Goal: Task Accomplishment & Management: Manage account settings

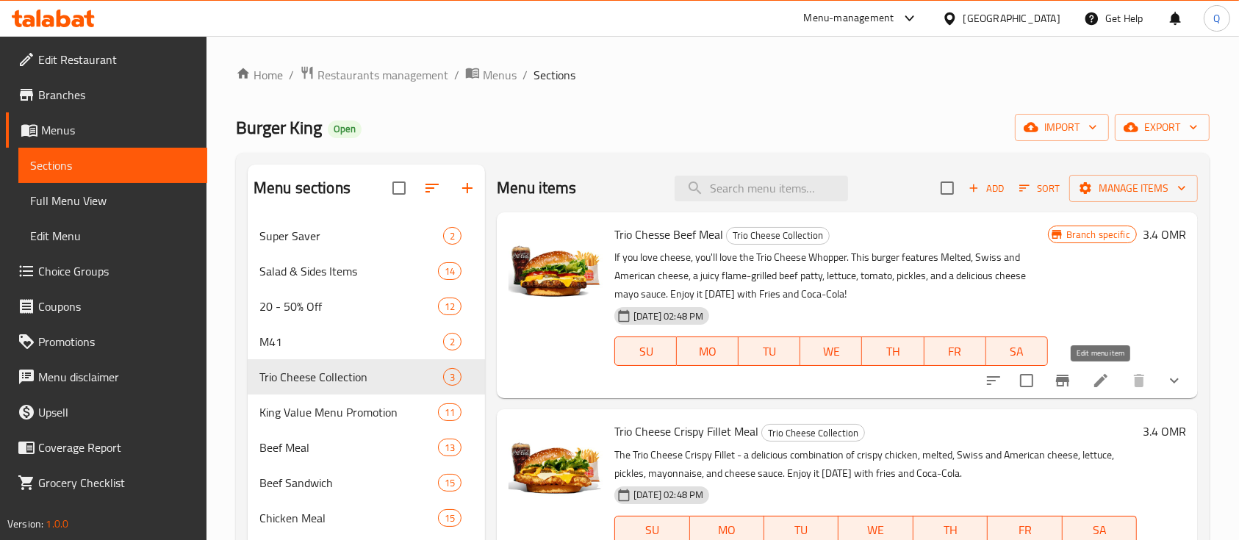
click at [1098, 382] on icon at bounding box center [1100, 380] width 13 height 13
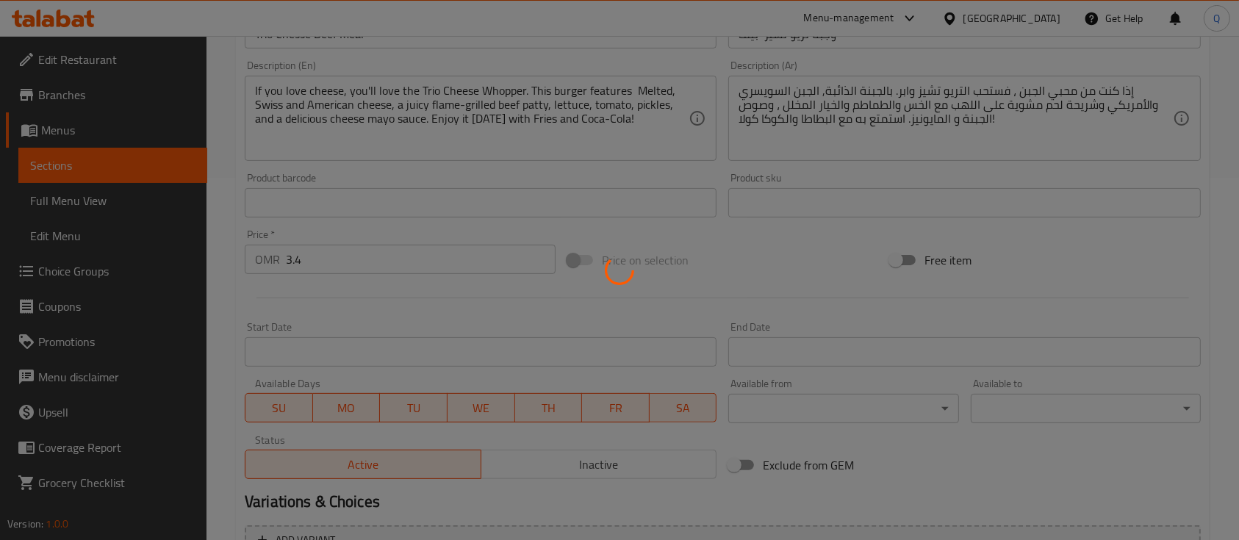
type input "إختيارك للحجم:"
type input "1"
type input "اختيارك من الطبق الجانبي:"
type input "1"
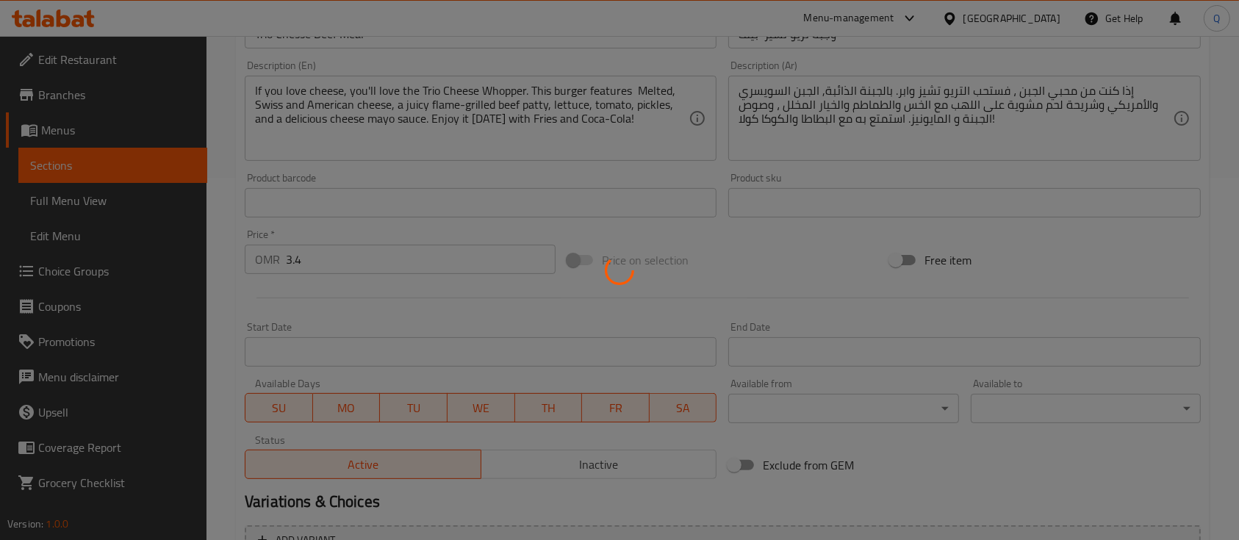
type input "1"
type input "اختيارك من المشروب:"
type input "1"
type input "اختيارك من الإضافات:"
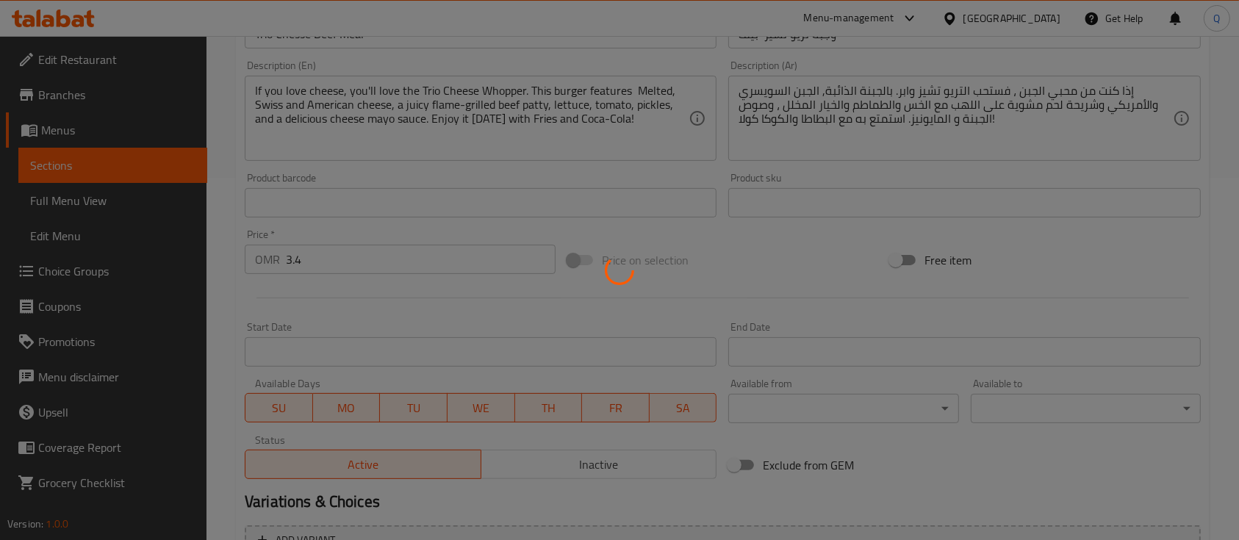
type input "0"
type input "11"
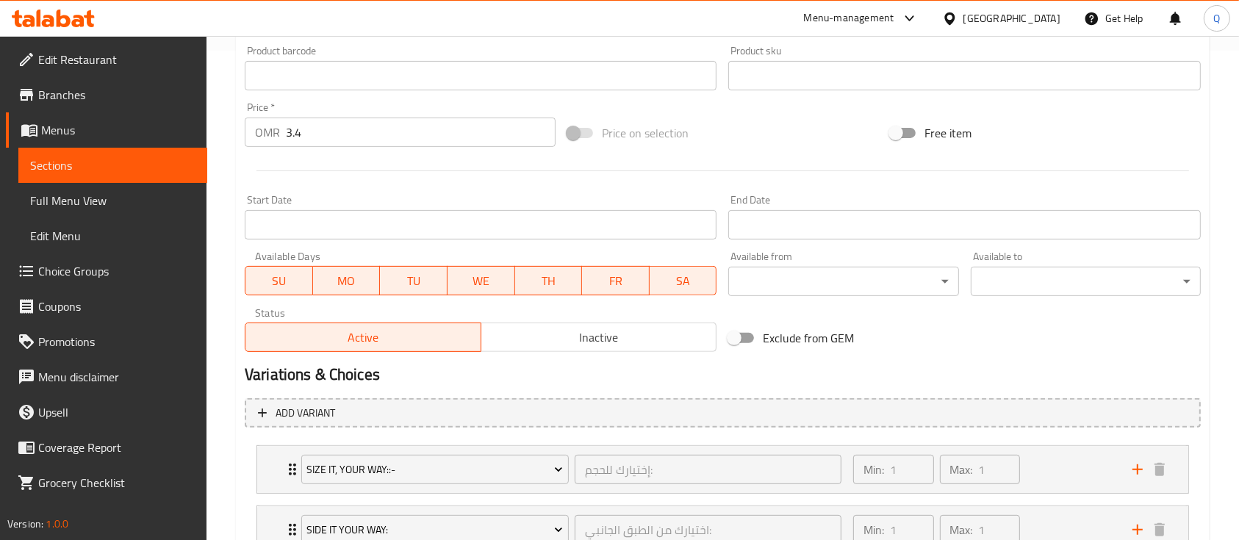
scroll to position [723, 0]
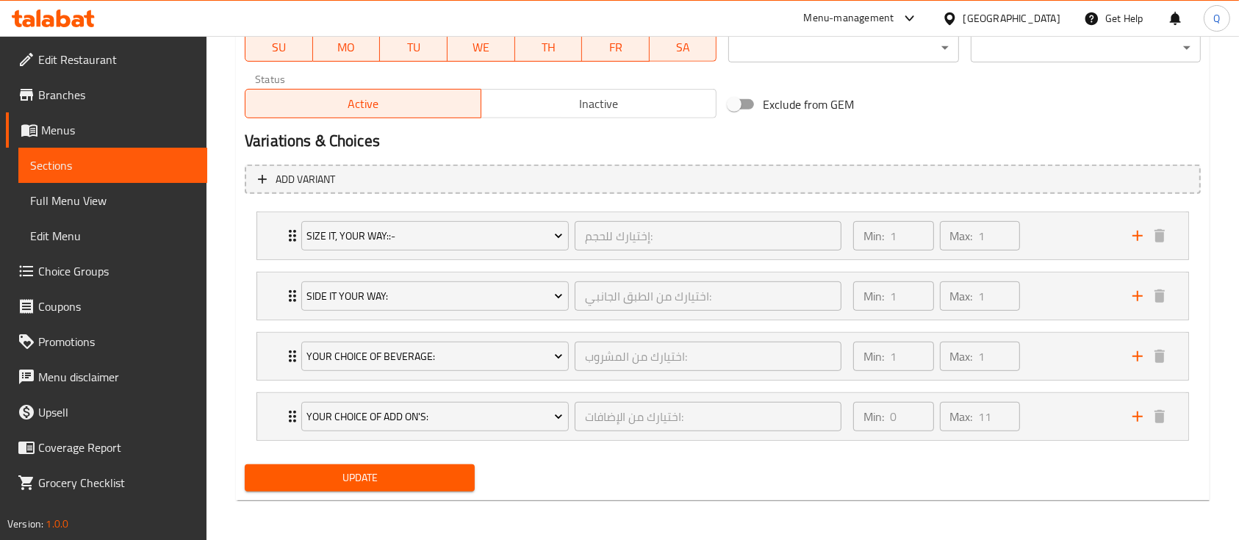
click at [957, 122] on div "Exclude from GEM" at bounding box center [883, 104] width 323 height 40
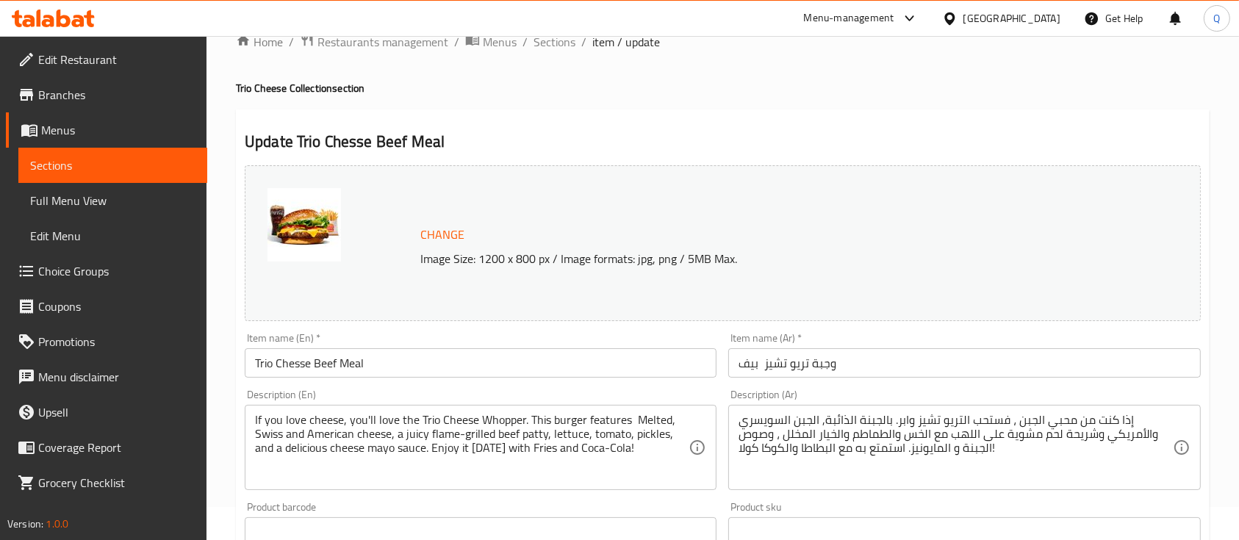
scroll to position [0, 0]
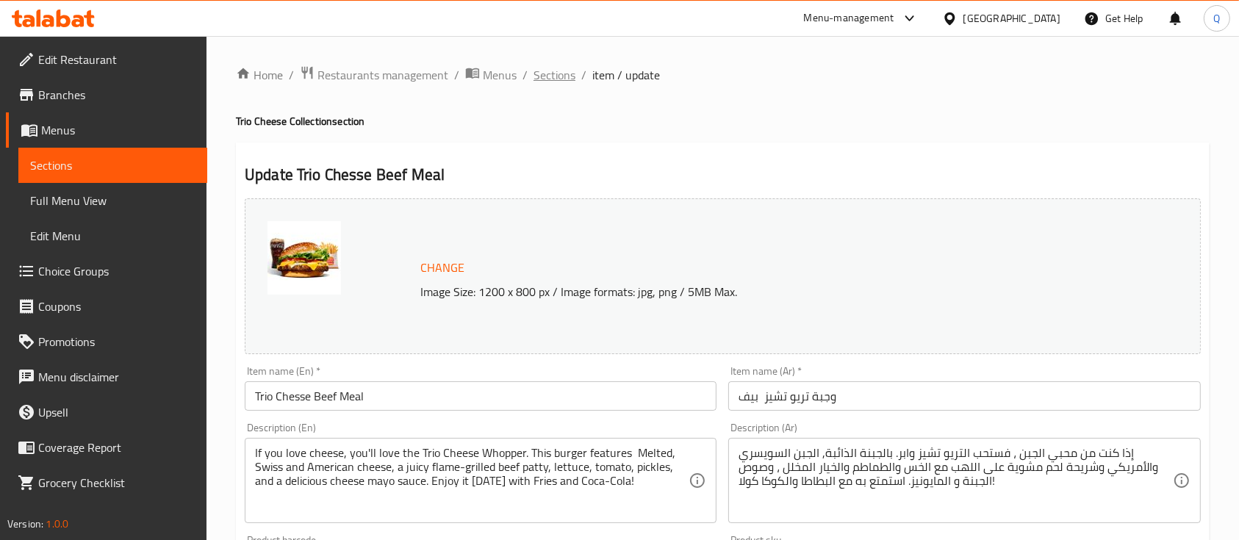
click at [570, 73] on span "Sections" at bounding box center [554, 75] width 42 height 18
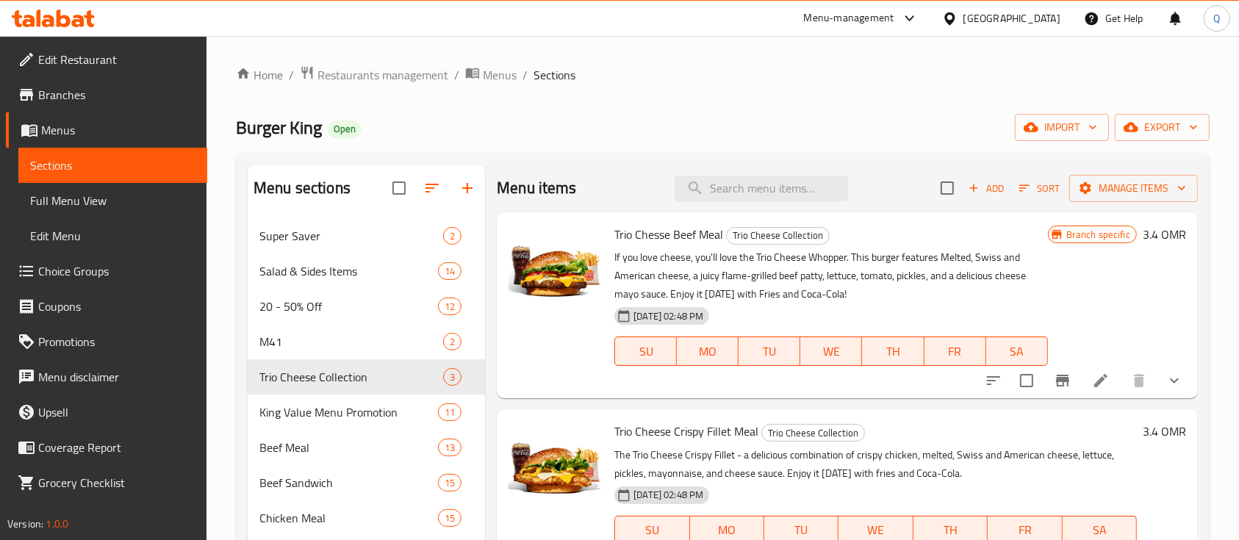
scroll to position [195, 0]
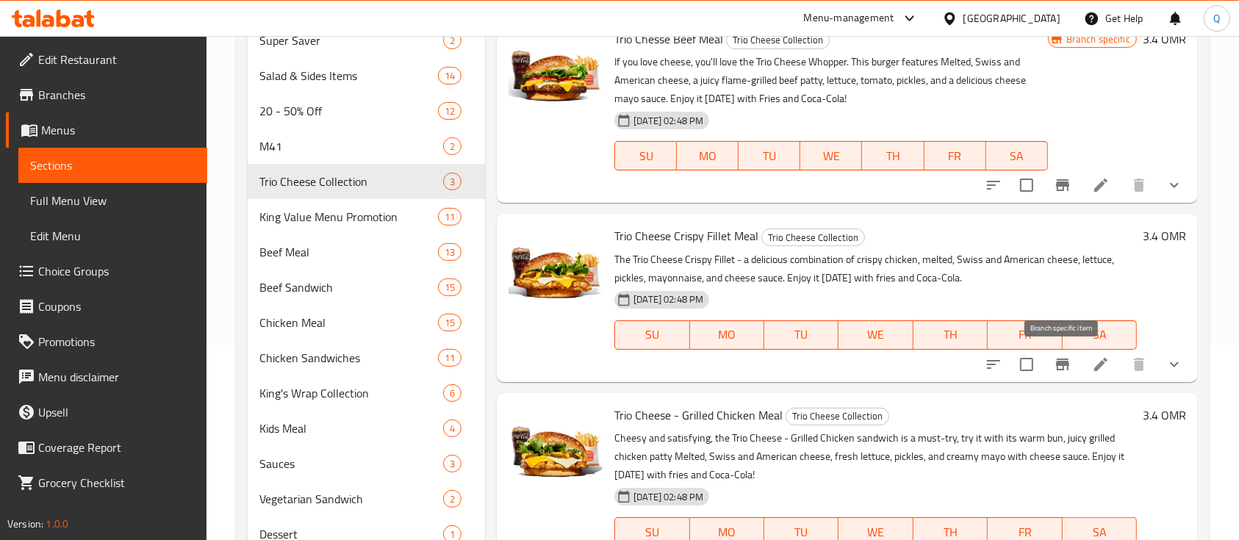
click at [1052, 367] on button "Branch-specific-item" at bounding box center [1062, 364] width 35 height 35
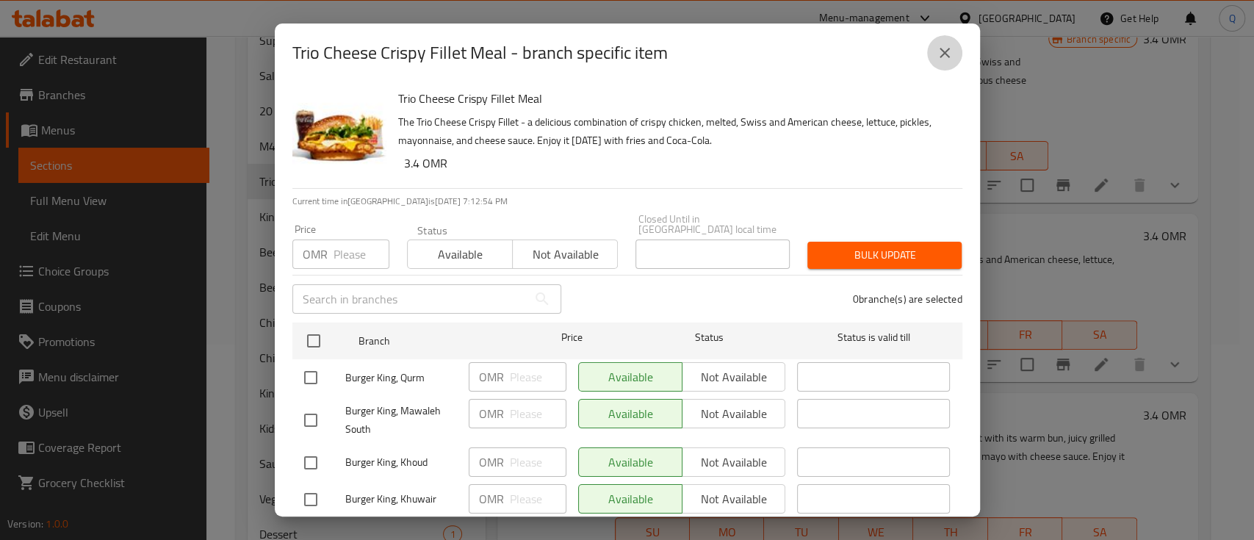
click at [942, 63] on button "close" at bounding box center [944, 52] width 35 height 35
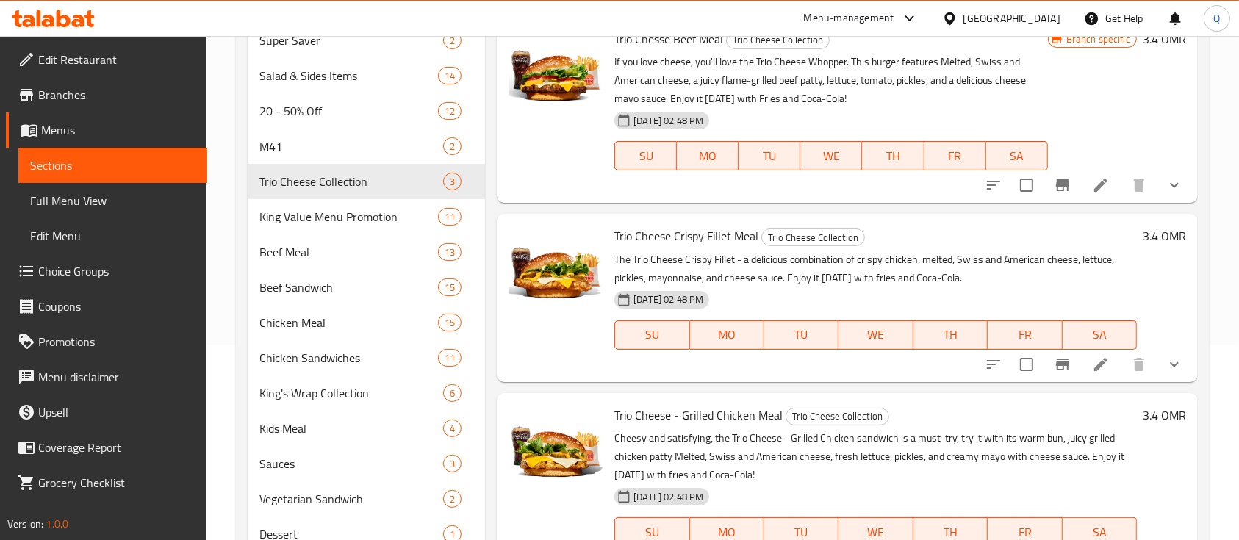
click at [1096, 359] on icon at bounding box center [1101, 365] width 18 height 18
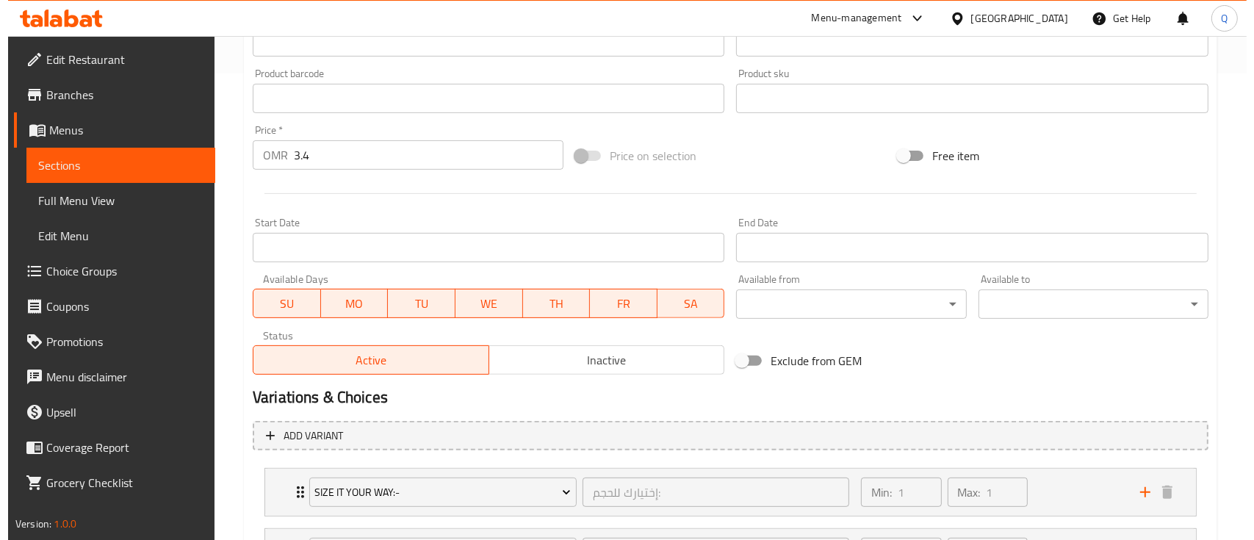
scroll to position [489, 0]
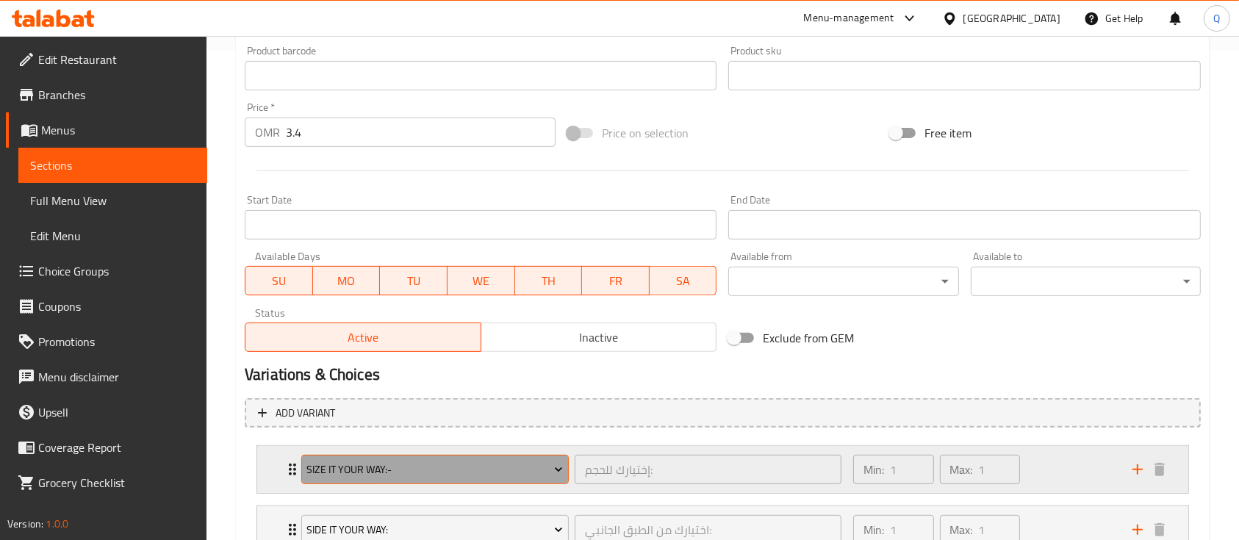
click at [463, 465] on span "Size It Your Way:-" at bounding box center [434, 470] width 256 height 18
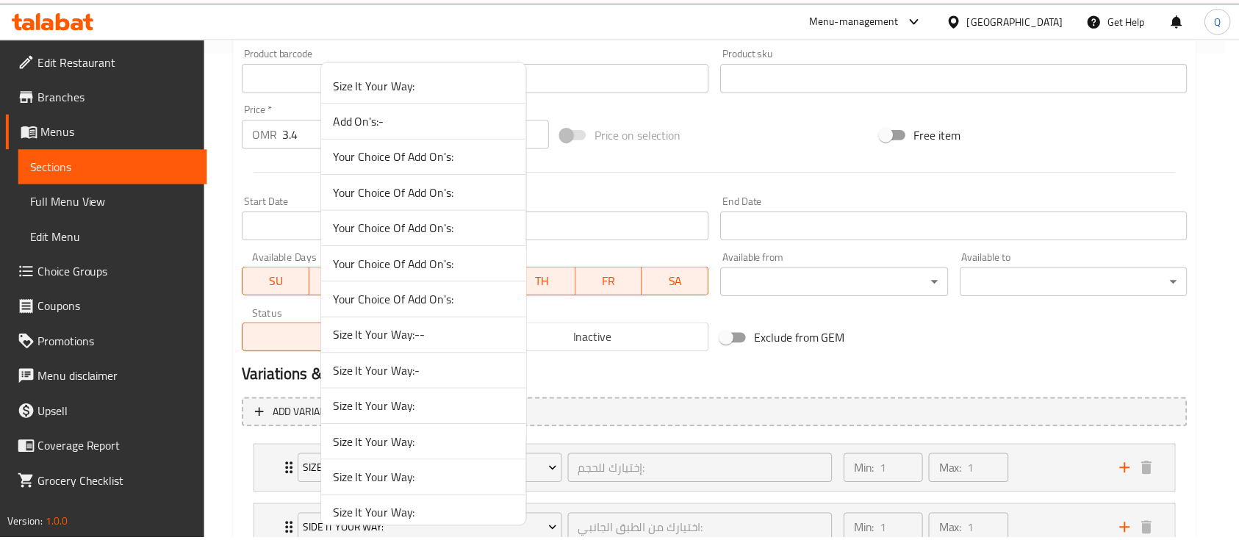
scroll to position [1262, 0]
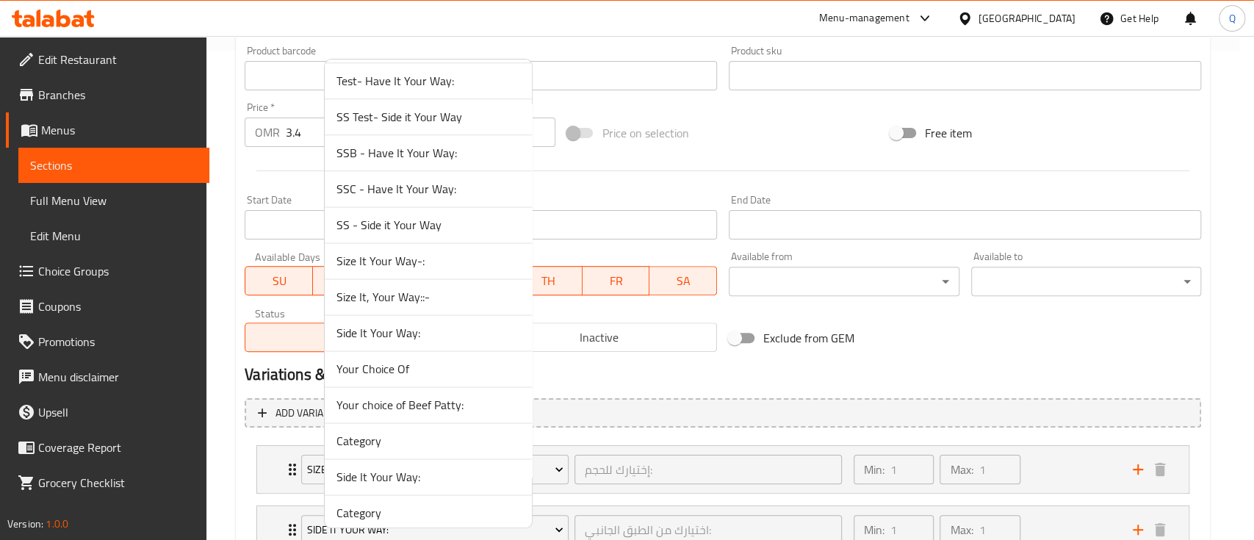
click at [475, 292] on span "Size It, Your Way::-" at bounding box center [428, 297] width 184 height 18
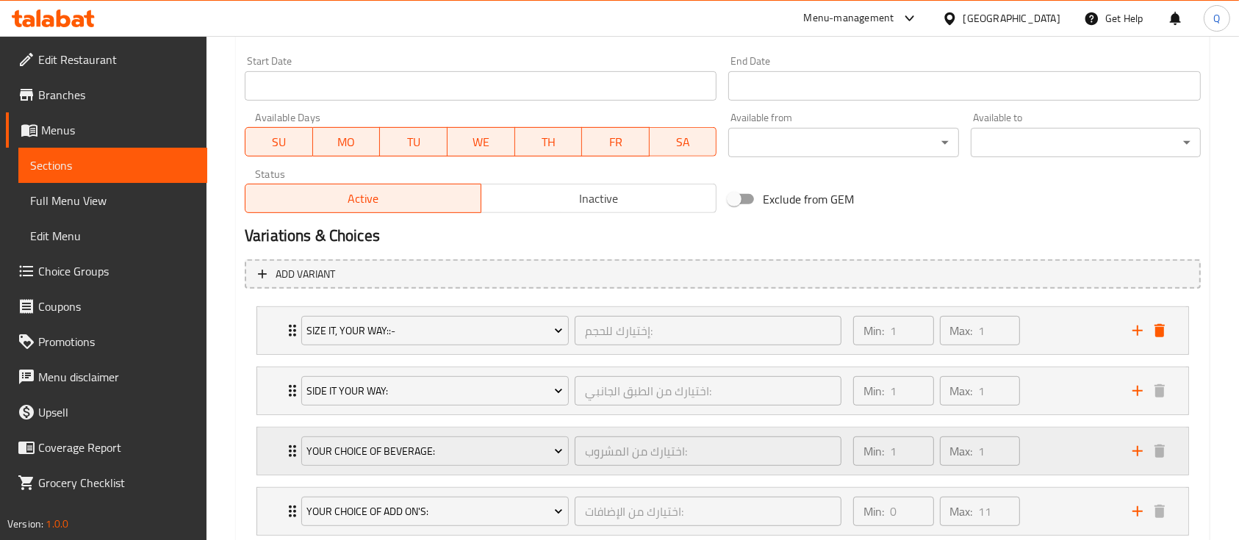
scroll to position [723, 0]
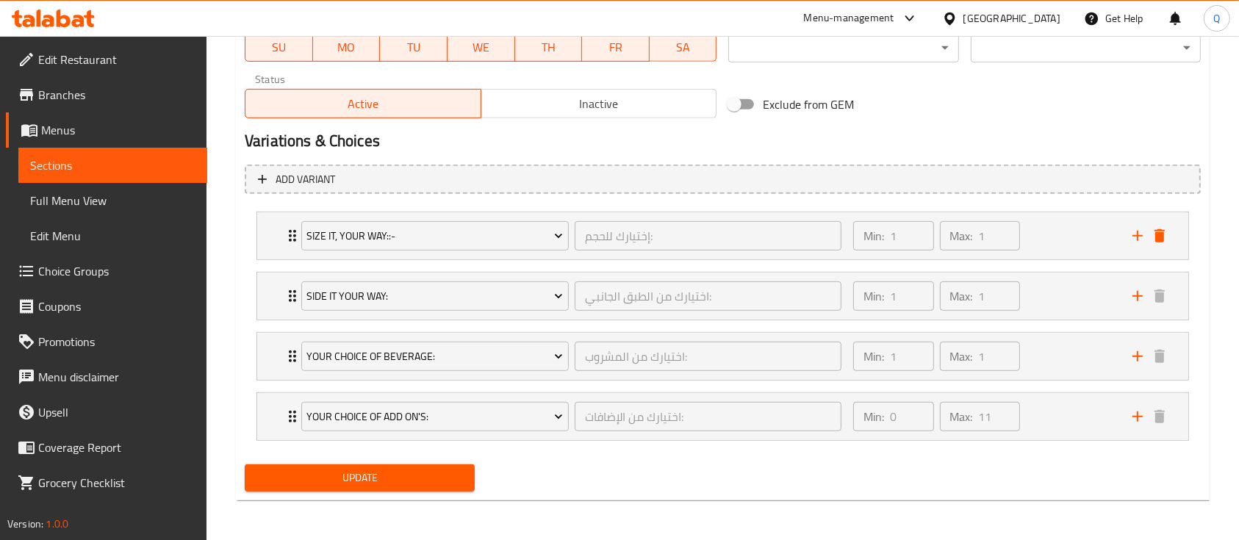
click at [429, 485] on span "Update" at bounding box center [359, 478] width 206 height 18
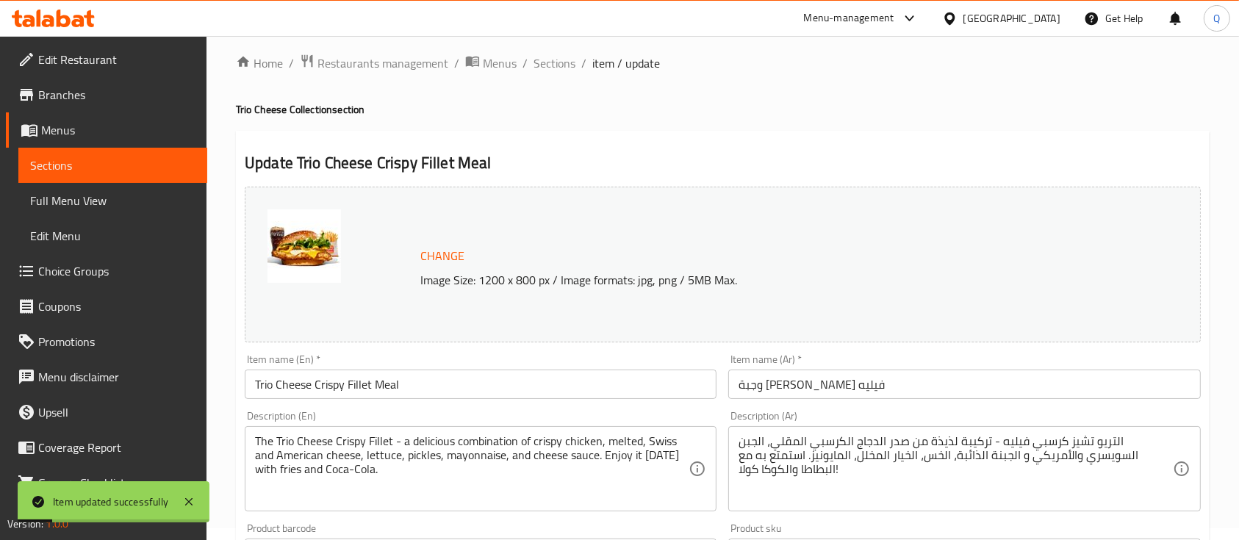
scroll to position [0, 0]
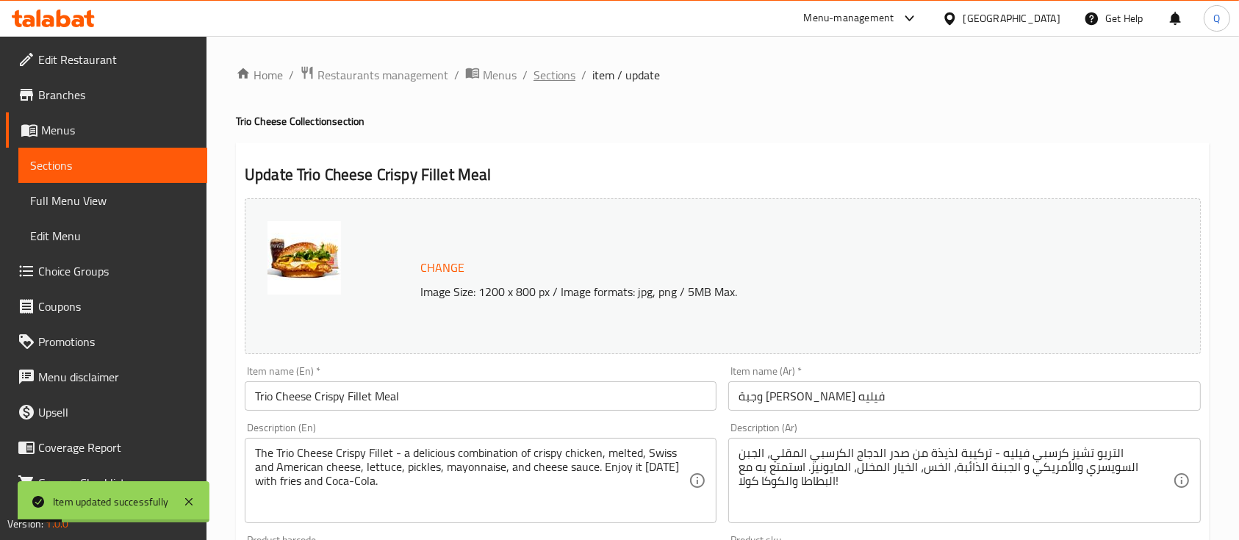
click at [561, 73] on span "Sections" at bounding box center [554, 75] width 42 height 18
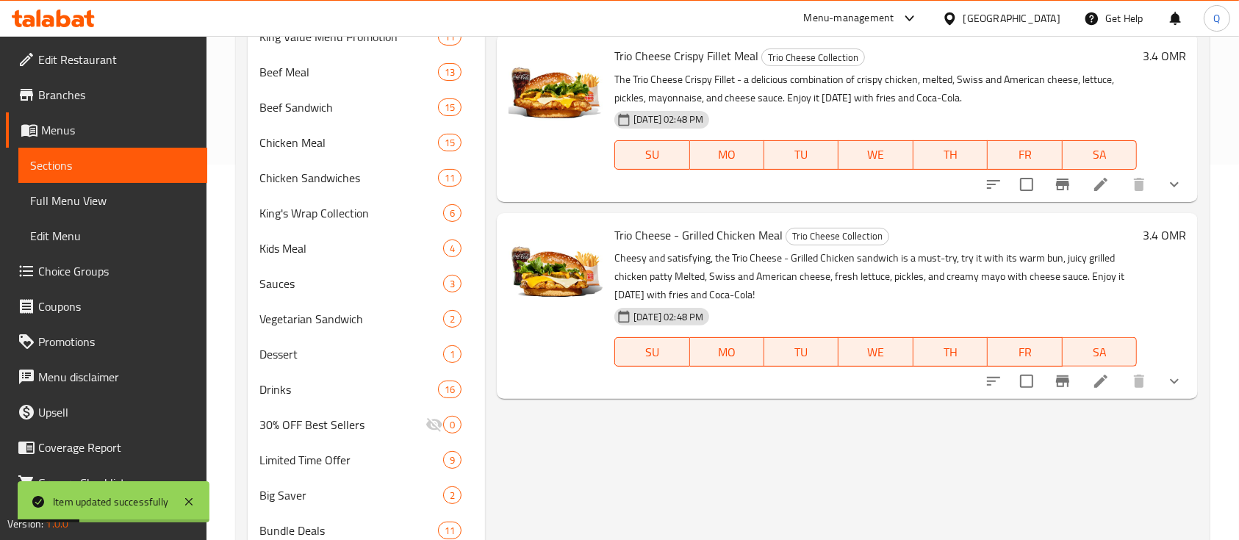
scroll to position [465, 0]
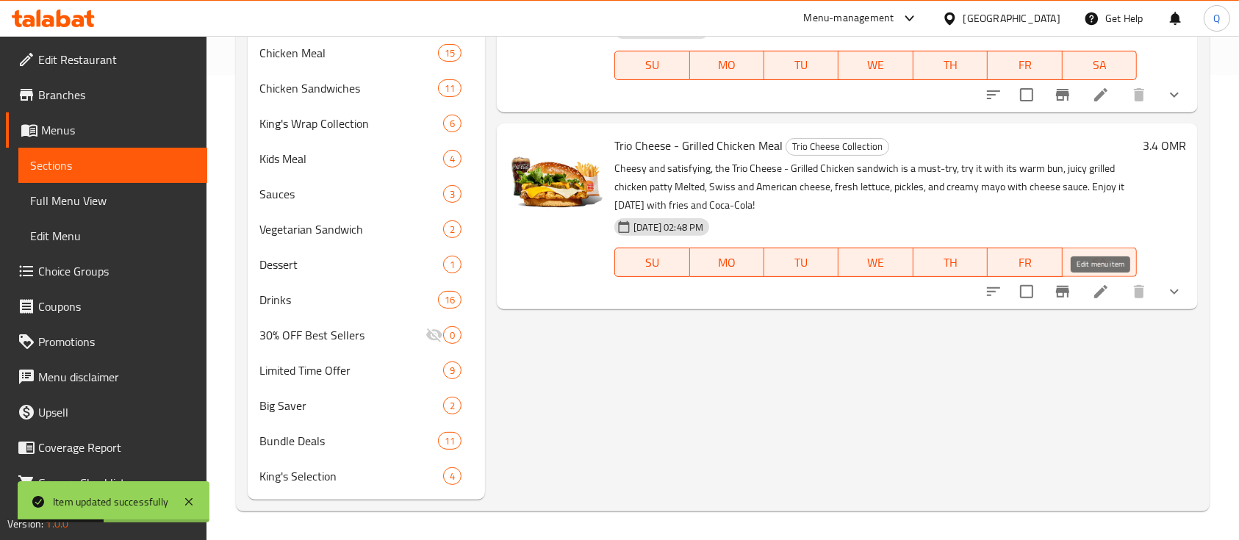
click at [1104, 287] on icon at bounding box center [1101, 292] width 18 height 18
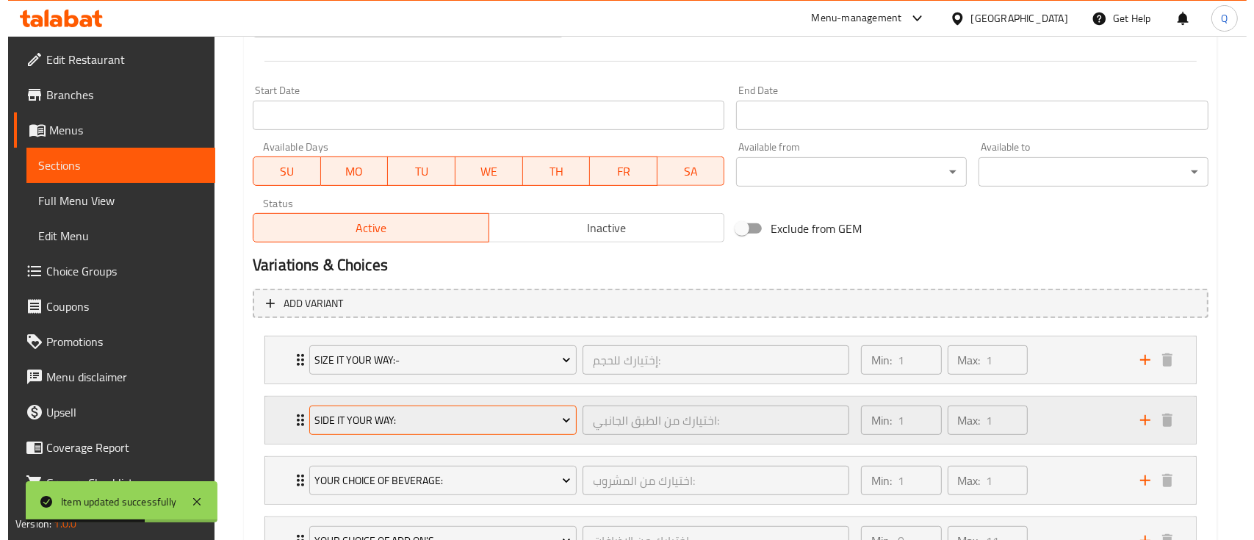
scroll to position [685, 0]
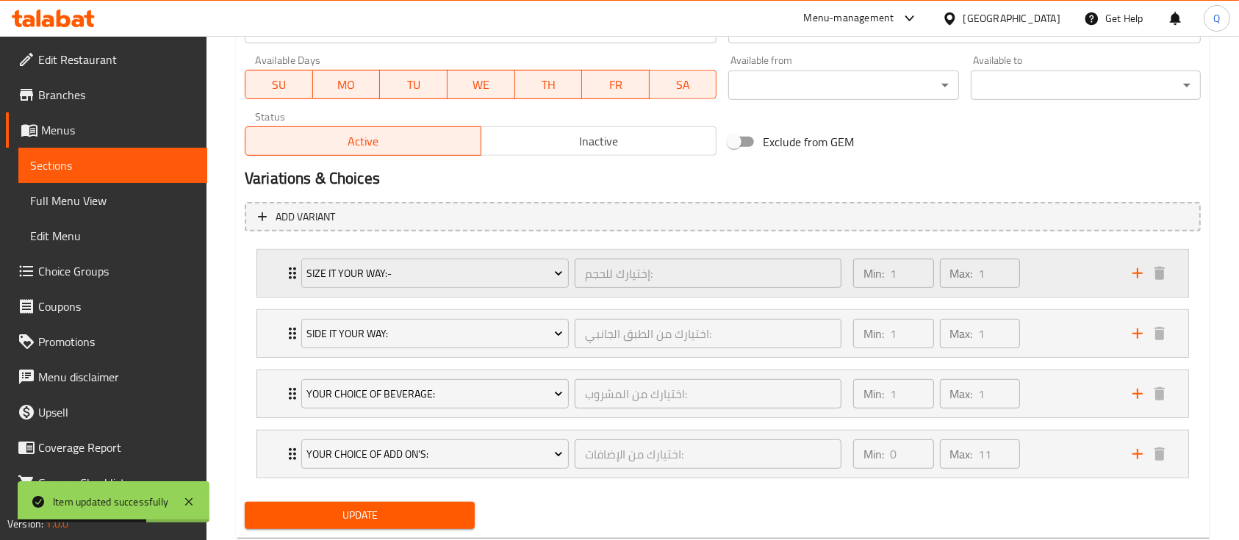
click at [512, 287] on div "Size It Your Way:-" at bounding box center [434, 273] width 273 height 35
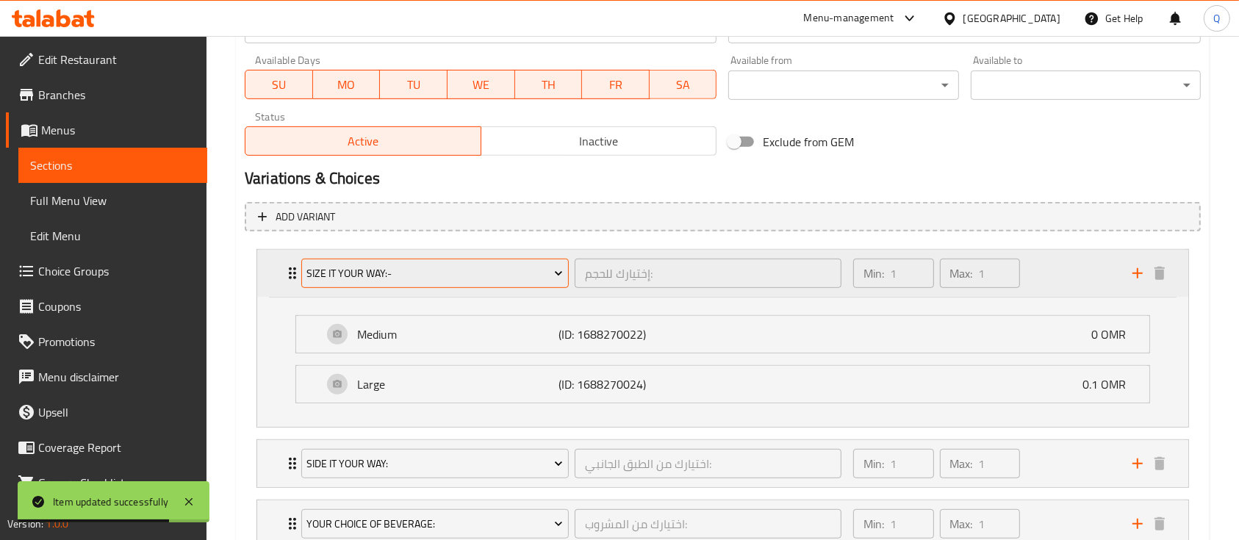
click at [544, 277] on span "Size It Your Way:-" at bounding box center [434, 273] width 256 height 18
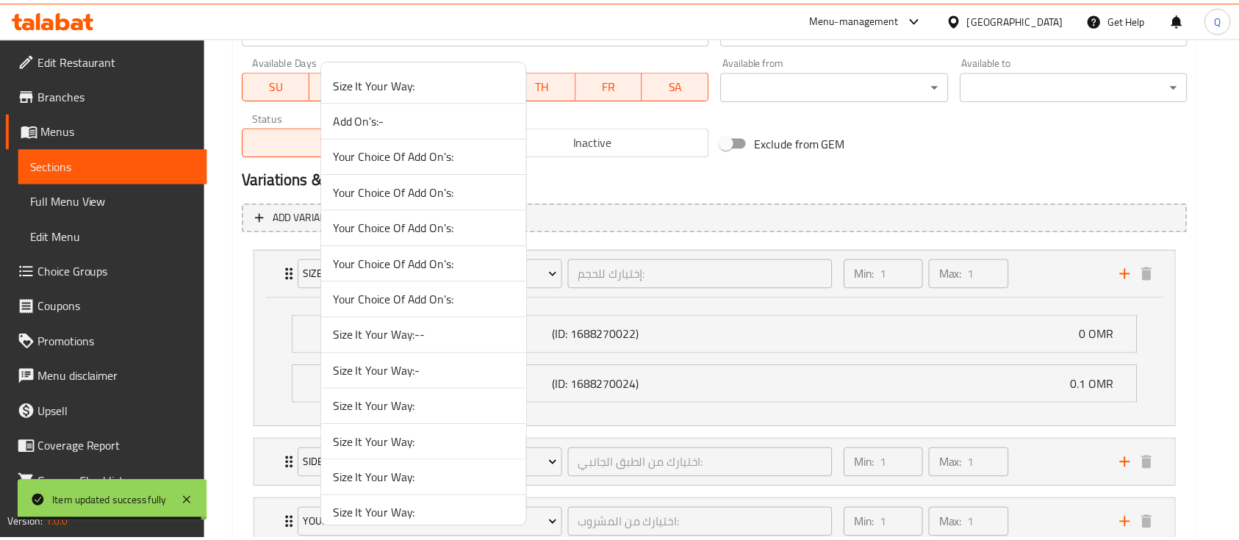
scroll to position [1262, 0]
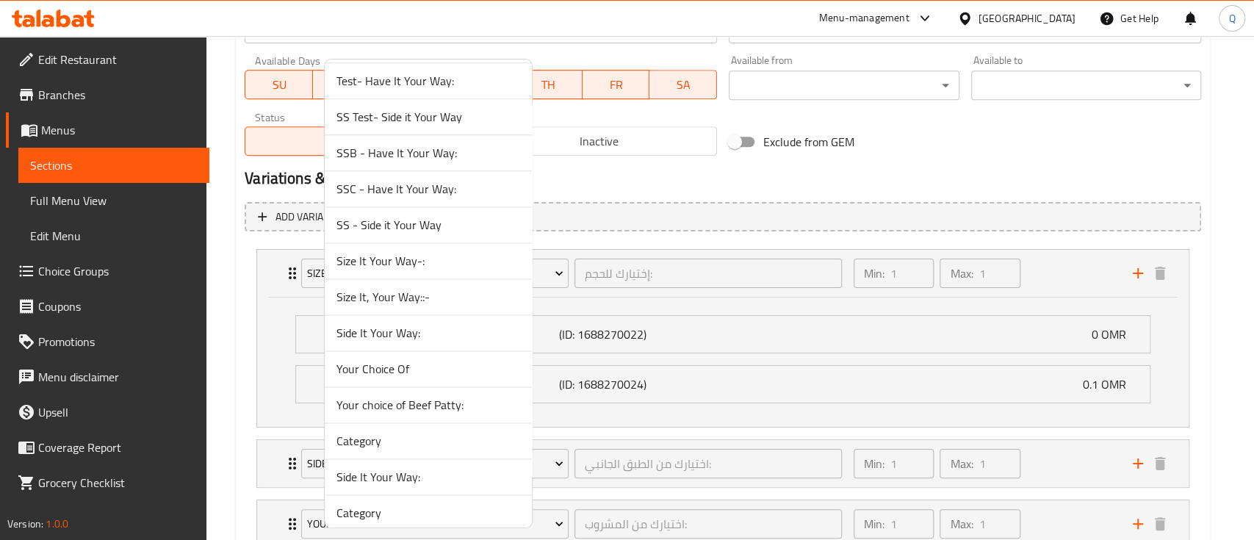
click at [427, 300] on span "Size It, Your Way::-" at bounding box center [428, 297] width 184 height 18
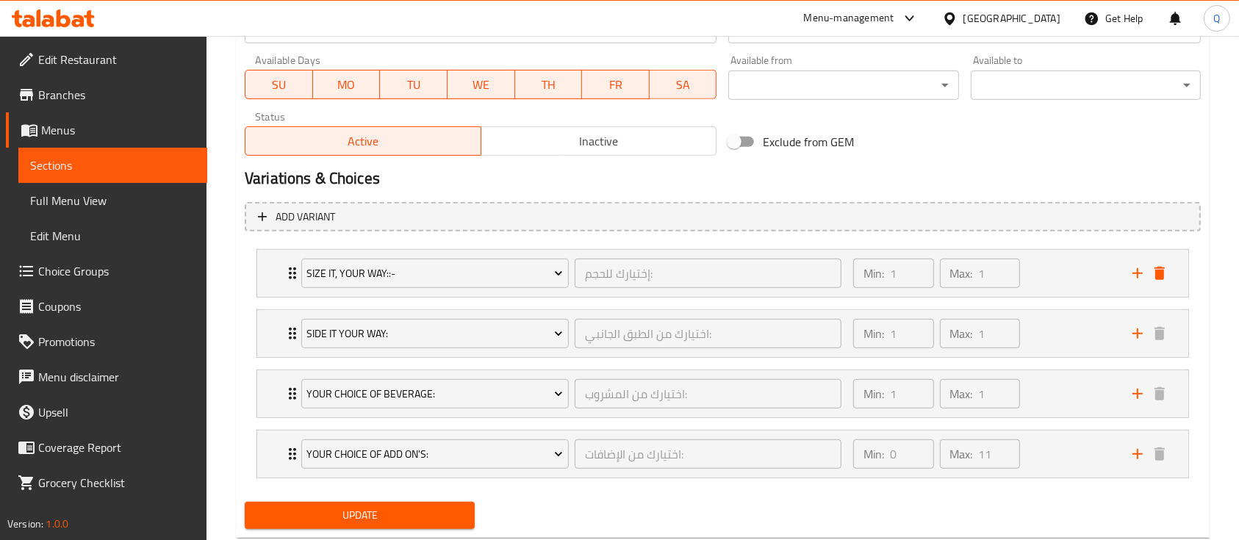
click at [425, 518] on span "Update" at bounding box center [359, 515] width 206 height 18
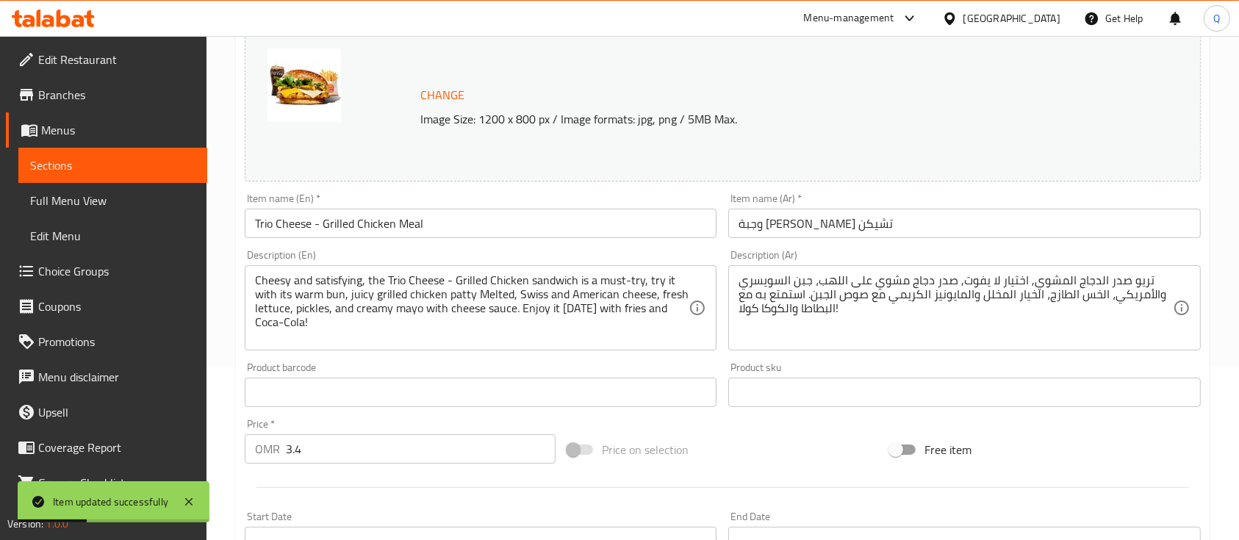
scroll to position [0, 0]
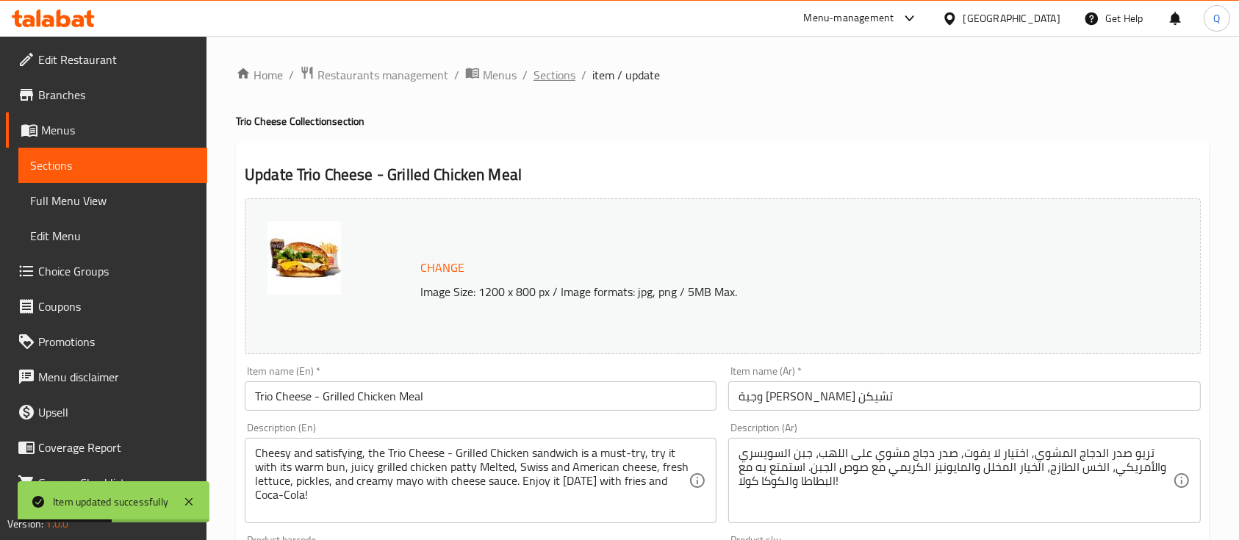
click at [564, 73] on span "Sections" at bounding box center [554, 75] width 42 height 18
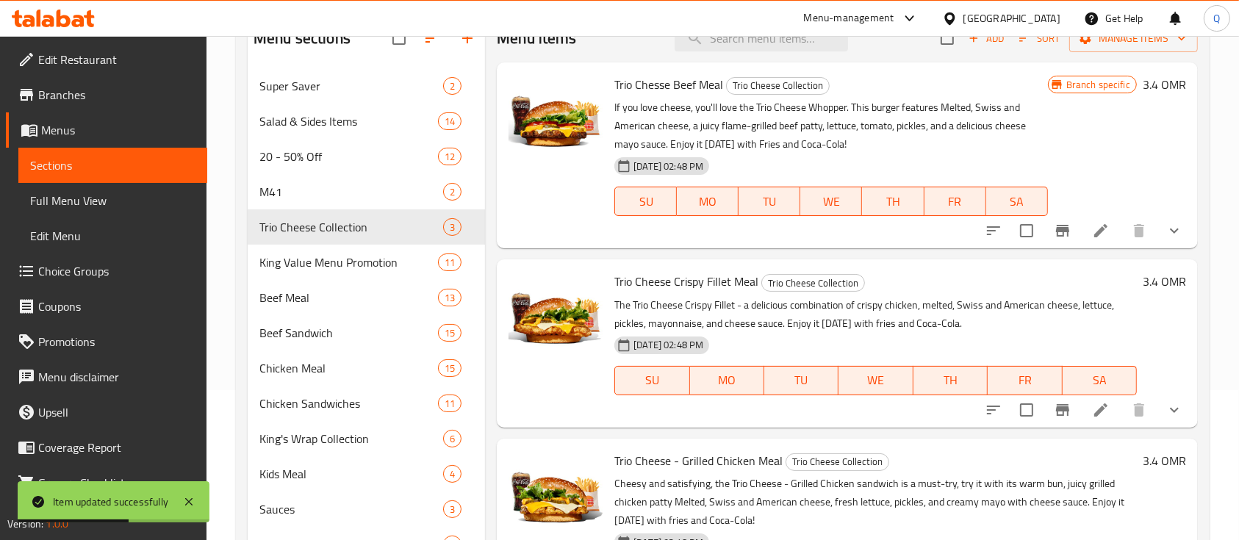
scroll to position [195, 0]
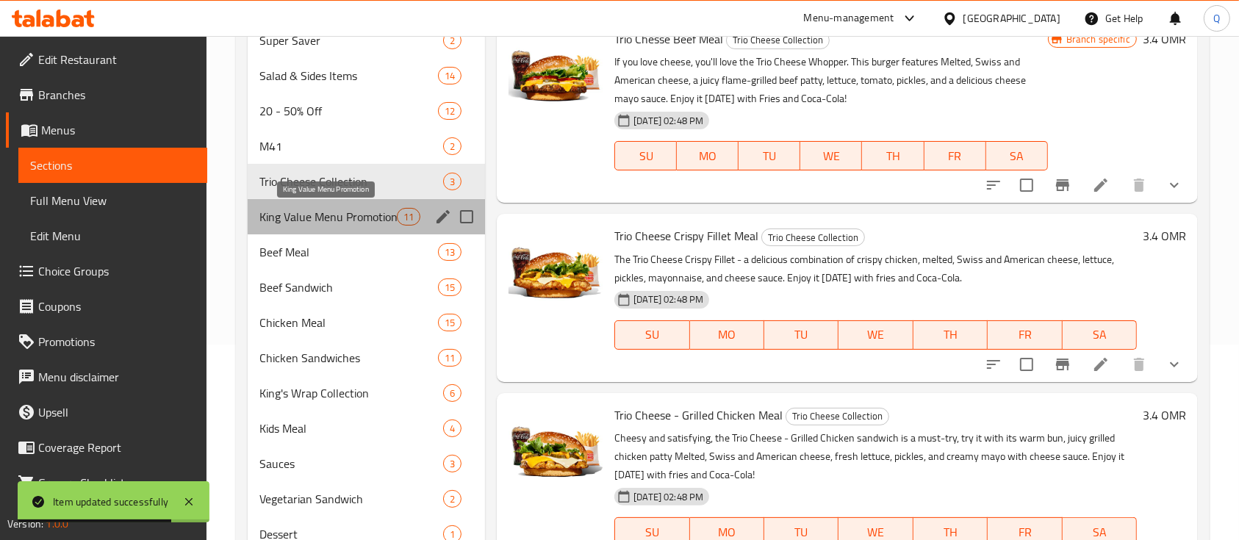
click at [353, 213] on span "King Value Menu Promotion" at bounding box center [327, 217] width 137 height 18
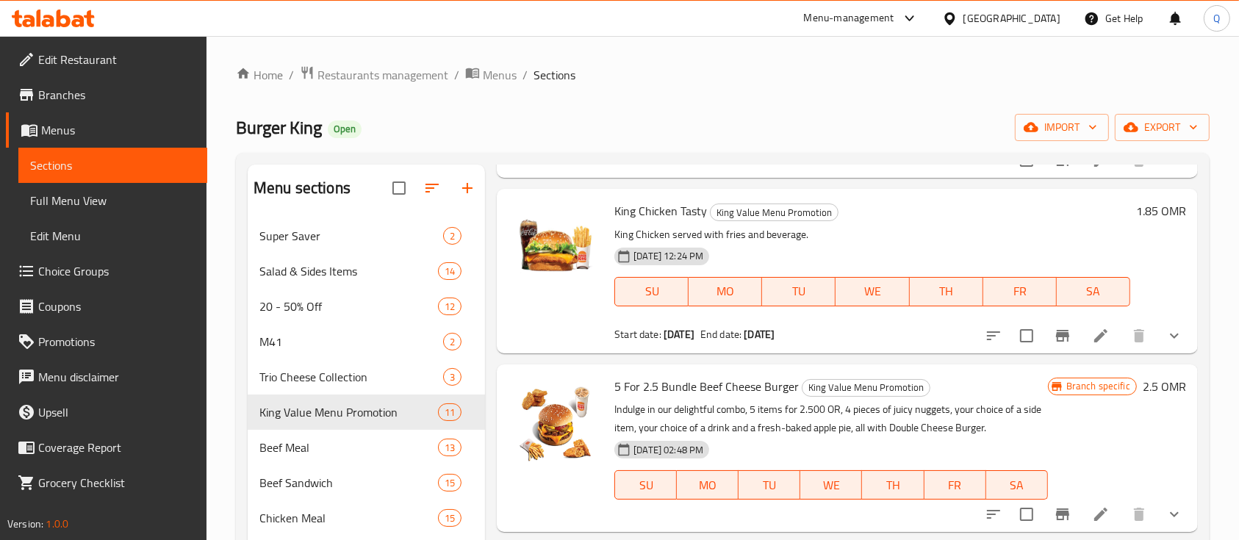
scroll to position [195, 0]
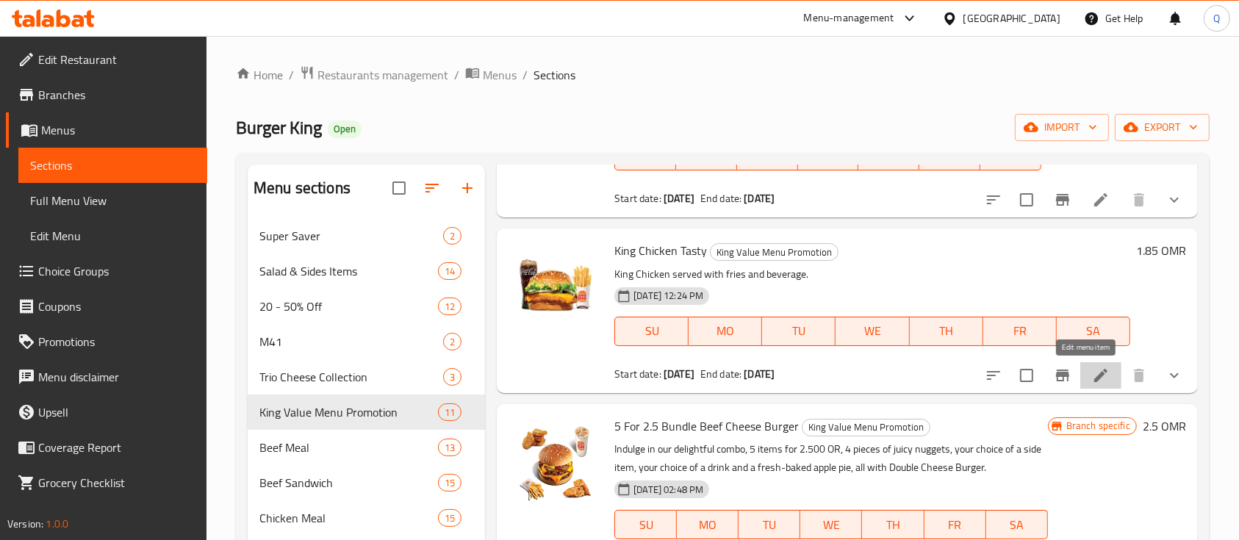
click at [1092, 377] on icon at bounding box center [1101, 376] width 18 height 18
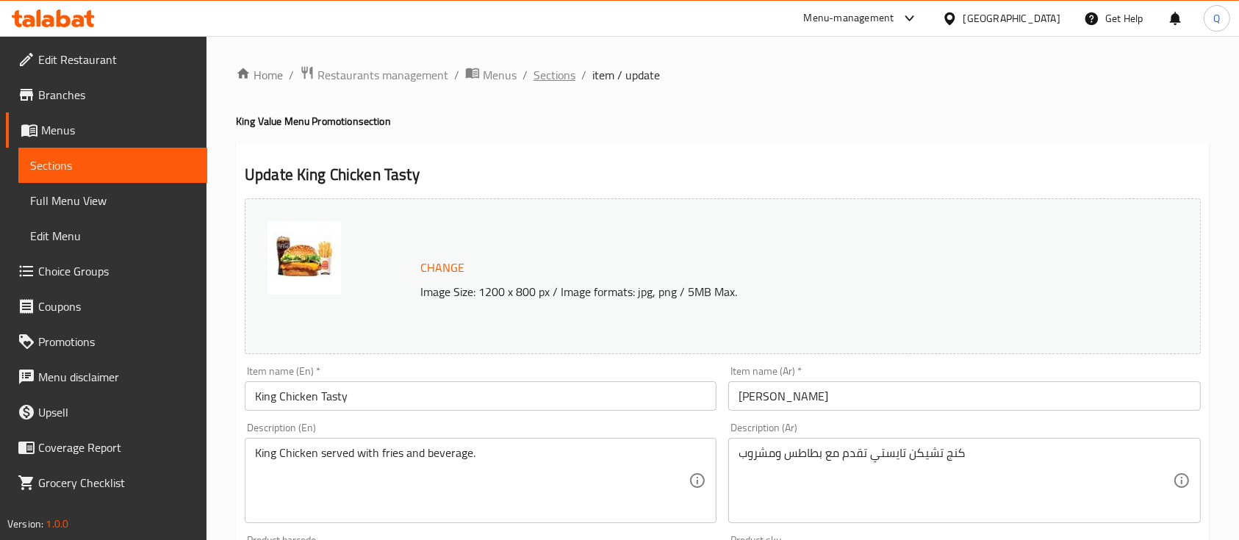
click at [547, 68] on span "Sections" at bounding box center [554, 75] width 42 height 18
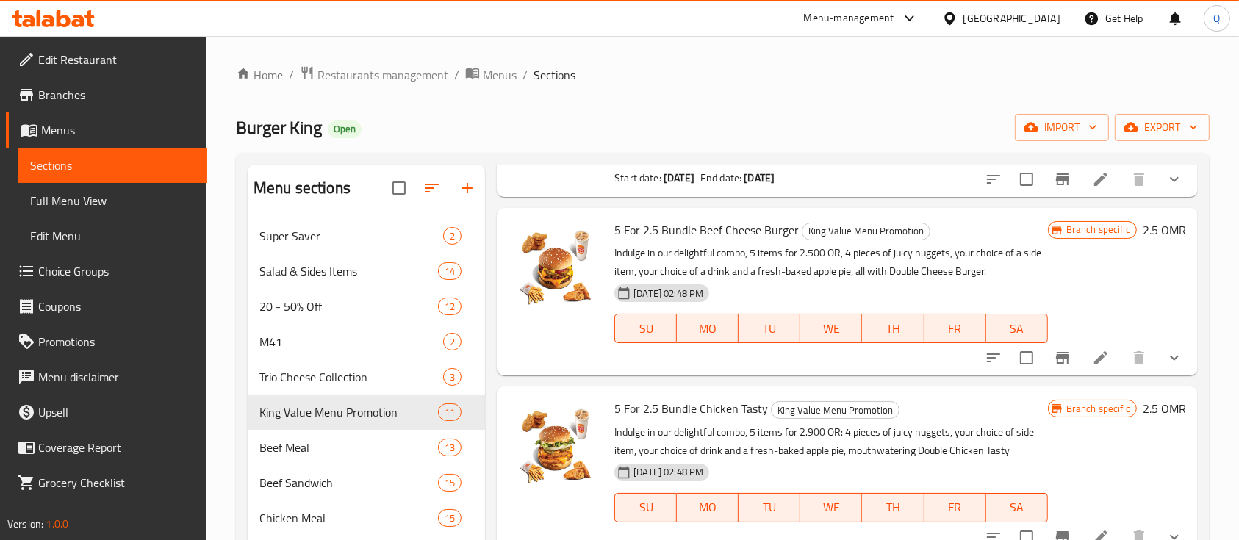
scroll to position [685, 0]
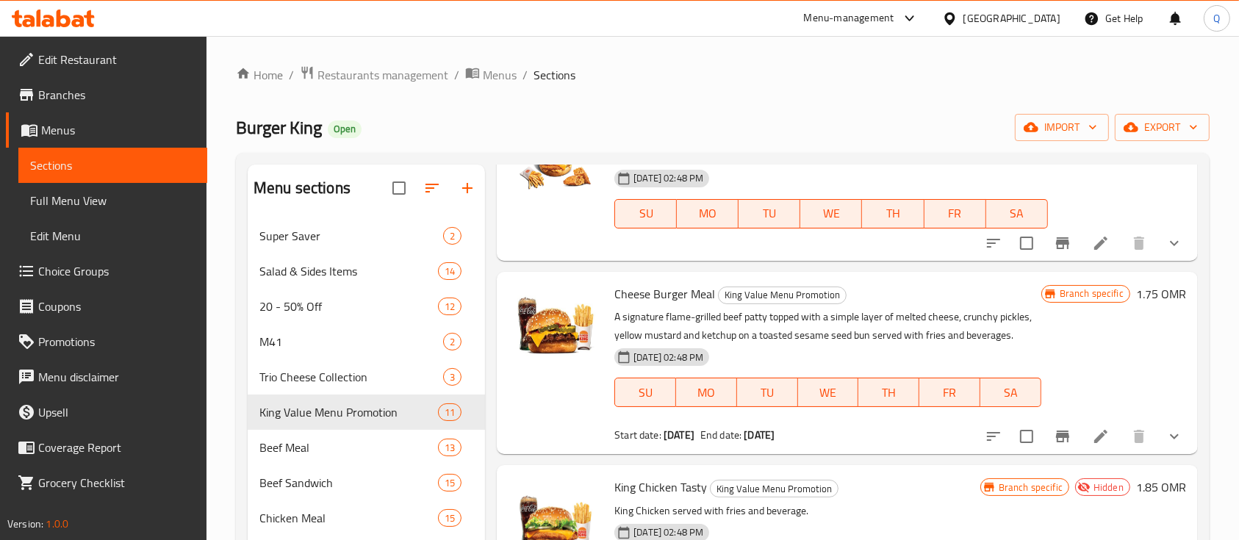
click at [1080, 450] on li at bounding box center [1100, 436] width 41 height 26
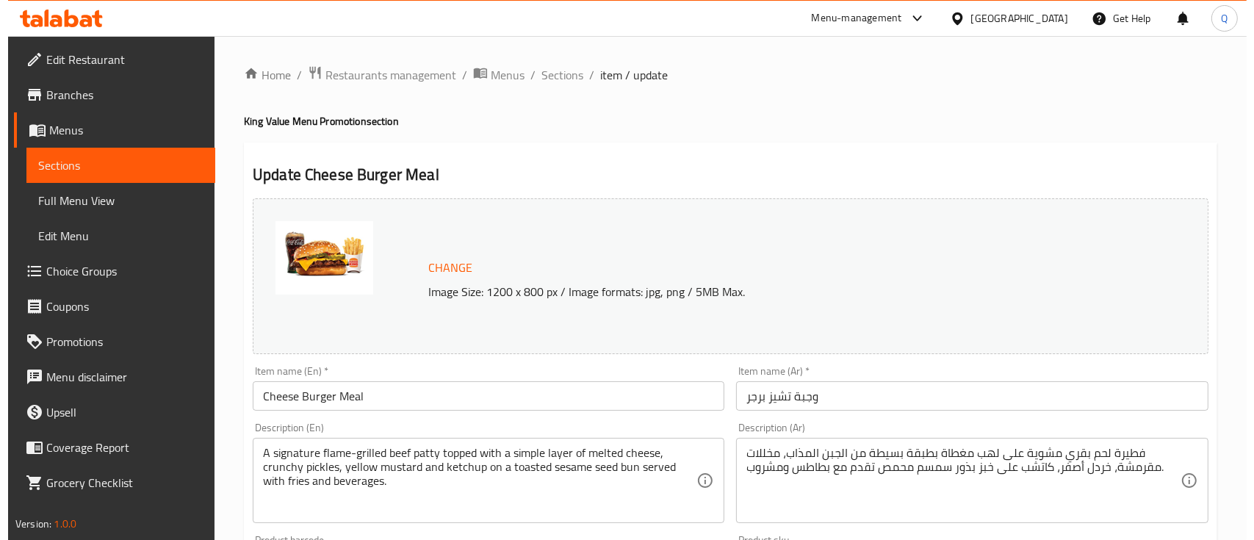
scroll to position [489, 0]
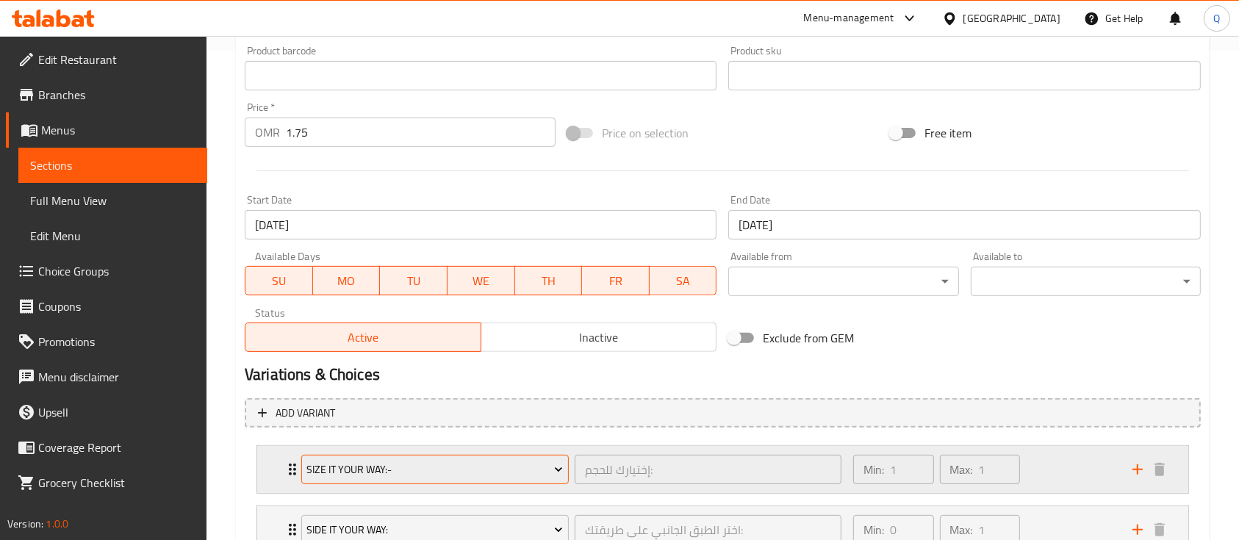
click at [519, 462] on span "Size It Your Way:-" at bounding box center [434, 470] width 256 height 18
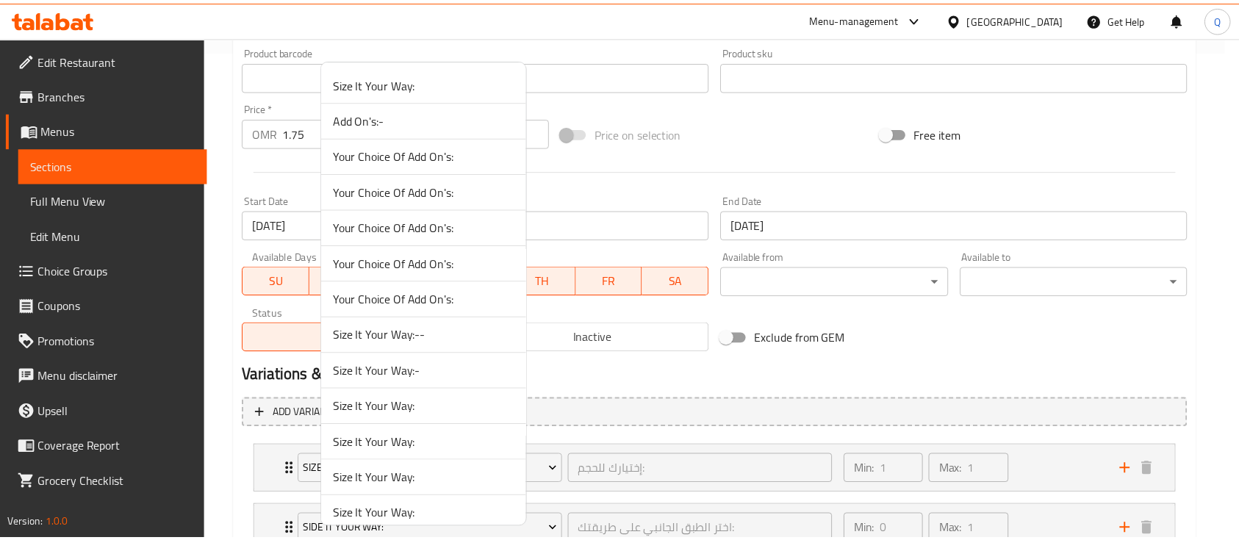
scroll to position [1262, 0]
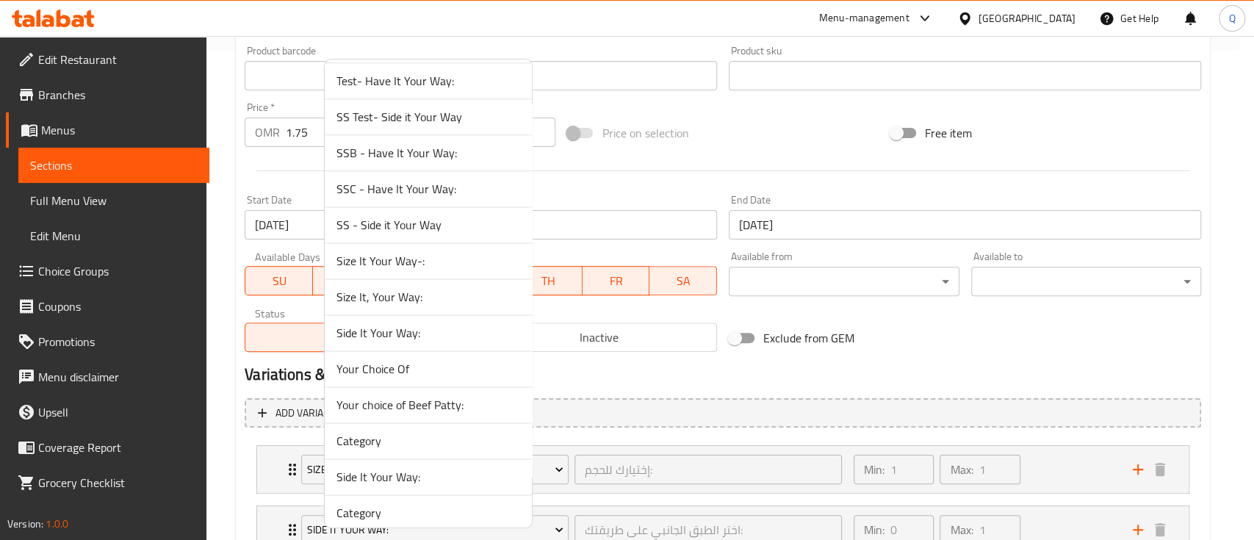
click at [442, 292] on span "Size It, Your Way:" at bounding box center [428, 297] width 184 height 18
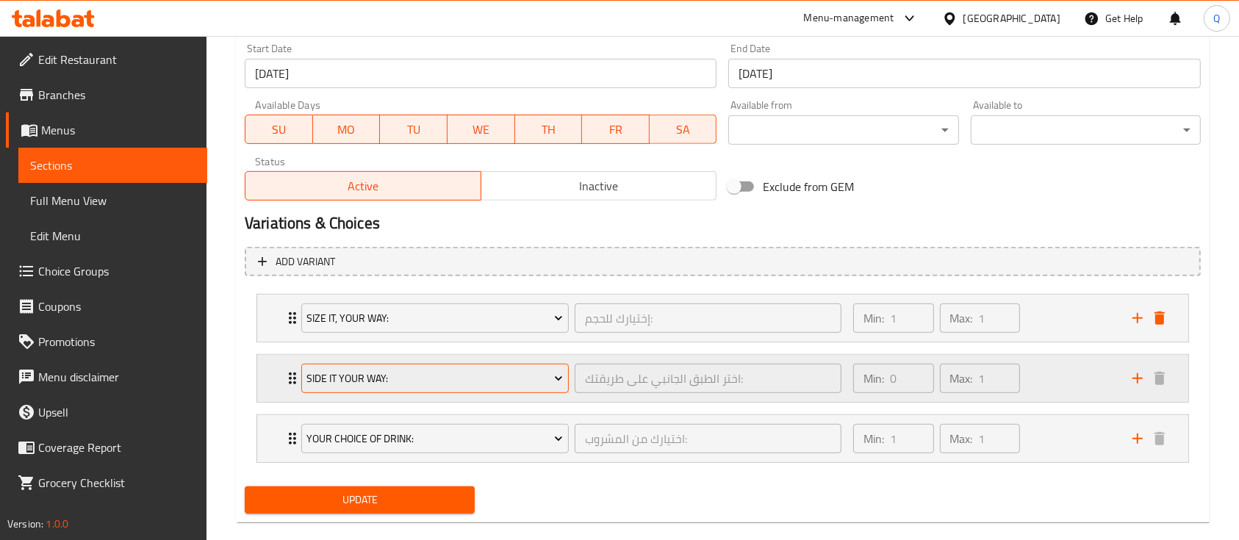
scroll to position [663, 0]
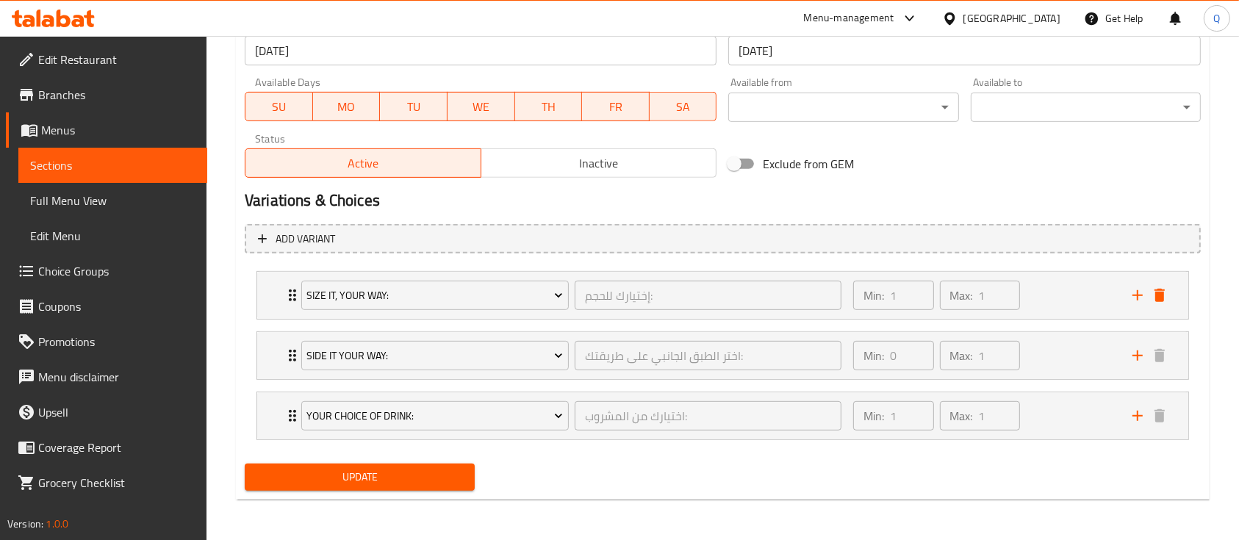
click at [408, 491] on div "Update" at bounding box center [360, 477] width 242 height 39
click at [411, 482] on span "Update" at bounding box center [359, 477] width 206 height 18
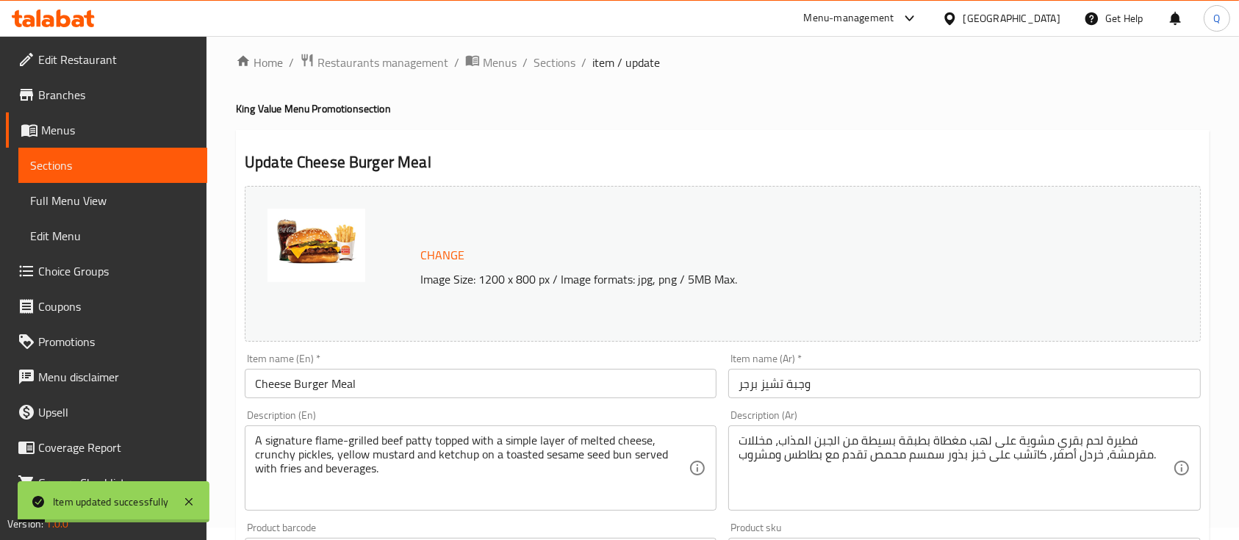
scroll to position [0, 0]
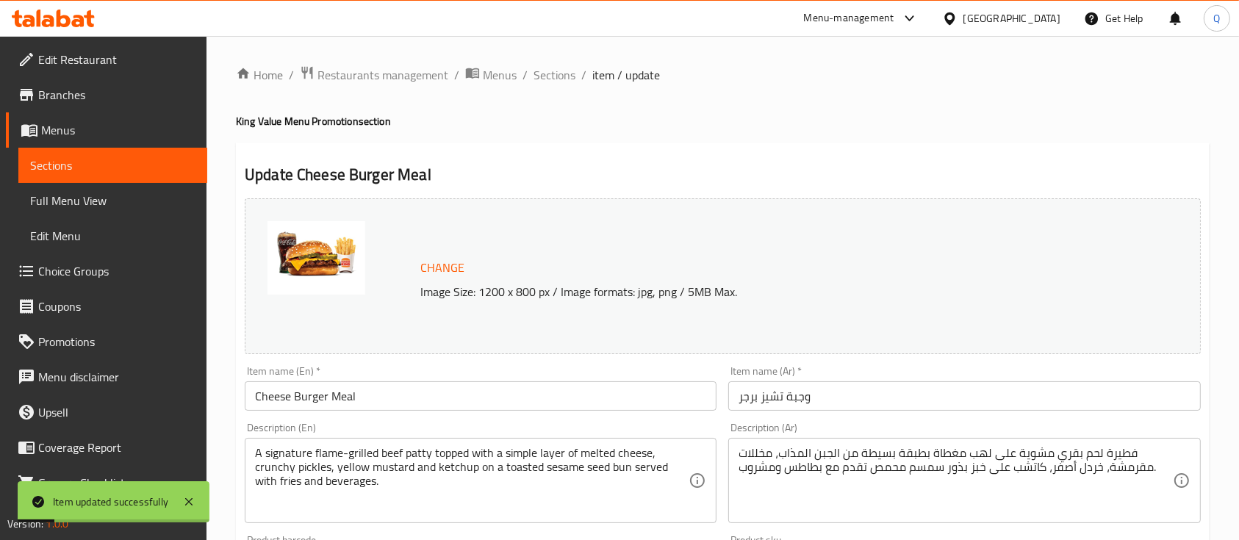
drag, startPoint x: 553, startPoint y: 76, endPoint x: 553, endPoint y: 96, distance: 19.8
click at [553, 76] on span "Sections" at bounding box center [554, 75] width 42 height 18
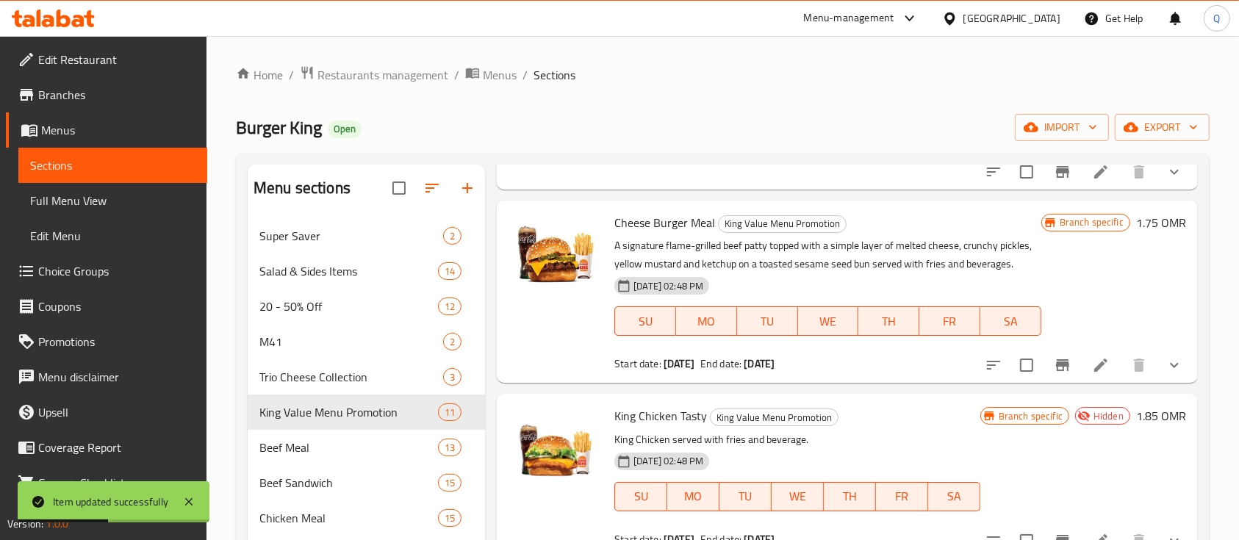
scroll to position [882, 0]
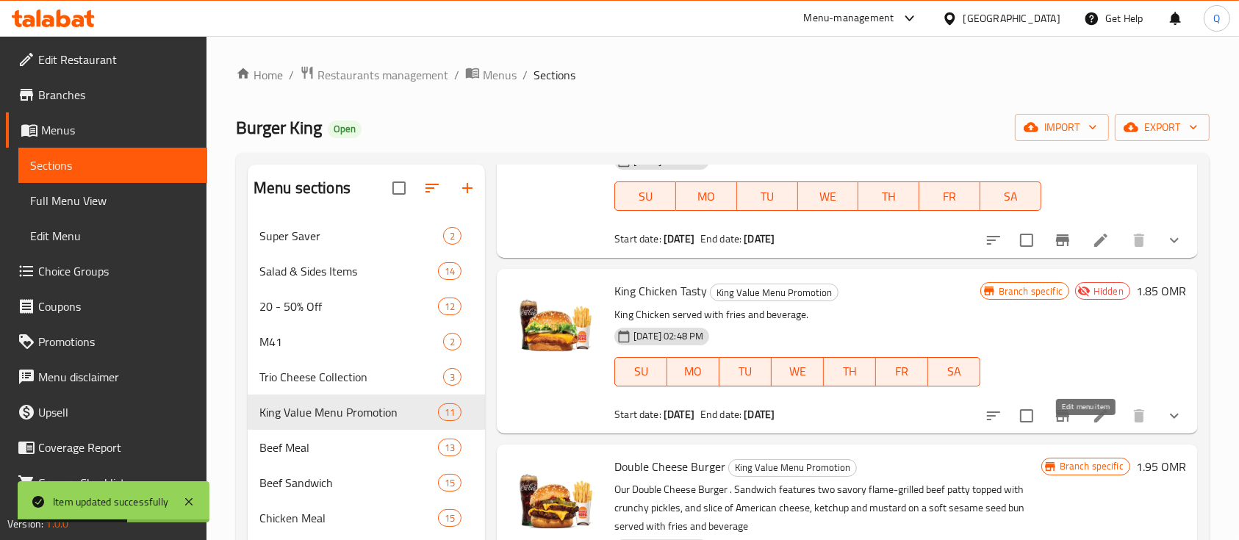
click at [1092, 425] on icon at bounding box center [1101, 416] width 18 height 18
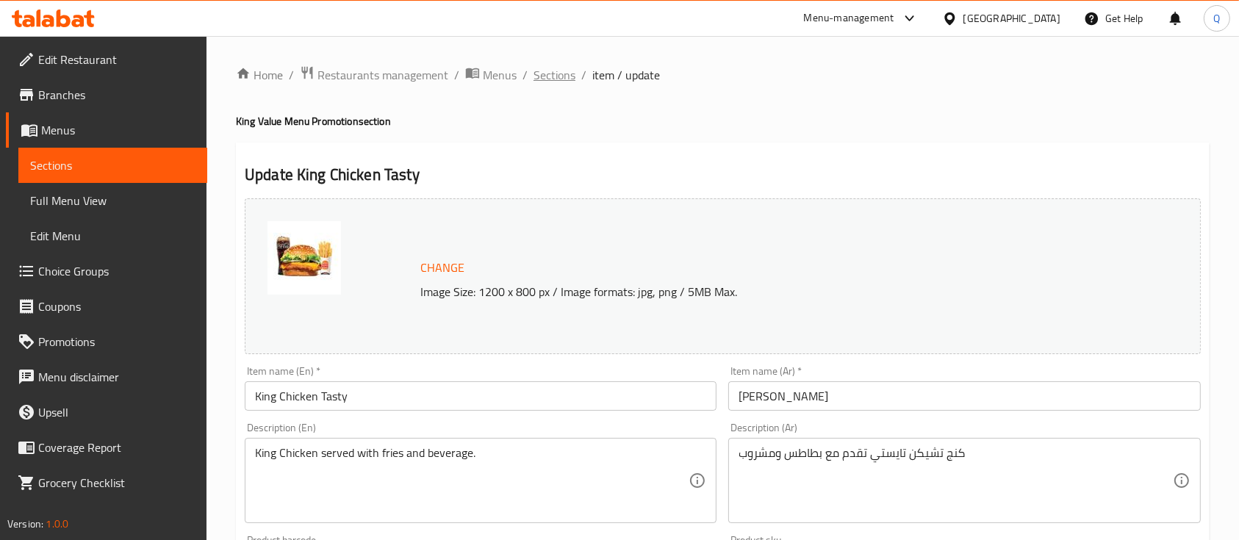
click at [569, 80] on span "Sections" at bounding box center [554, 75] width 42 height 18
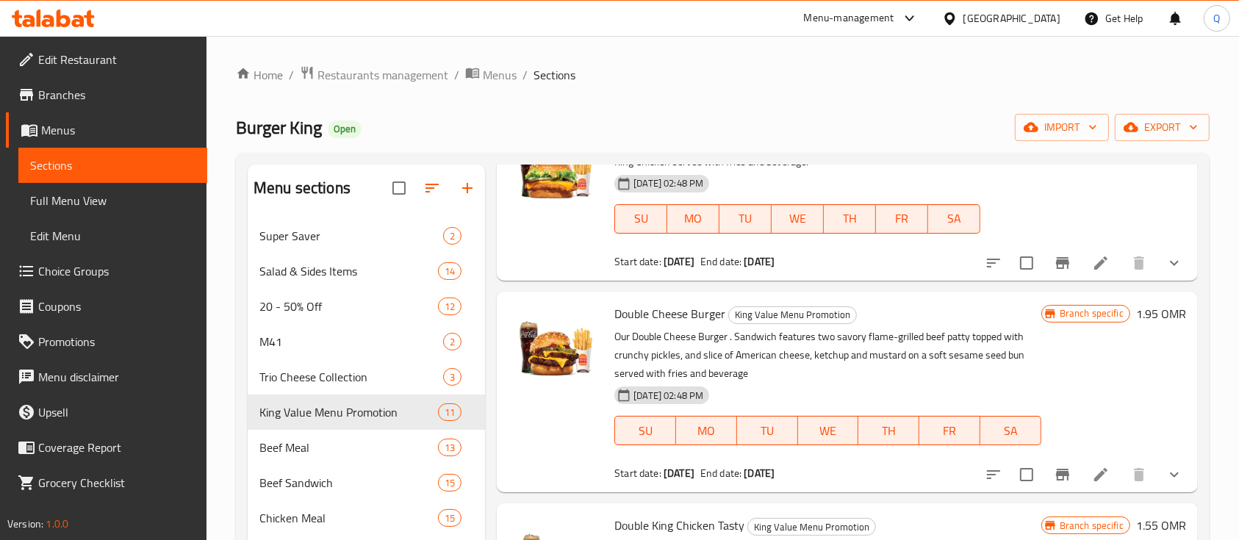
scroll to position [1038, 0]
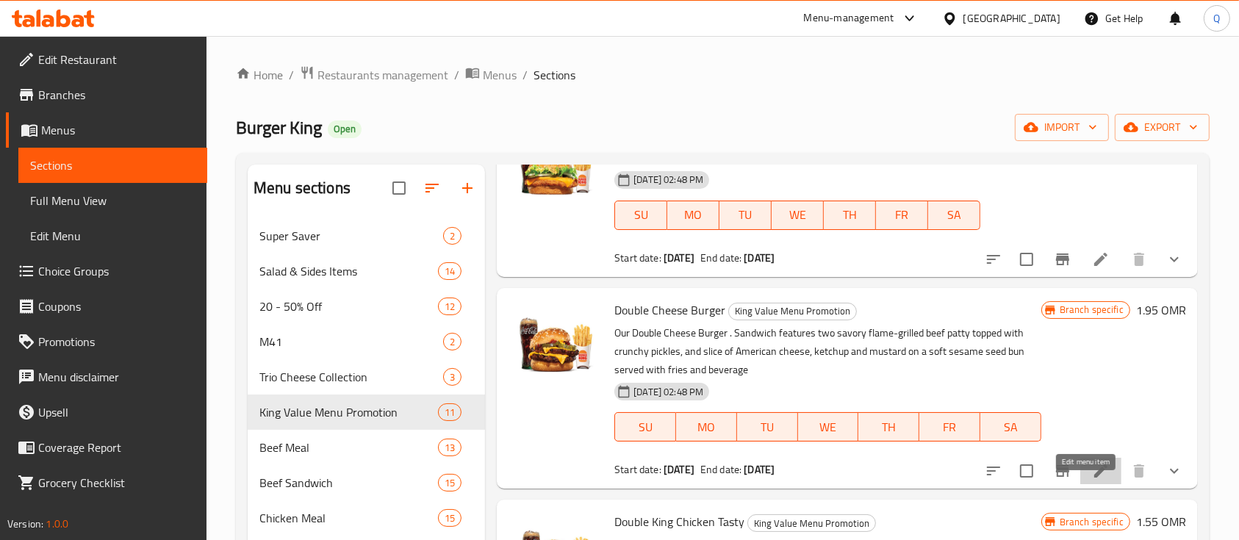
click at [1092, 480] on icon at bounding box center [1101, 471] width 18 height 18
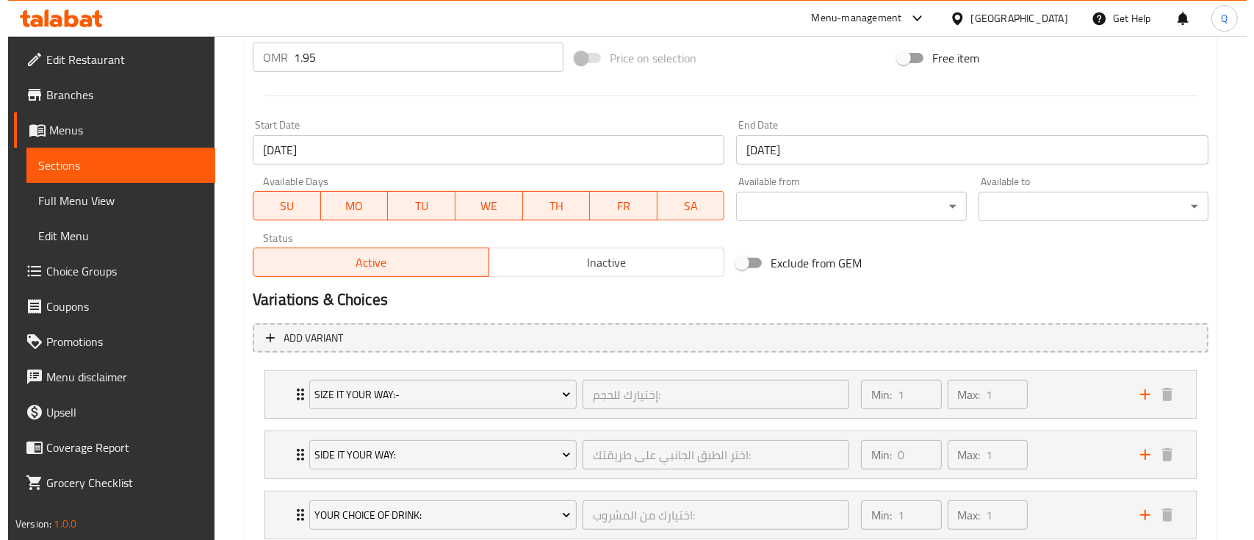
scroll to position [568, 0]
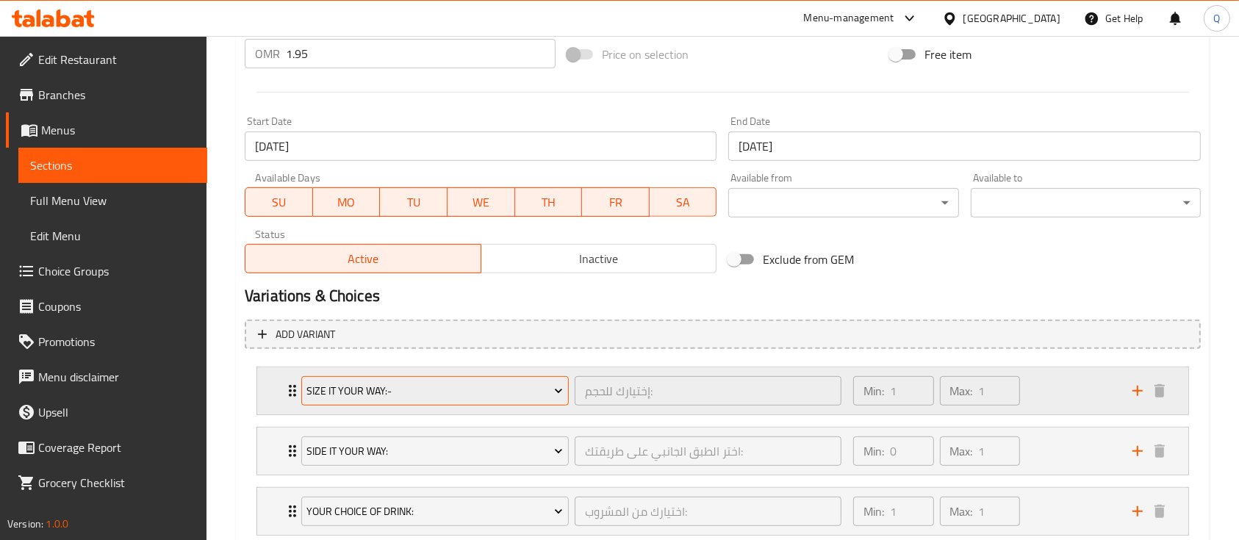
click at [520, 388] on span "Size It Your Way:-" at bounding box center [434, 391] width 256 height 18
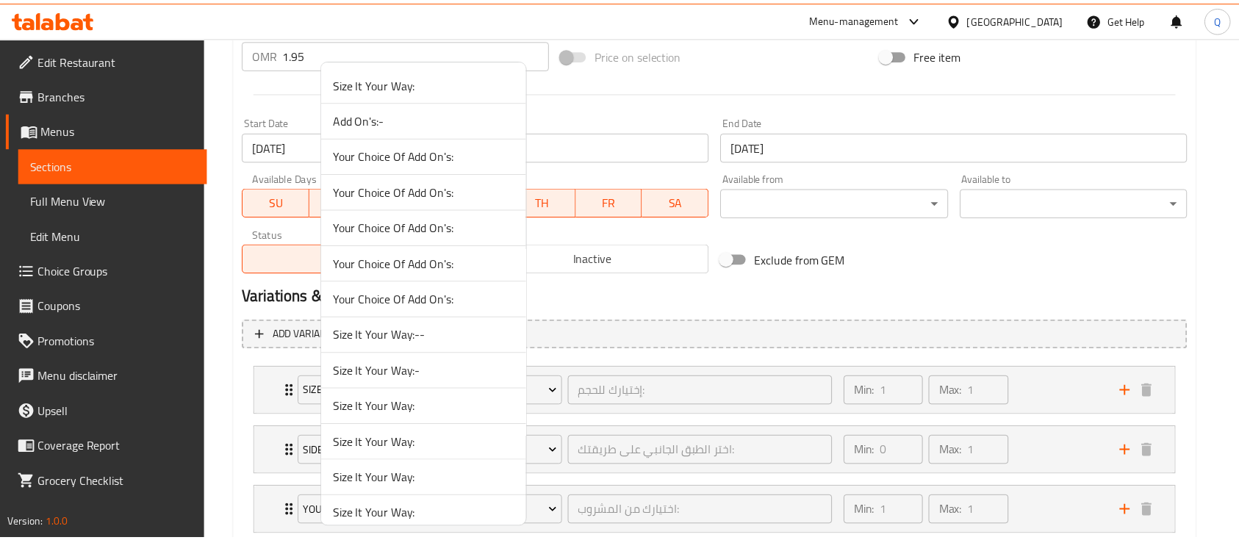
scroll to position [1262, 0]
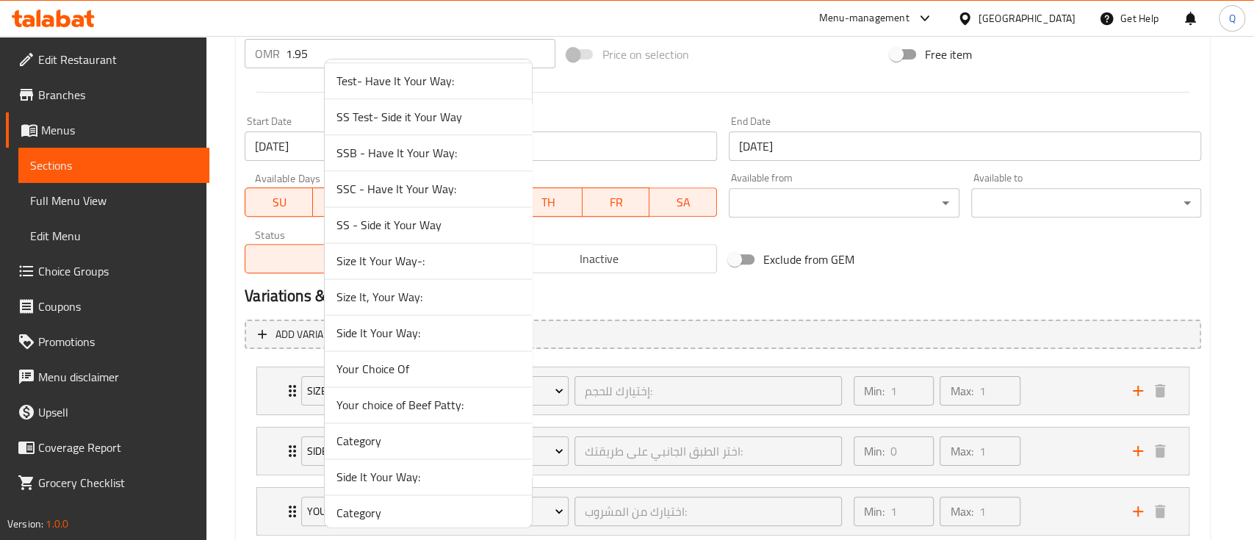
click at [480, 296] on span "Size It, Your Way:" at bounding box center [428, 297] width 184 height 18
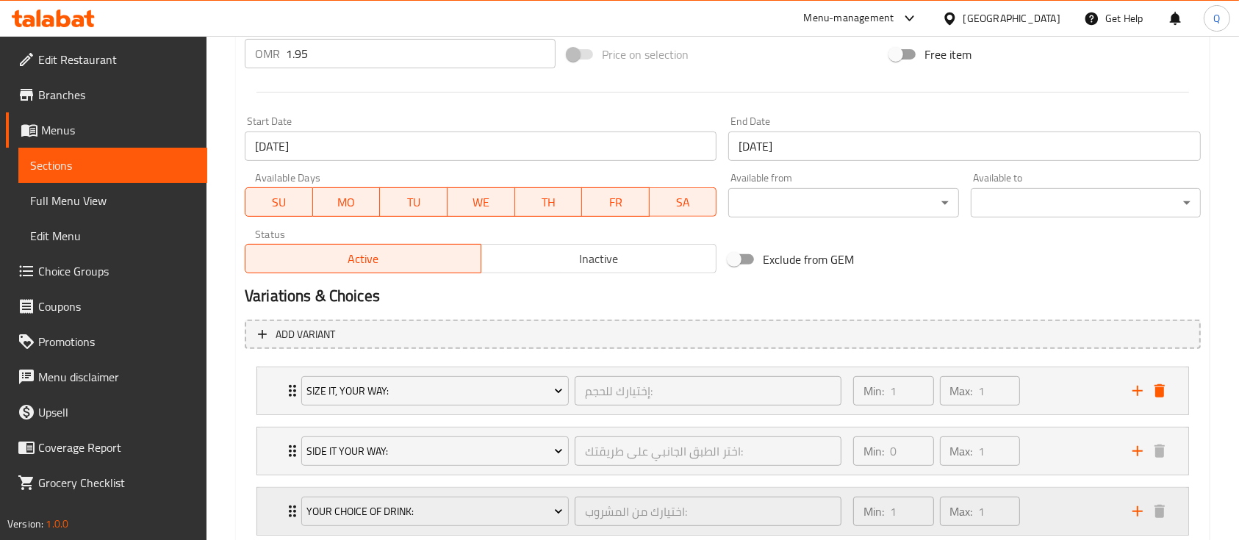
scroll to position [663, 0]
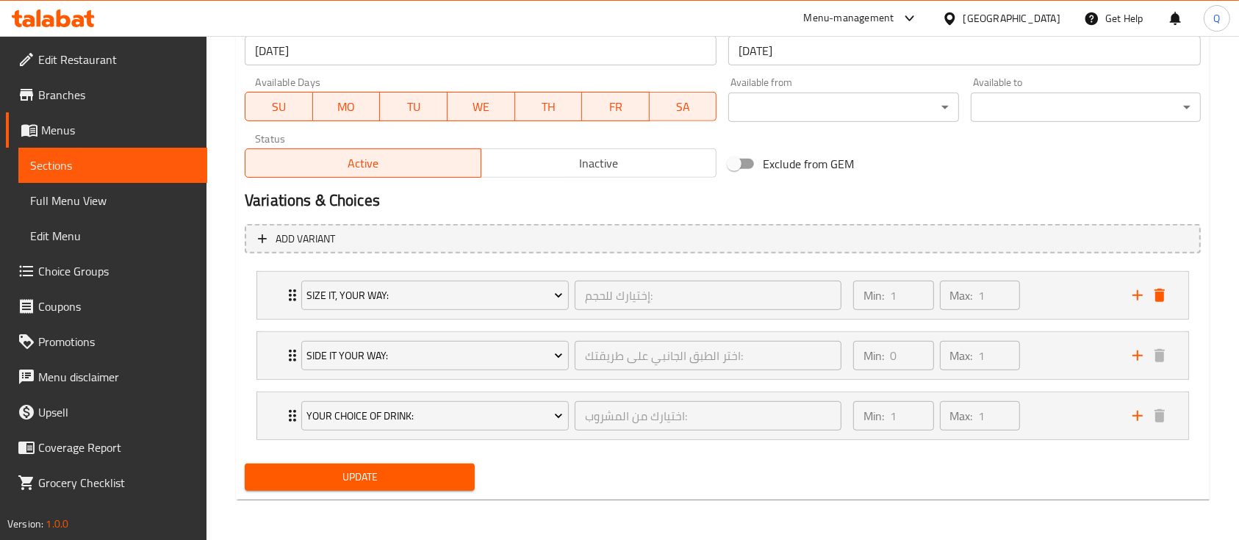
click at [351, 486] on button "Update" at bounding box center [360, 477] width 230 height 27
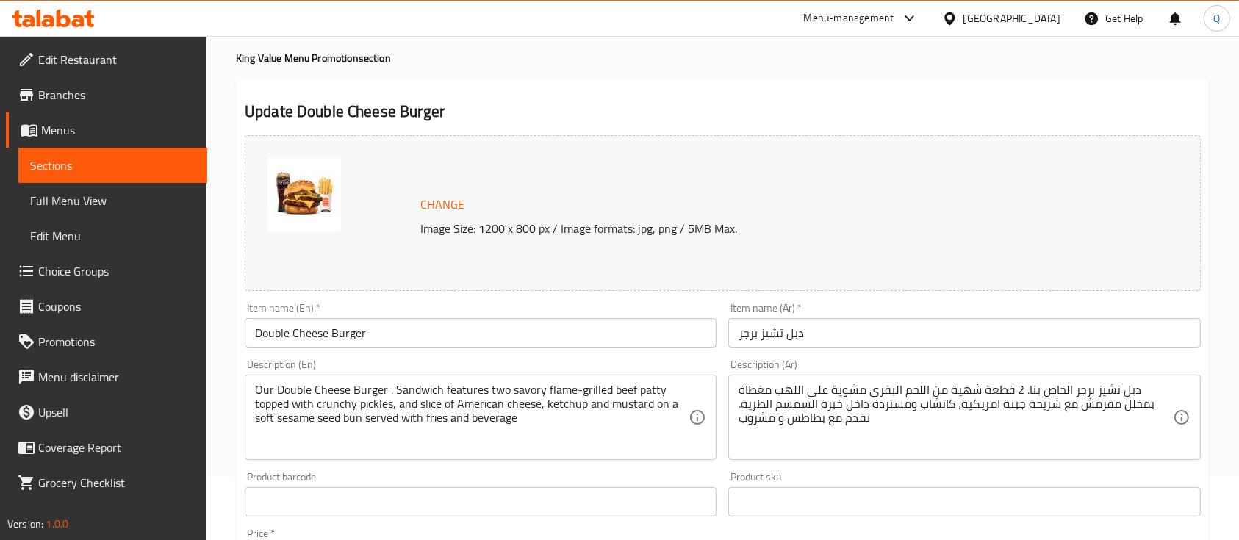
scroll to position [0, 0]
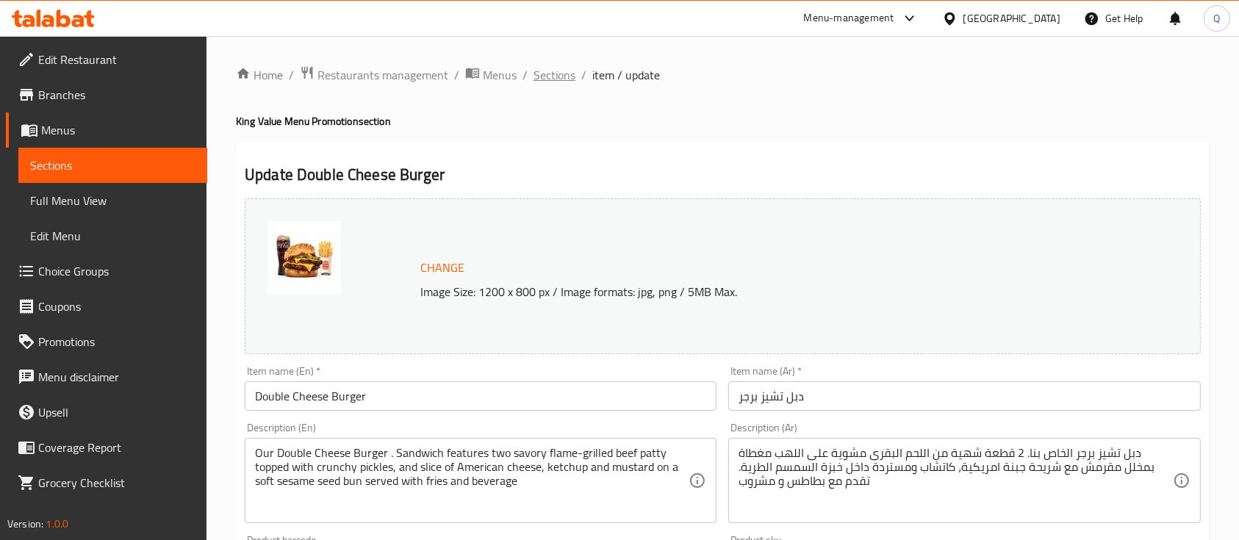
click at [570, 76] on span "Sections" at bounding box center [554, 75] width 42 height 18
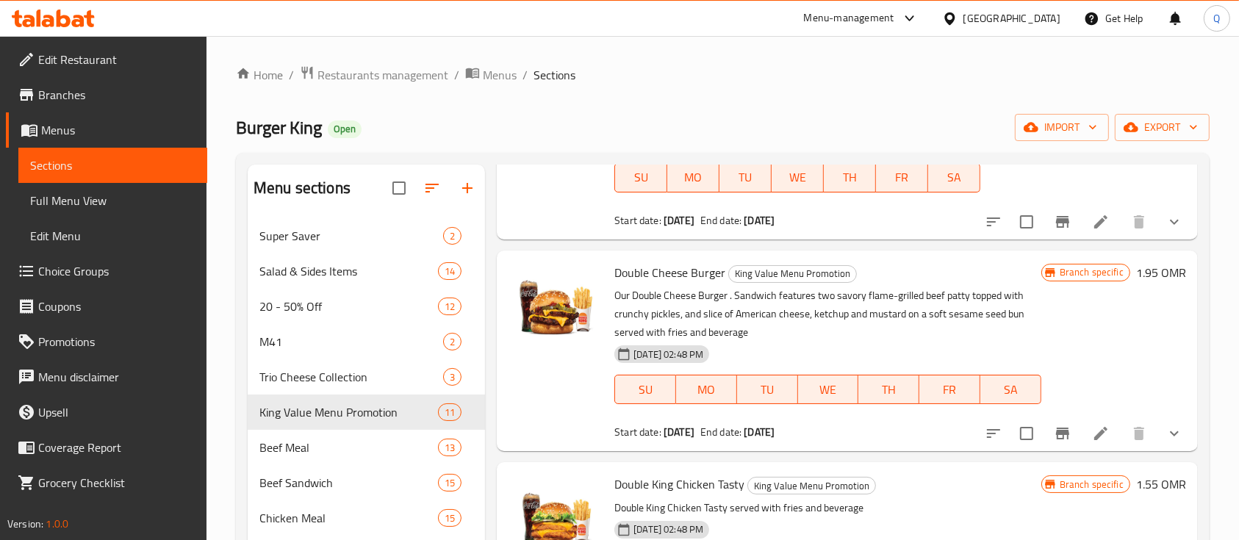
scroll to position [1175, 0]
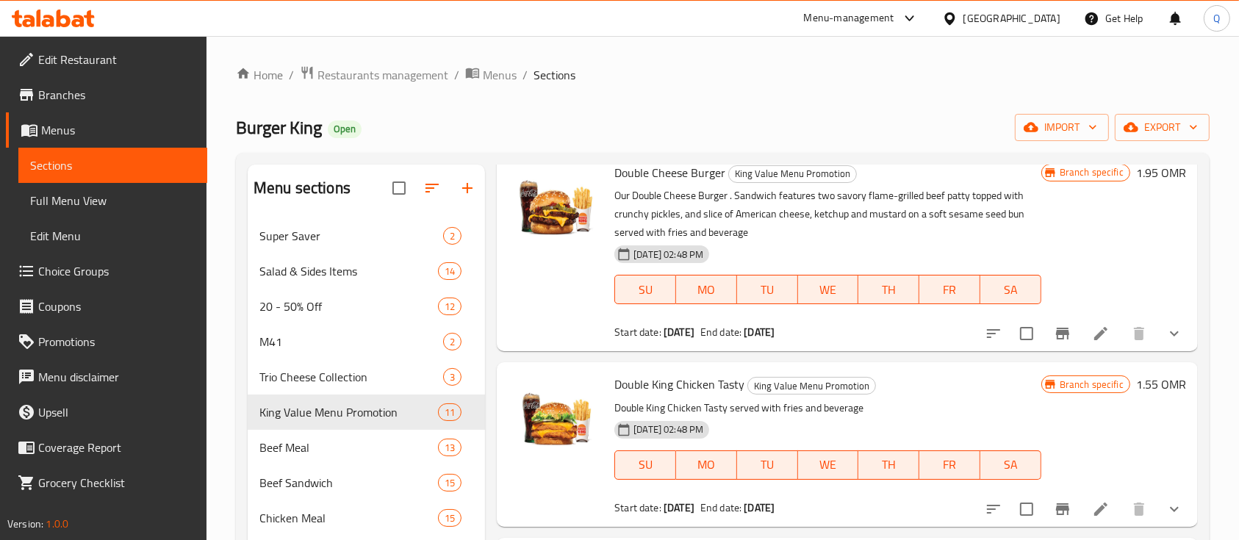
click at [1092, 342] on icon at bounding box center [1101, 334] width 18 height 18
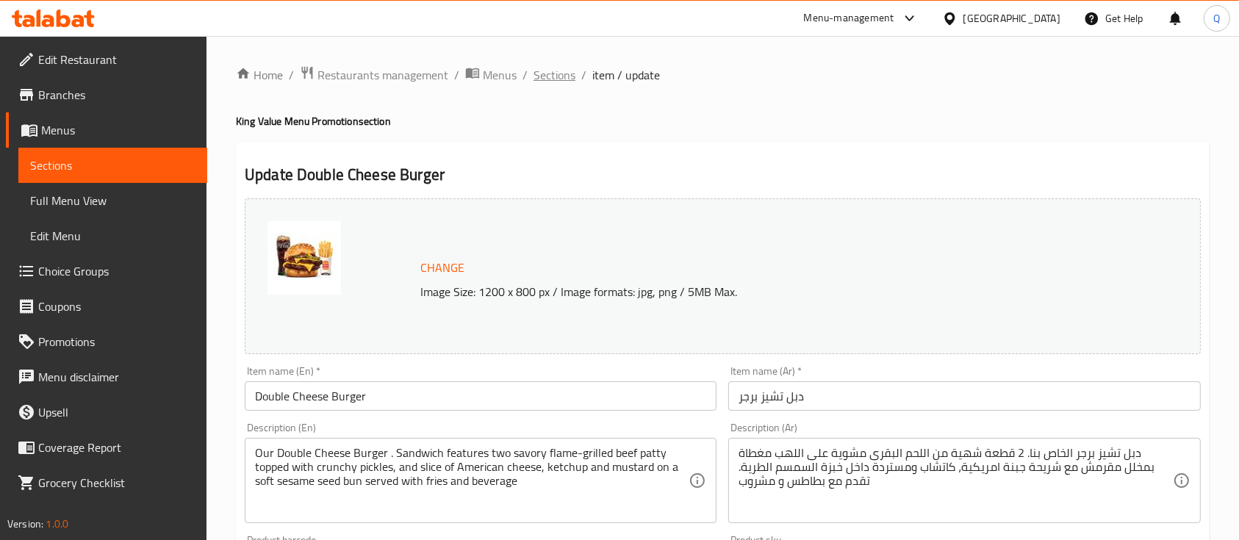
click at [566, 74] on span "Sections" at bounding box center [554, 75] width 42 height 18
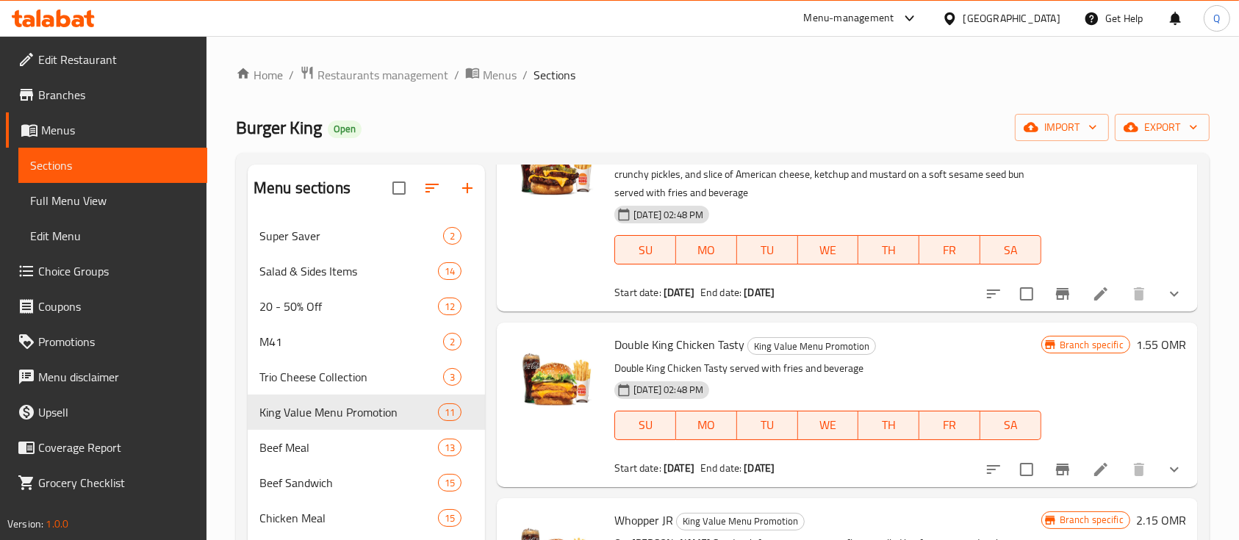
scroll to position [1273, 0]
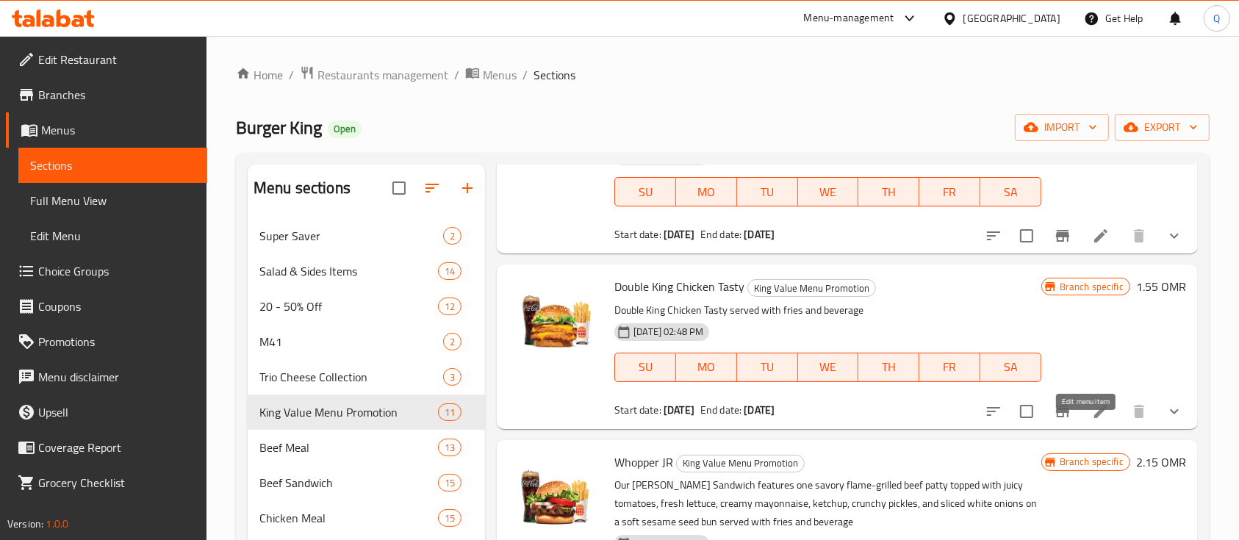
click at [1092, 420] on icon at bounding box center [1101, 412] width 18 height 18
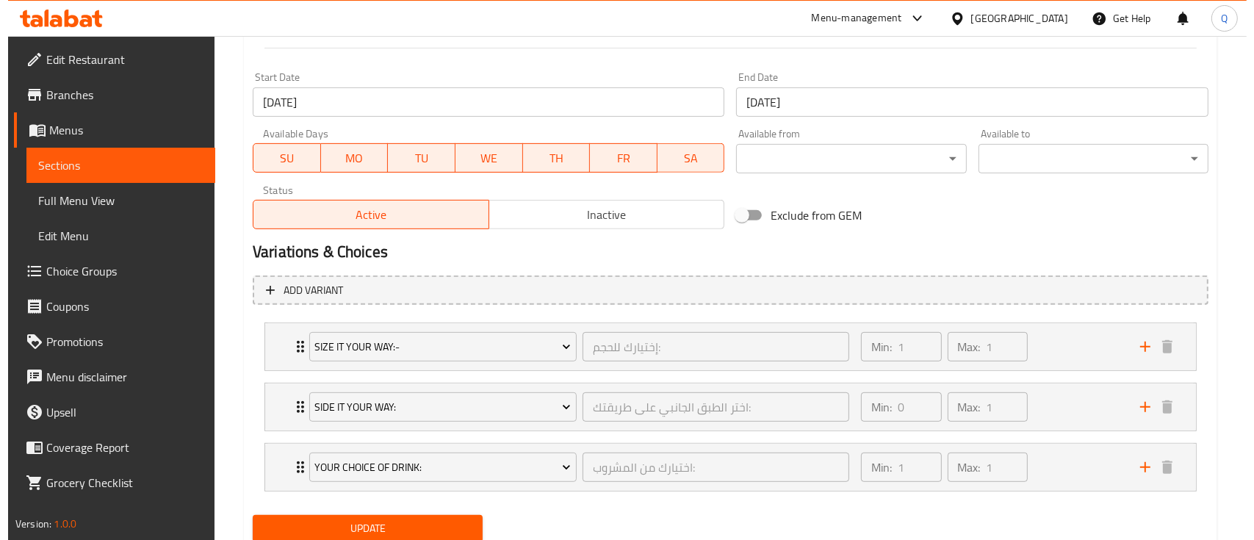
scroll to position [663, 0]
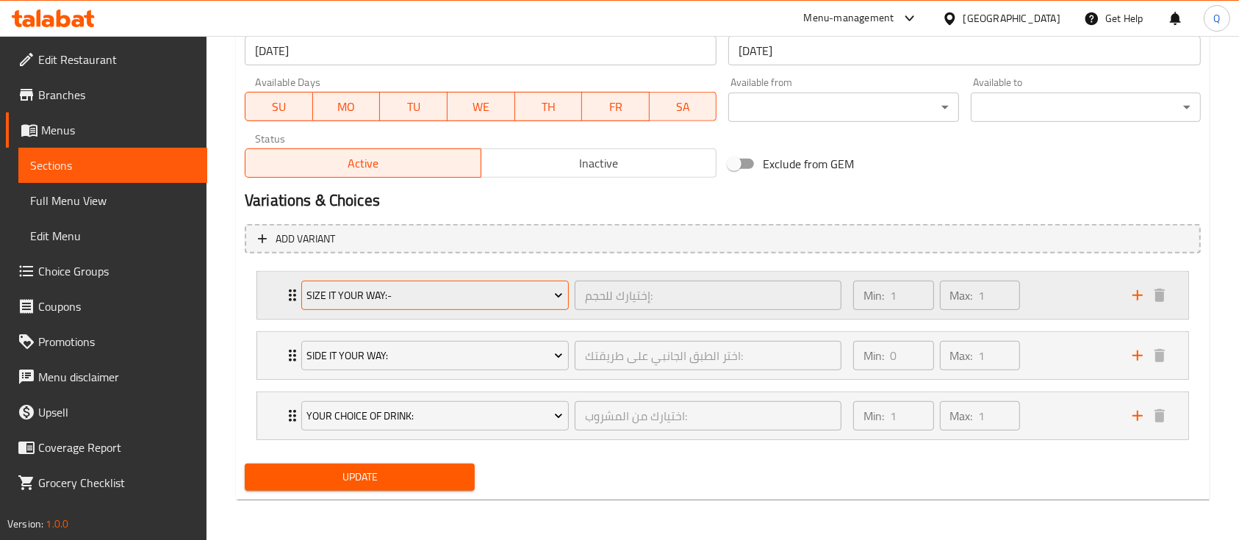
click at [481, 297] on span "Size It Your Way:-" at bounding box center [434, 296] width 256 height 18
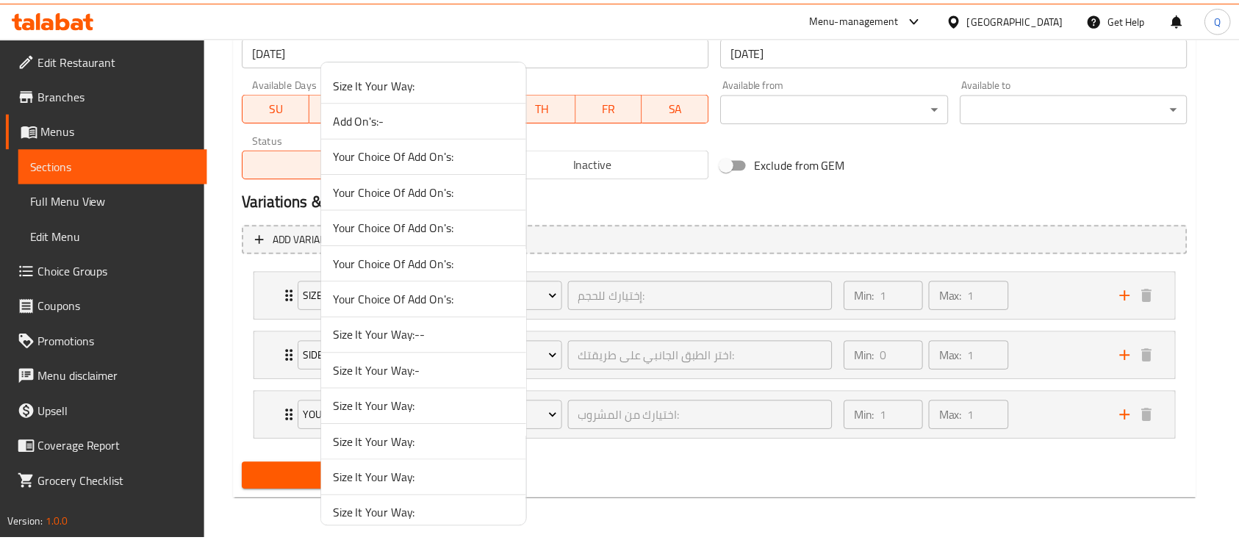
scroll to position [1262, 0]
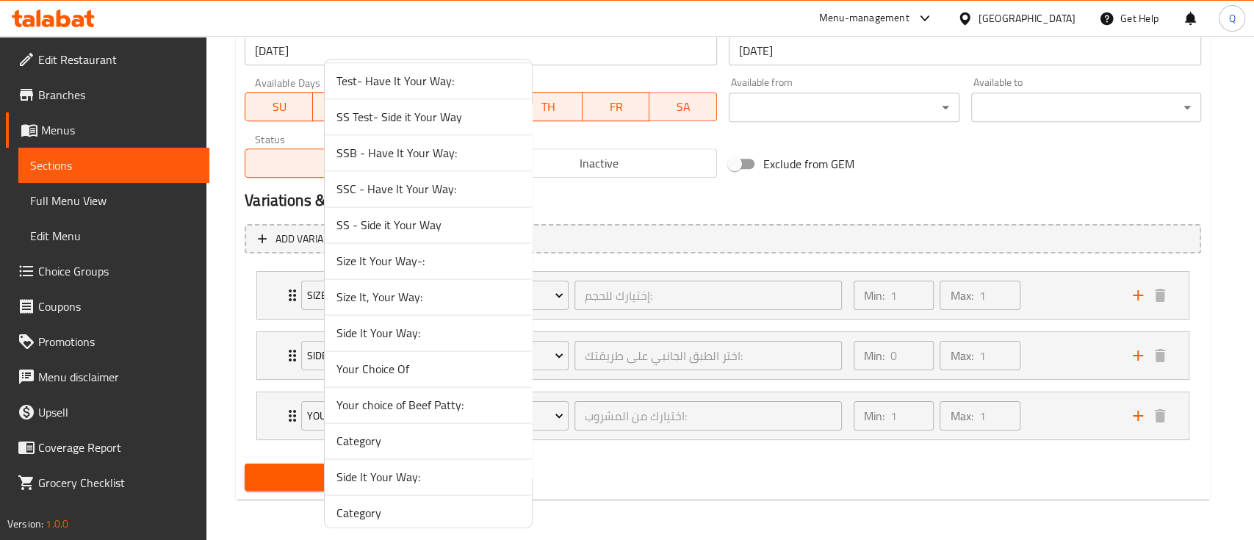
click at [434, 292] on span "Size It, Your Way:" at bounding box center [428, 297] width 184 height 18
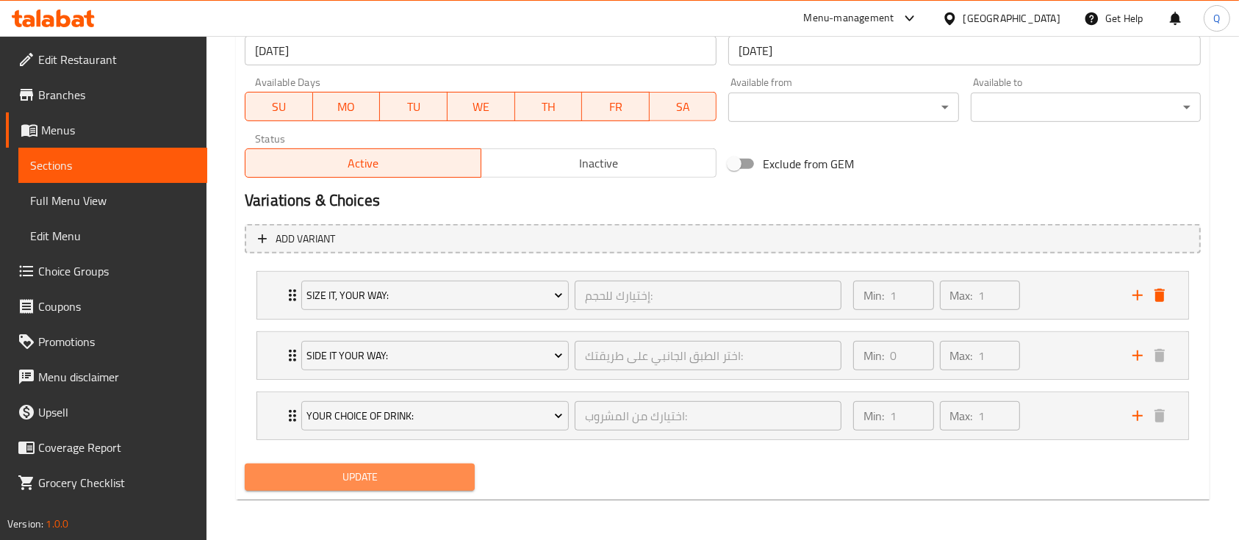
click at [411, 478] on span "Update" at bounding box center [359, 477] width 206 height 18
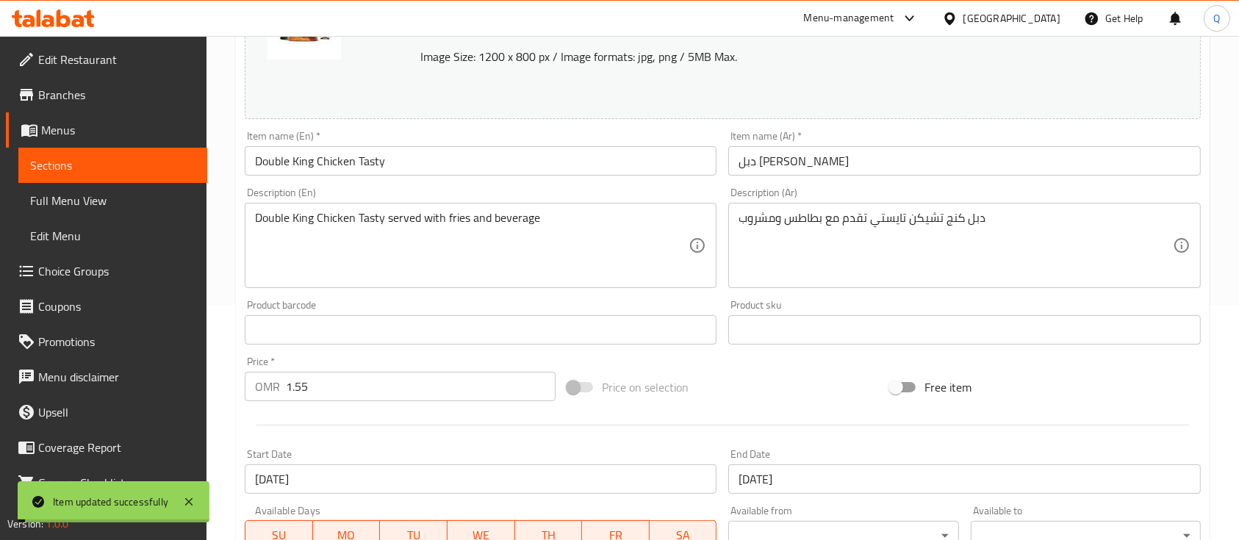
scroll to position [0, 0]
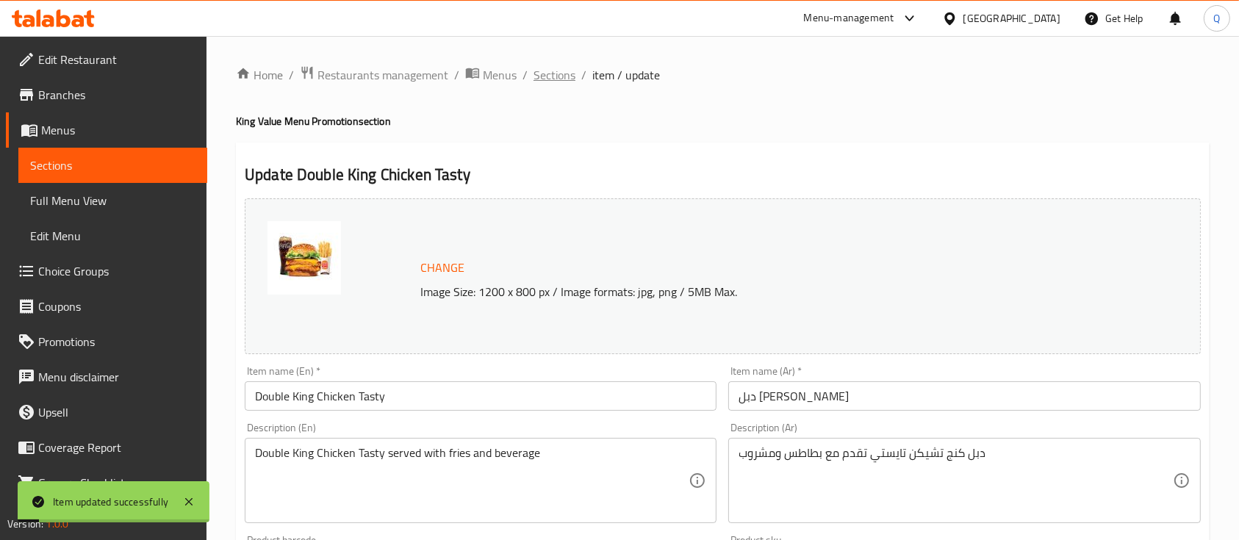
click at [549, 78] on span "Sections" at bounding box center [554, 75] width 42 height 18
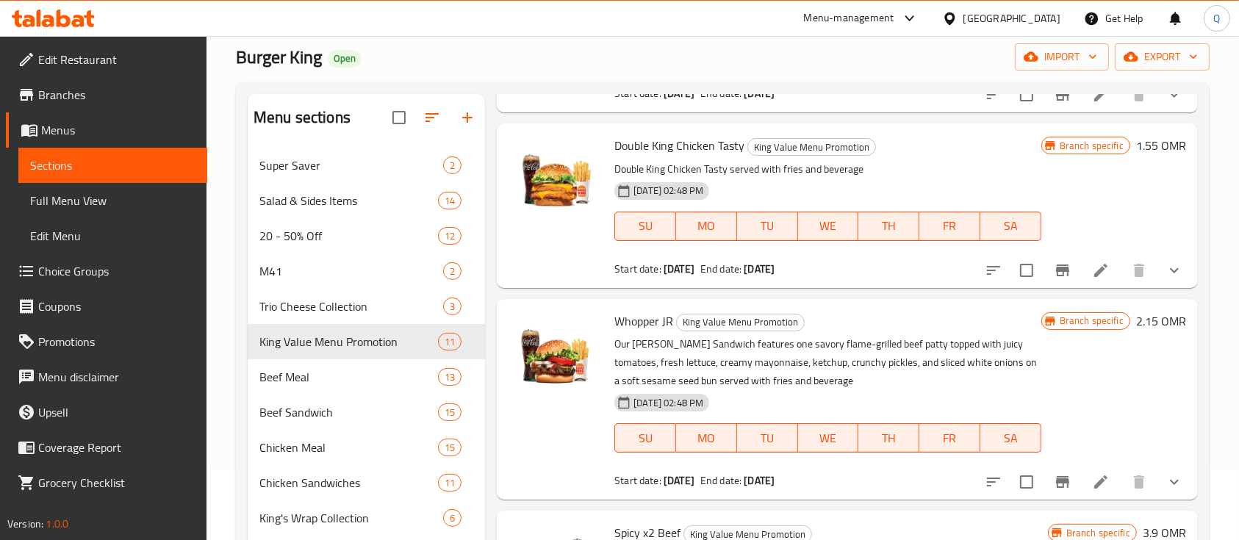
scroll to position [98, 0]
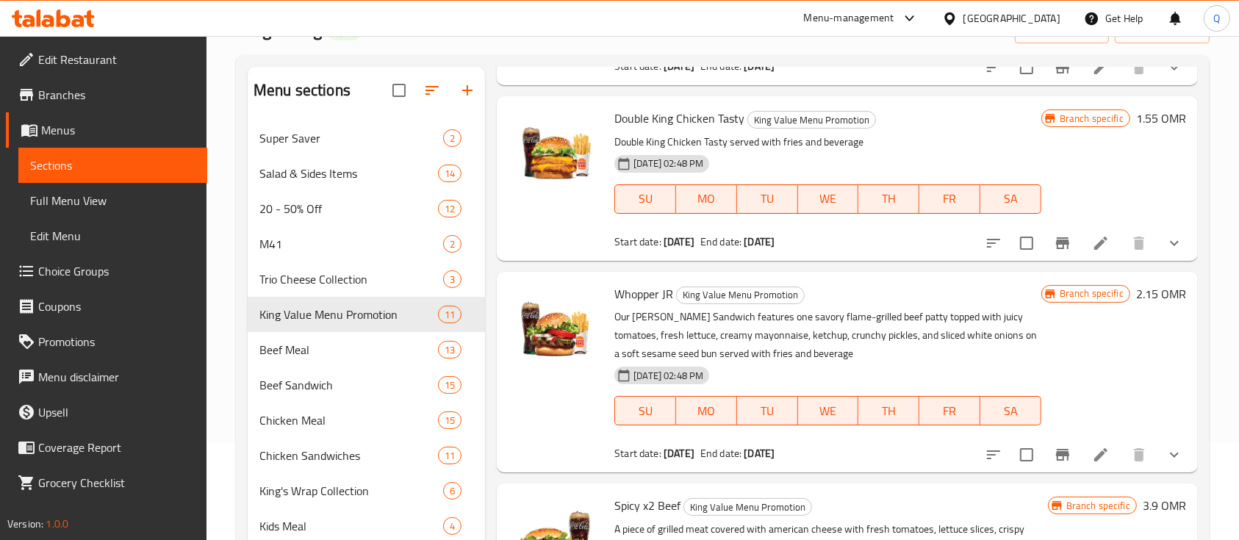
click at [1087, 469] on div at bounding box center [1084, 454] width 216 height 35
click at [1092, 456] on icon at bounding box center [1101, 455] width 18 height 18
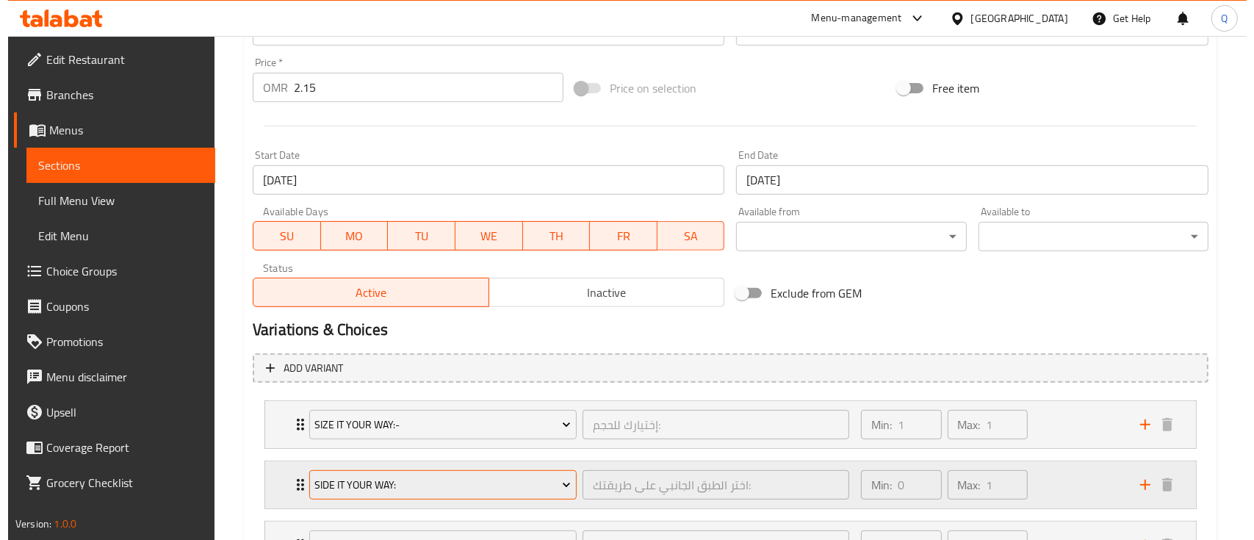
scroll to position [588, 0]
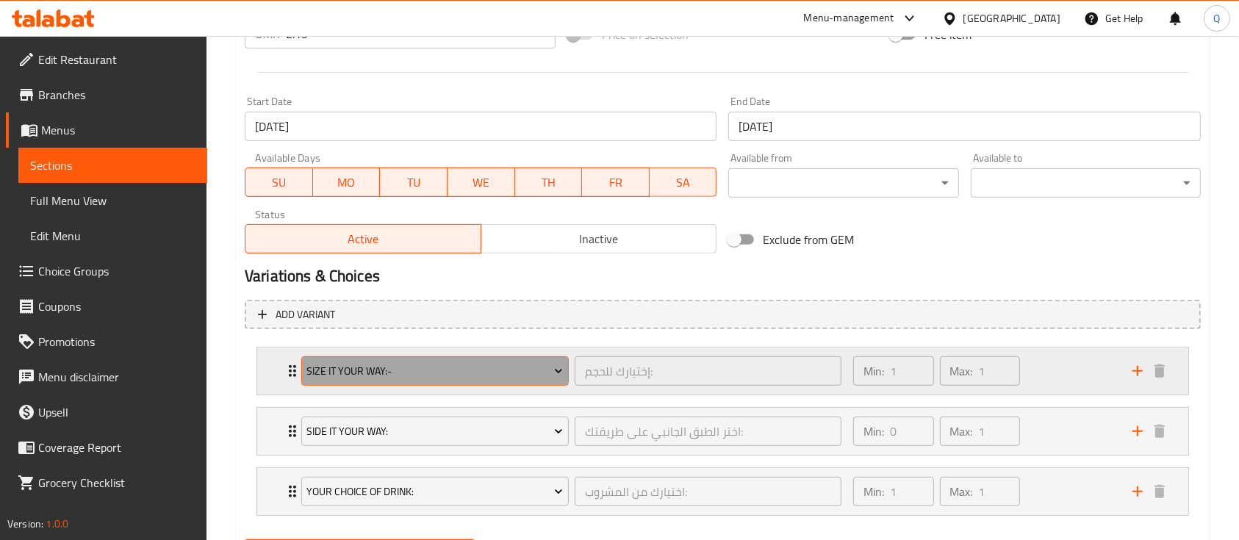
click at [513, 362] on span "Size It Your Way:-" at bounding box center [434, 371] width 256 height 18
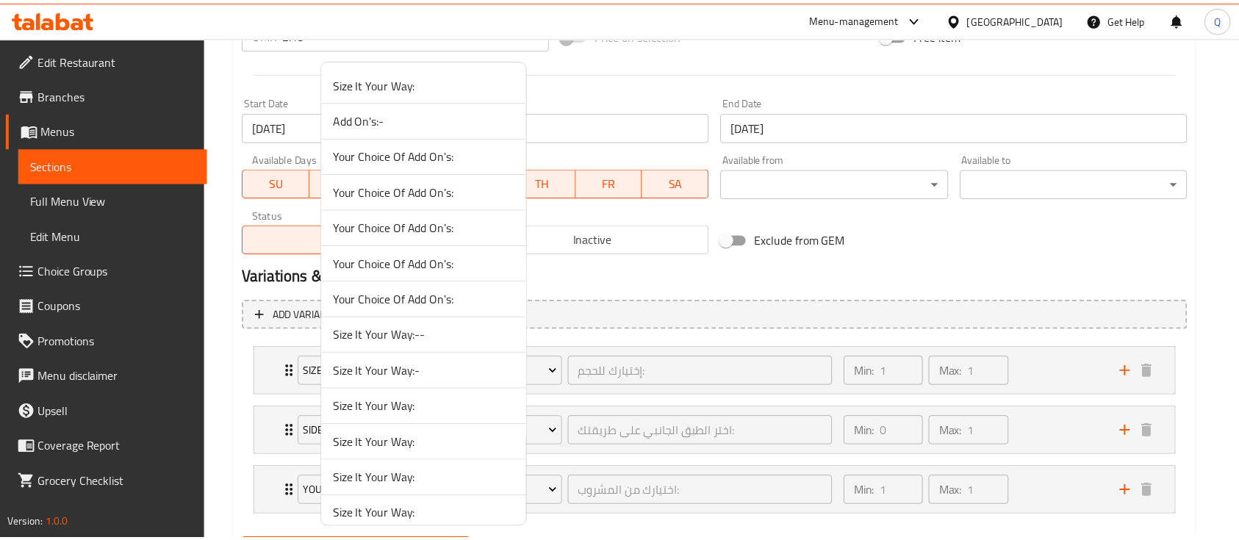
scroll to position [1262, 0]
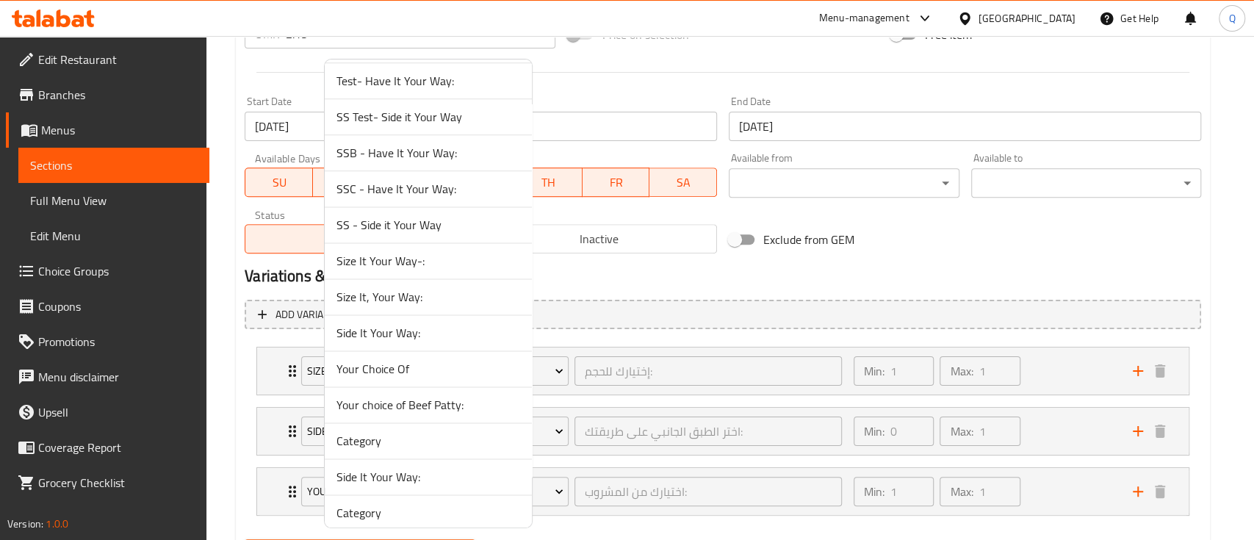
click at [403, 295] on span "Size It, Your Way:" at bounding box center [428, 297] width 184 height 18
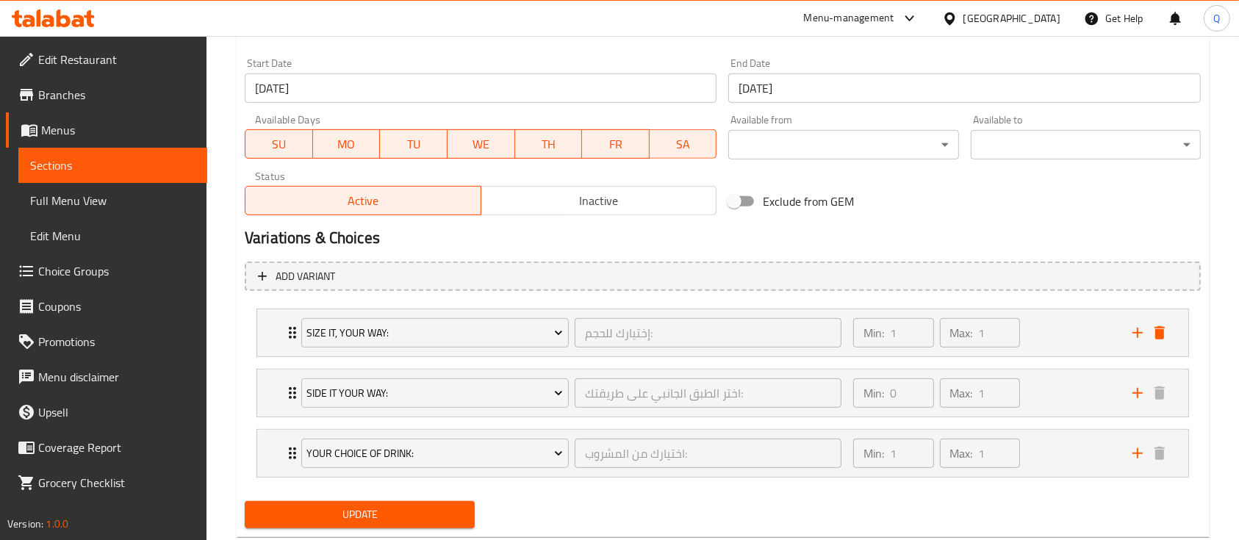
scroll to position [663, 0]
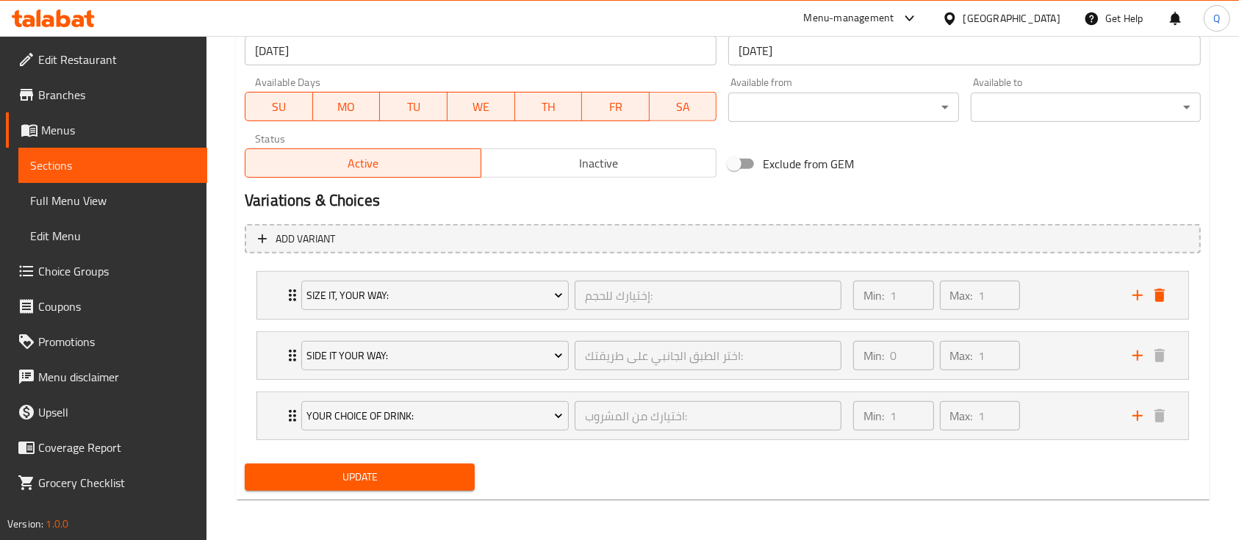
click at [456, 474] on span "Update" at bounding box center [359, 477] width 206 height 18
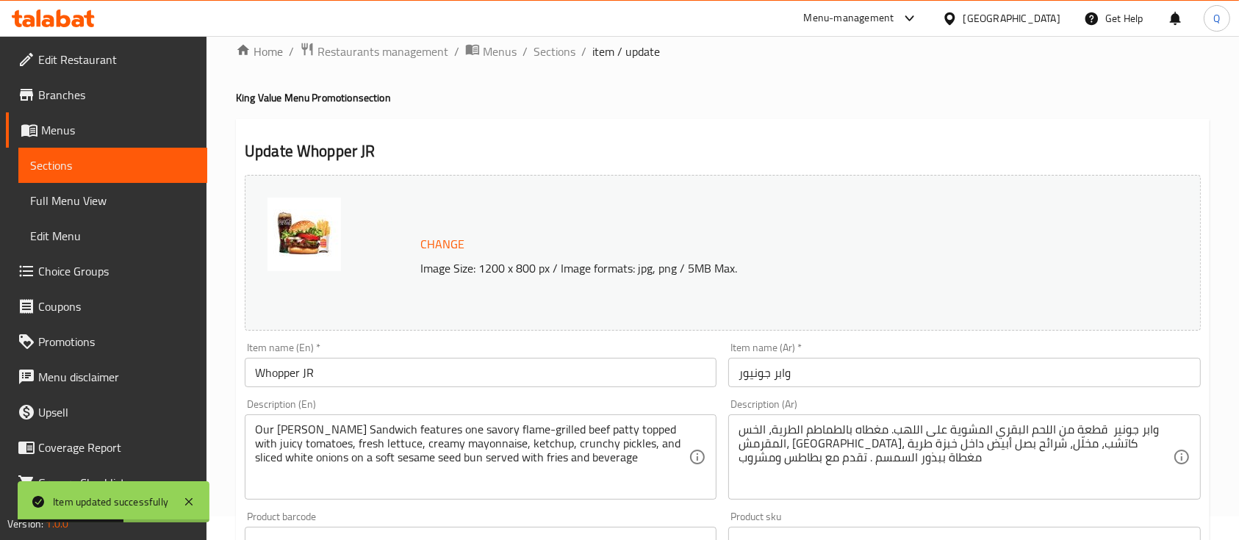
scroll to position [0, 0]
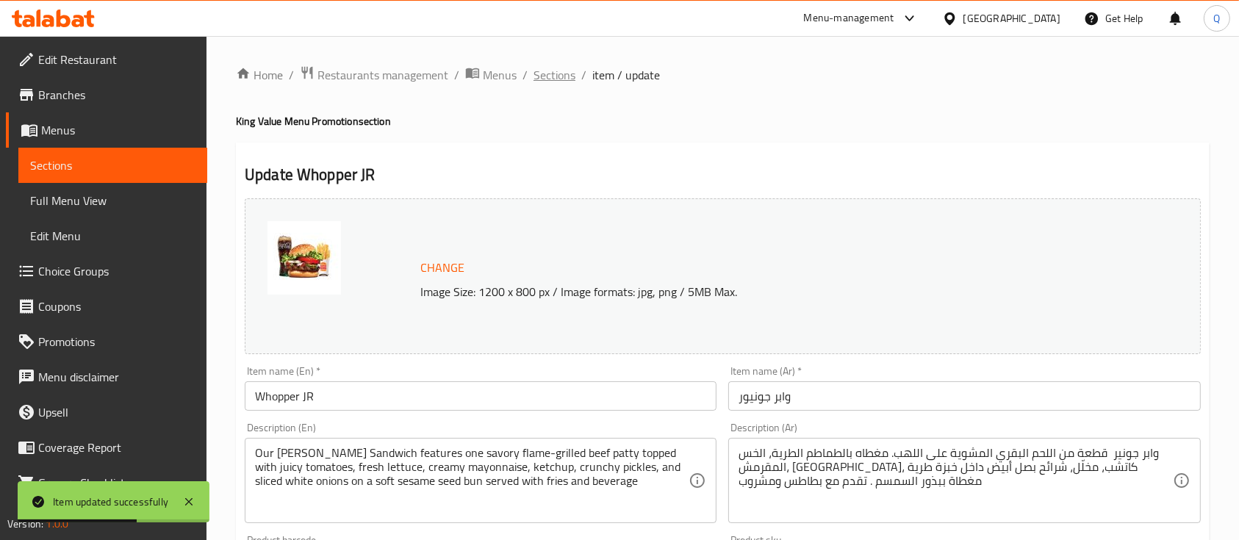
click at [552, 73] on span "Sections" at bounding box center [554, 75] width 42 height 18
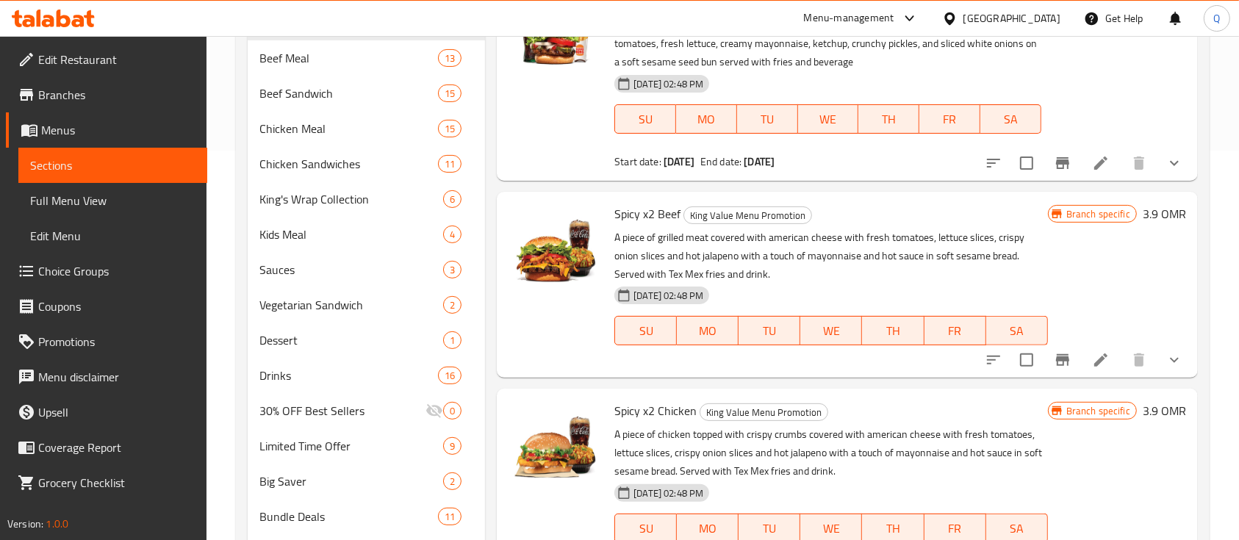
scroll to position [465, 0]
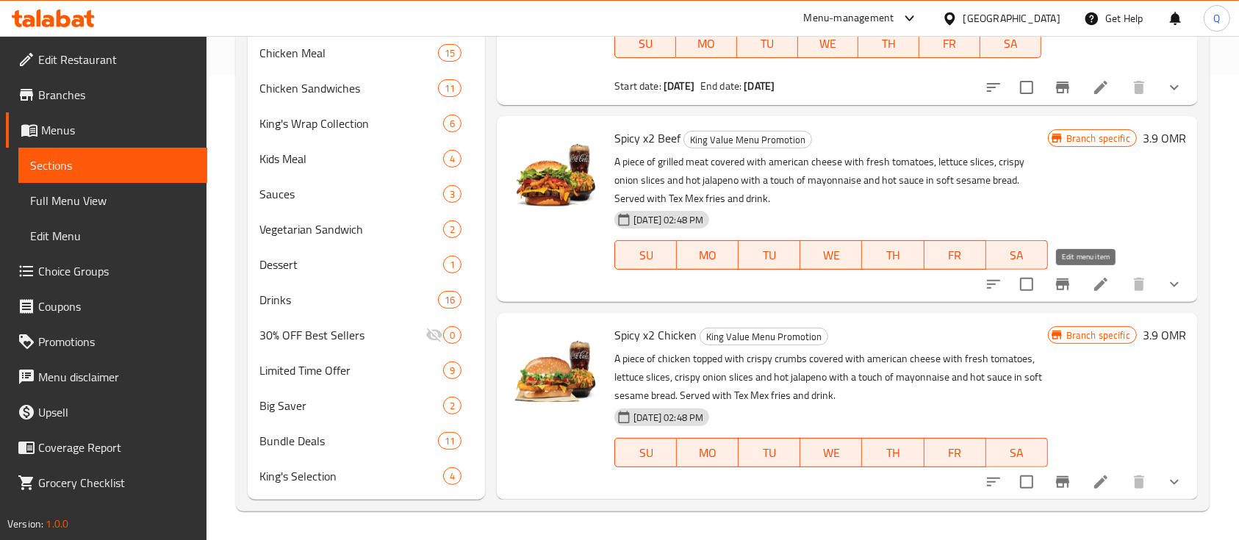
click at [1092, 286] on icon at bounding box center [1101, 285] width 18 height 18
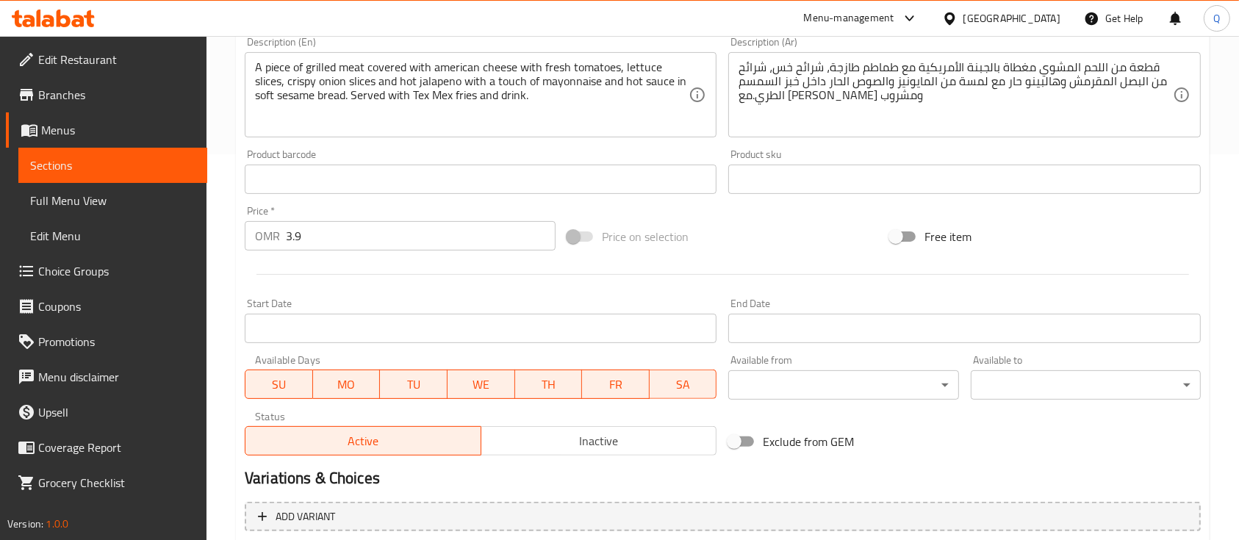
scroll to position [588, 0]
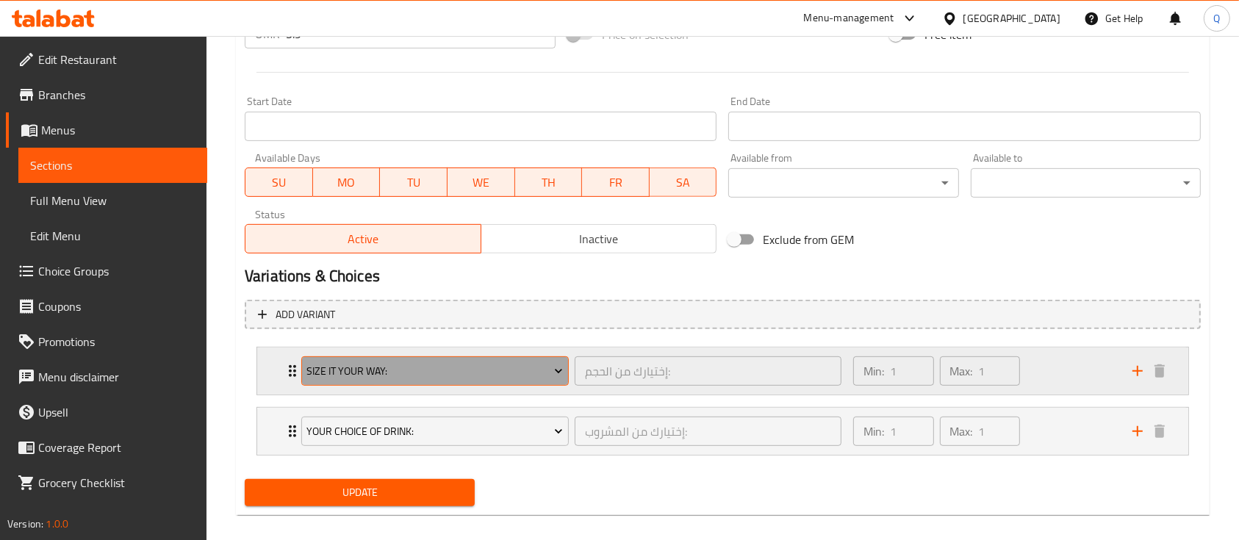
click at [535, 371] on span "Size It Your Way:" at bounding box center [434, 371] width 256 height 18
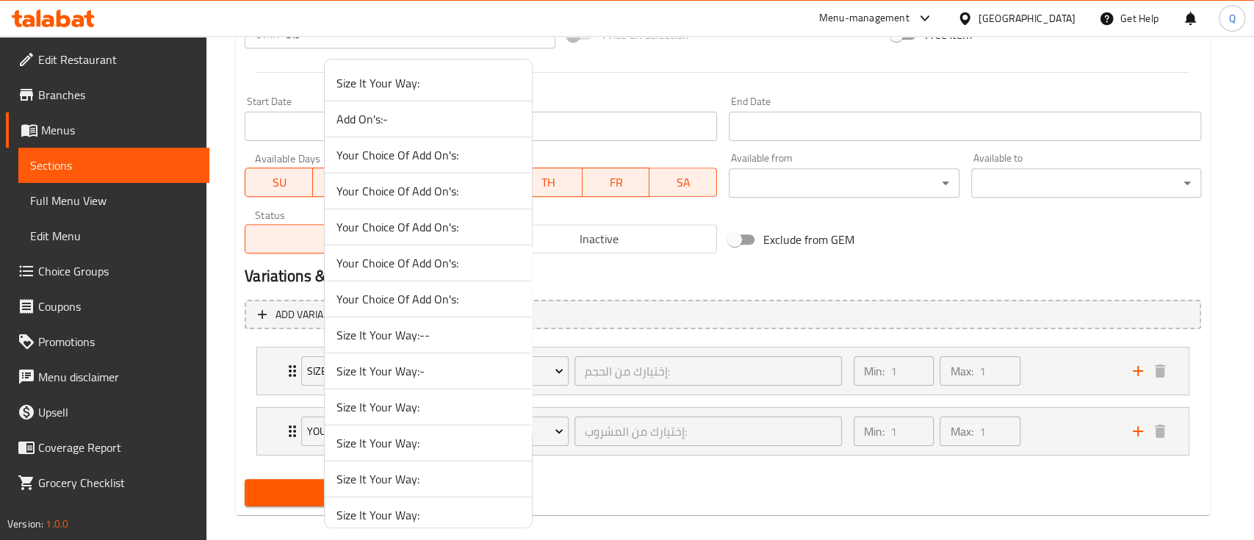
click at [1046, 376] on div at bounding box center [627, 270] width 1254 height 540
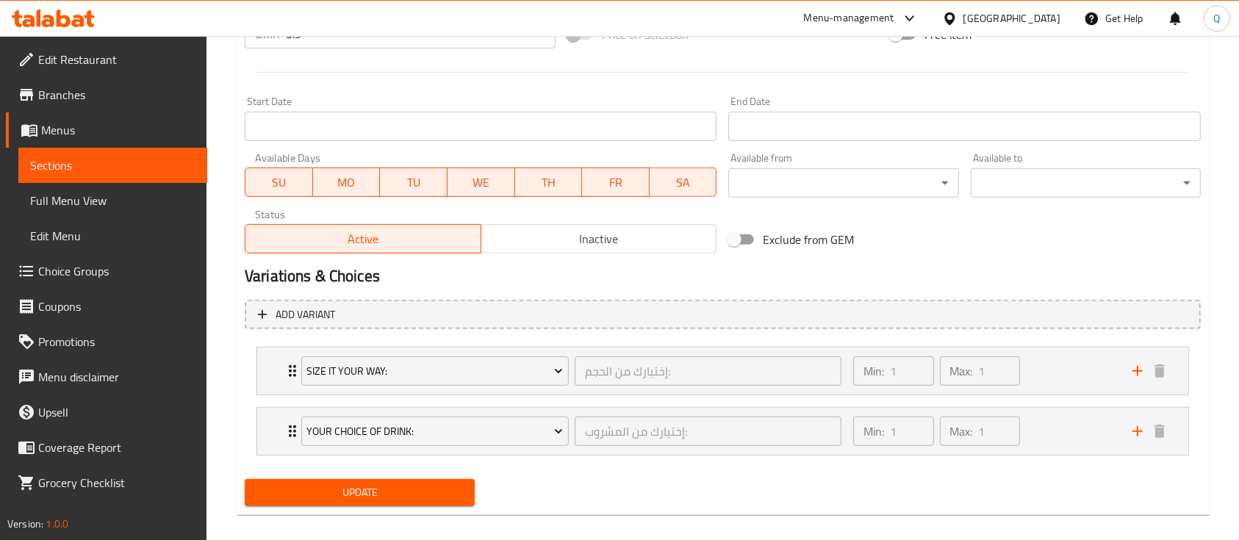
click at [1046, 376] on div "Min: 1 ​ Max: 1 ​" at bounding box center [983, 371] width 279 height 47
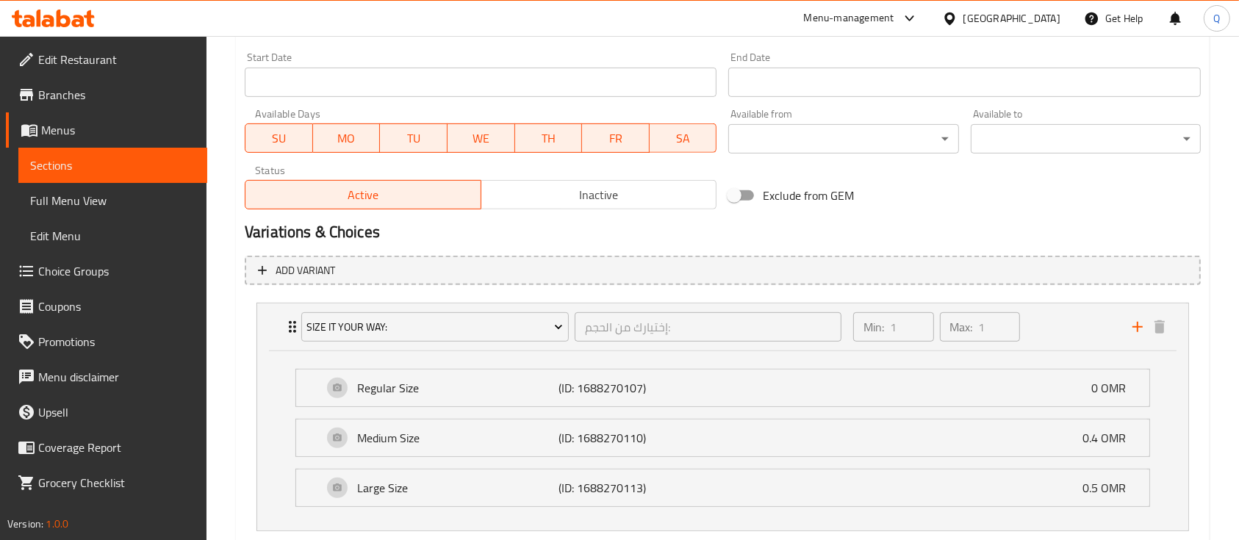
scroll to position [627, 0]
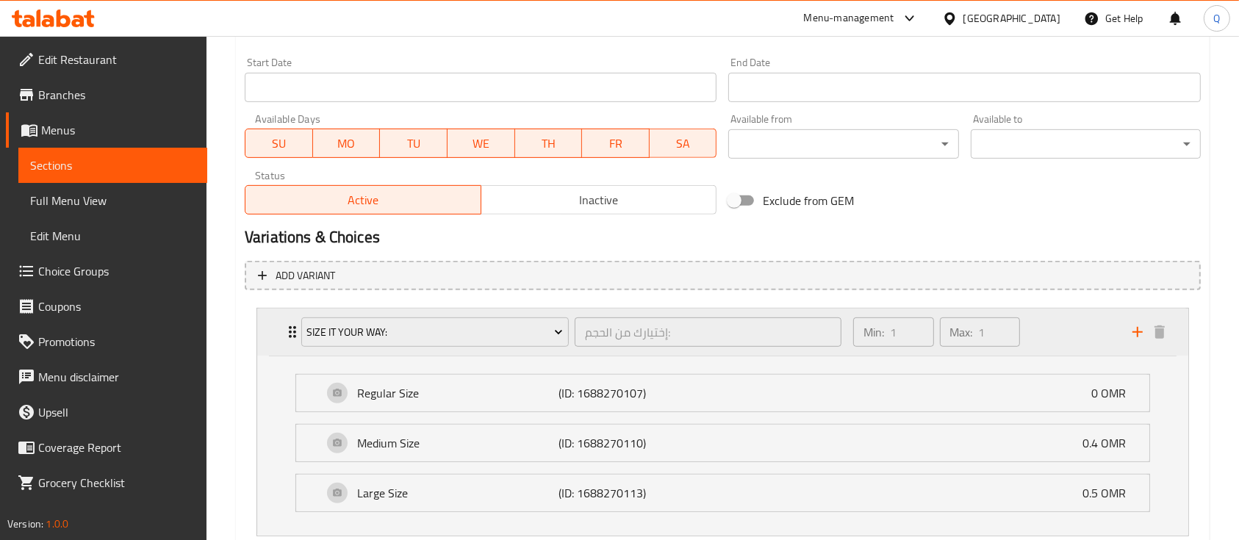
click at [1064, 329] on div "Min: 1 ​ Max: 1 ​" at bounding box center [983, 332] width 279 height 47
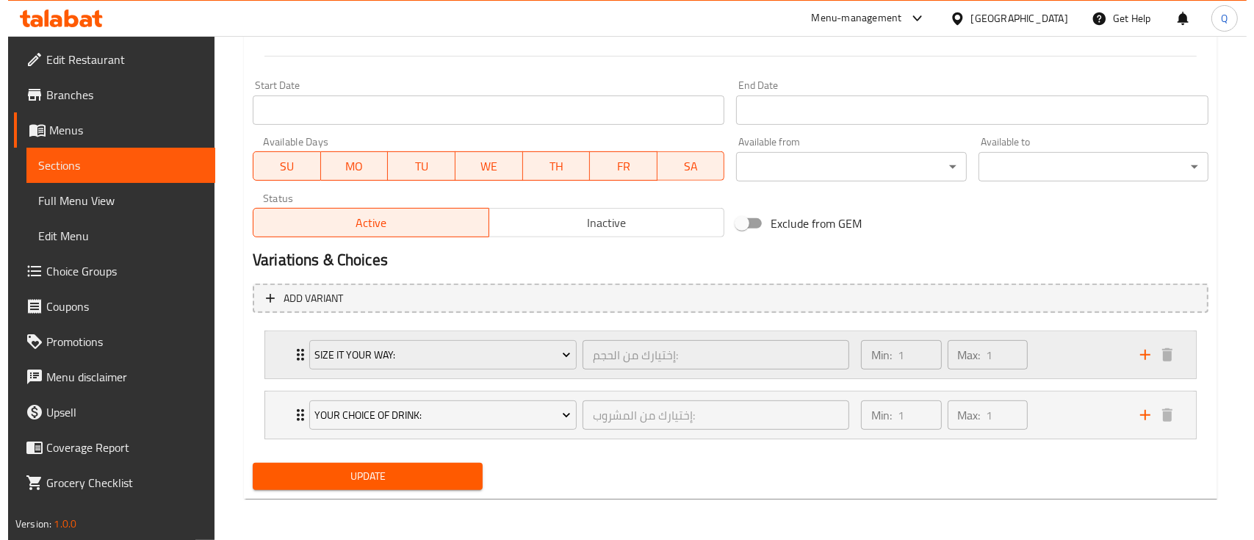
scroll to position [603, 0]
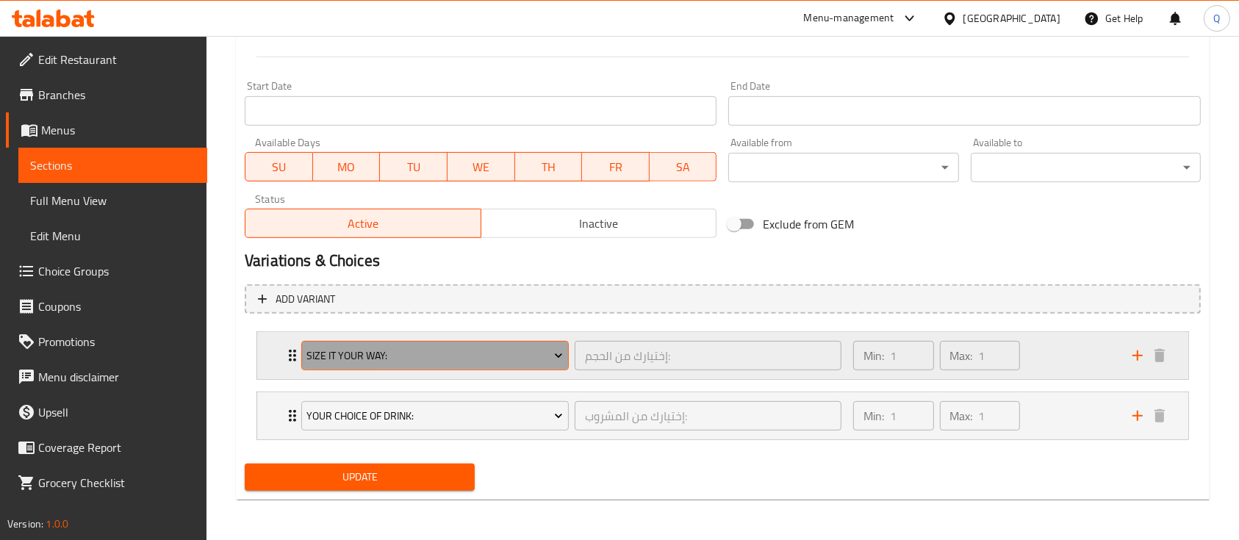
click at [519, 356] on span "Size It Your Way:" at bounding box center [434, 356] width 256 height 18
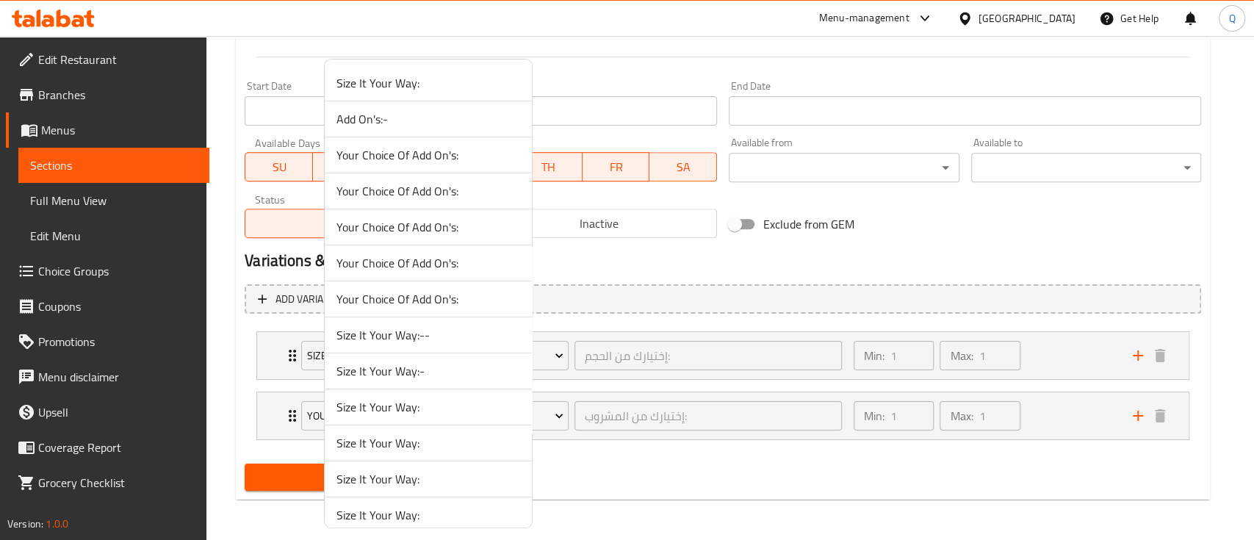
click at [1032, 244] on div at bounding box center [627, 270] width 1254 height 540
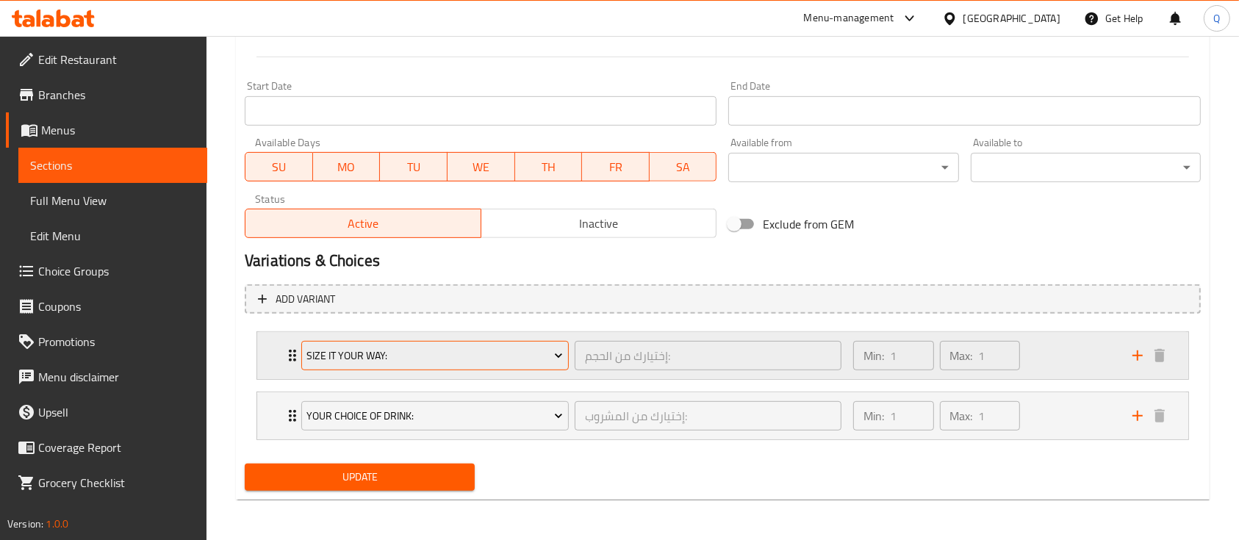
click at [541, 366] on button "Size It Your Way:" at bounding box center [434, 355] width 267 height 29
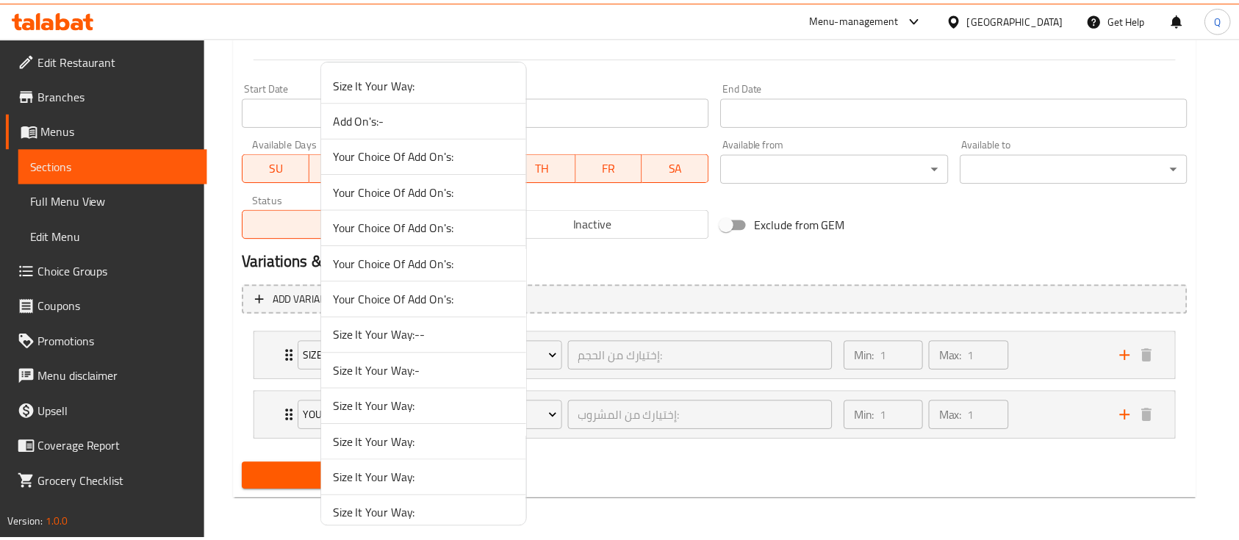
scroll to position [1262, 0]
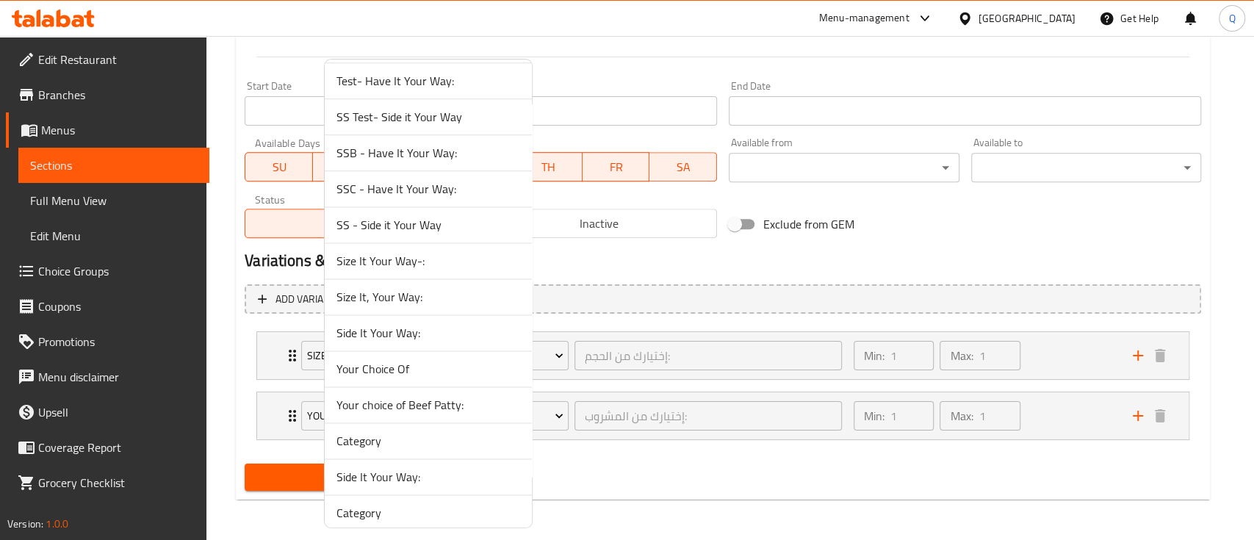
click at [424, 292] on span "Size It, Your Way:" at bounding box center [428, 297] width 184 height 18
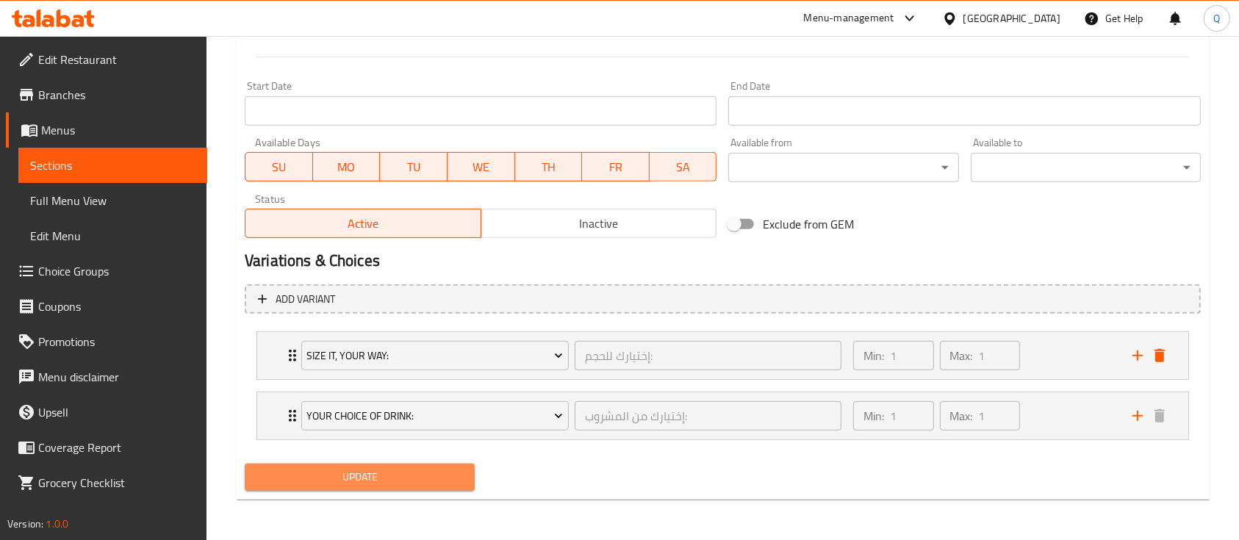
click at [423, 485] on span "Update" at bounding box center [359, 477] width 206 height 18
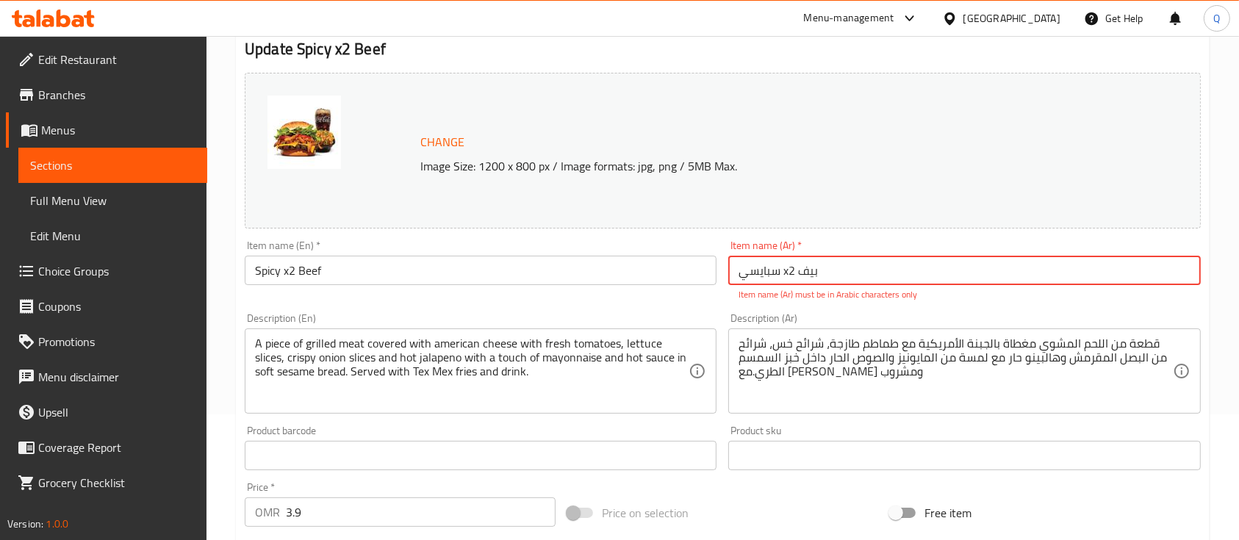
click at [785, 270] on input "سبايسي x2 بيف" at bounding box center [964, 270] width 472 height 29
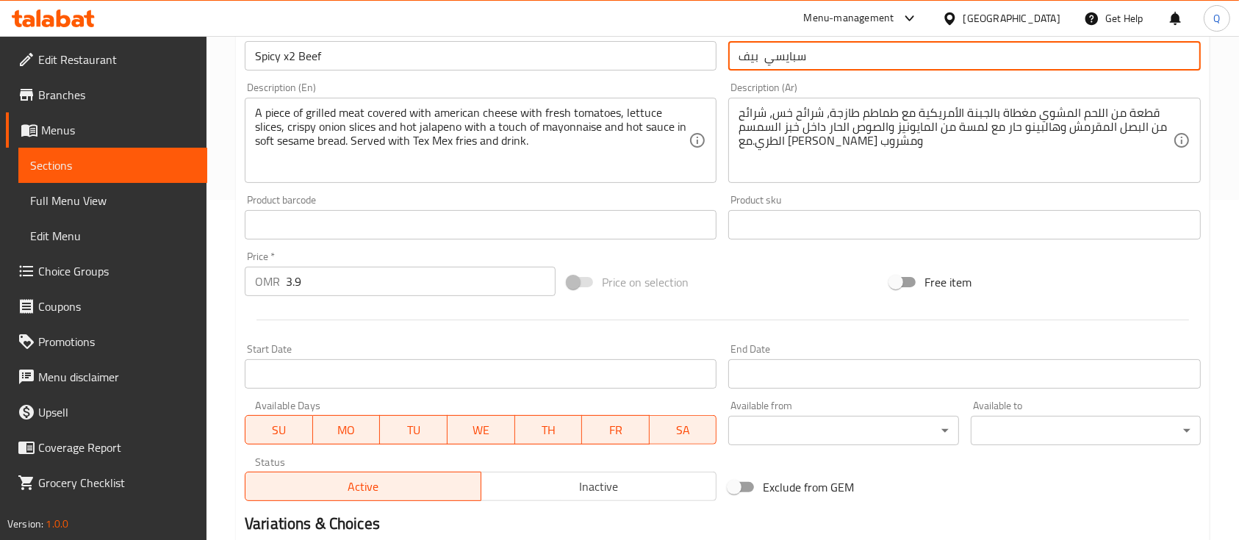
scroll to position [603, 0]
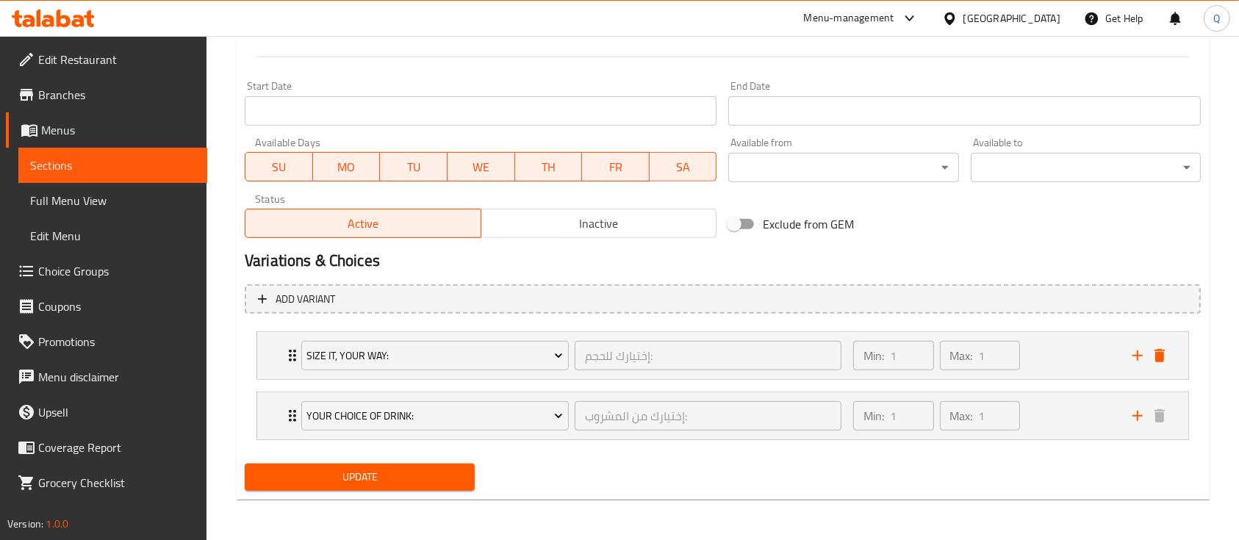
type input "سبايسي بيف"
click at [378, 486] on button "Update" at bounding box center [360, 477] width 230 height 27
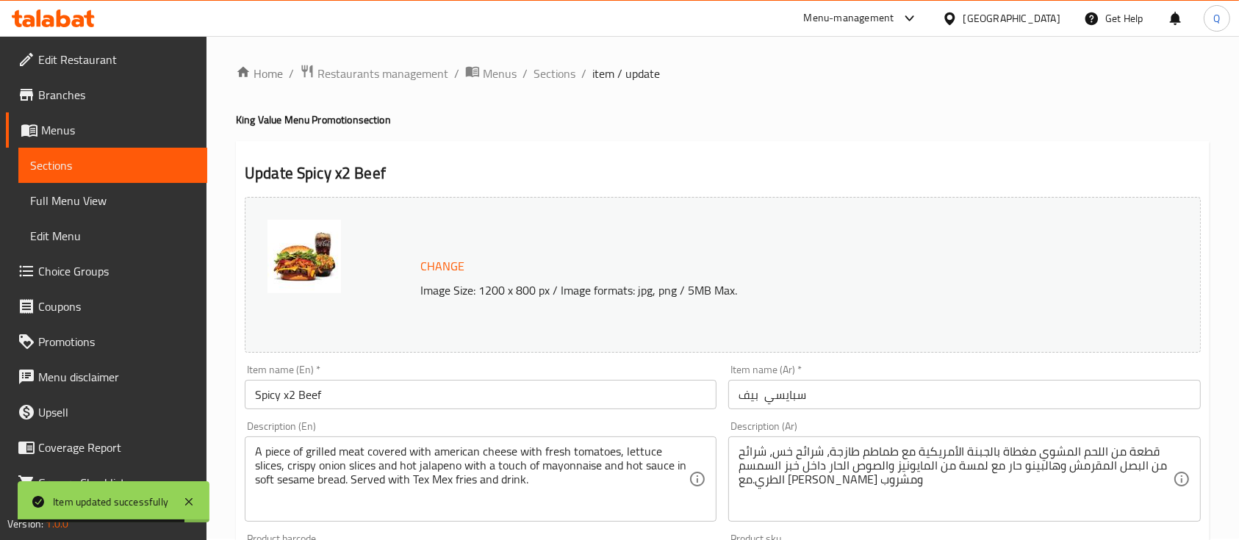
scroll to position [0, 0]
click at [548, 76] on span "Sections" at bounding box center [554, 75] width 42 height 18
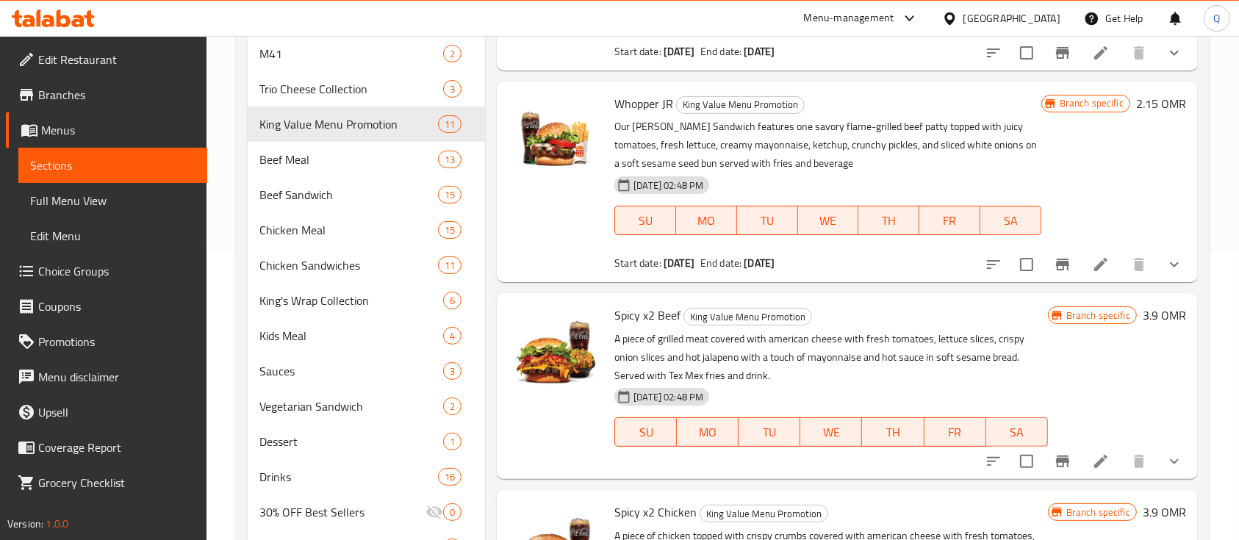
scroll to position [465, 0]
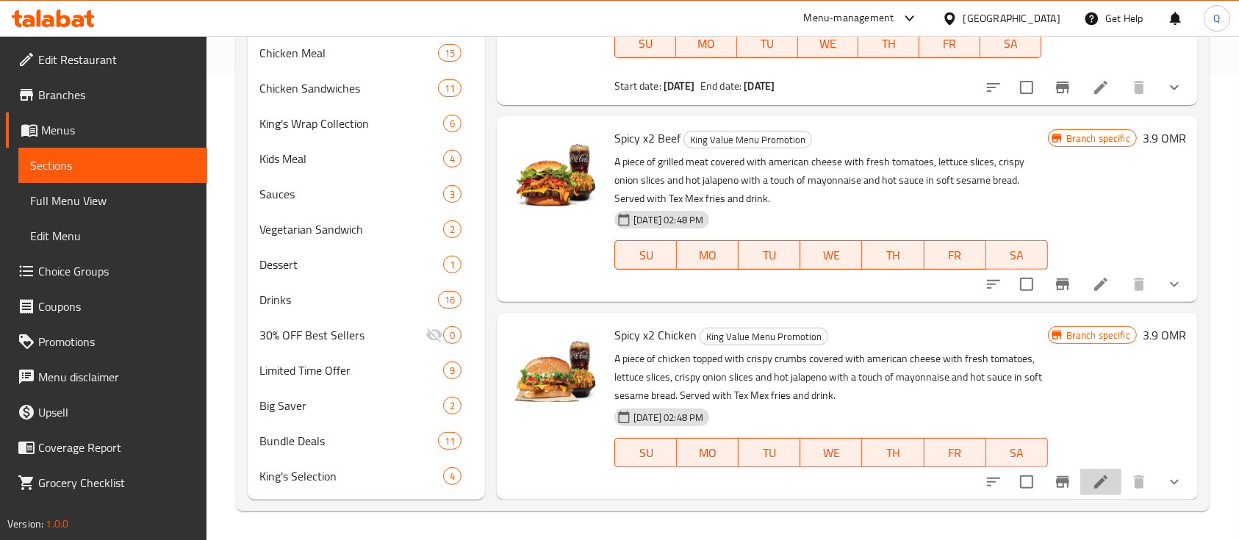
click at [1080, 479] on li at bounding box center [1100, 482] width 41 height 26
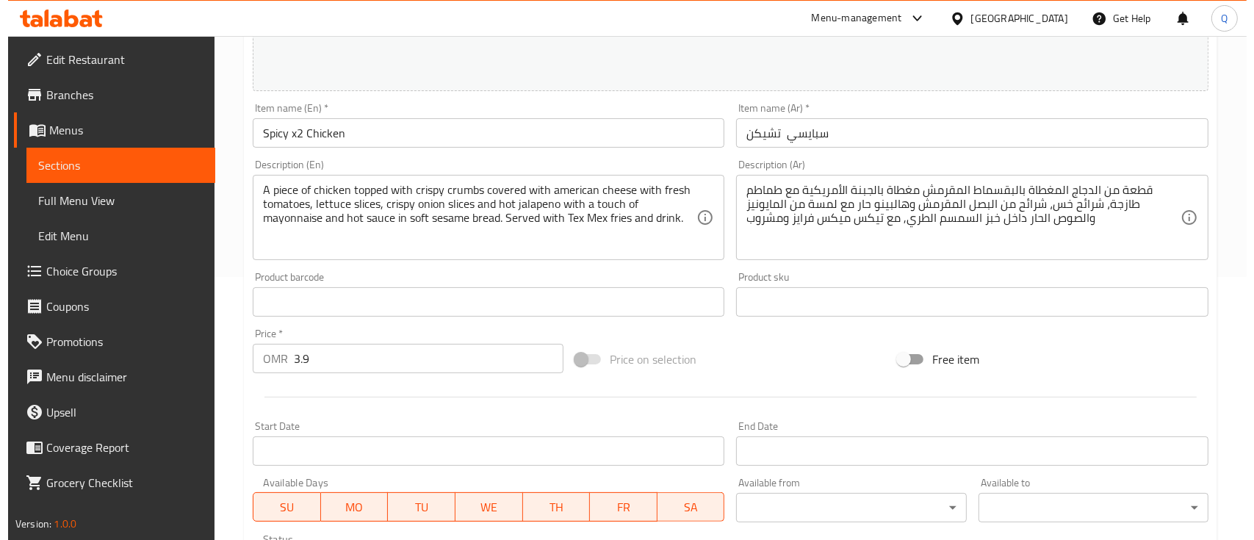
scroll to position [489, 0]
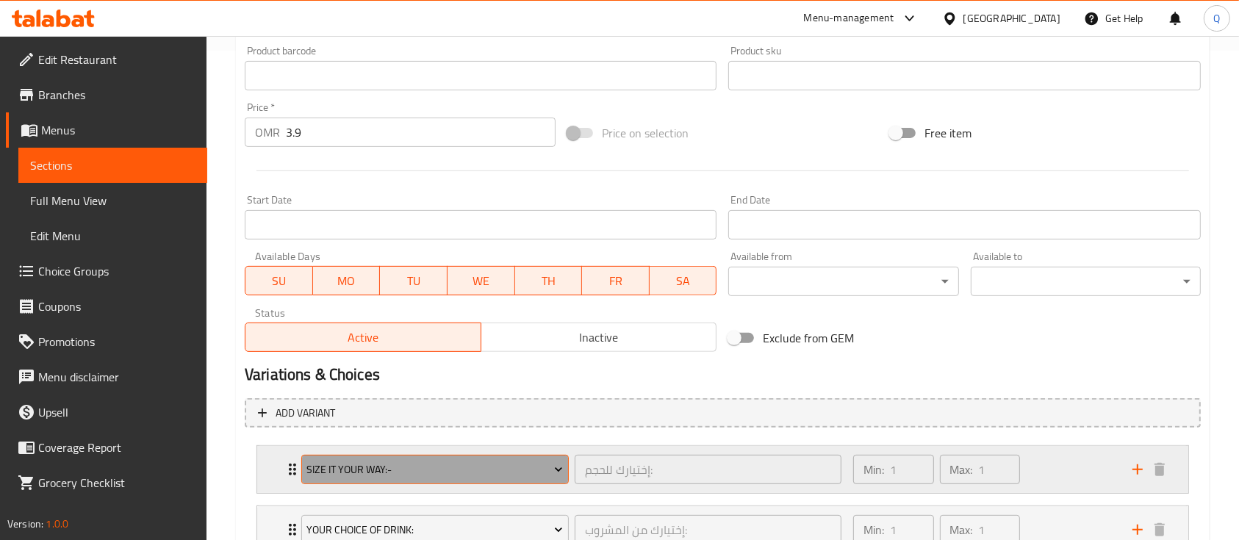
click at [394, 472] on span "Size It Your Way:-" at bounding box center [434, 470] width 256 height 18
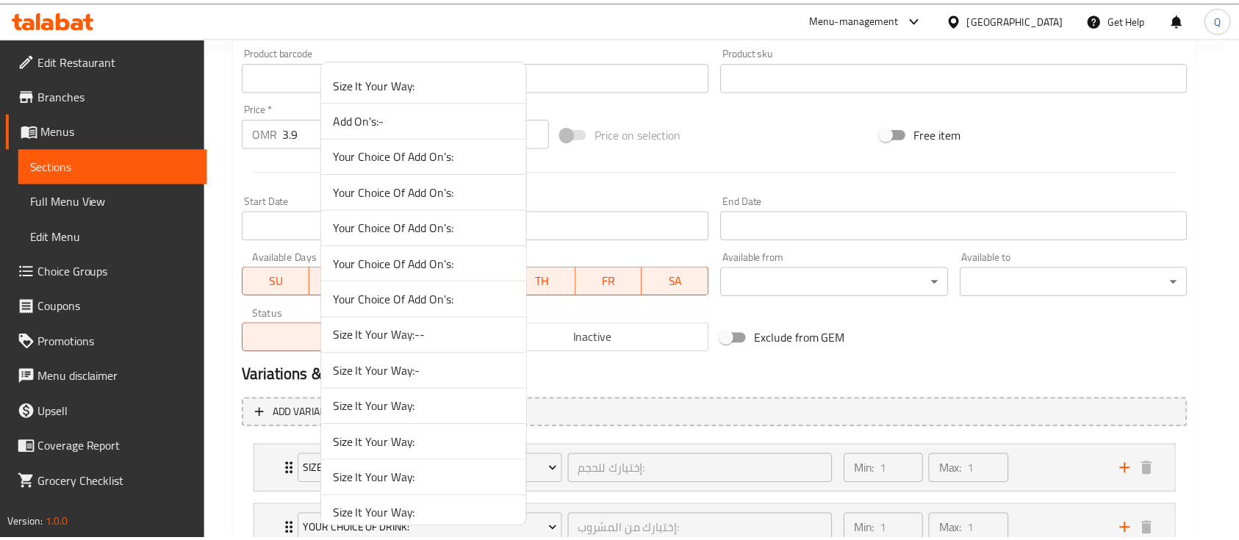
scroll to position [1262, 0]
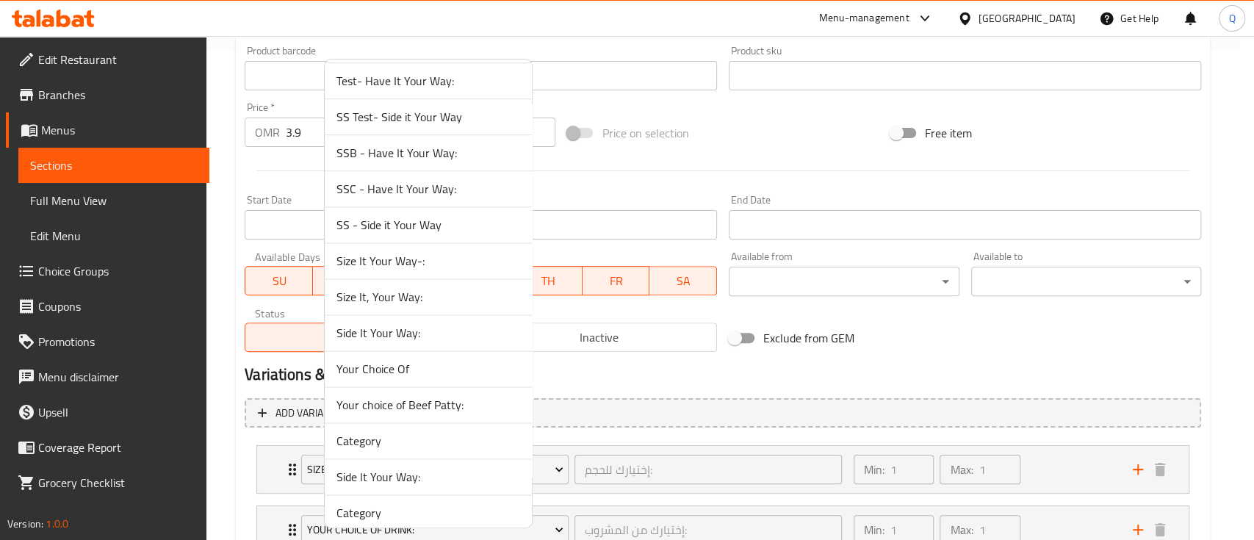
click at [375, 294] on span "Size It, Your Way:" at bounding box center [428, 297] width 184 height 18
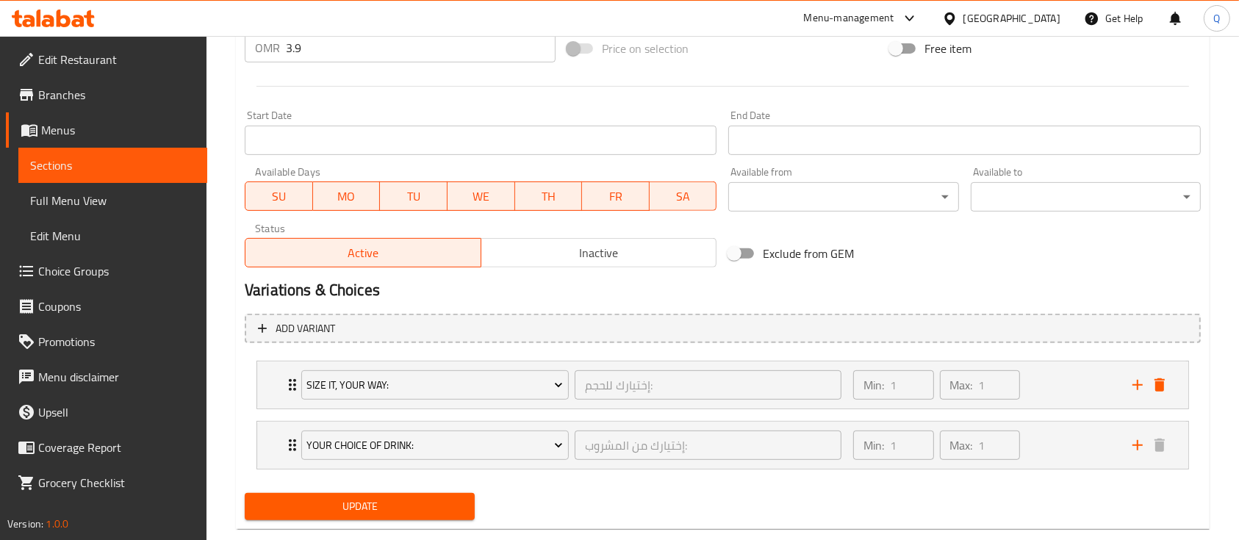
scroll to position [603, 0]
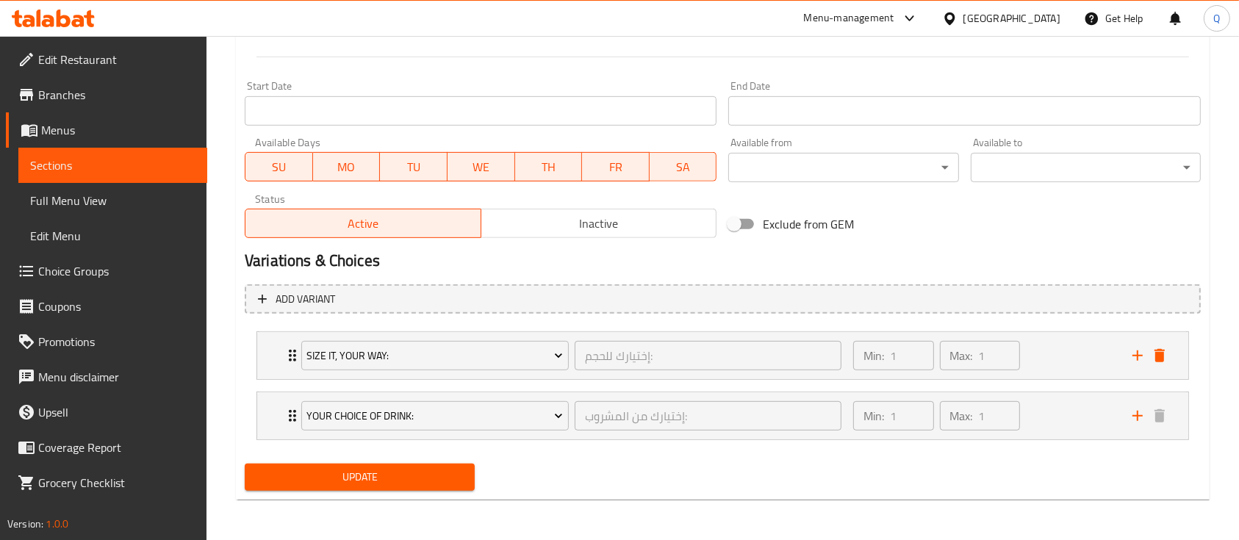
click at [376, 475] on span "Update" at bounding box center [359, 477] width 206 height 18
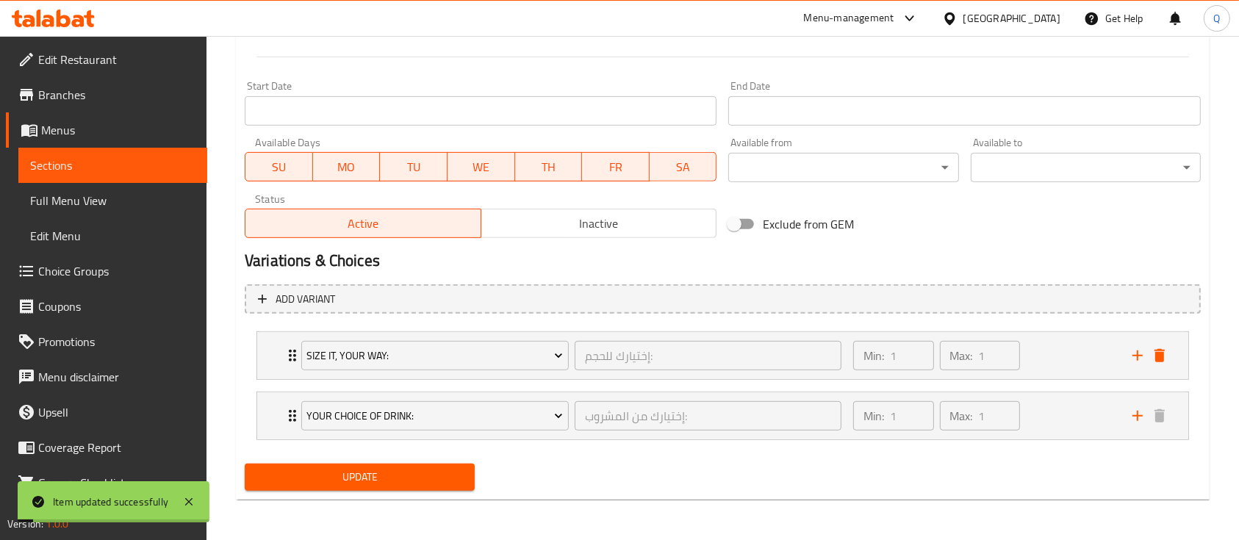
scroll to position [0, 0]
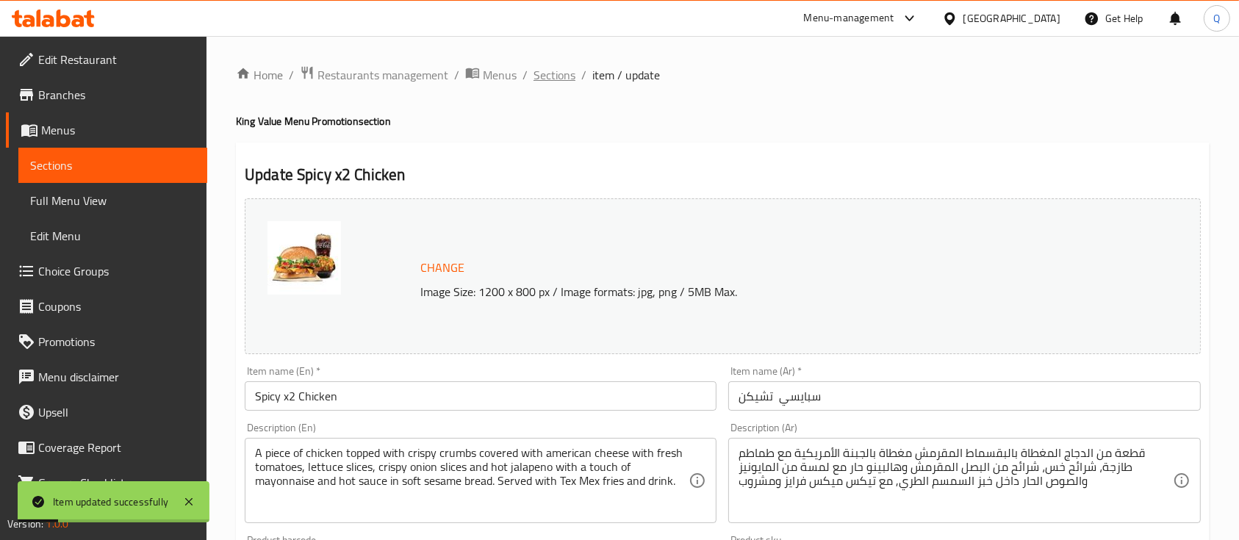
click at [561, 71] on span "Sections" at bounding box center [554, 75] width 42 height 18
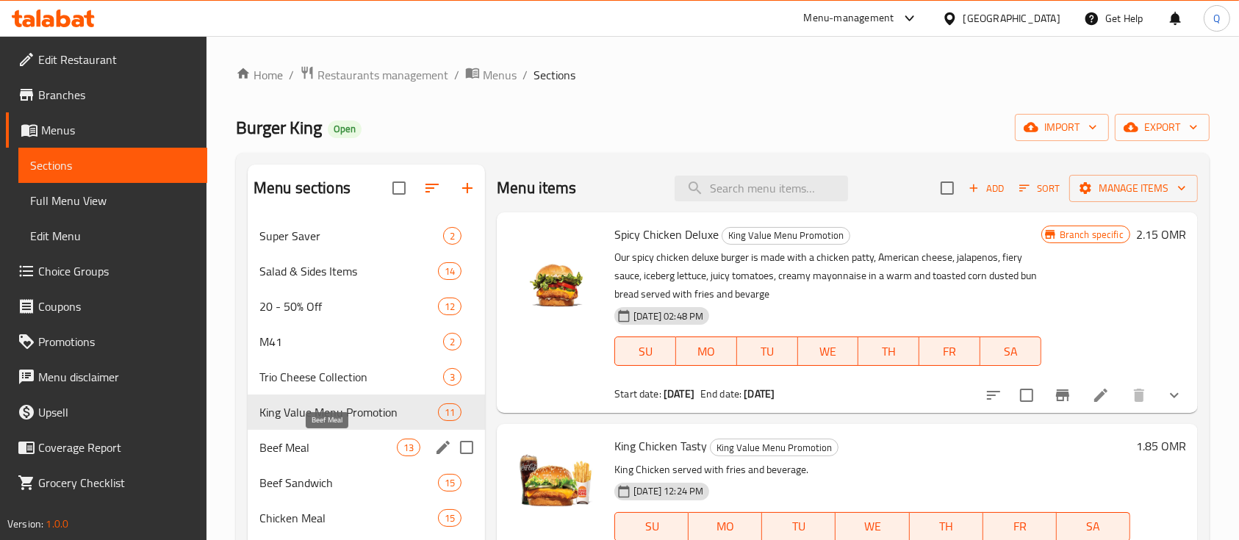
click at [339, 453] on span "Beef Meal" at bounding box center [327, 448] width 137 height 18
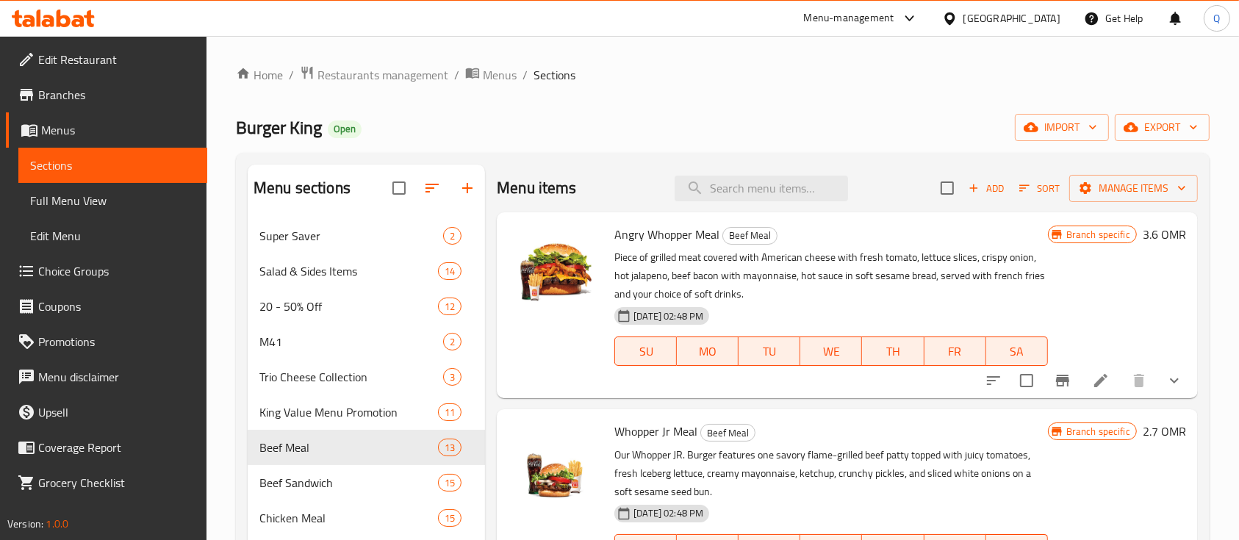
click at [1098, 385] on li at bounding box center [1100, 380] width 41 height 26
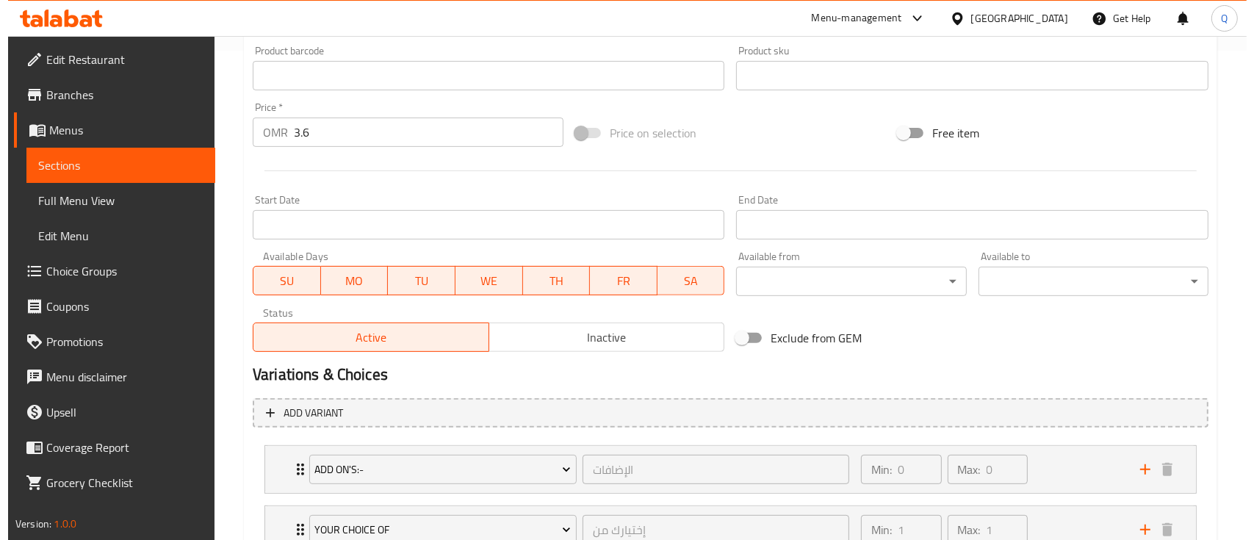
scroll to position [685, 0]
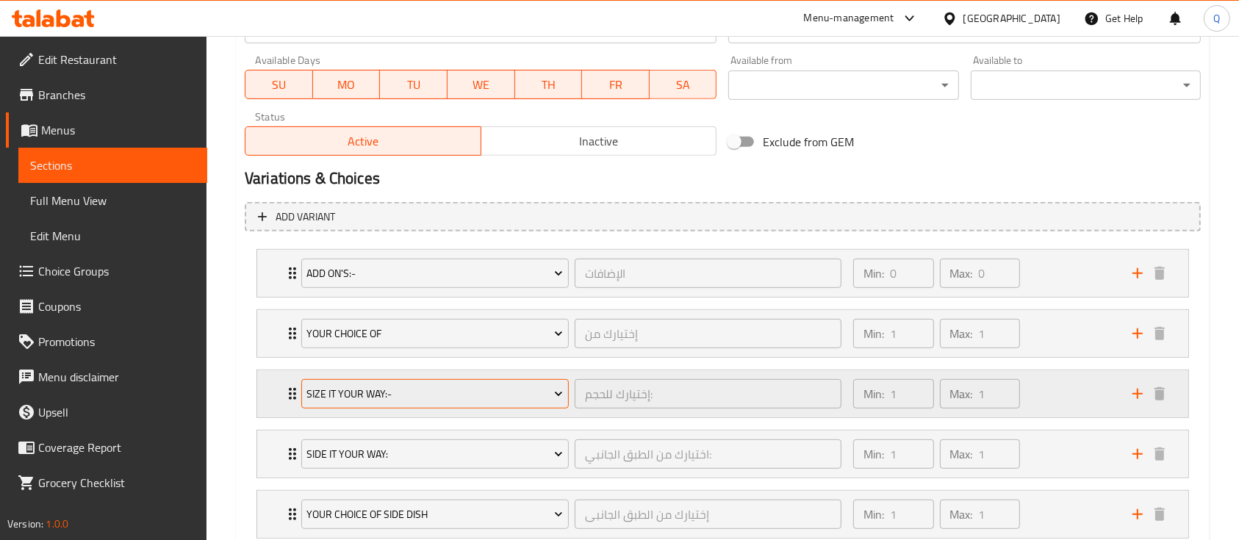
click at [536, 396] on span "Size It Your Way:-" at bounding box center [434, 394] width 256 height 18
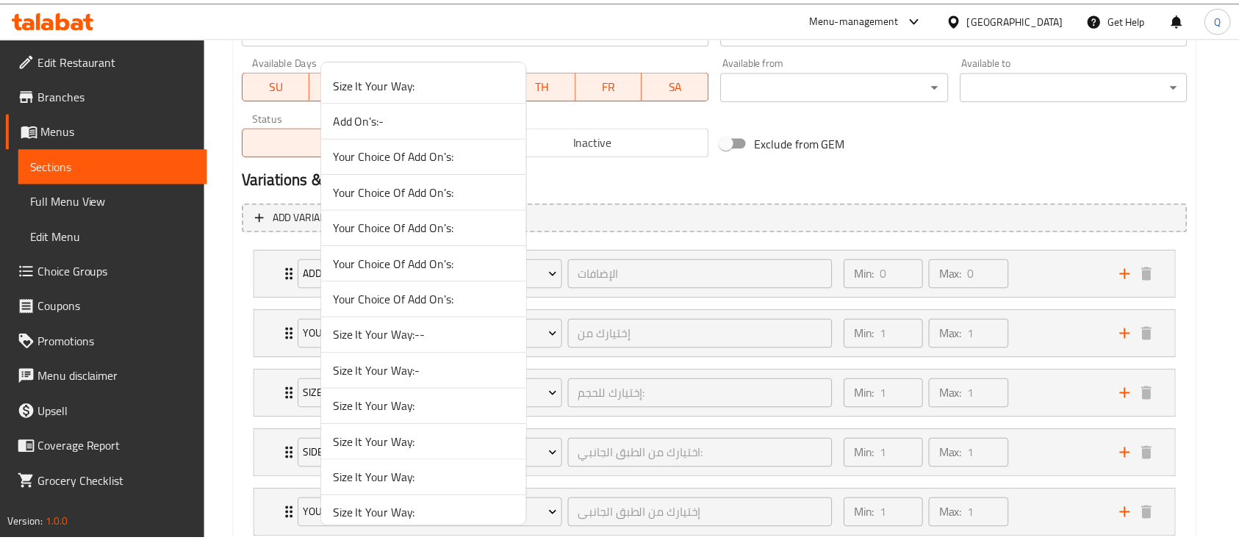
scroll to position [1262, 0]
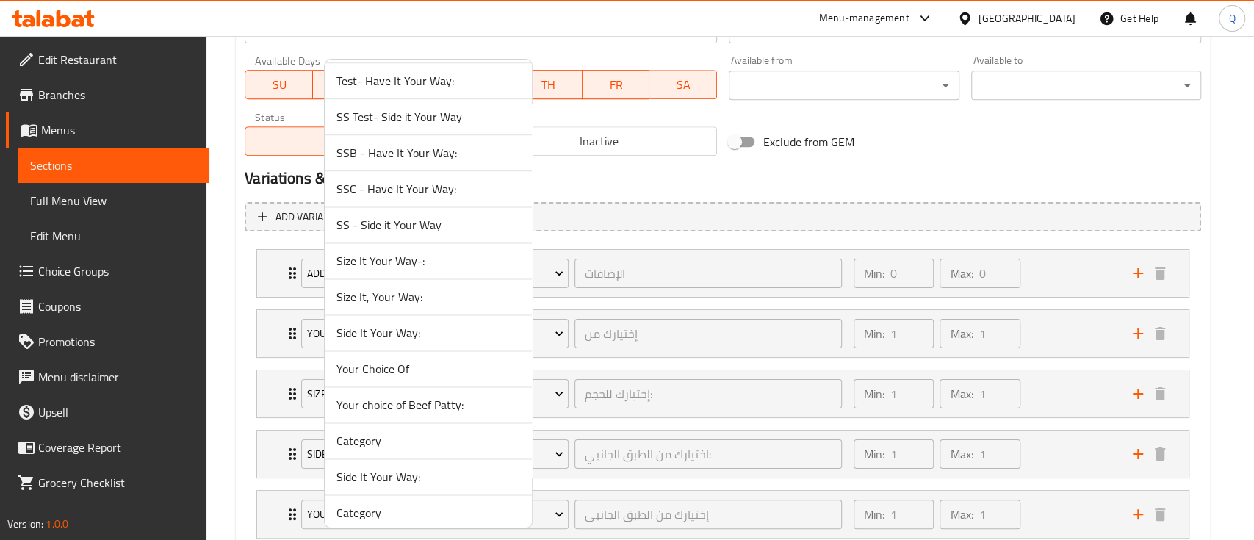
click at [422, 294] on span "Size It, Your Way:" at bounding box center [428, 297] width 184 height 18
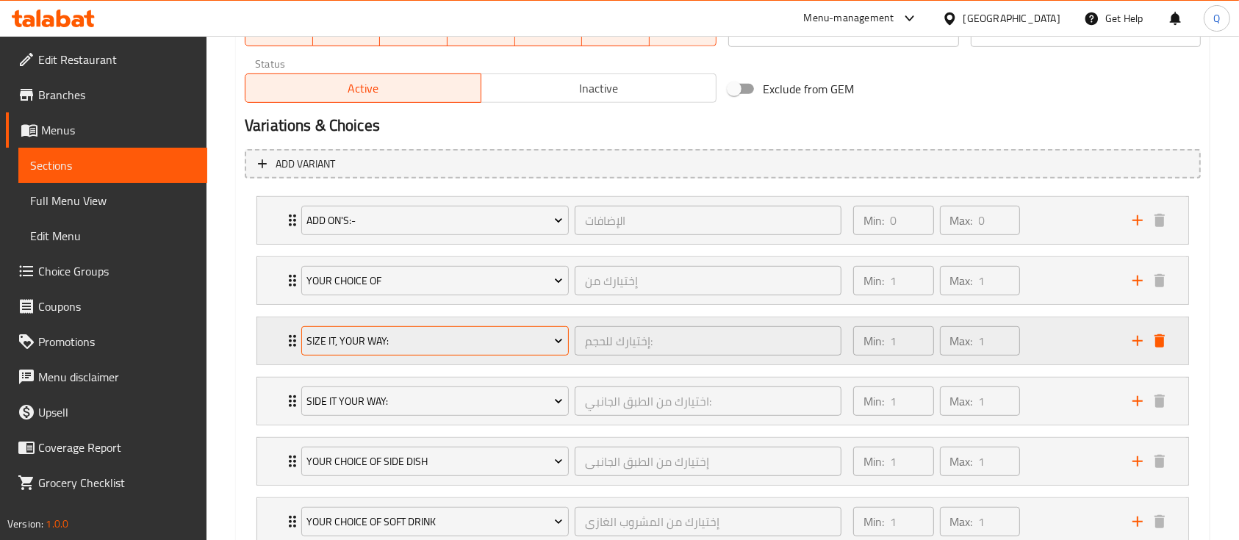
scroll to position [843, 0]
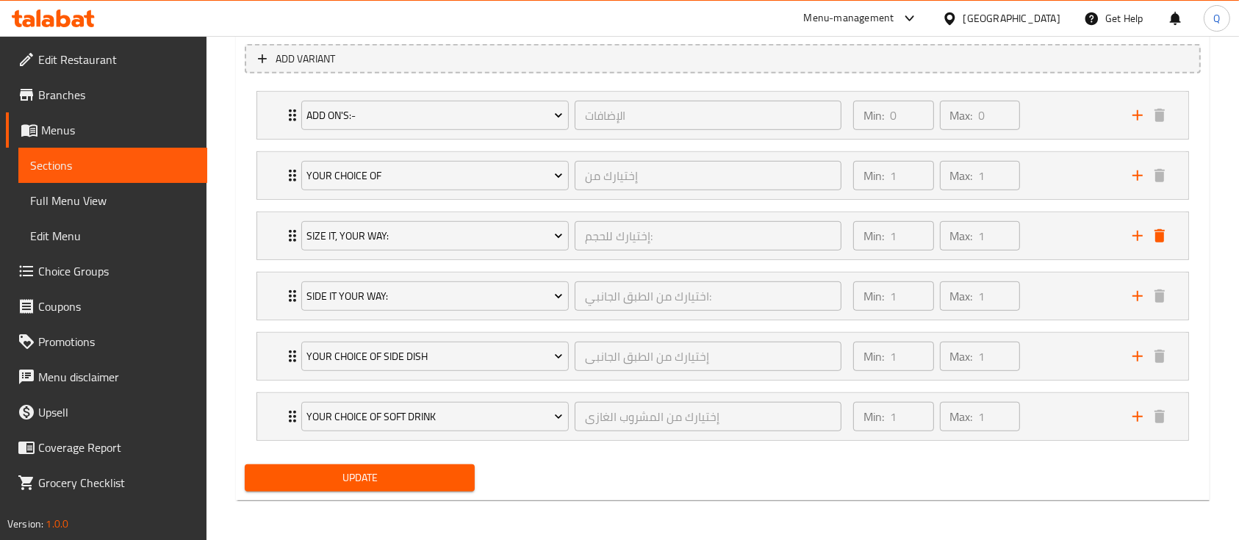
click at [417, 473] on span "Update" at bounding box center [359, 478] width 206 height 18
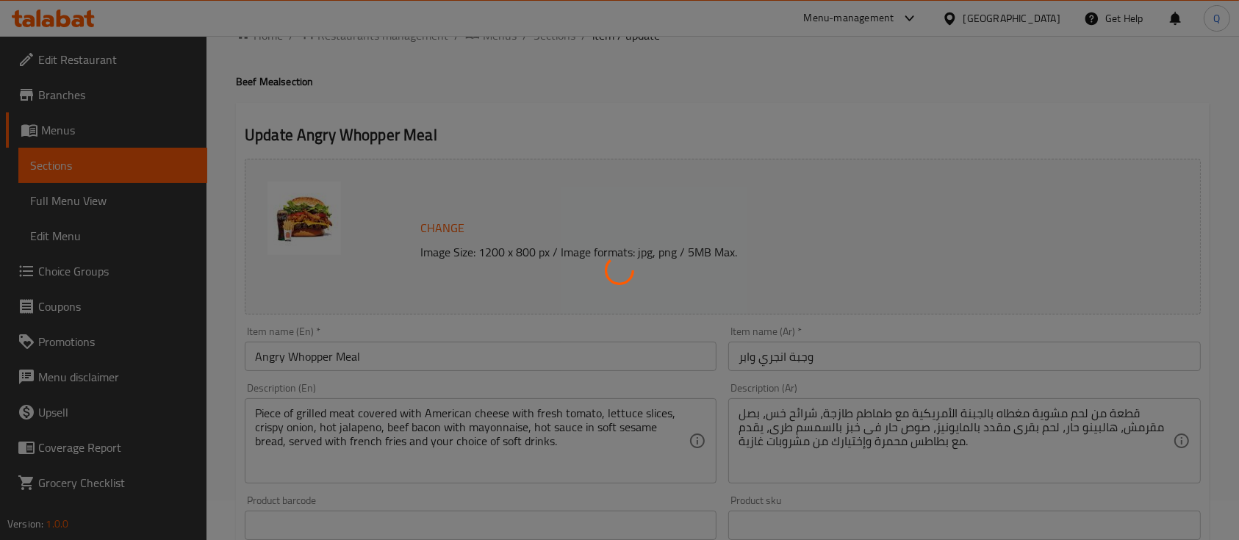
scroll to position [0, 0]
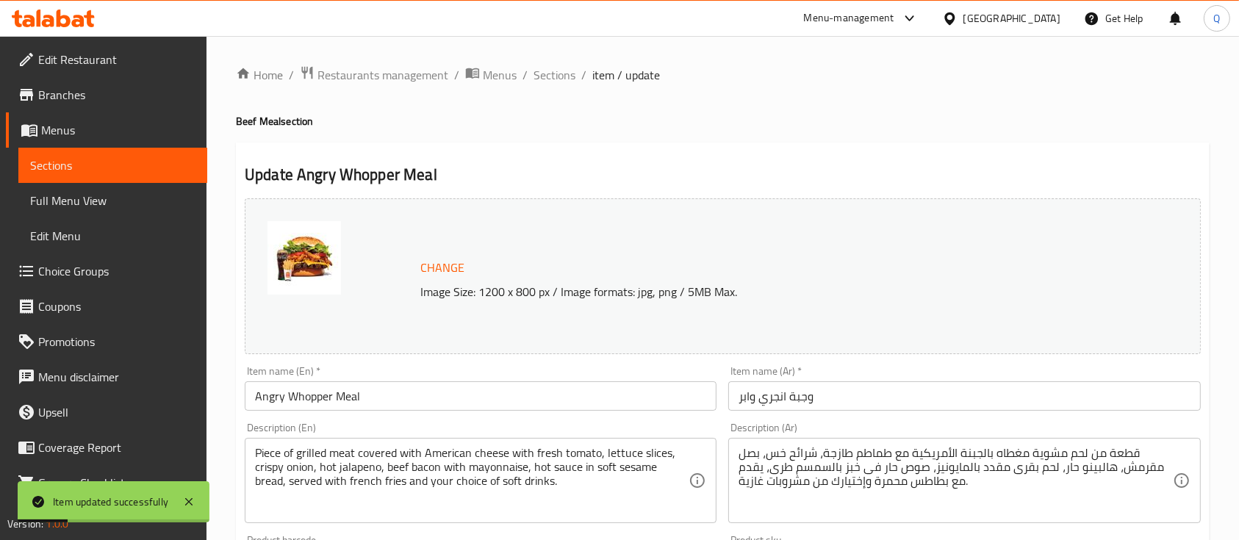
drag, startPoint x: 565, startPoint y: 79, endPoint x: 561, endPoint y: 103, distance: 24.5
click at [565, 79] on span "Sections" at bounding box center [554, 75] width 42 height 18
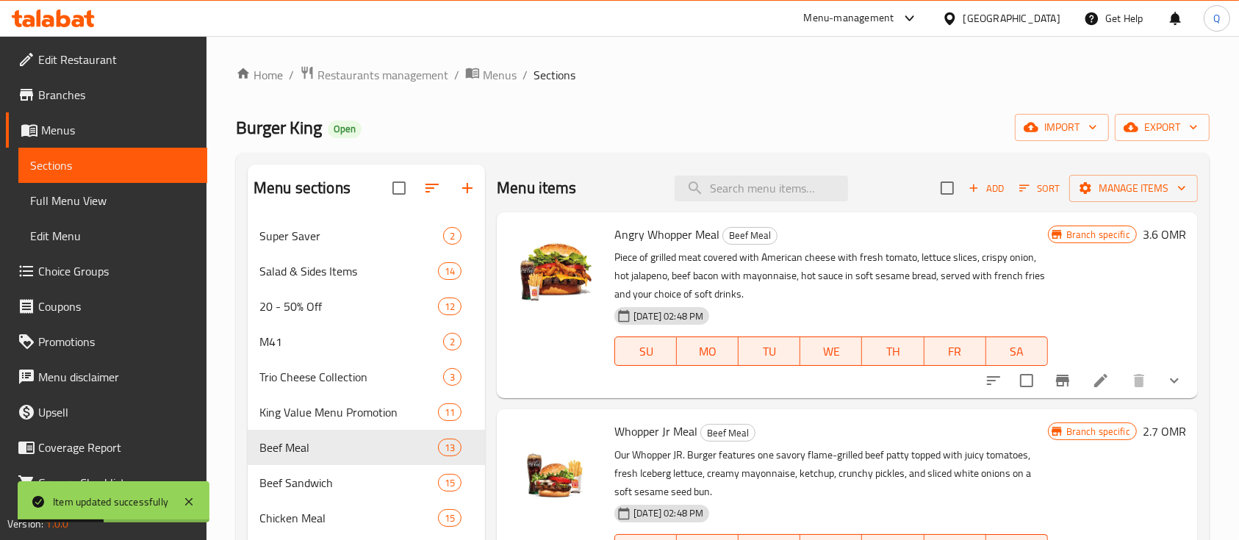
scroll to position [195, 0]
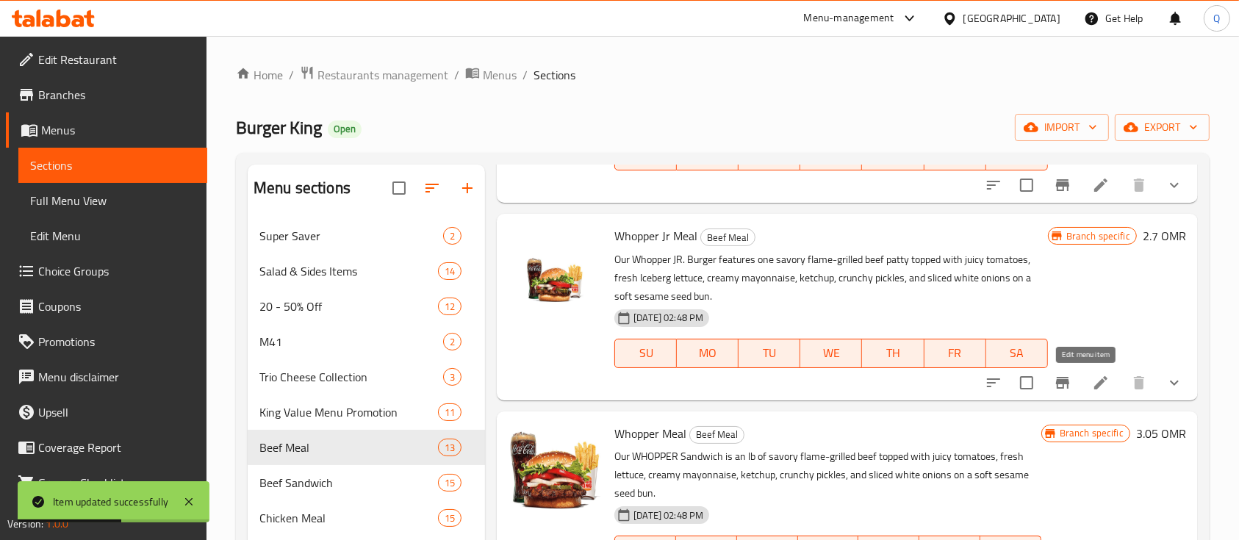
click at [1094, 380] on icon at bounding box center [1100, 382] width 13 height 13
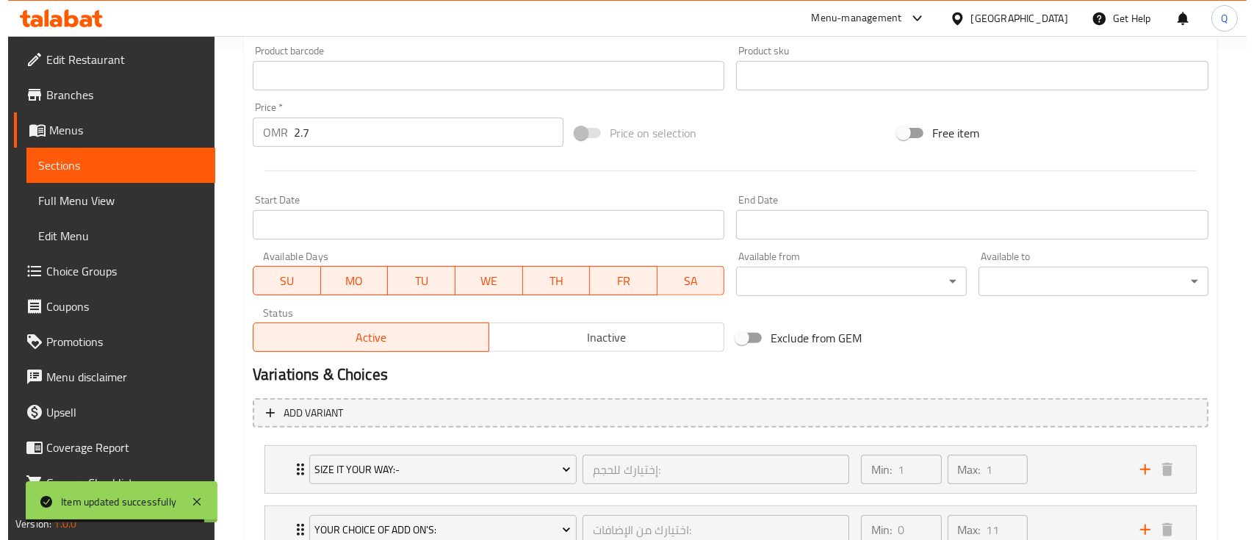
scroll to position [685, 0]
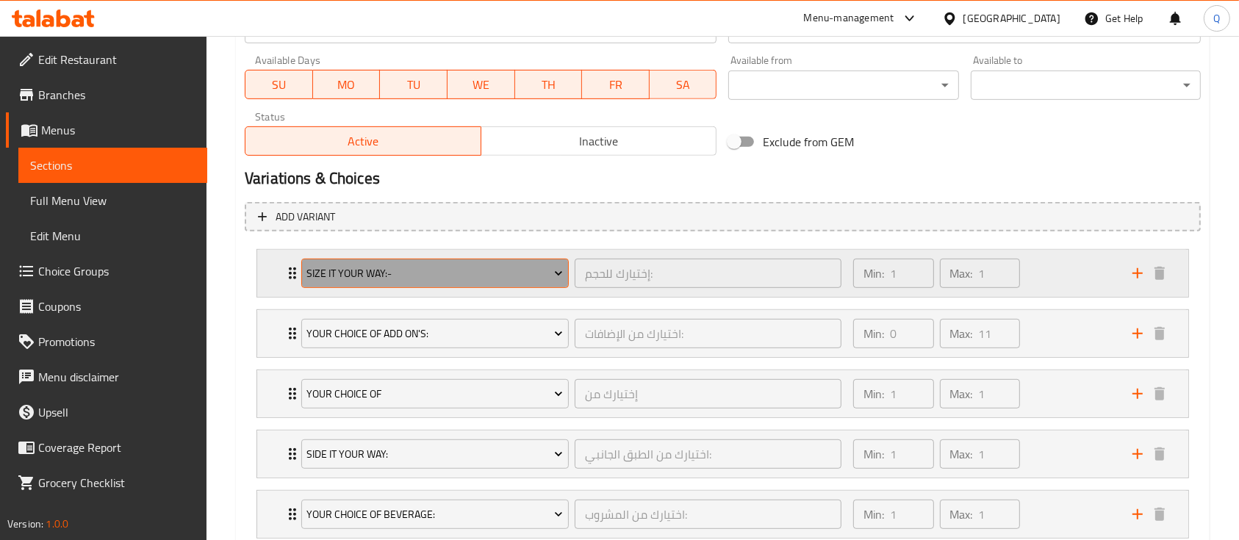
click at [504, 271] on span "Size It Your Way:-" at bounding box center [434, 273] width 256 height 18
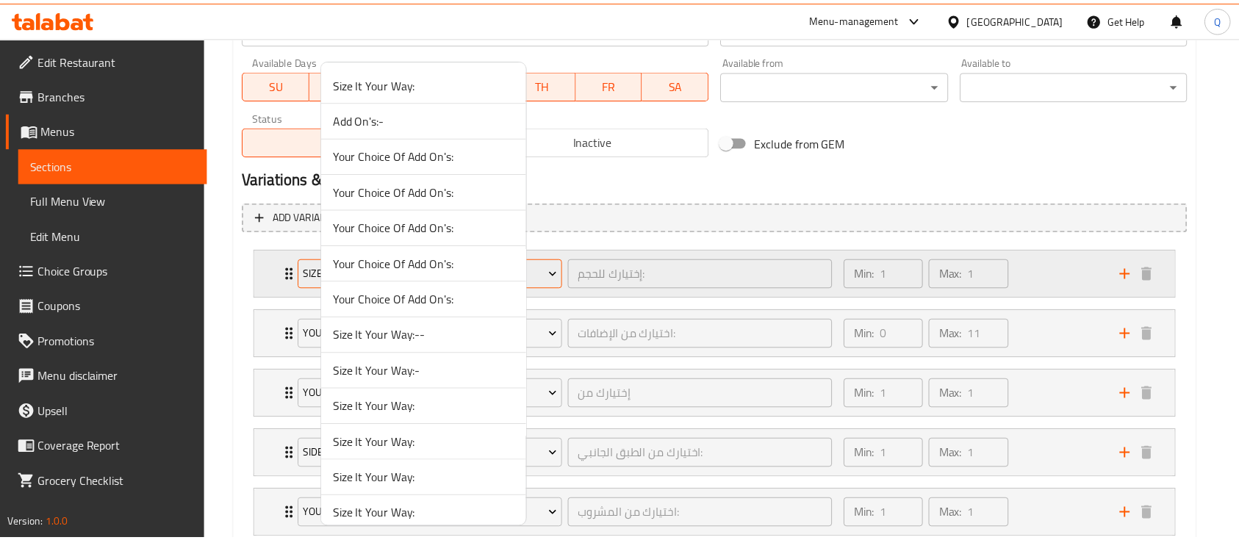
scroll to position [1262, 0]
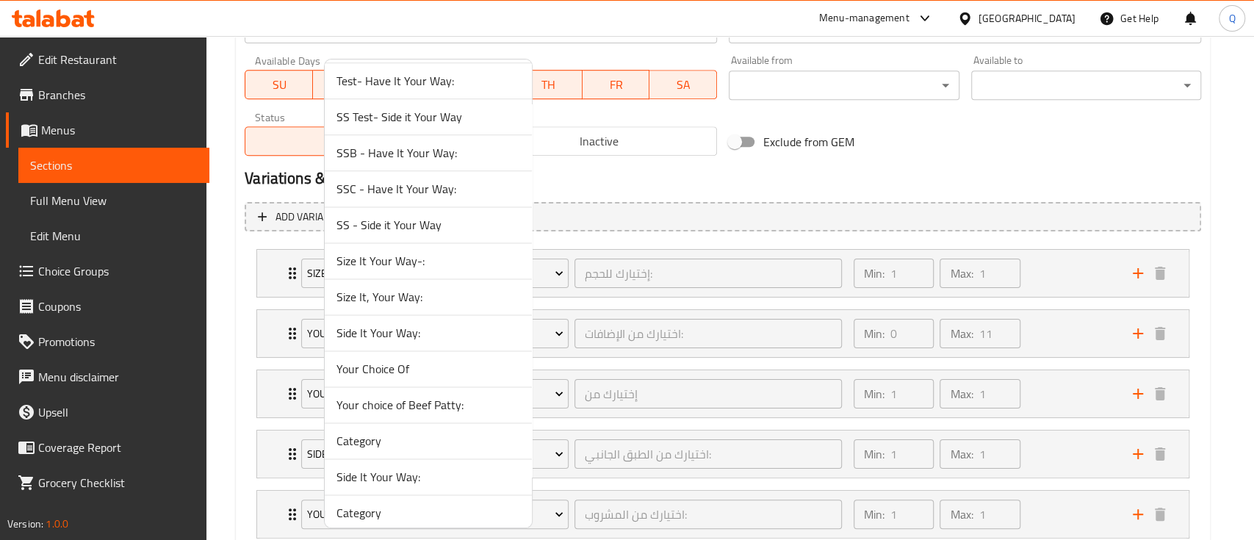
click at [466, 289] on span "Size It, Your Way:" at bounding box center [428, 297] width 184 height 18
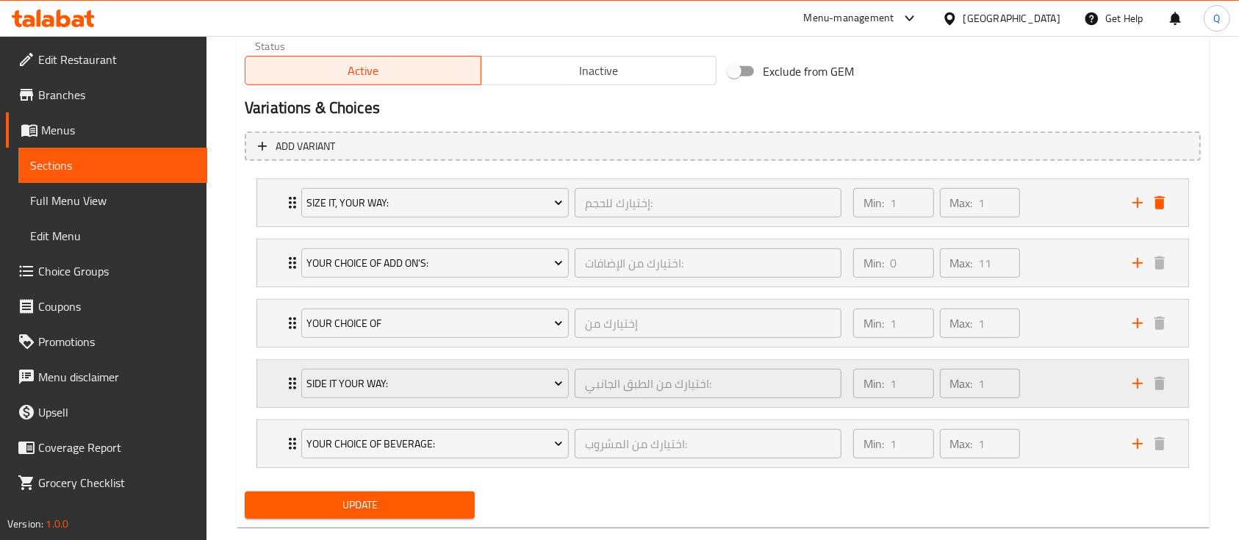
scroll to position [783, 0]
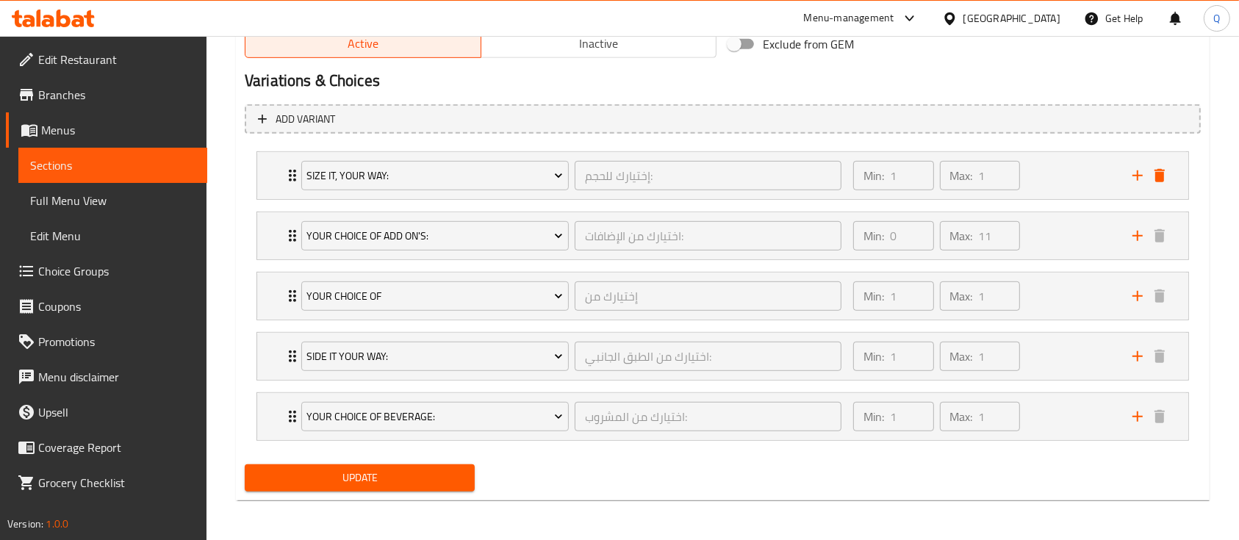
click at [434, 475] on span "Update" at bounding box center [359, 478] width 206 height 18
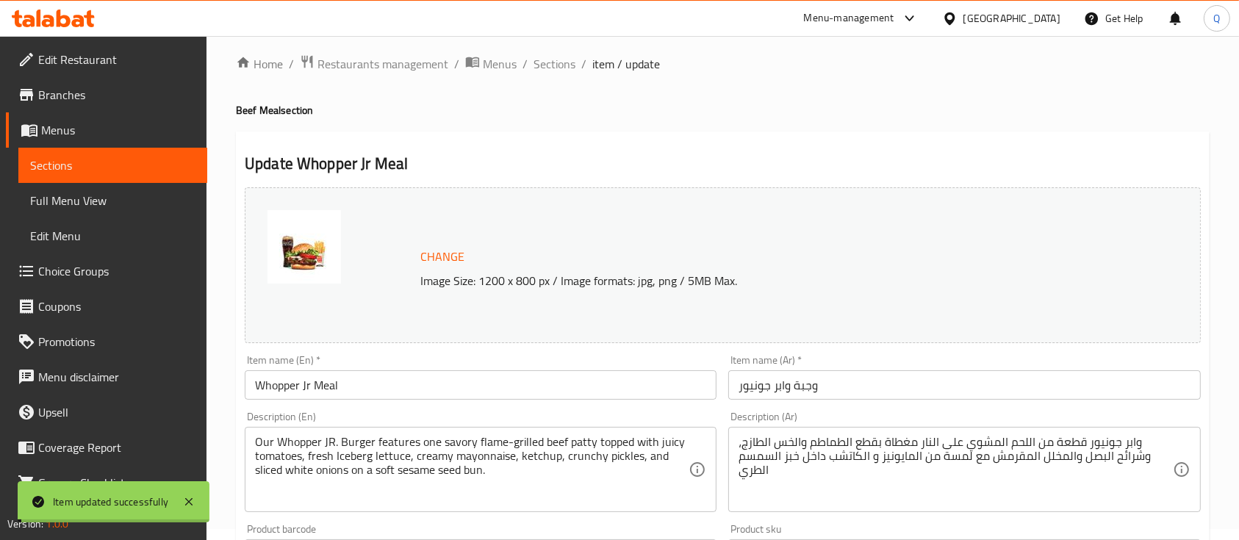
scroll to position [0, 0]
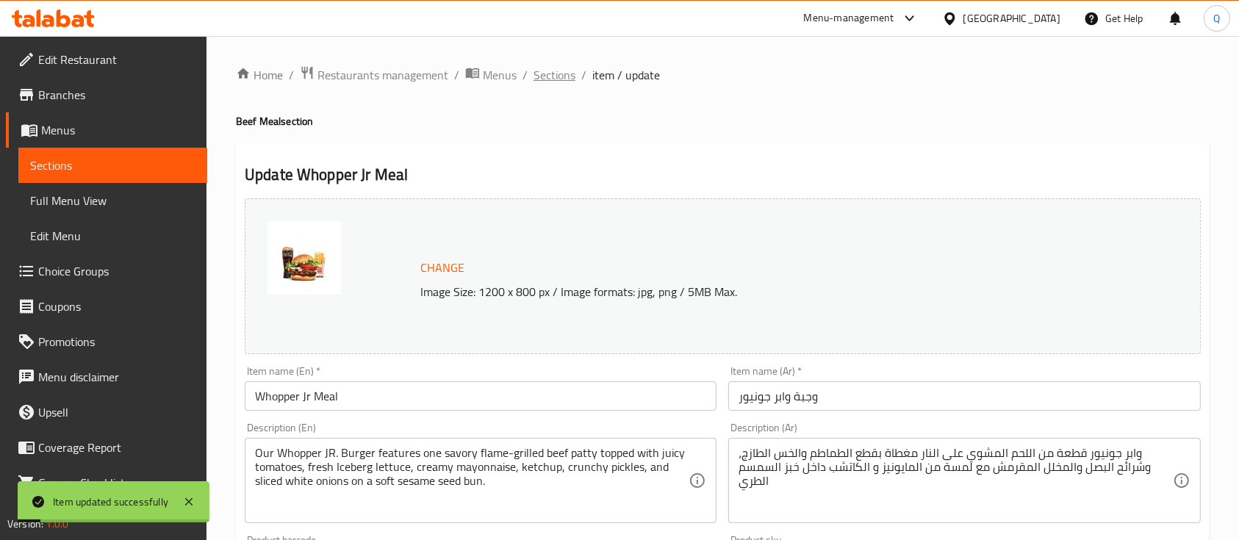
click at [547, 73] on span "Sections" at bounding box center [554, 75] width 42 height 18
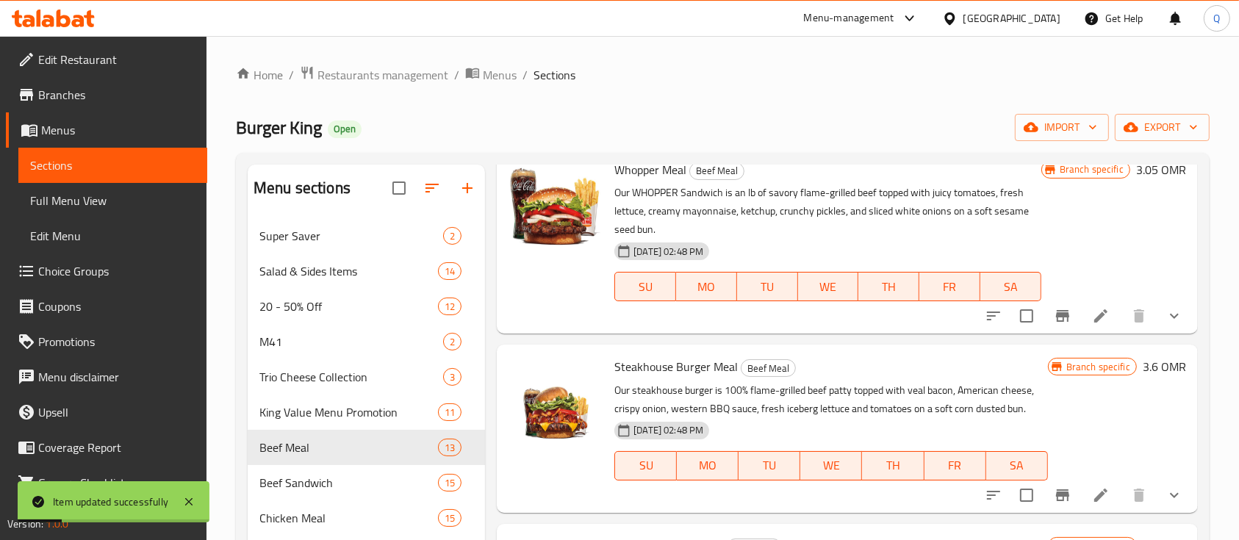
scroll to position [458, 0]
click at [1092, 309] on icon at bounding box center [1101, 317] width 18 height 18
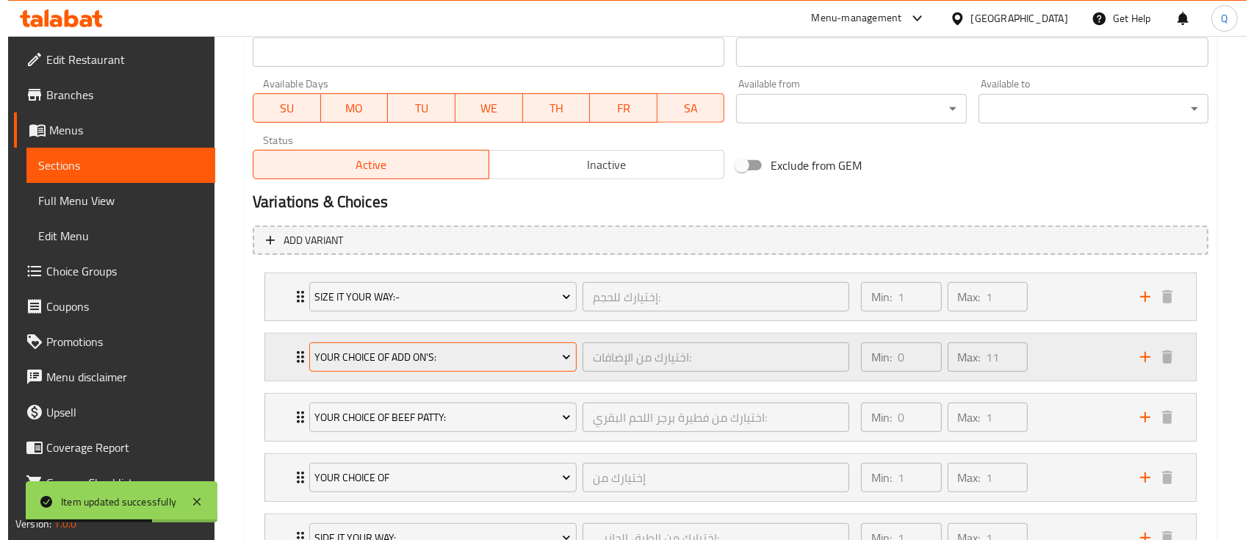
scroll to position [685, 0]
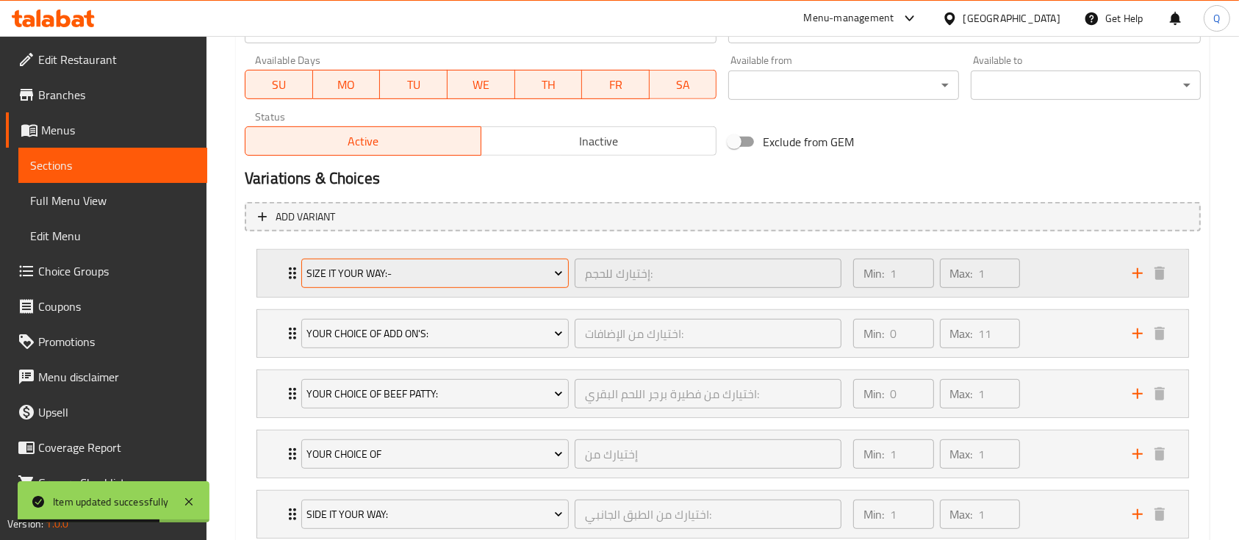
click at [489, 273] on span "Size It Your Way:-" at bounding box center [434, 273] width 256 height 18
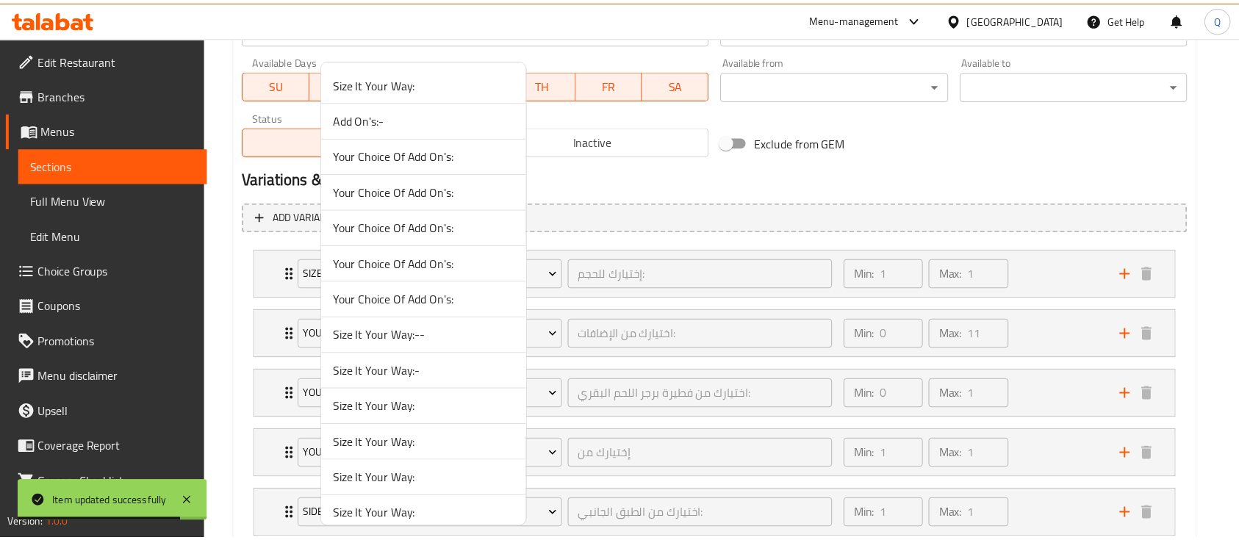
scroll to position [1262, 0]
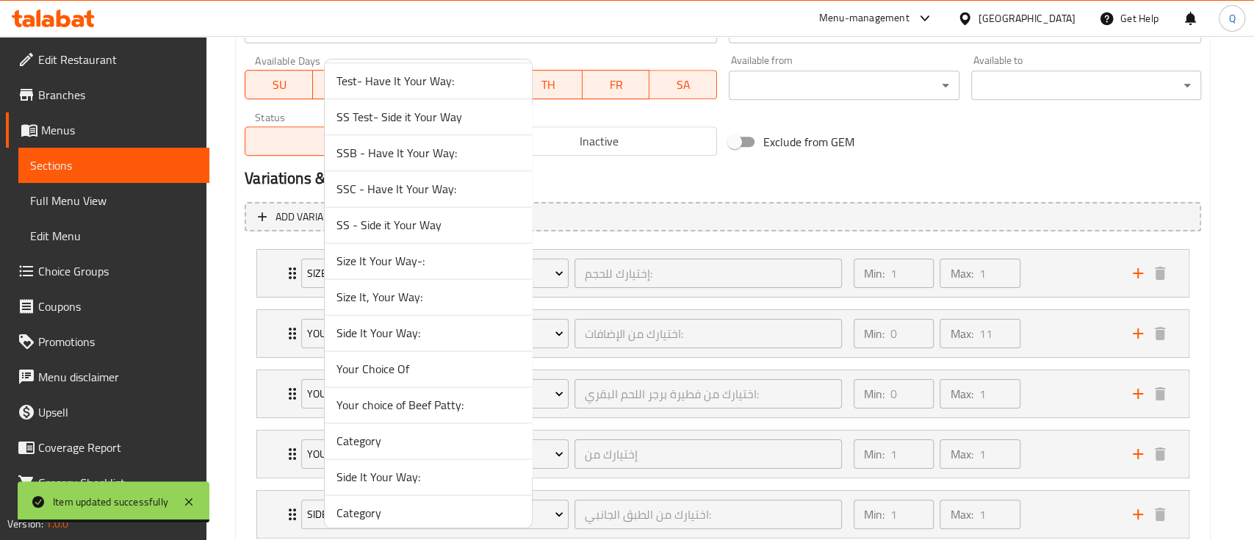
click at [426, 296] on span "Size It, Your Way:" at bounding box center [428, 297] width 184 height 18
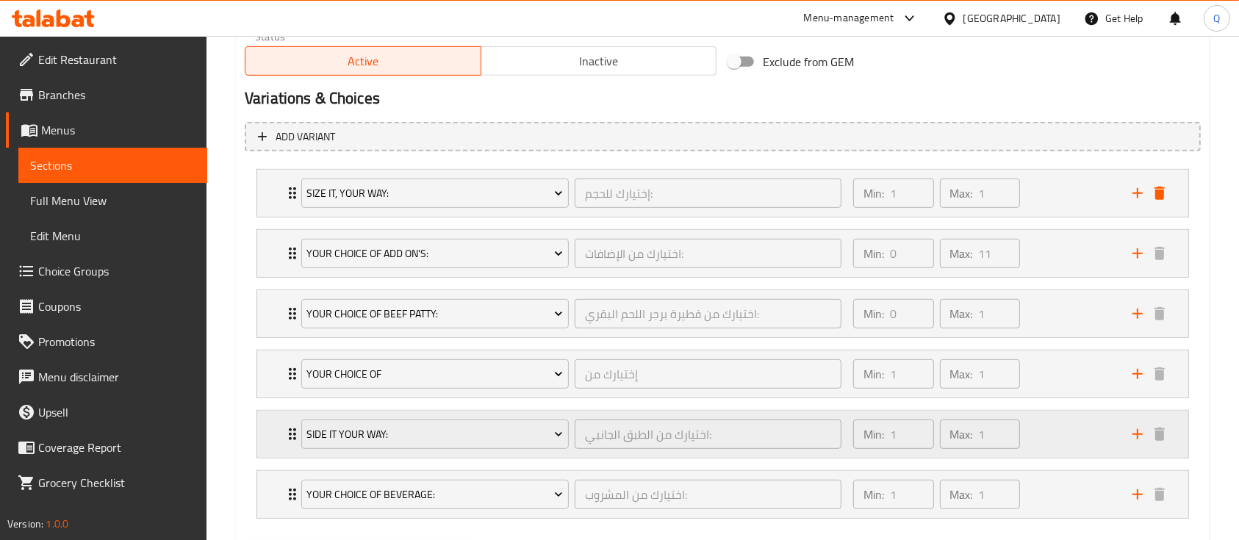
scroll to position [843, 0]
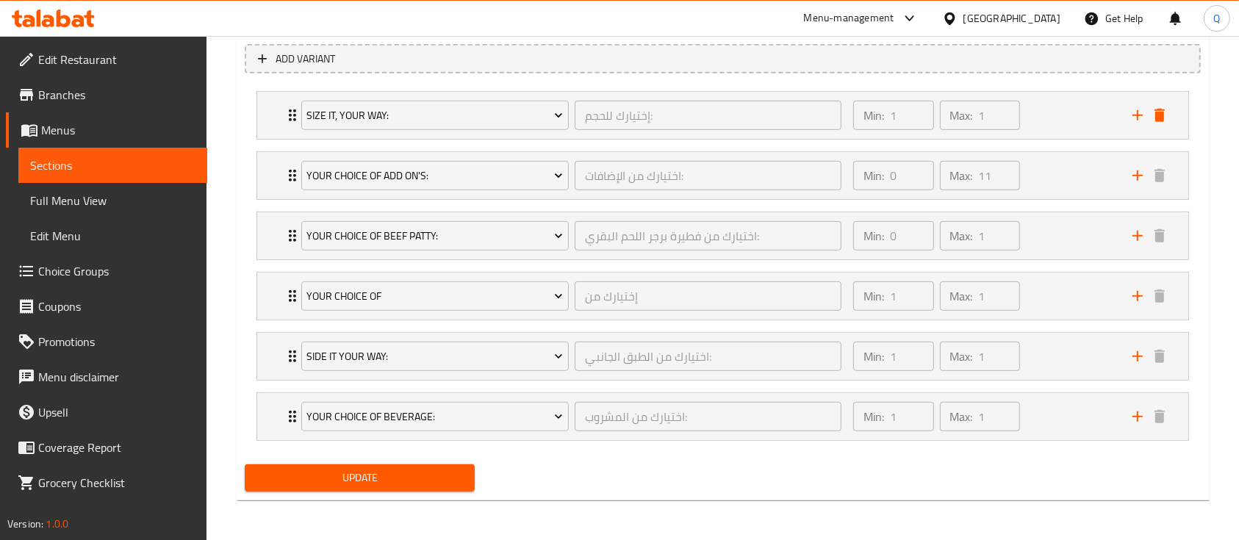
click at [455, 483] on span "Update" at bounding box center [359, 478] width 206 height 18
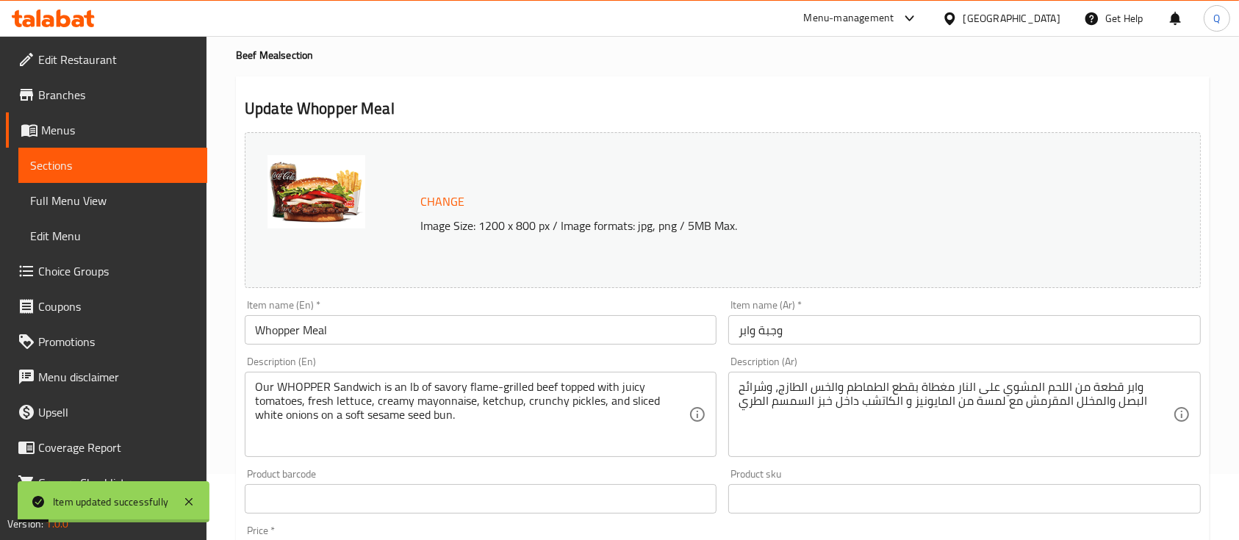
scroll to position [0, 0]
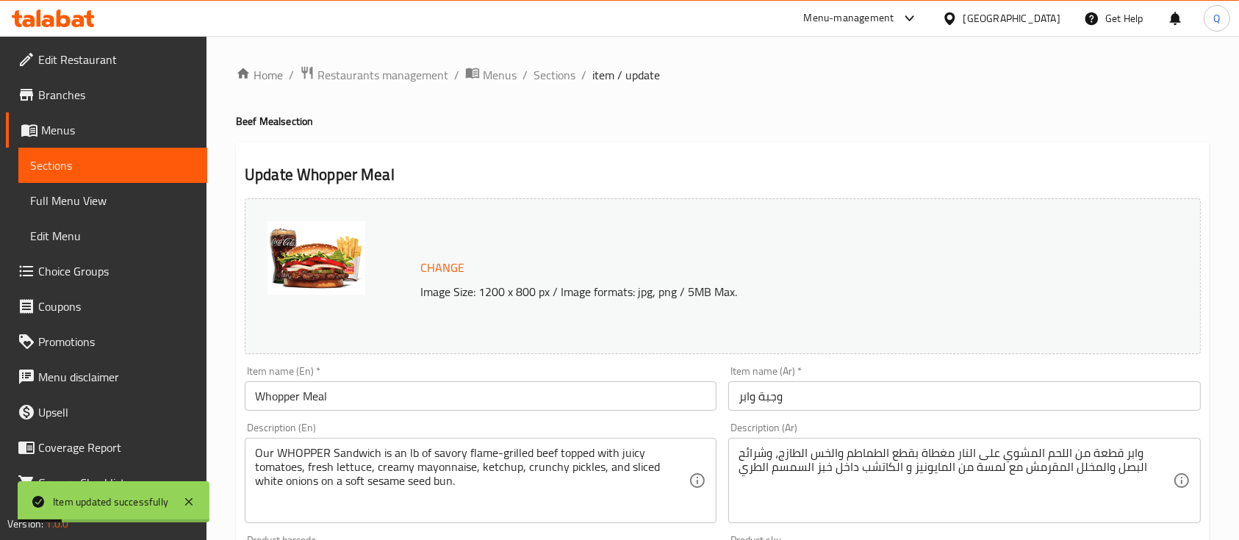
click at [574, 75] on ol "Home / Restaurants management / Menus / Sections / item / update" at bounding box center [722, 74] width 973 height 19
click at [564, 75] on span "Sections" at bounding box center [554, 75] width 42 height 18
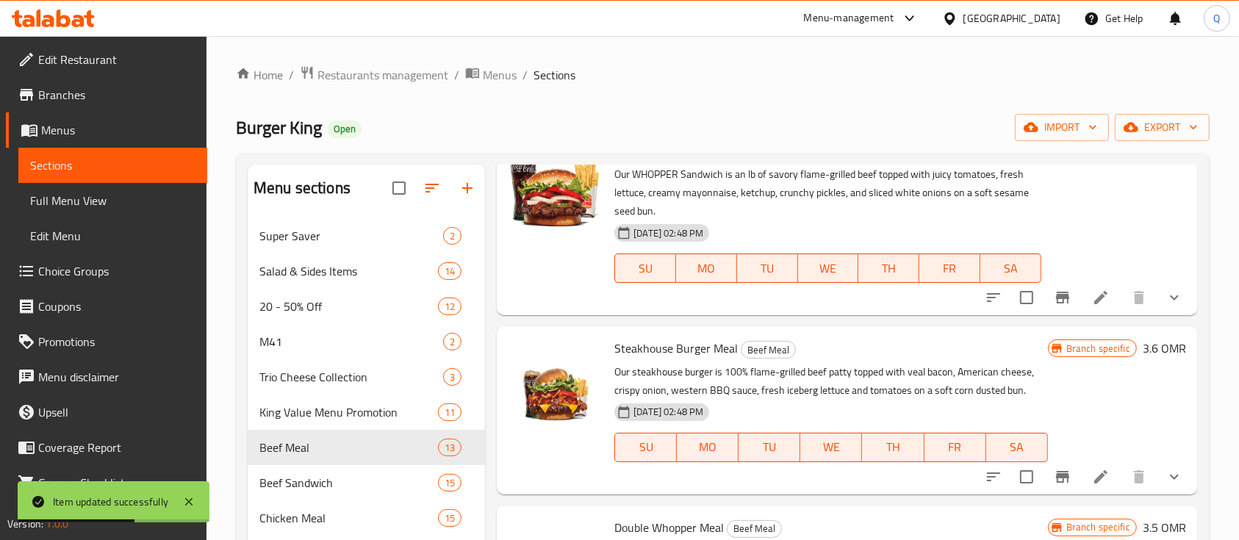
scroll to position [588, 0]
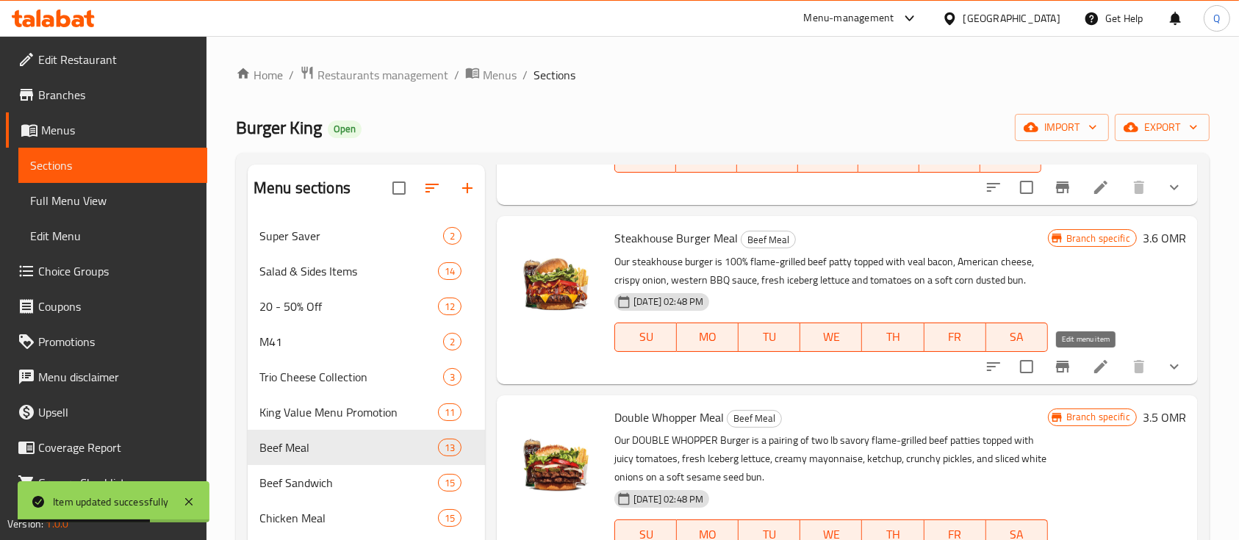
click at [1094, 366] on icon at bounding box center [1100, 366] width 13 height 13
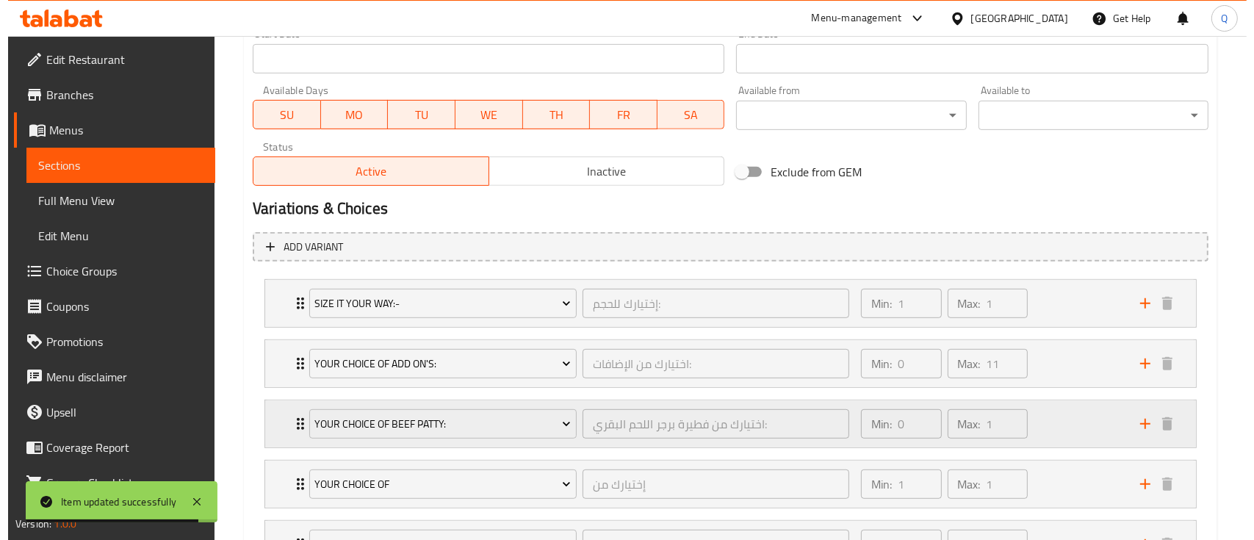
scroll to position [685, 0]
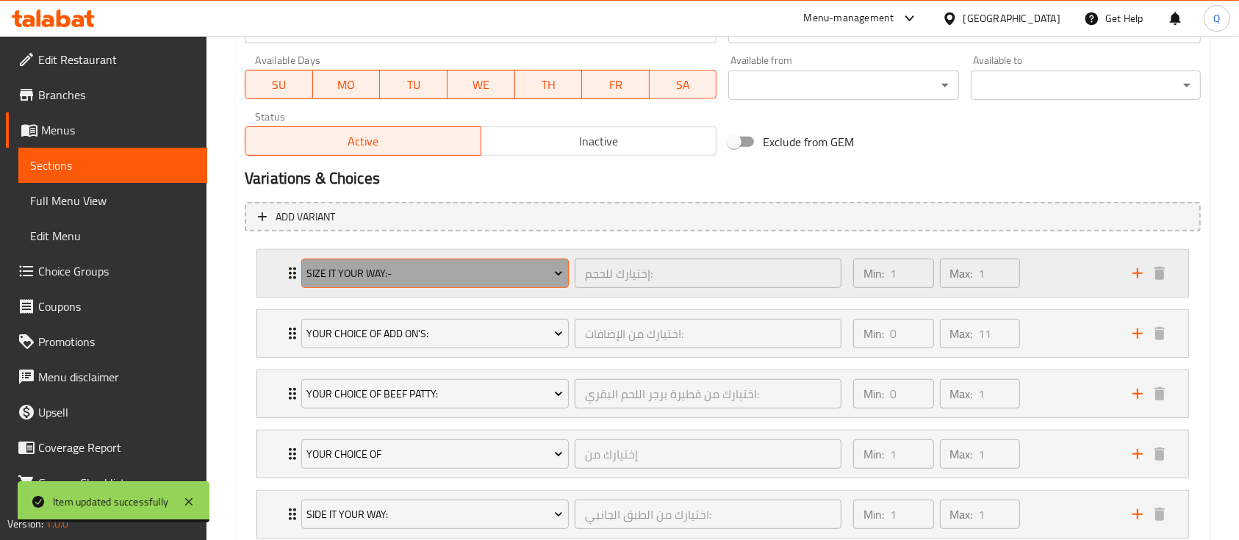
click at [467, 275] on span "Size It Your Way:-" at bounding box center [434, 273] width 256 height 18
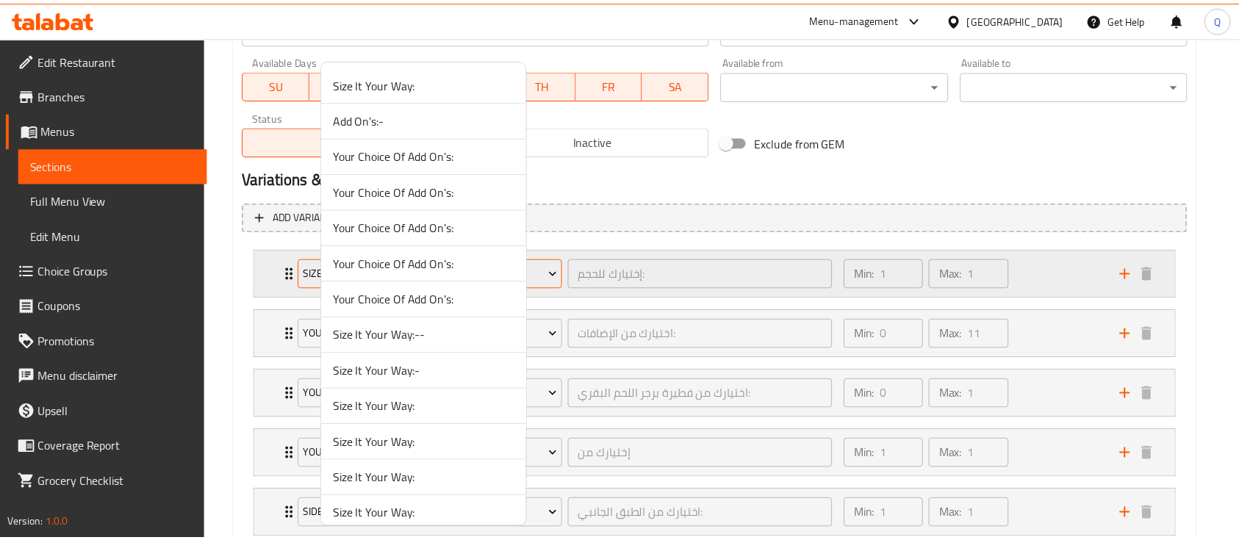
scroll to position [1262, 0]
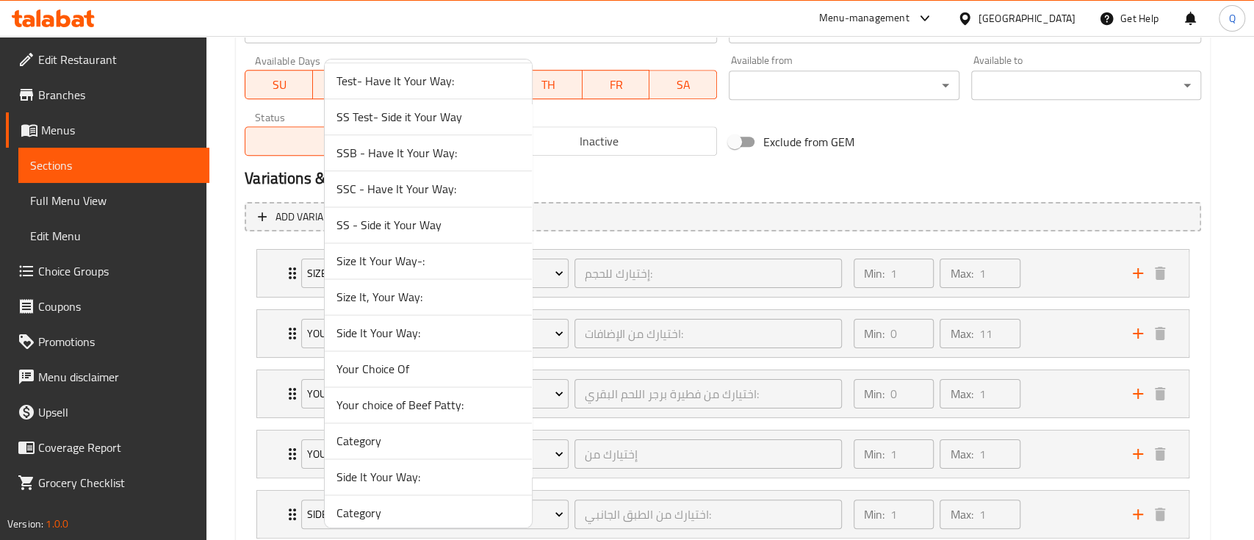
click at [427, 289] on span "Size It, Your Way:" at bounding box center [428, 297] width 184 height 18
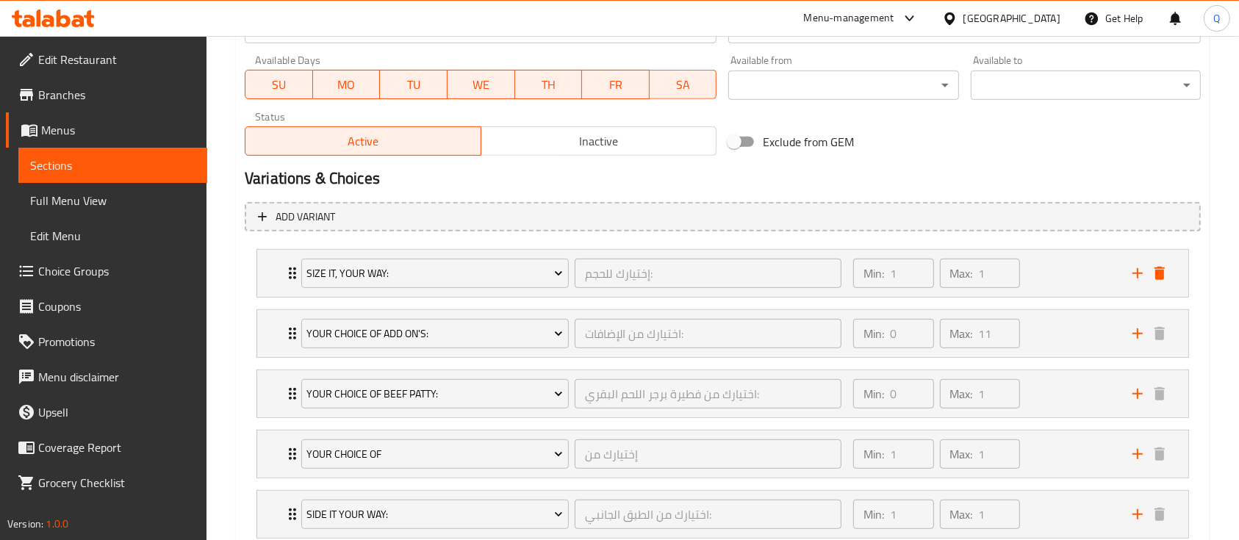
click at [1007, 128] on div "Exclude from GEM" at bounding box center [883, 142] width 323 height 40
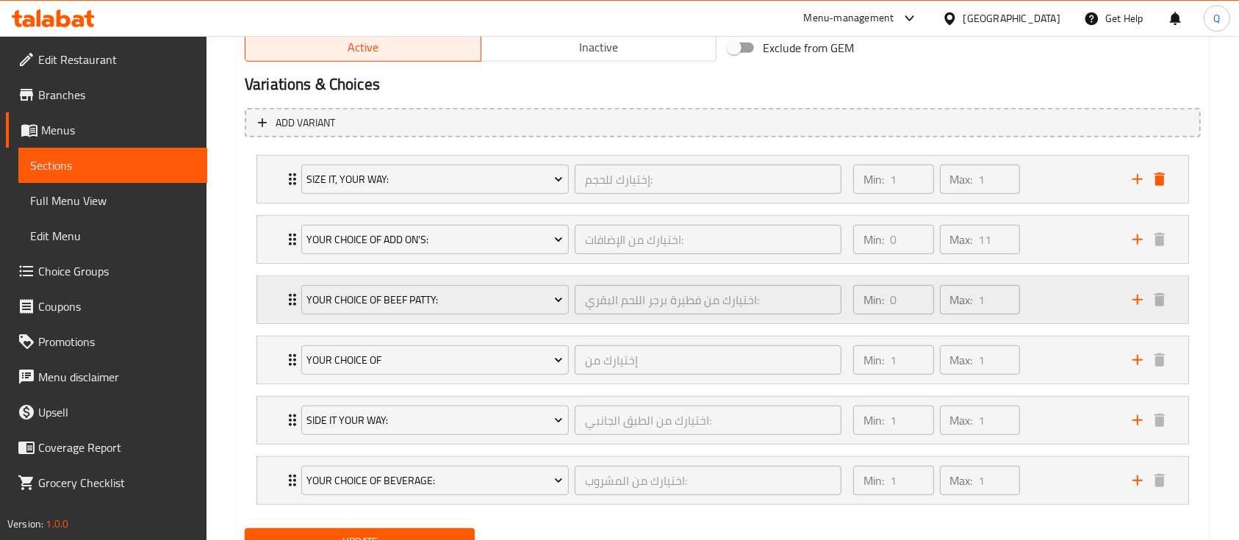
scroll to position [843, 0]
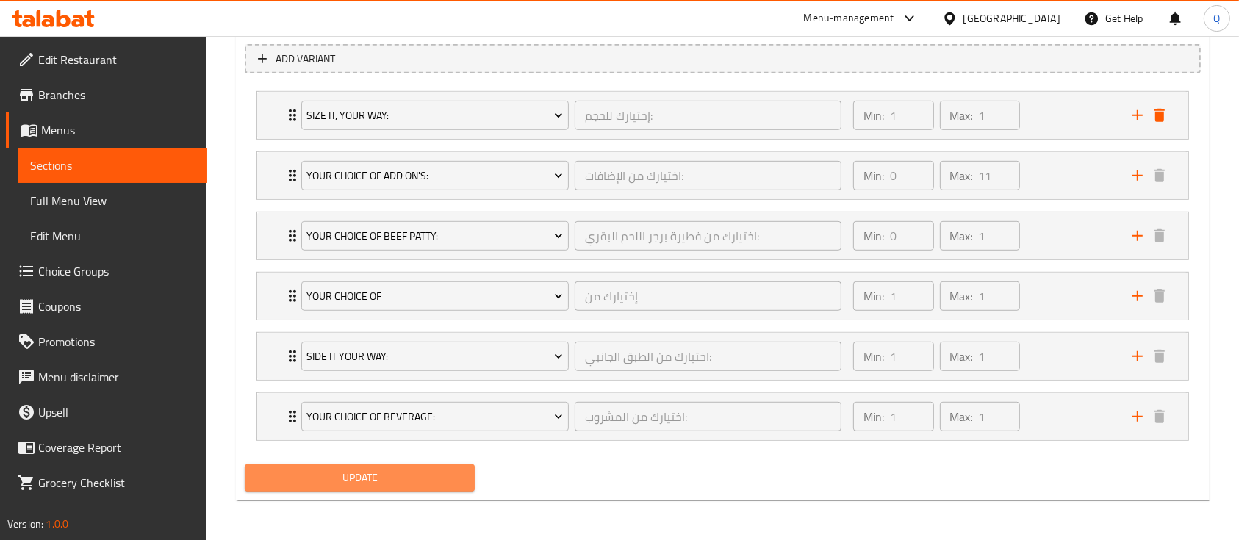
click at [359, 475] on span "Update" at bounding box center [359, 478] width 206 height 18
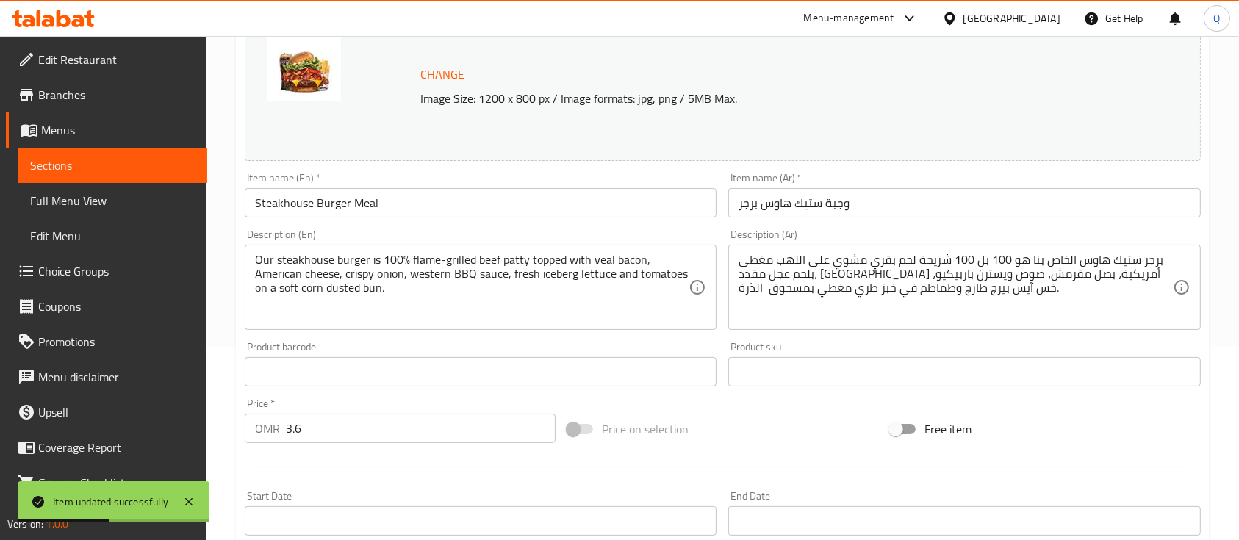
scroll to position [0, 0]
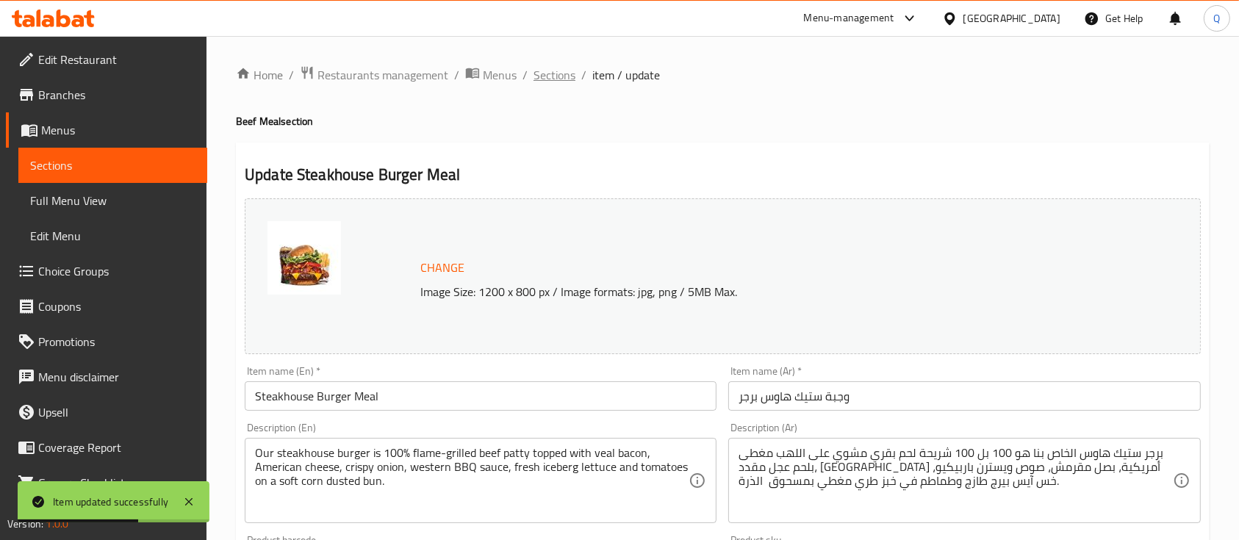
click at [563, 73] on span "Sections" at bounding box center [554, 75] width 42 height 18
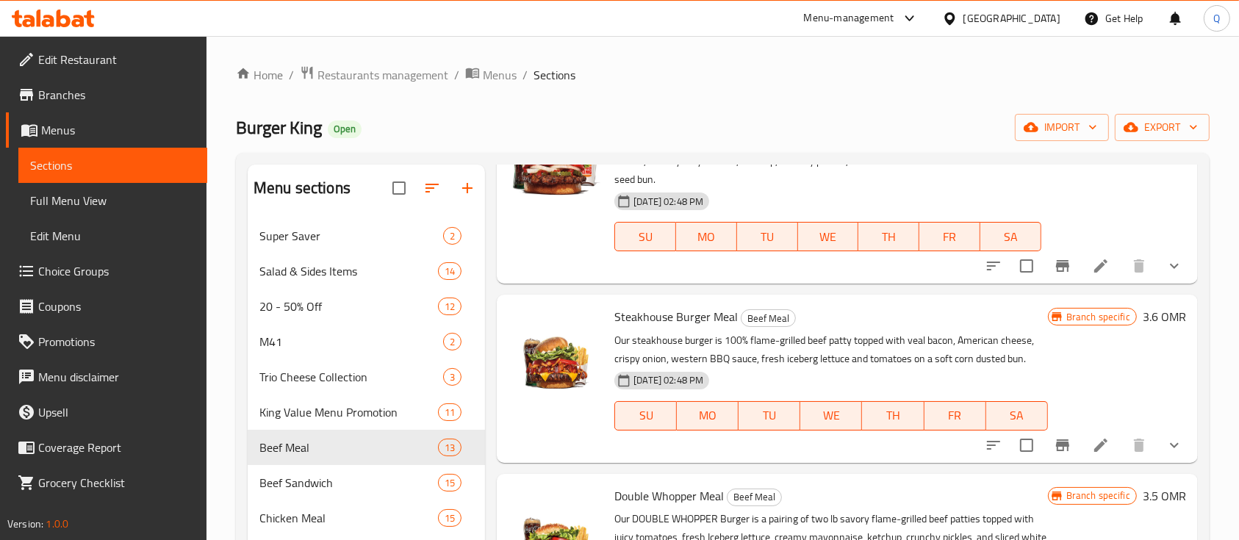
scroll to position [685, 0]
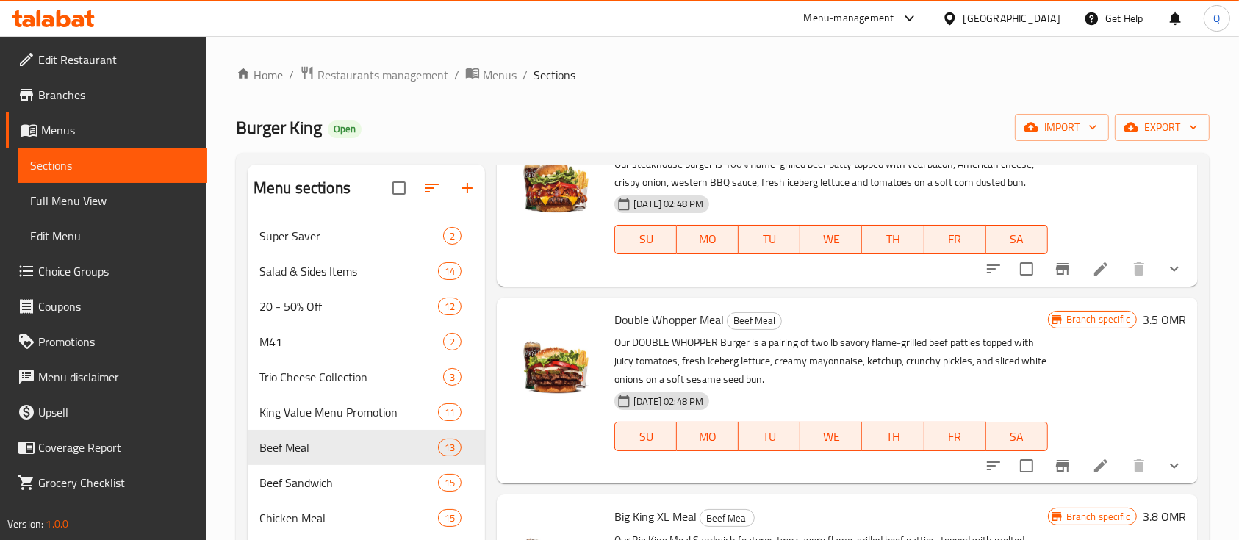
click at [1092, 469] on icon at bounding box center [1101, 466] width 18 height 18
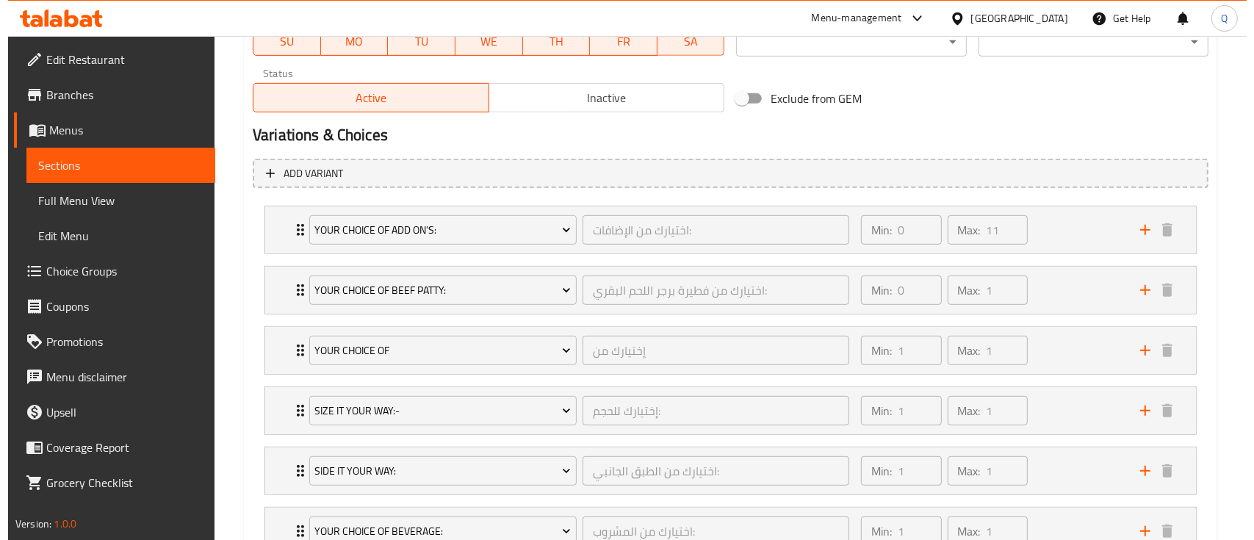
scroll to position [783, 0]
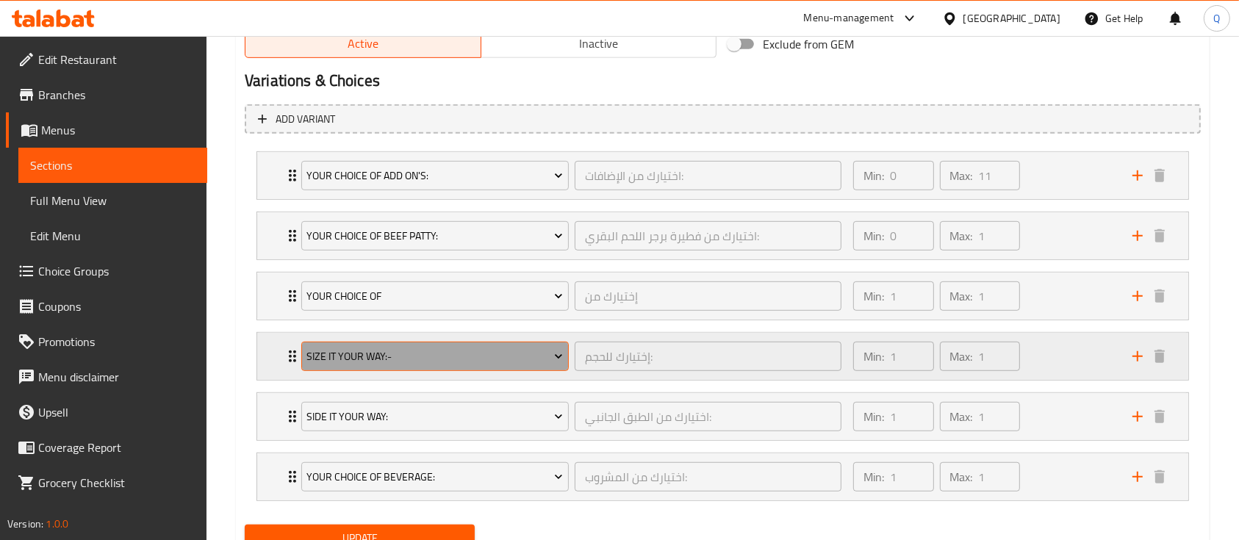
click at [511, 348] on span "Size It Your Way:-" at bounding box center [434, 357] width 256 height 18
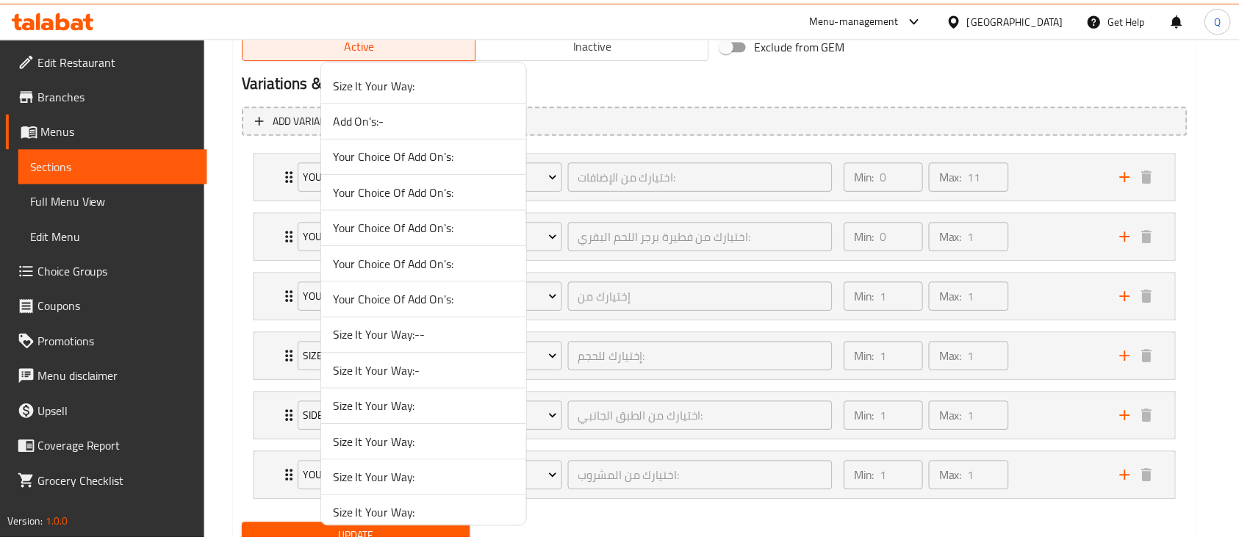
scroll to position [1262, 0]
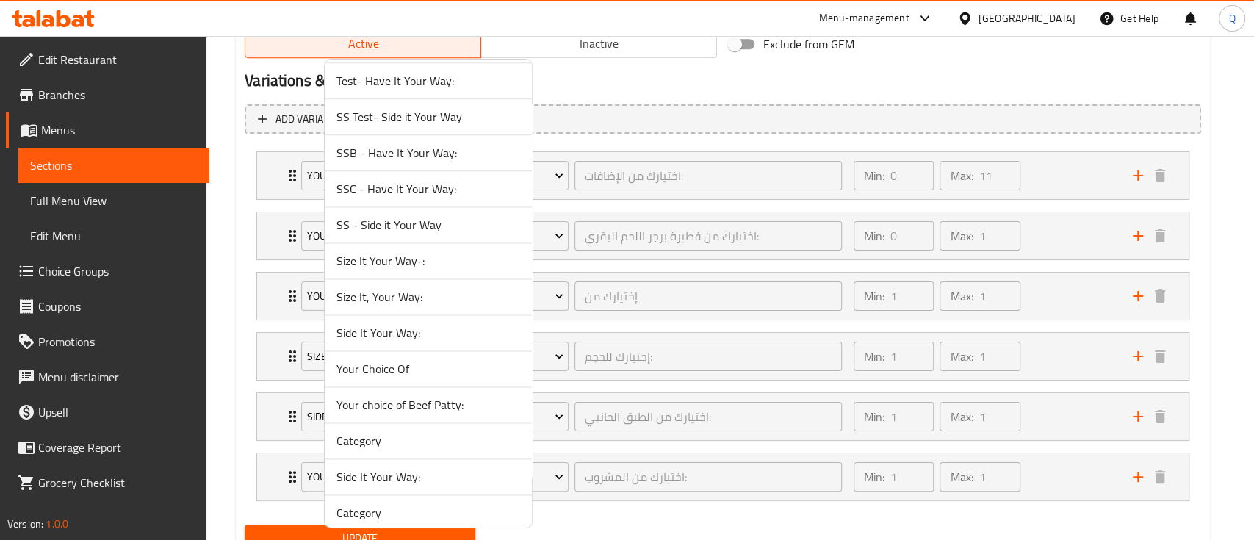
click at [470, 290] on span "Size It, Your Way:" at bounding box center [428, 297] width 184 height 18
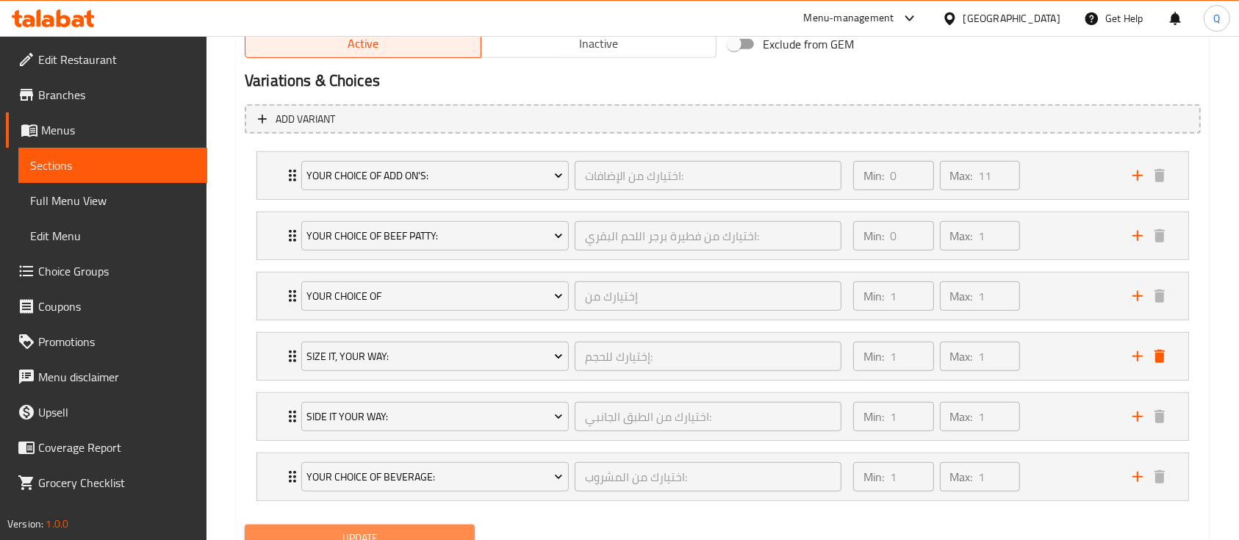
click at [436, 529] on span "Update" at bounding box center [359, 538] width 206 height 18
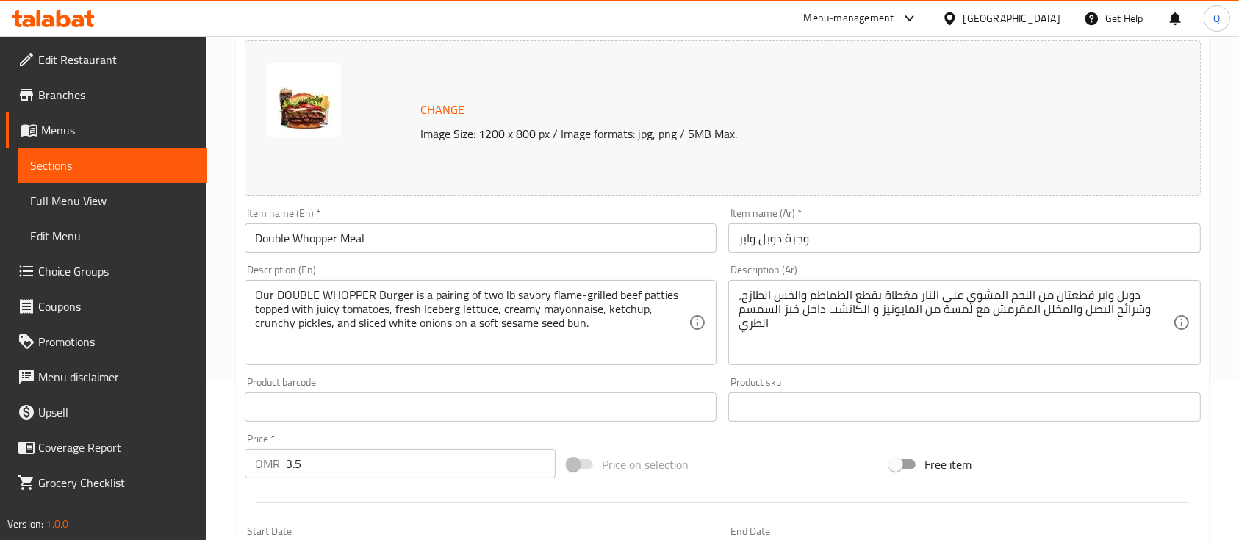
scroll to position [0, 0]
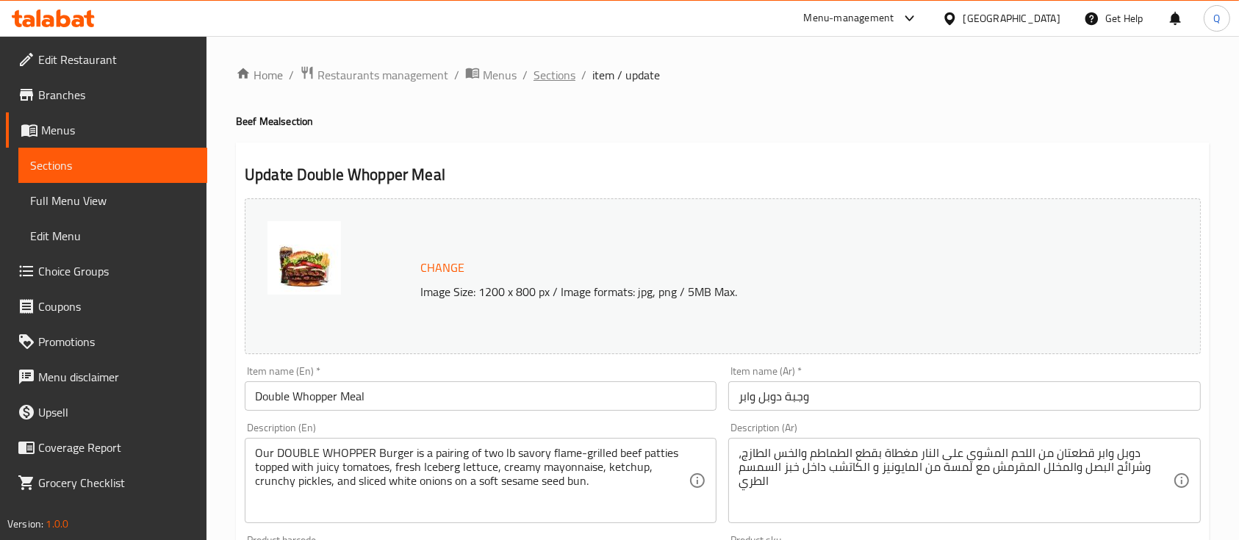
click at [565, 78] on span "Sections" at bounding box center [554, 75] width 42 height 18
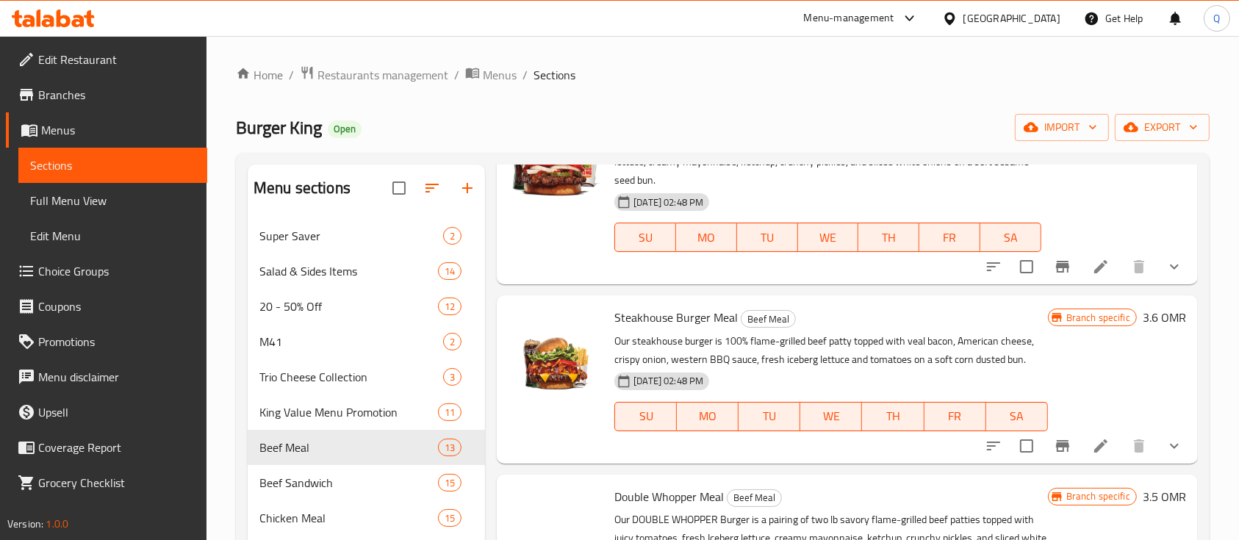
scroll to position [685, 0]
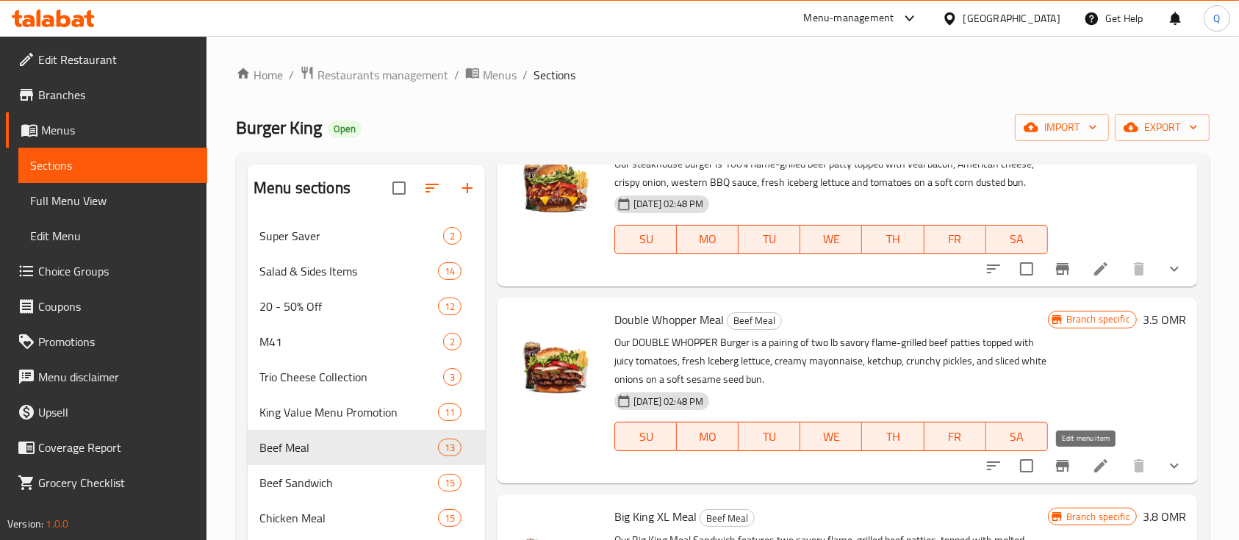
click at [1093, 461] on icon at bounding box center [1101, 466] width 18 height 18
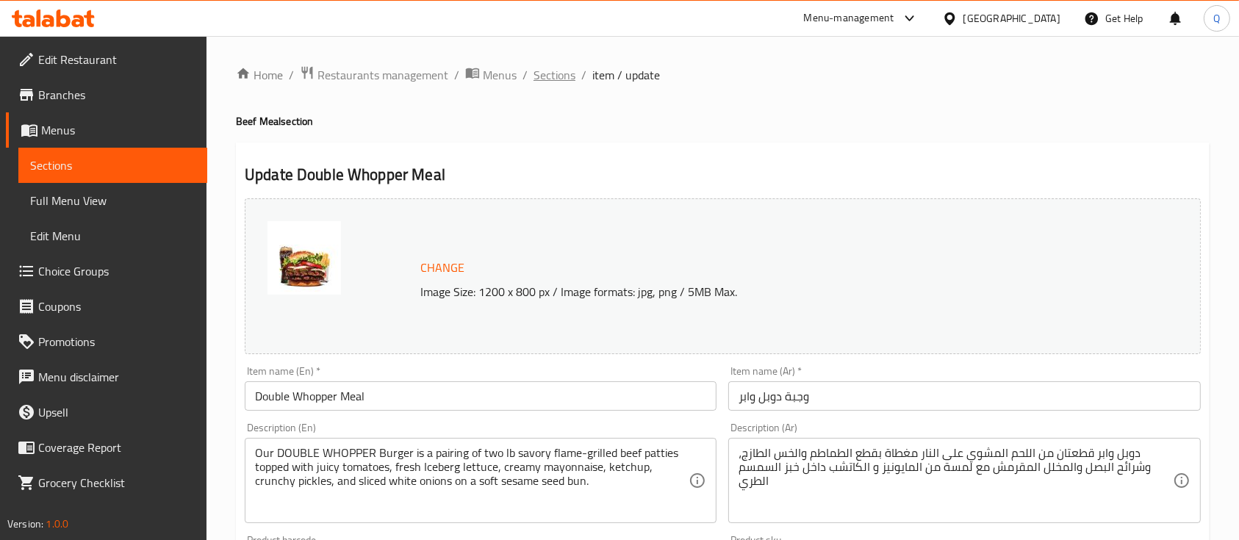
click at [548, 73] on span "Sections" at bounding box center [554, 75] width 42 height 18
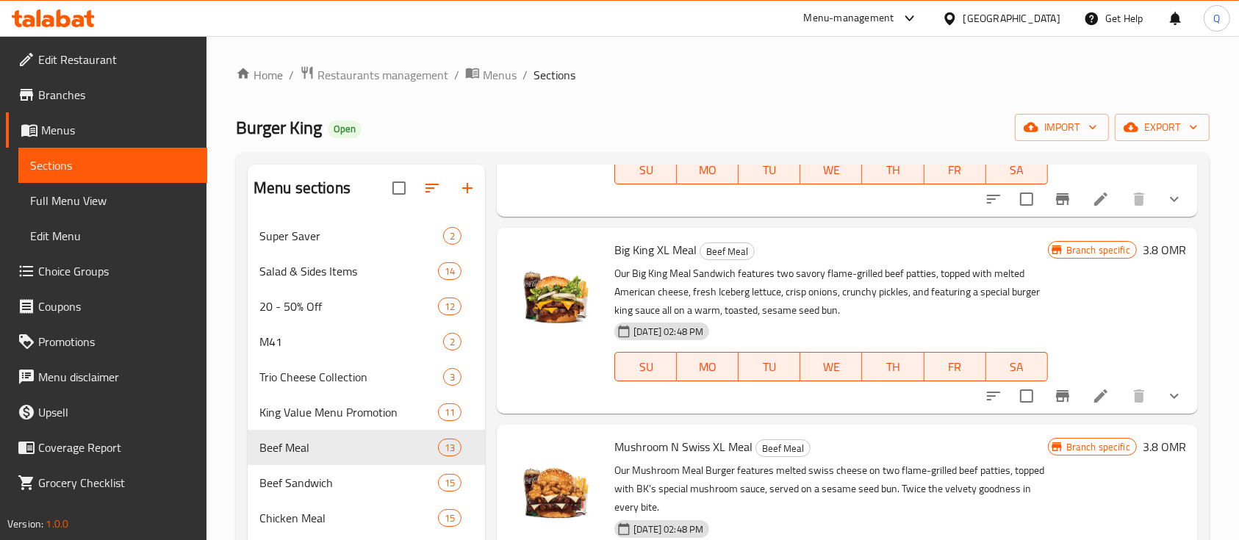
scroll to position [979, 0]
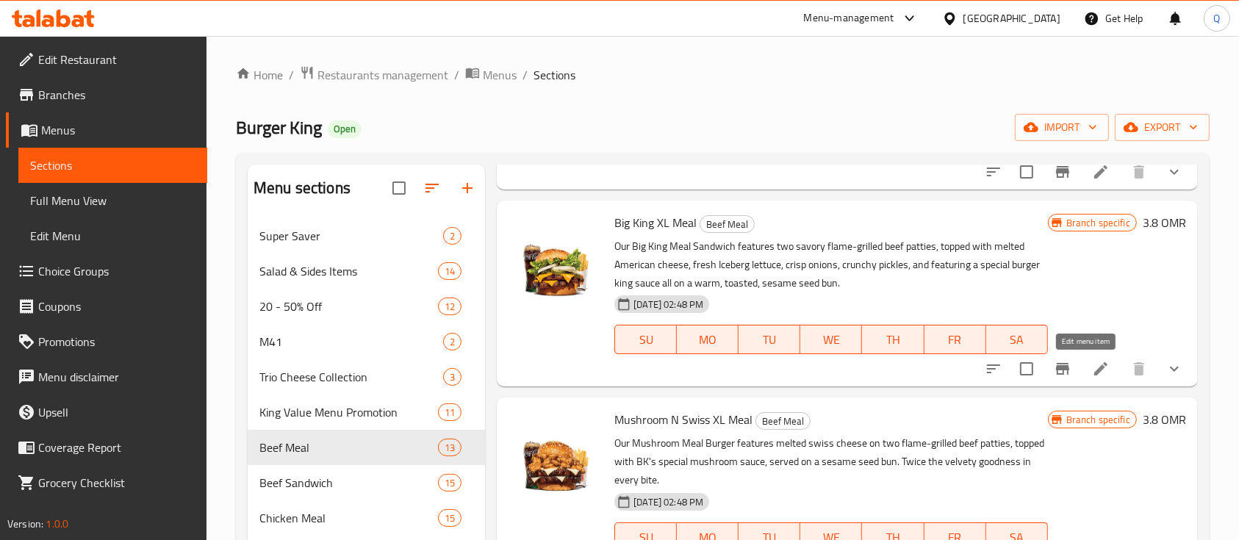
click at [1092, 370] on icon at bounding box center [1101, 369] width 18 height 18
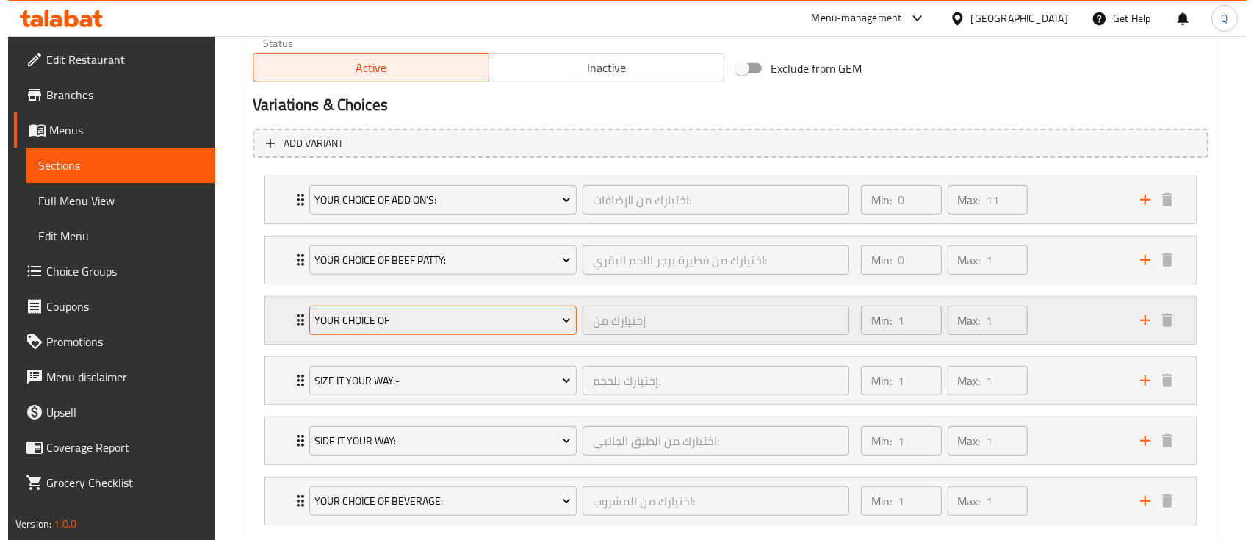
scroll to position [843, 0]
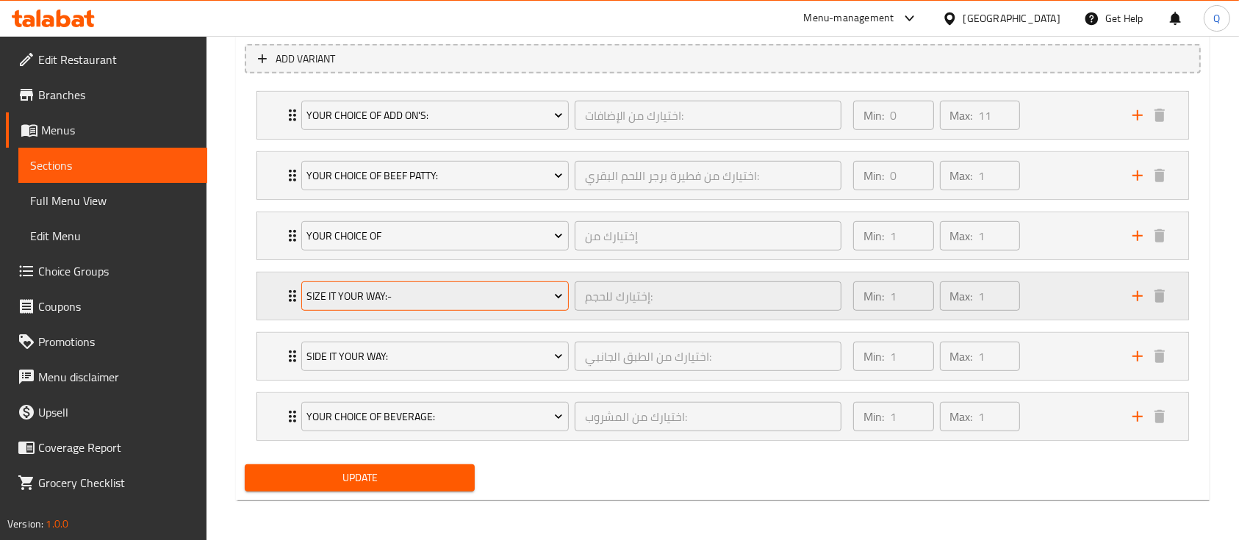
click at [529, 300] on span "Size It Your Way:-" at bounding box center [434, 296] width 256 height 18
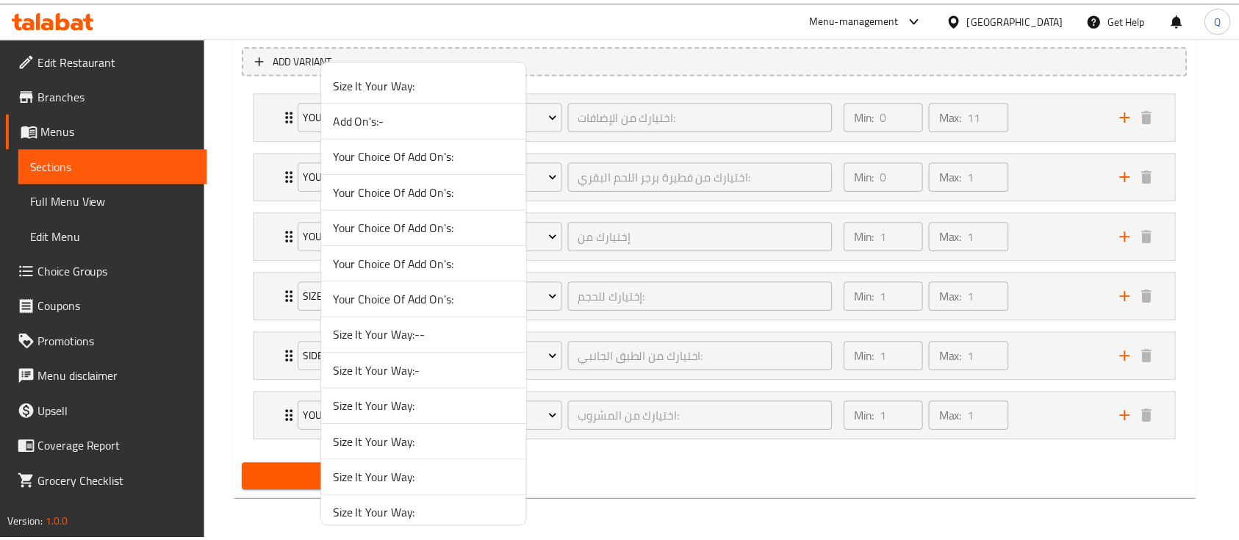
scroll to position [1262, 0]
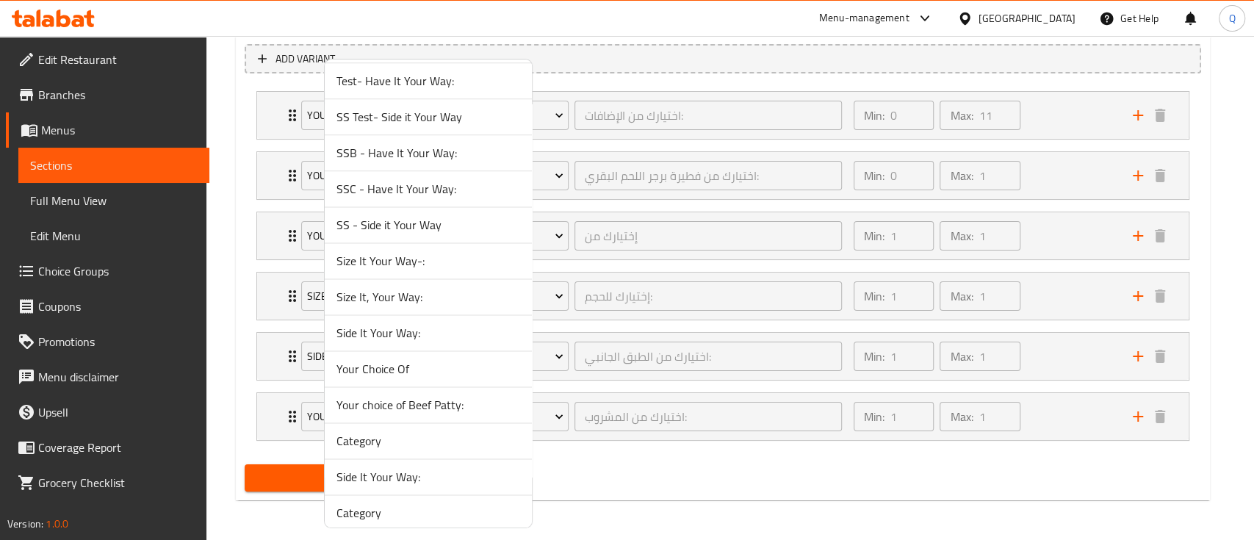
click at [439, 295] on span "Size It, Your Way:" at bounding box center [428, 297] width 184 height 18
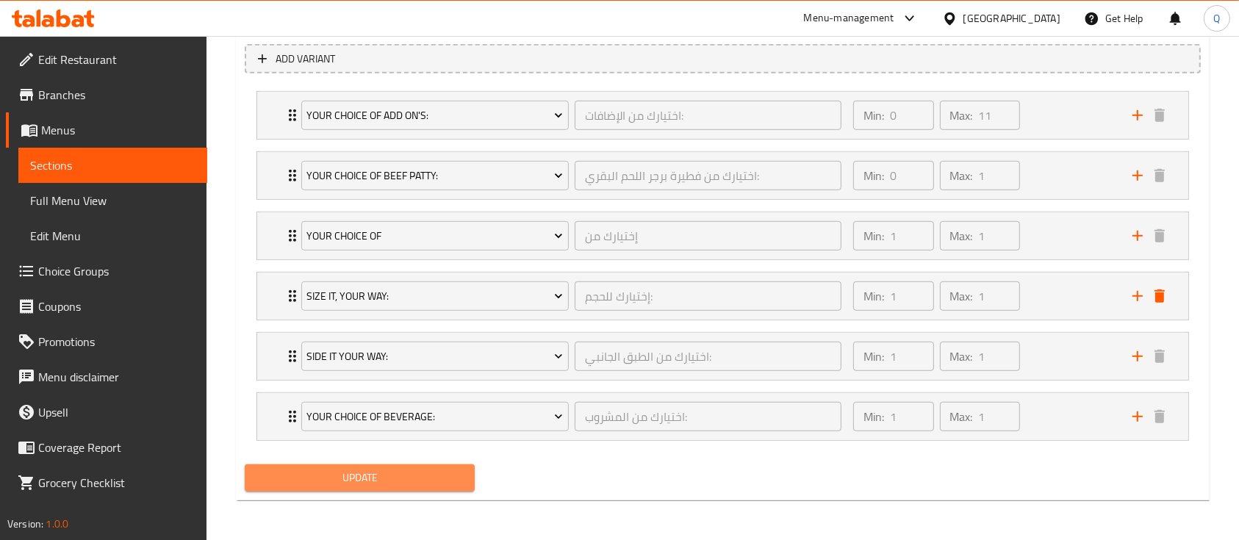
click at [408, 488] on button "Update" at bounding box center [360, 477] width 230 height 27
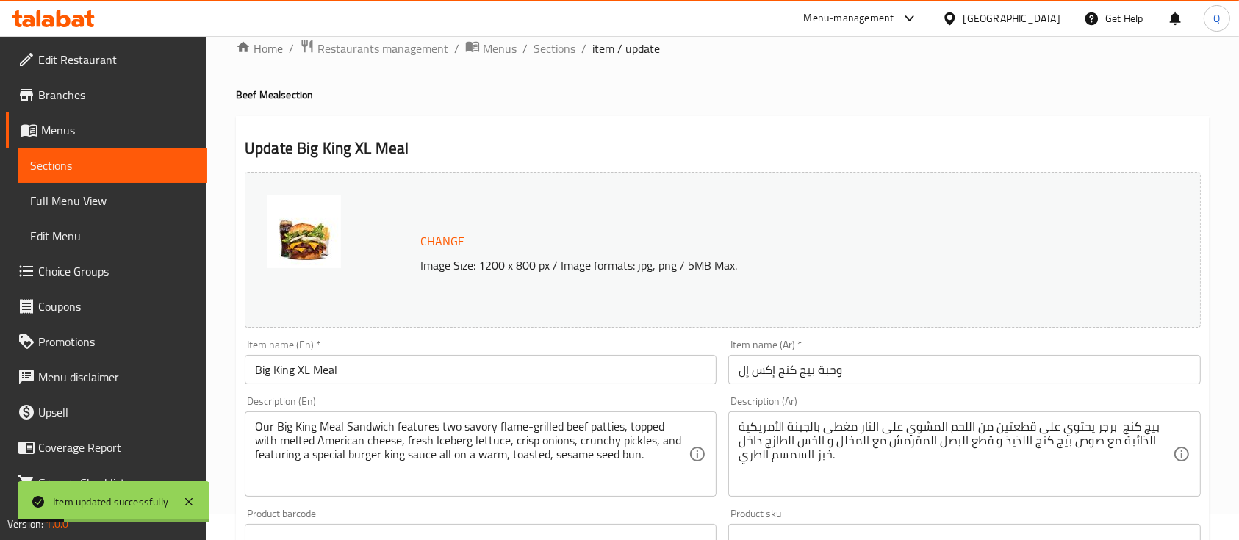
scroll to position [0, 0]
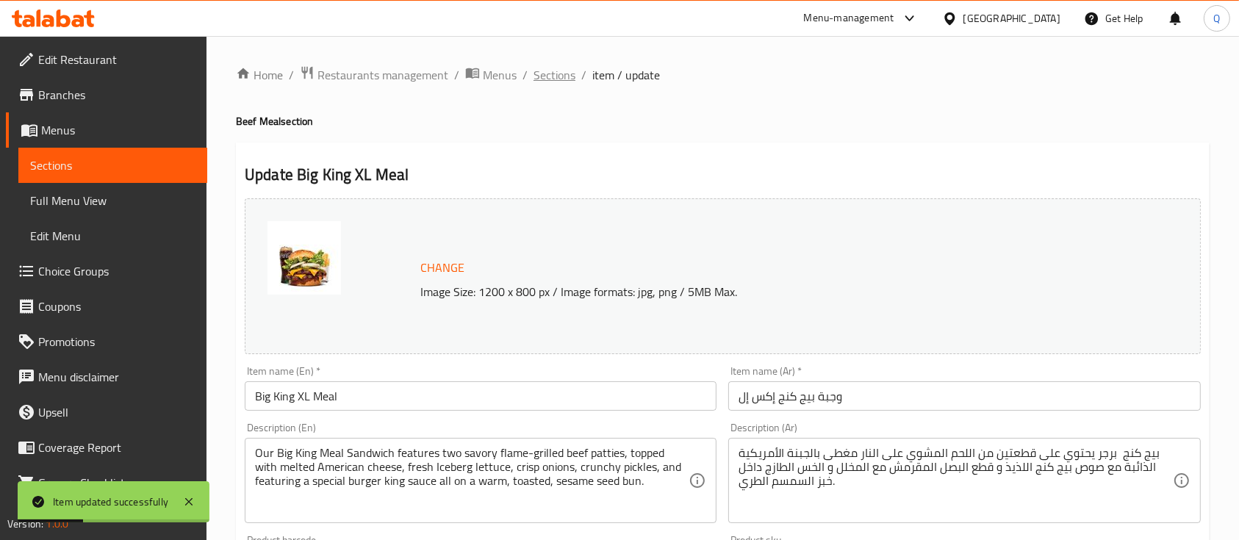
click at [564, 81] on span "Sections" at bounding box center [554, 75] width 42 height 18
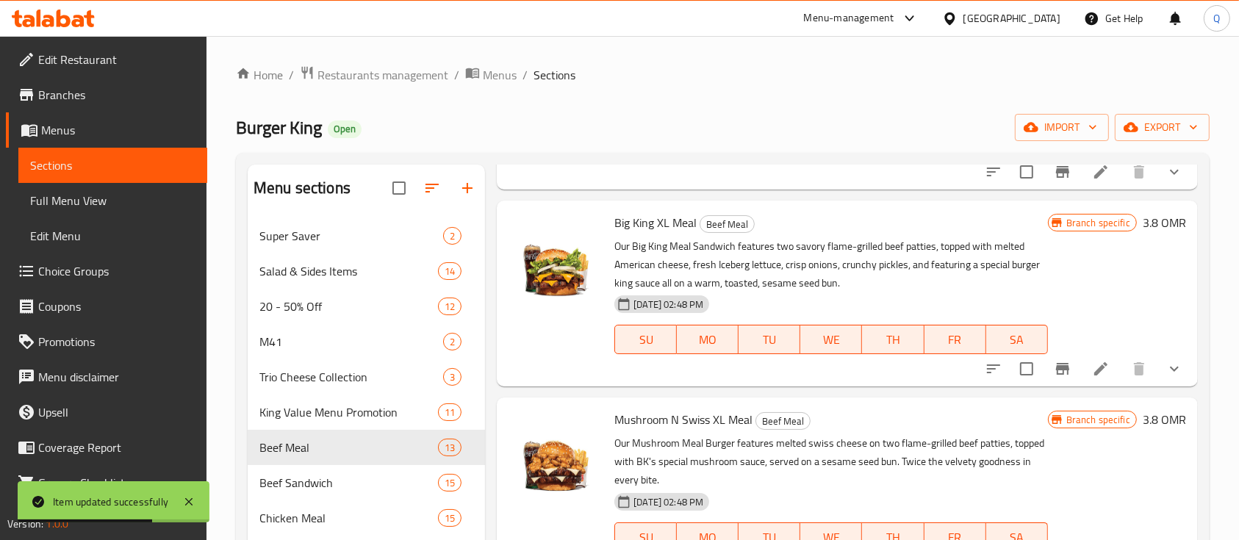
scroll to position [1077, 0]
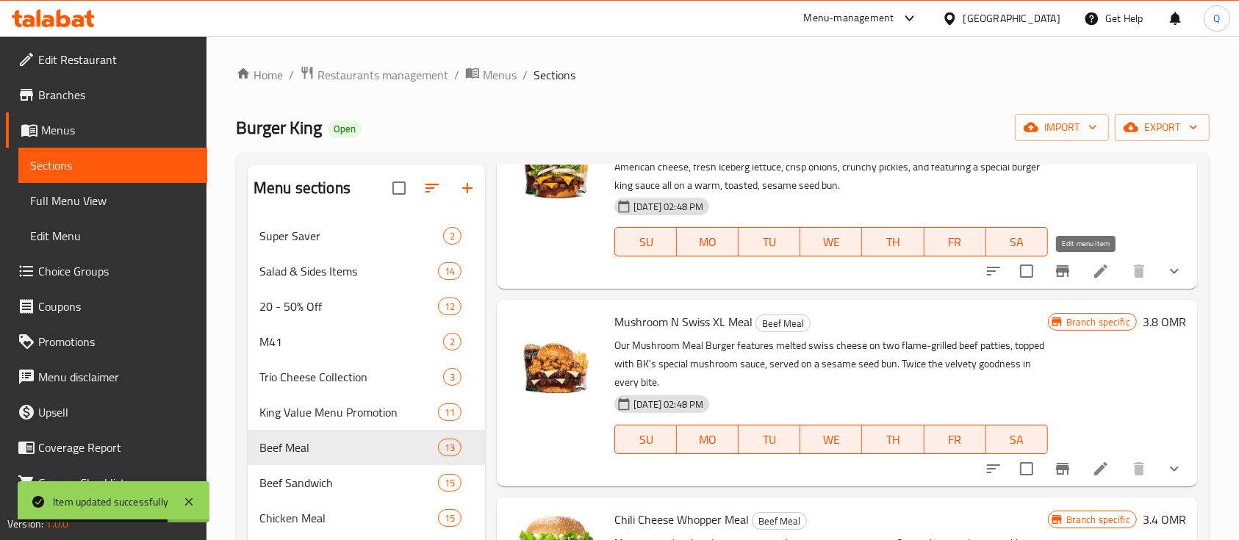
click at [1092, 279] on icon at bounding box center [1101, 271] width 18 height 18
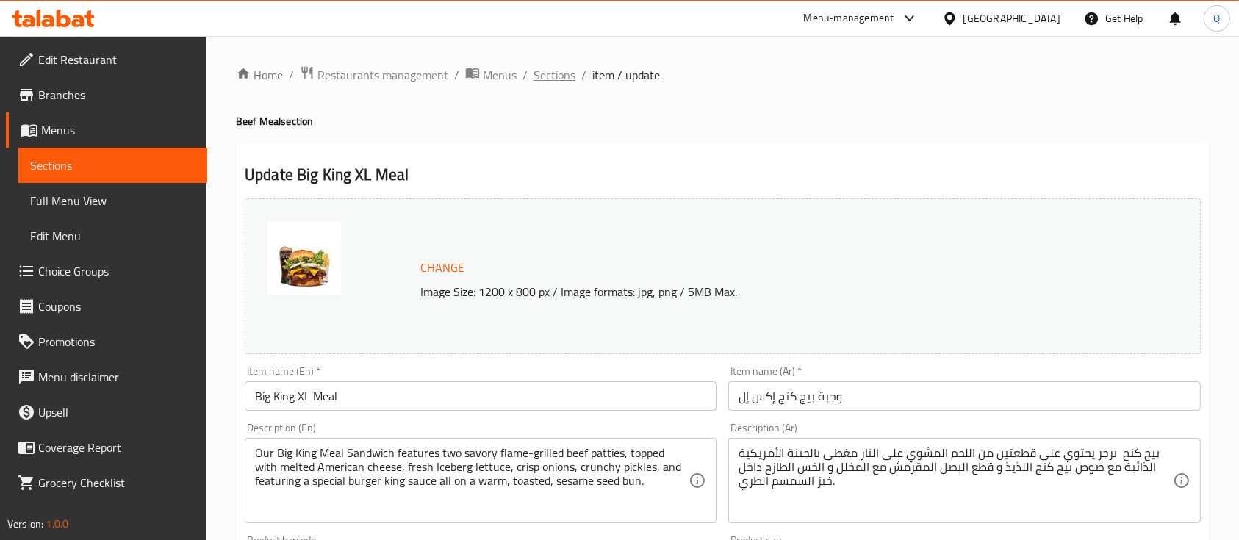
click at [562, 79] on span "Sections" at bounding box center [554, 75] width 42 height 18
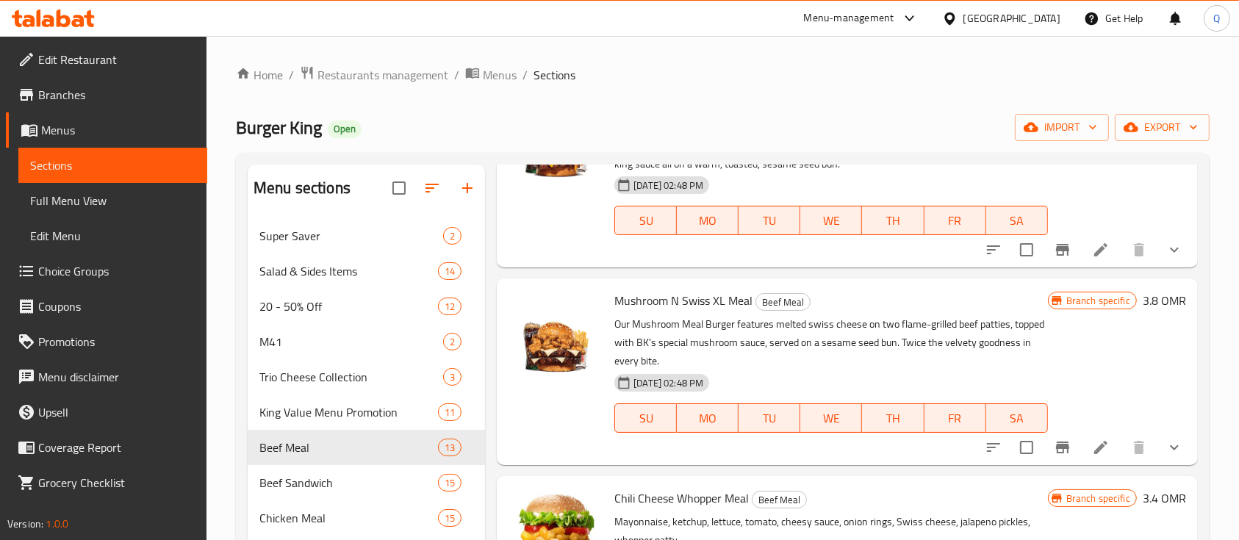
scroll to position [1082, 0]
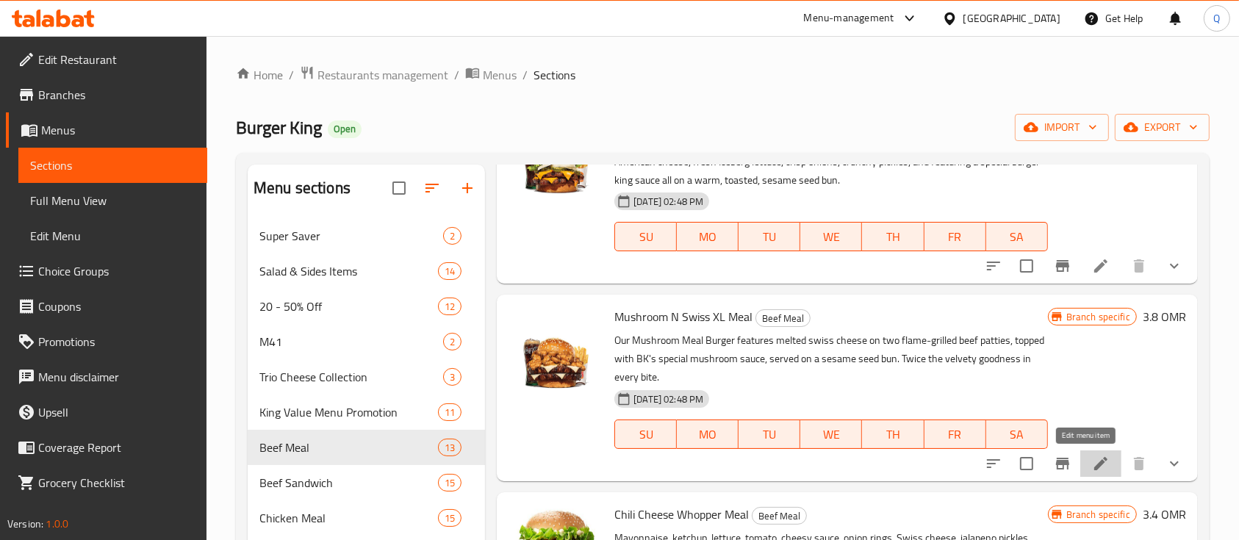
click at [1092, 463] on icon at bounding box center [1101, 464] width 18 height 18
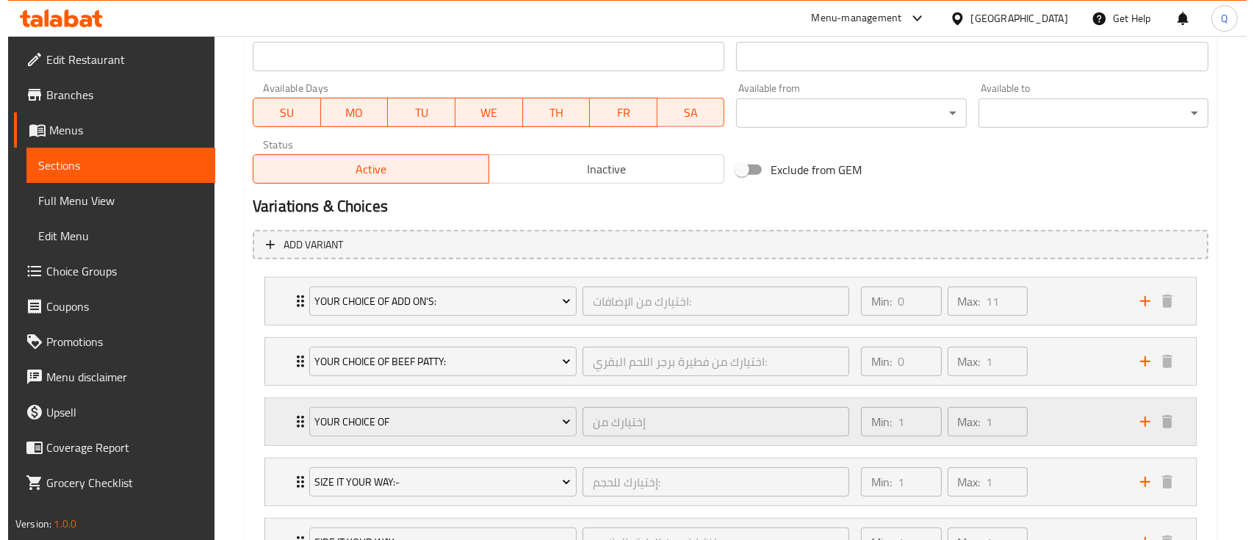
scroll to position [843, 0]
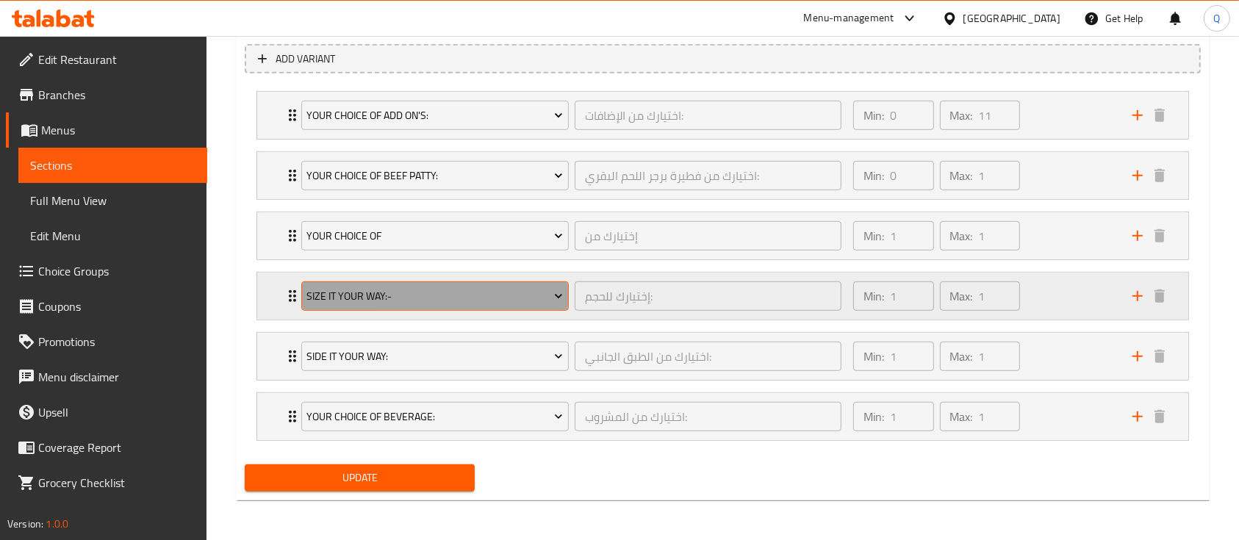
click at [472, 298] on span "Size It Your Way:-" at bounding box center [434, 296] width 256 height 18
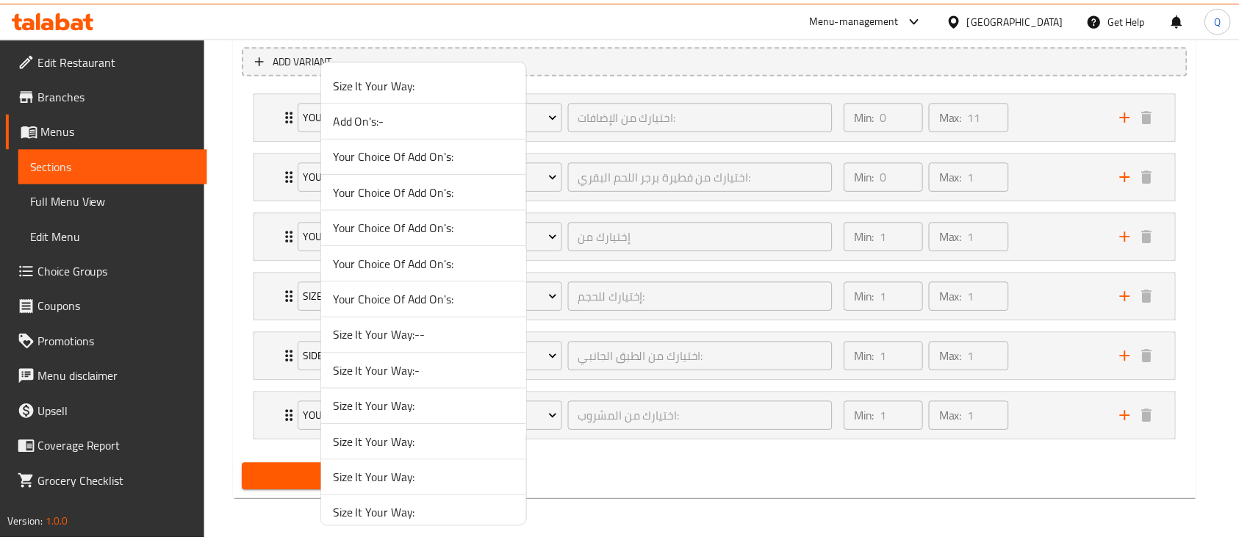
scroll to position [1262, 0]
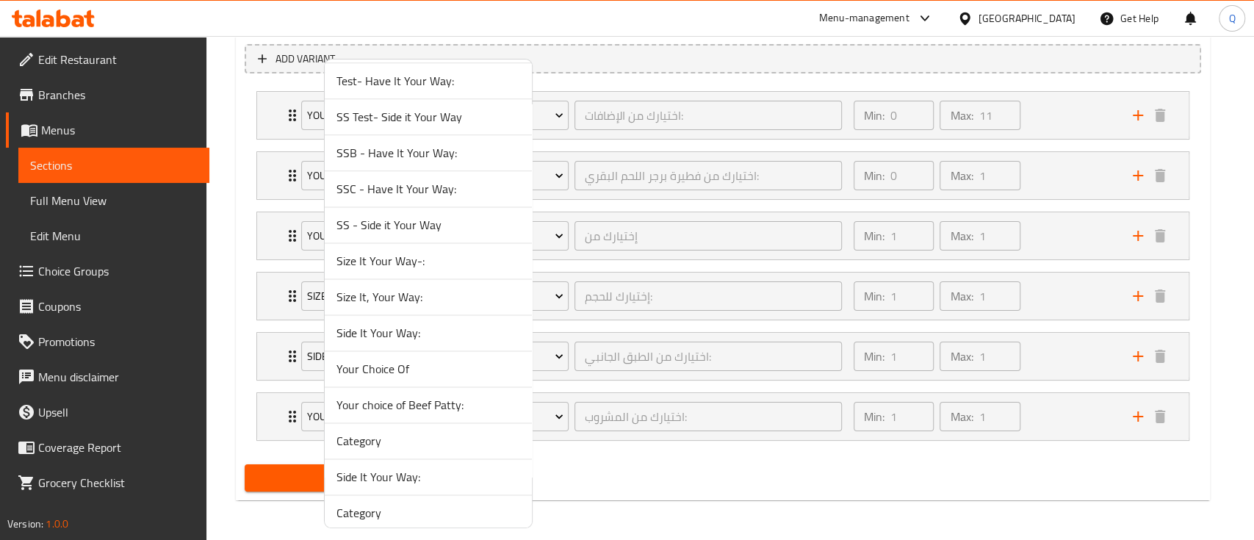
click at [411, 288] on span "Size It, Your Way:" at bounding box center [428, 297] width 184 height 18
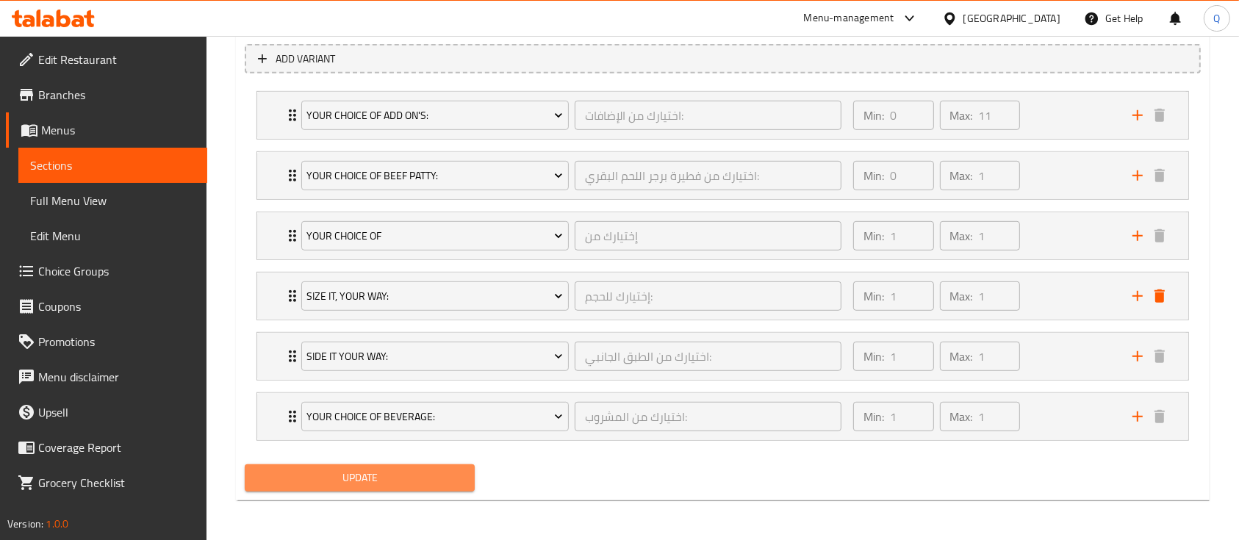
click at [427, 488] on button "Update" at bounding box center [360, 477] width 230 height 27
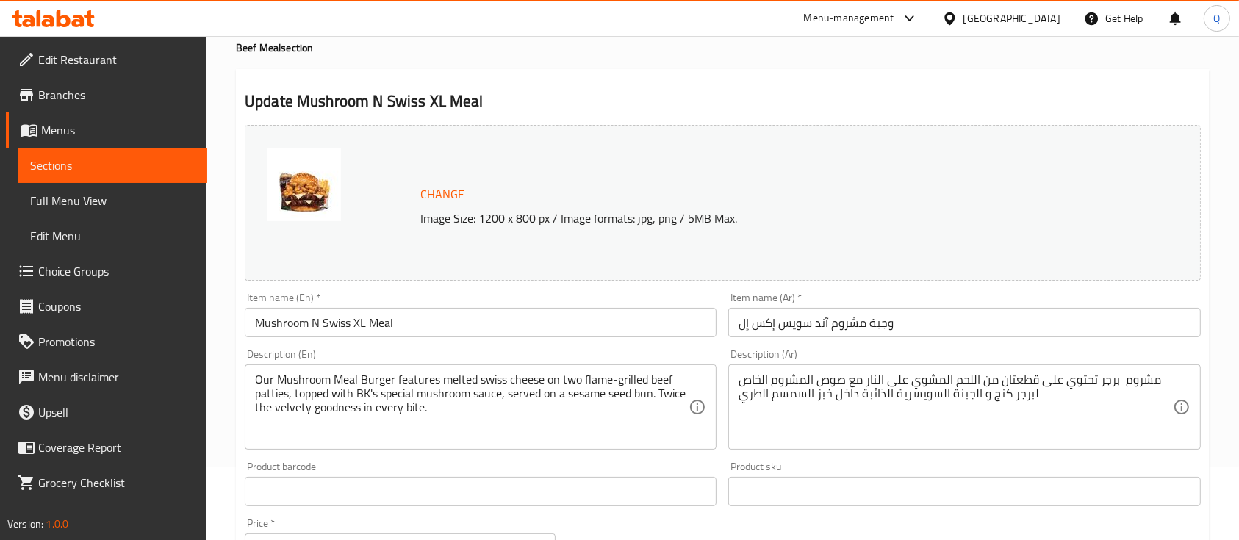
scroll to position [0, 0]
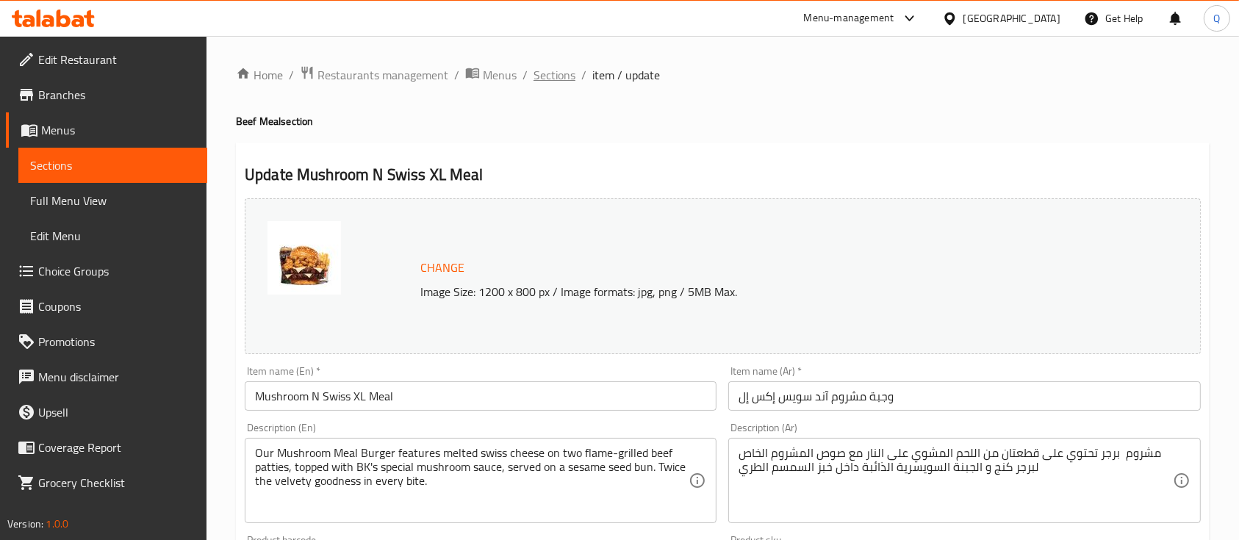
click at [552, 79] on span "Sections" at bounding box center [554, 75] width 42 height 18
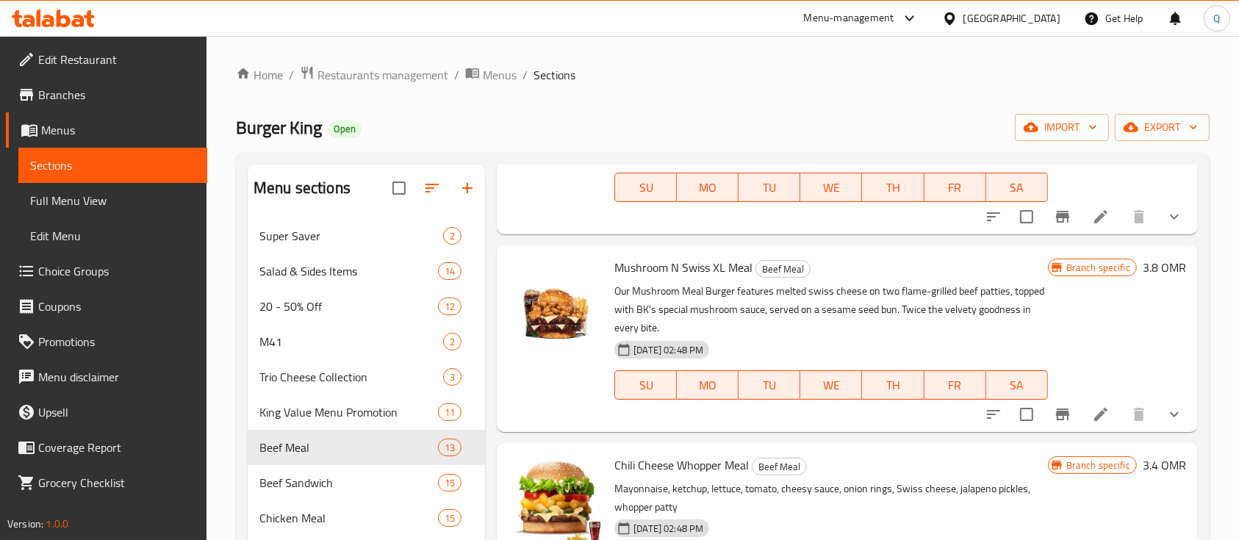
scroll to position [1223, 0]
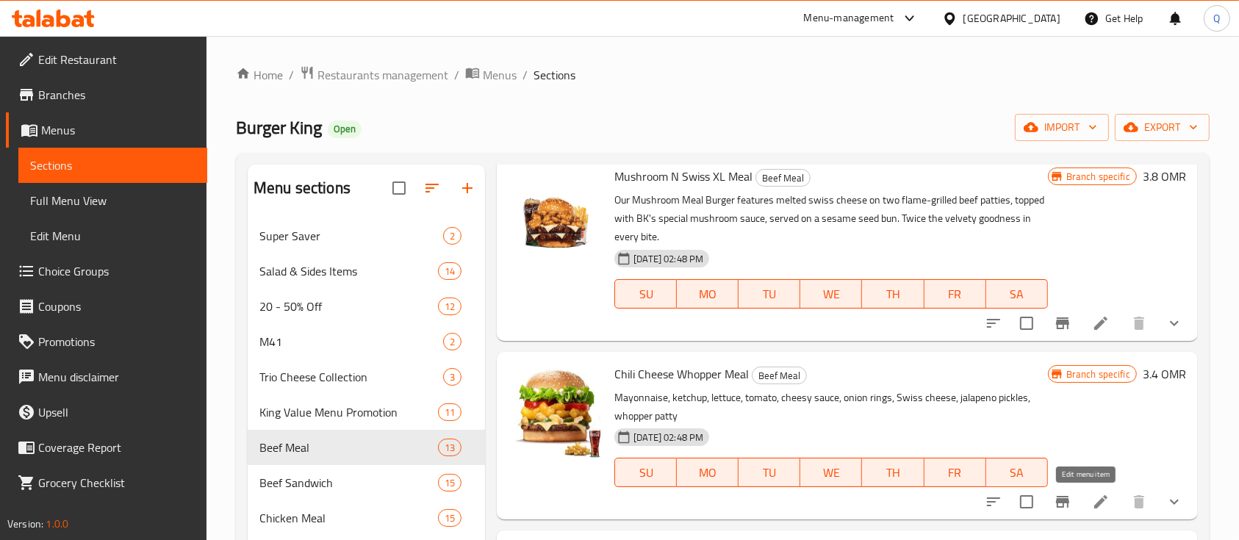
click at [1092, 493] on icon at bounding box center [1101, 502] width 18 height 18
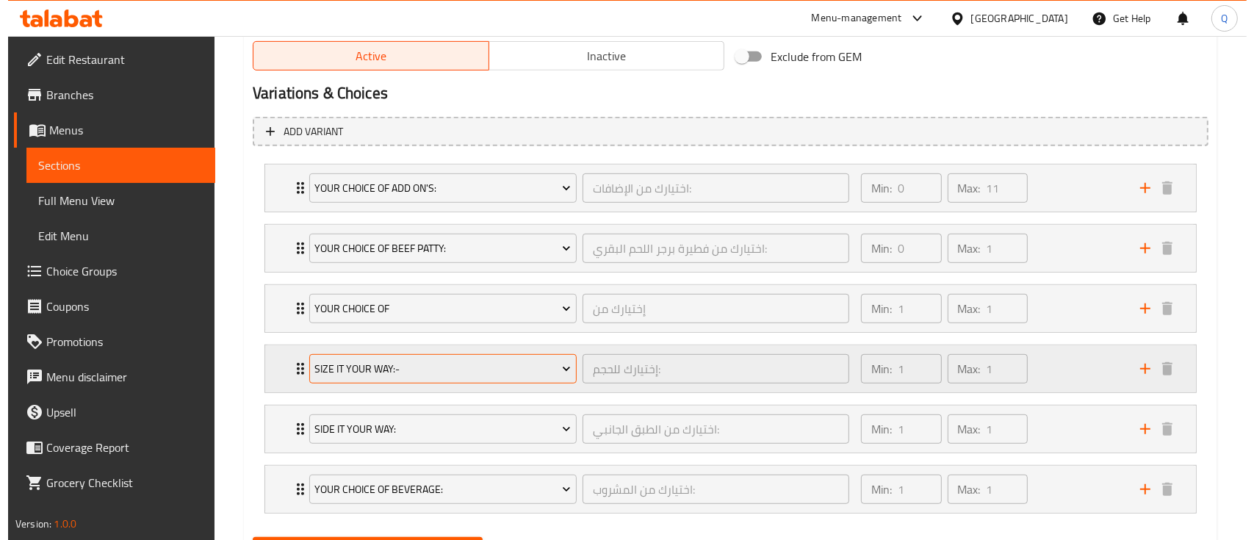
scroll to position [771, 0]
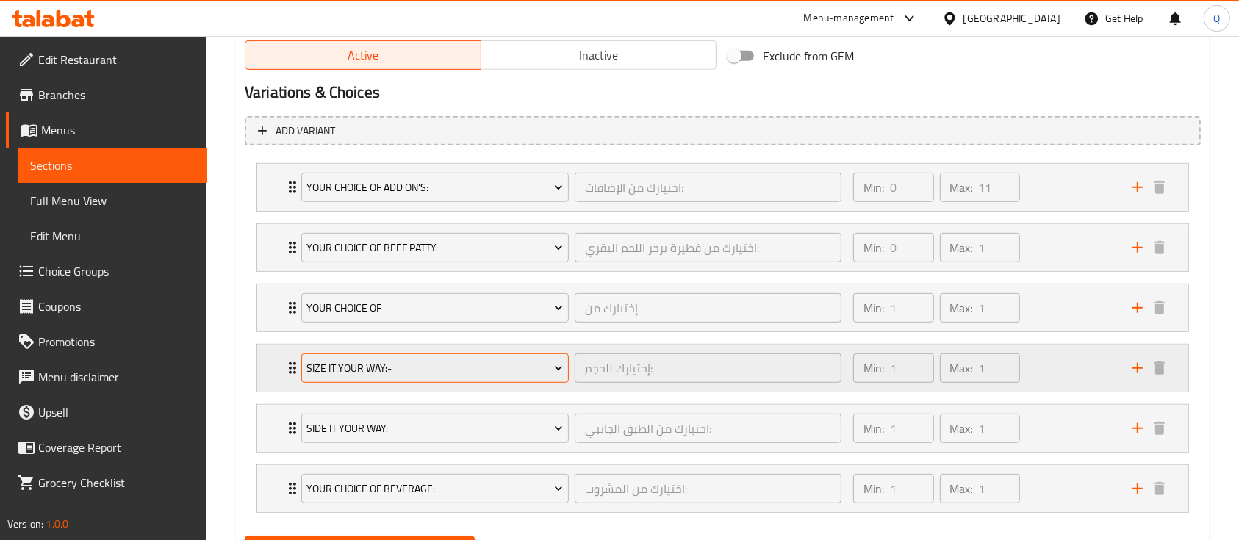
click at [488, 372] on span "Size It Your Way:-" at bounding box center [434, 368] width 256 height 18
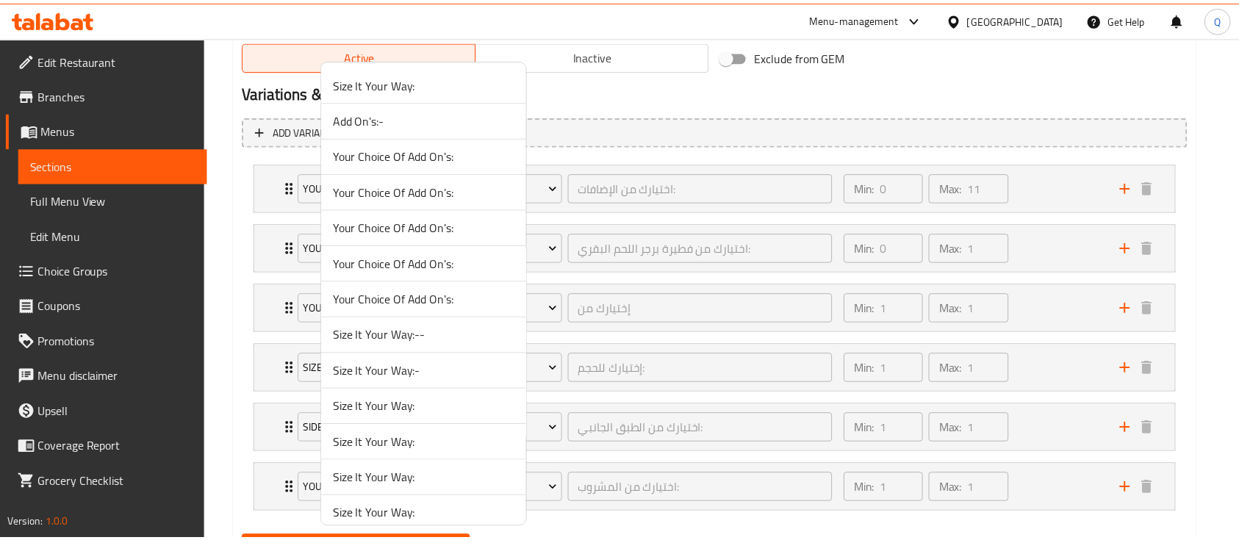
scroll to position [1262, 0]
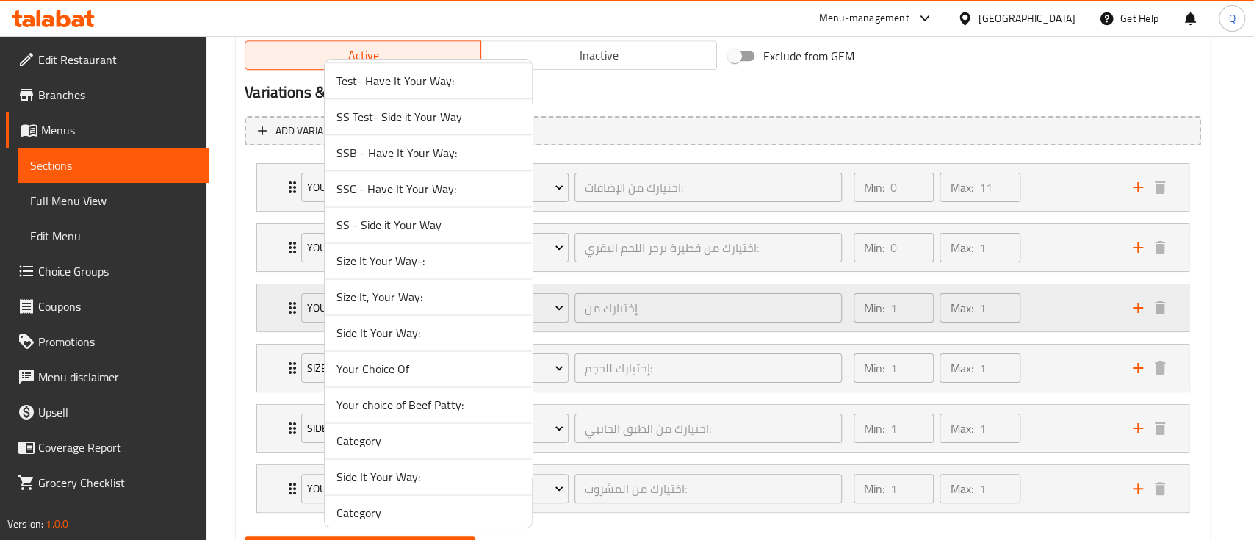
drag, startPoint x: 469, startPoint y: 297, endPoint x: 481, endPoint y: 325, distance: 31.3
click at [467, 297] on span "Size It, Your Way:" at bounding box center [428, 297] width 184 height 18
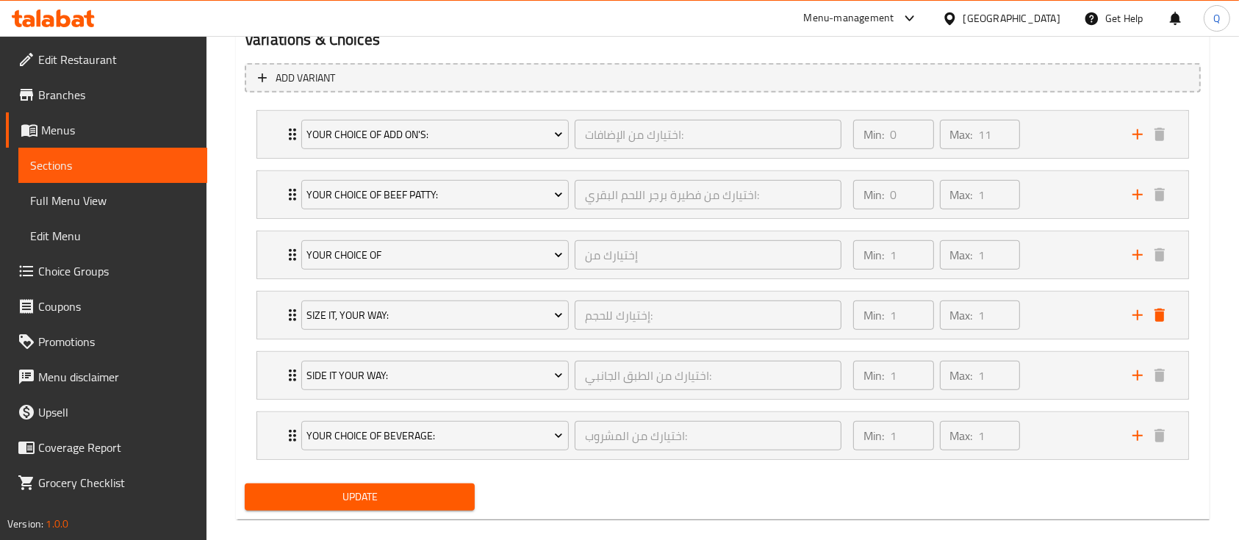
scroll to position [843, 0]
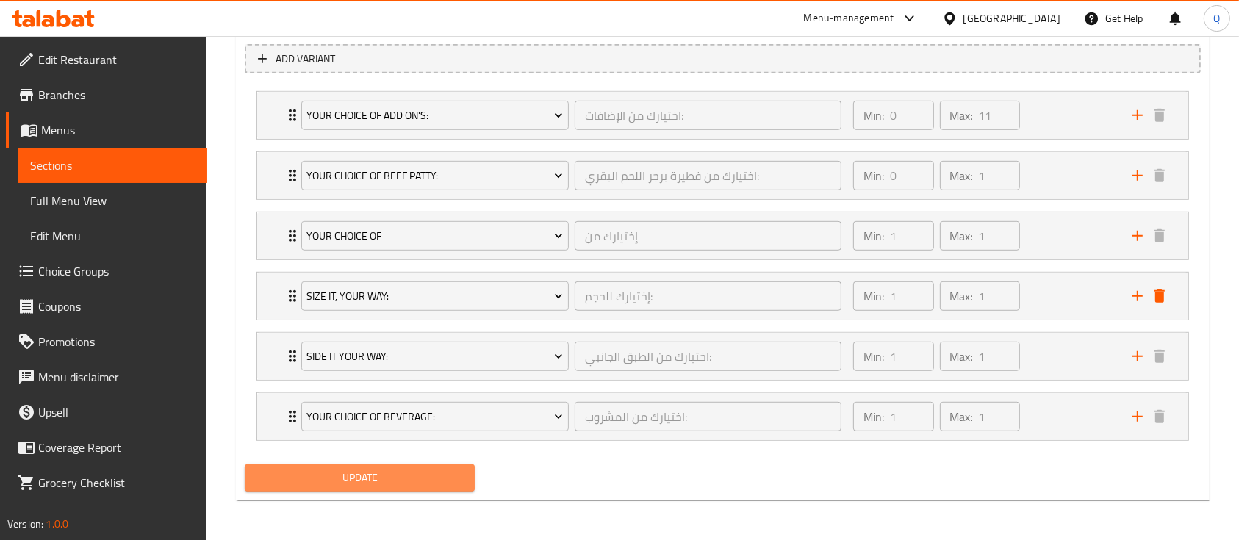
click at [430, 472] on span "Update" at bounding box center [359, 478] width 206 height 18
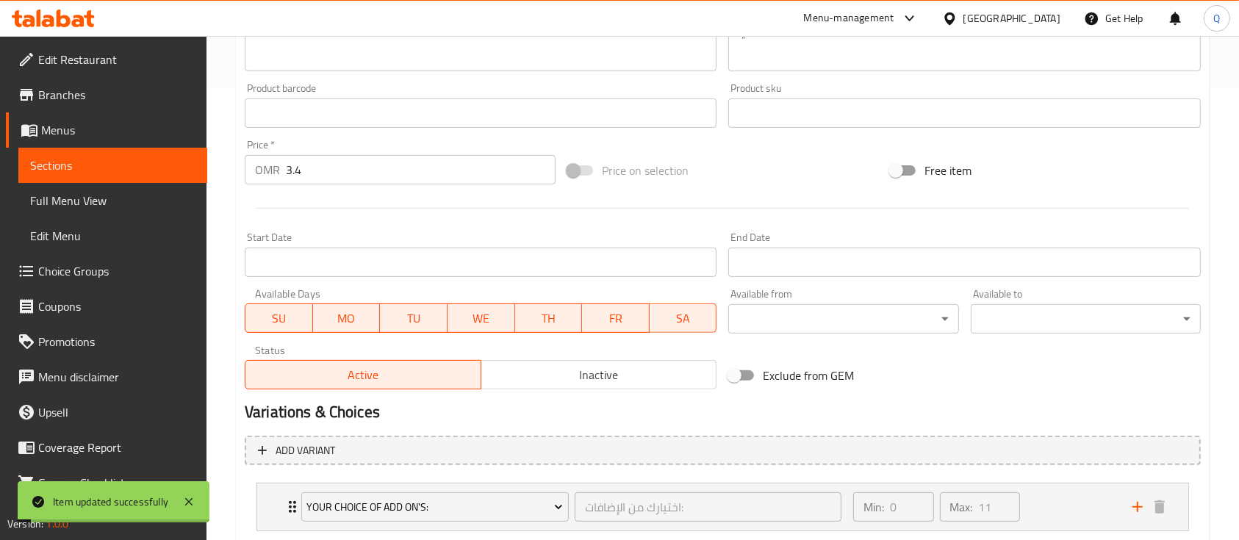
scroll to position [0, 0]
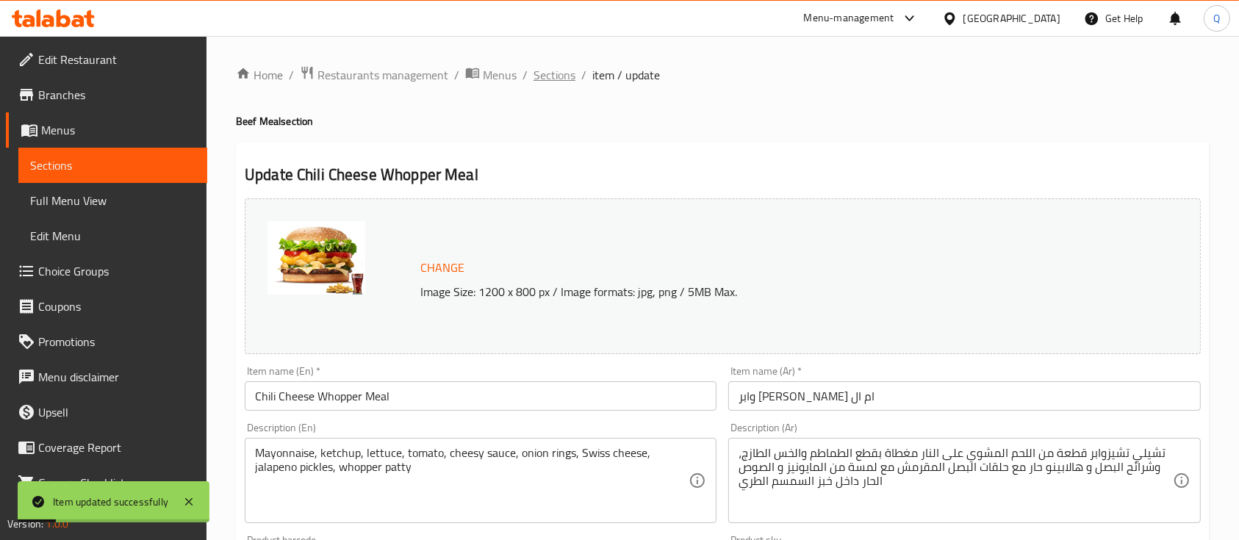
click at [569, 74] on span "Sections" at bounding box center [554, 75] width 42 height 18
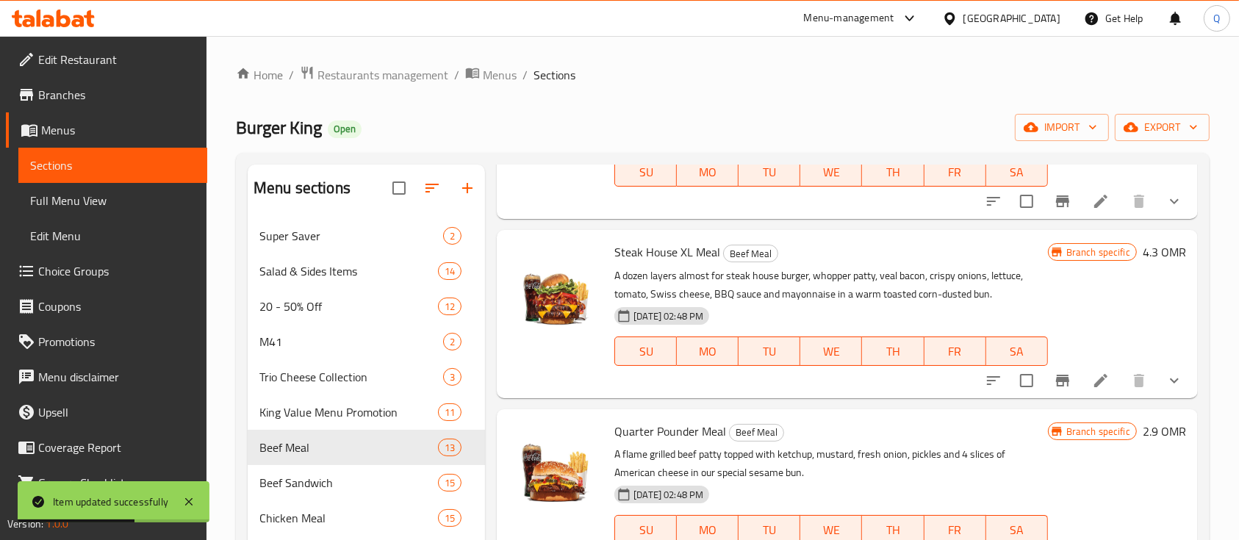
scroll to position [1526, 0]
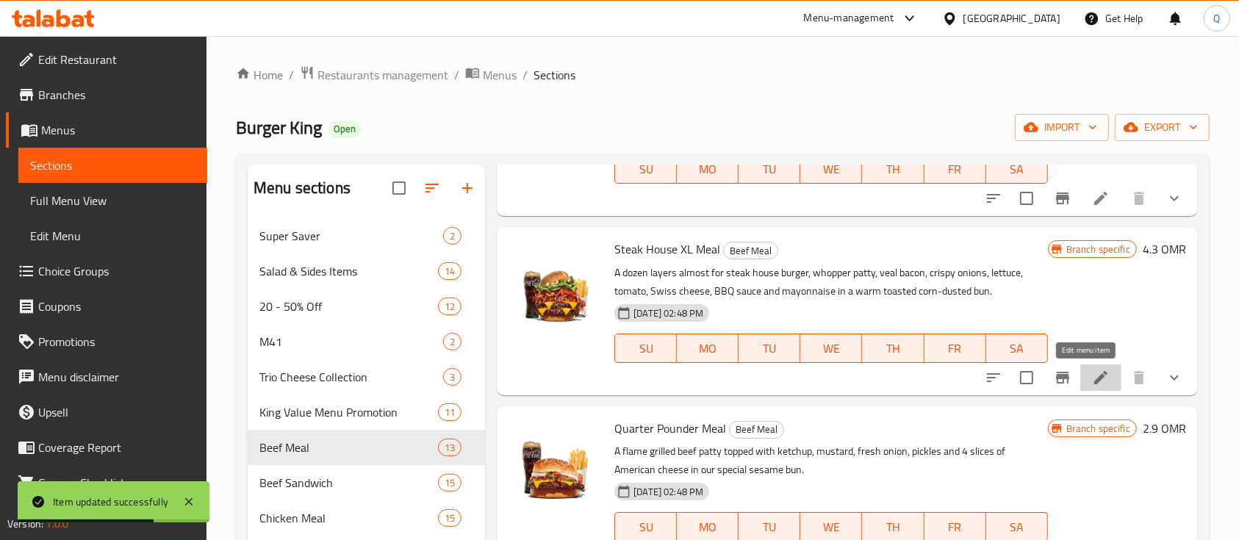
click at [1092, 375] on icon at bounding box center [1101, 378] width 18 height 18
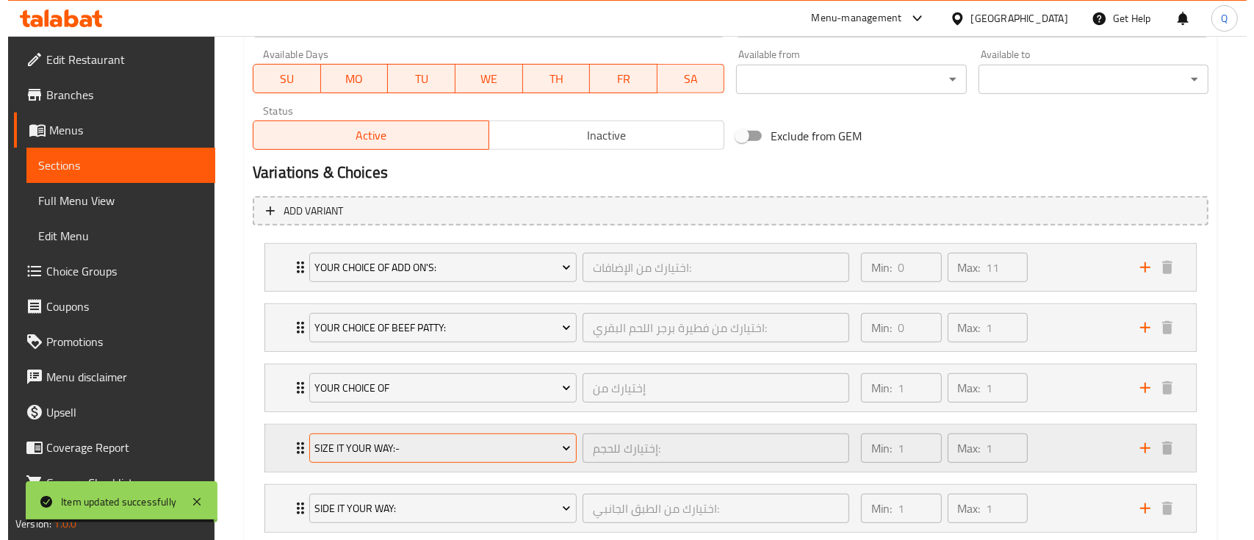
scroll to position [783, 0]
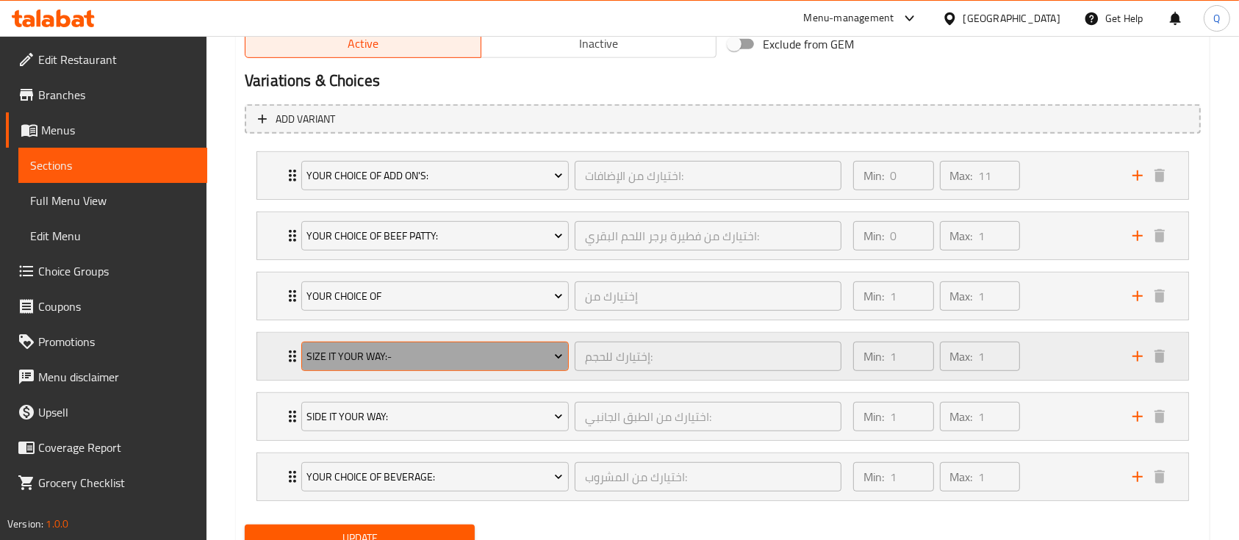
click at [536, 353] on span "Size It Your Way:-" at bounding box center [434, 357] width 256 height 18
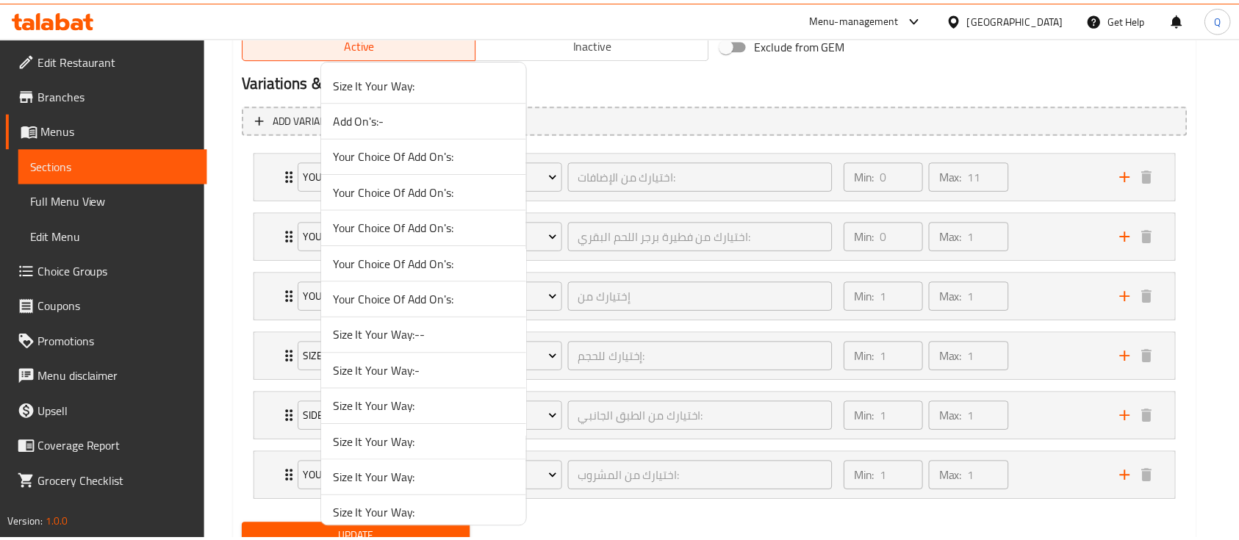
scroll to position [1262, 0]
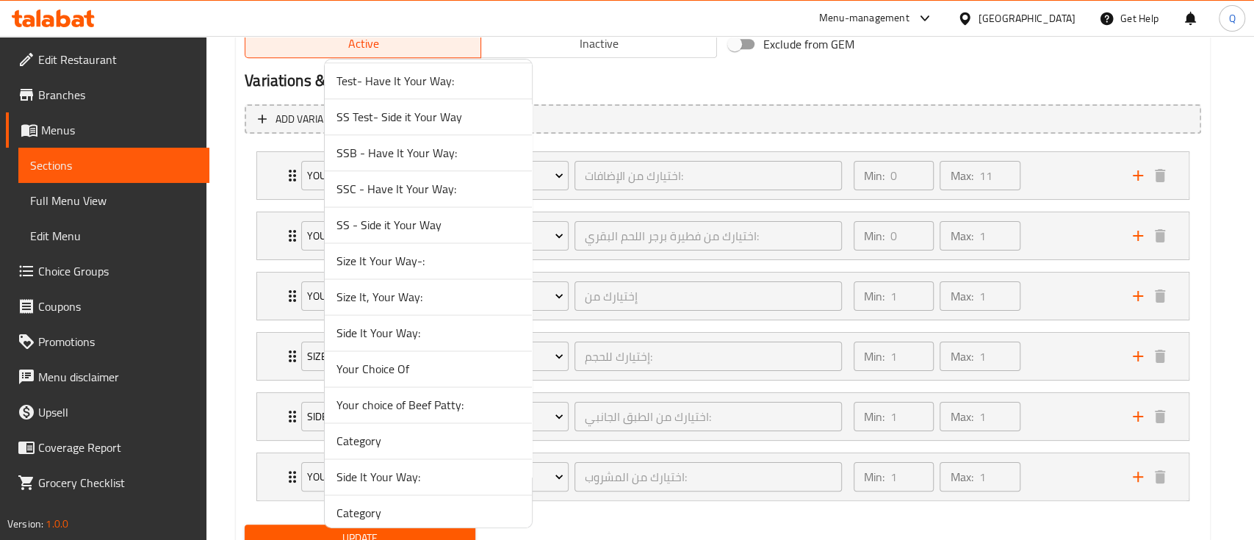
click at [458, 306] on li "Size It, Your Way:" at bounding box center [428, 297] width 207 height 36
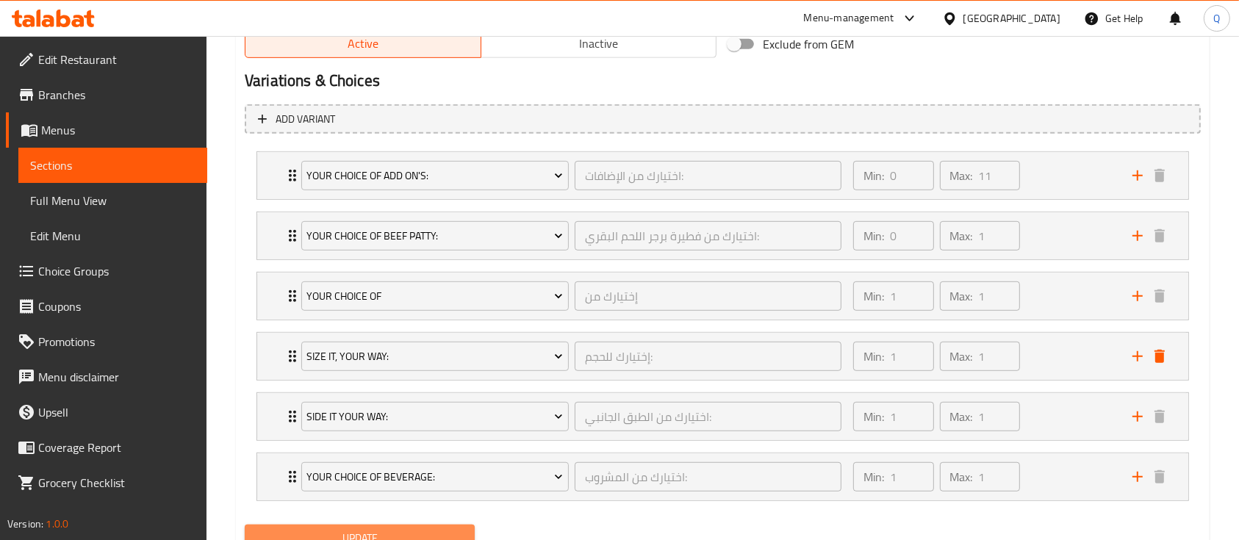
click at [445, 525] on button "Update" at bounding box center [360, 538] width 230 height 27
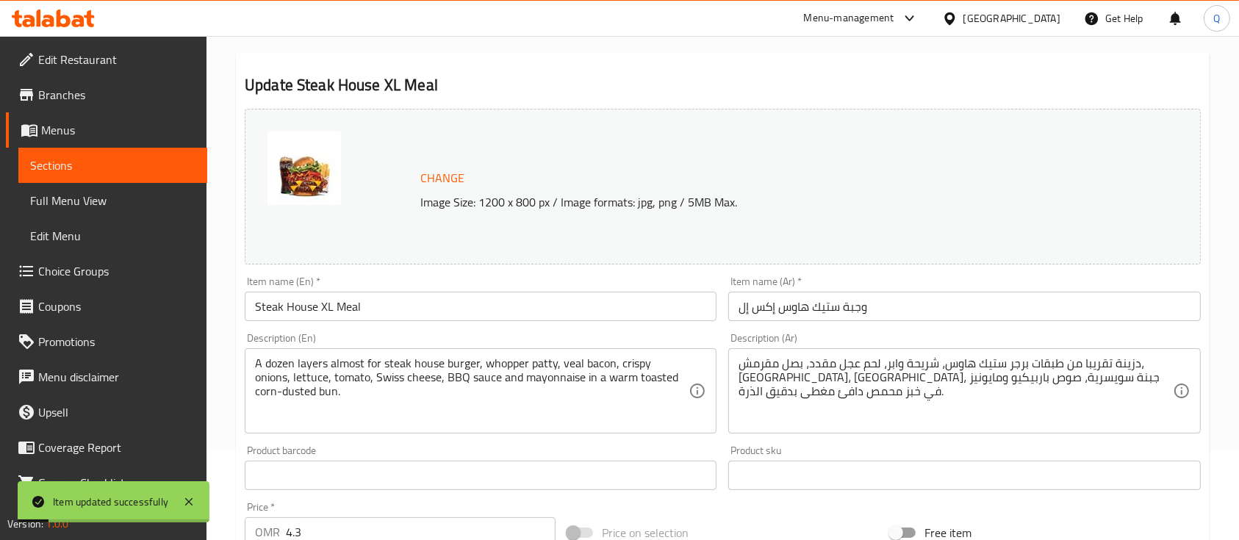
scroll to position [0, 0]
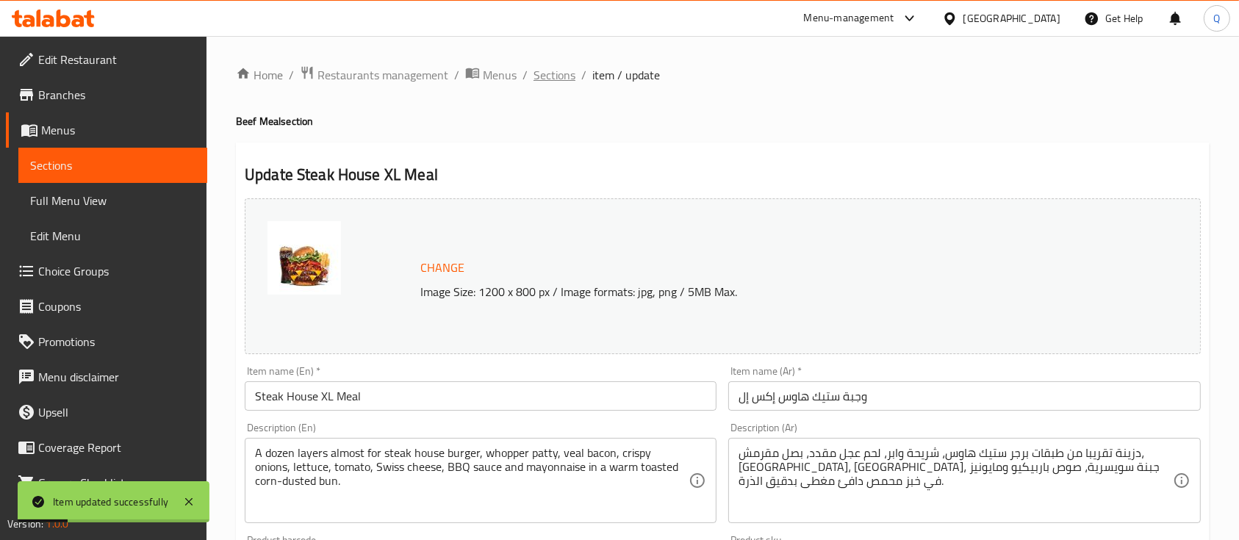
click at [548, 68] on span "Sections" at bounding box center [554, 75] width 42 height 18
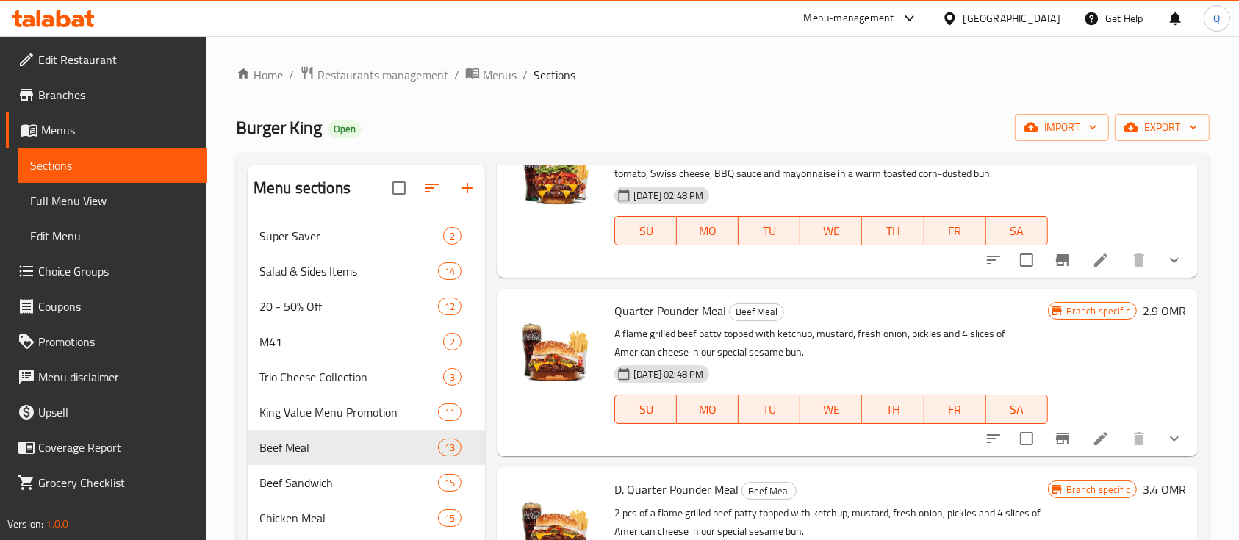
scroll to position [1668, 0]
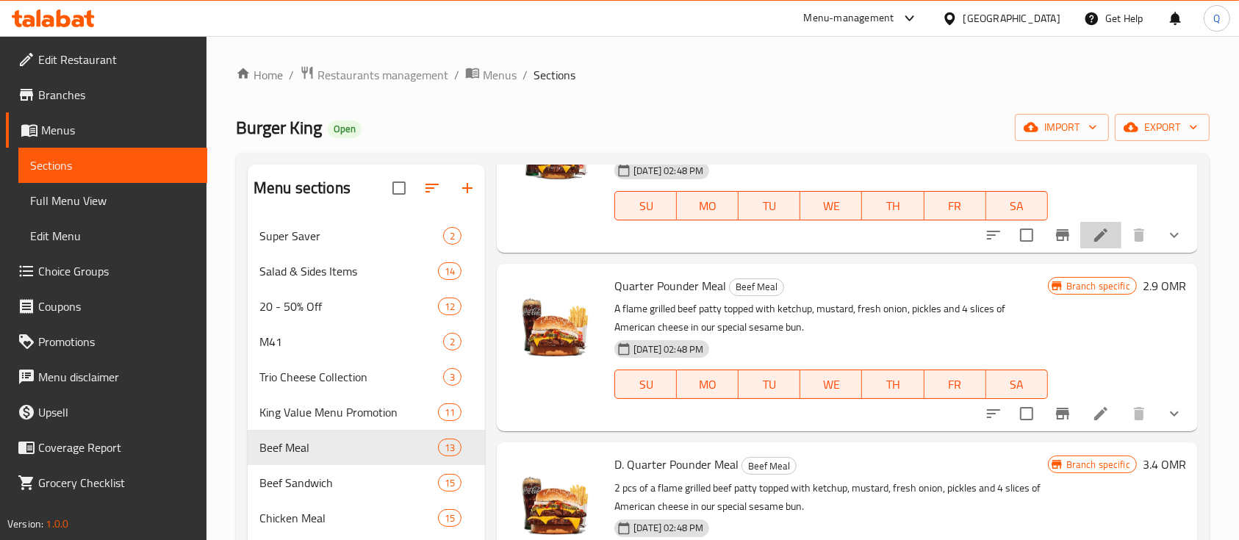
click at [1080, 223] on li at bounding box center [1100, 235] width 41 height 26
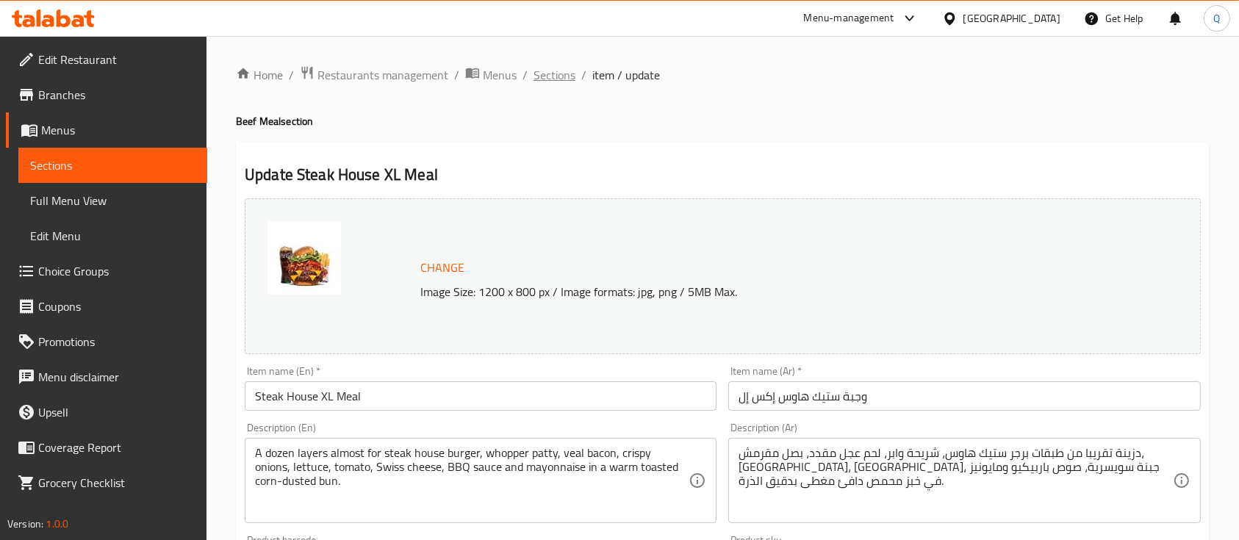
click at [560, 77] on span "Sections" at bounding box center [554, 75] width 42 height 18
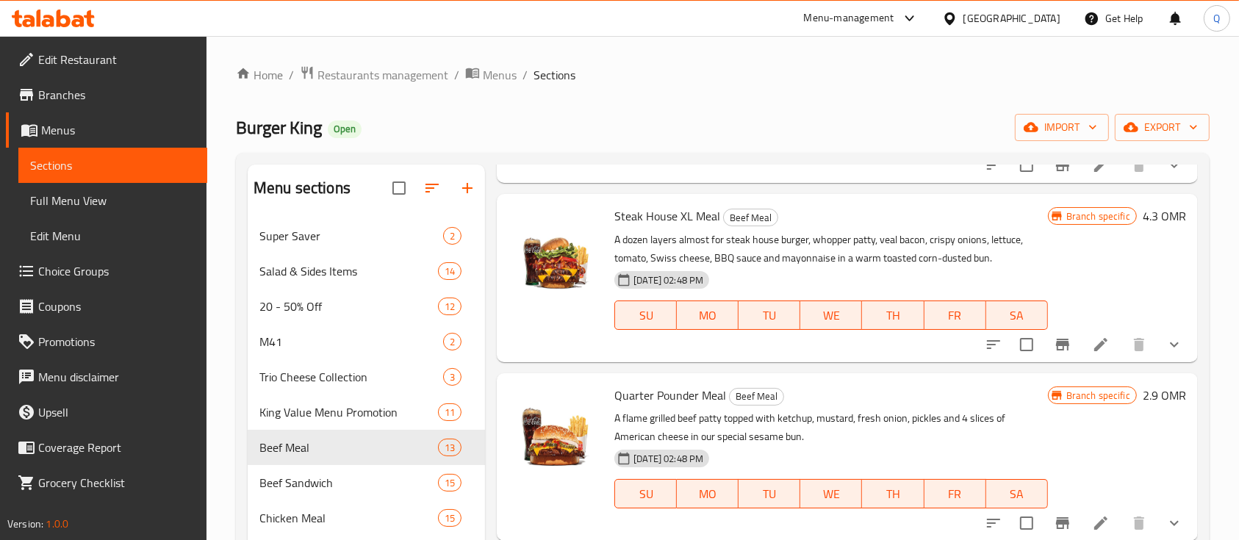
scroll to position [1690, 0]
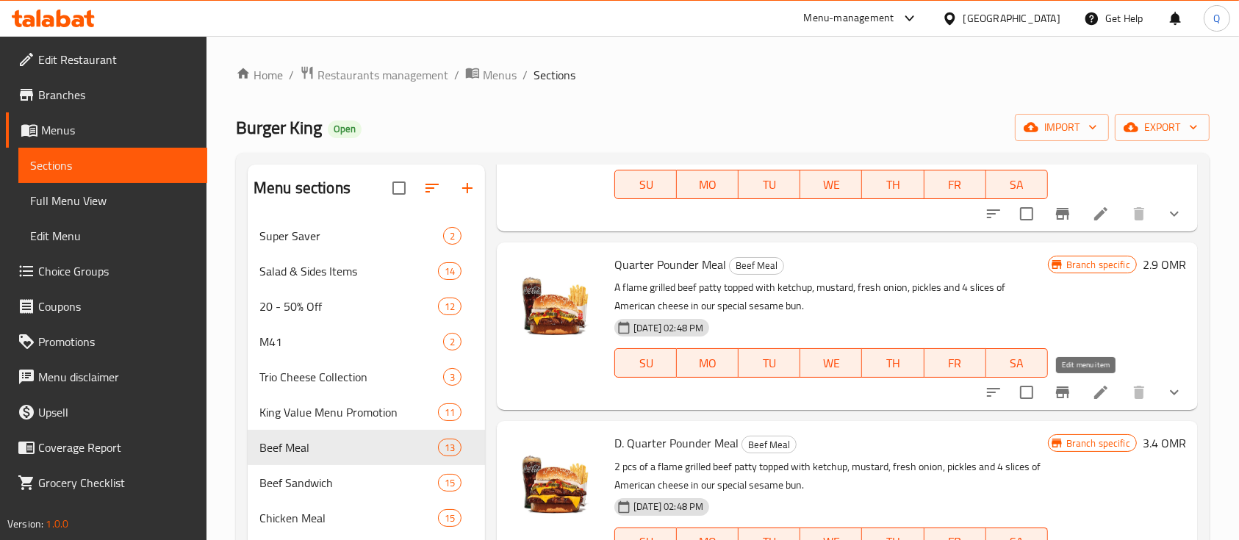
click at [1092, 400] on icon at bounding box center [1101, 393] width 18 height 18
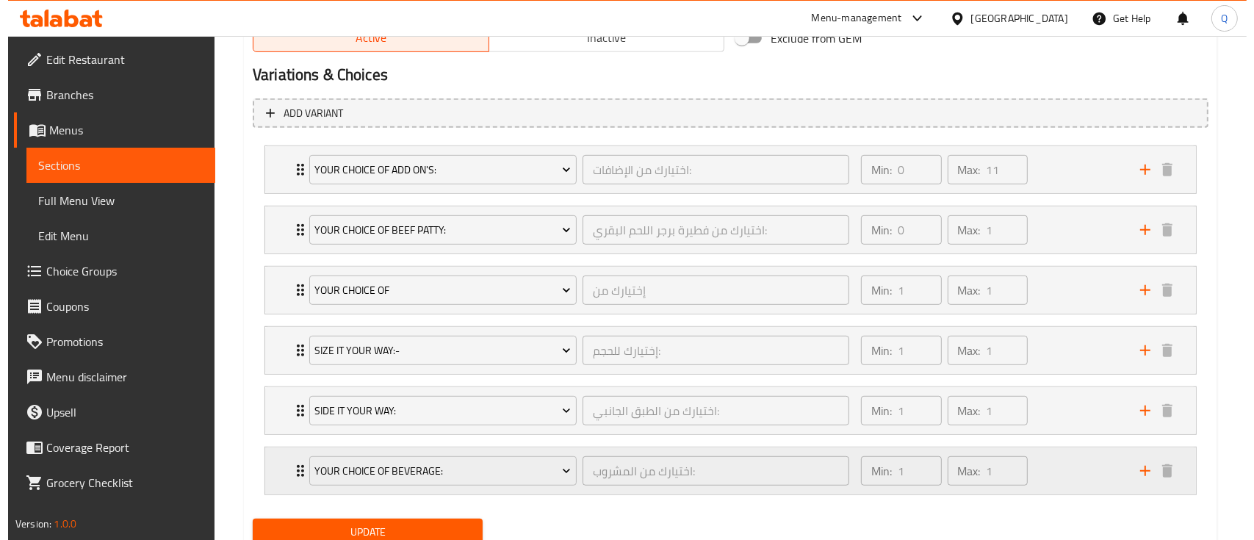
scroll to position [791, 0]
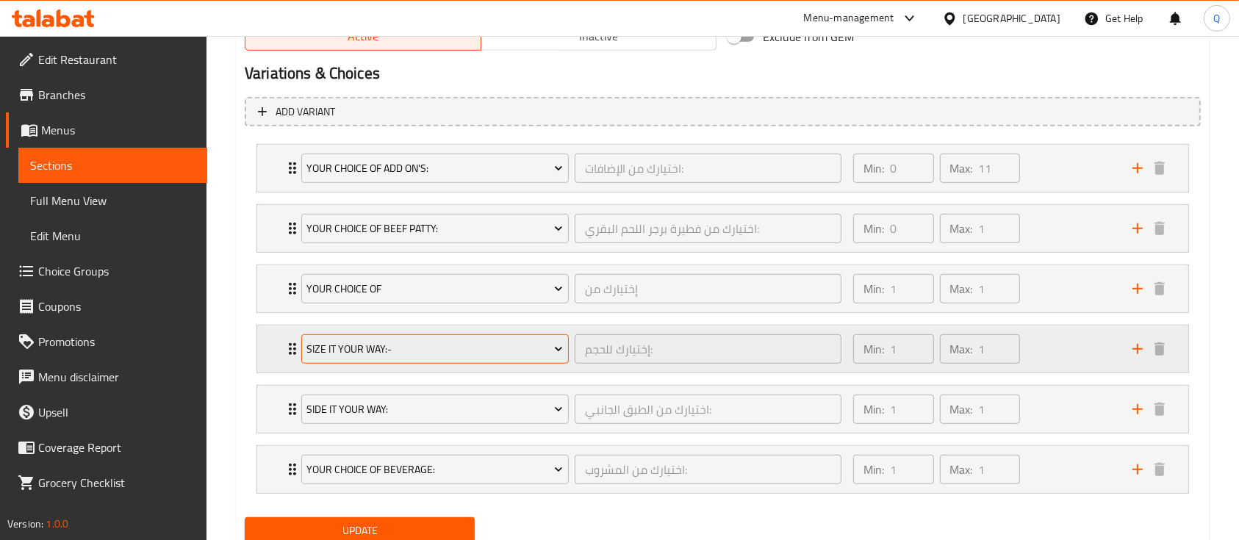
click at [494, 361] on button "Size It Your Way:-" at bounding box center [434, 348] width 267 height 29
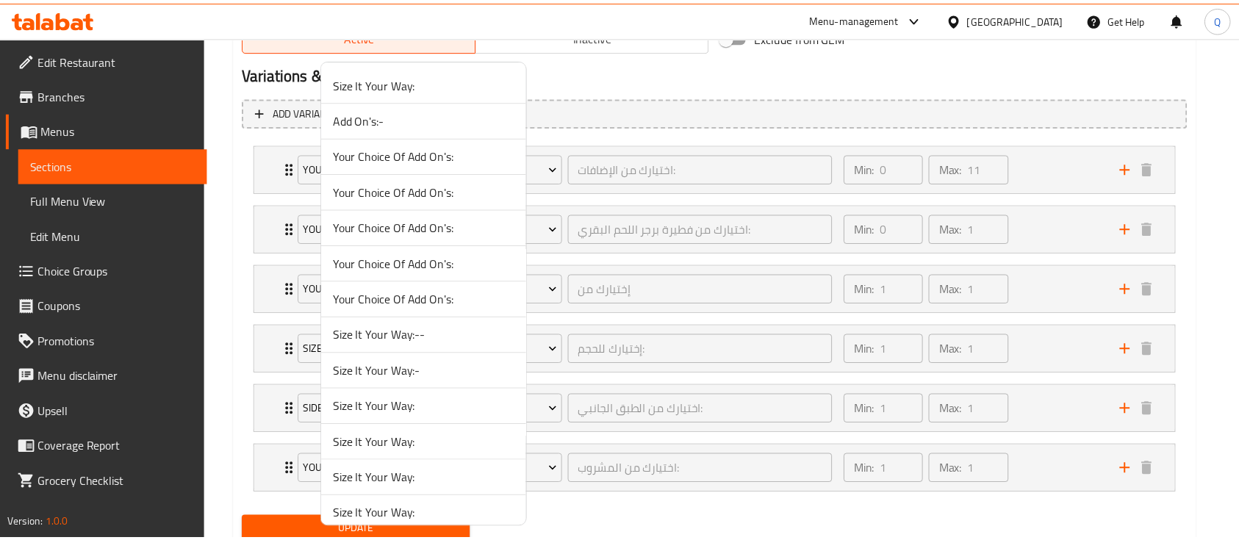
scroll to position [1262, 0]
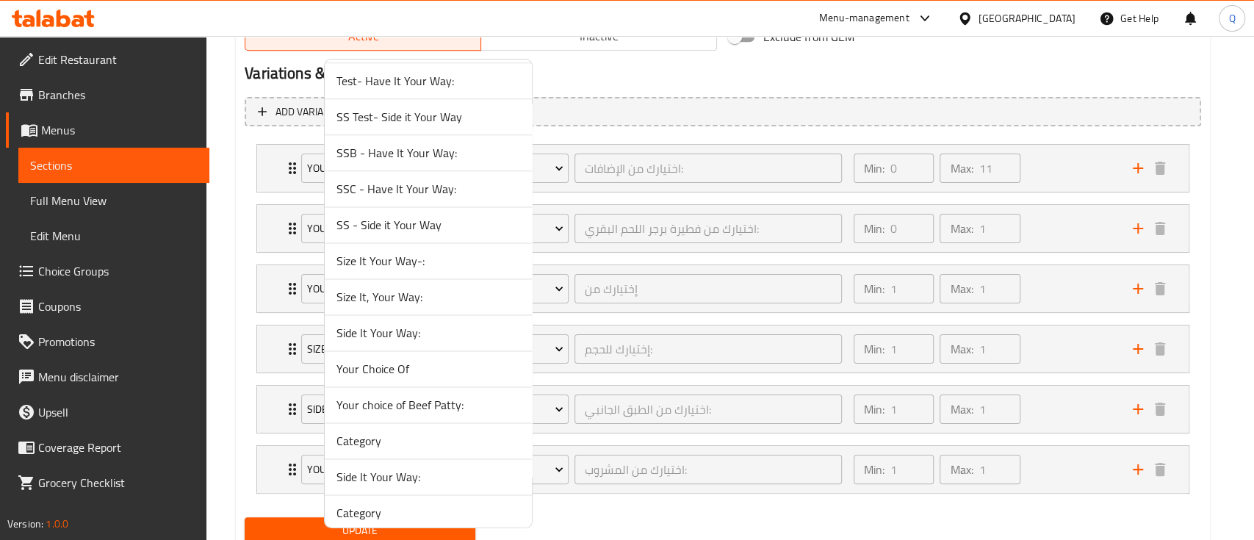
click at [450, 297] on span "Size It, Your Way:" at bounding box center [428, 297] width 184 height 18
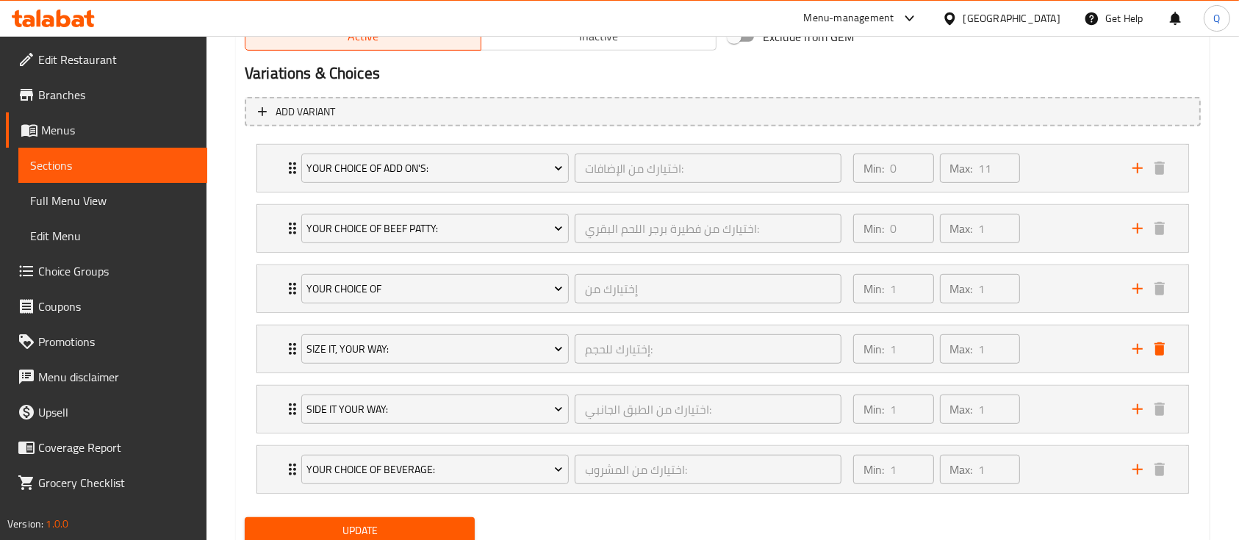
click at [414, 525] on span "Update" at bounding box center [359, 531] width 206 height 18
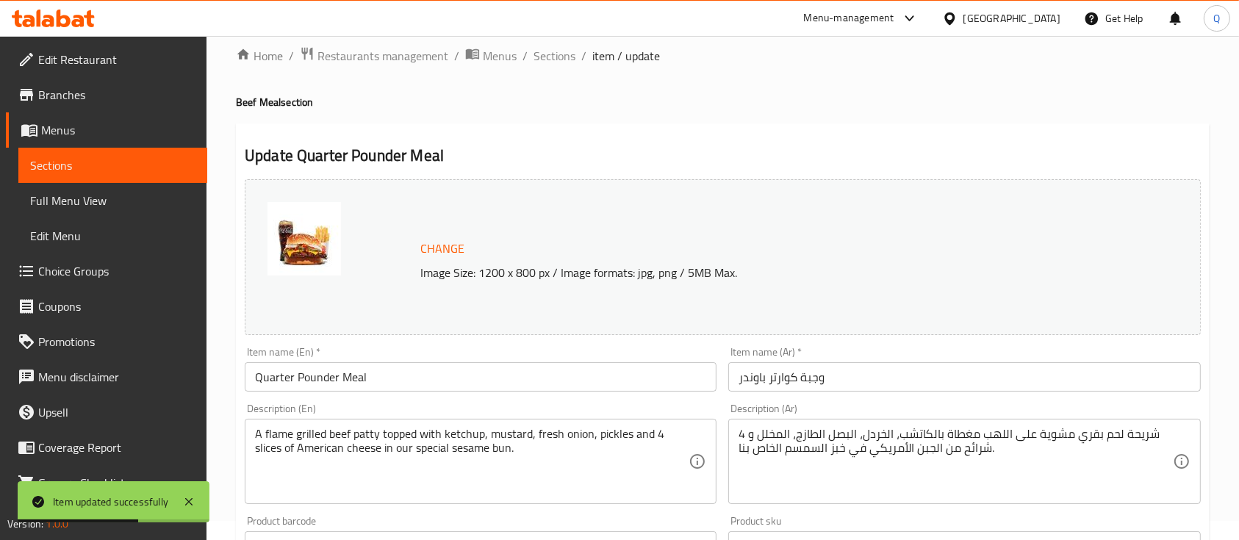
scroll to position [0, 0]
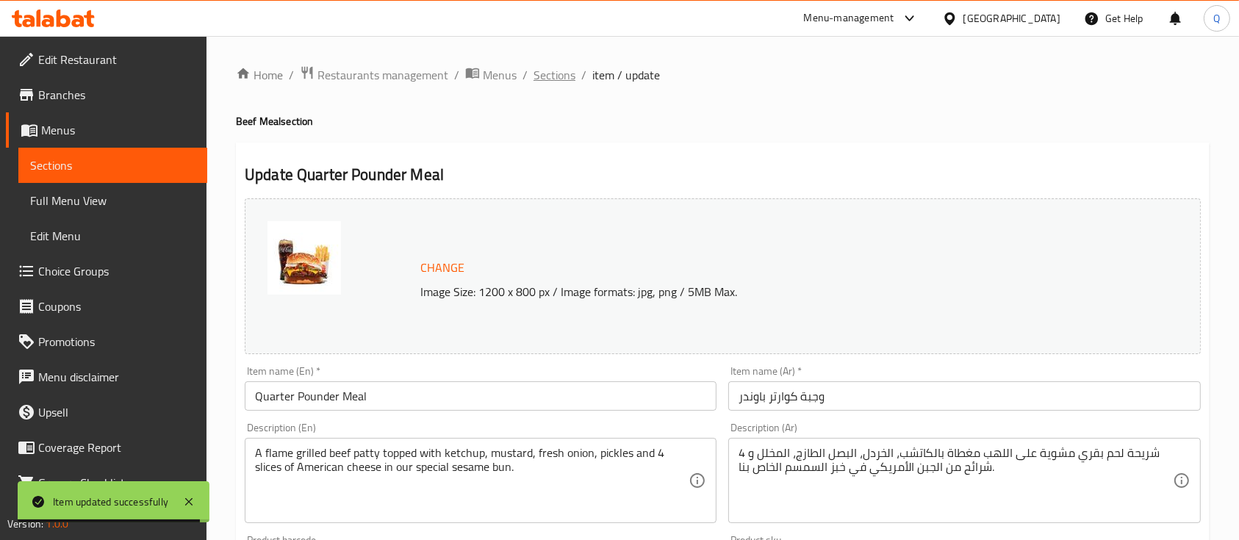
click at [568, 73] on span "Sections" at bounding box center [554, 75] width 42 height 18
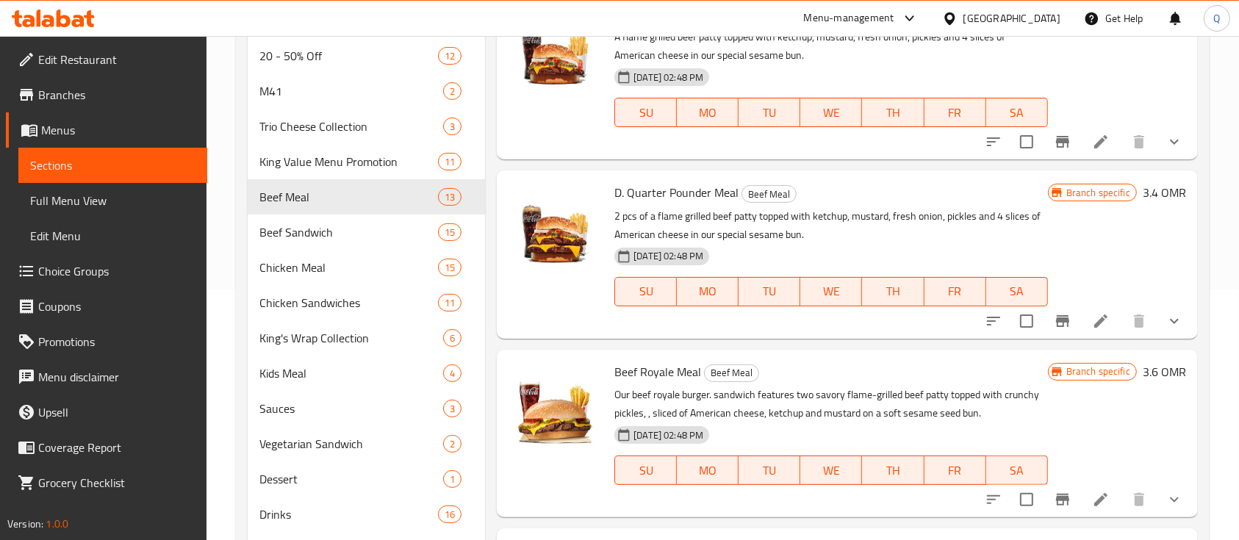
scroll to position [256, 0]
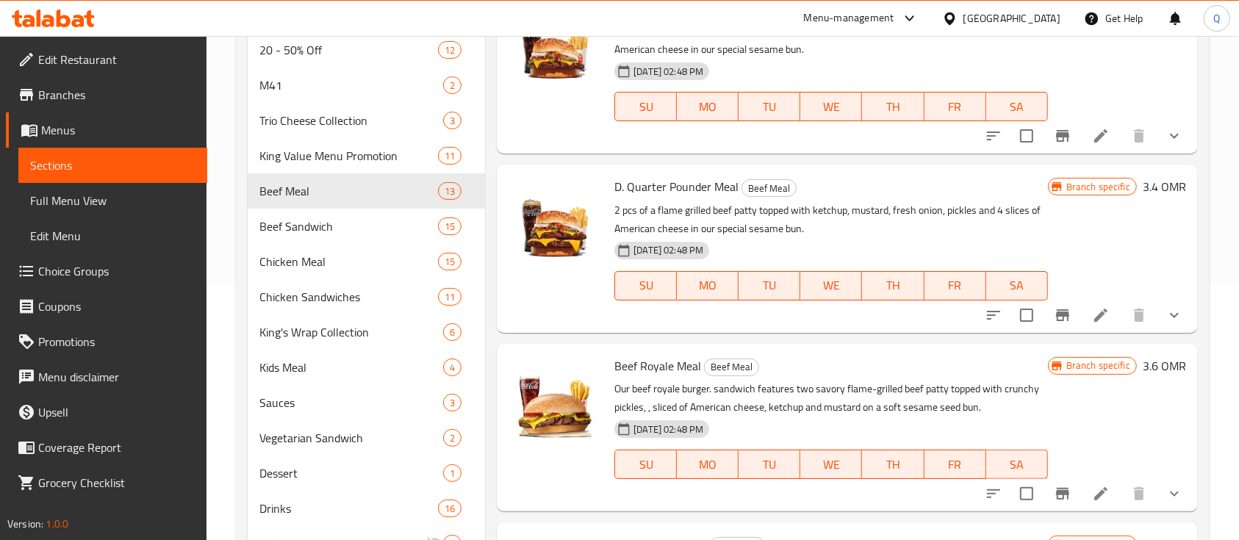
click at [1095, 312] on li at bounding box center [1100, 315] width 41 height 26
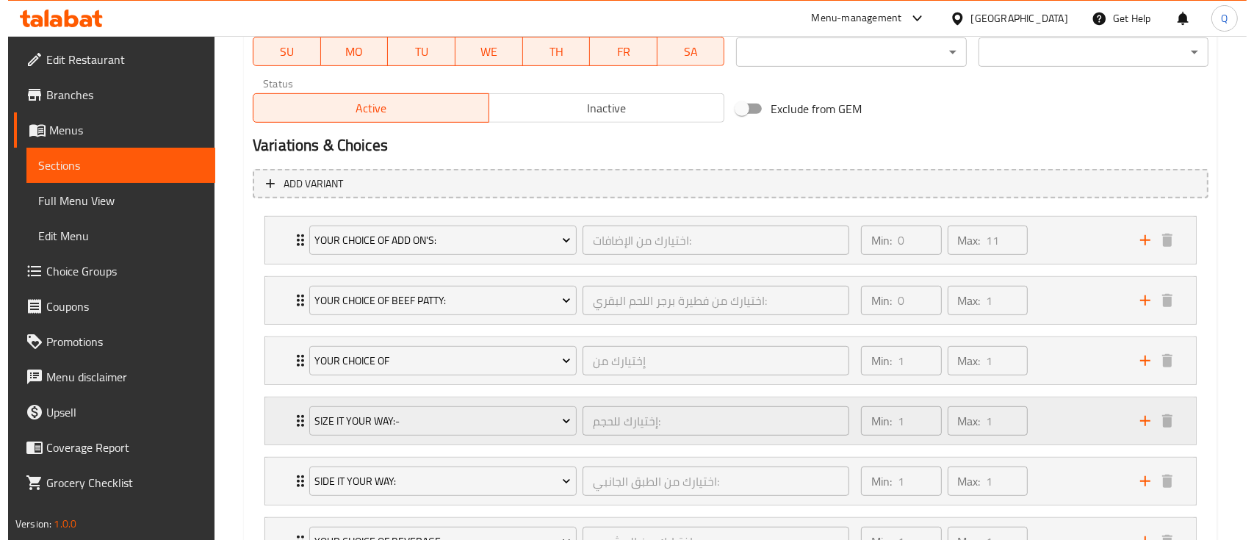
scroll to position [720, 0]
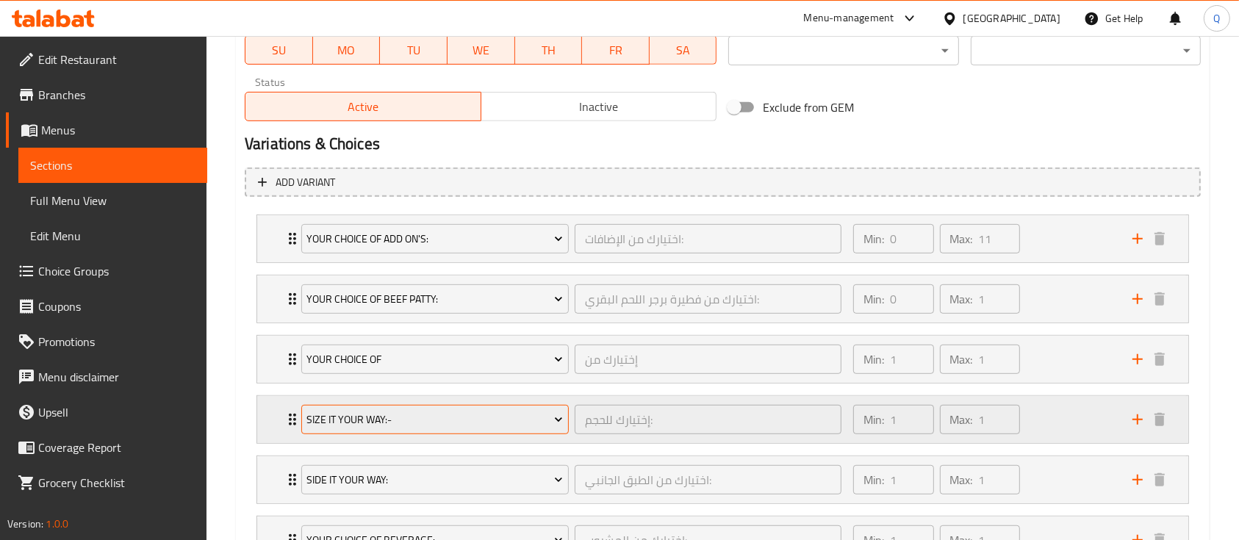
click at [506, 420] on span "Size It Your Way:-" at bounding box center [434, 420] width 256 height 18
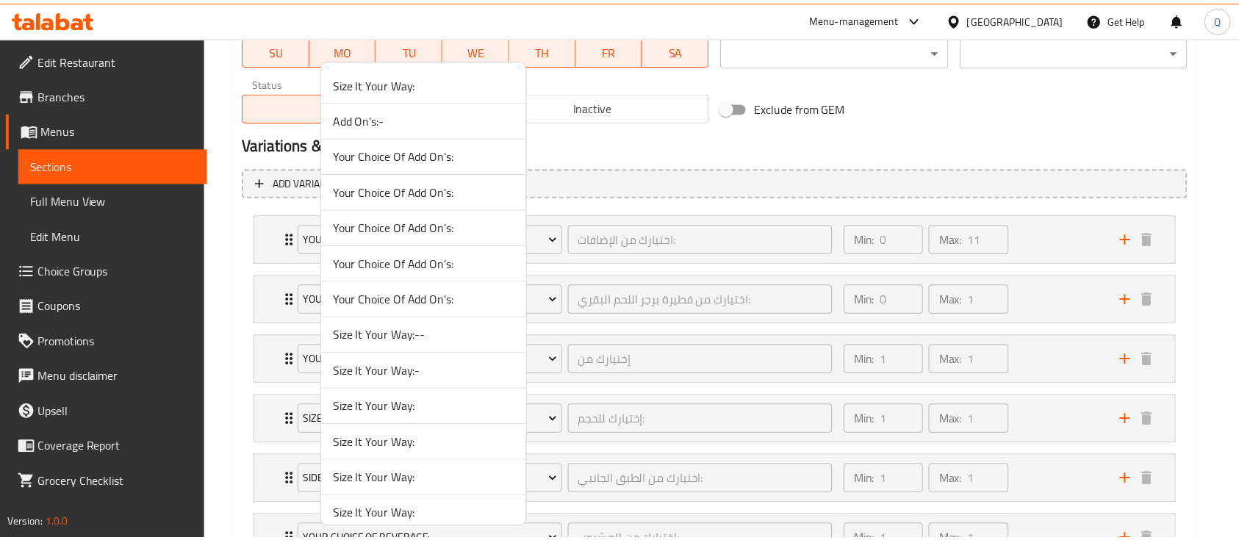
scroll to position [1262, 0]
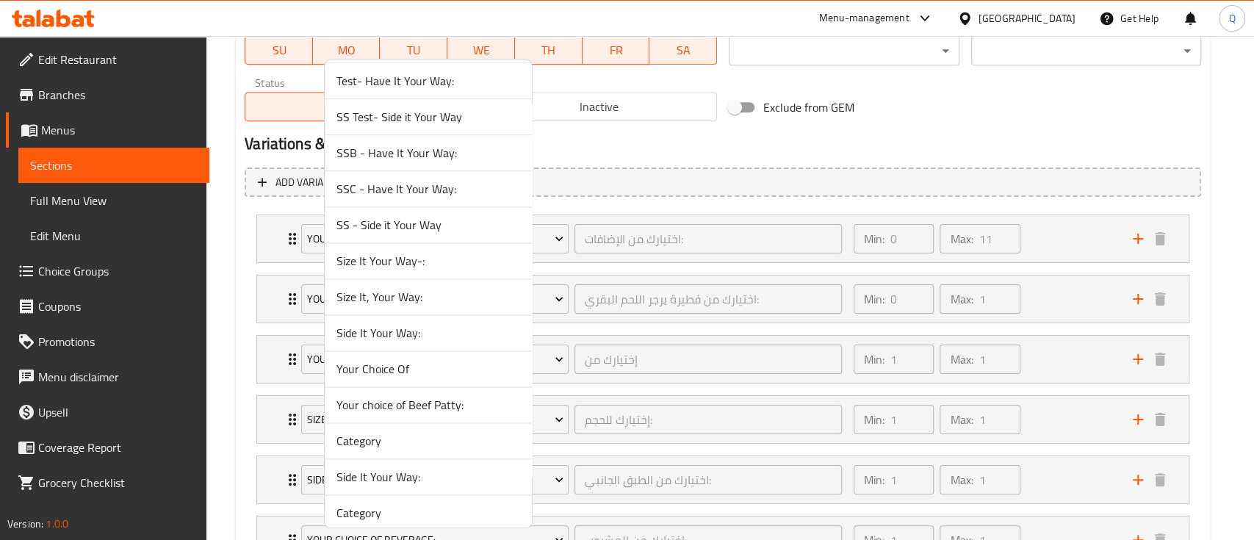
click at [378, 290] on span "Size It, Your Way:" at bounding box center [428, 297] width 184 height 18
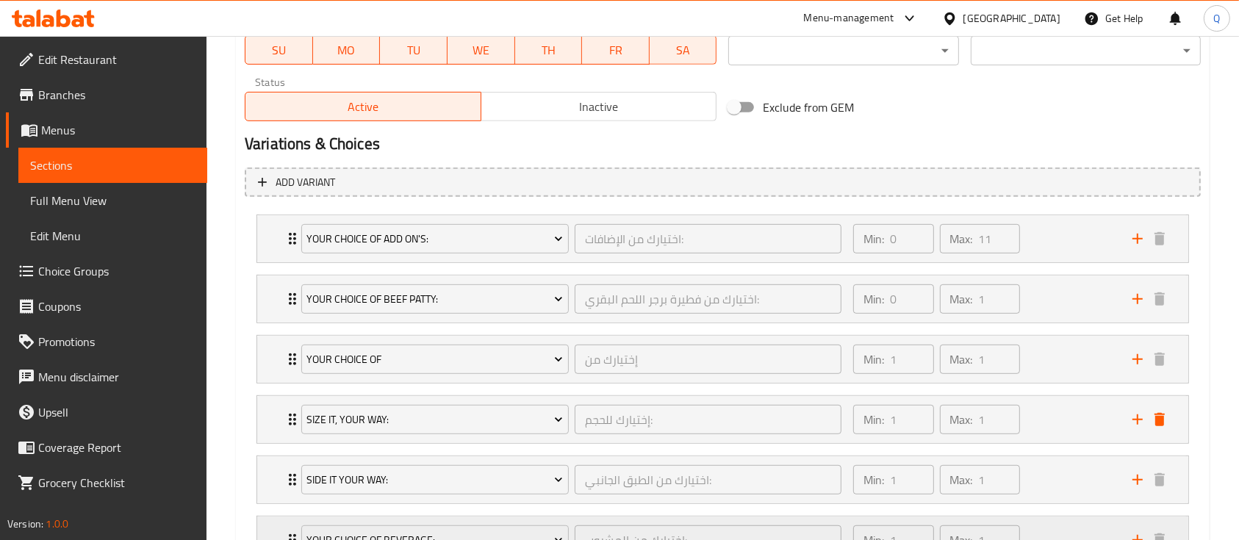
scroll to position [843, 0]
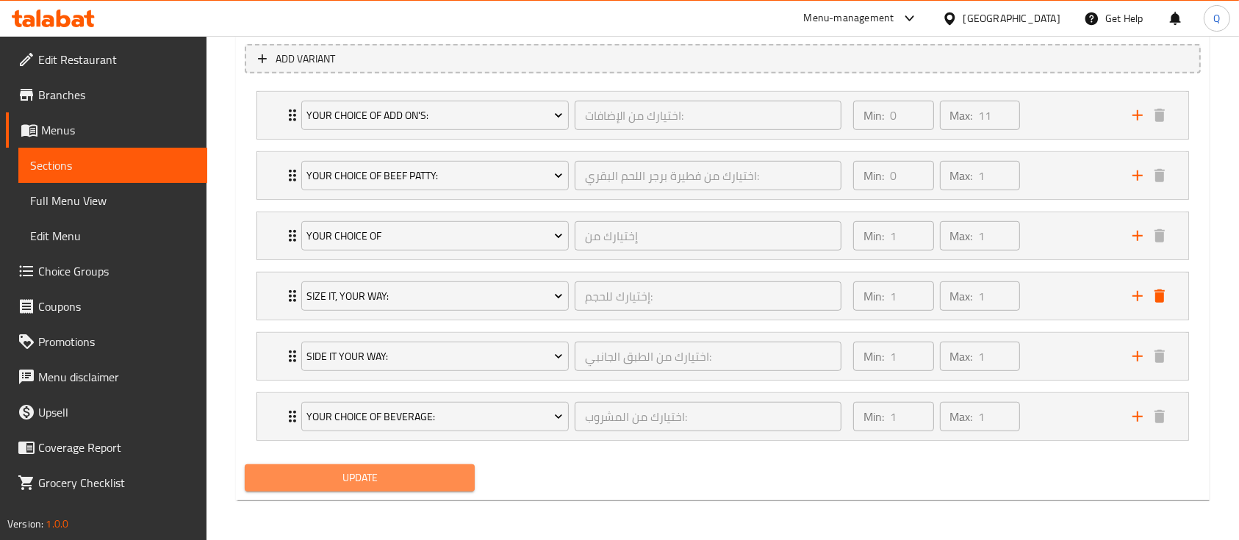
click at [373, 465] on button "Update" at bounding box center [360, 477] width 230 height 27
click at [422, 484] on span "Update" at bounding box center [359, 478] width 206 height 18
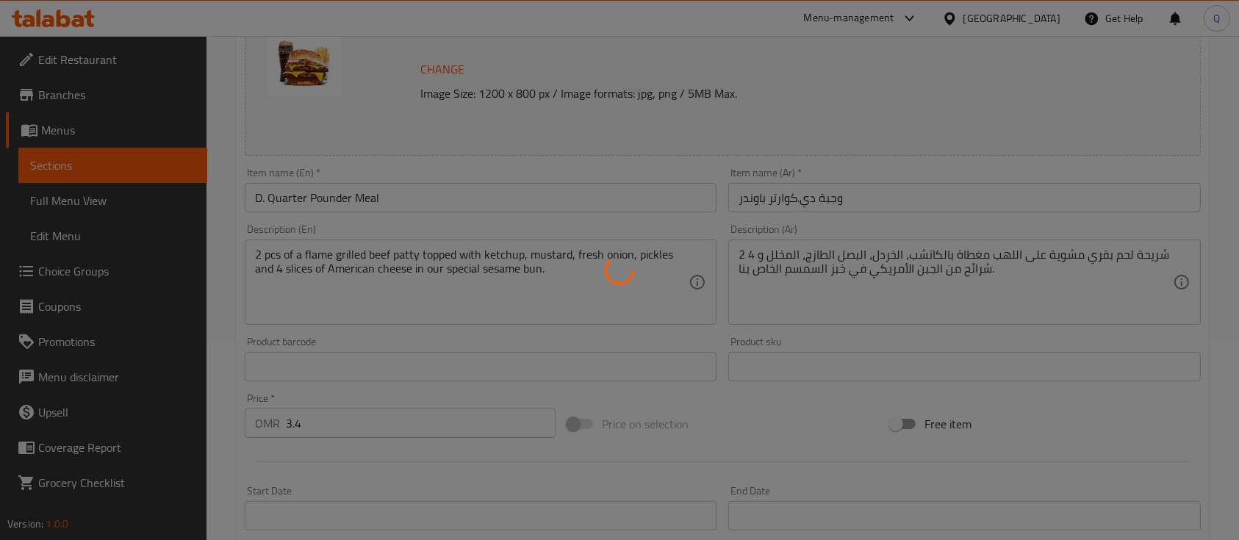
scroll to position [0, 0]
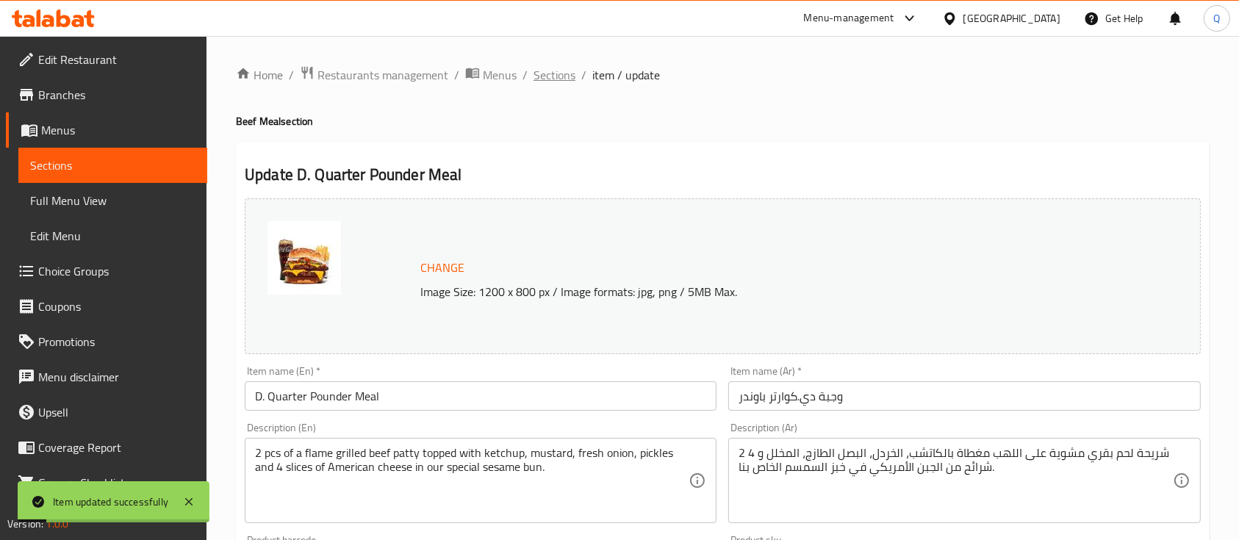
click at [547, 71] on span "Sections" at bounding box center [554, 75] width 42 height 18
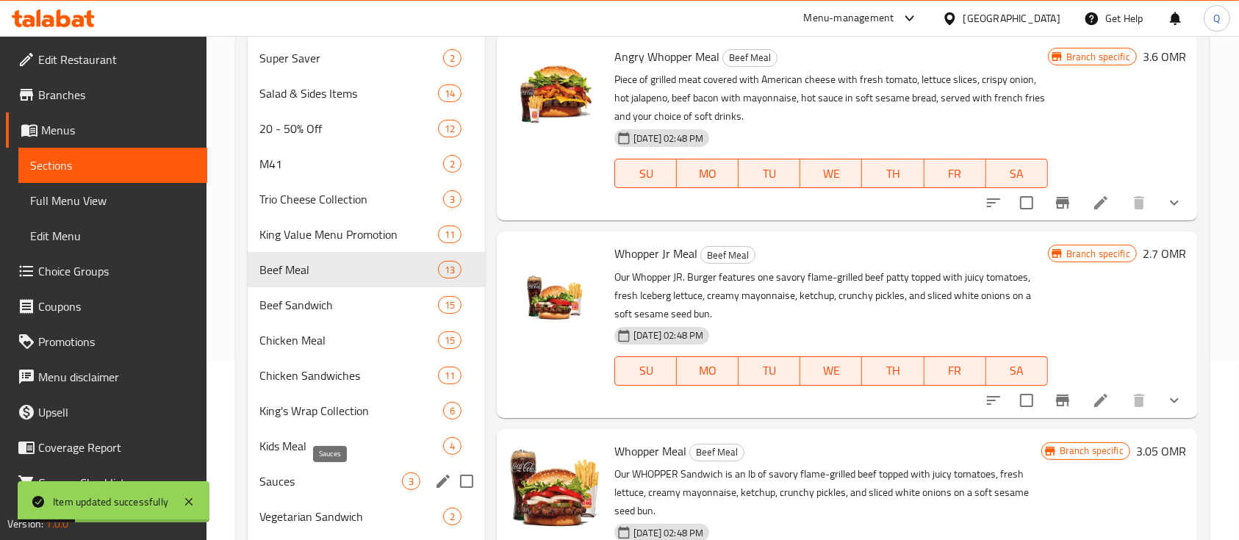
scroll to position [184, 0]
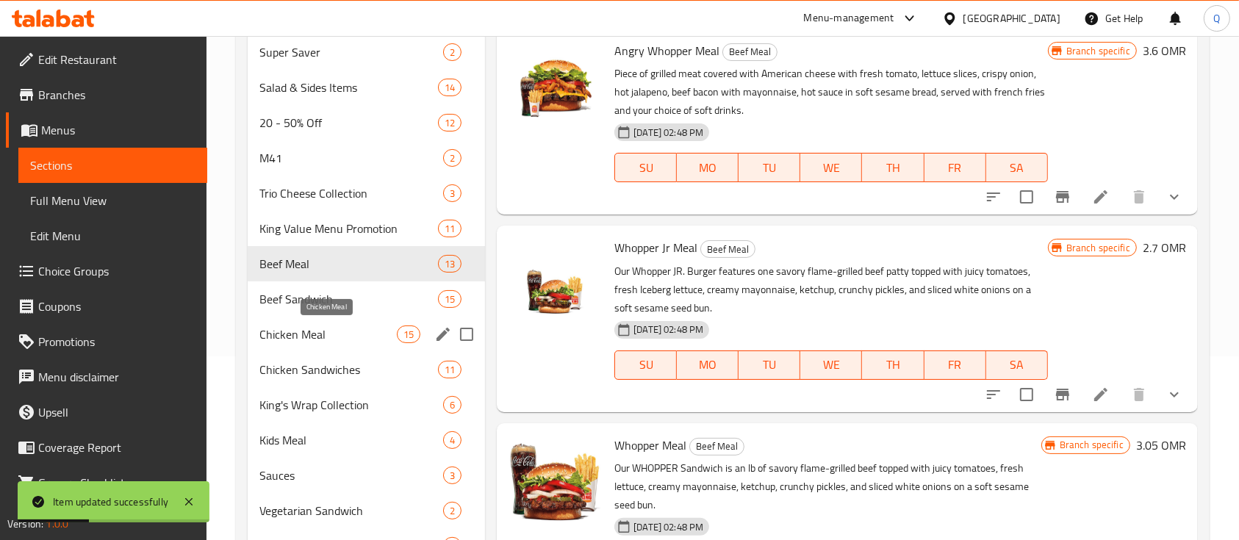
click at [356, 325] on span "Chicken Meal" at bounding box center [327, 334] width 137 height 18
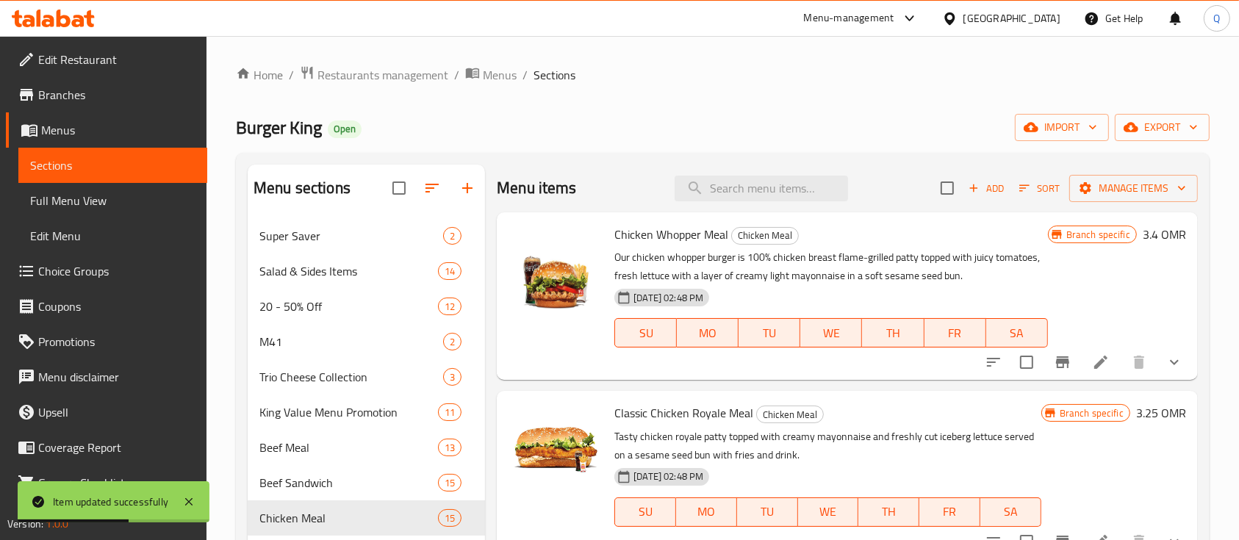
click at [1094, 351] on li at bounding box center [1100, 362] width 41 height 26
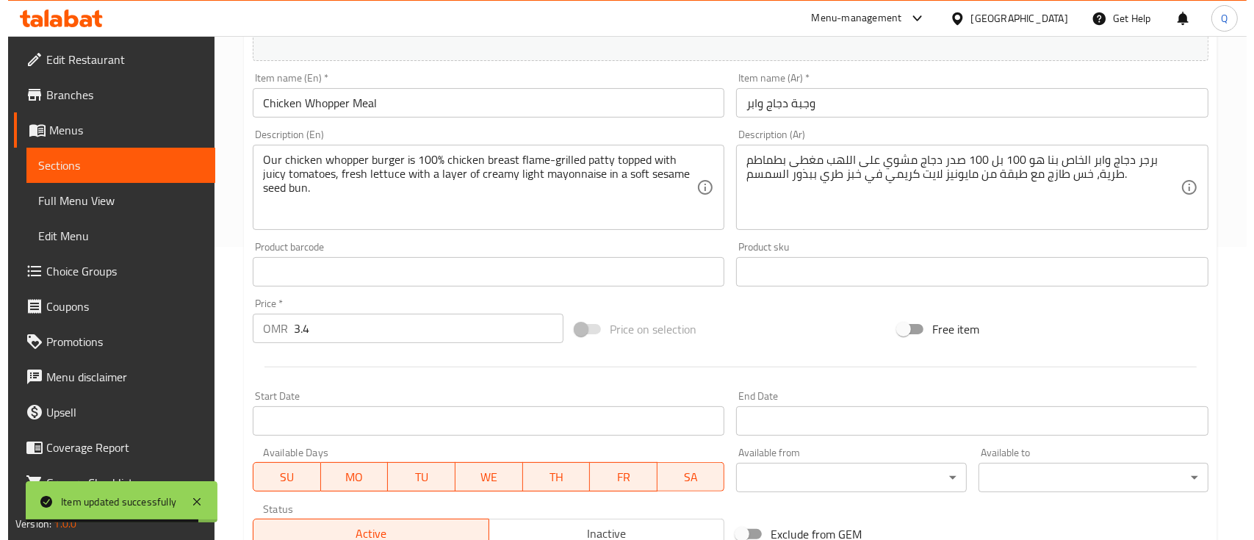
scroll to position [588, 0]
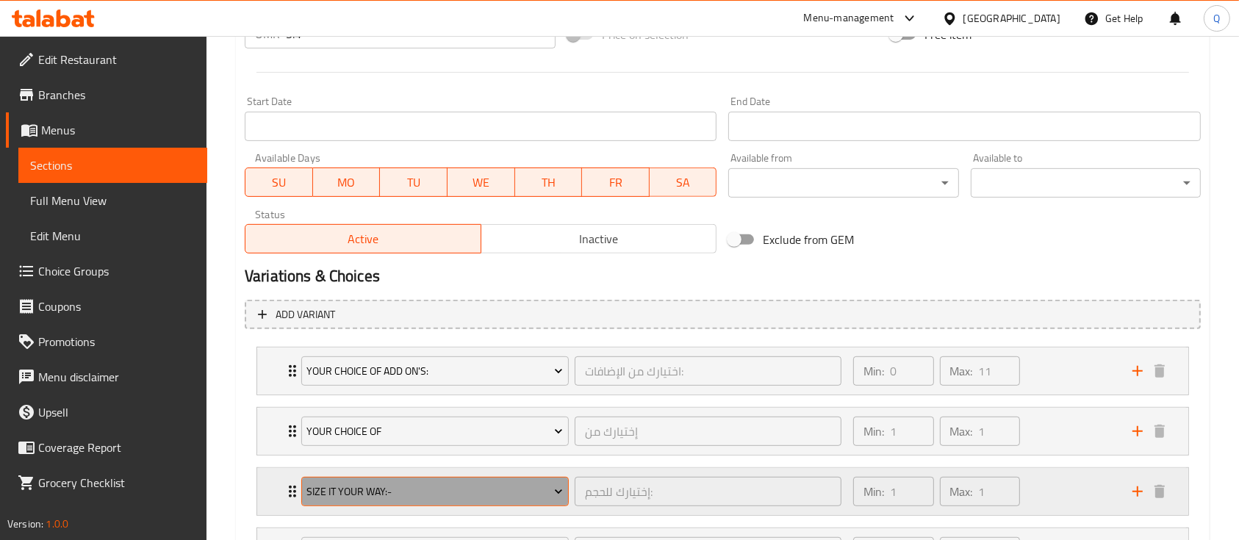
drag, startPoint x: 481, startPoint y: 491, endPoint x: 491, endPoint y: 483, distance: 12.5
click at [491, 483] on span "Size It Your Way:-" at bounding box center [434, 492] width 256 height 18
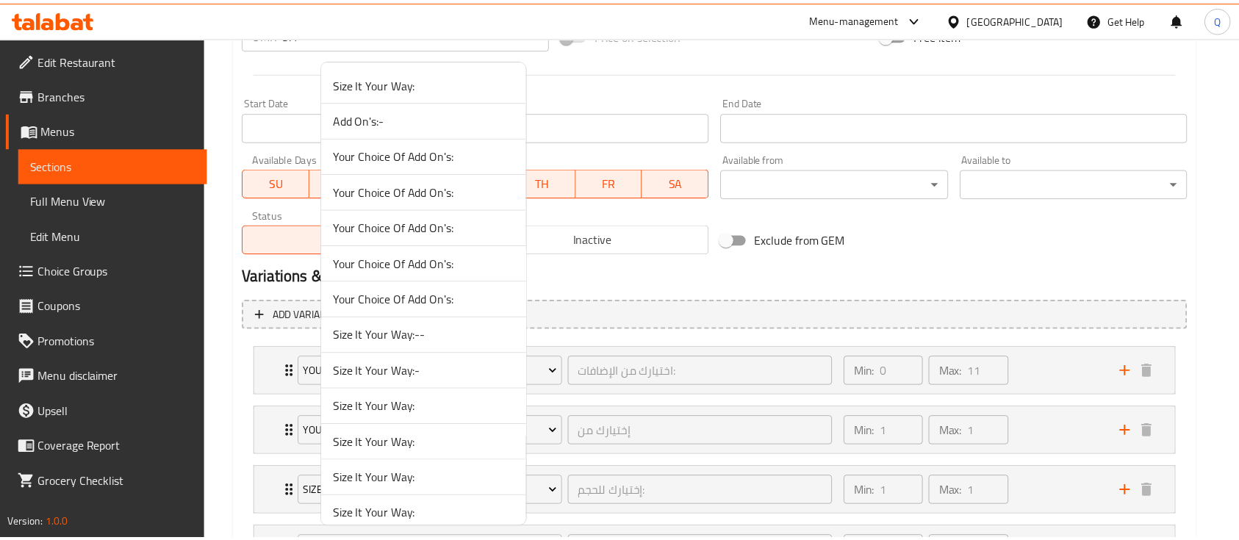
scroll to position [1262, 0]
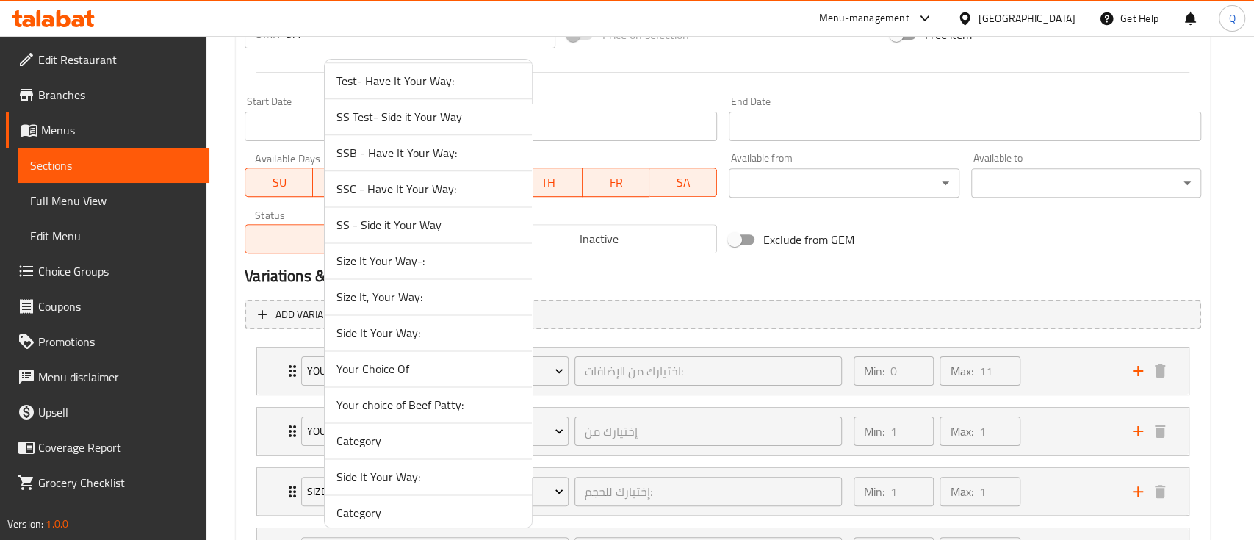
click at [411, 292] on span "Size It, Your Way:" at bounding box center [428, 297] width 184 height 18
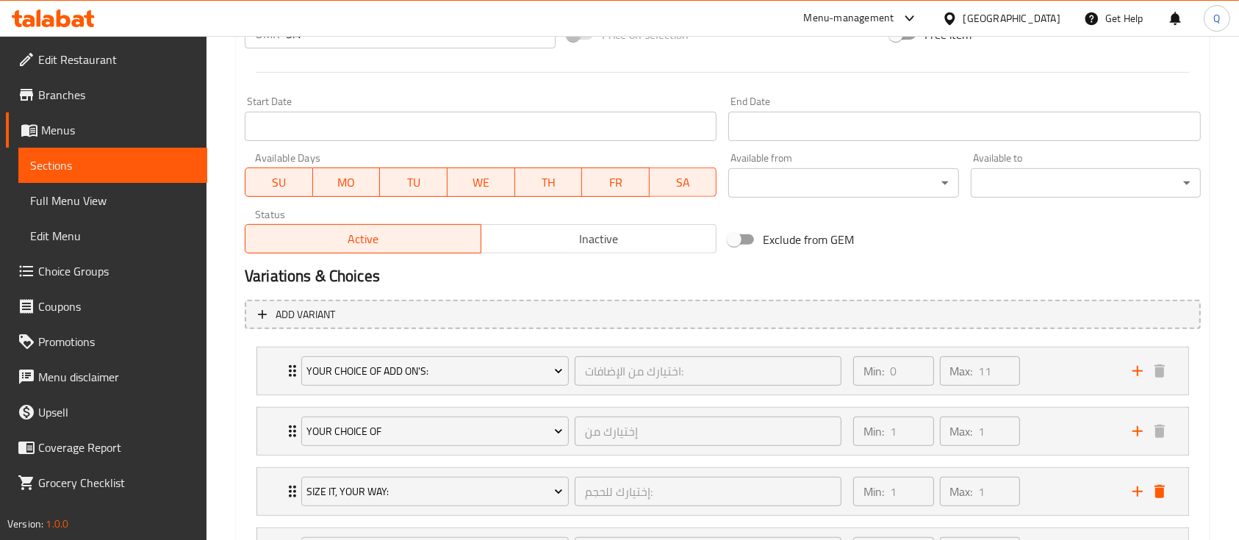
scroll to position [783, 0]
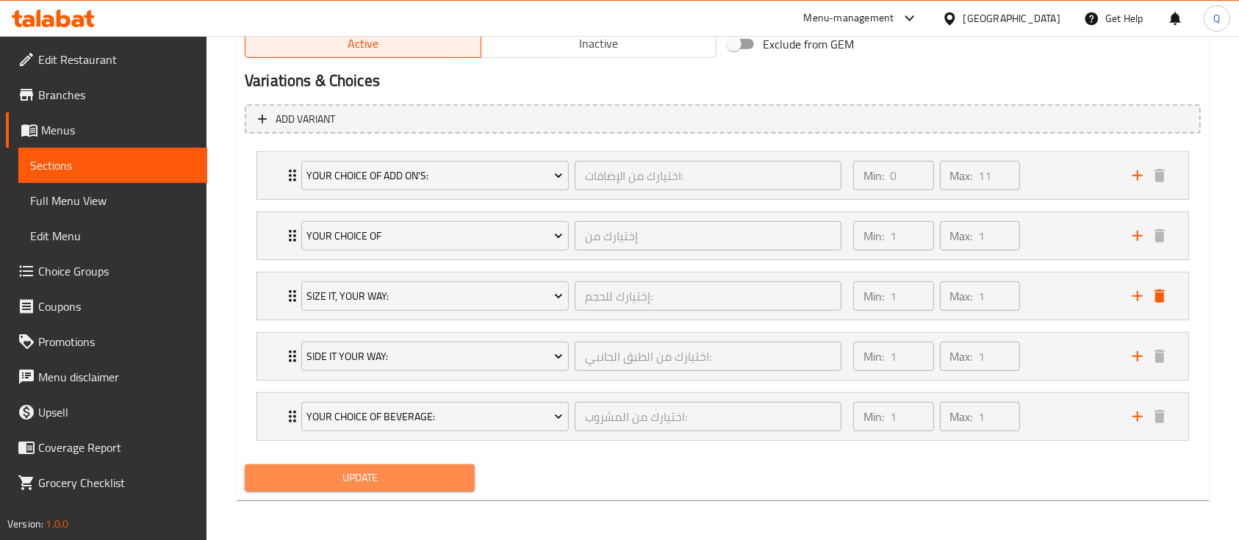
click at [353, 473] on span "Update" at bounding box center [359, 478] width 206 height 18
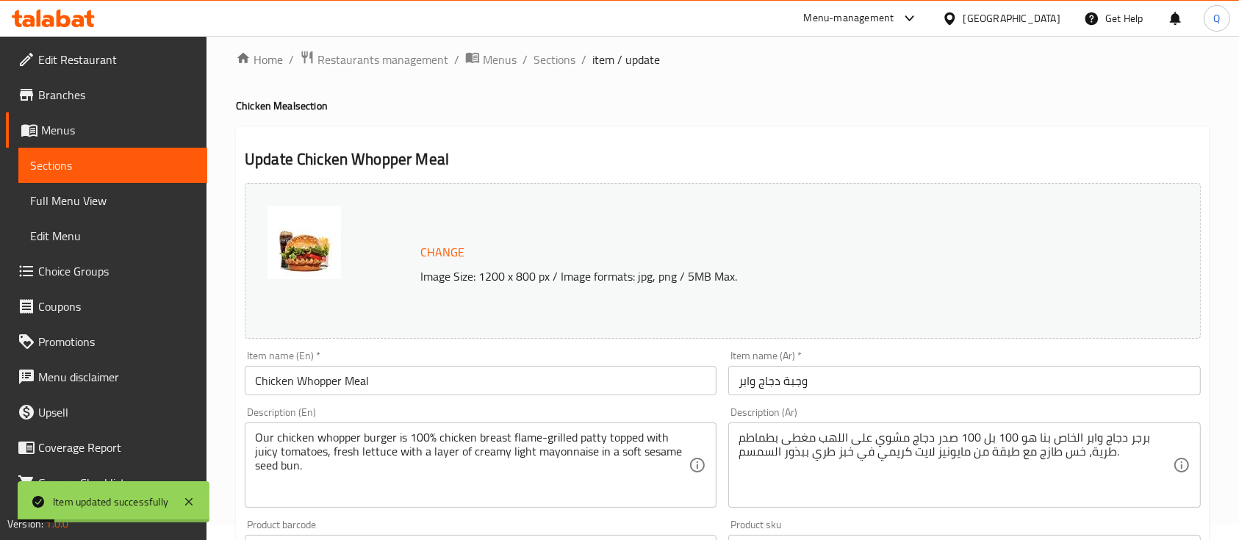
scroll to position [0, 0]
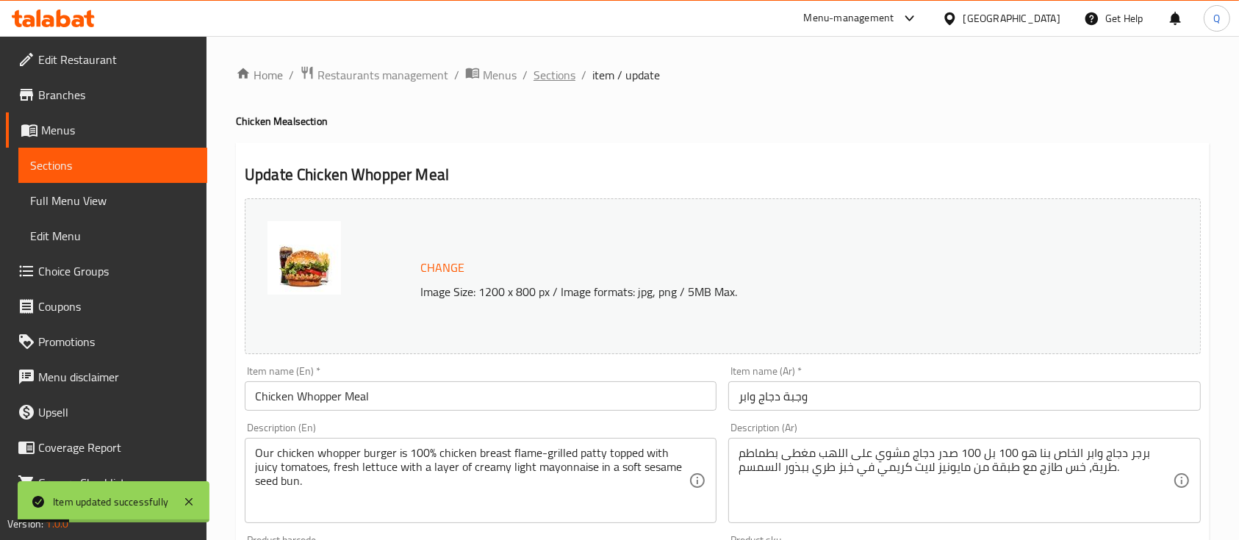
click at [558, 76] on span "Sections" at bounding box center [554, 75] width 42 height 18
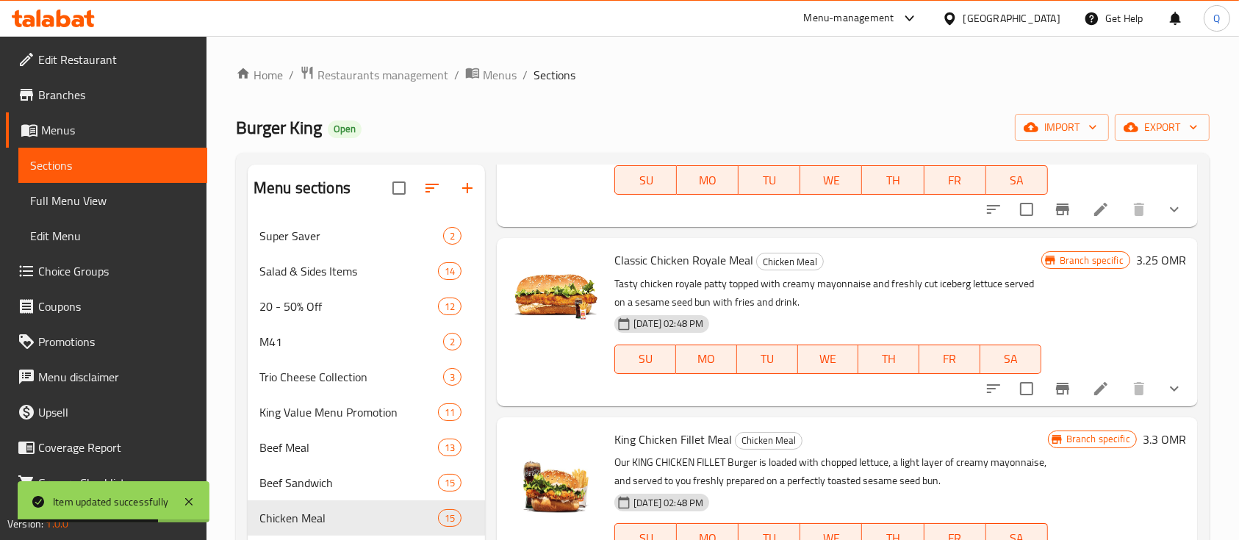
scroll to position [154, 0]
click at [1092, 389] on icon at bounding box center [1101, 387] width 18 height 18
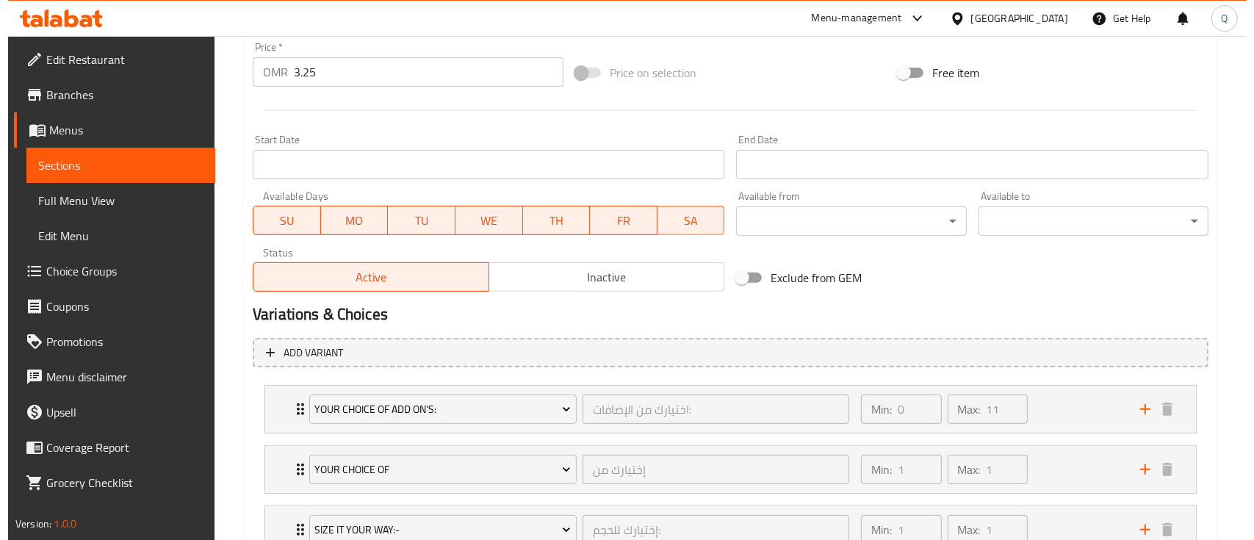
scroll to position [783, 0]
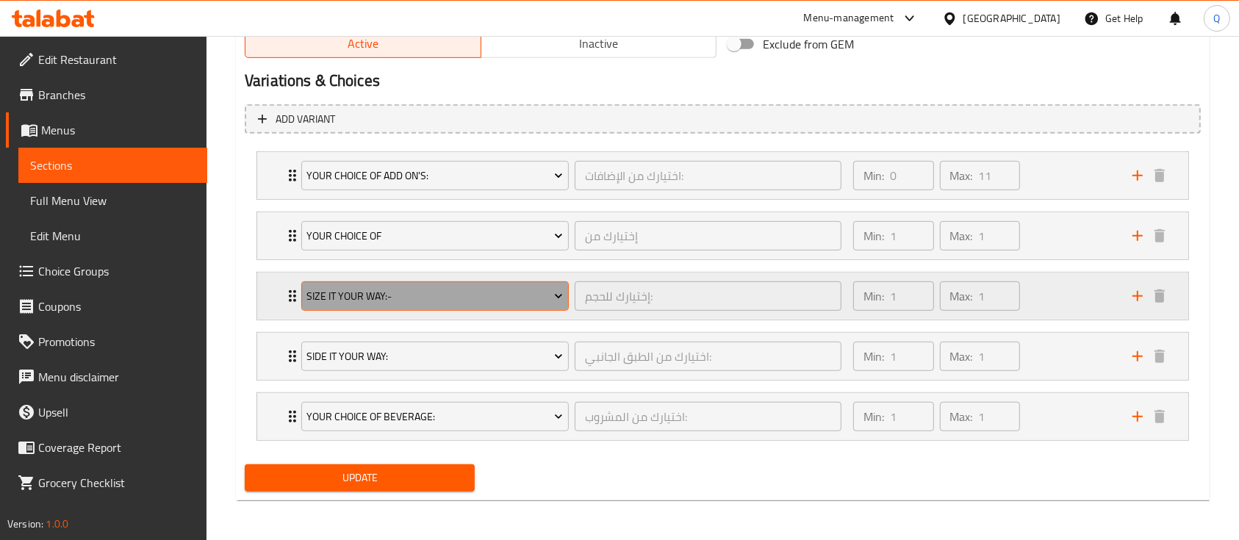
click at [487, 294] on span "Size It Your Way:-" at bounding box center [434, 296] width 256 height 18
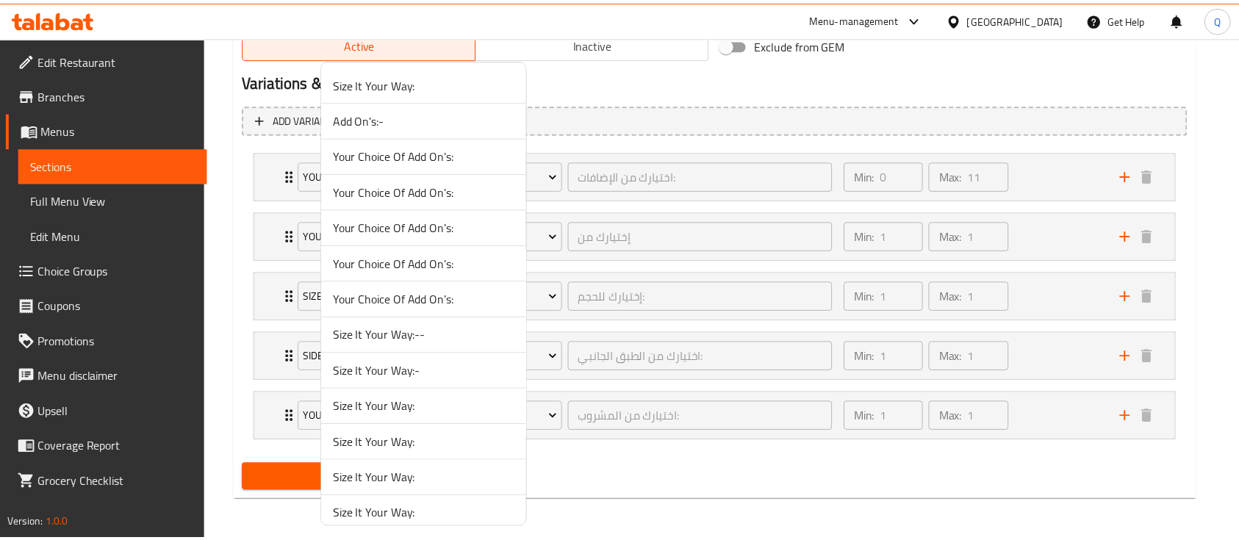
scroll to position [1262, 0]
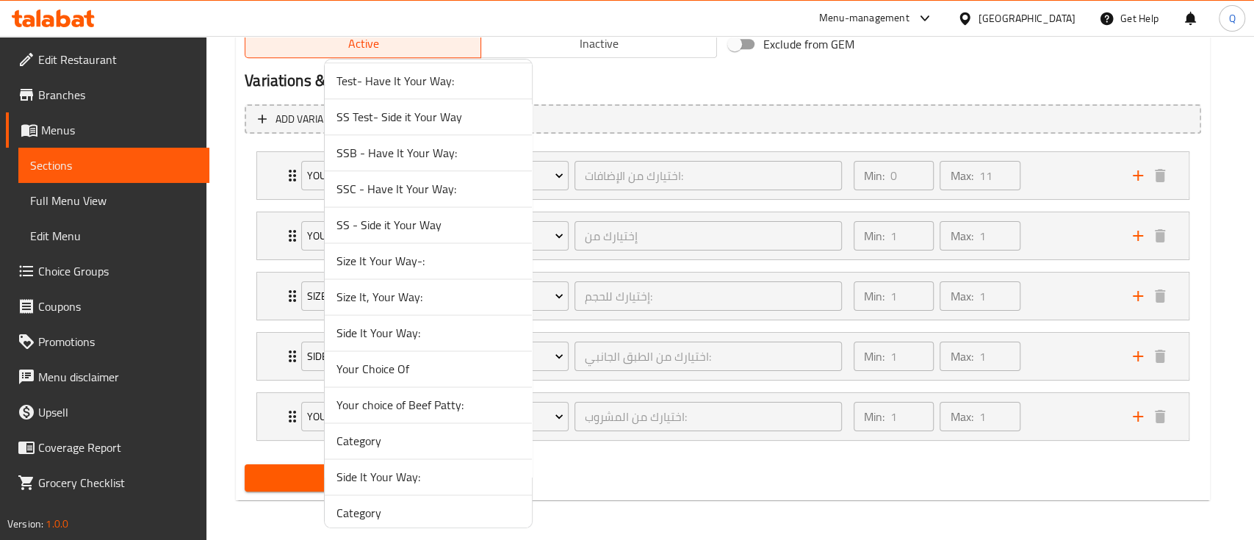
click at [452, 300] on span "Size It, Your Way:" at bounding box center [428, 297] width 184 height 18
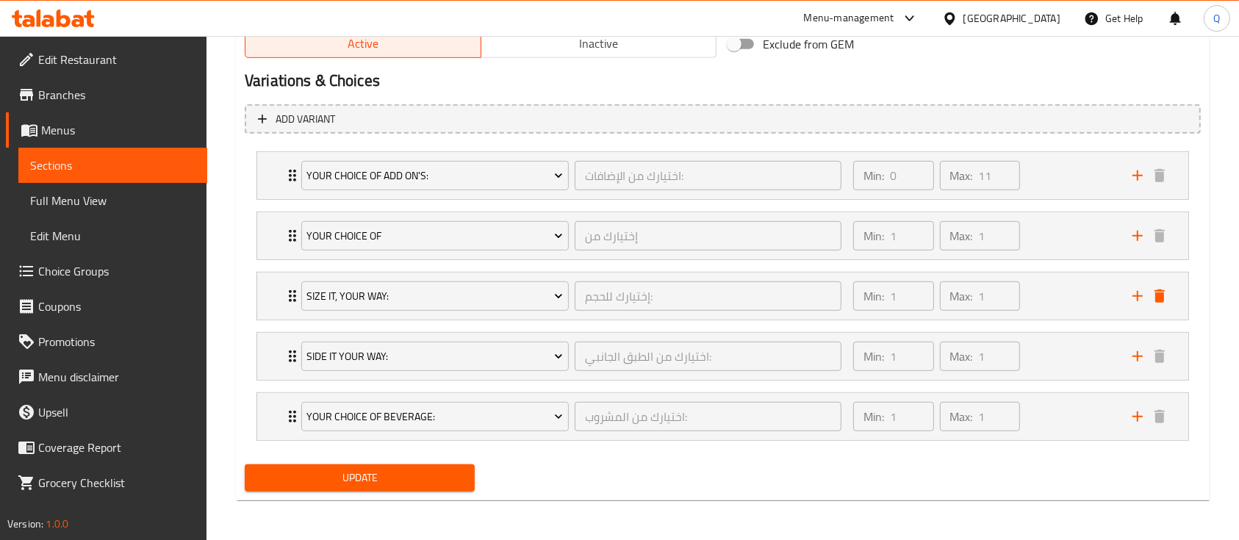
click at [400, 469] on span "Update" at bounding box center [359, 478] width 206 height 18
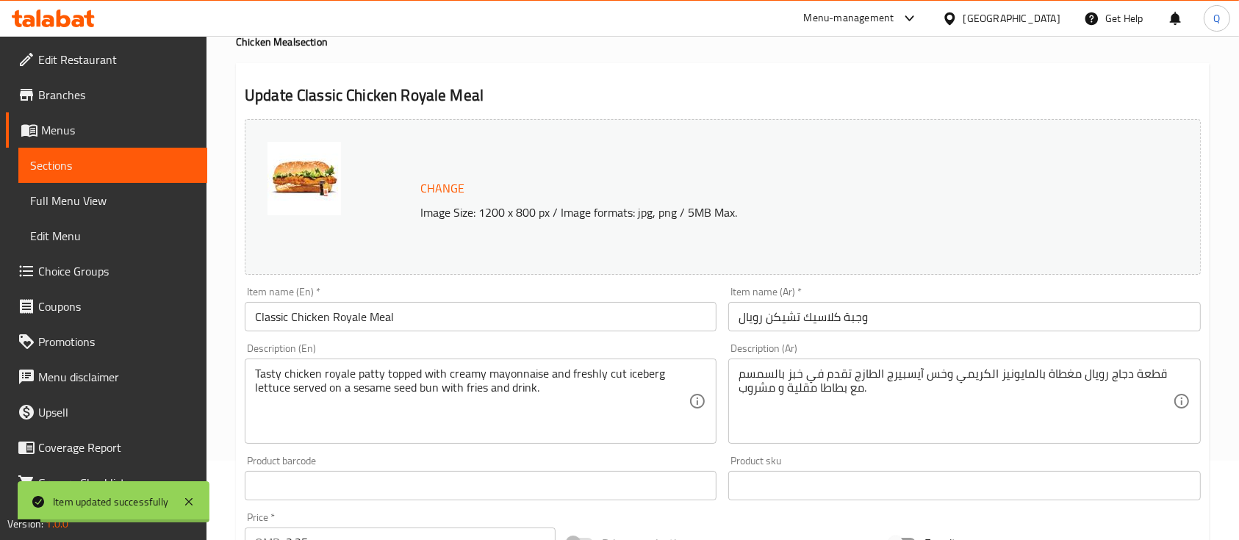
scroll to position [0, 0]
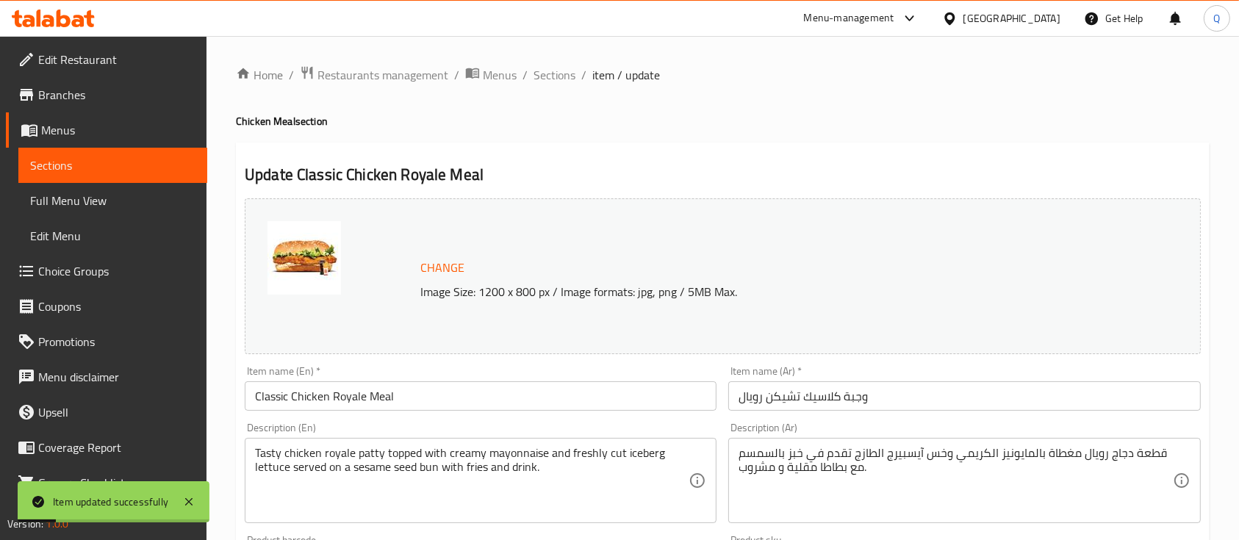
drag, startPoint x: 567, startPoint y: 75, endPoint x: 567, endPoint y: 90, distance: 15.4
click at [567, 75] on span "Sections" at bounding box center [554, 75] width 42 height 18
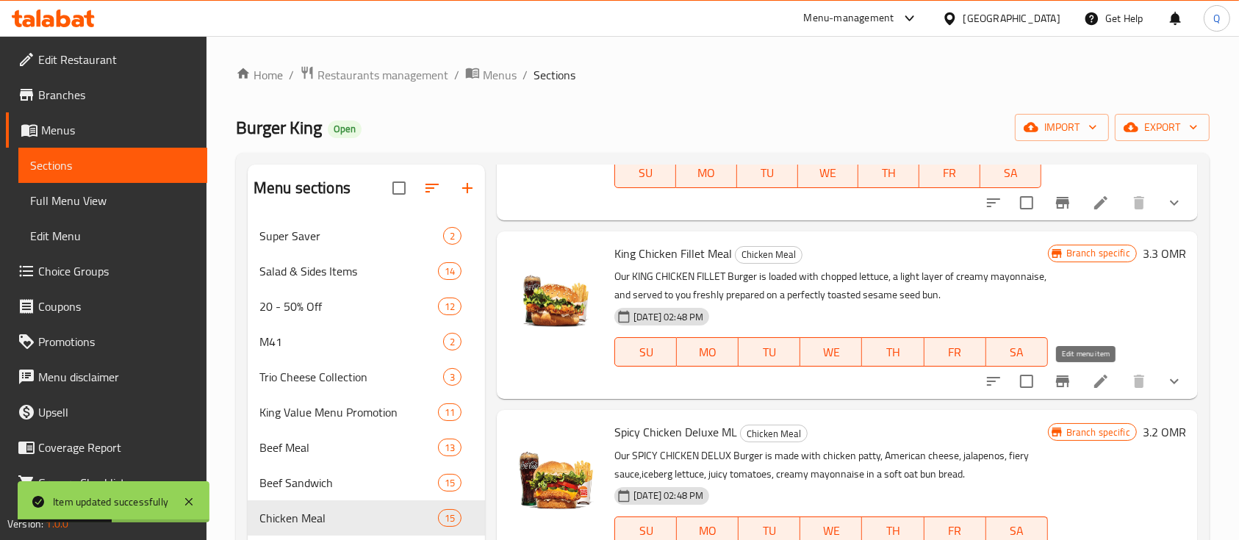
scroll to position [341, 0]
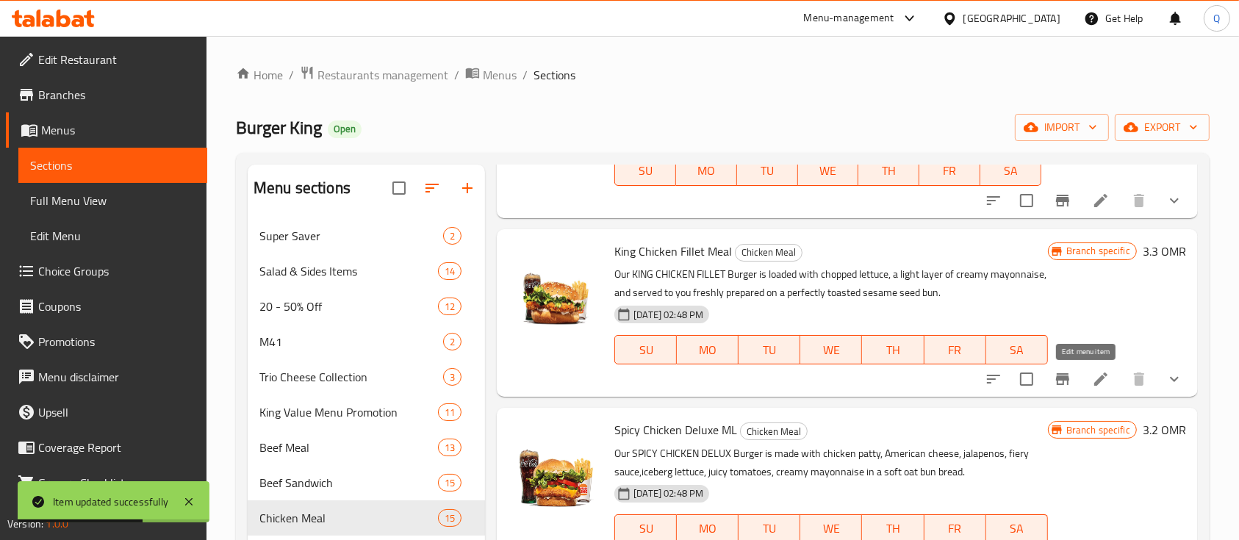
click at [1092, 373] on icon at bounding box center [1101, 379] width 18 height 18
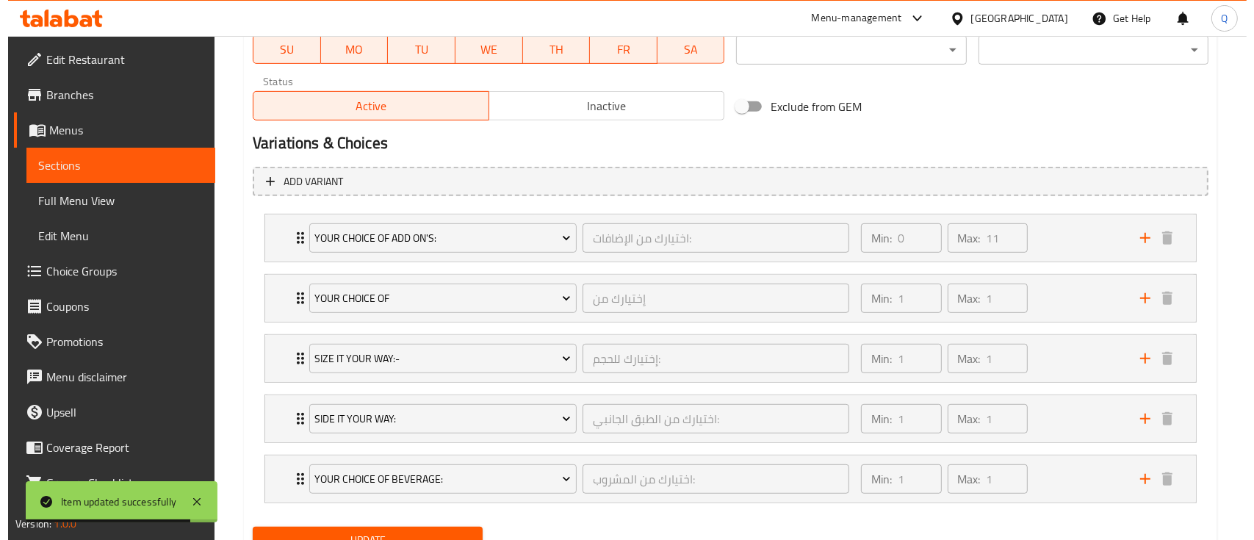
scroll to position [722, 0]
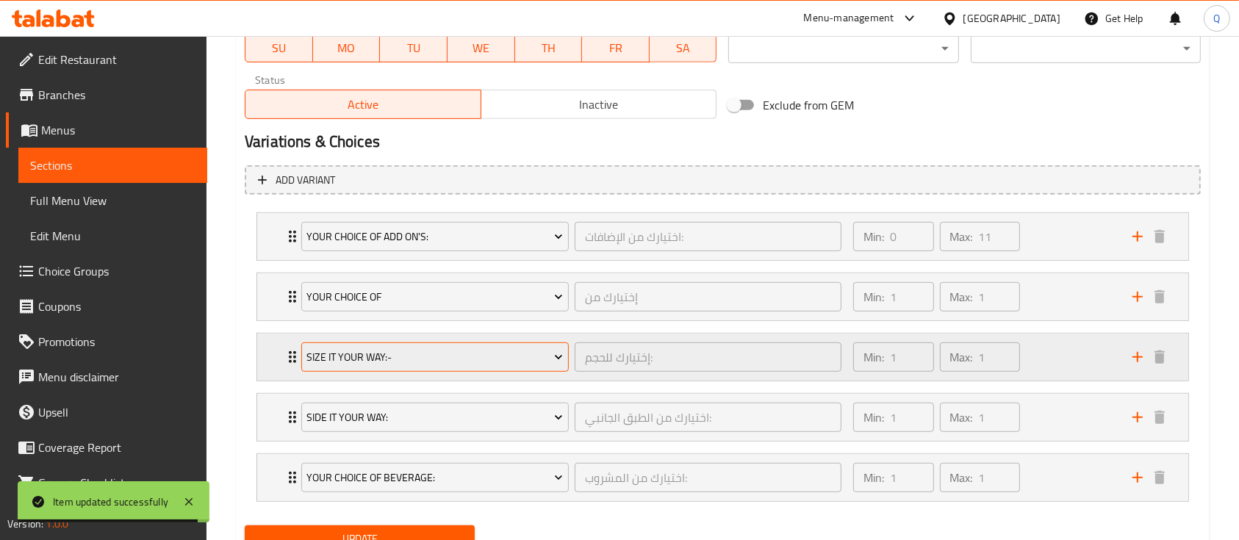
click at [537, 356] on span "Size It Your Way:-" at bounding box center [434, 357] width 256 height 18
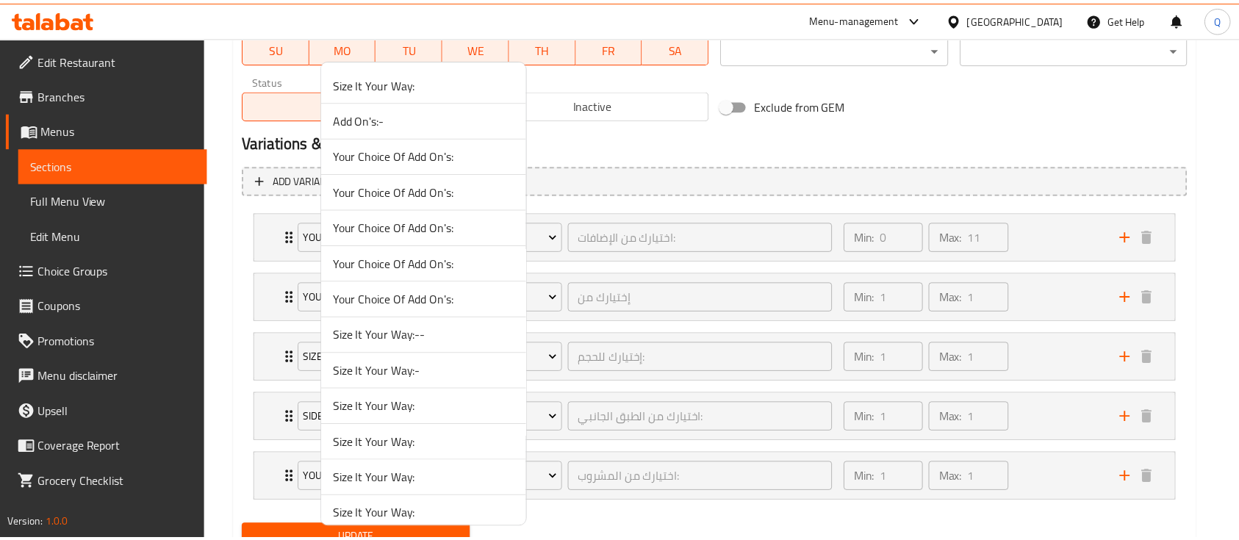
scroll to position [1262, 0]
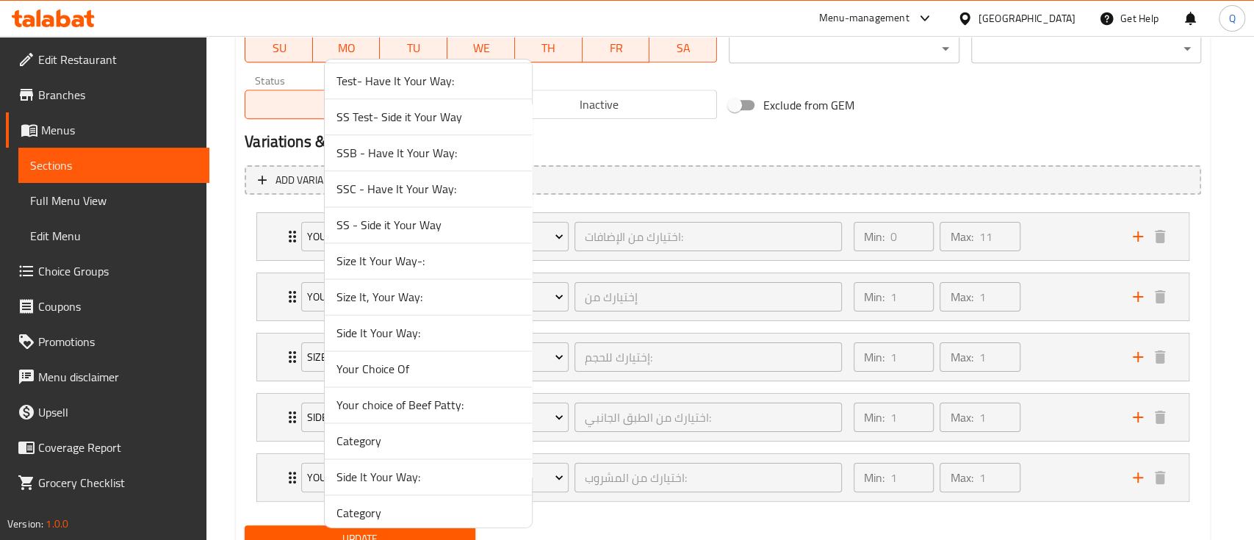
click at [424, 288] on span "Size It, Your Way:" at bounding box center [428, 297] width 184 height 18
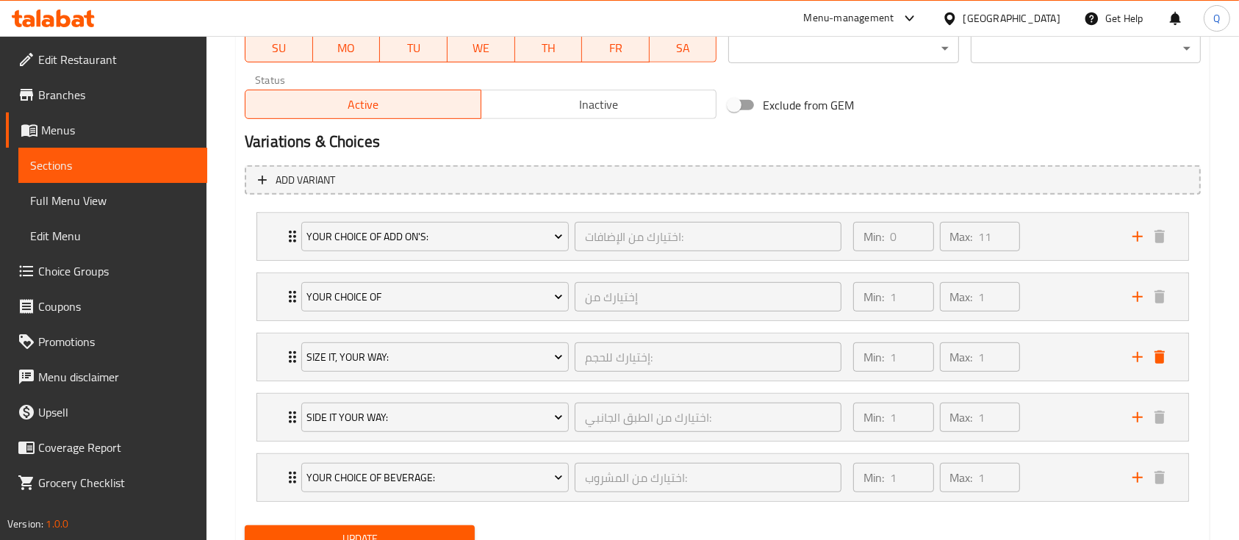
scroll to position [783, 0]
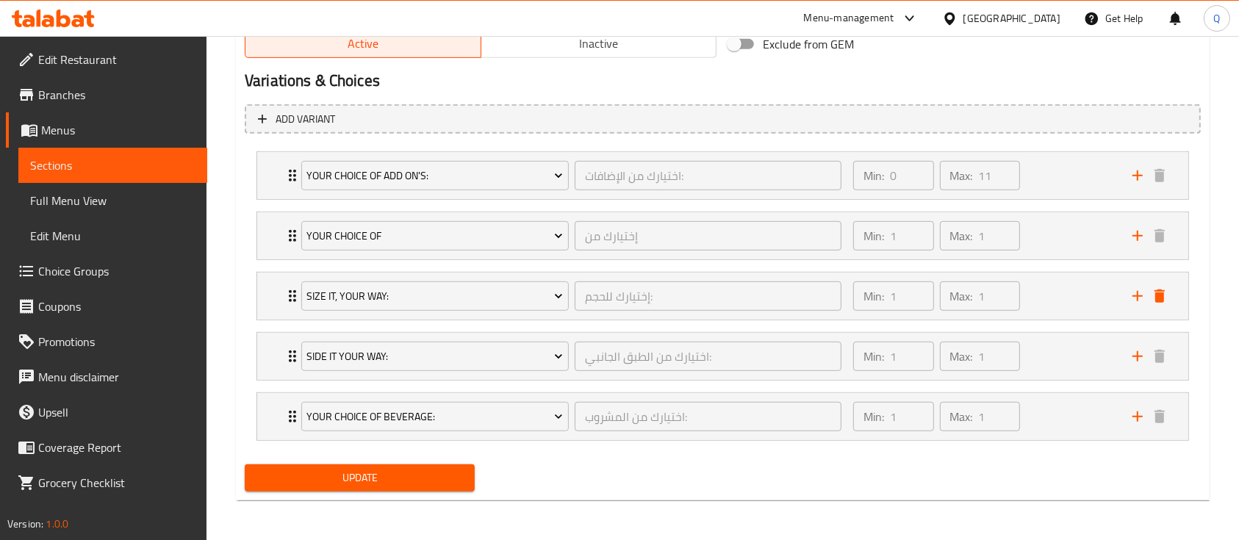
click at [366, 471] on span "Update" at bounding box center [359, 478] width 206 height 18
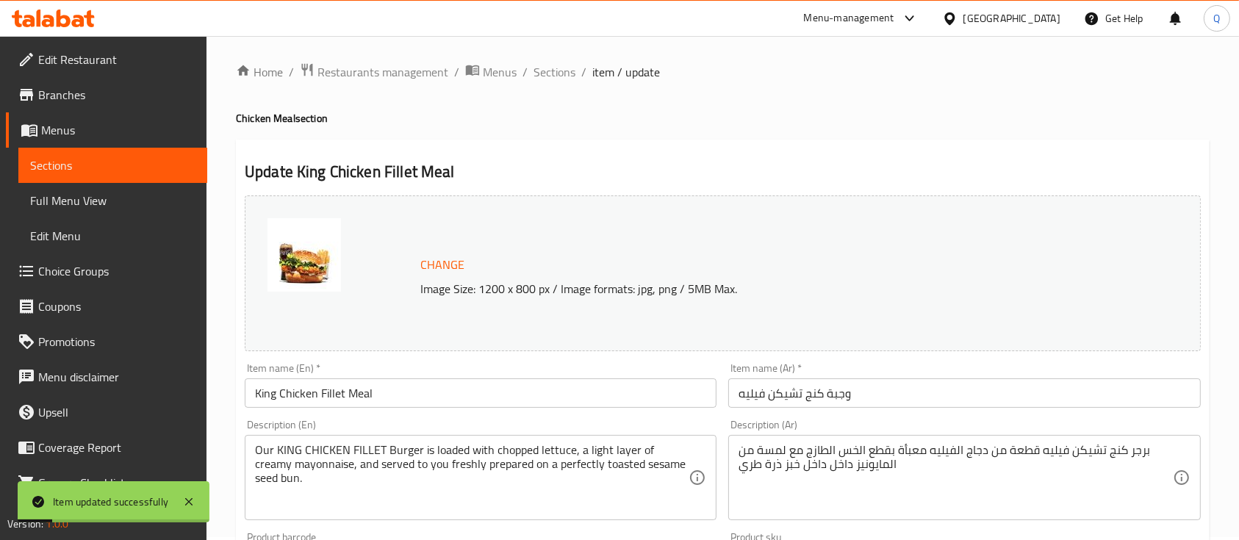
scroll to position [0, 0]
click at [568, 81] on span "Sections" at bounding box center [554, 75] width 42 height 18
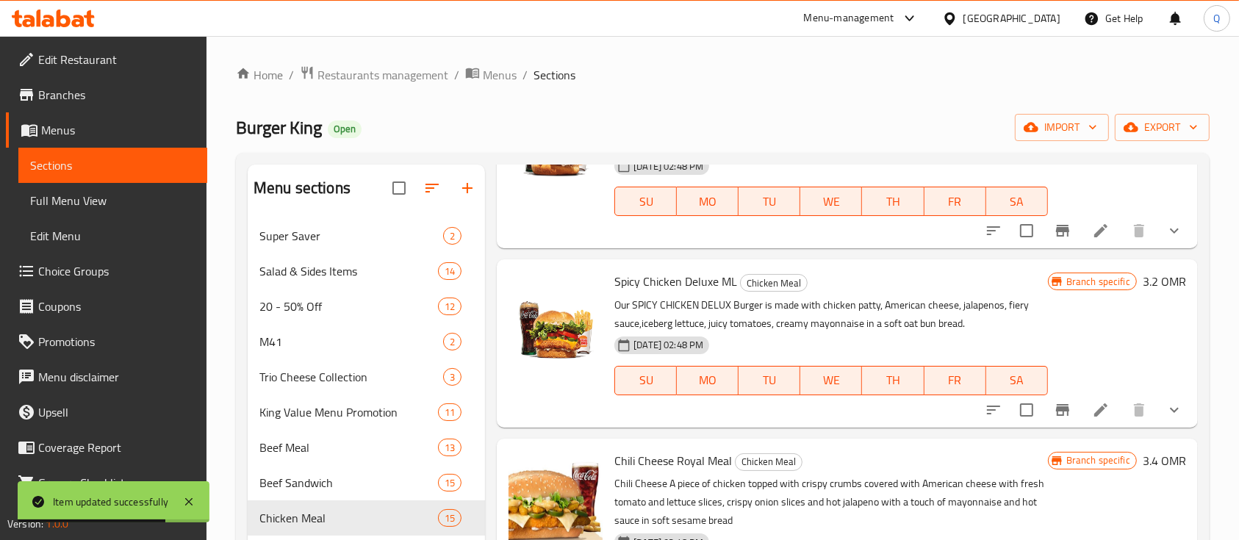
scroll to position [392, 0]
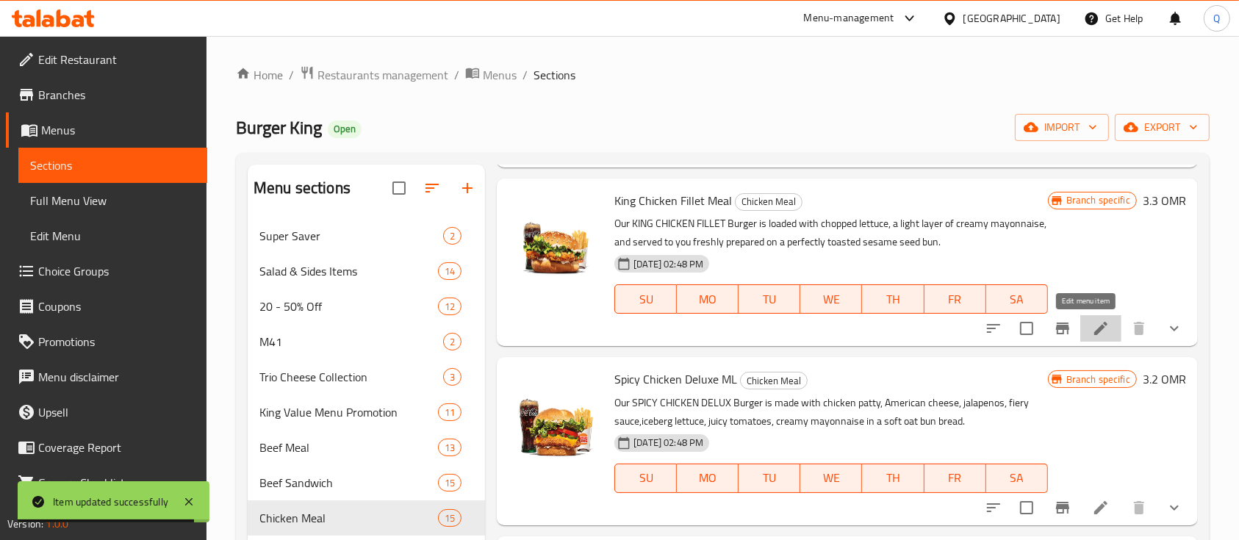
click at [1092, 330] on icon at bounding box center [1101, 329] width 18 height 18
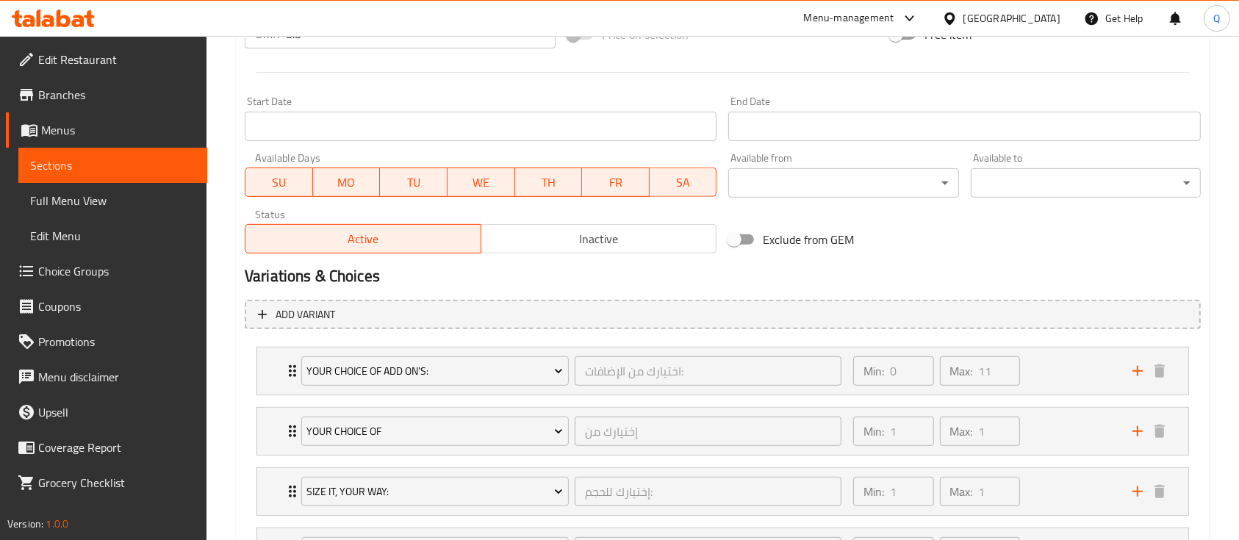
scroll to position [783, 0]
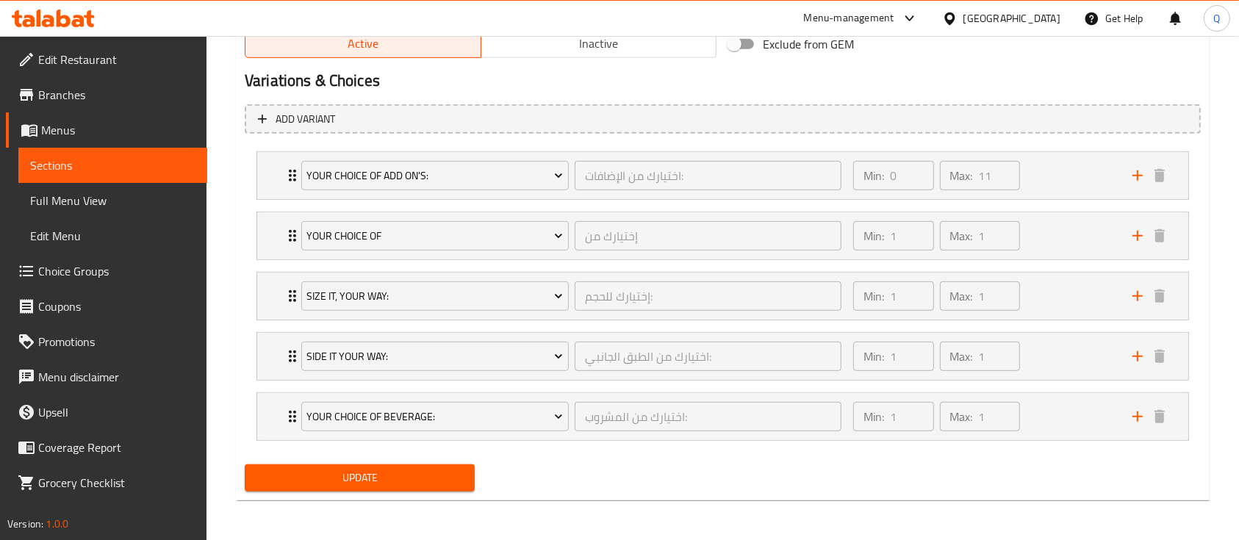
click at [447, 475] on span "Update" at bounding box center [359, 478] width 206 height 18
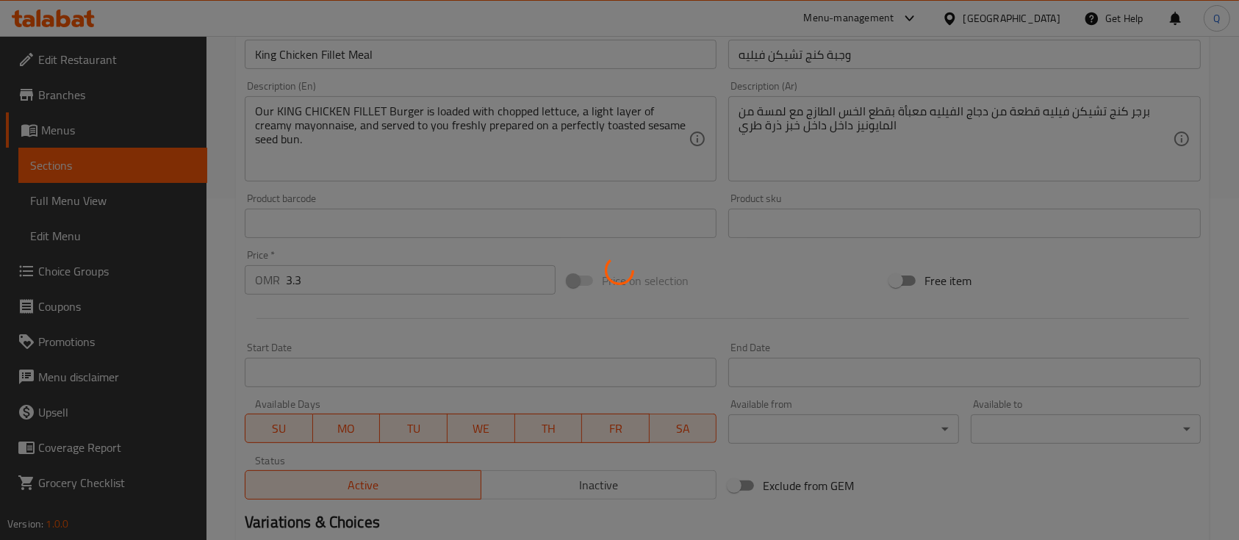
scroll to position [0, 0]
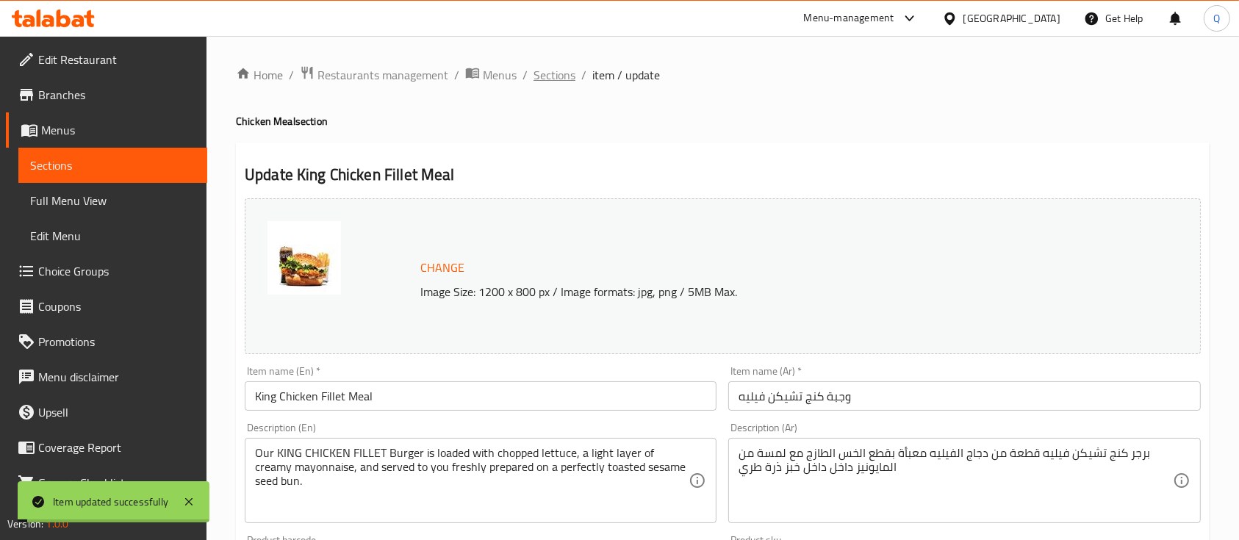
click at [558, 82] on span "Sections" at bounding box center [554, 75] width 42 height 18
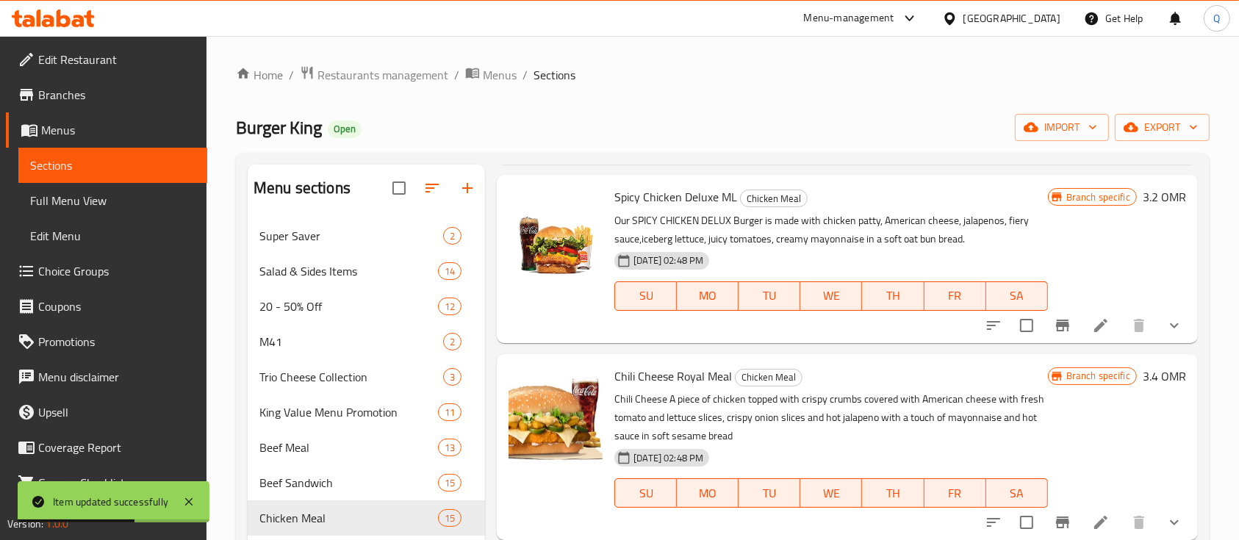
scroll to position [588, 0]
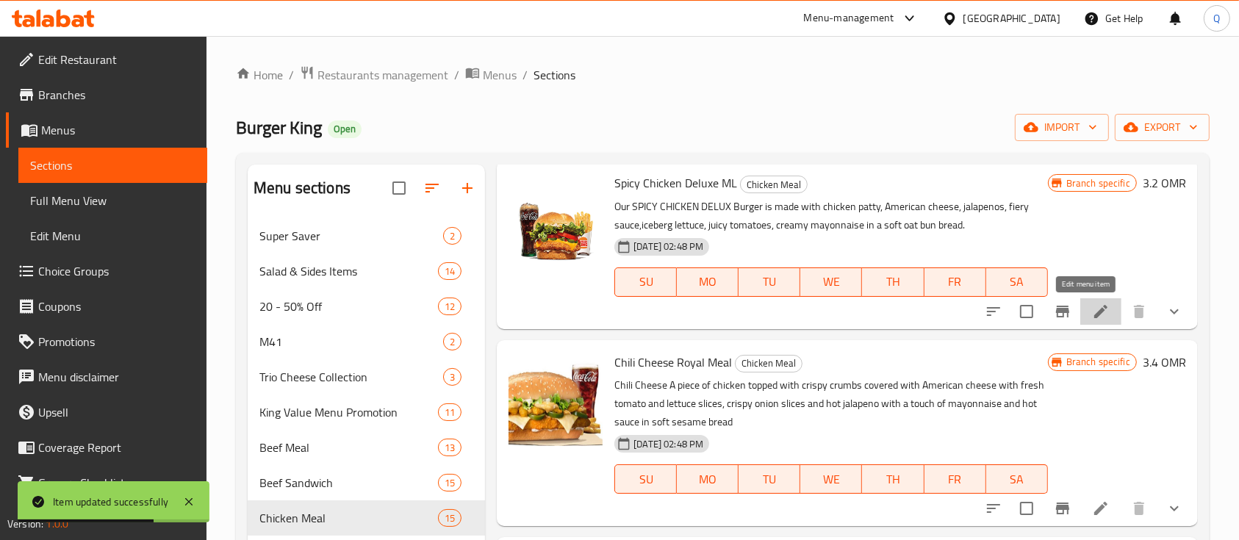
click at [1094, 309] on icon at bounding box center [1100, 311] width 13 height 13
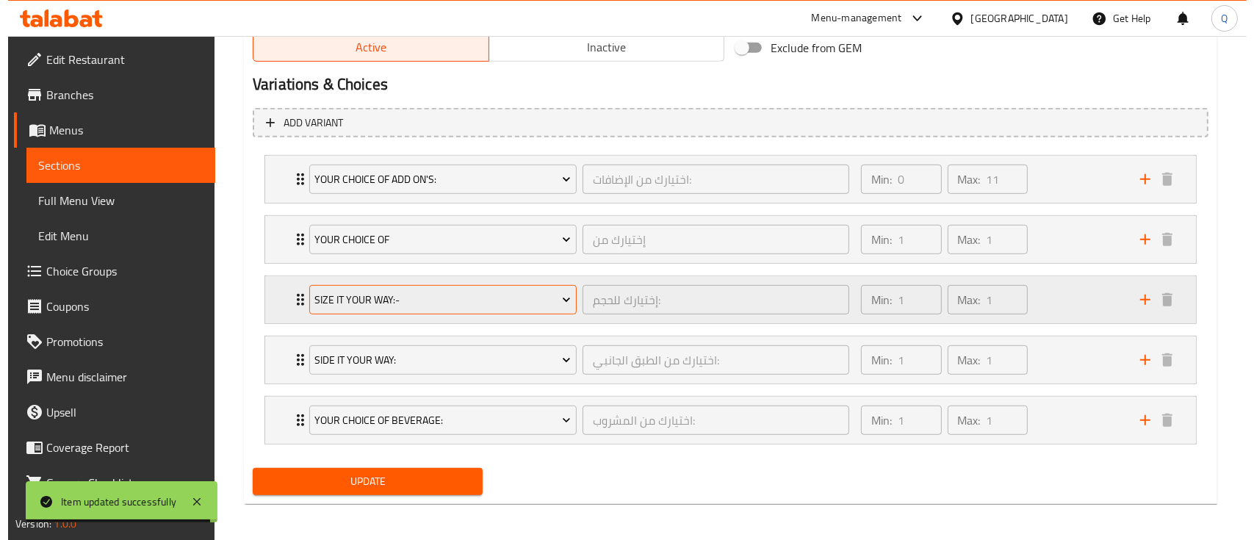
scroll to position [783, 0]
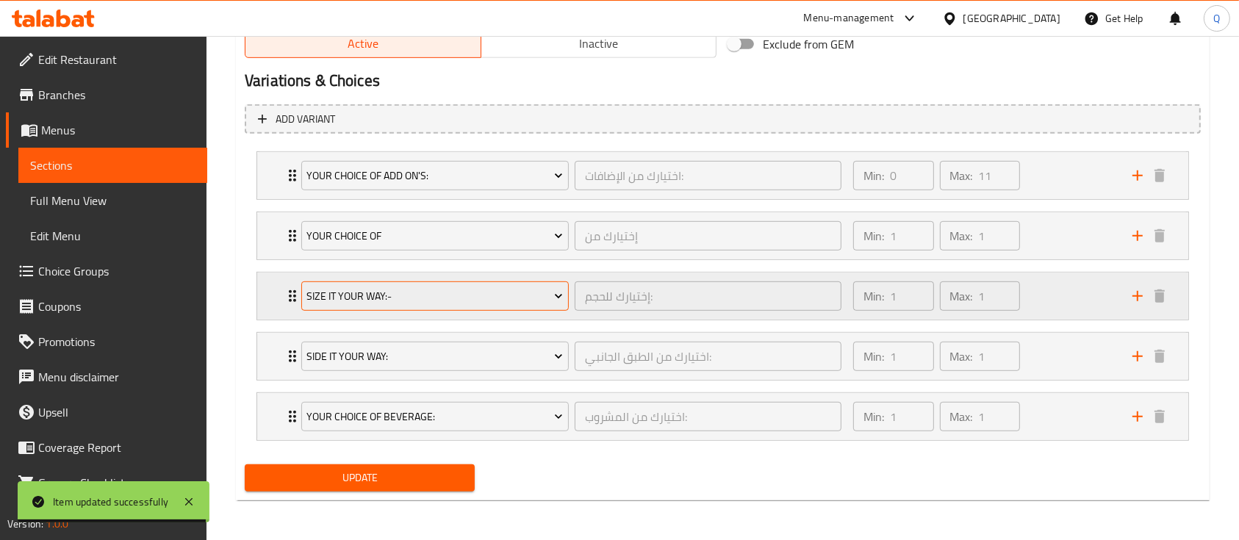
click at [441, 296] on span "Size It Your Way:-" at bounding box center [434, 296] width 256 height 18
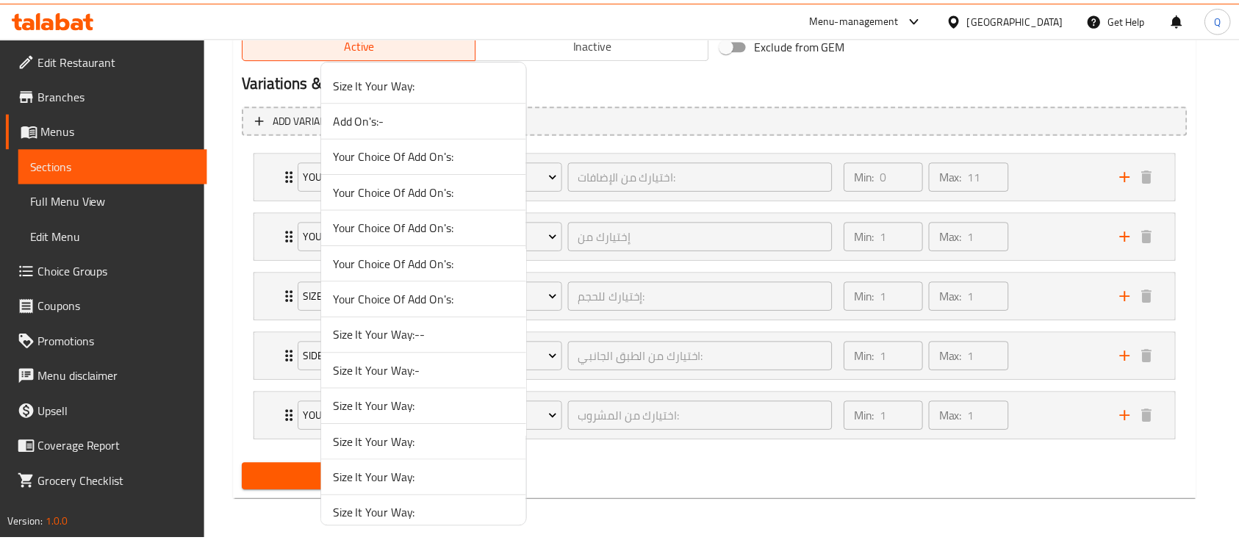
scroll to position [1262, 0]
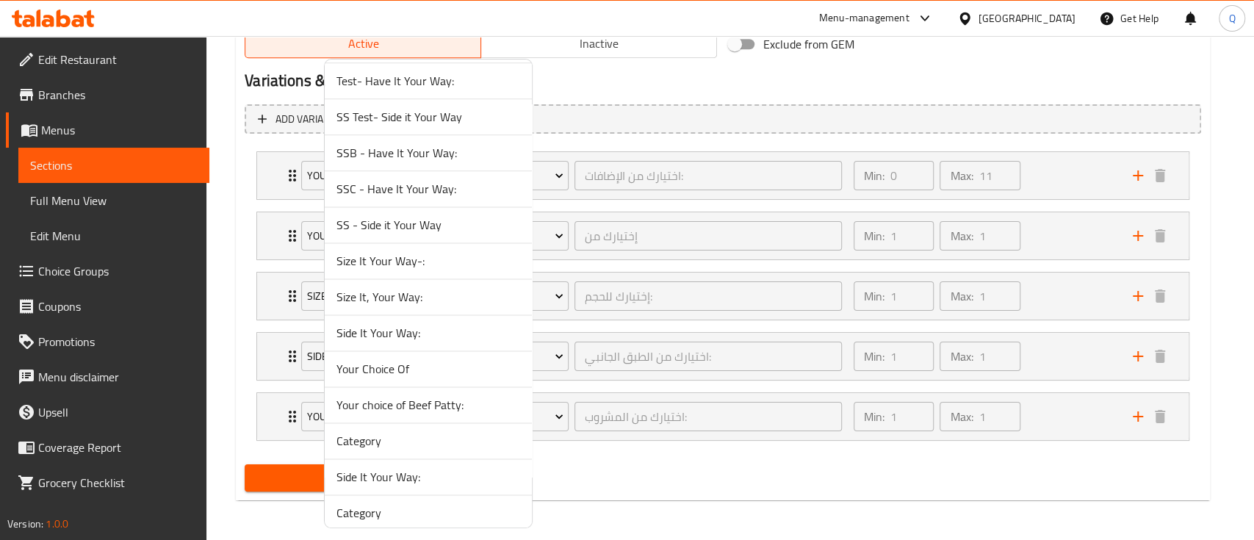
click at [429, 292] on span "Size It, Your Way:" at bounding box center [428, 297] width 184 height 18
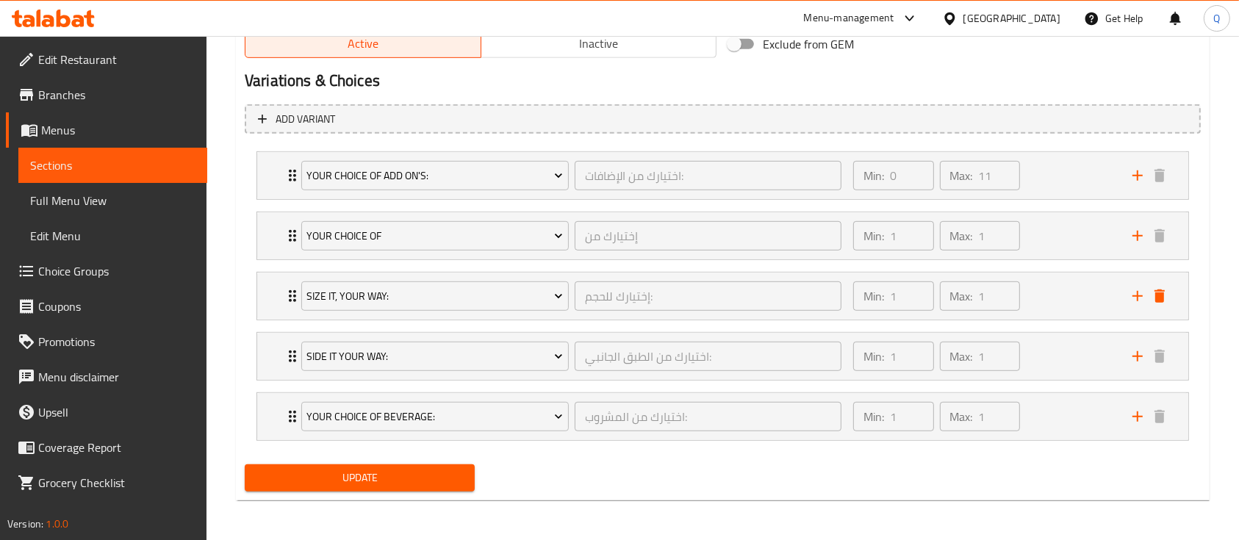
click at [461, 473] on span "Update" at bounding box center [359, 478] width 206 height 18
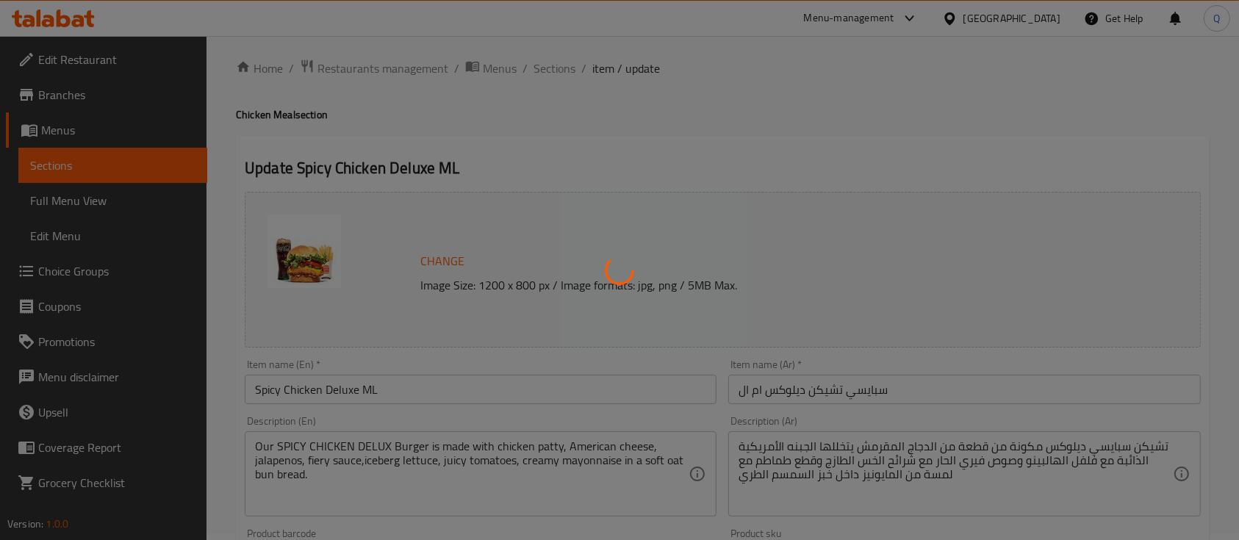
scroll to position [0, 0]
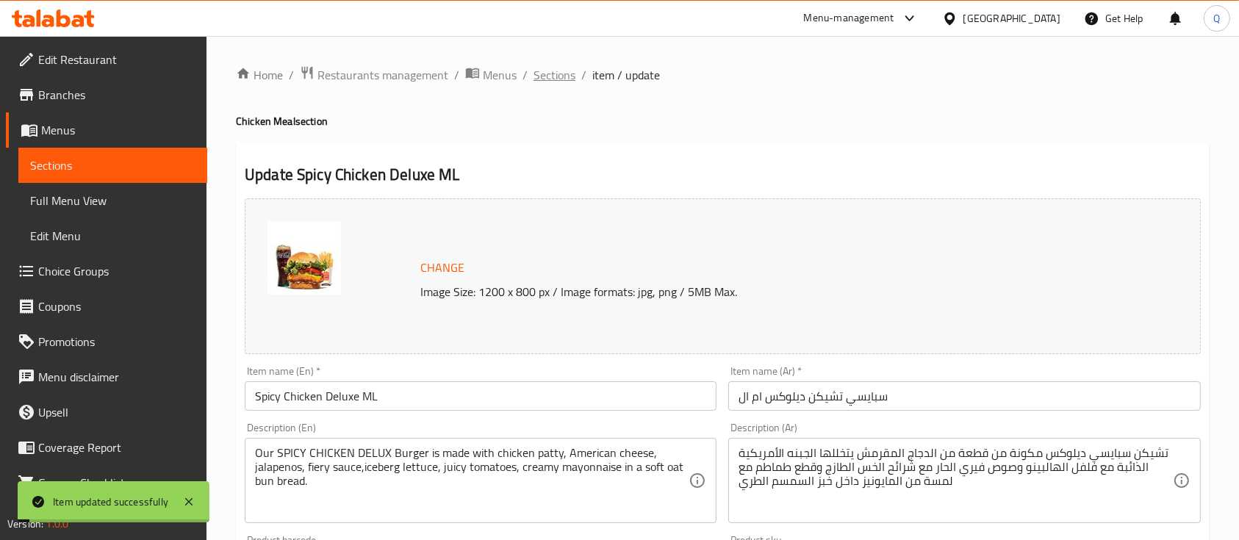
click at [554, 74] on span "Sections" at bounding box center [554, 75] width 42 height 18
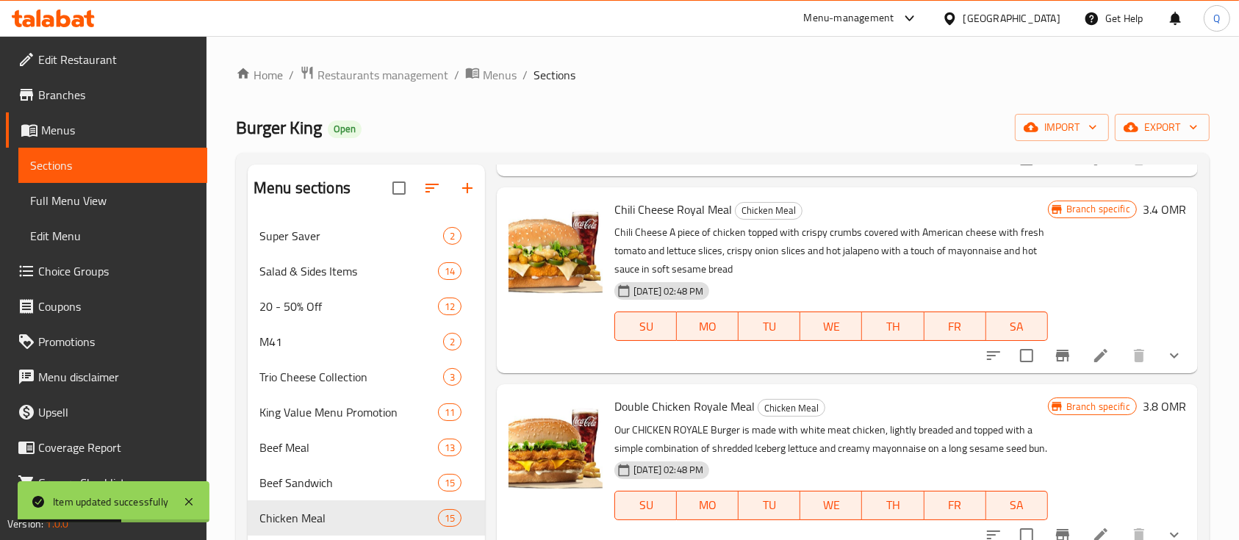
scroll to position [741, 0]
click at [1093, 350] on icon at bounding box center [1101, 355] width 18 height 18
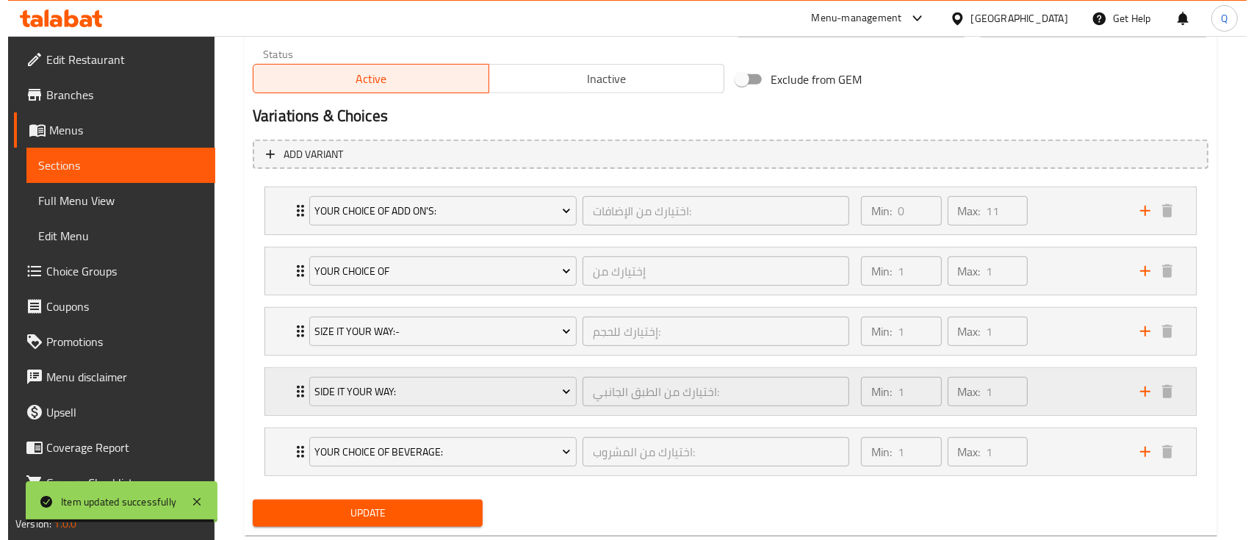
scroll to position [749, 0]
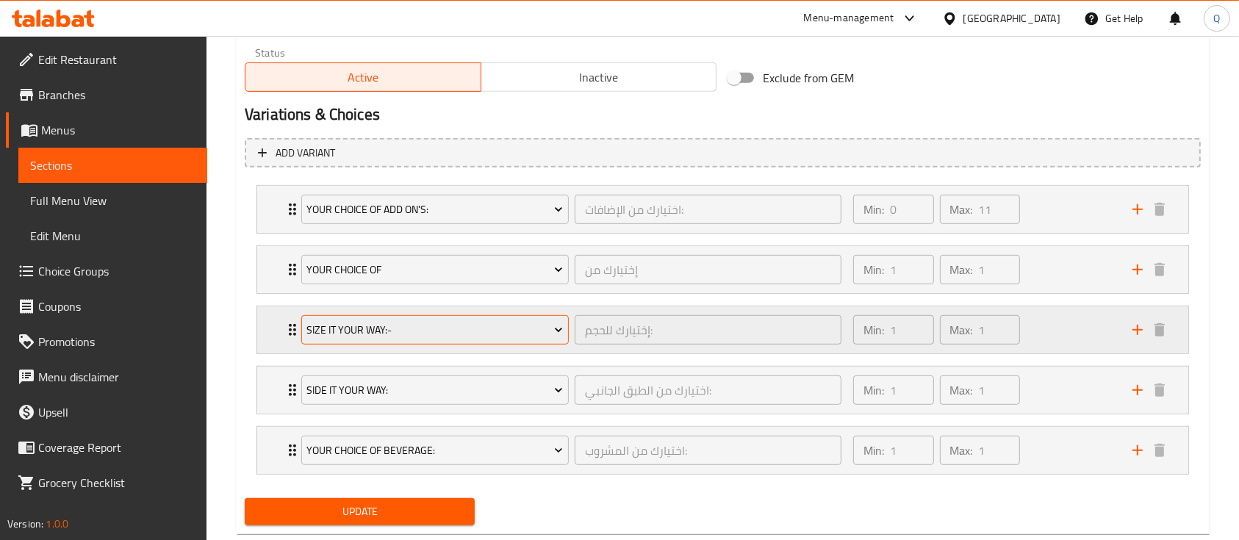
click at [529, 332] on span "Size It Your Way:-" at bounding box center [434, 330] width 256 height 18
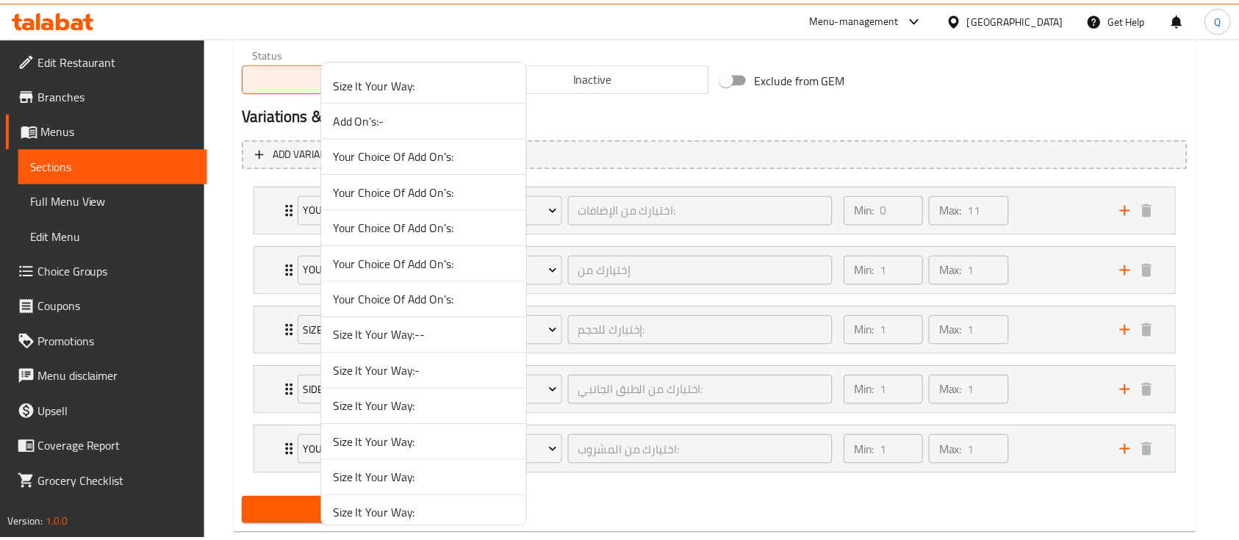
scroll to position [1262, 0]
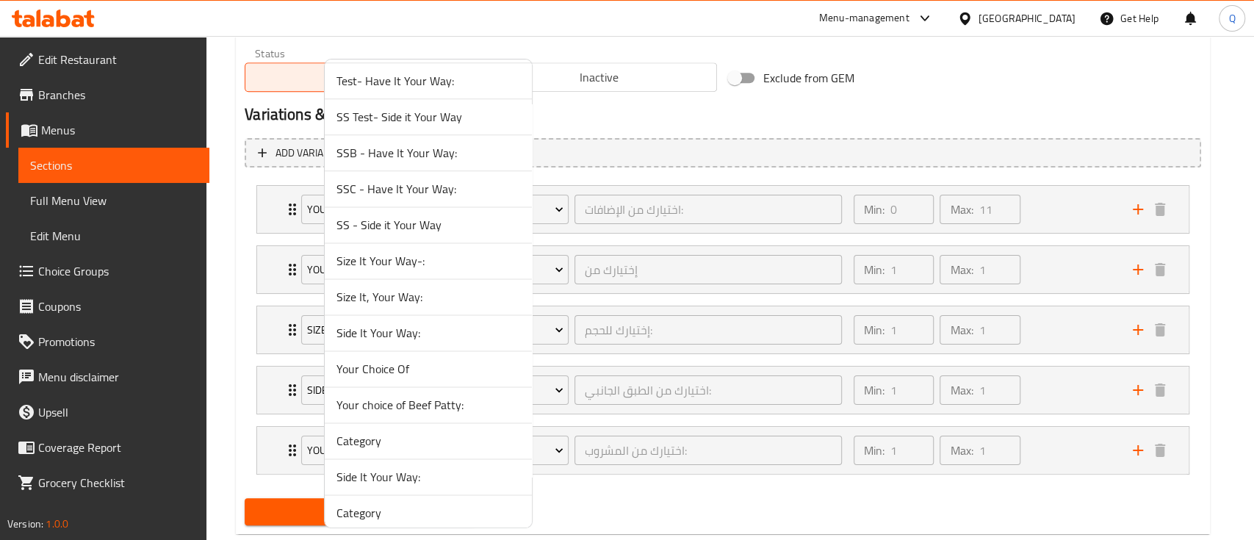
click at [440, 295] on span "Size It, Your Way:" at bounding box center [428, 297] width 184 height 18
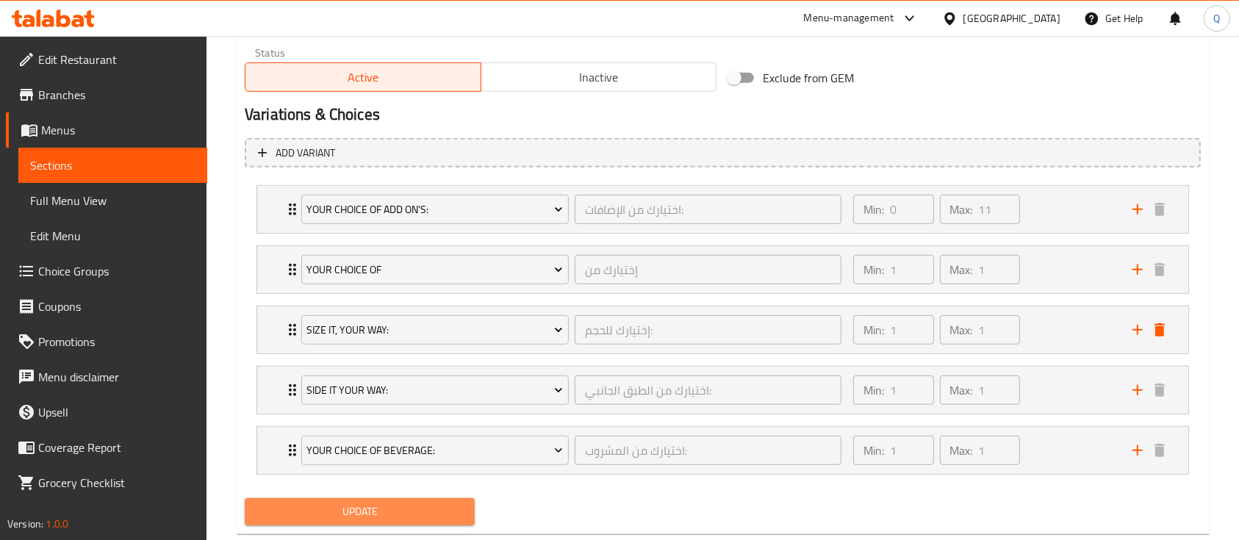
click at [359, 503] on span "Update" at bounding box center [359, 512] width 206 height 18
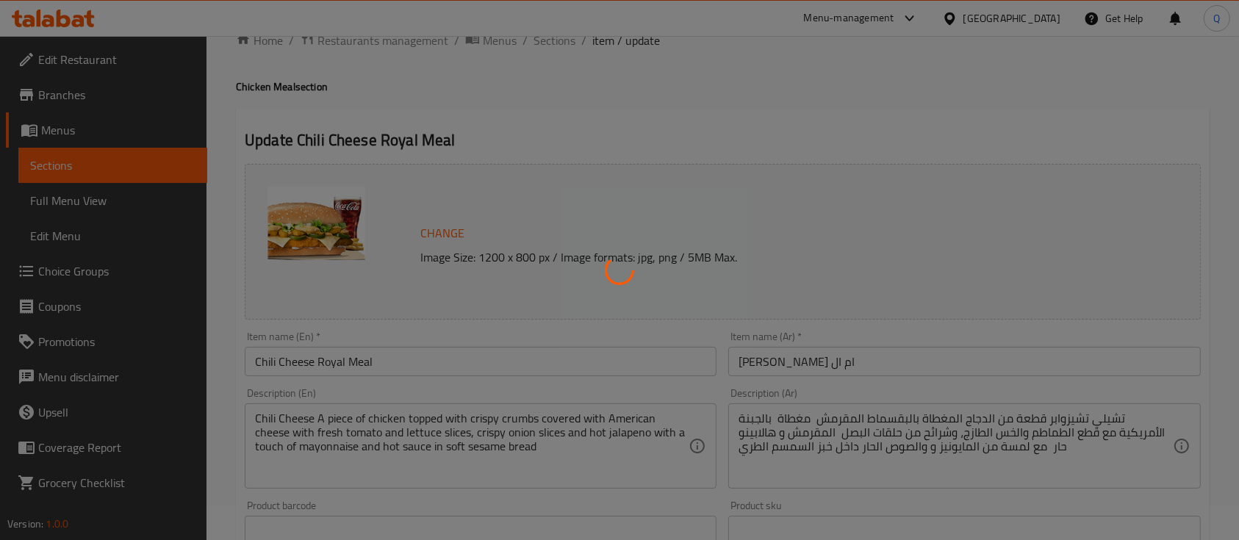
scroll to position [0, 0]
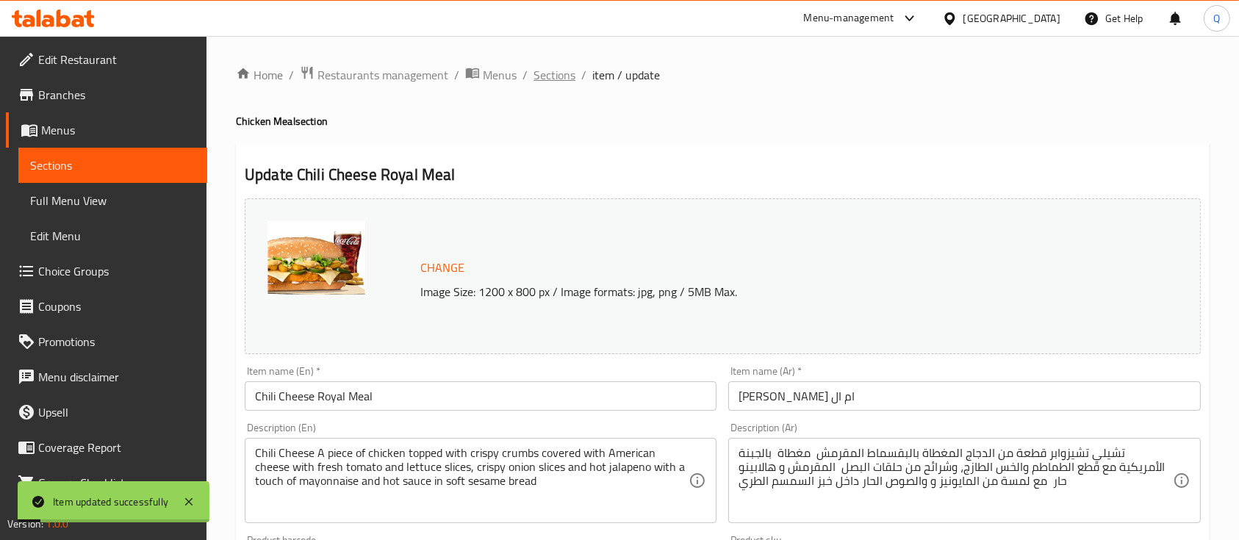
click at [569, 82] on span "Sections" at bounding box center [554, 75] width 42 height 18
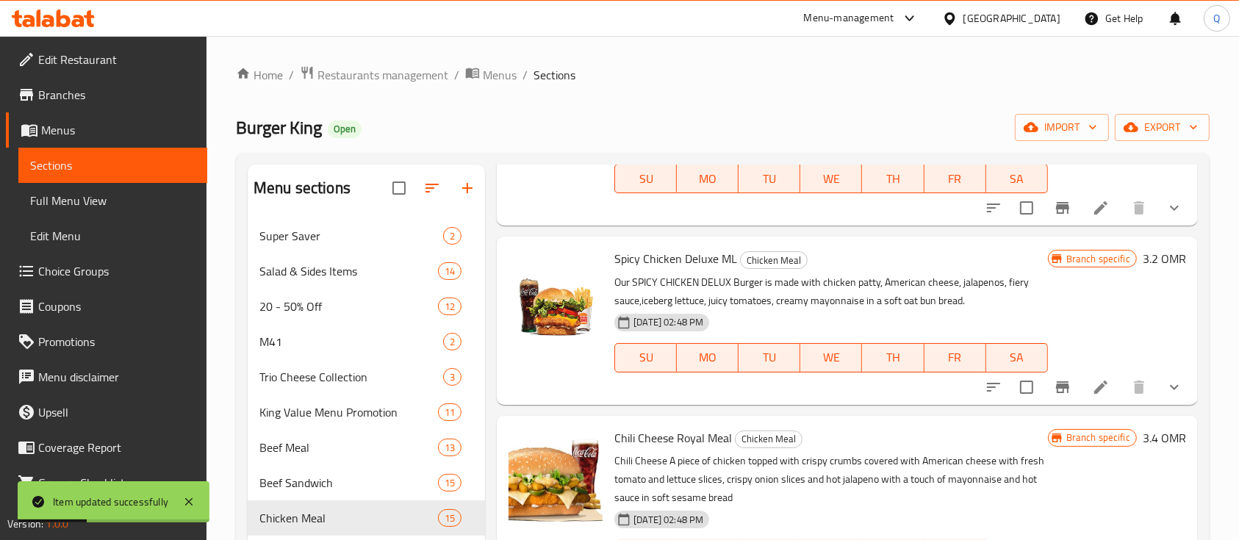
scroll to position [500, 0]
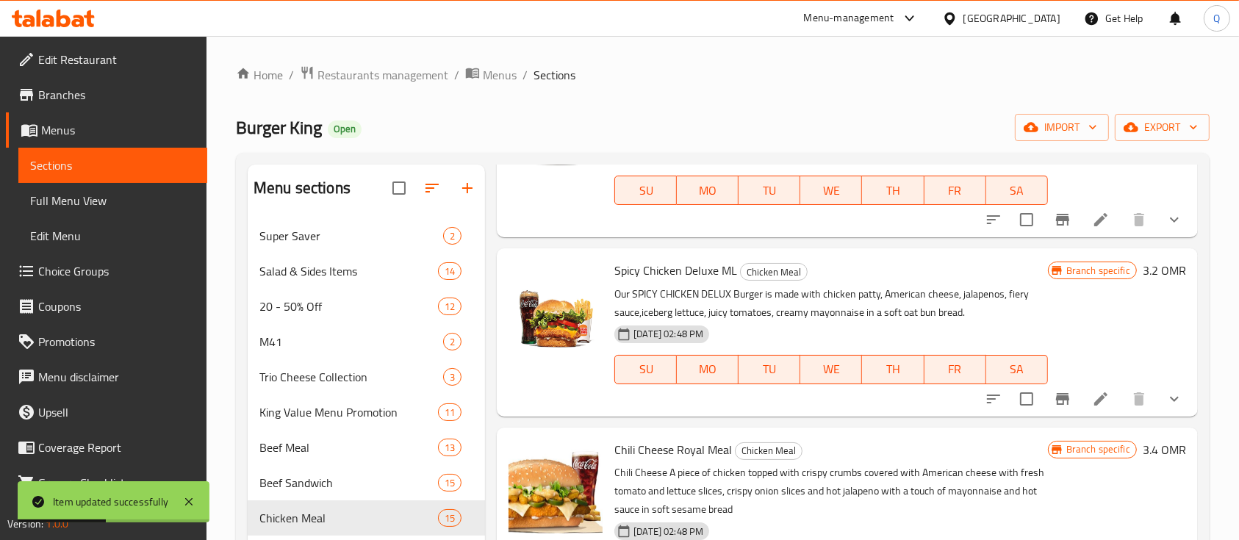
click at [1092, 397] on icon at bounding box center [1101, 399] width 18 height 18
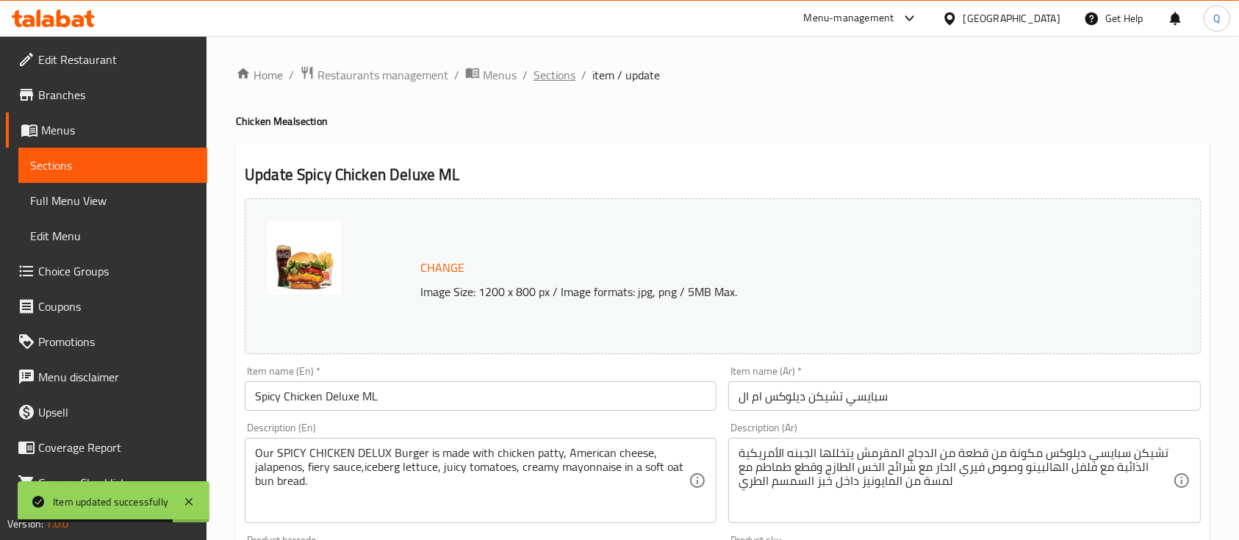
click at [552, 74] on span "Sections" at bounding box center [554, 75] width 42 height 18
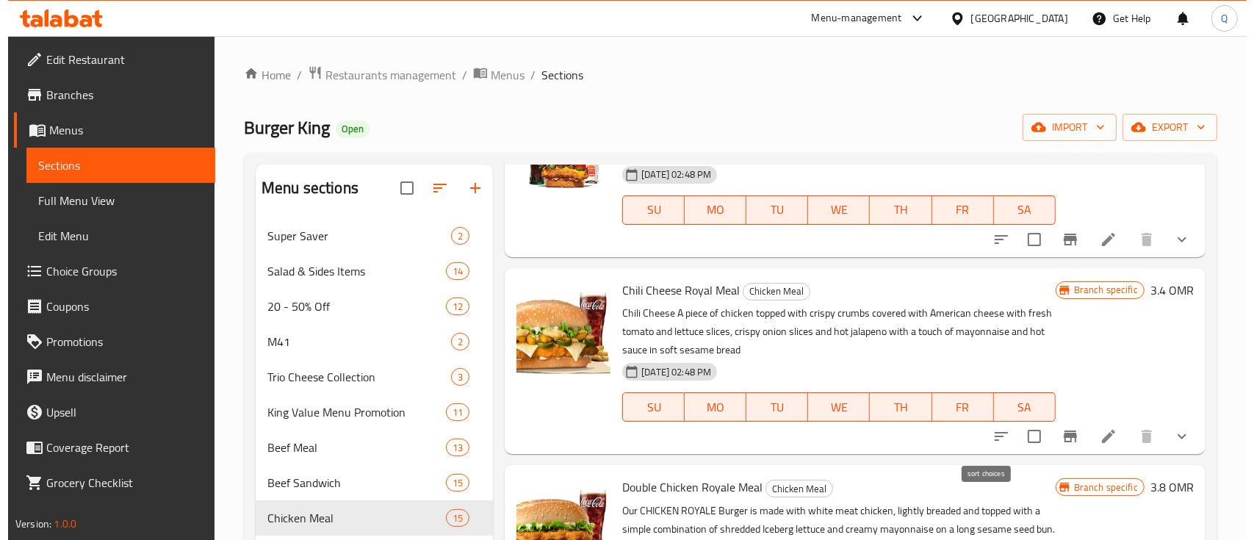
scroll to position [662, 0]
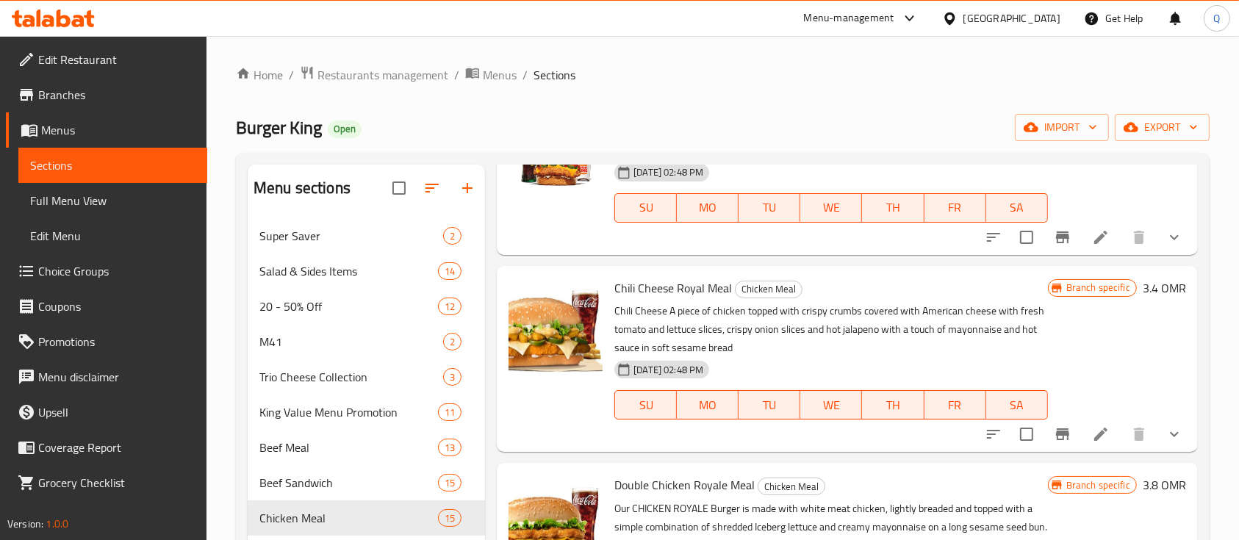
click at [1106, 428] on div at bounding box center [1084, 434] width 216 height 35
click at [1098, 430] on li at bounding box center [1100, 434] width 41 height 26
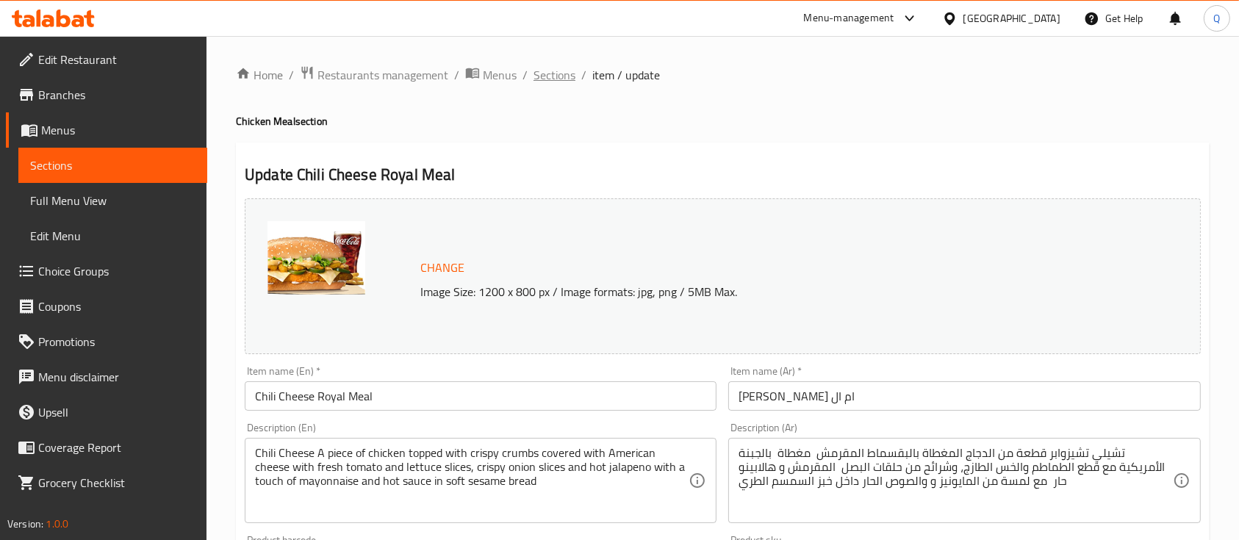
click at [561, 80] on span "Sections" at bounding box center [554, 75] width 42 height 18
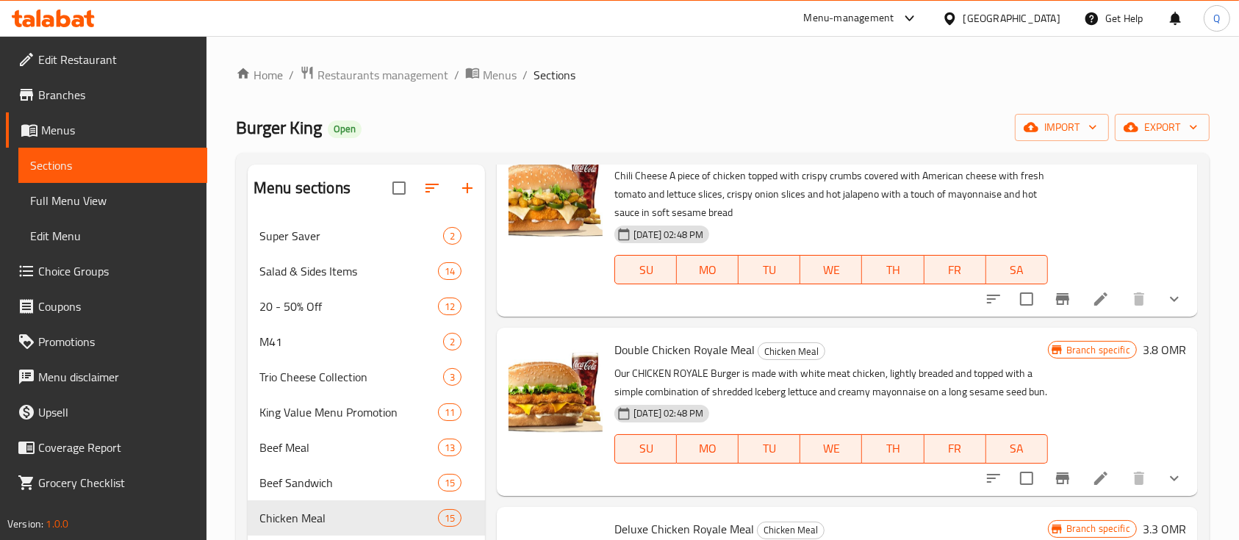
scroll to position [800, 0]
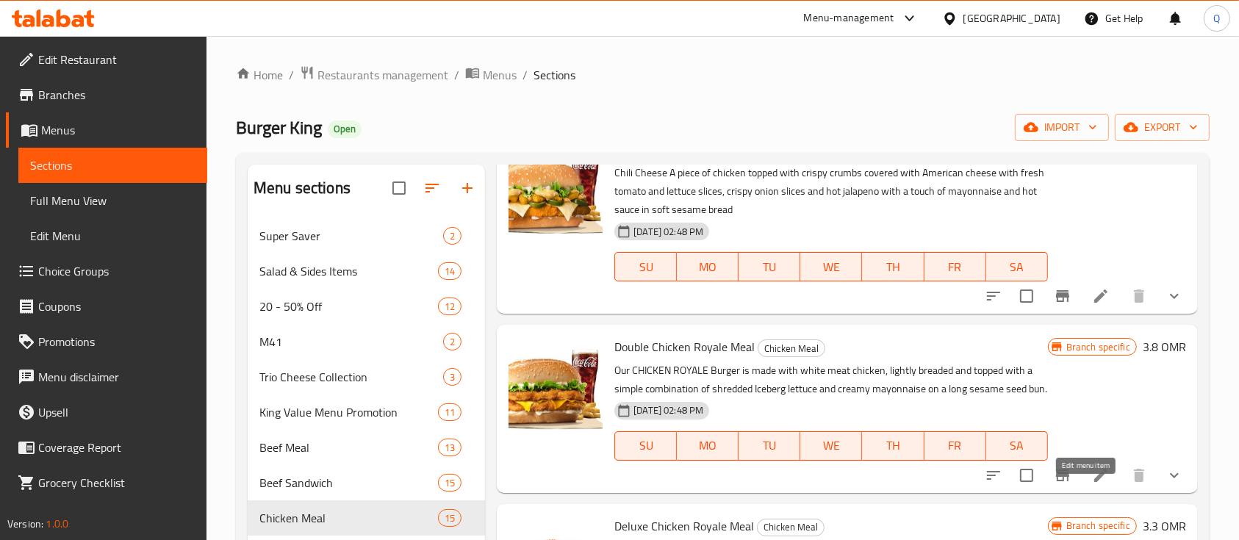
click at [1092, 484] on icon at bounding box center [1101, 476] width 18 height 18
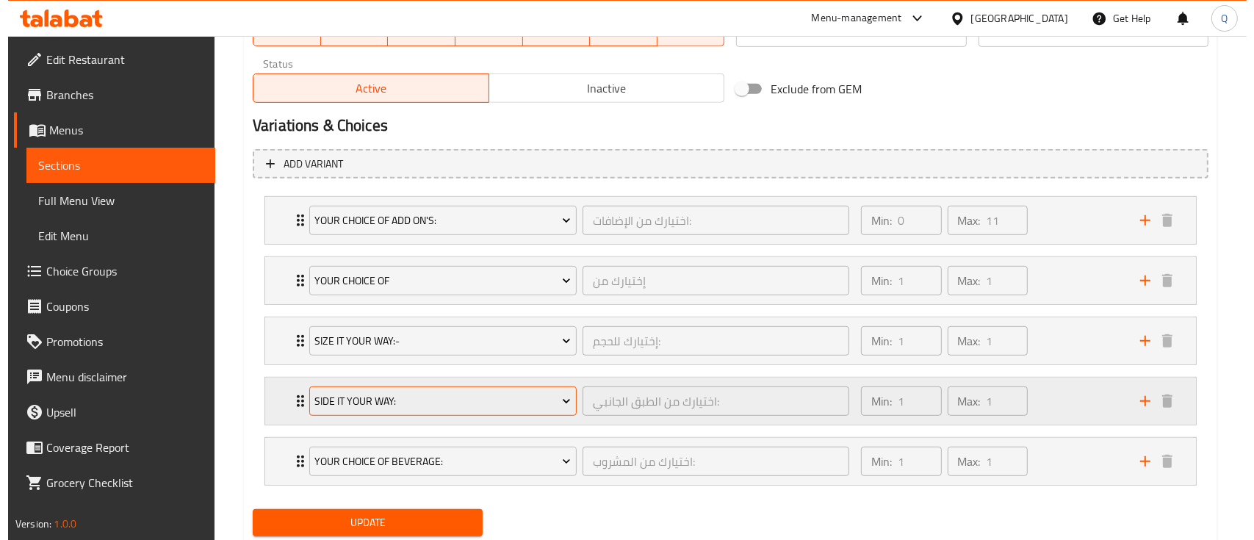
scroll to position [740, 0]
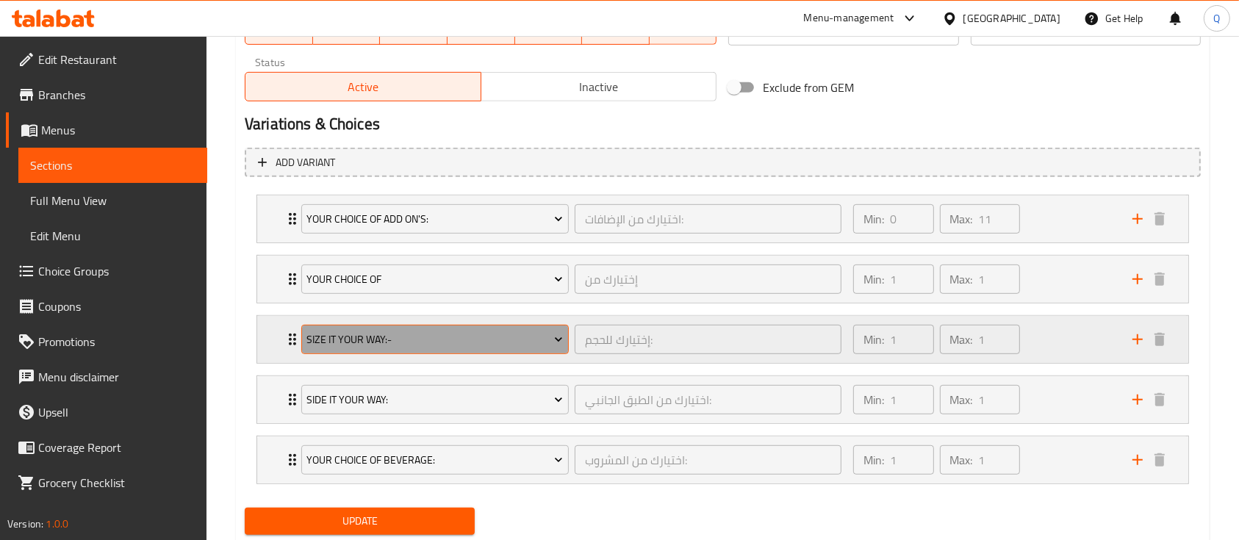
click at [488, 336] on span "Size It Your Way:-" at bounding box center [434, 340] width 256 height 18
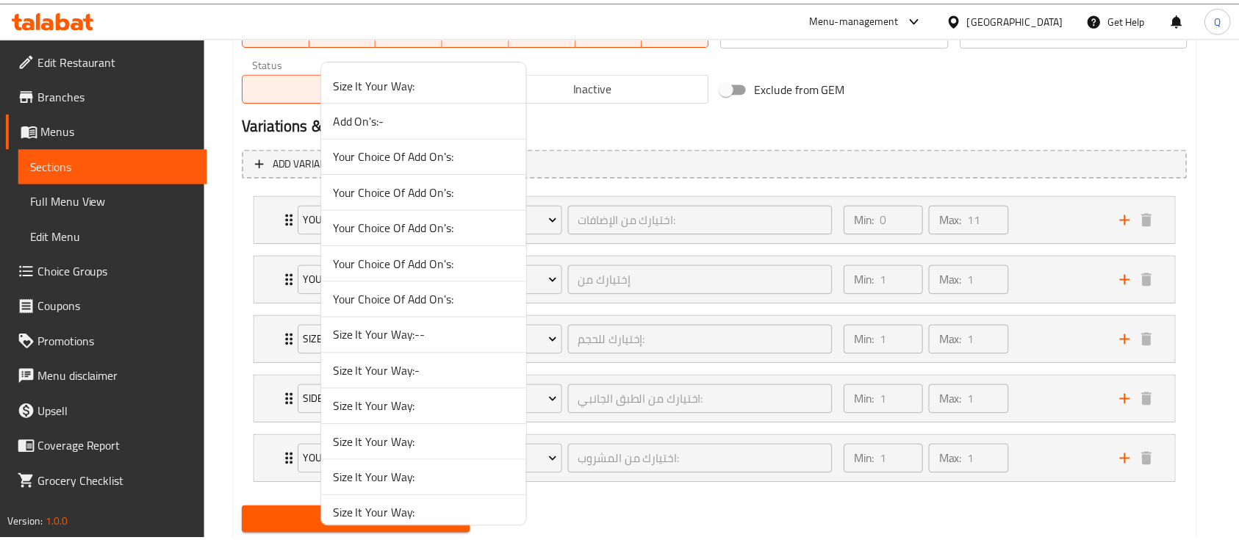
scroll to position [1262, 0]
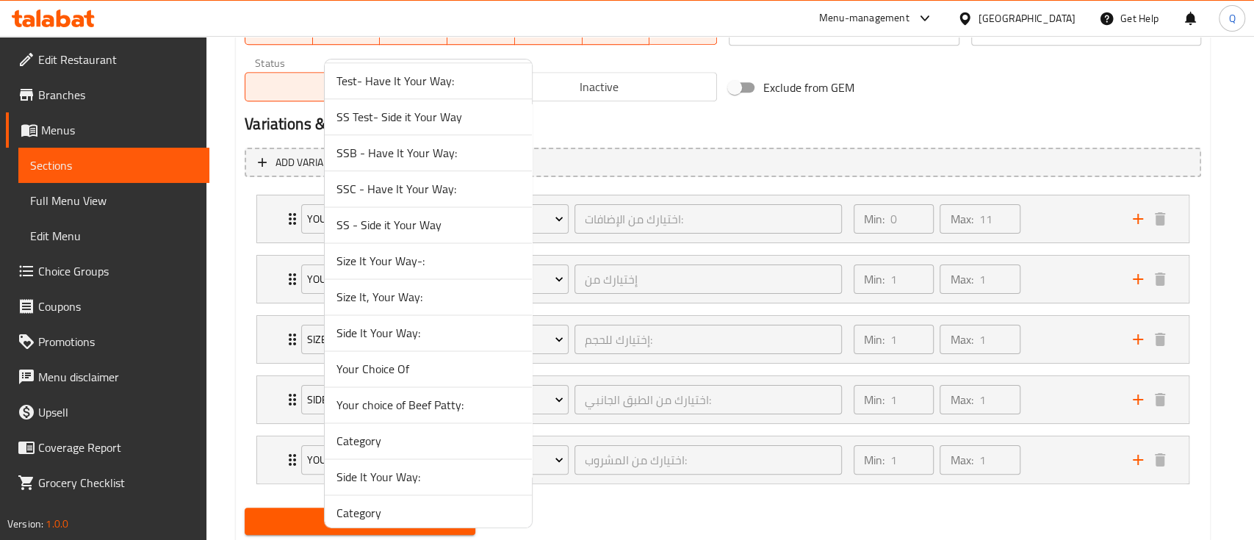
click at [414, 291] on span "Size It, Your Way:" at bounding box center [428, 297] width 184 height 18
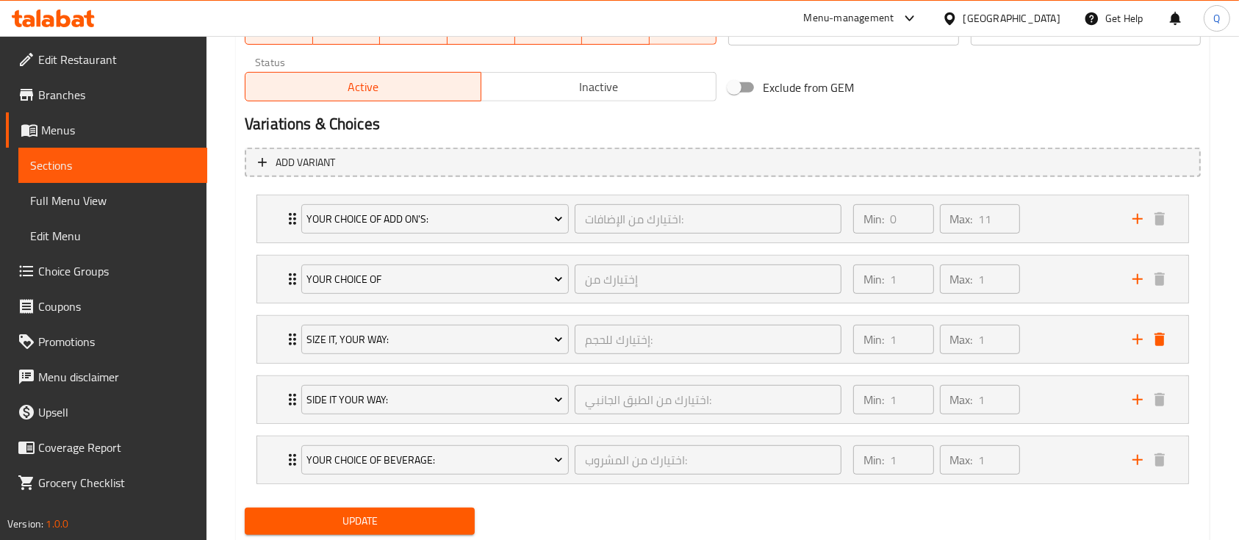
click at [453, 525] on span "Update" at bounding box center [359, 521] width 206 height 18
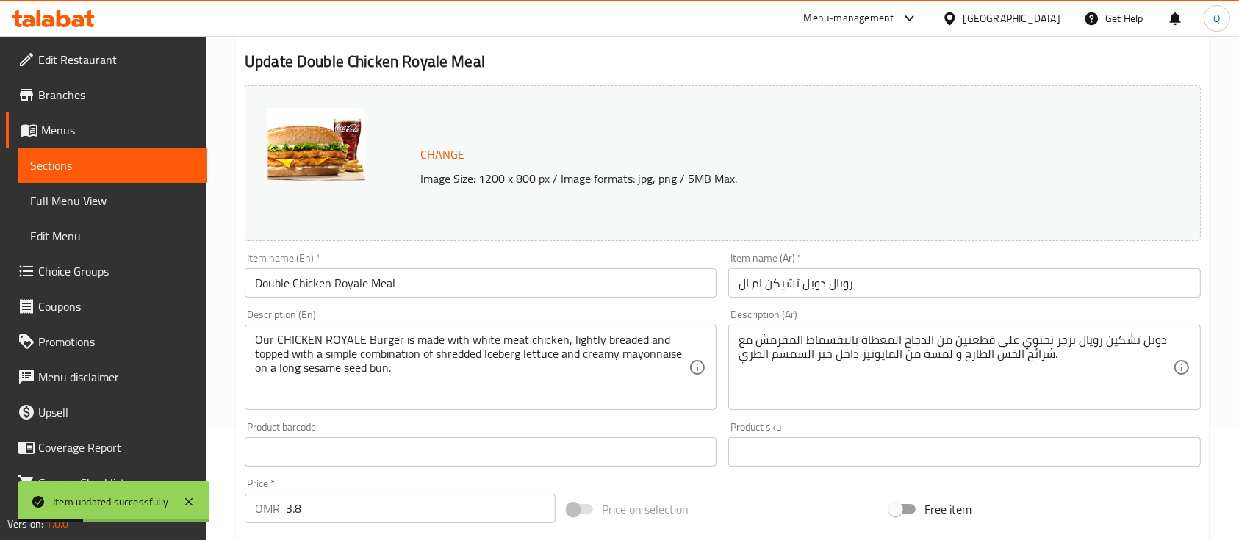
scroll to position [0, 0]
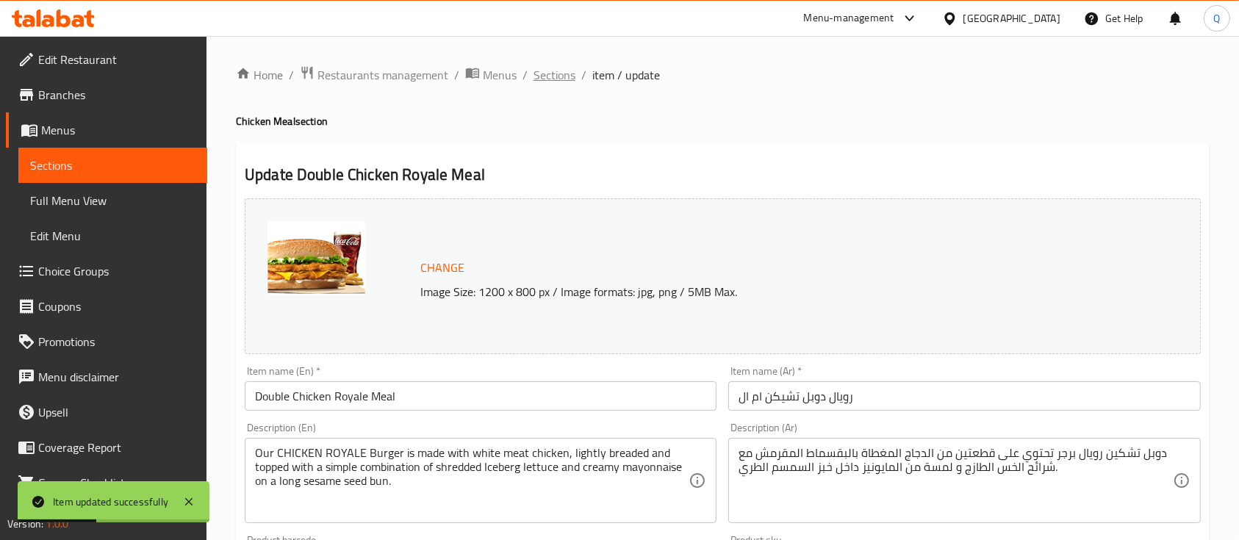
click at [570, 77] on span "Sections" at bounding box center [554, 75] width 42 height 18
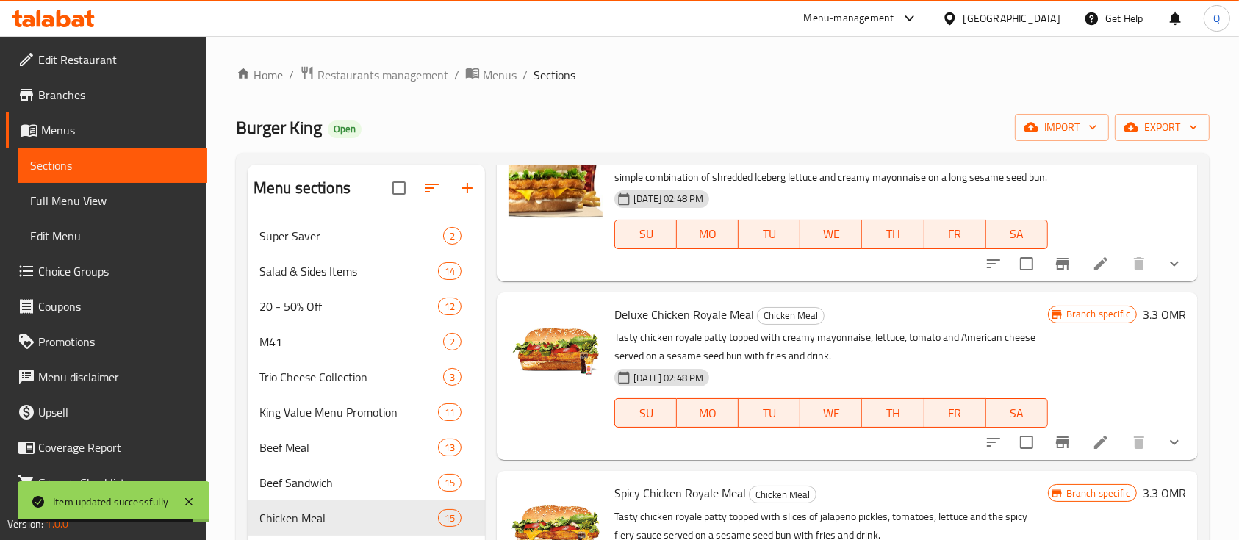
scroll to position [998, 0]
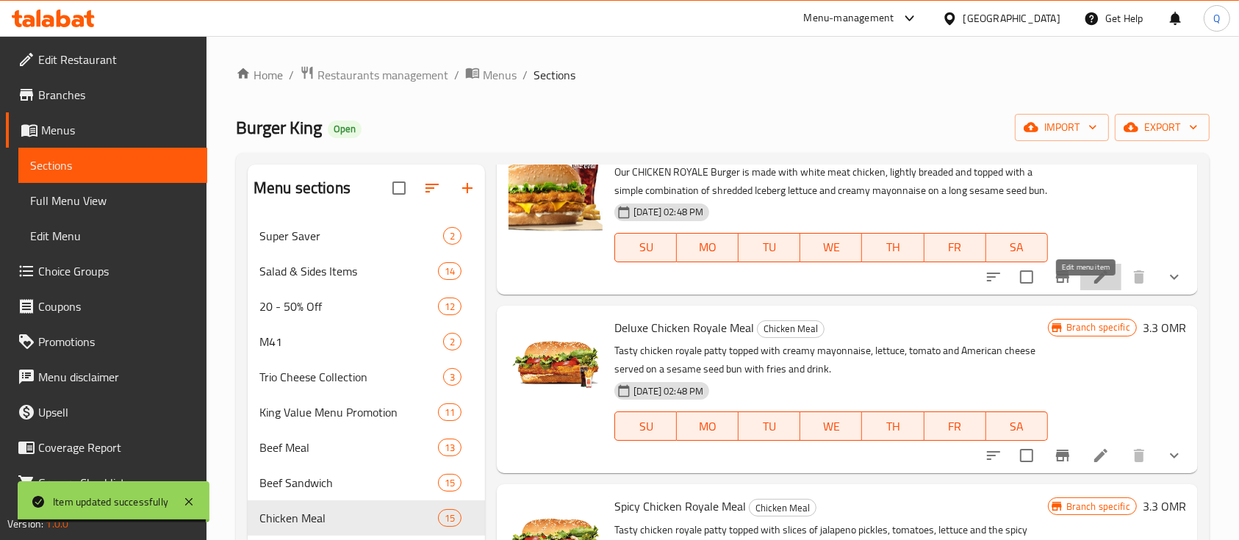
click at [1092, 286] on icon at bounding box center [1101, 277] width 18 height 18
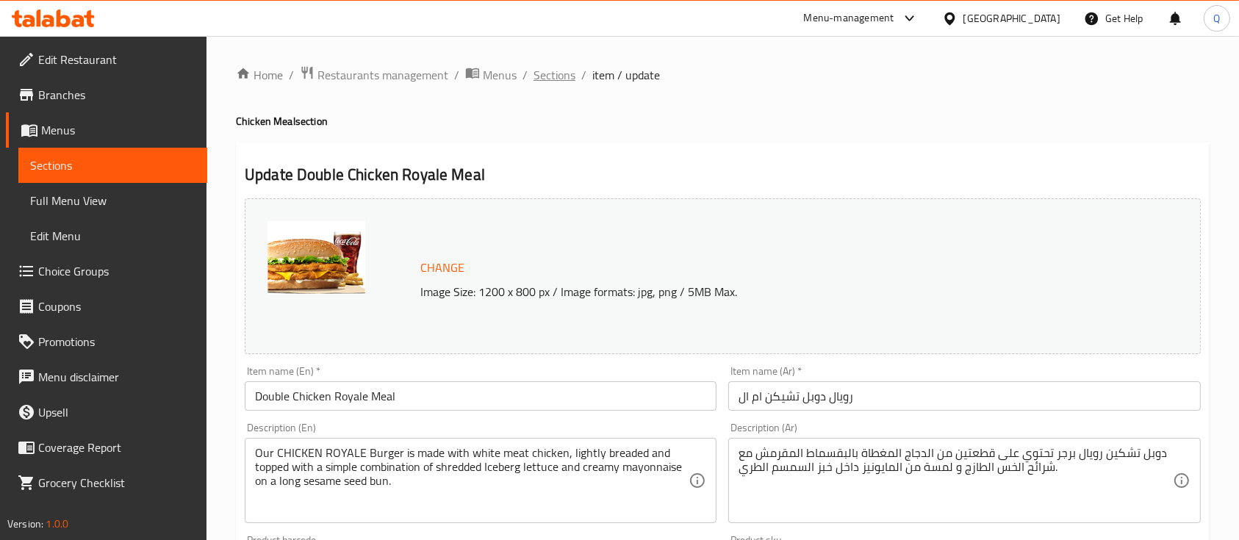
click at [557, 73] on span "Sections" at bounding box center [554, 75] width 42 height 18
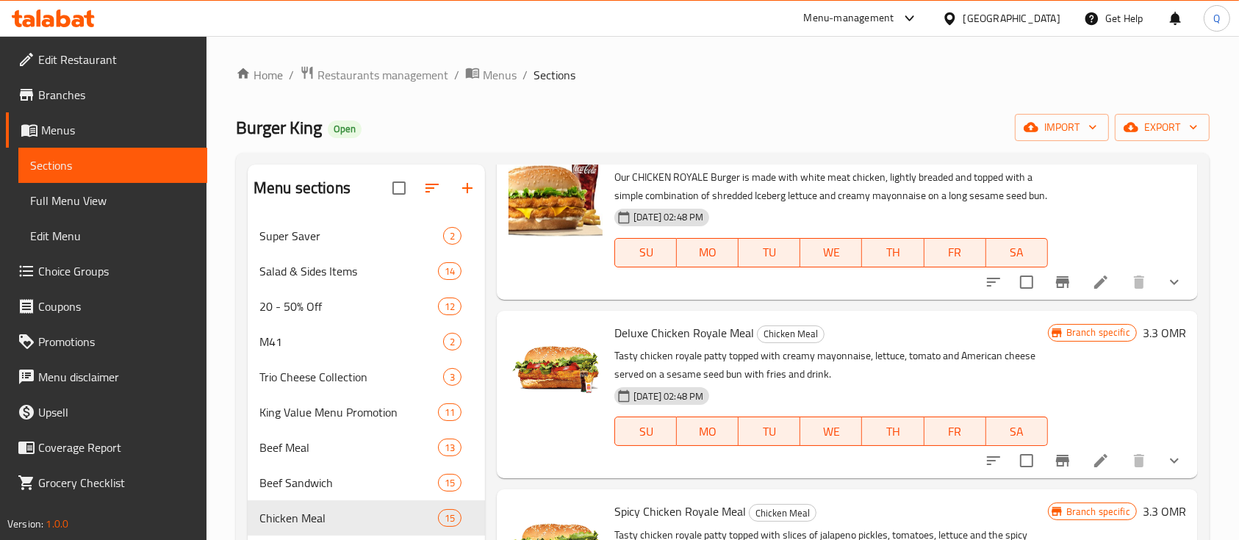
scroll to position [996, 0]
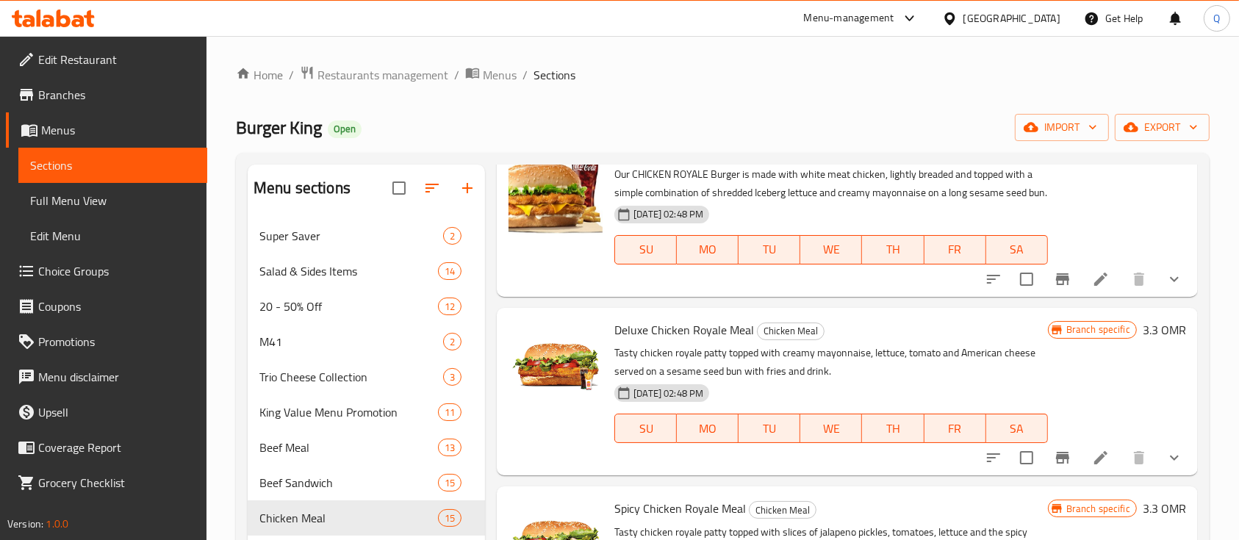
click at [1087, 471] on li at bounding box center [1100, 457] width 41 height 26
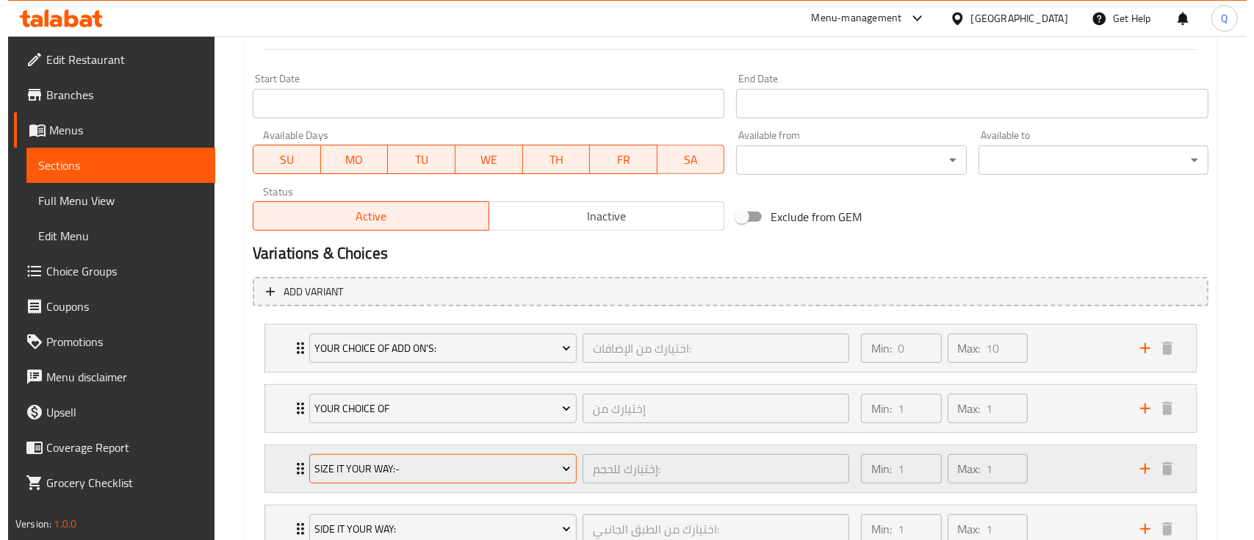
scroll to position [655, 0]
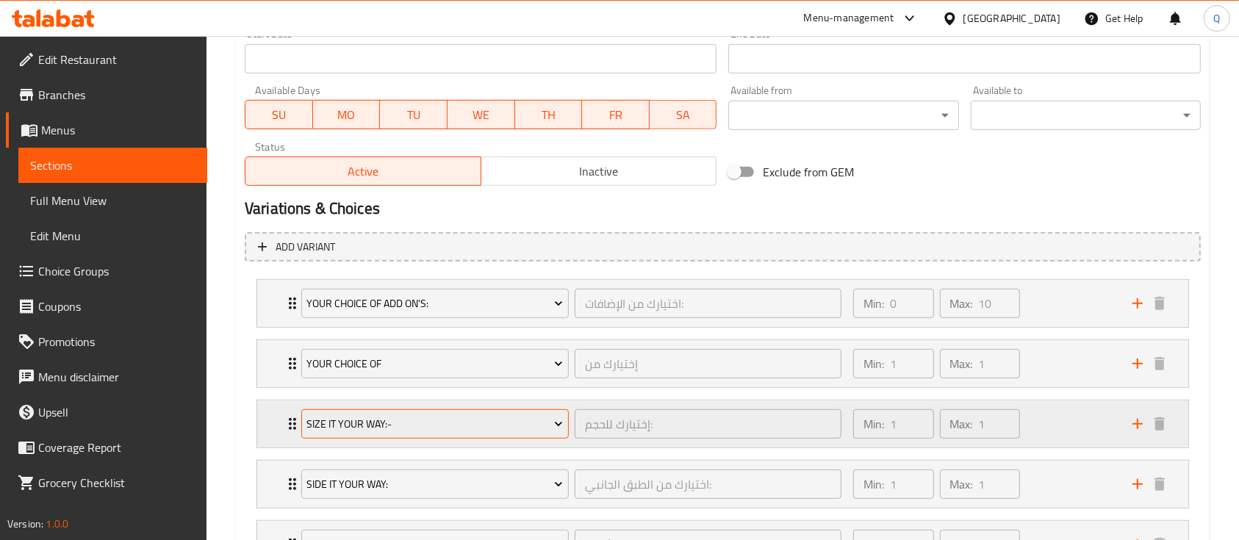
click at [420, 428] on span "Size It Your Way:-" at bounding box center [434, 424] width 256 height 18
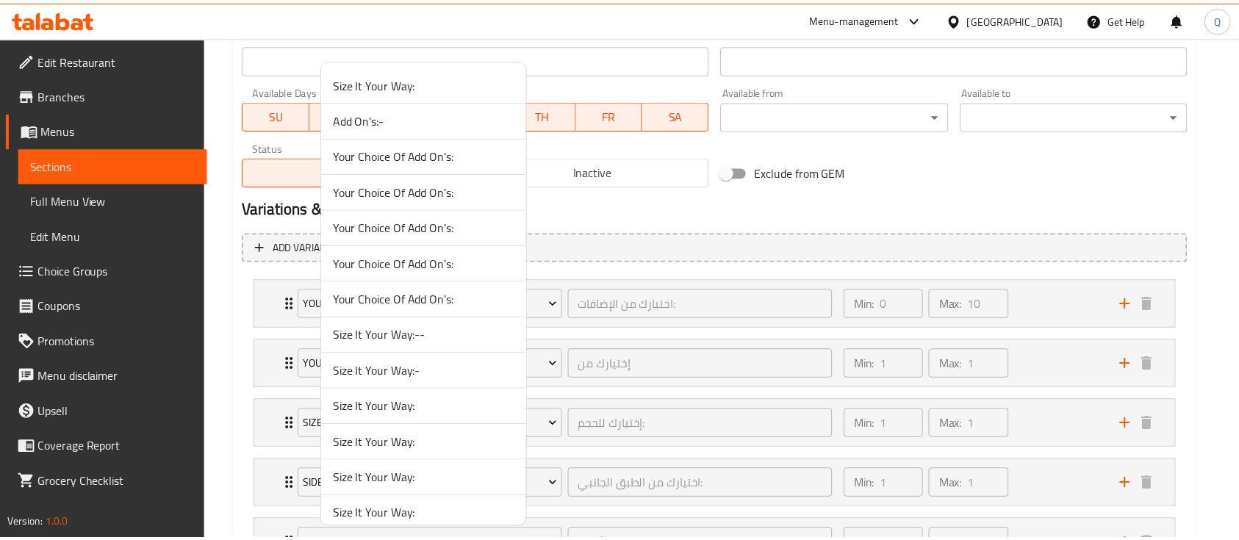
scroll to position [1262, 0]
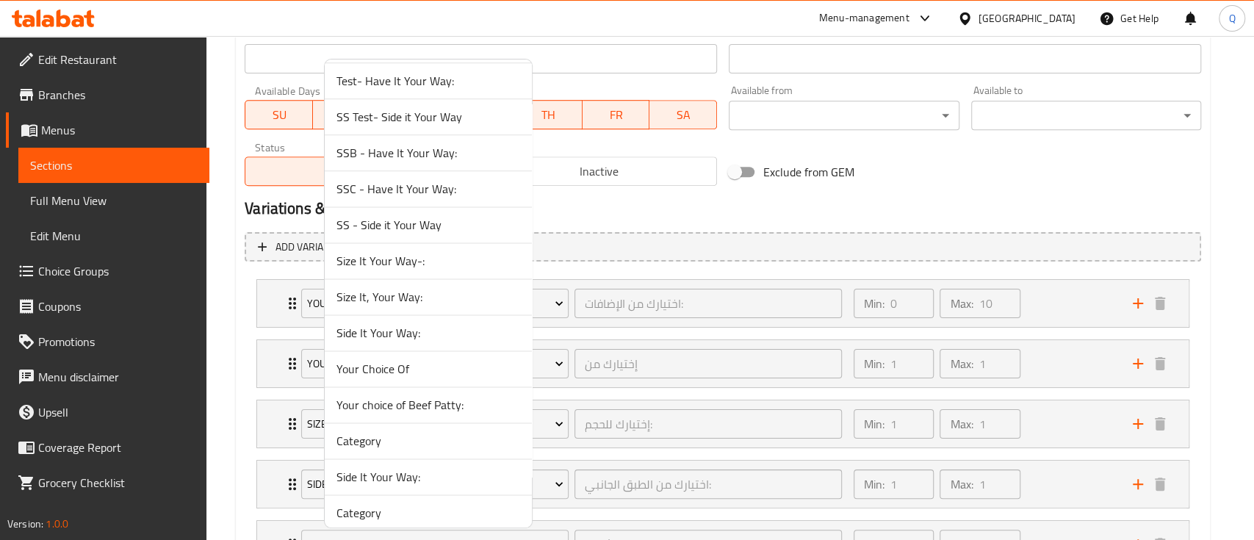
click at [364, 303] on li "Size It, Your Way:" at bounding box center [428, 297] width 207 height 36
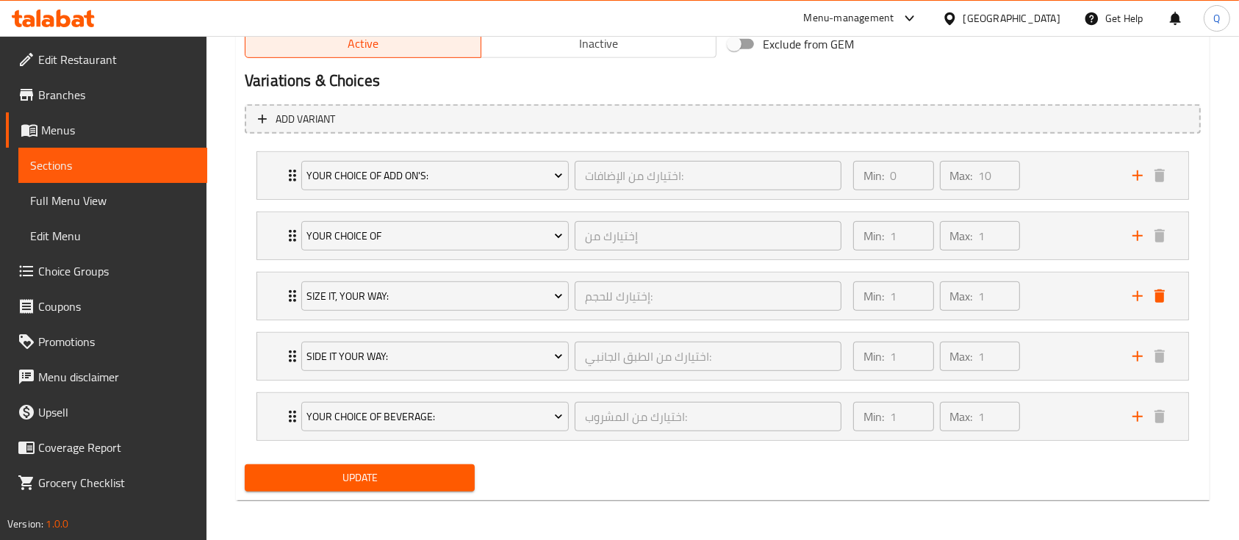
click at [429, 478] on span "Update" at bounding box center [359, 478] width 206 height 18
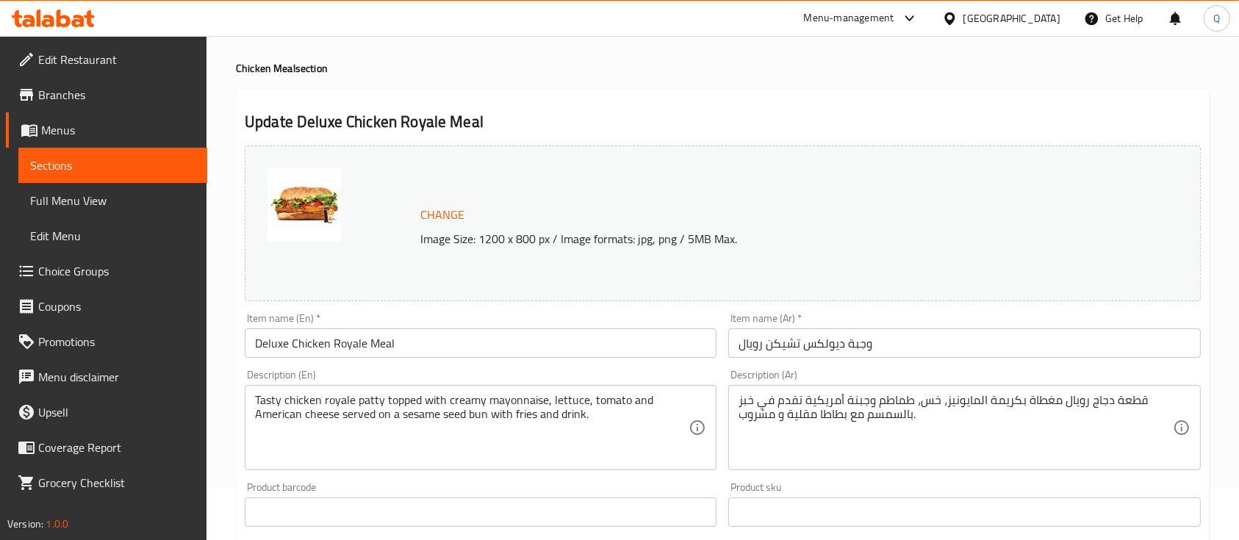
scroll to position [0, 0]
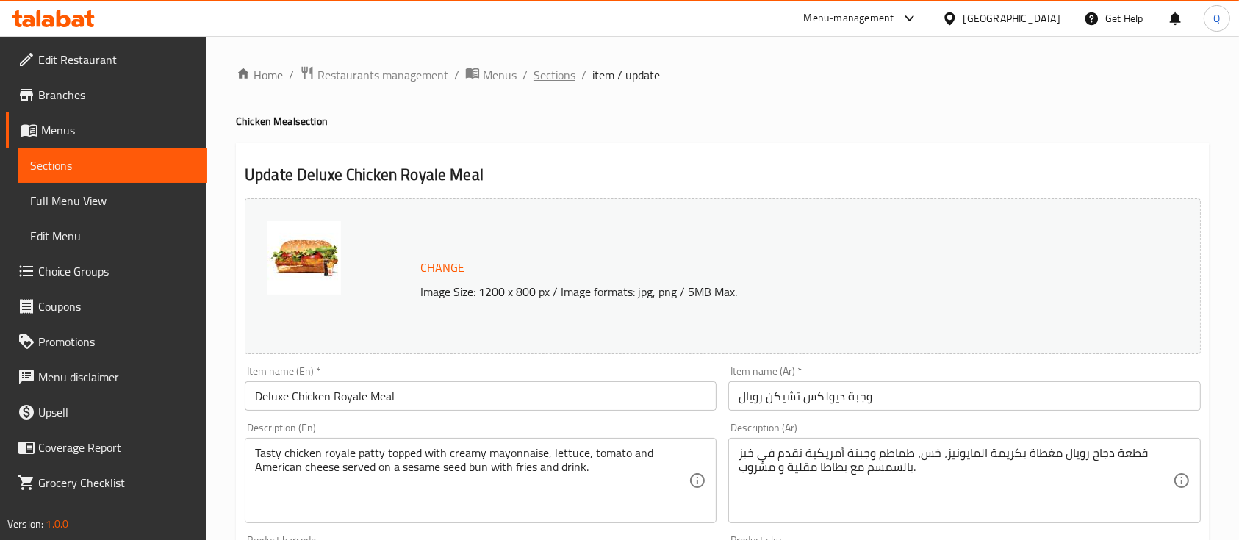
click at [561, 83] on span "Sections" at bounding box center [554, 75] width 42 height 18
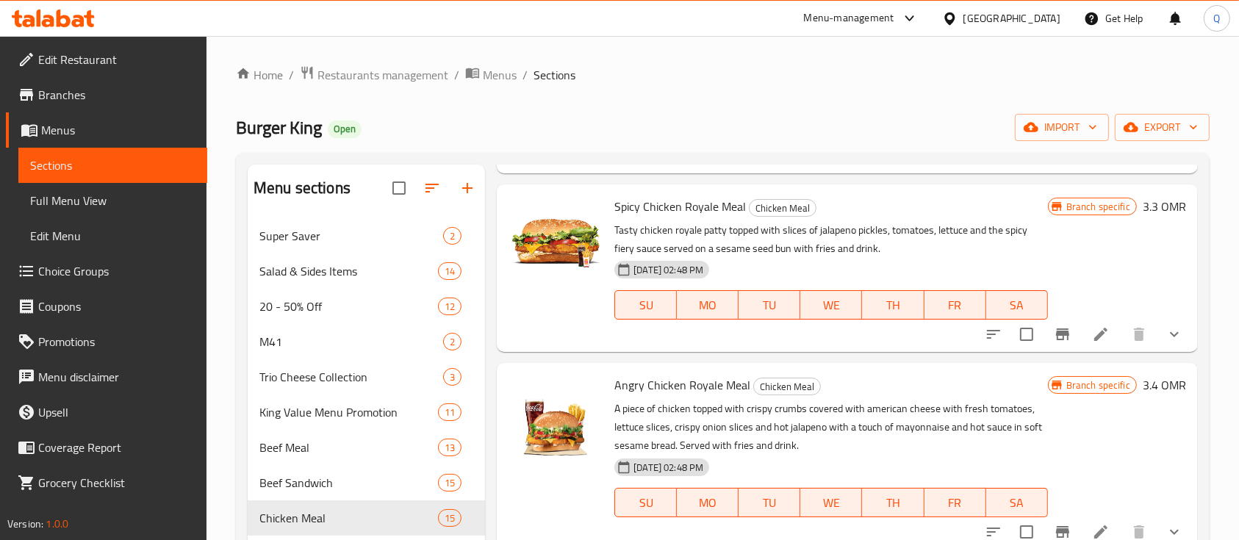
scroll to position [1295, 0]
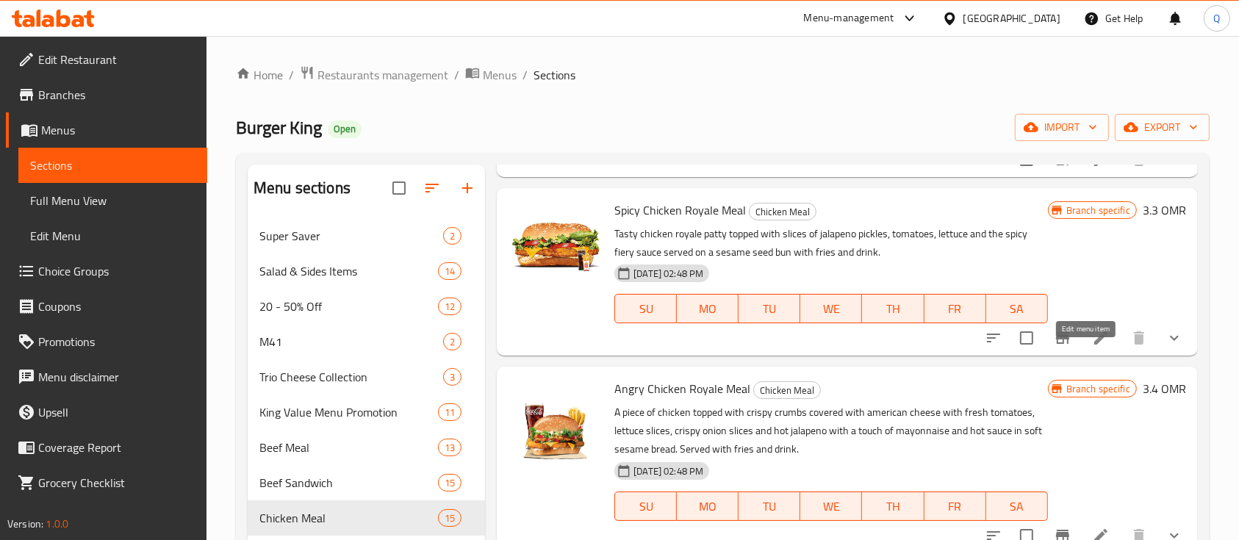
click at [1092, 347] on icon at bounding box center [1101, 338] width 18 height 18
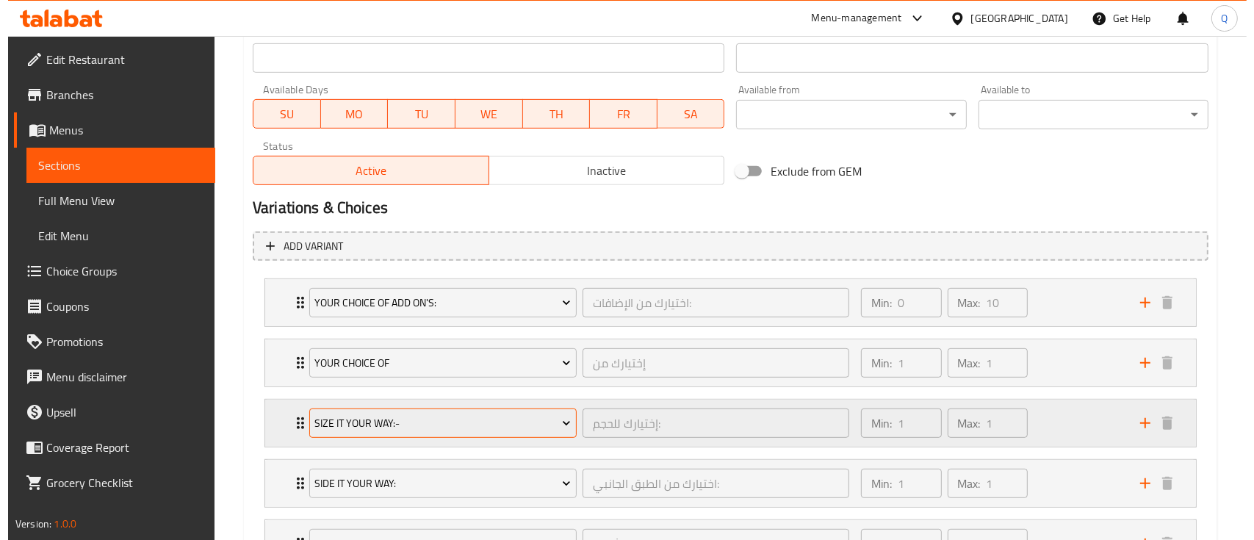
scroll to position [671, 0]
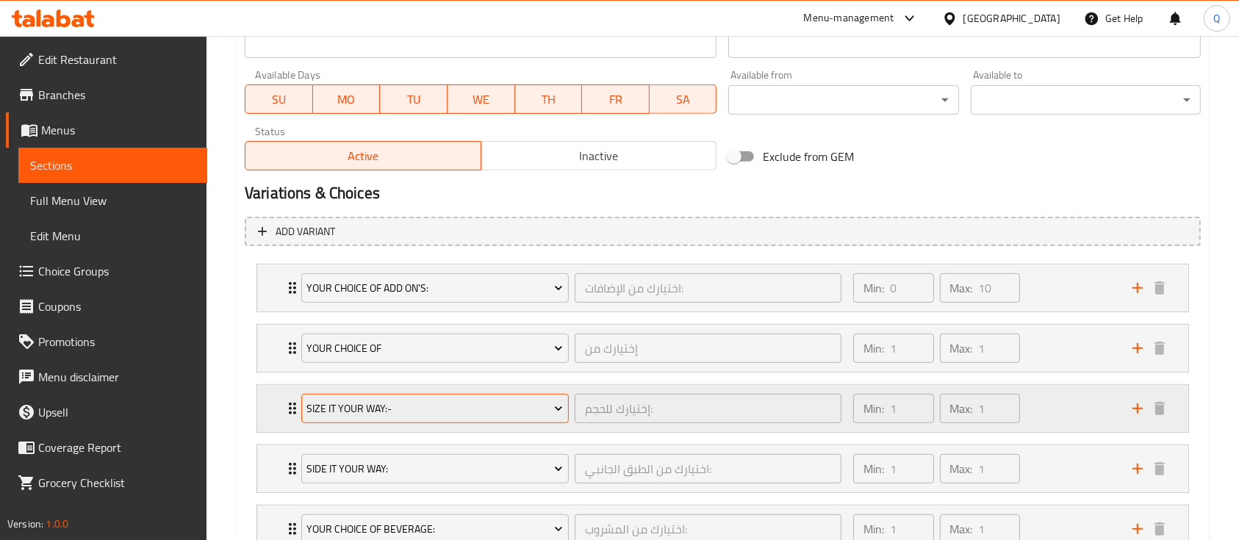
click at [388, 405] on span "Size It Your Way:-" at bounding box center [434, 409] width 256 height 18
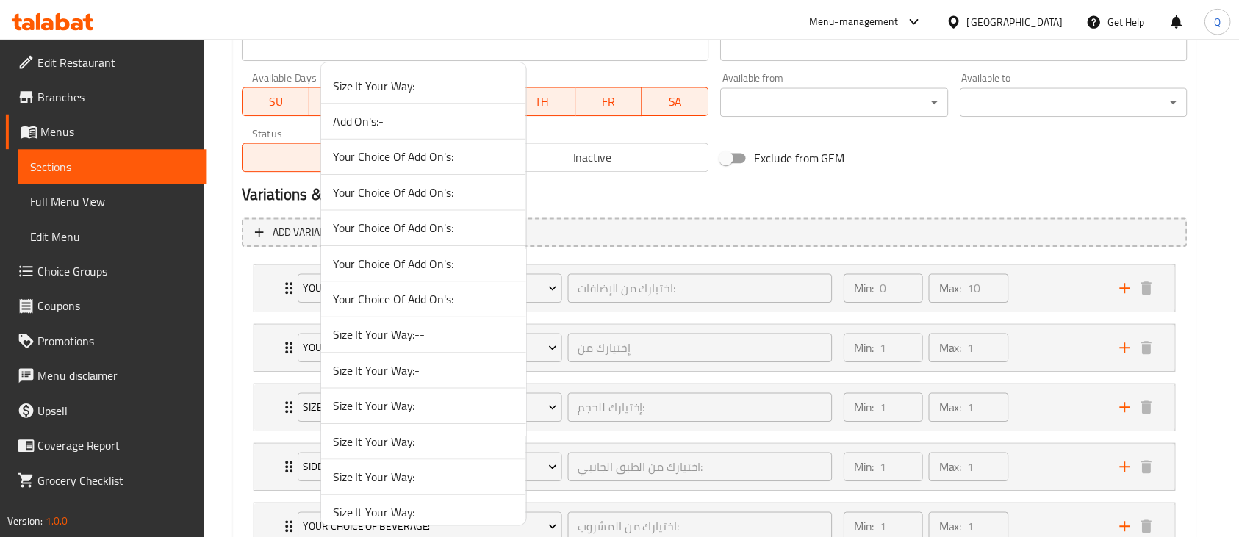
scroll to position [1262, 0]
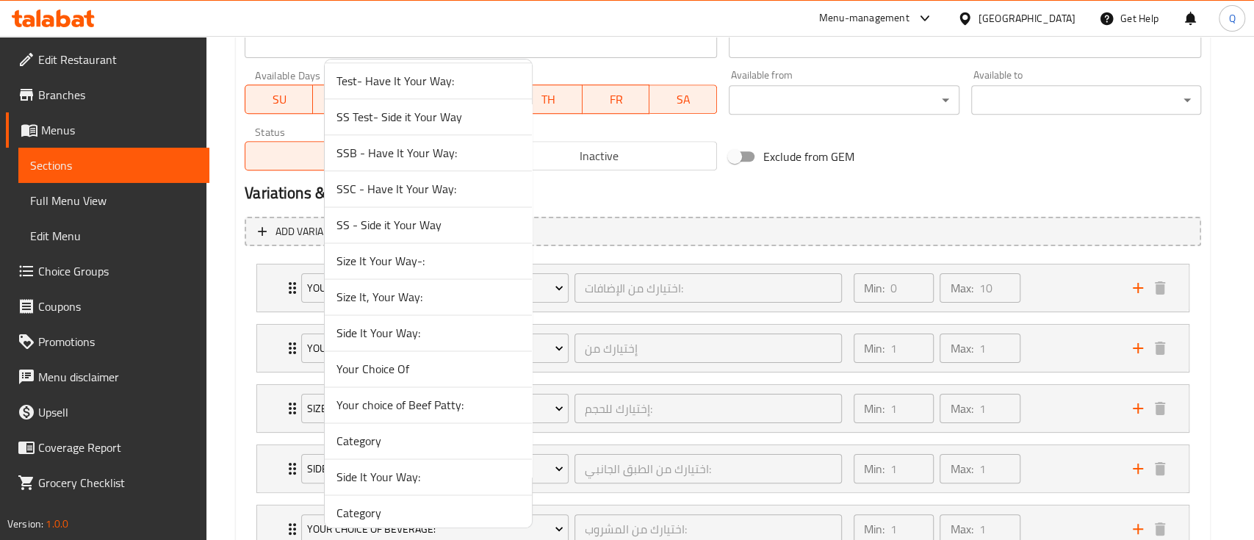
click at [453, 297] on span "Size It, Your Way:" at bounding box center [428, 297] width 184 height 18
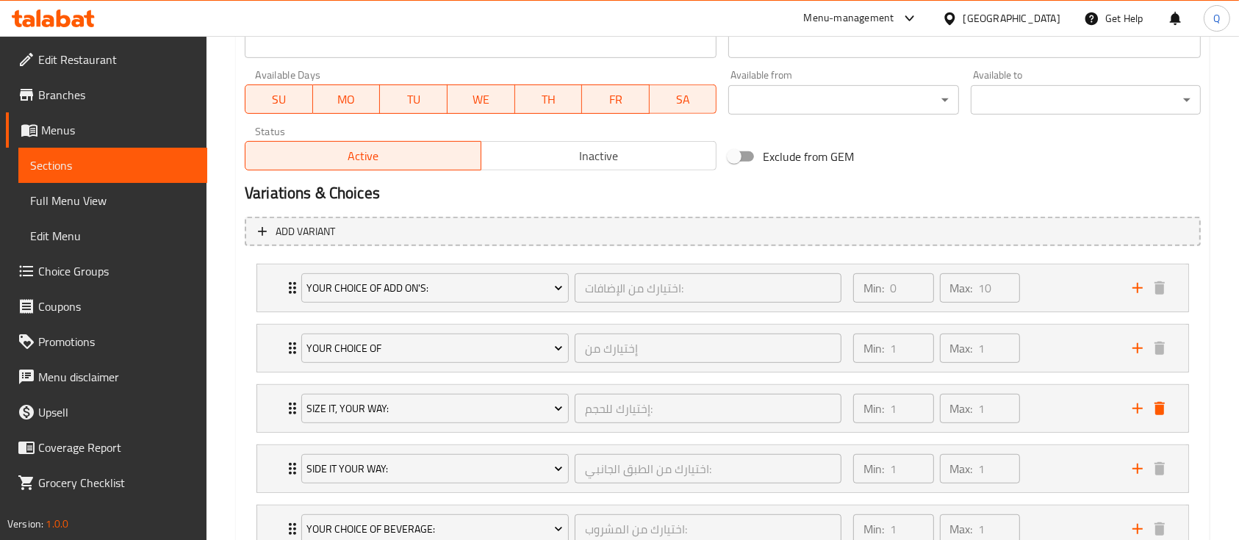
scroll to position [783, 0]
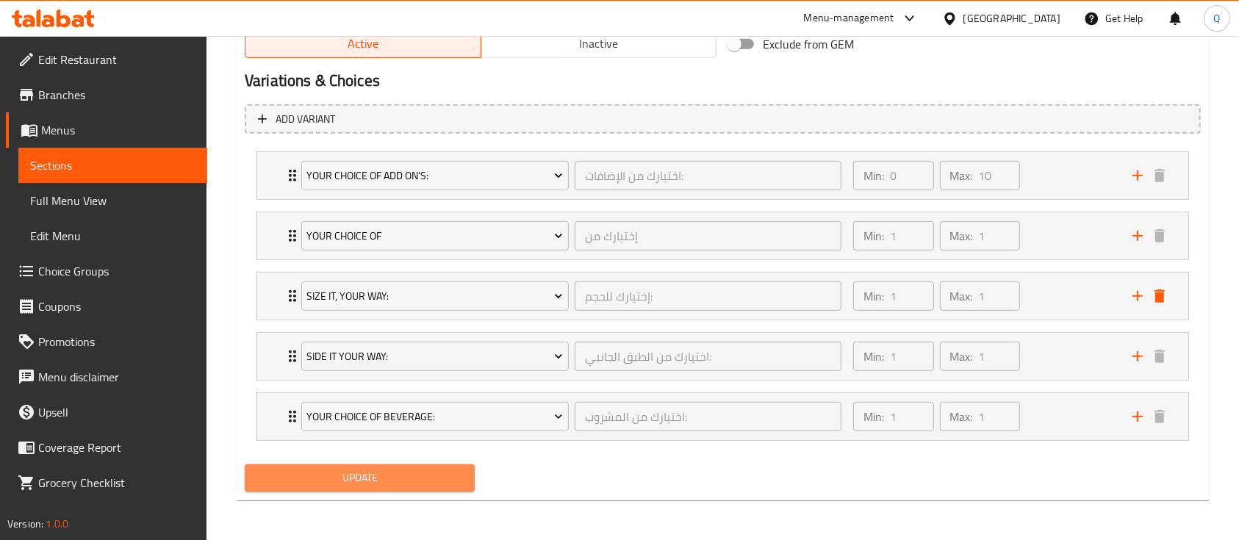
click at [431, 469] on span "Update" at bounding box center [359, 478] width 206 height 18
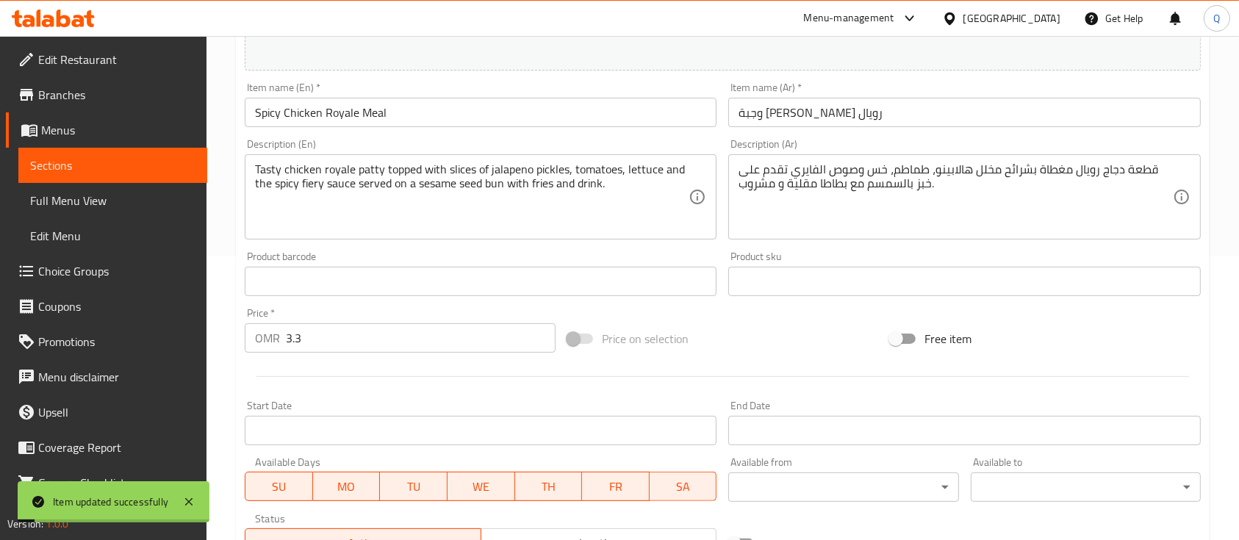
scroll to position [0, 0]
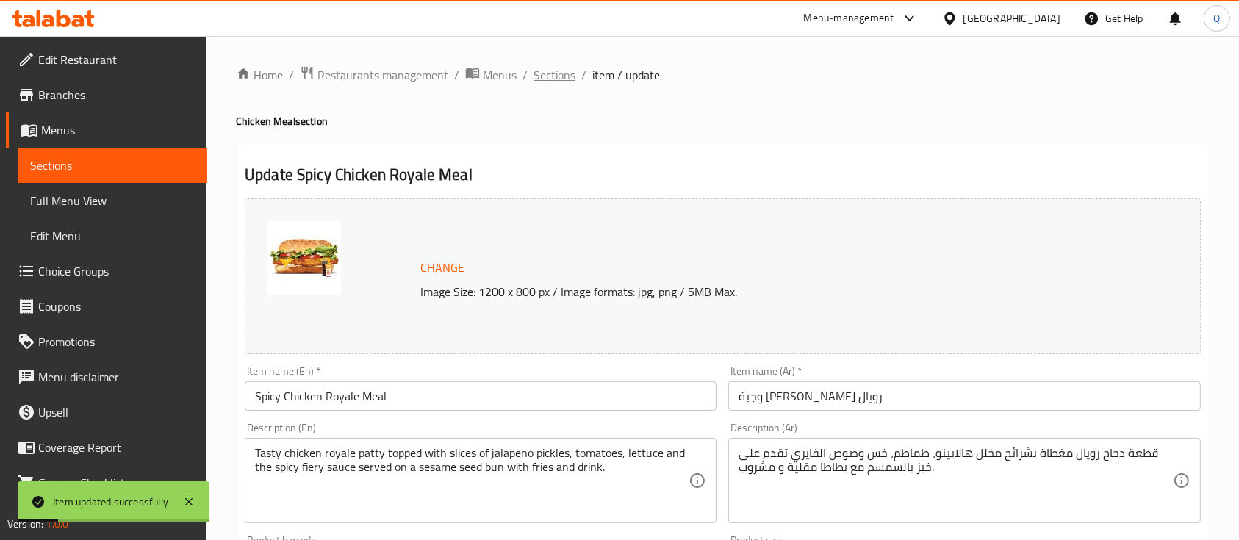
click at [544, 76] on span "Sections" at bounding box center [554, 75] width 42 height 18
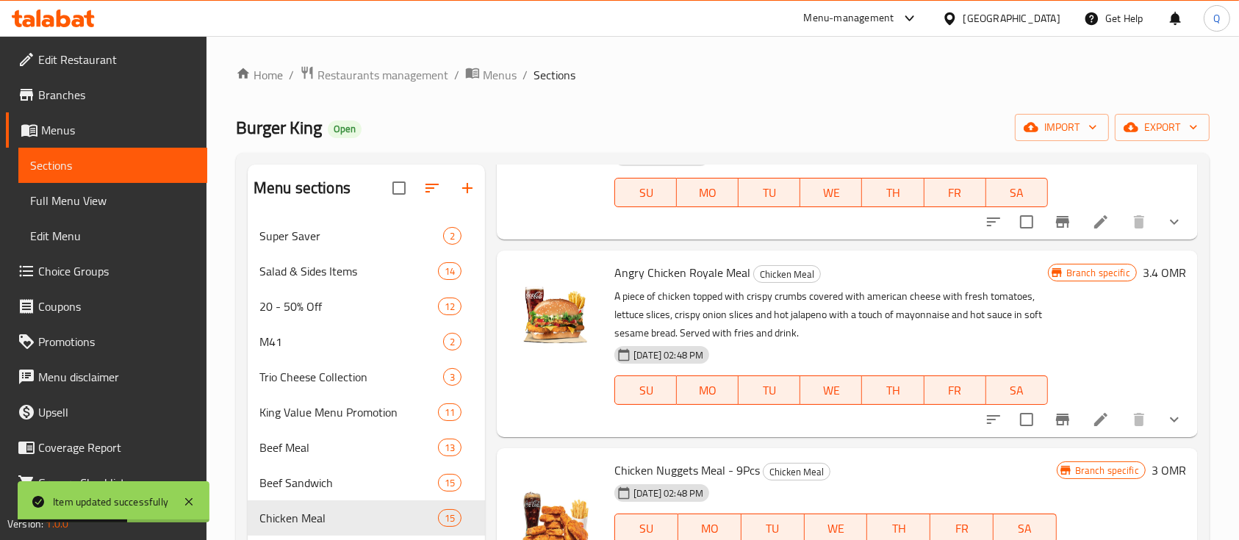
scroll to position [1411, 0]
click at [1092, 427] on icon at bounding box center [1101, 419] width 18 height 18
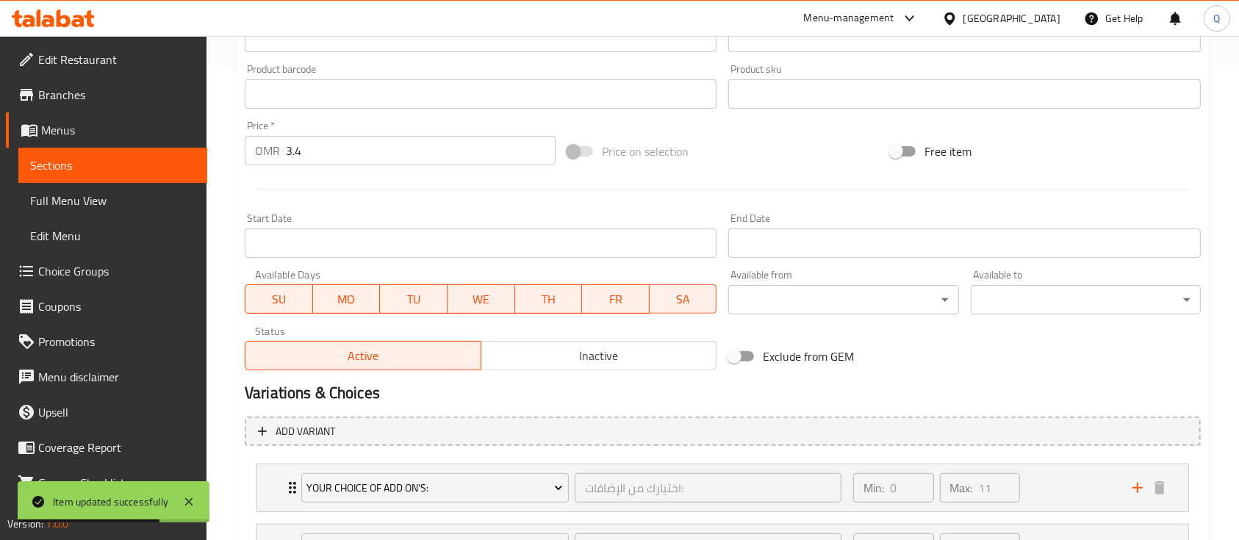
scroll to position [500, 0]
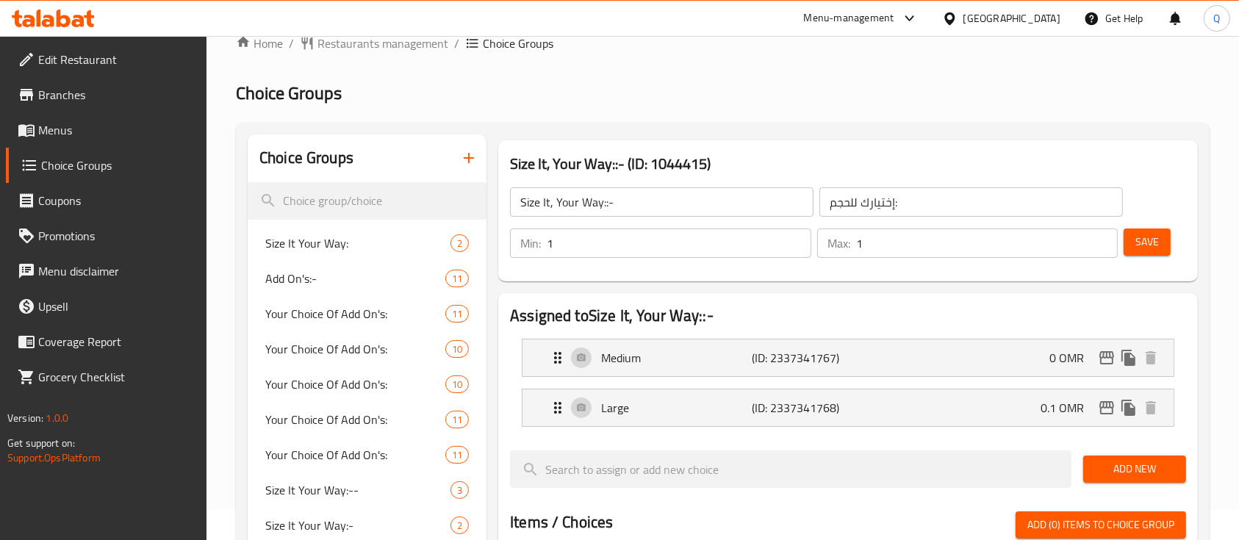
scroll to position [31, 0]
click at [605, 197] on input "Size It, Your Way::-" at bounding box center [661, 201] width 303 height 29
type input "Size It, Your Way:"
drag, startPoint x: 1140, startPoint y: 246, endPoint x: 1128, endPoint y: 259, distance: 17.2
click at [1140, 246] on span "Save" at bounding box center [1147, 242] width 24 height 18
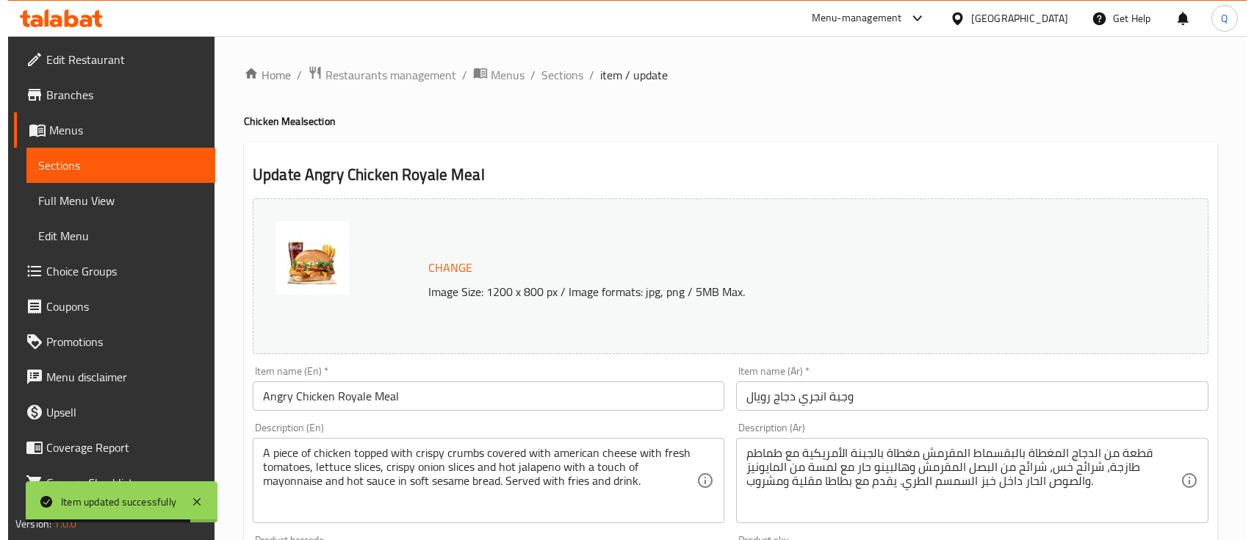
scroll to position [695, 0]
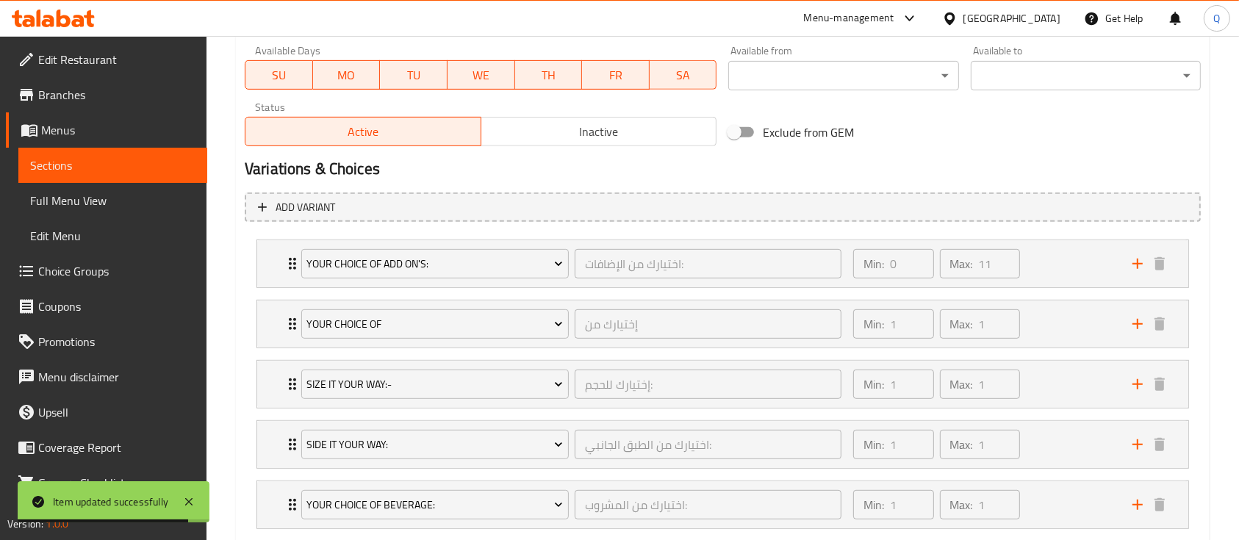
click at [553, 407] on div "Size It Your Way:- إختيارك للحجم: ​ Min: 1 ​ Max: 1 ​ Medium (ID: 1688270022) 0…" at bounding box center [722, 384] width 932 height 48
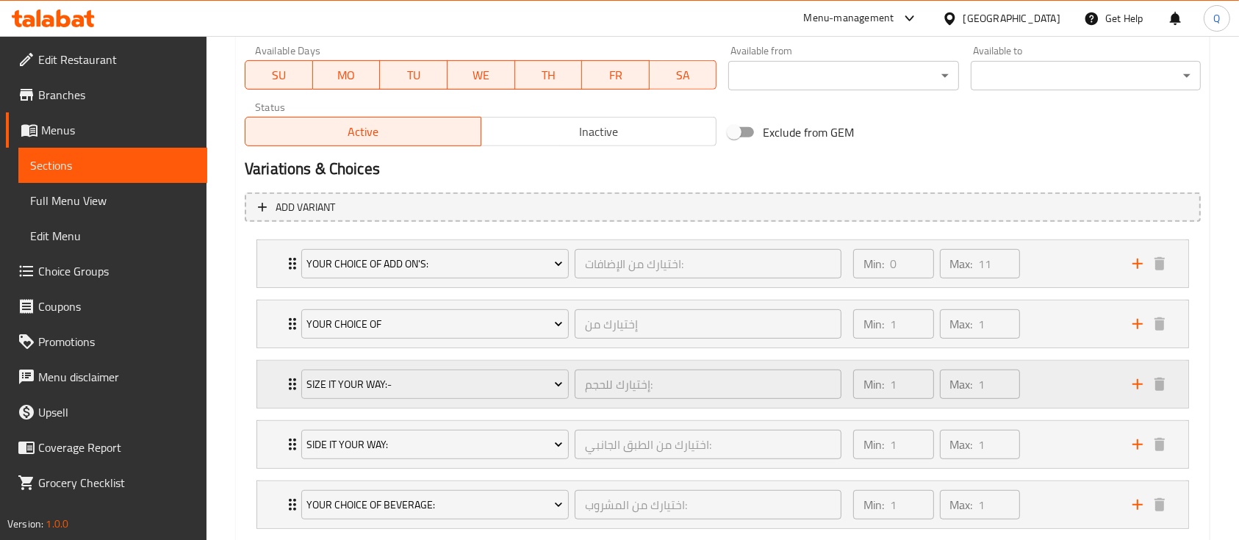
click at [512, 364] on div "Size It Your Way:- إختيارك للحجم: ​" at bounding box center [571, 384] width 558 height 47
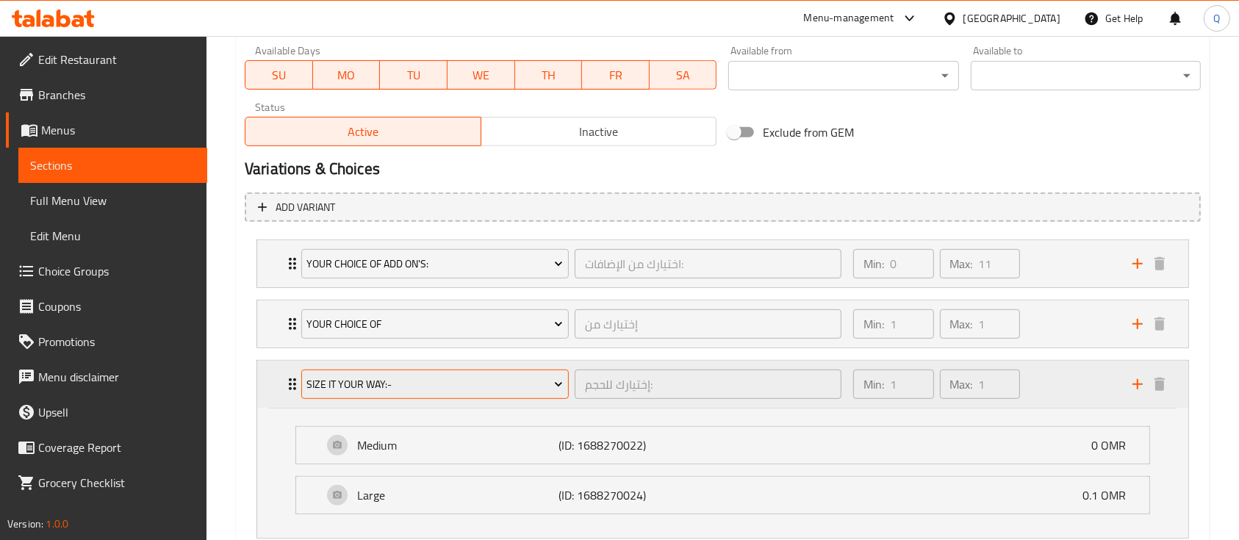
click at [512, 378] on span "Size It Your Way:-" at bounding box center [434, 384] width 256 height 18
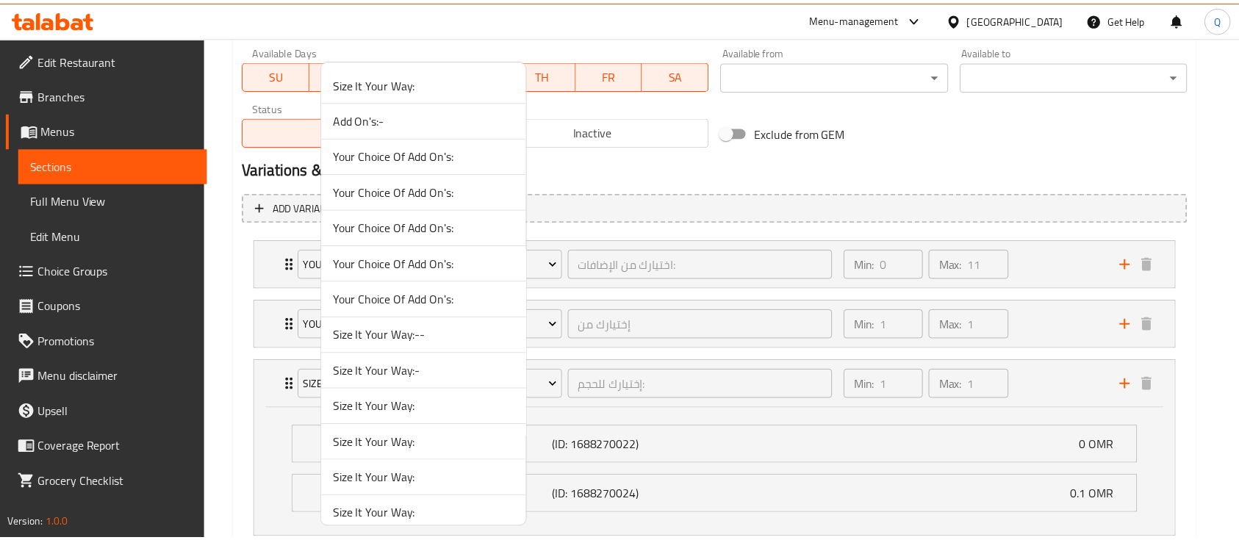
scroll to position [1262, 0]
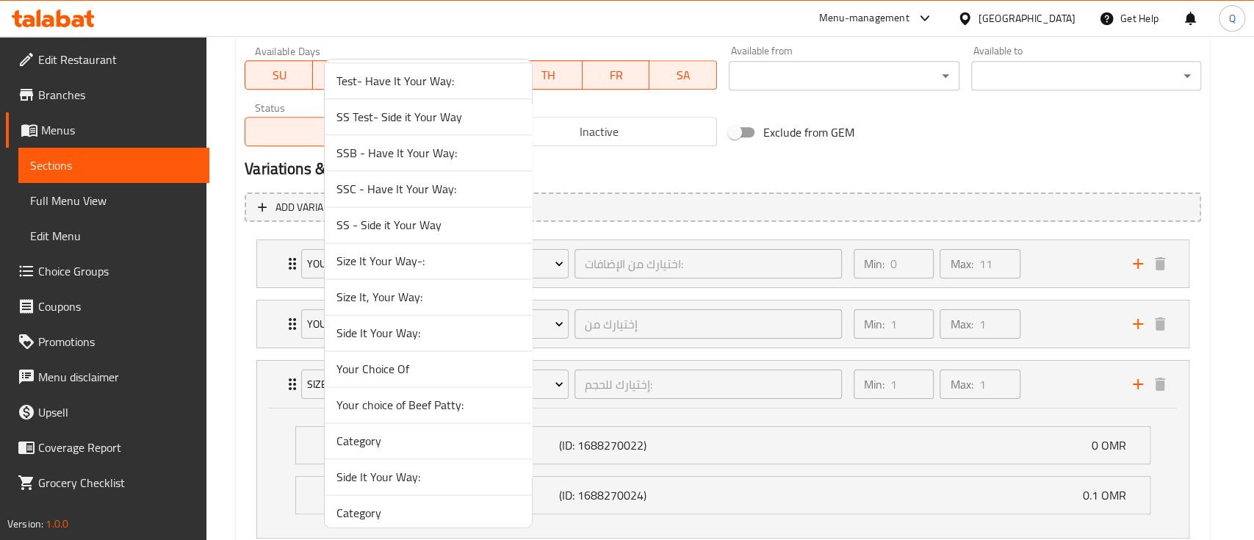
click at [454, 298] on span "Size It, Your Way:" at bounding box center [428, 297] width 184 height 18
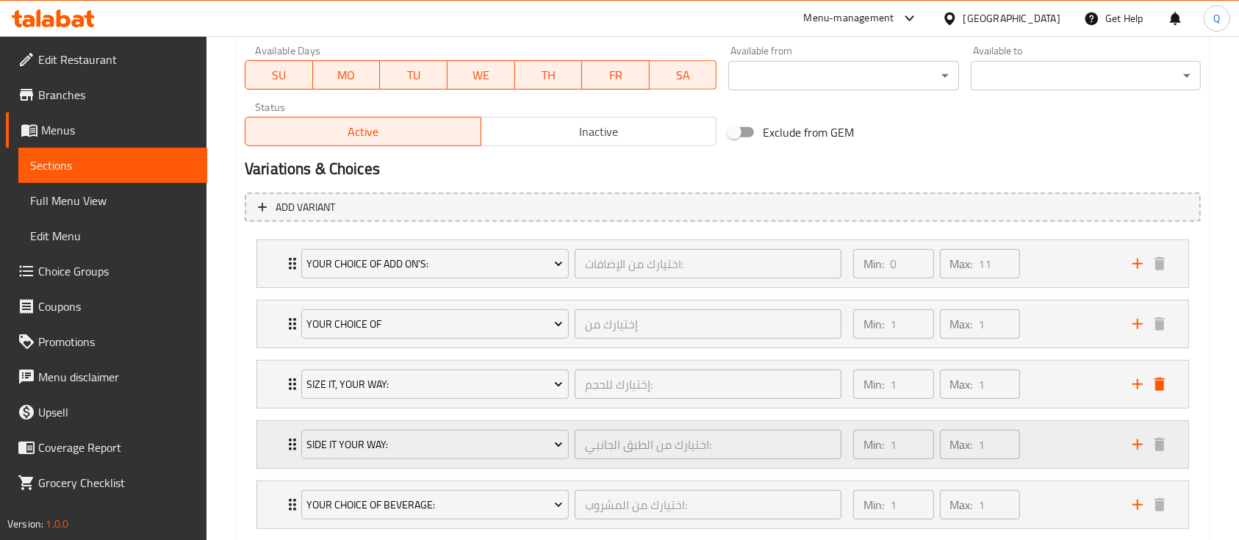
scroll to position [783, 0]
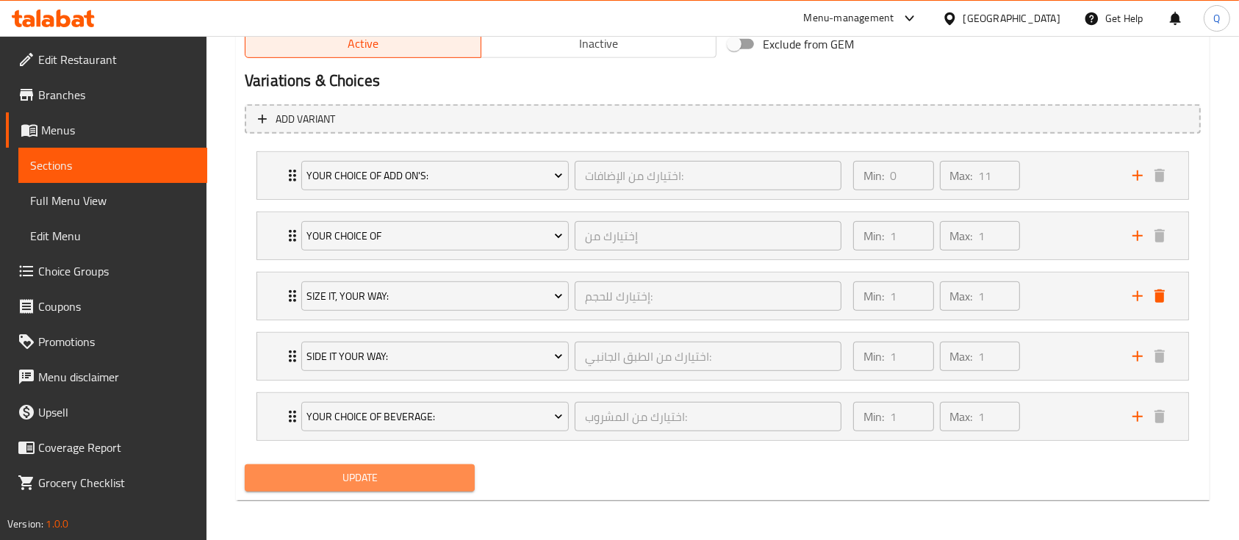
click at [447, 474] on span "Update" at bounding box center [359, 478] width 206 height 18
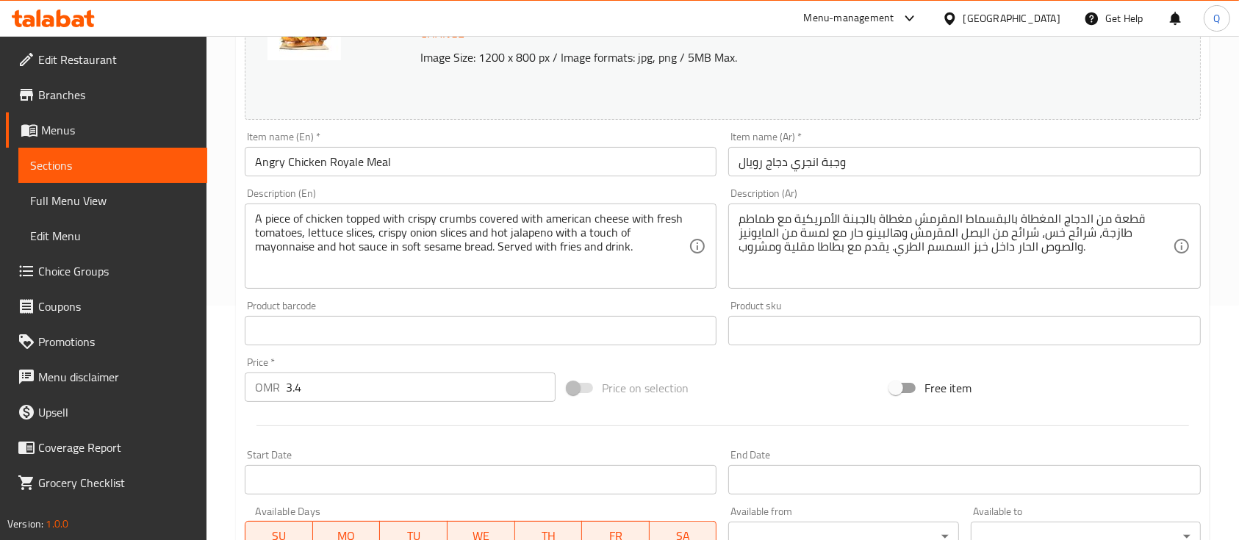
scroll to position [0, 0]
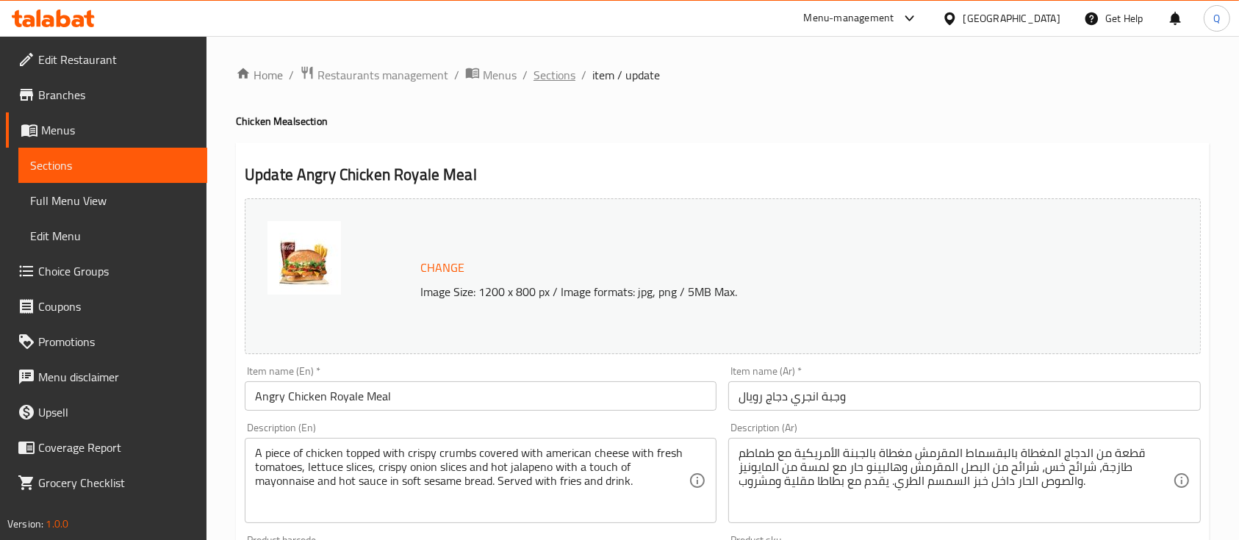
click at [559, 76] on span "Sections" at bounding box center [554, 75] width 42 height 18
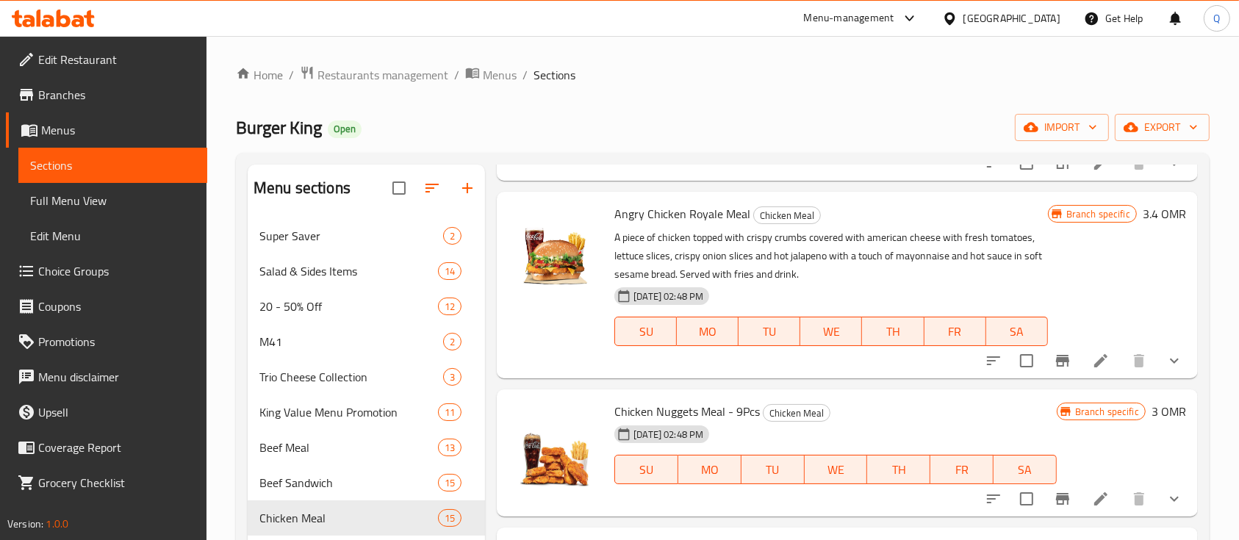
scroll to position [1665, 0]
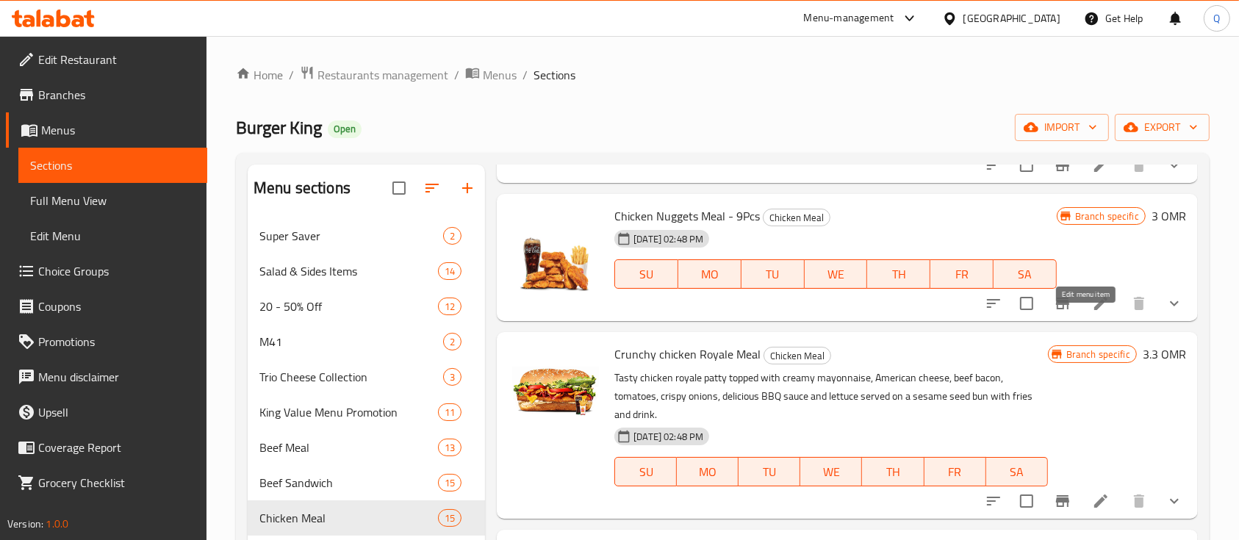
click at [1092, 312] on icon at bounding box center [1101, 304] width 18 height 18
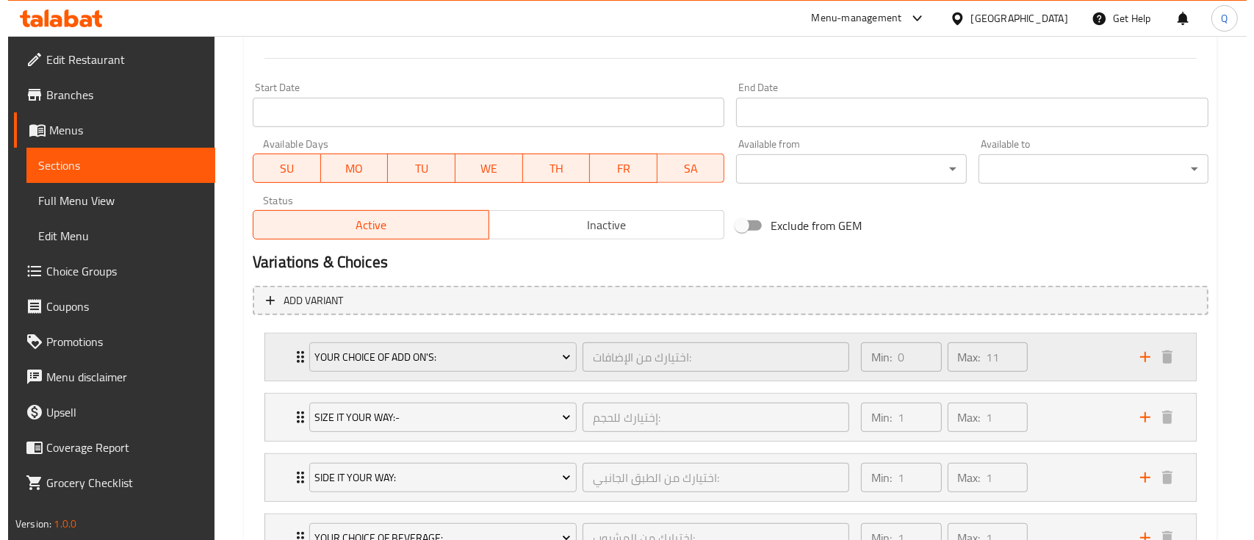
scroll to position [685, 0]
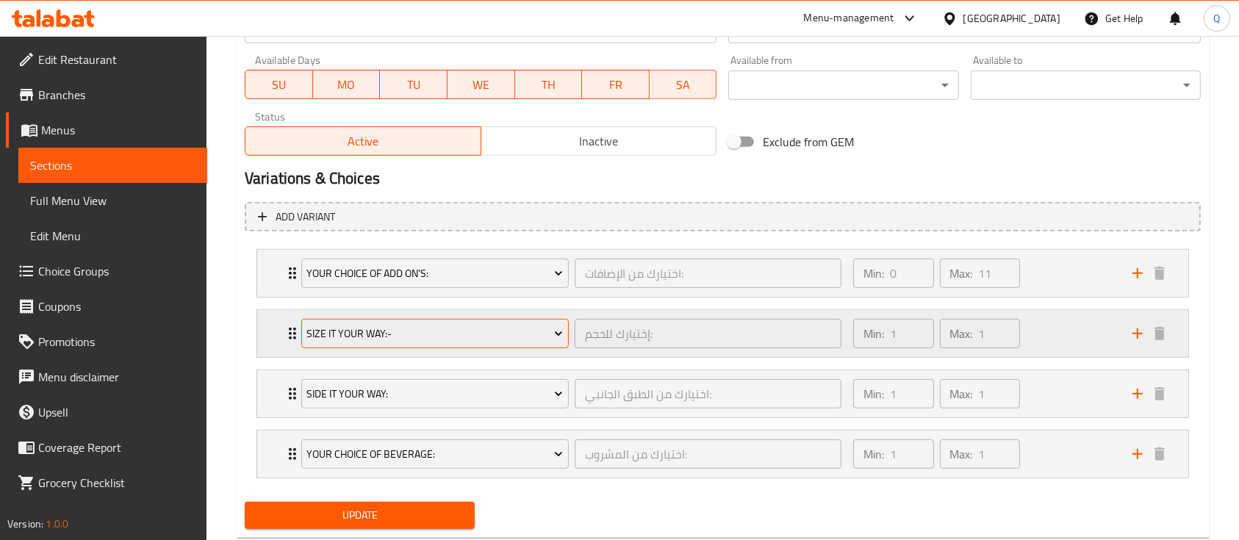
click at [500, 338] on span "Size It Your Way:-" at bounding box center [434, 334] width 256 height 18
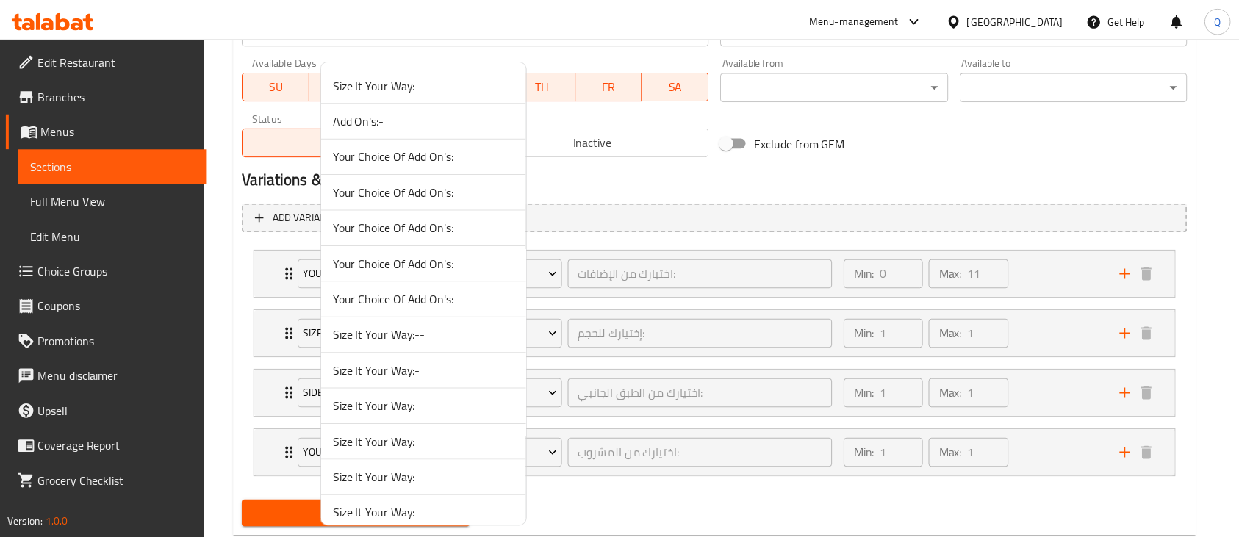
scroll to position [1262, 0]
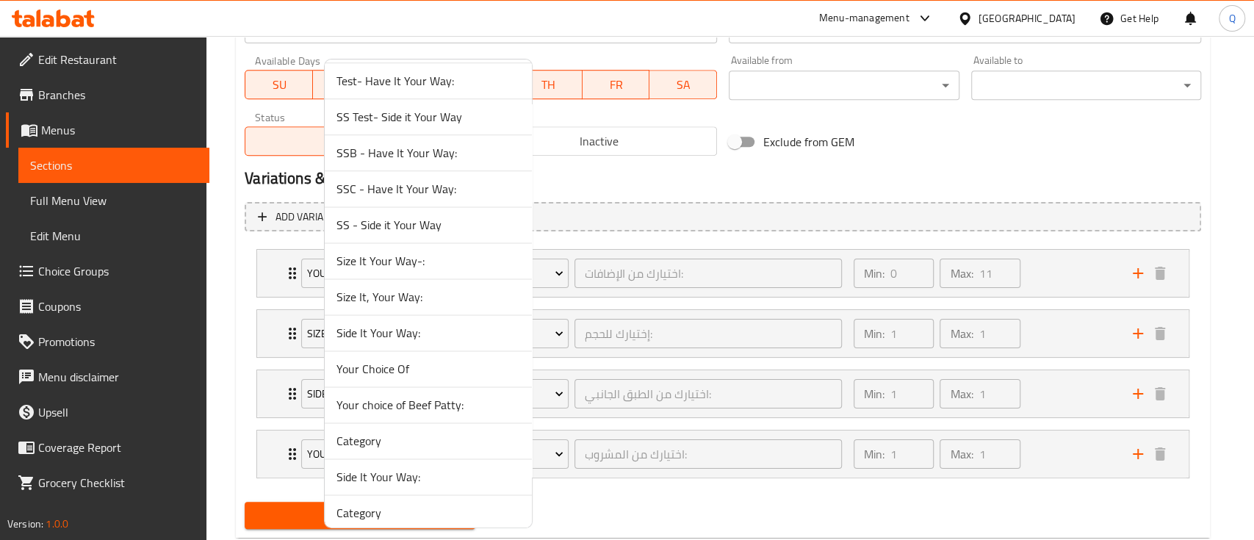
click at [439, 292] on span "Size It, Your Way:" at bounding box center [428, 297] width 184 height 18
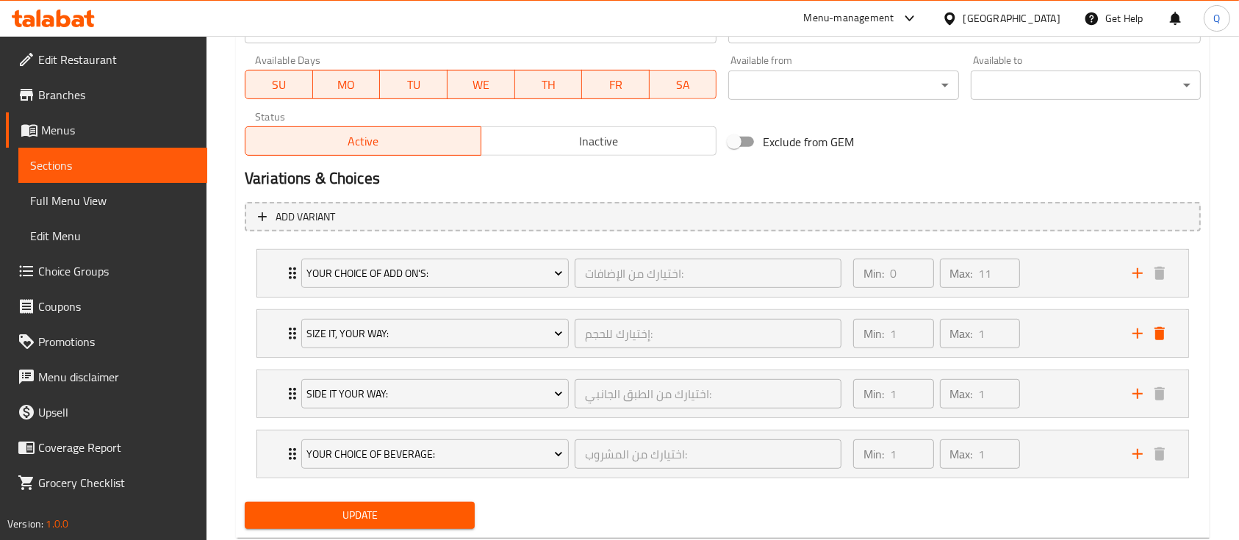
click at [296, 514] on span "Update" at bounding box center [359, 515] width 206 height 18
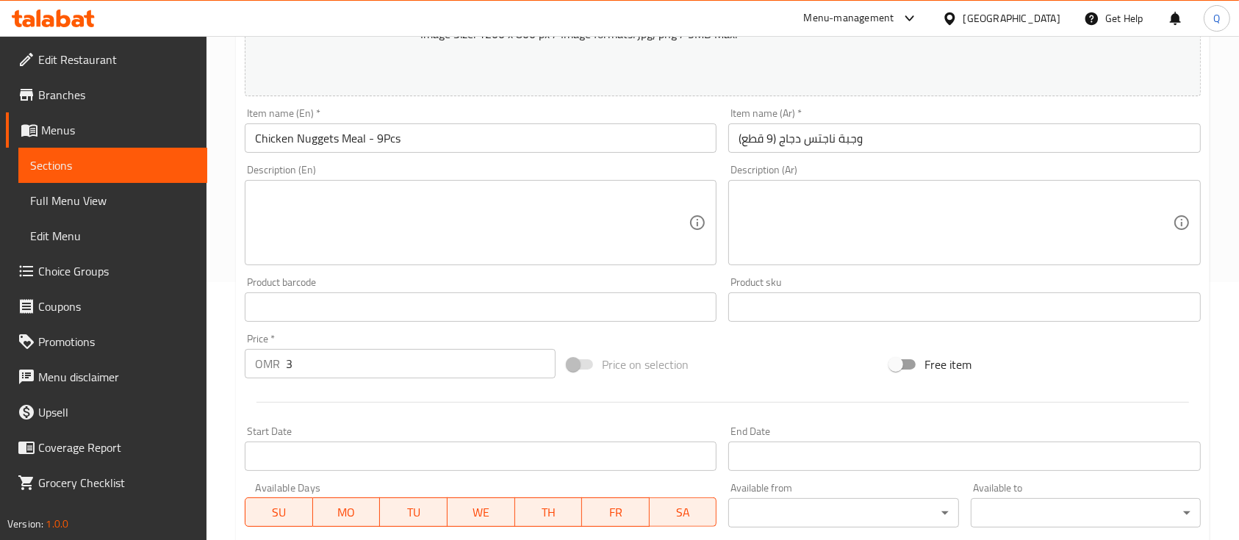
scroll to position [0, 0]
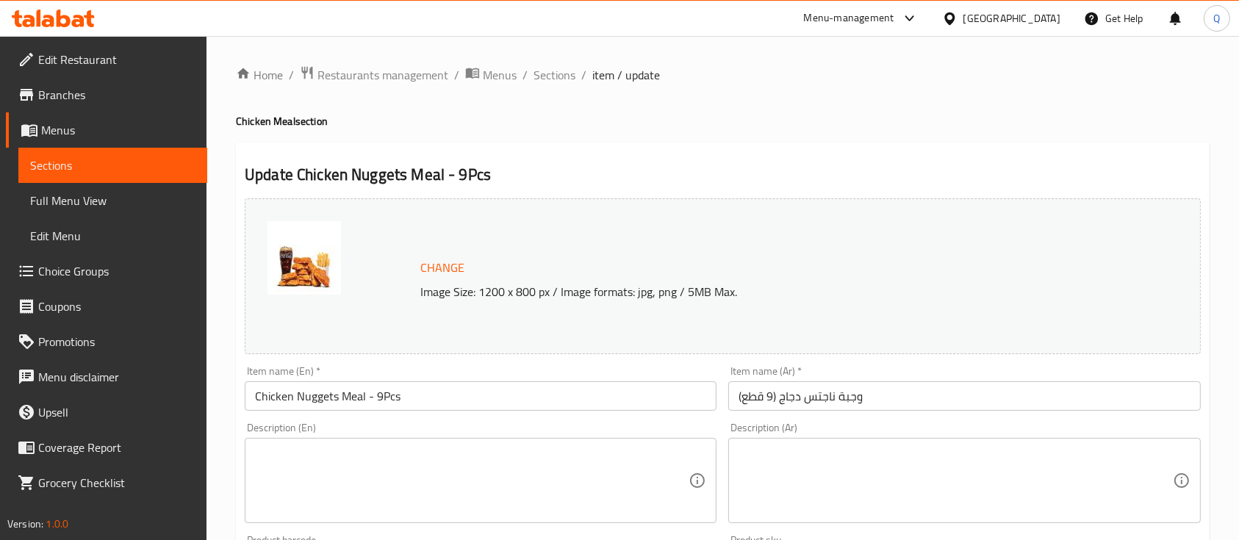
drag, startPoint x: 542, startPoint y: 68, endPoint x: 547, endPoint y: 59, distance: 9.9
click at [543, 68] on span "Sections" at bounding box center [554, 75] width 42 height 18
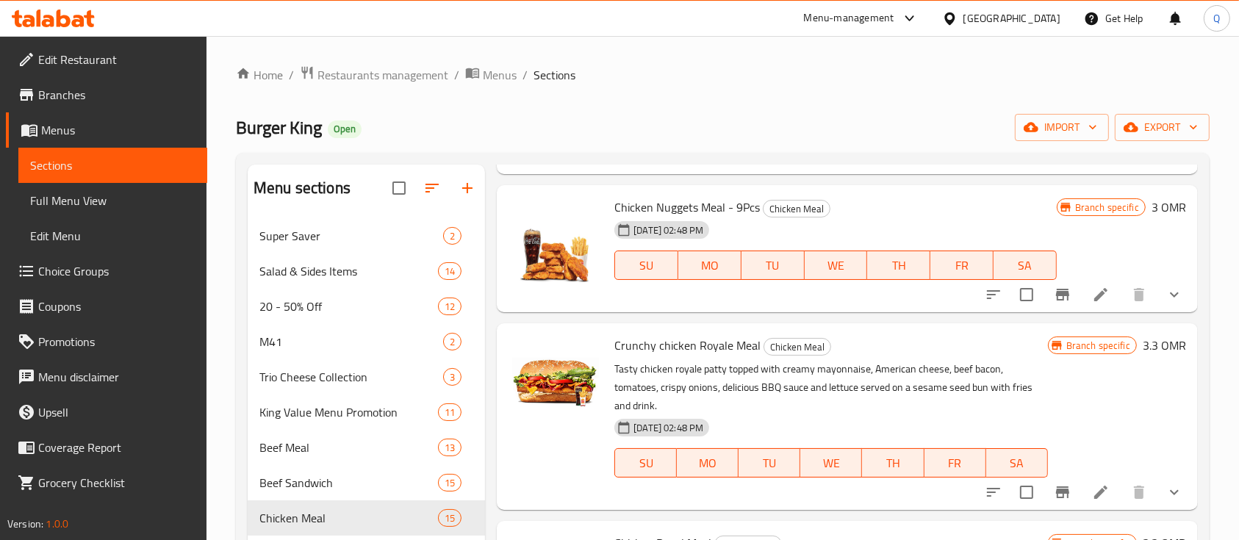
scroll to position [1763, 0]
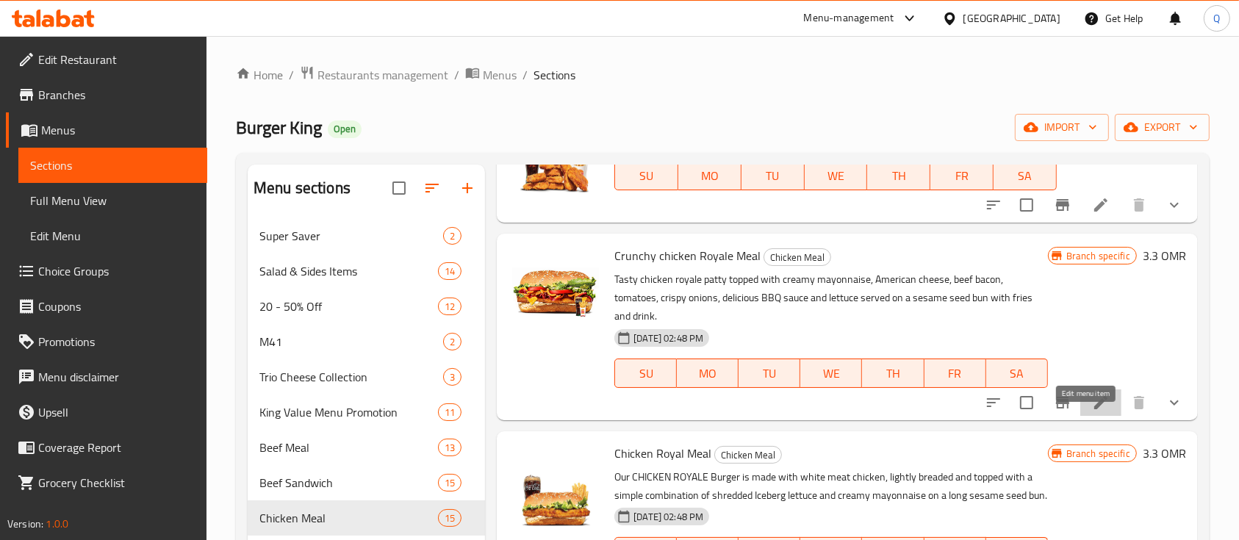
click at [1092, 411] on icon at bounding box center [1101, 403] width 18 height 18
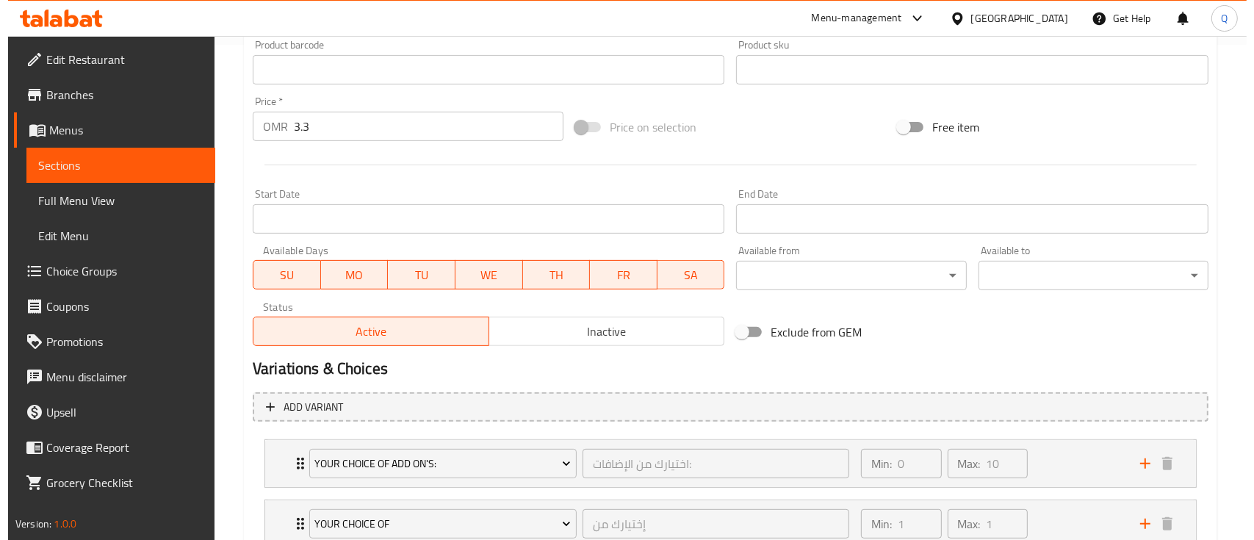
scroll to position [588, 0]
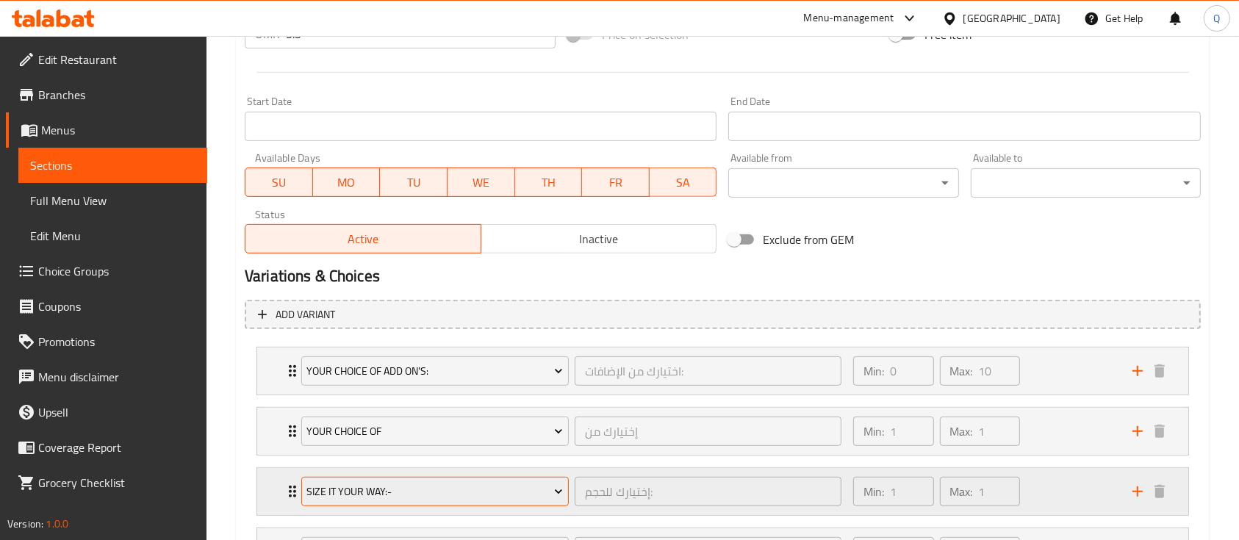
click at [456, 493] on span "Size It Your Way:-" at bounding box center [434, 492] width 256 height 18
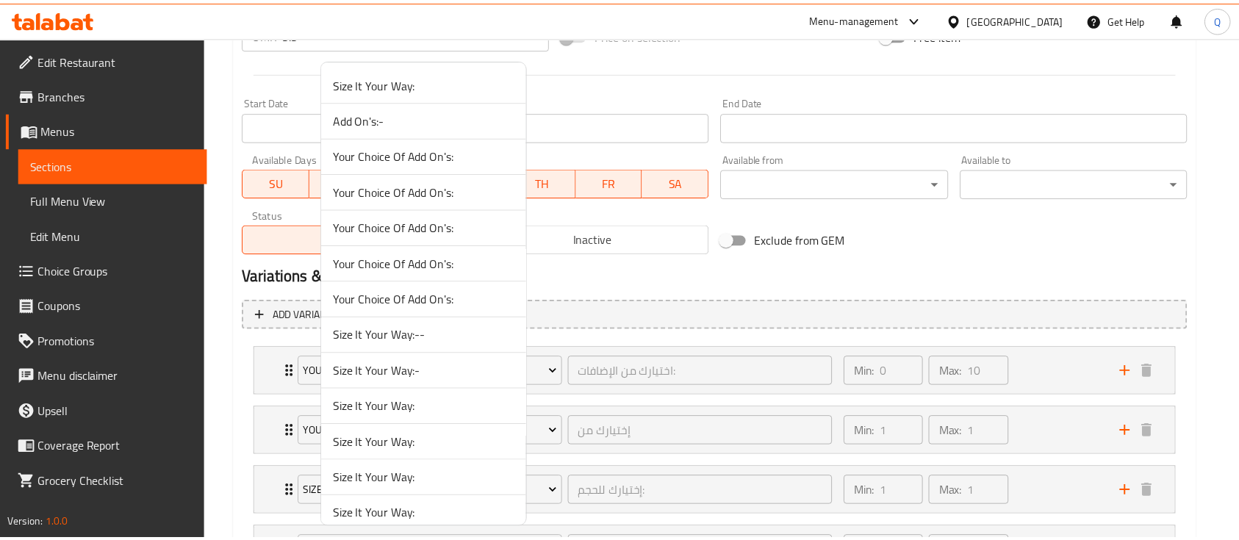
scroll to position [1262, 0]
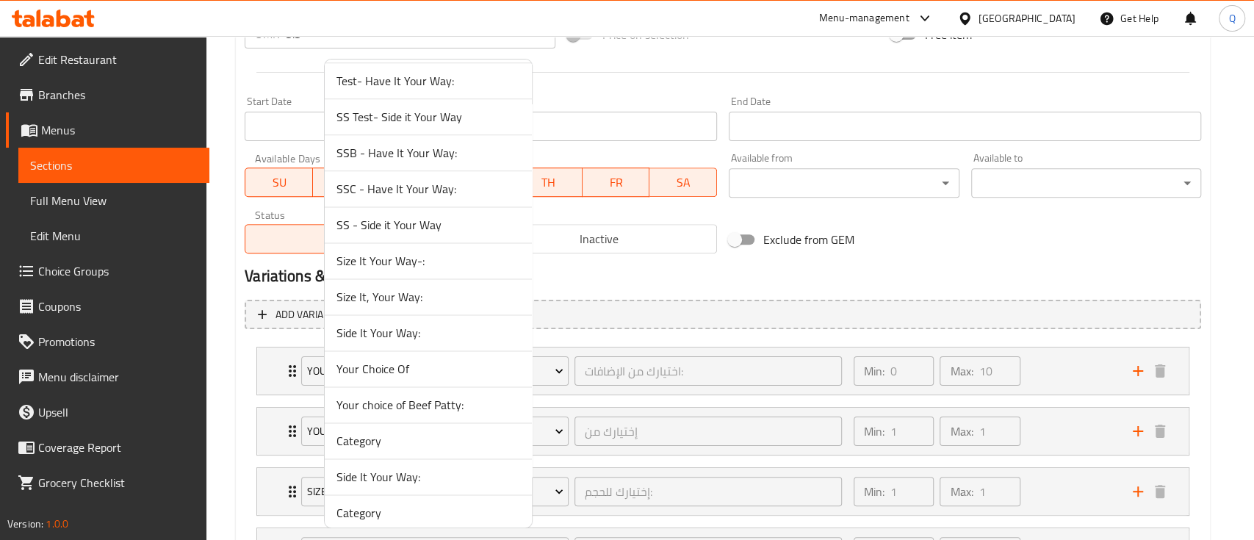
click at [435, 302] on li "Size It, Your Way:" at bounding box center [428, 297] width 207 height 36
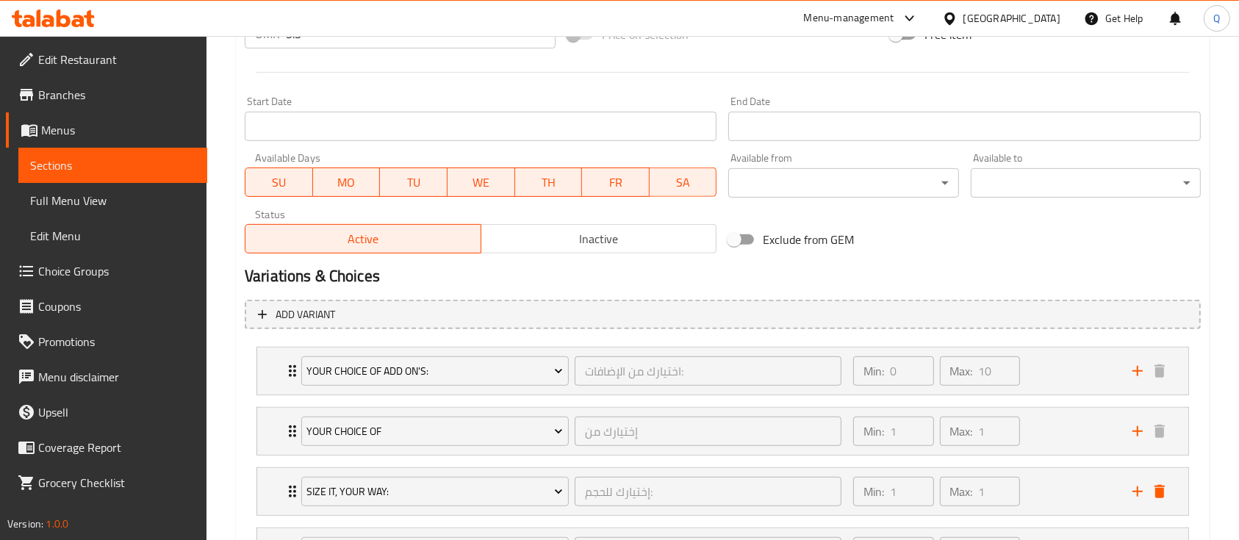
click at [1012, 232] on div "Exclude from GEM" at bounding box center [883, 240] width 323 height 40
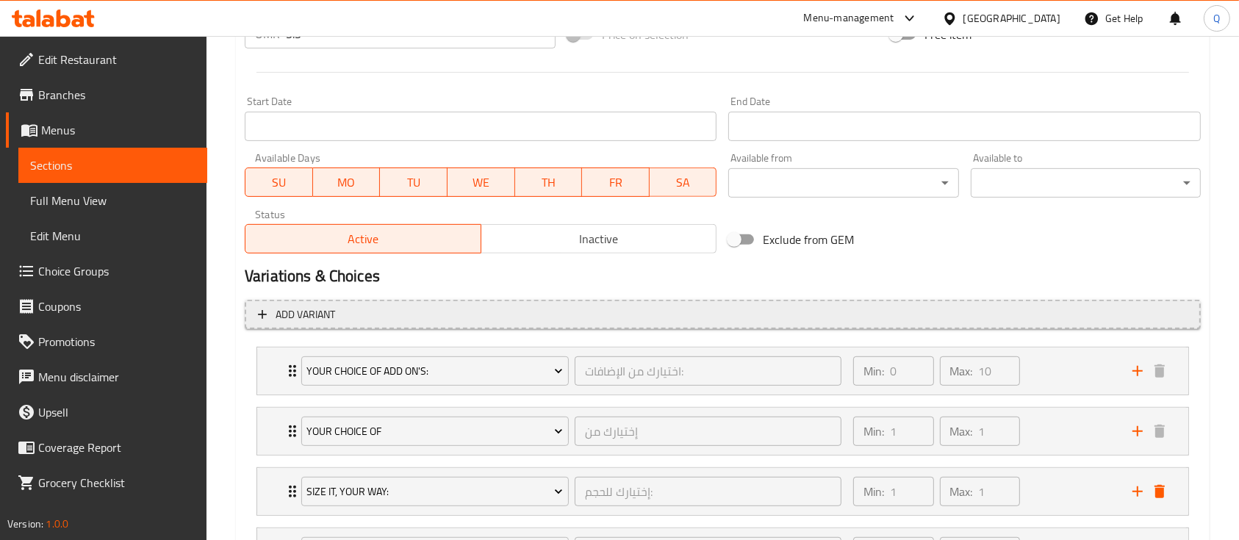
scroll to position [783, 0]
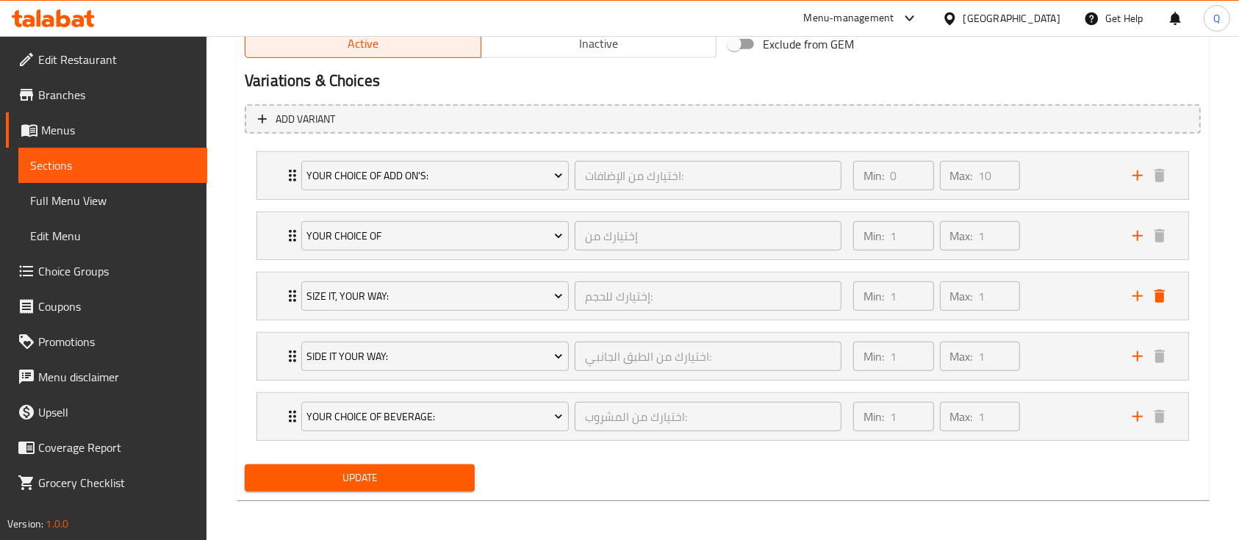
click at [399, 483] on span "Update" at bounding box center [359, 478] width 206 height 18
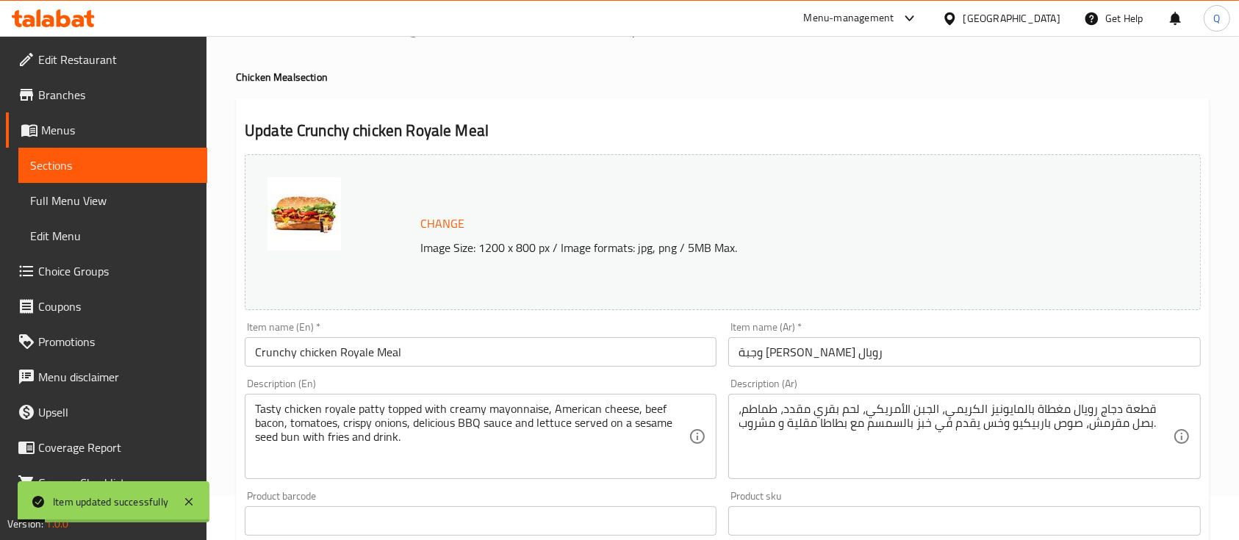
scroll to position [0, 0]
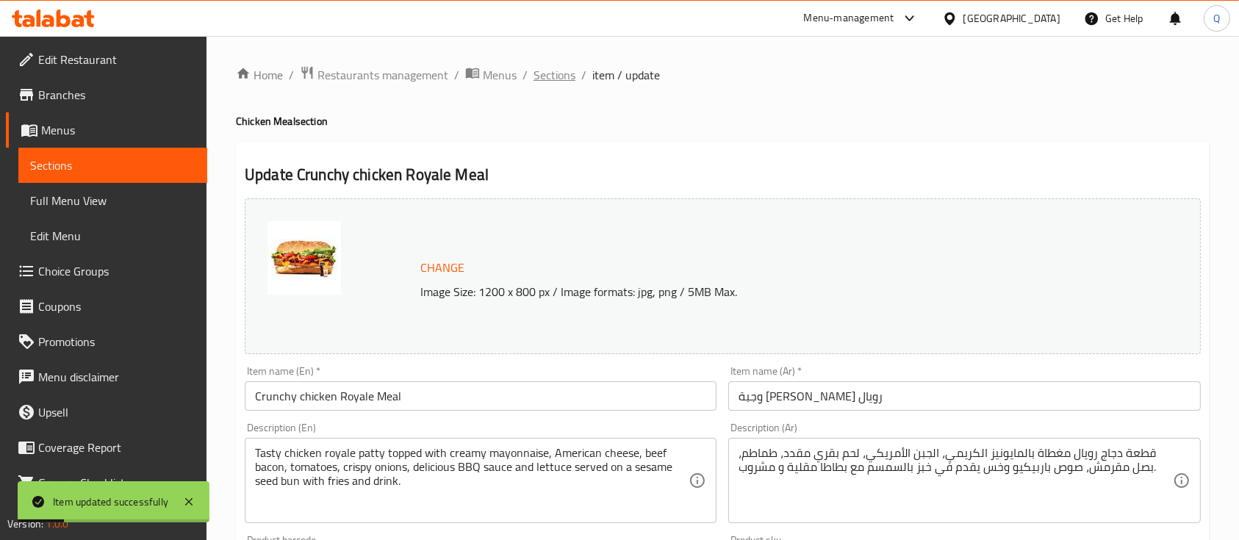
click at [556, 80] on span "Sections" at bounding box center [554, 75] width 42 height 18
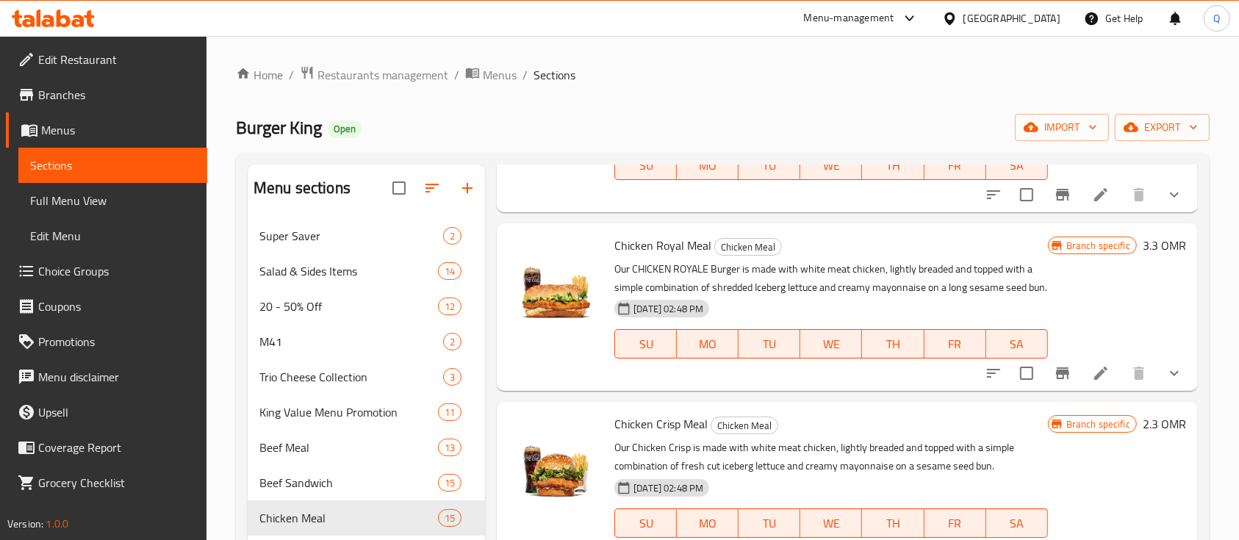
scroll to position [2007, 0]
click at [1092, 375] on icon at bounding box center [1101, 373] width 18 height 18
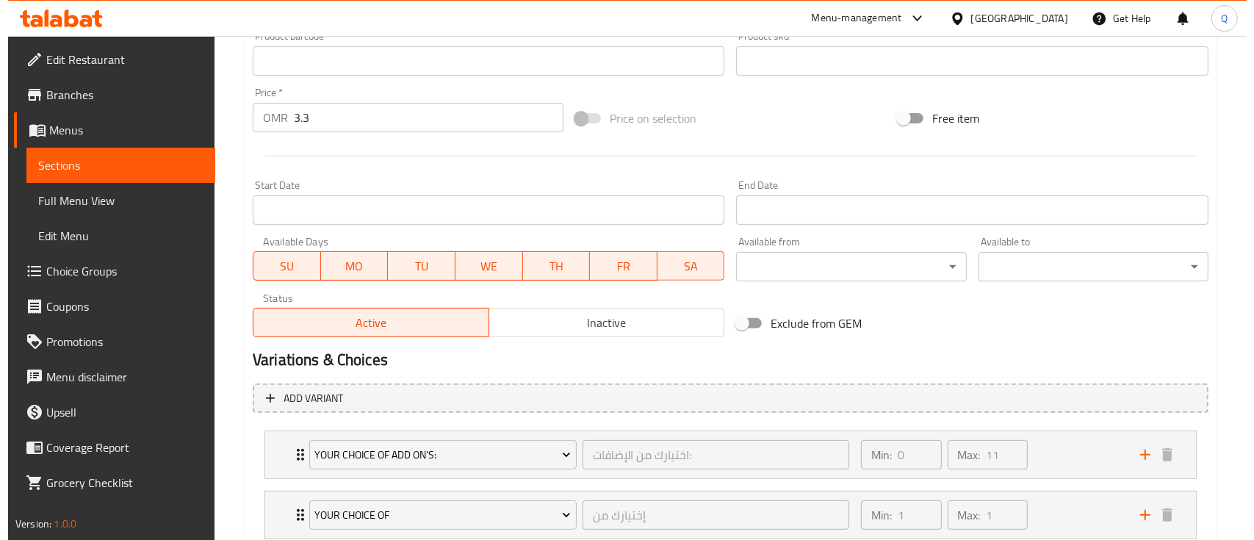
scroll to position [685, 0]
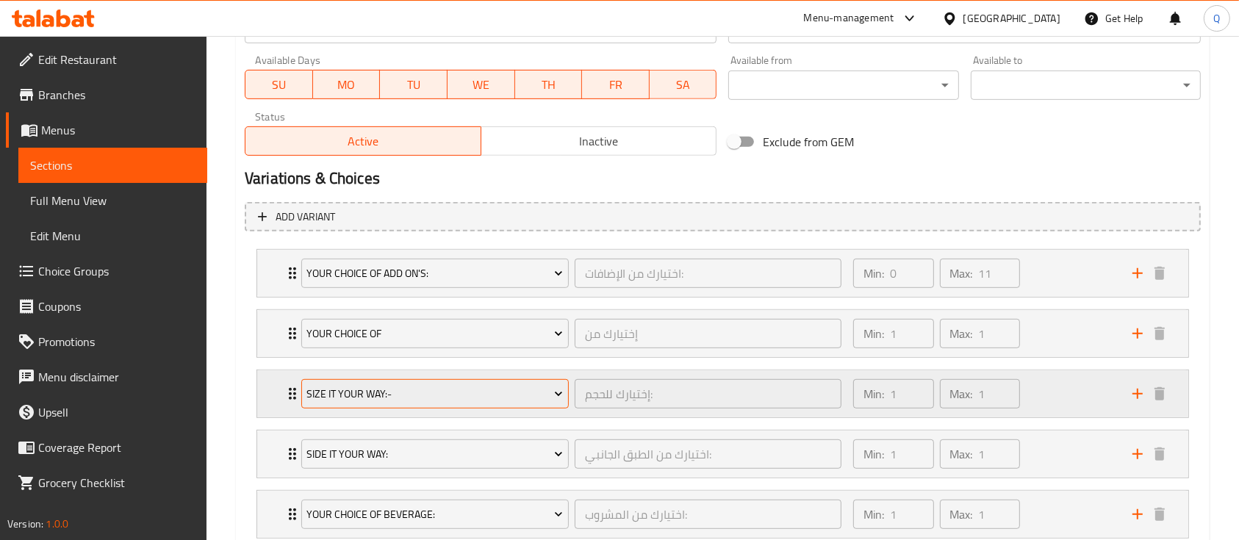
click at [550, 397] on span "Size It Your Way:-" at bounding box center [434, 394] width 256 height 18
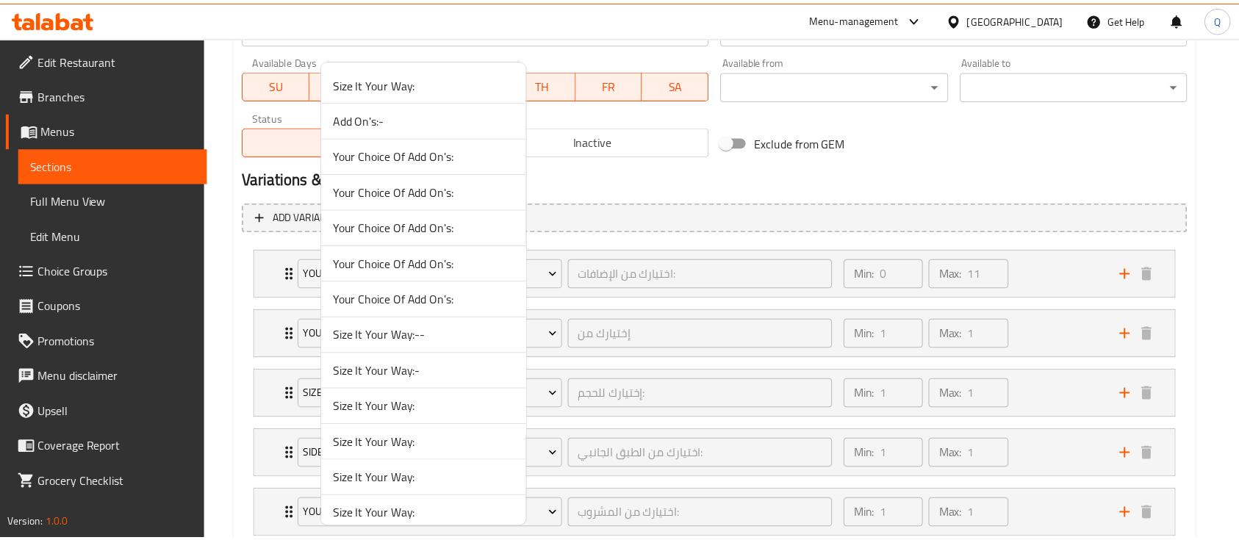
scroll to position [1262, 0]
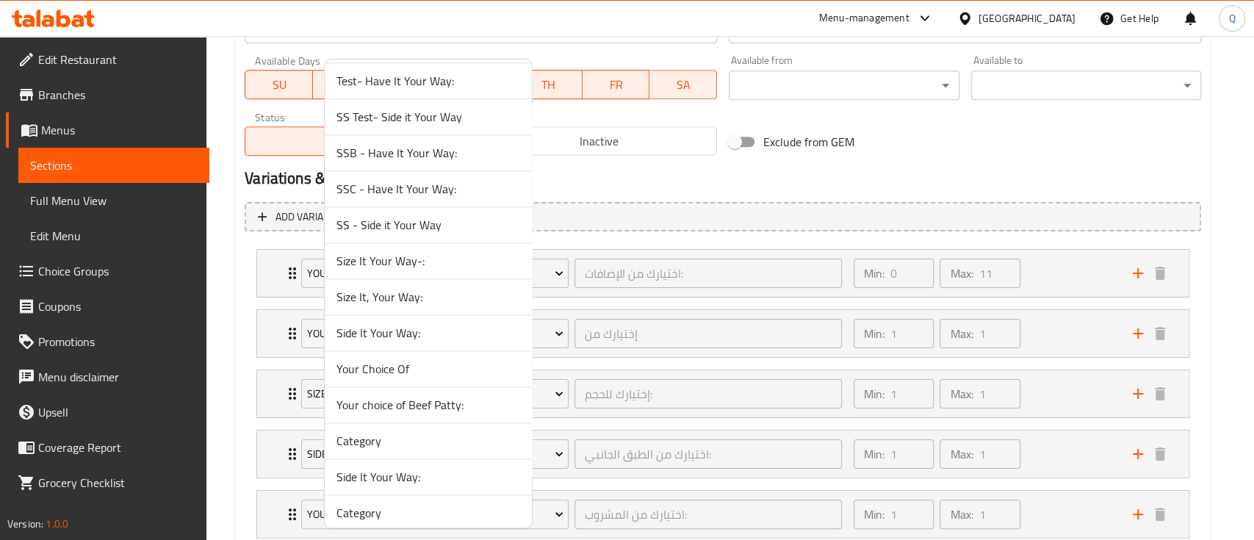
click at [494, 300] on span "Size It, Your Way:" at bounding box center [428, 297] width 184 height 18
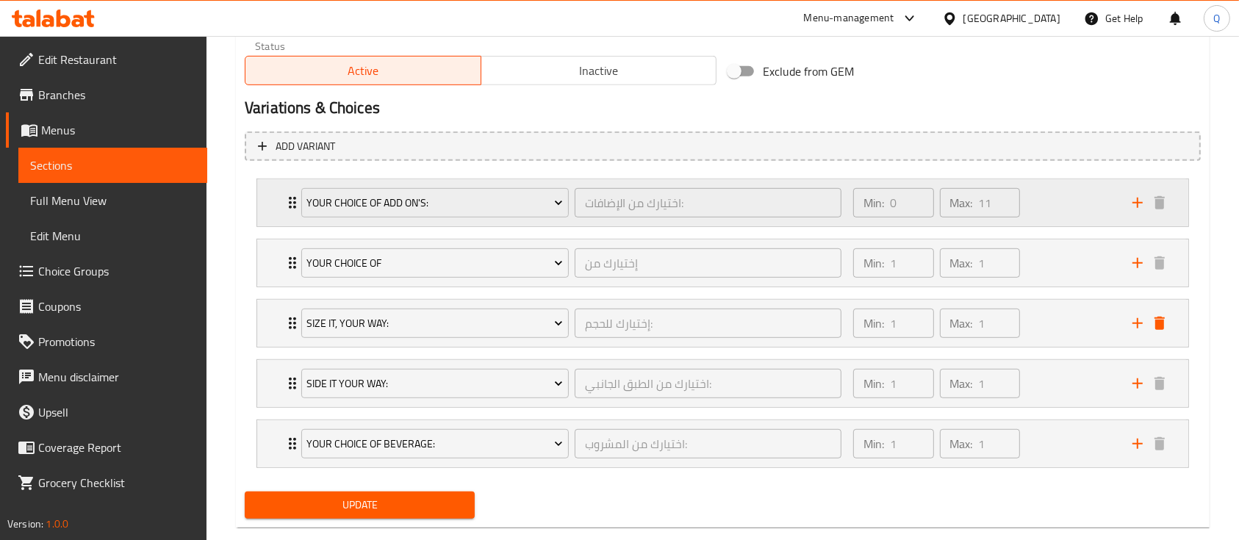
scroll to position [783, 0]
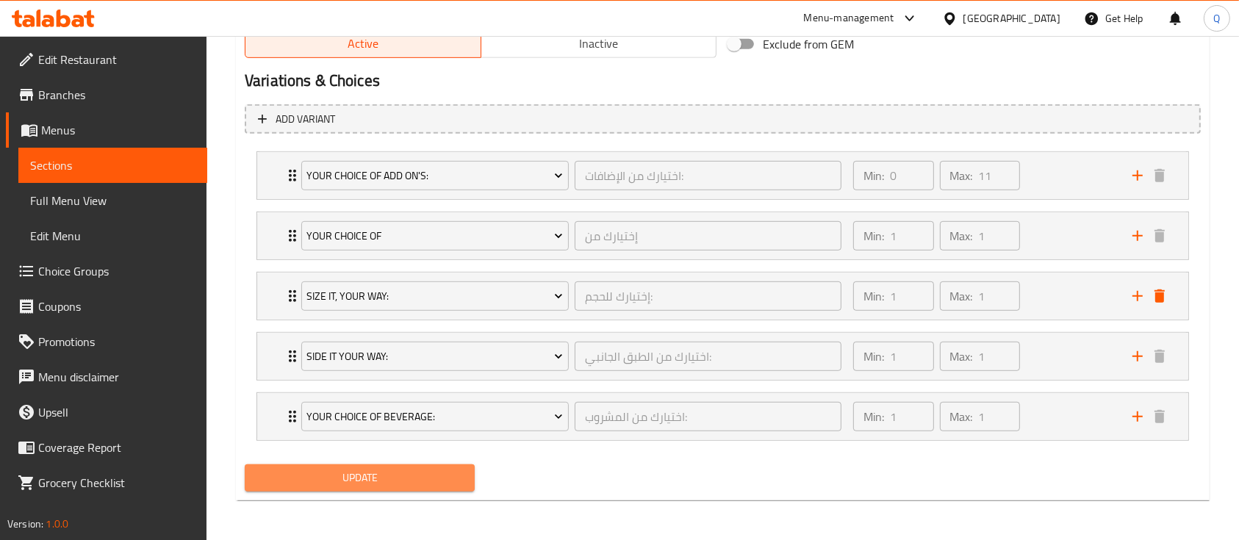
click at [435, 469] on span "Update" at bounding box center [359, 478] width 206 height 18
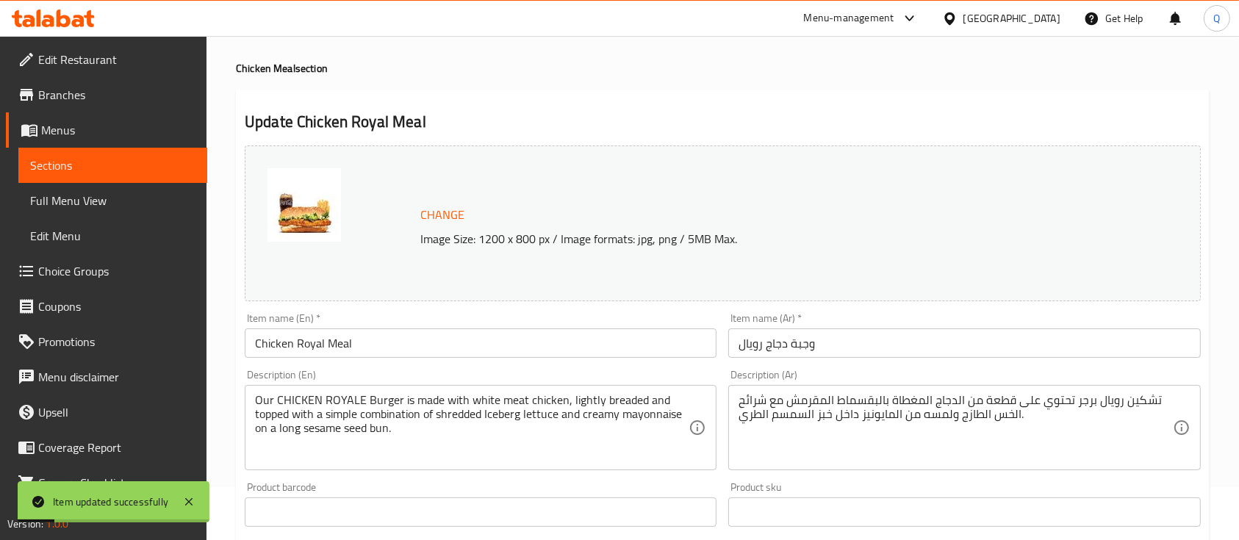
scroll to position [0, 0]
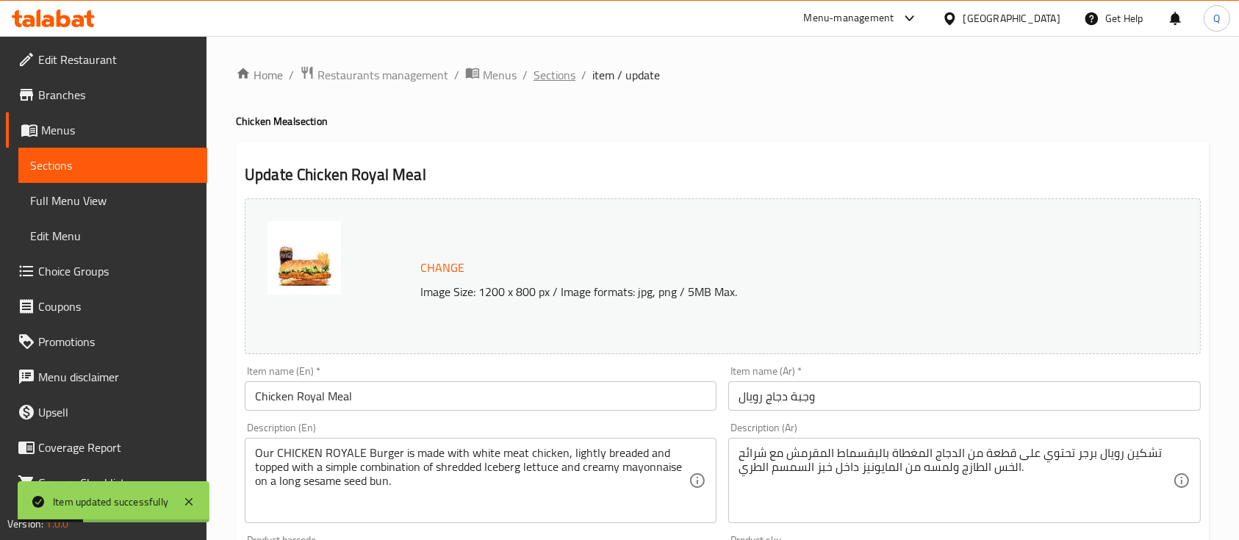
click at [564, 73] on span "Sections" at bounding box center [554, 75] width 42 height 18
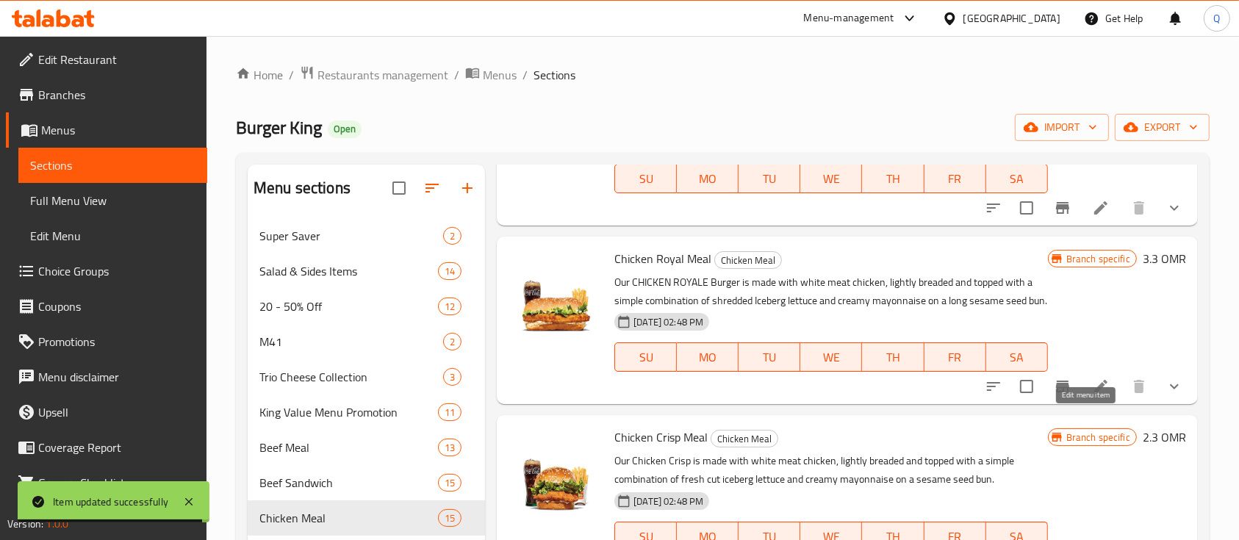
scroll to position [1959, 0]
click at [1092, 395] on icon at bounding box center [1101, 386] width 18 height 18
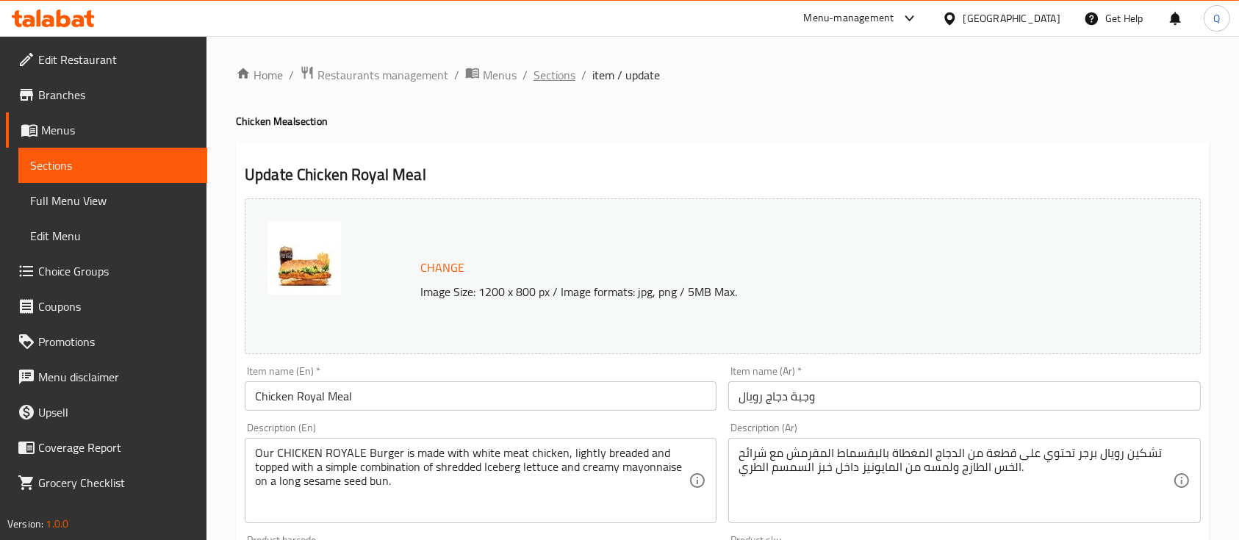
click at [562, 82] on span "Sections" at bounding box center [554, 75] width 42 height 18
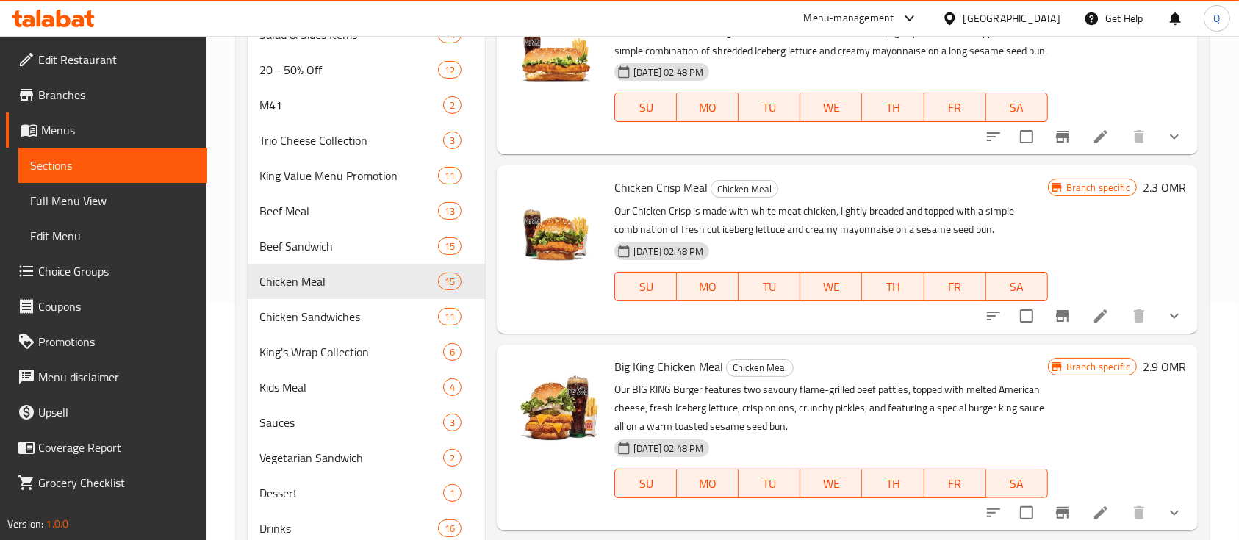
scroll to position [238, 0]
click at [1092, 319] on icon at bounding box center [1101, 315] width 18 height 18
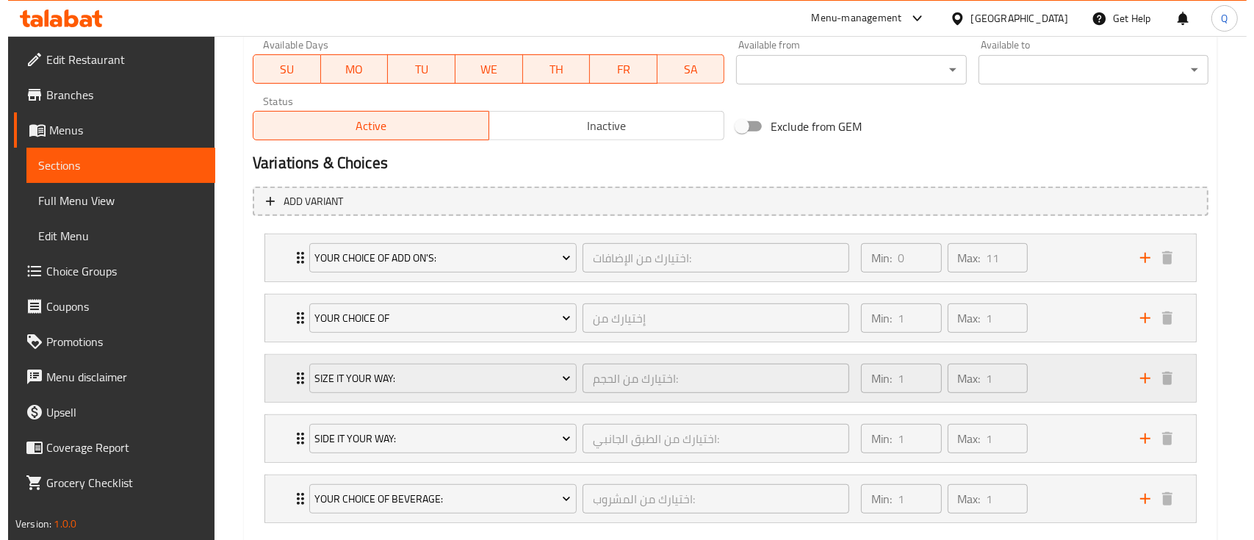
scroll to position [702, 0]
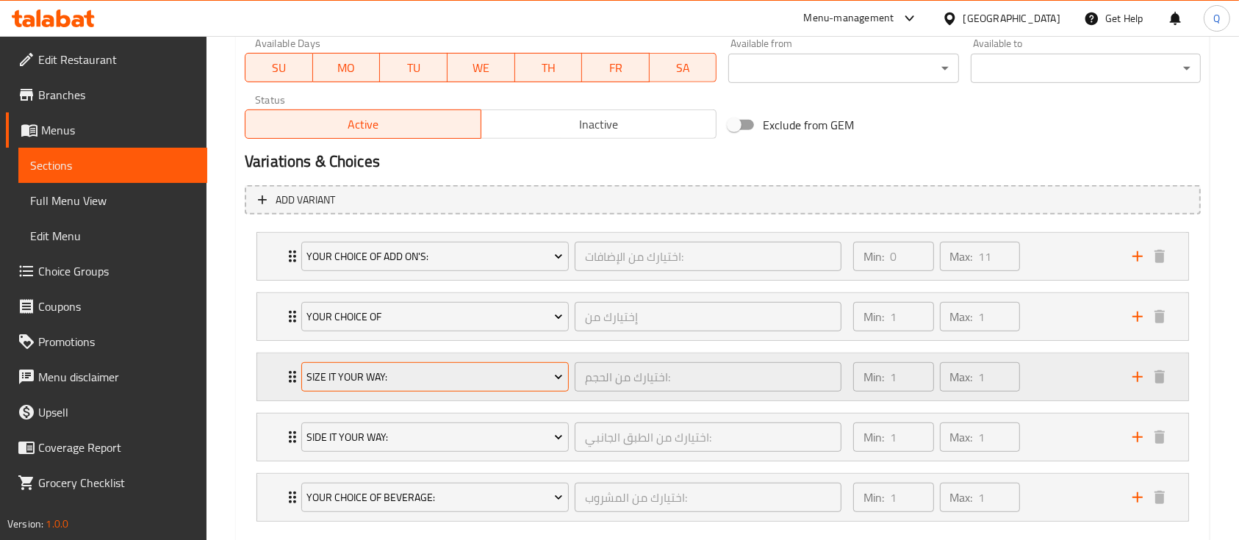
click at [503, 383] on span "Size It Your Way:" at bounding box center [434, 377] width 256 height 18
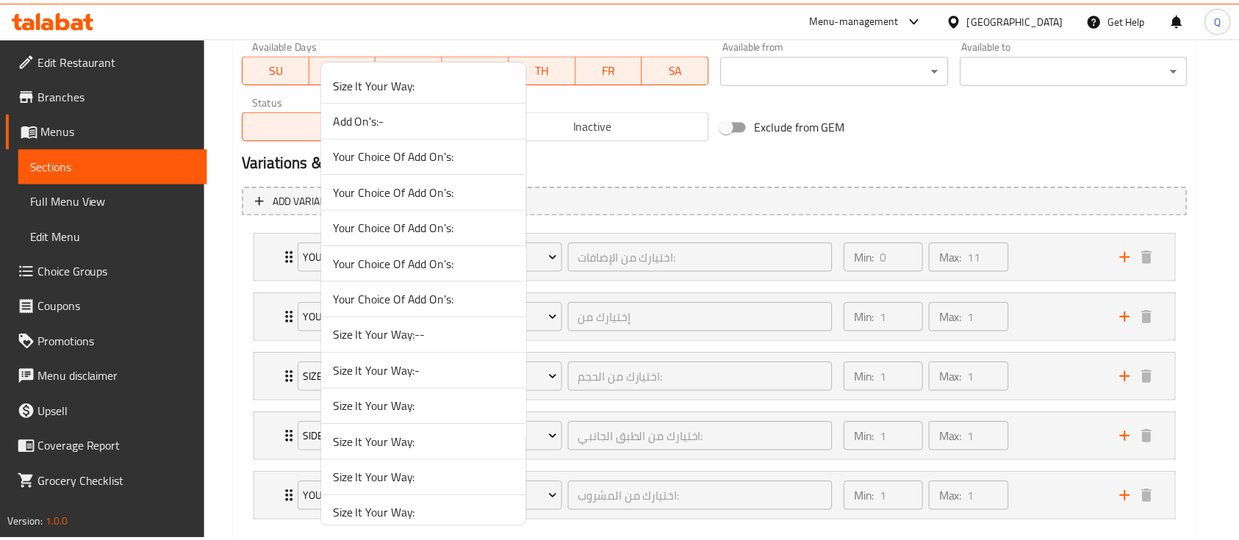
scroll to position [1262, 0]
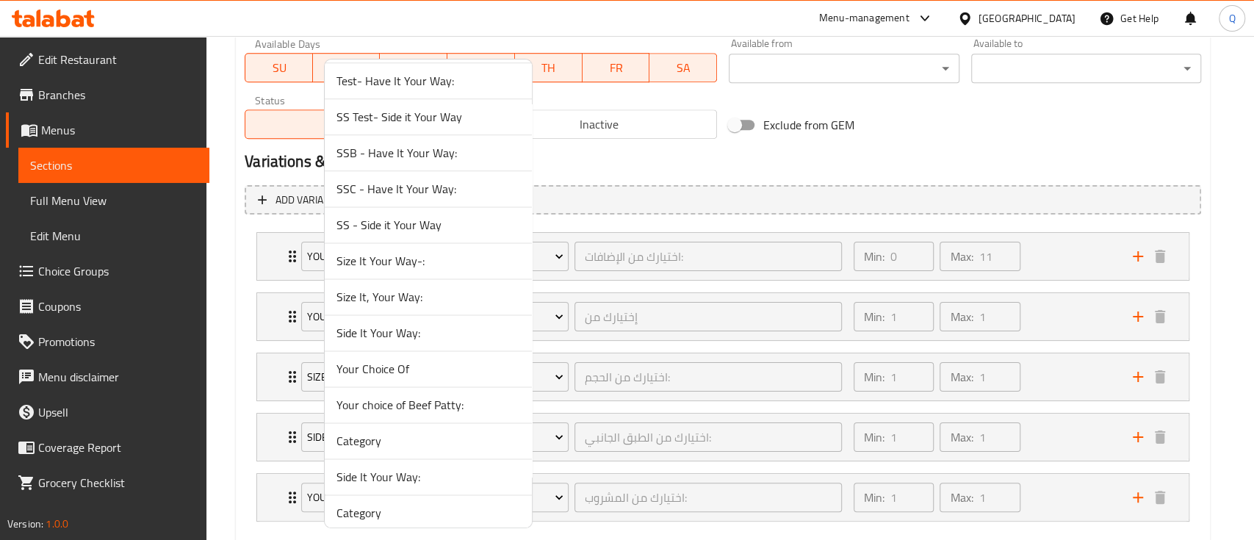
click at [433, 292] on span "Size It, Your Way:" at bounding box center [428, 297] width 184 height 18
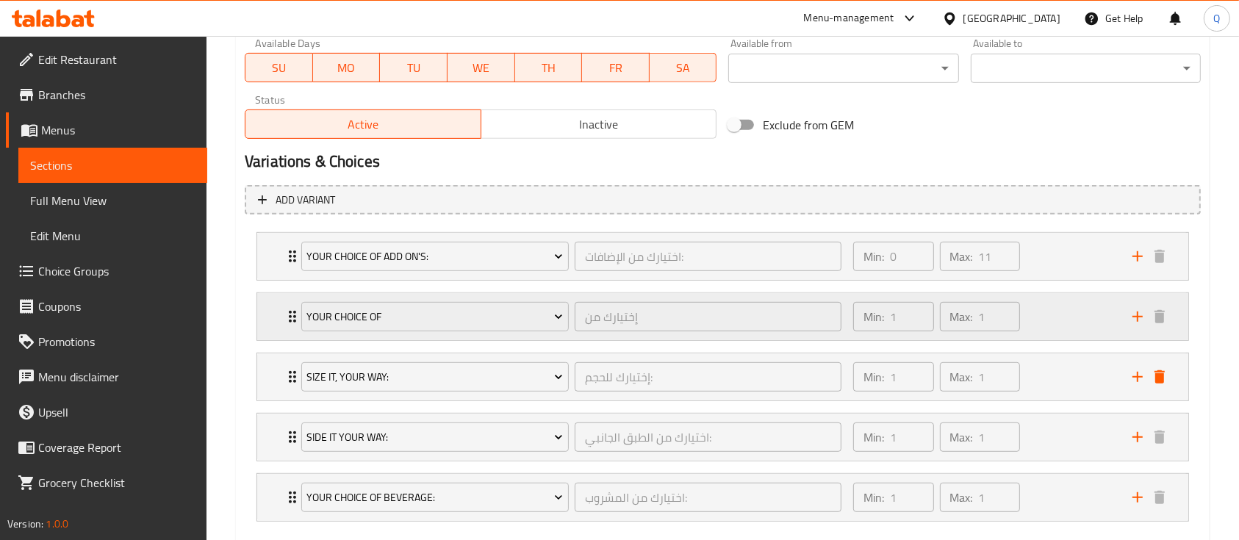
scroll to position [783, 0]
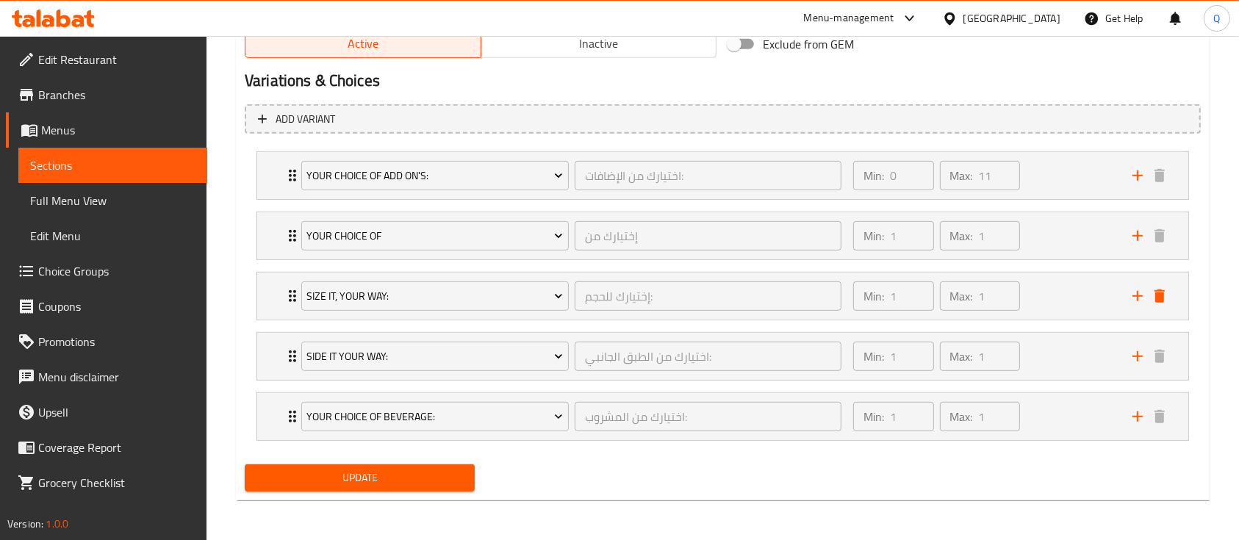
click at [408, 477] on span "Update" at bounding box center [359, 478] width 206 height 18
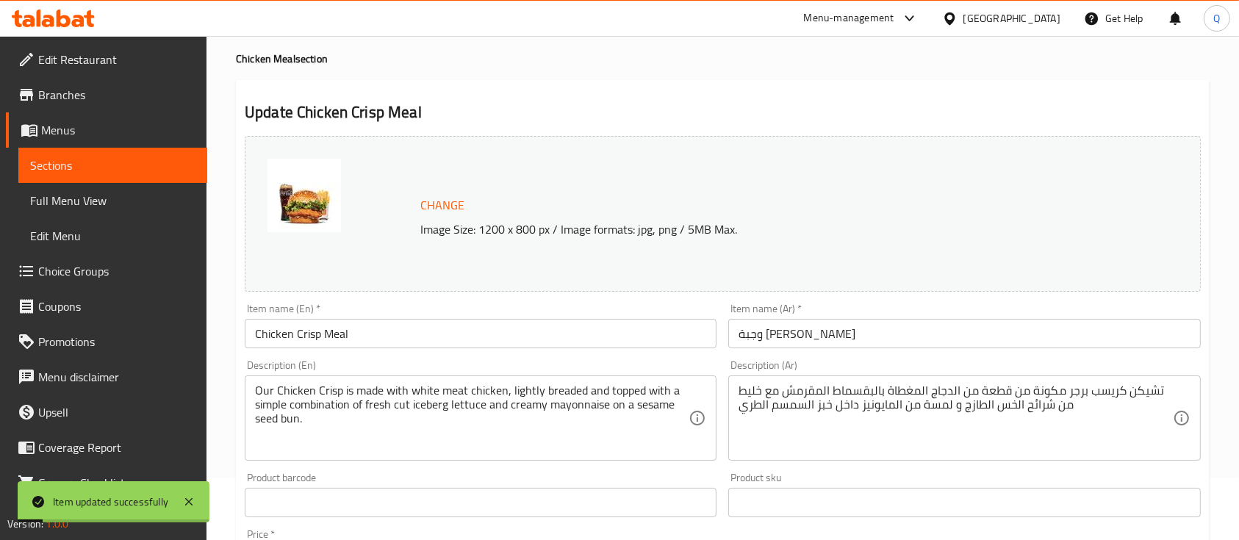
scroll to position [0, 0]
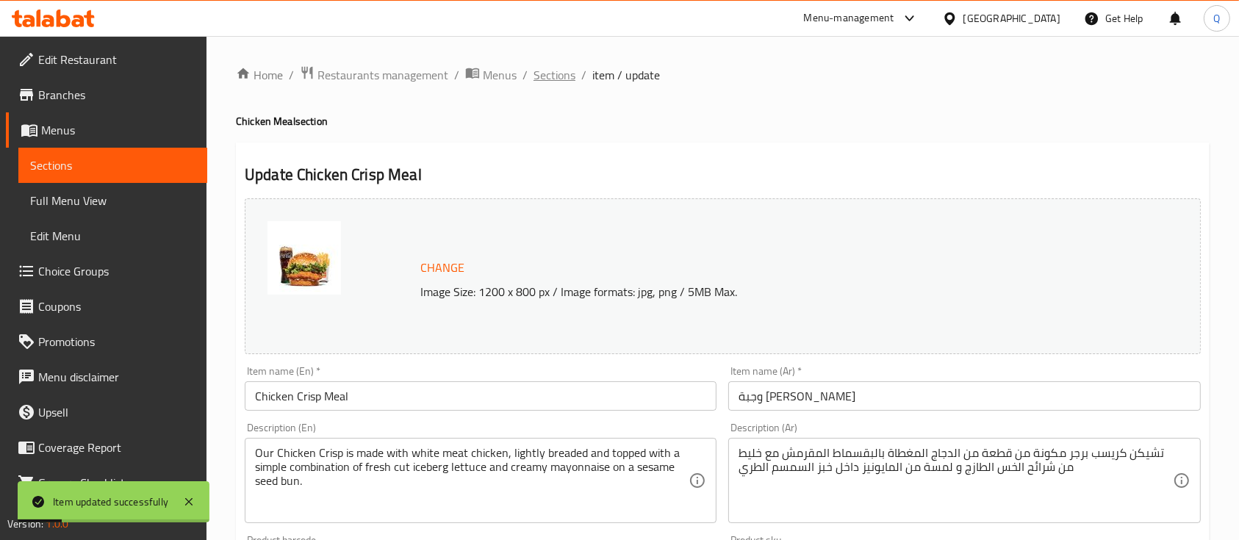
click at [541, 68] on span "Sections" at bounding box center [554, 75] width 42 height 18
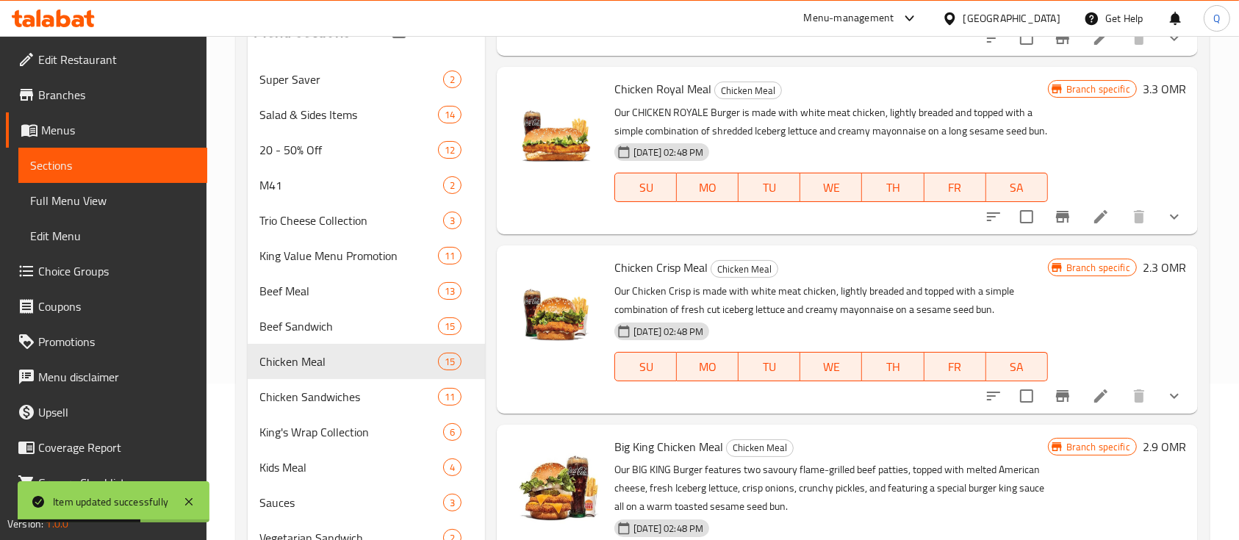
scroll to position [159, 0]
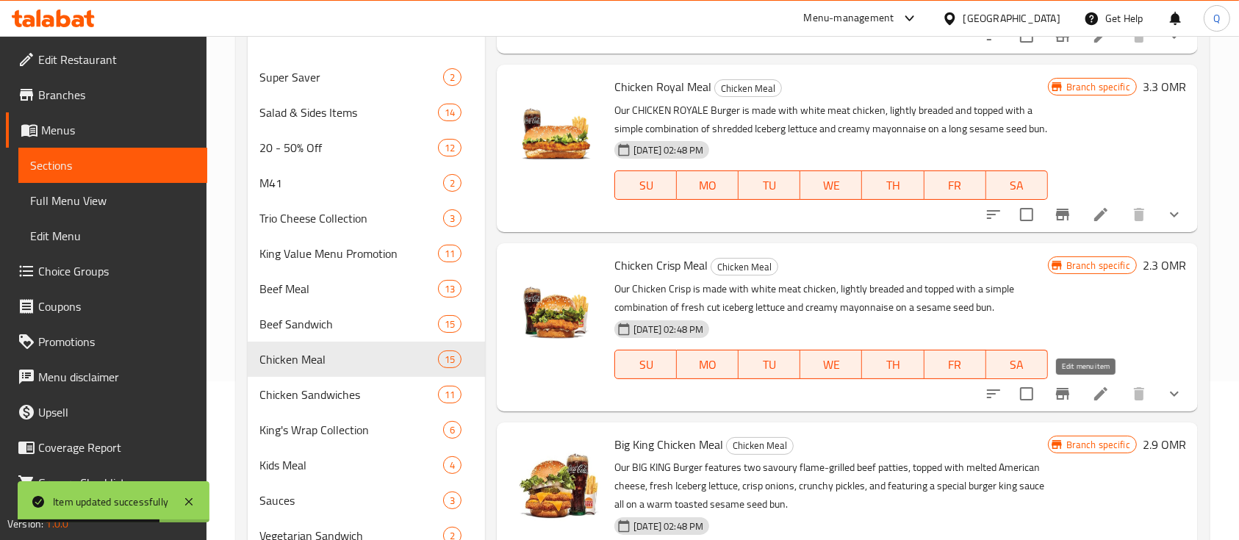
click at [1092, 402] on icon at bounding box center [1101, 394] width 18 height 18
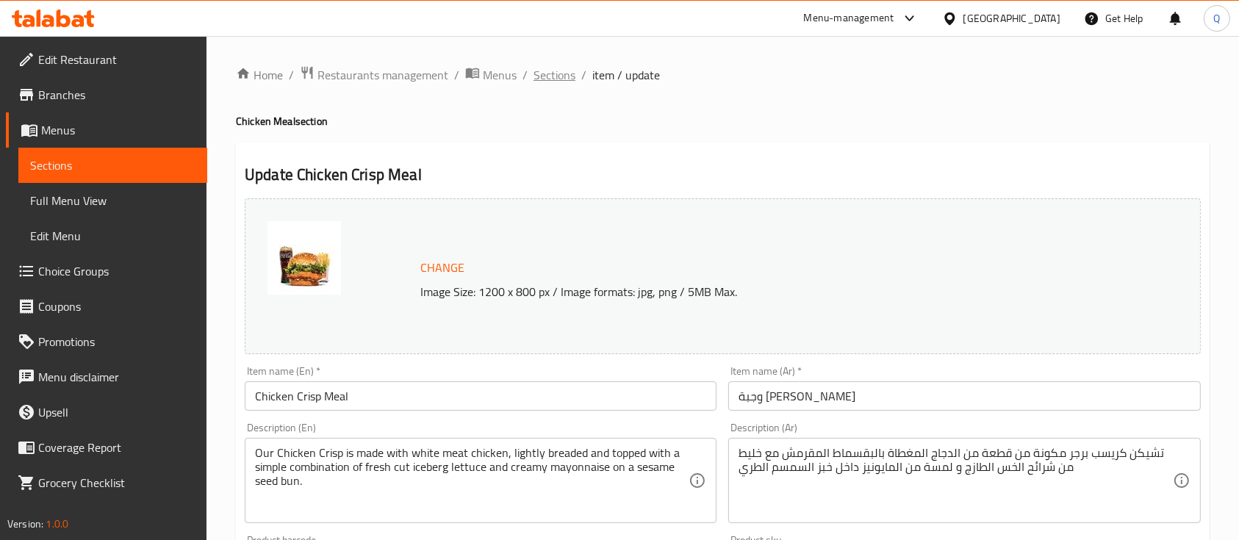
click at [545, 70] on span "Sections" at bounding box center [554, 75] width 42 height 18
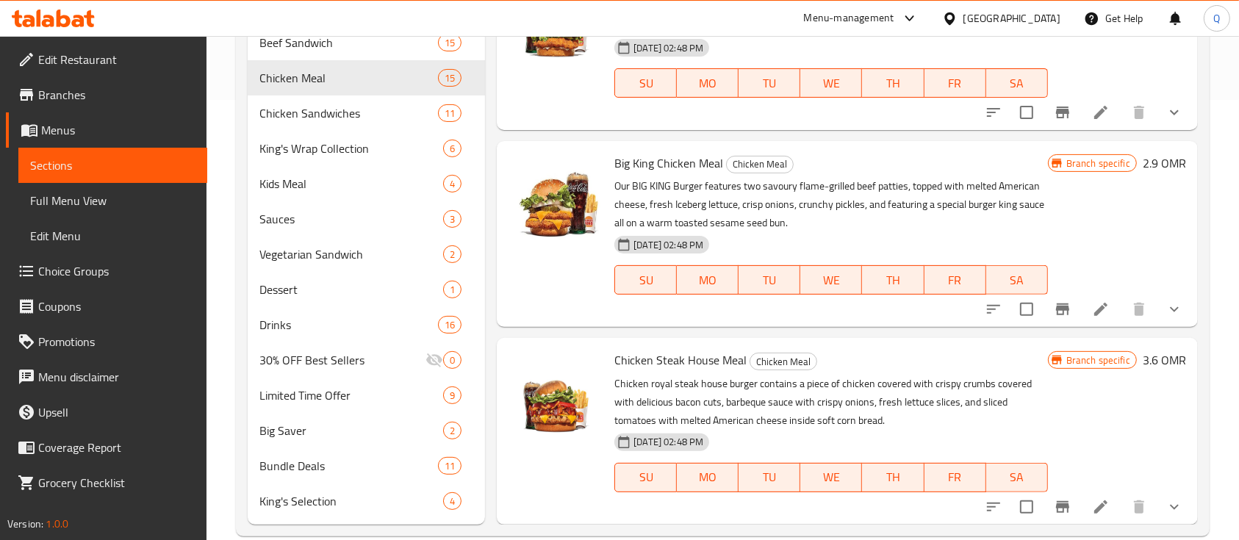
scroll to position [444, 0]
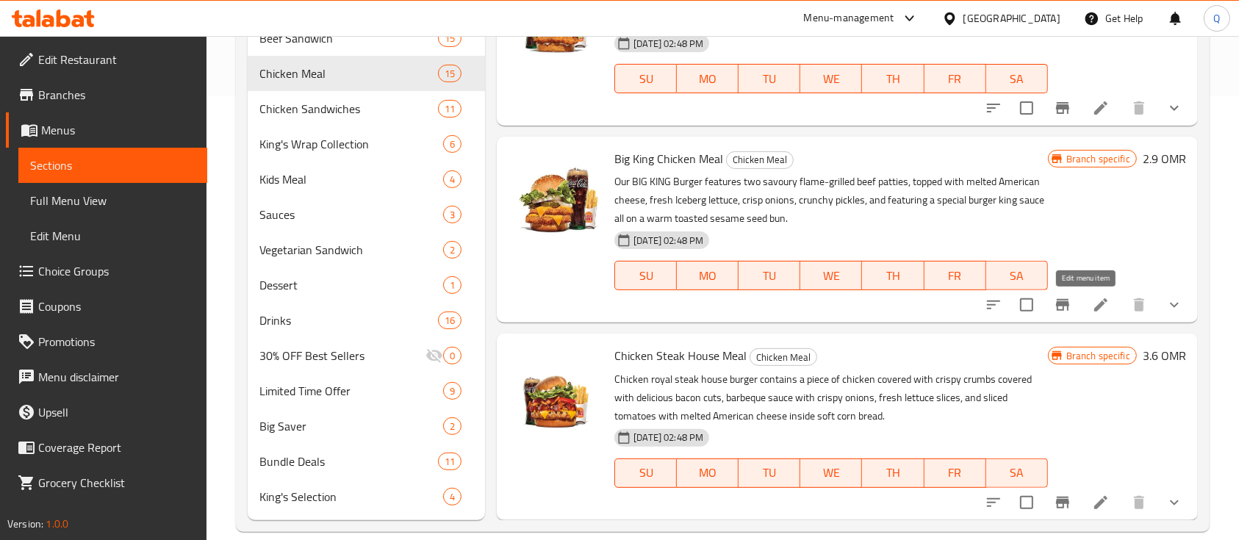
click at [1092, 304] on icon at bounding box center [1101, 305] width 18 height 18
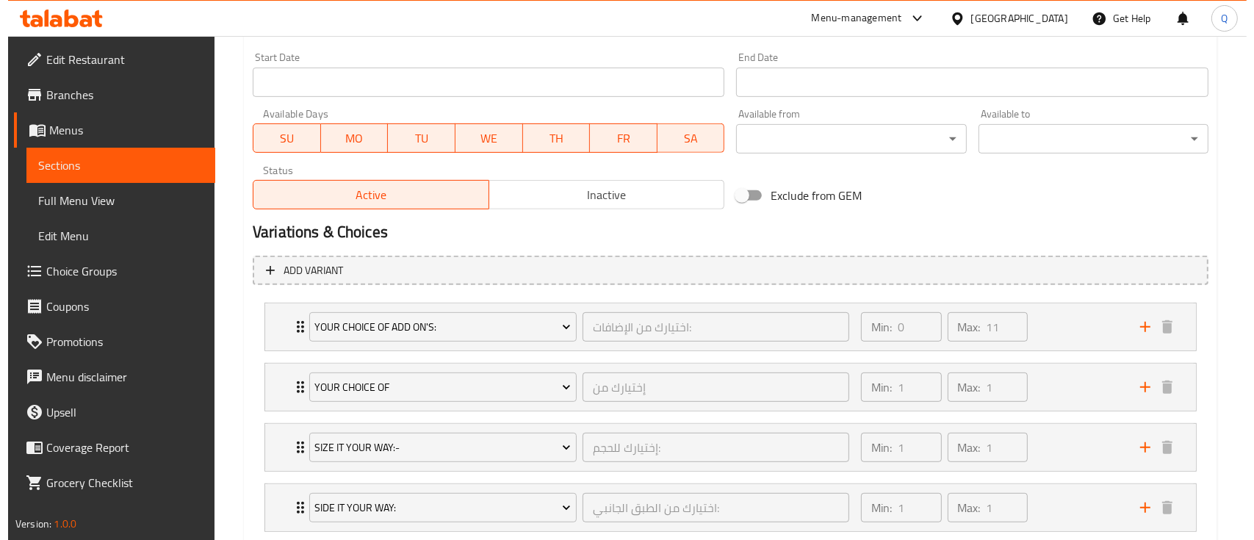
scroll to position [633, 0]
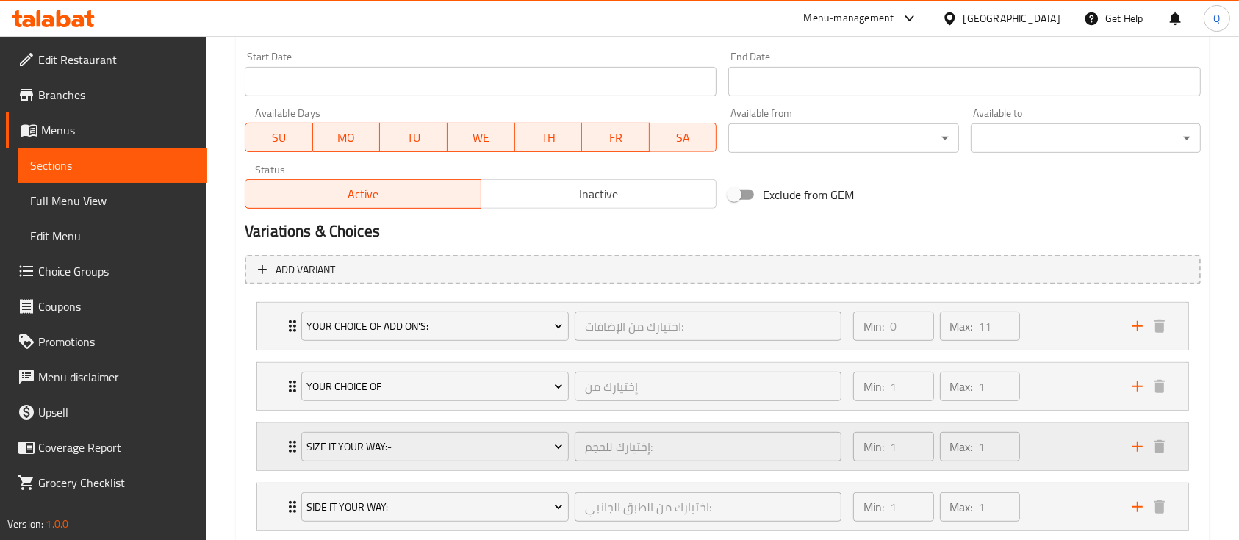
click at [541, 429] on div "Size It Your Way:-" at bounding box center [434, 446] width 273 height 35
click at [538, 438] on span "Size It Your Way:-" at bounding box center [434, 447] width 256 height 18
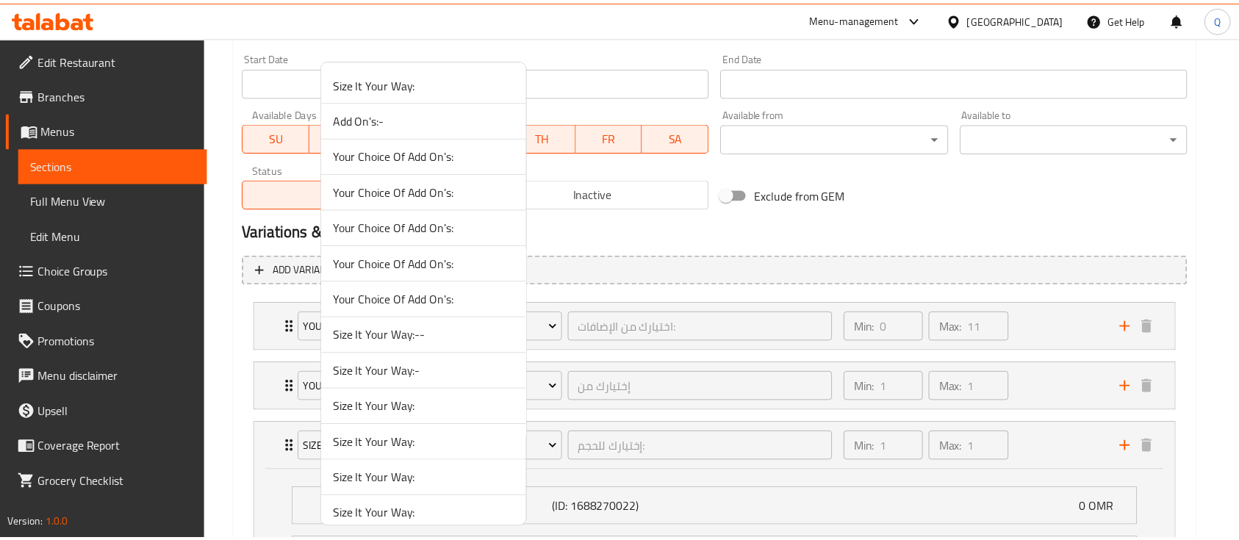
scroll to position [1262, 0]
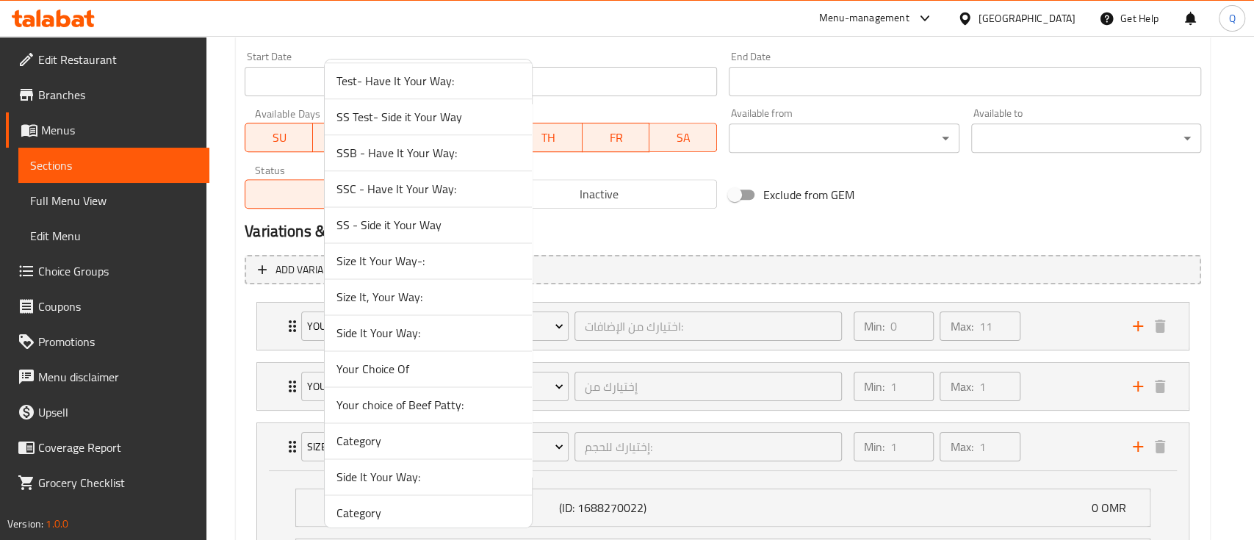
click at [406, 292] on span "Size It, Your Way:" at bounding box center [428, 297] width 184 height 18
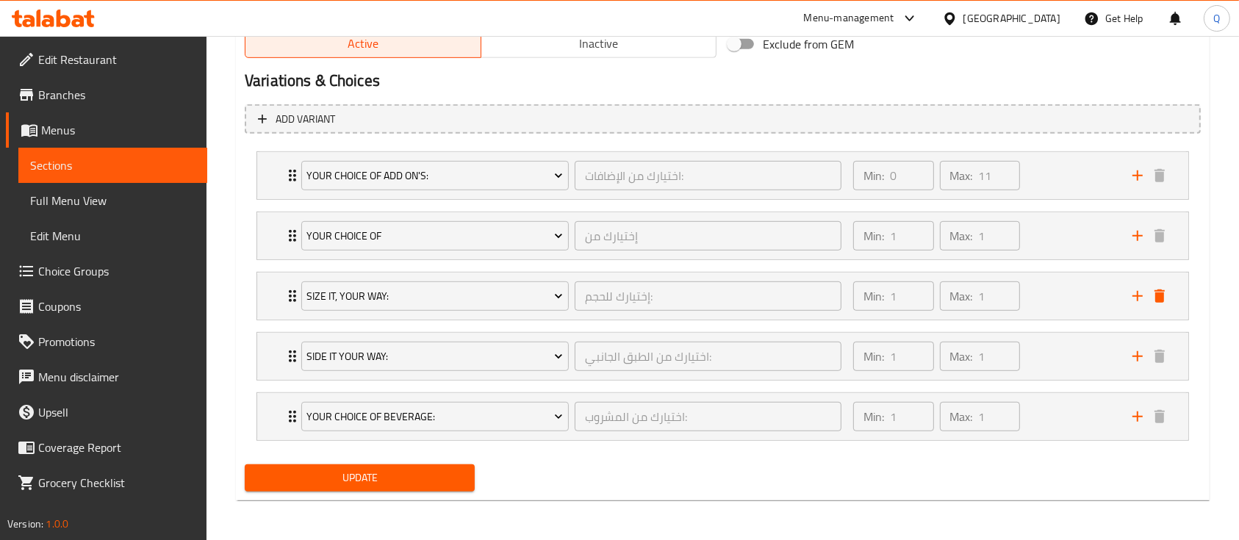
scroll to position [0, 0]
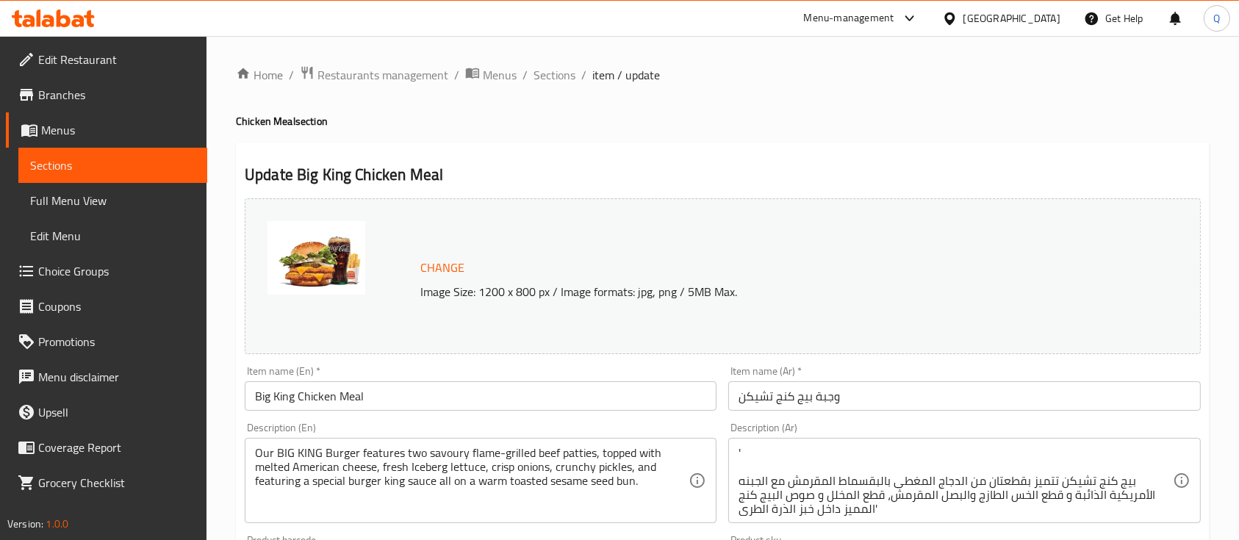
drag, startPoint x: 552, startPoint y: 73, endPoint x: 549, endPoint y: 93, distance: 20.2
click at [552, 73] on span "Sections" at bounding box center [554, 75] width 42 height 18
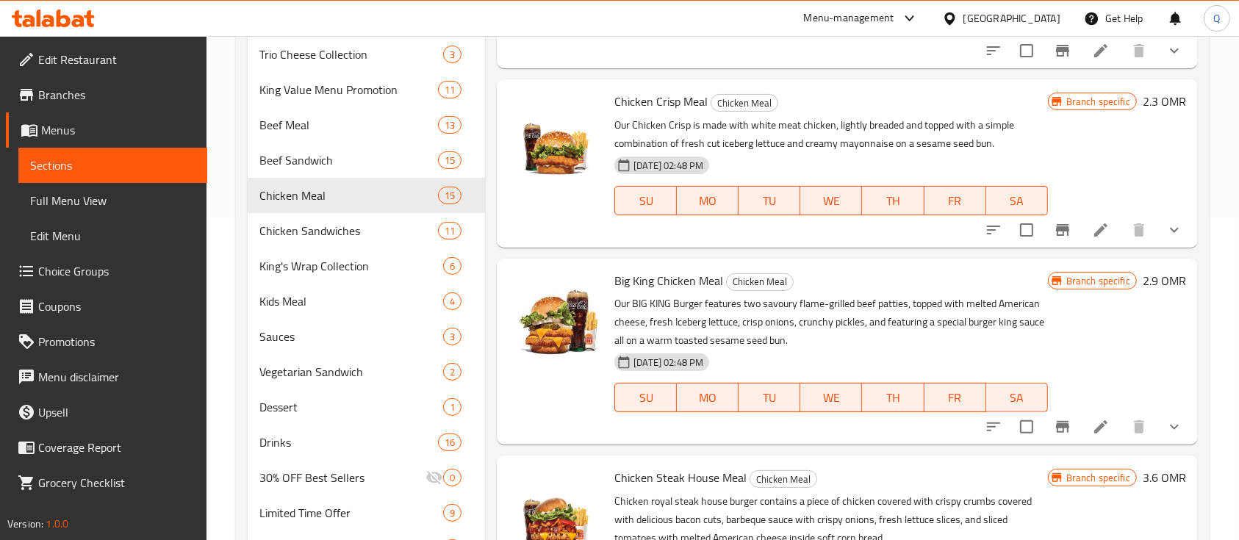
scroll to position [465, 0]
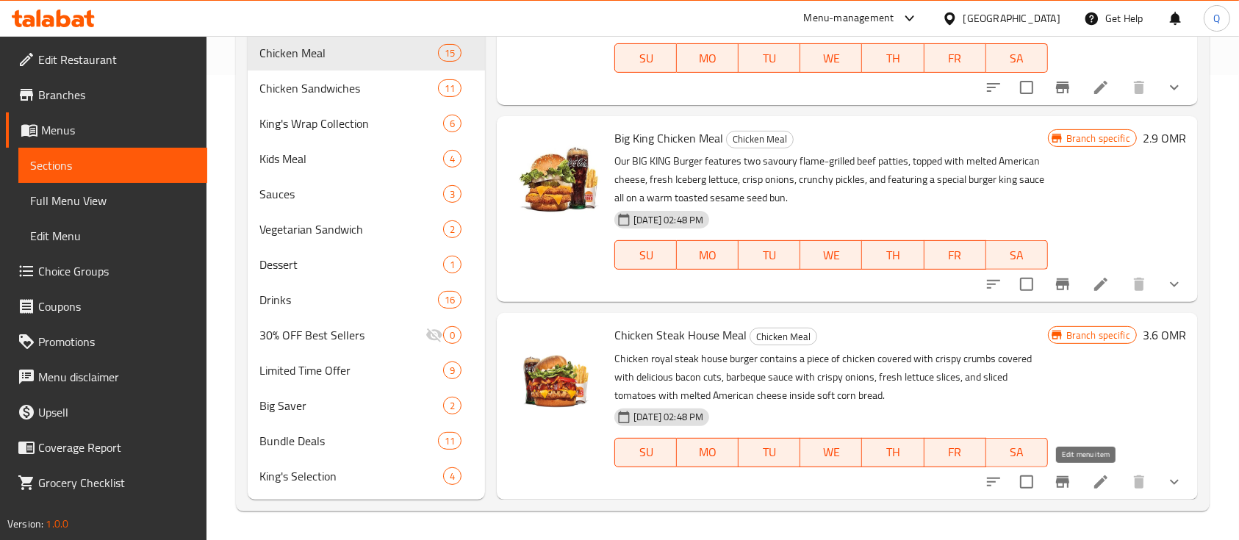
click at [1092, 481] on icon at bounding box center [1101, 482] width 18 height 18
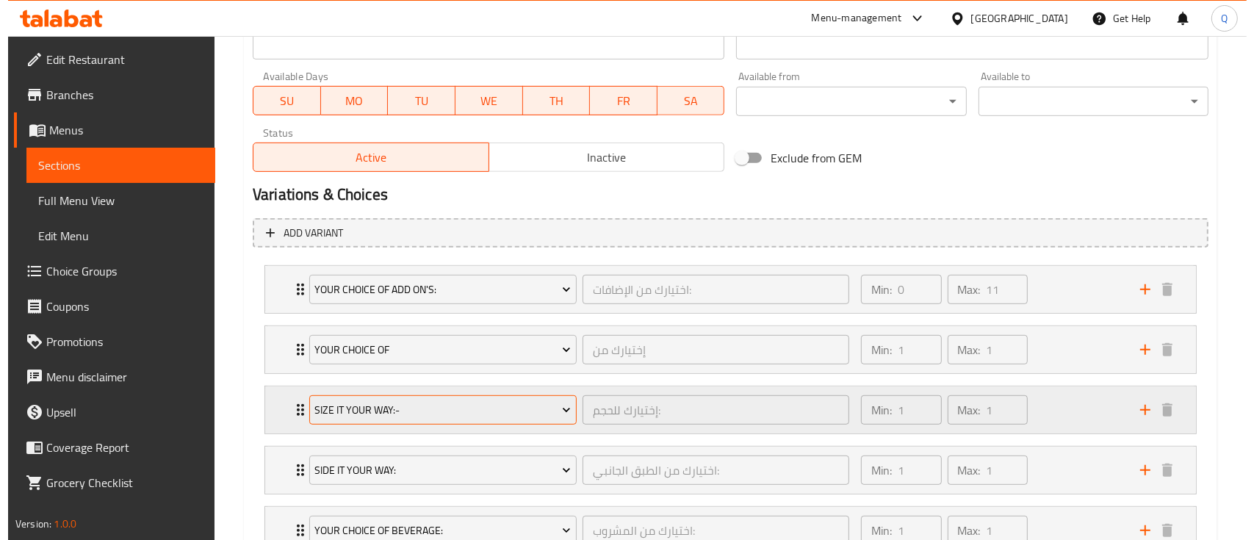
scroll to position [671, 0]
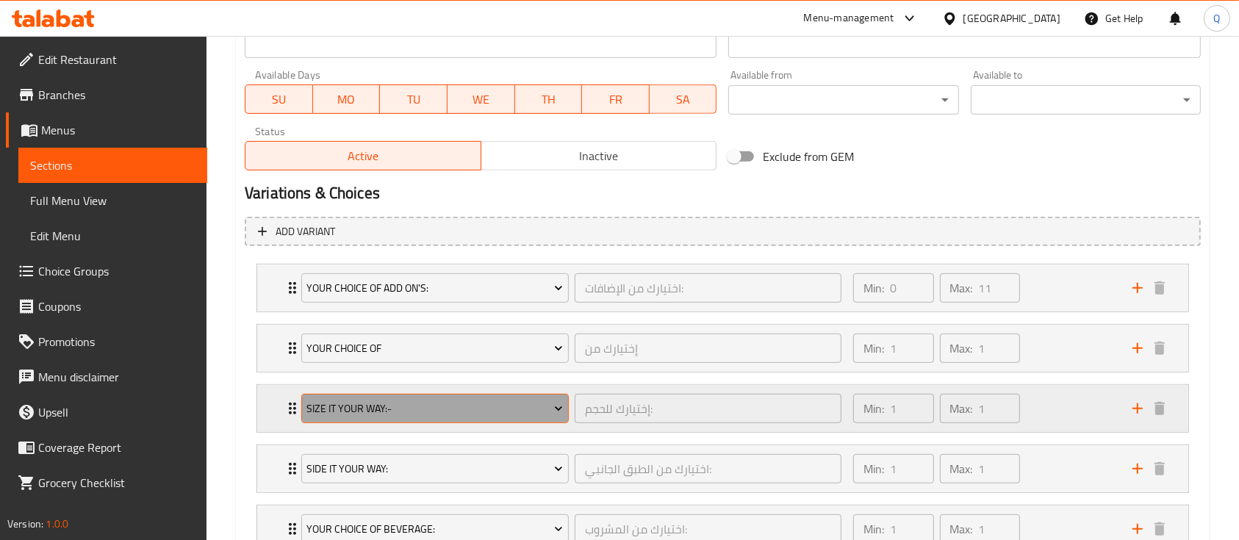
click at [497, 408] on span "Size It Your Way:-" at bounding box center [434, 409] width 256 height 18
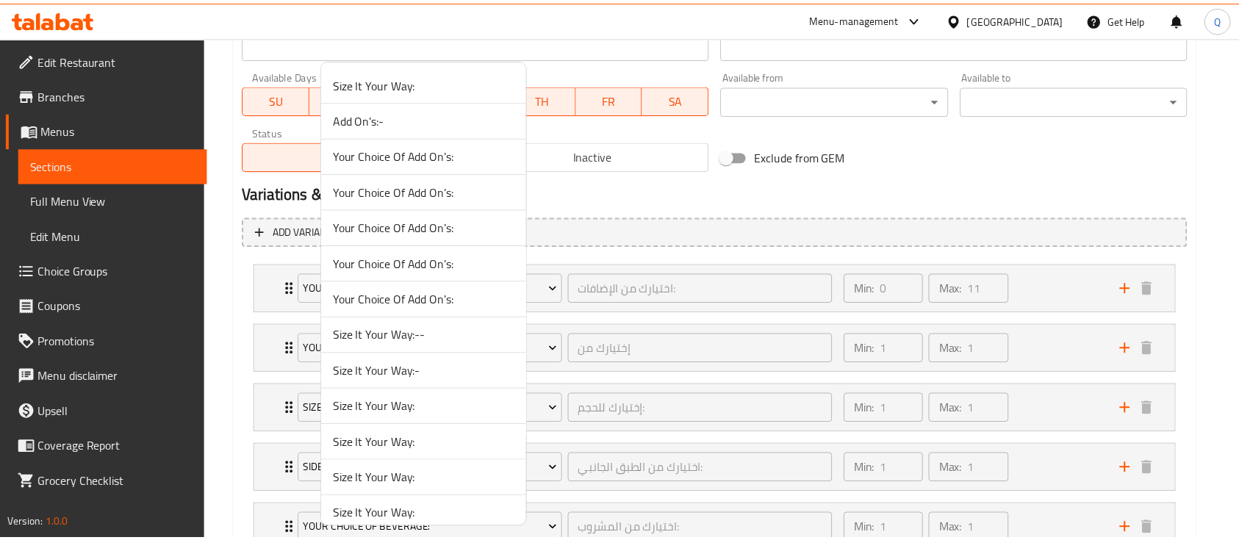
scroll to position [1262, 0]
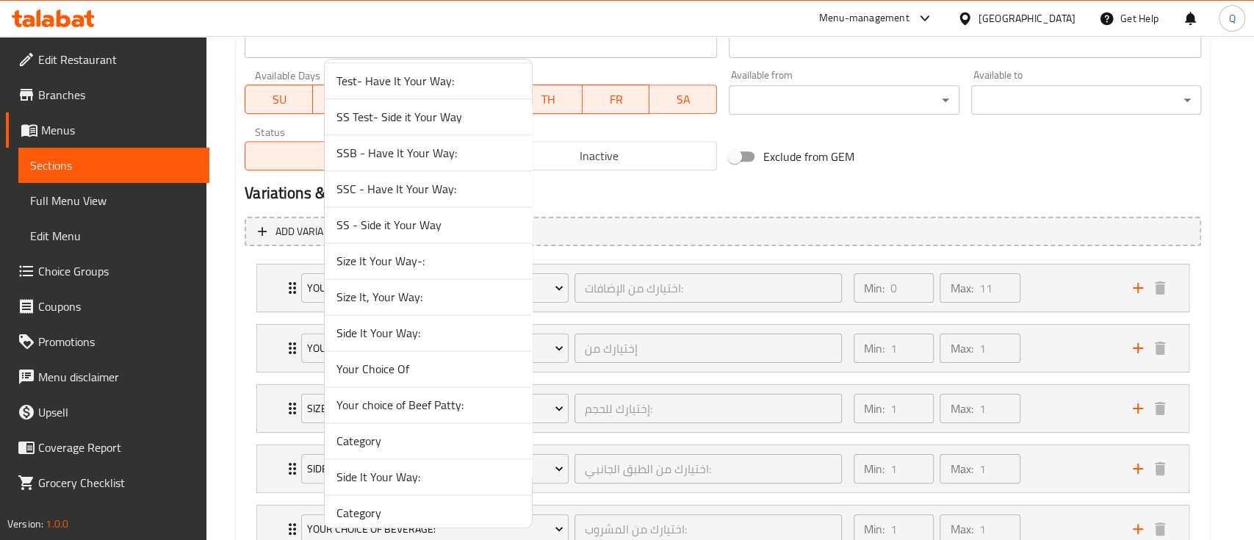
click at [402, 291] on span "Size It, Your Way:" at bounding box center [428, 297] width 184 height 18
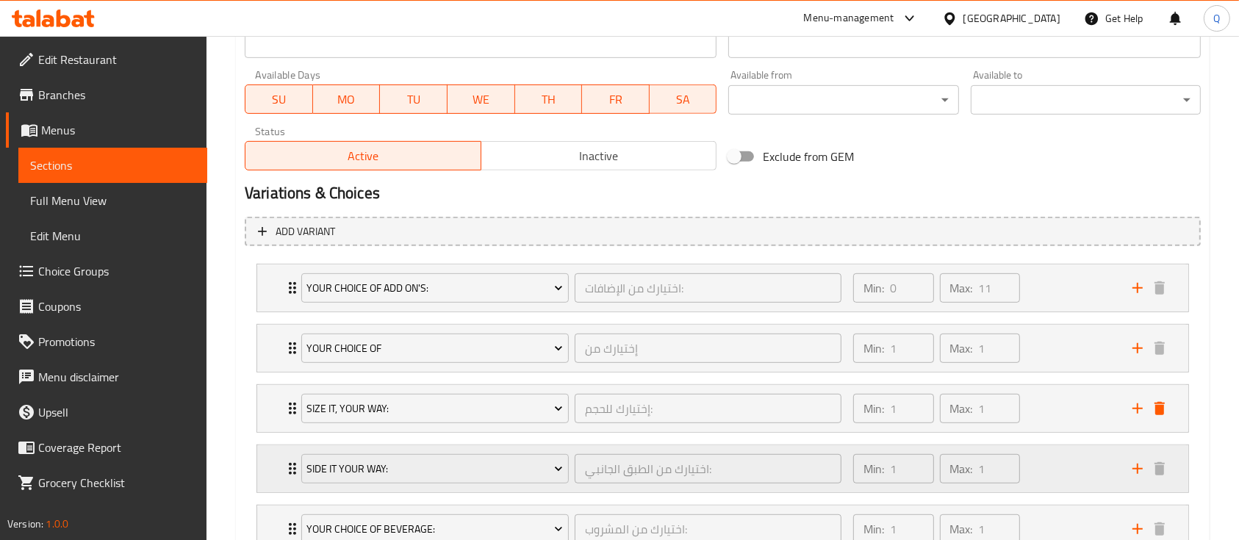
scroll to position [783, 0]
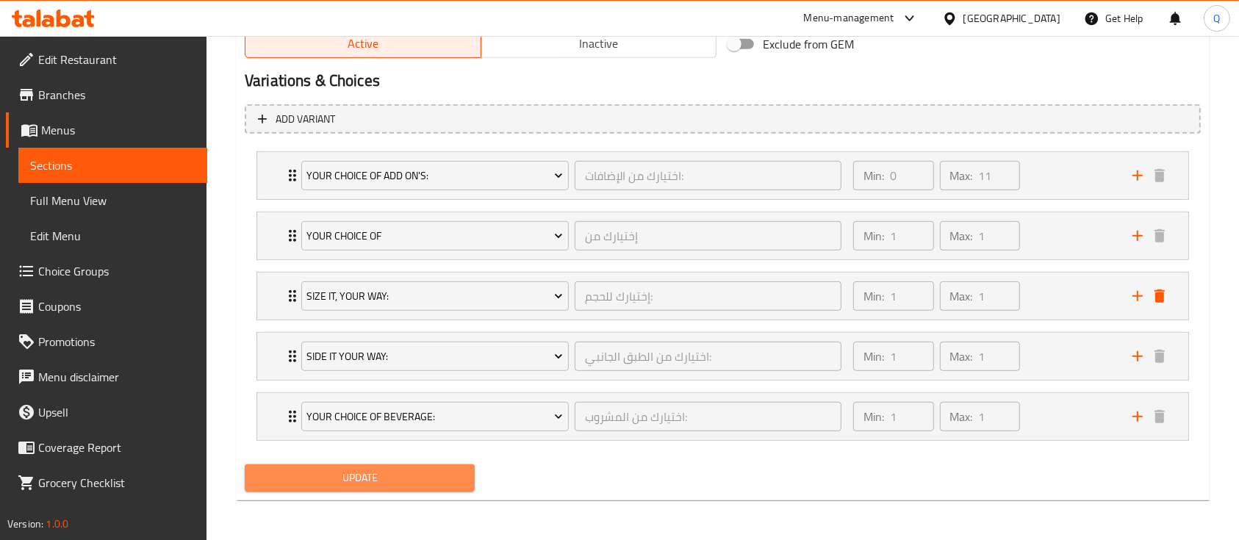
click at [446, 481] on span "Update" at bounding box center [359, 478] width 206 height 18
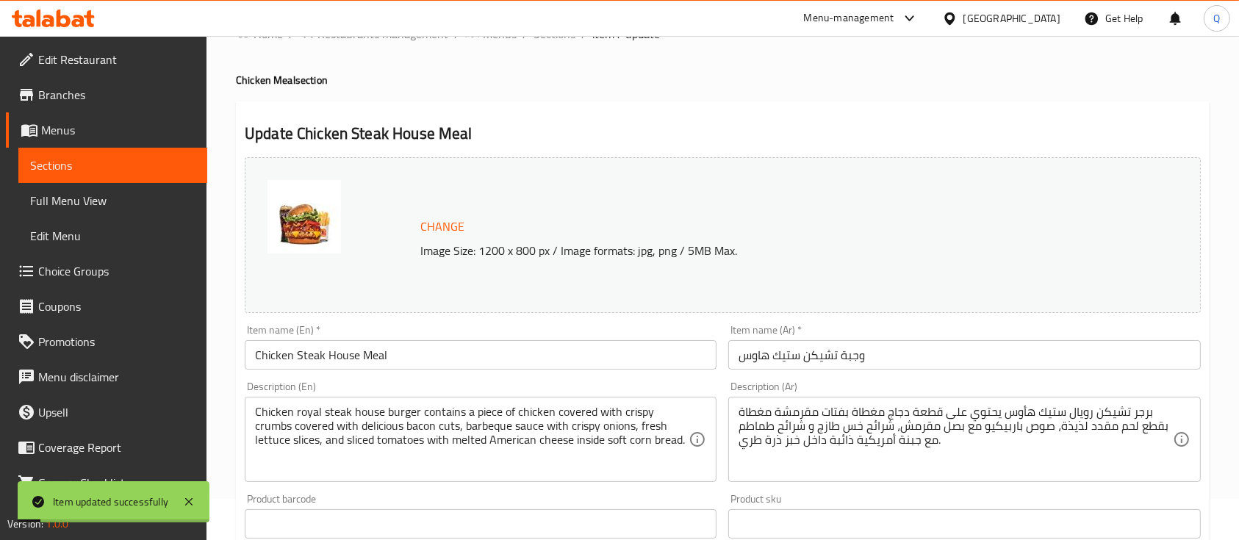
scroll to position [0, 0]
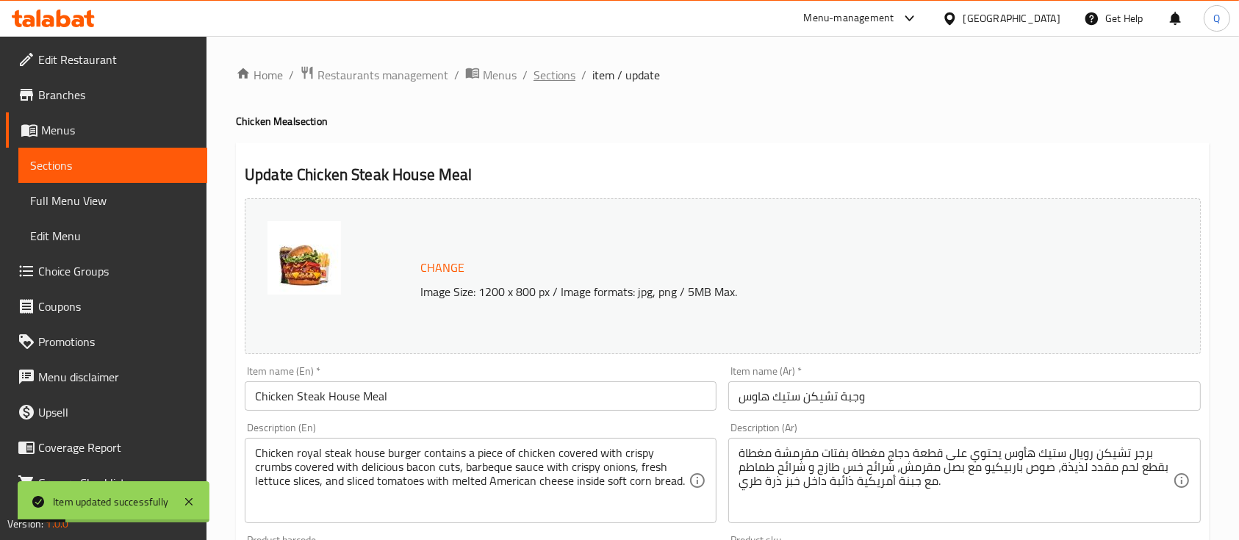
click at [551, 79] on span "Sections" at bounding box center [554, 75] width 42 height 18
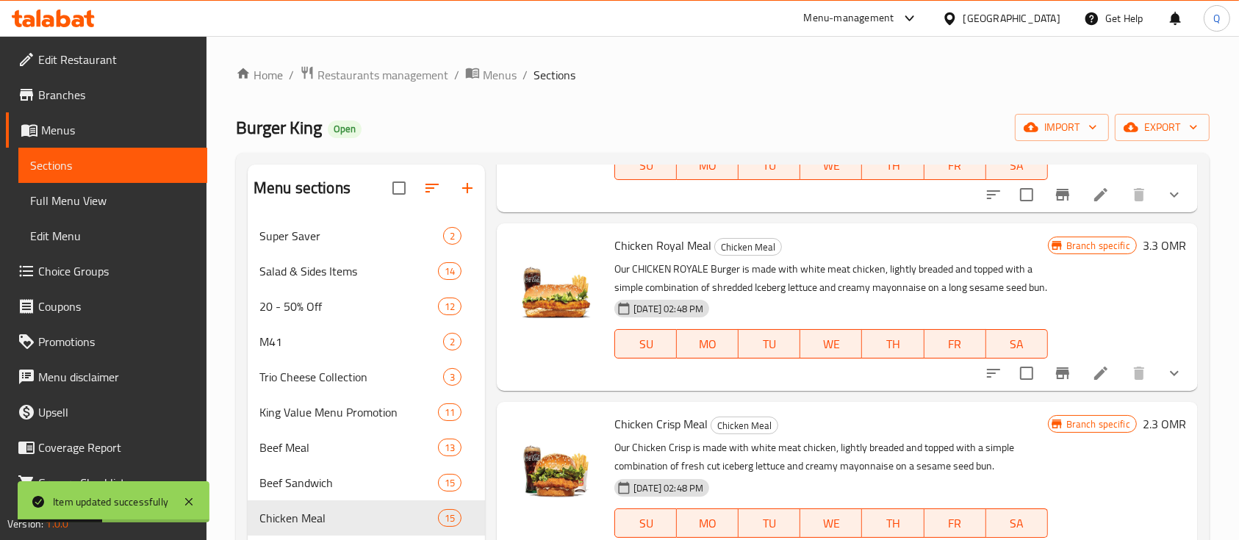
scroll to position [465, 0]
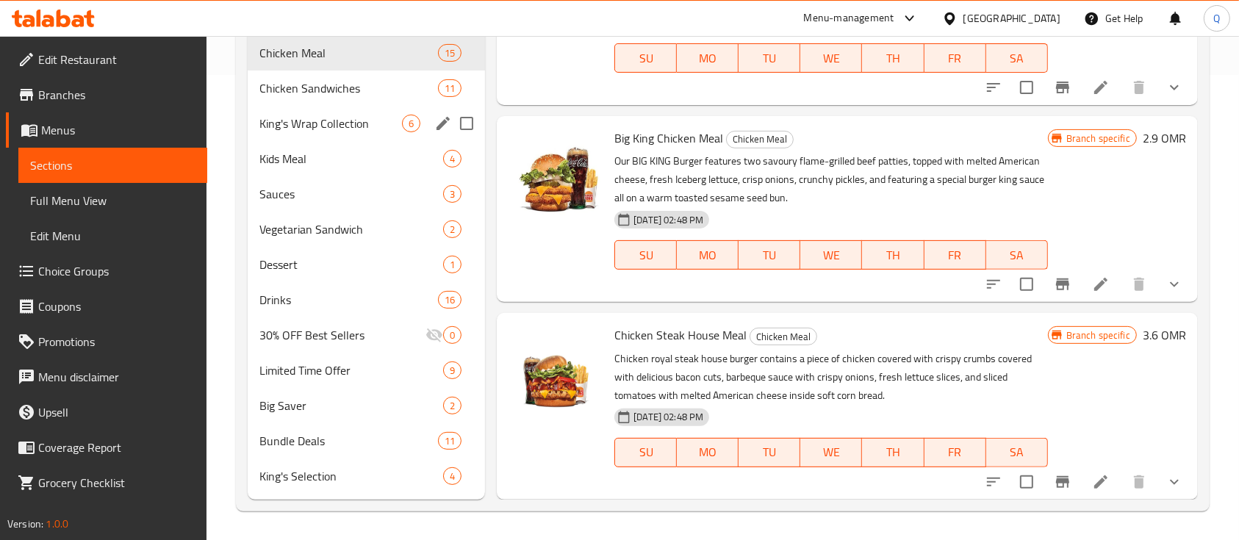
click at [368, 132] on div "King's Wrap Collection 6" at bounding box center [366, 123] width 237 height 35
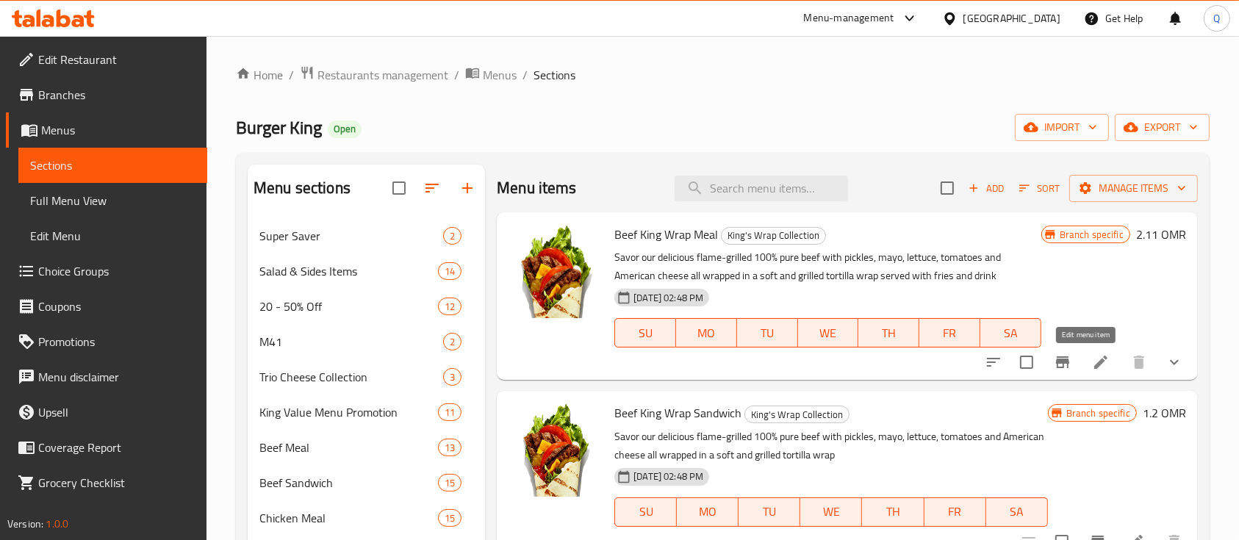
click at [1092, 366] on icon at bounding box center [1101, 362] width 18 height 18
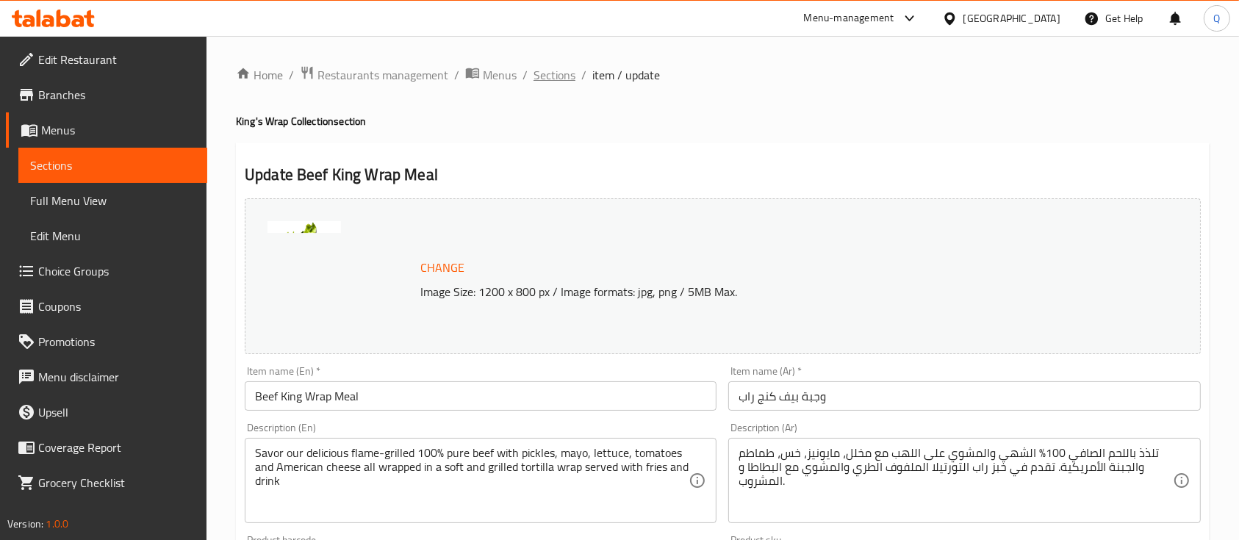
click at [569, 78] on span "Sections" at bounding box center [554, 75] width 42 height 18
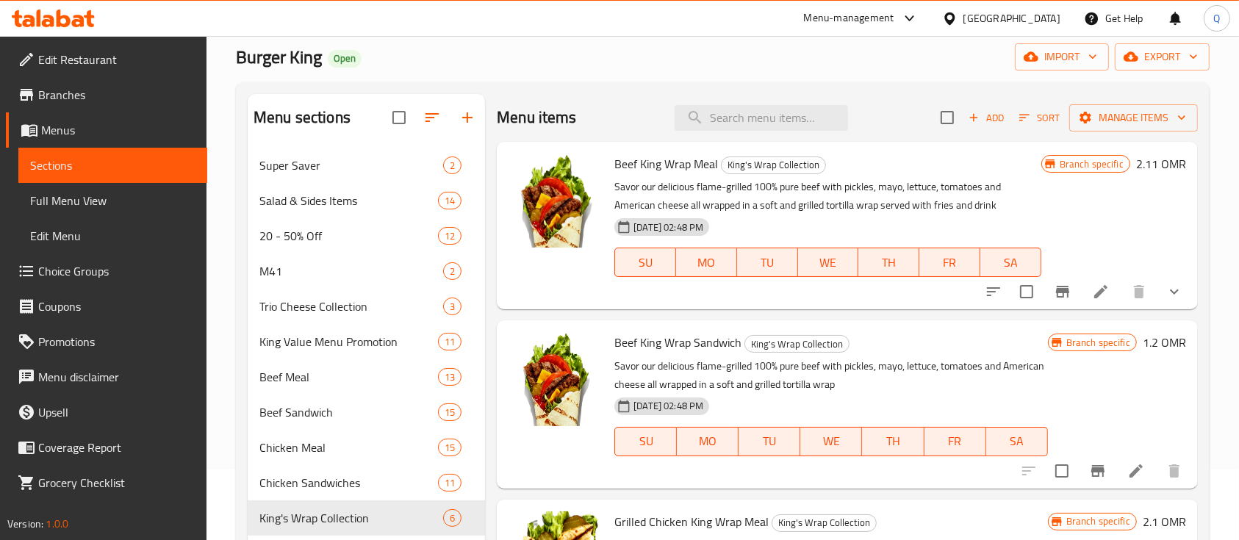
scroll to position [98, 0]
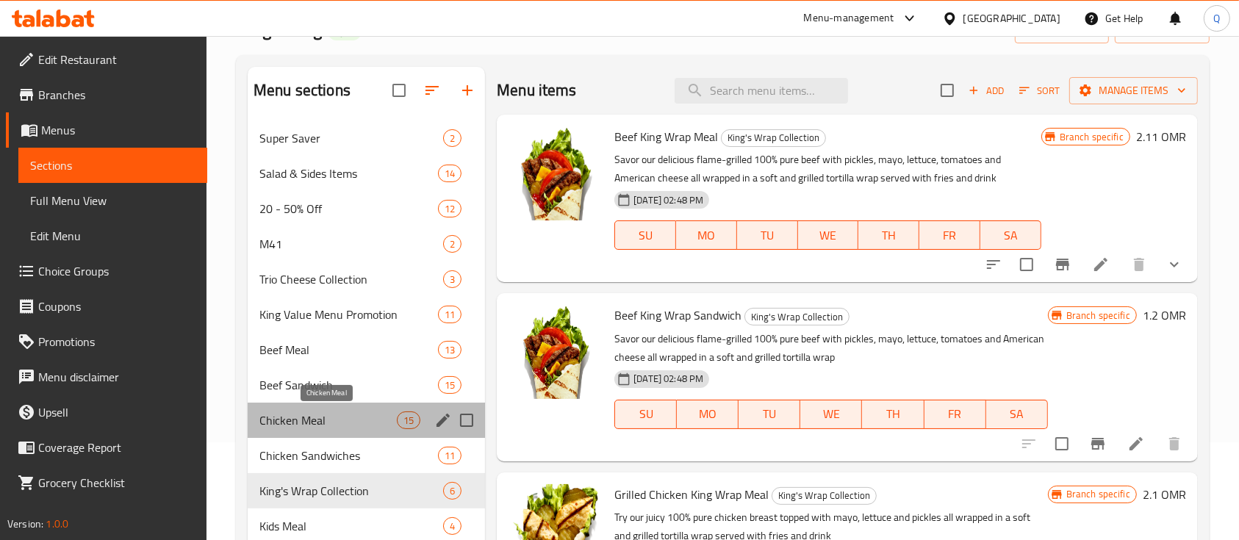
click at [332, 415] on span "Chicken Meal" at bounding box center [327, 420] width 137 height 18
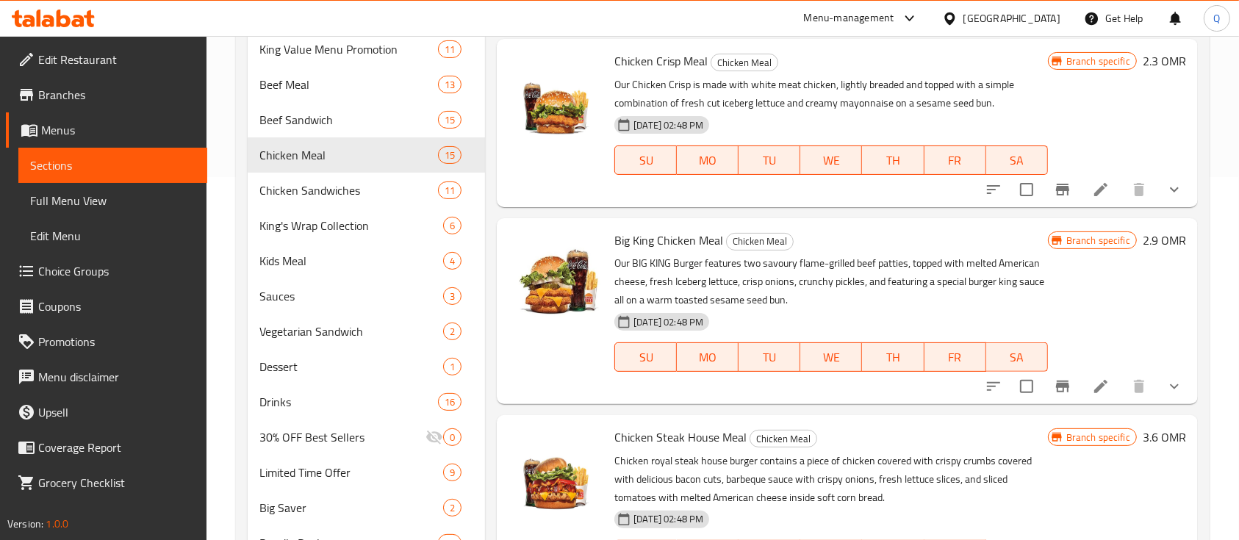
scroll to position [465, 0]
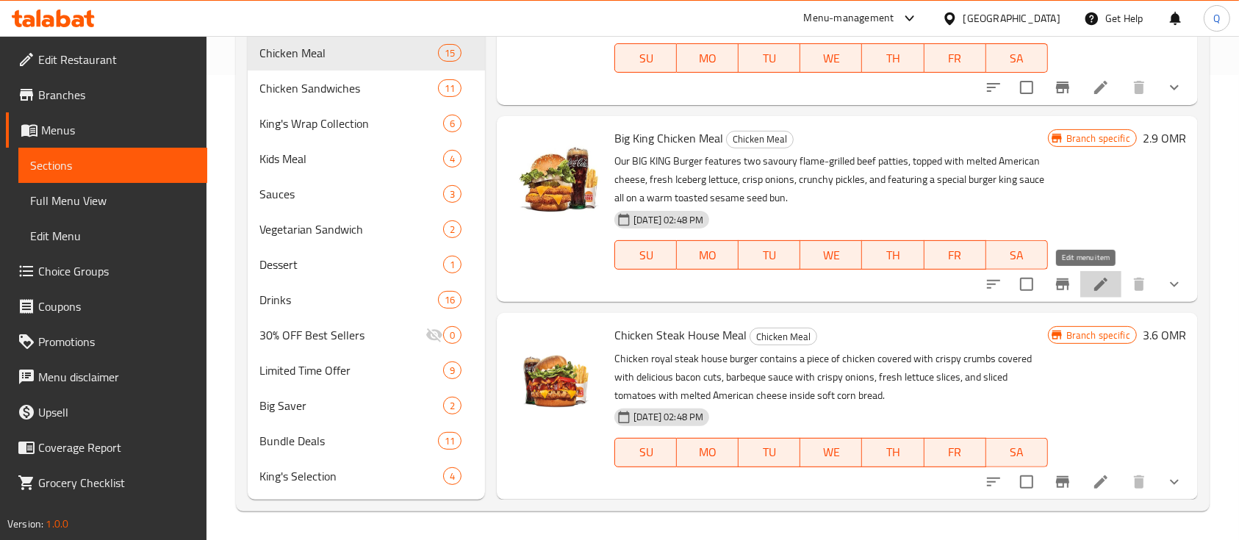
click at [1094, 288] on icon at bounding box center [1100, 284] width 13 height 13
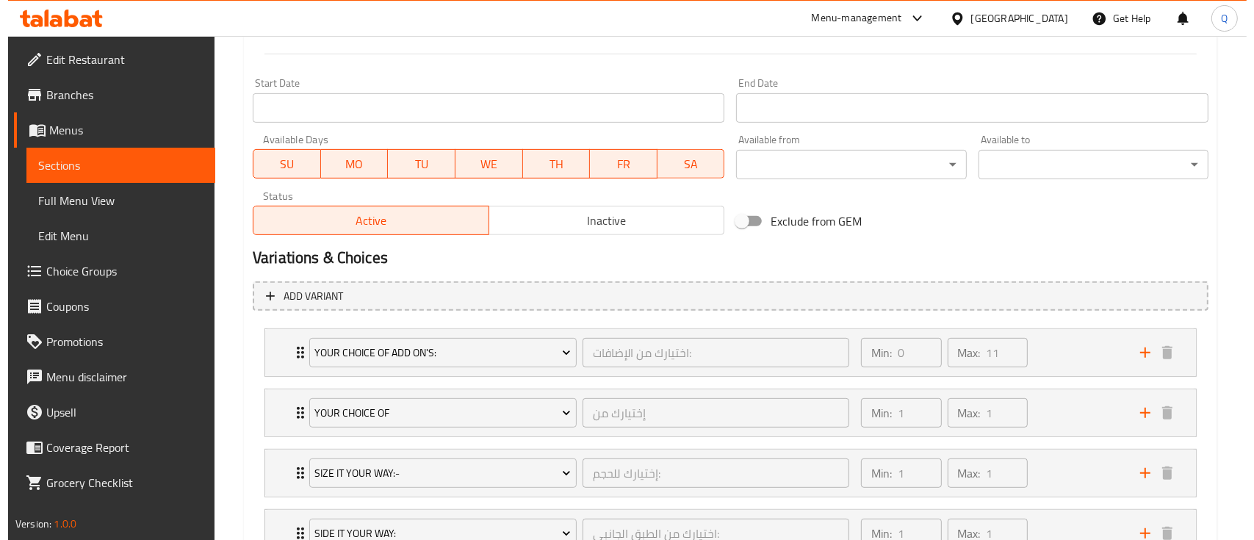
scroll to position [685, 0]
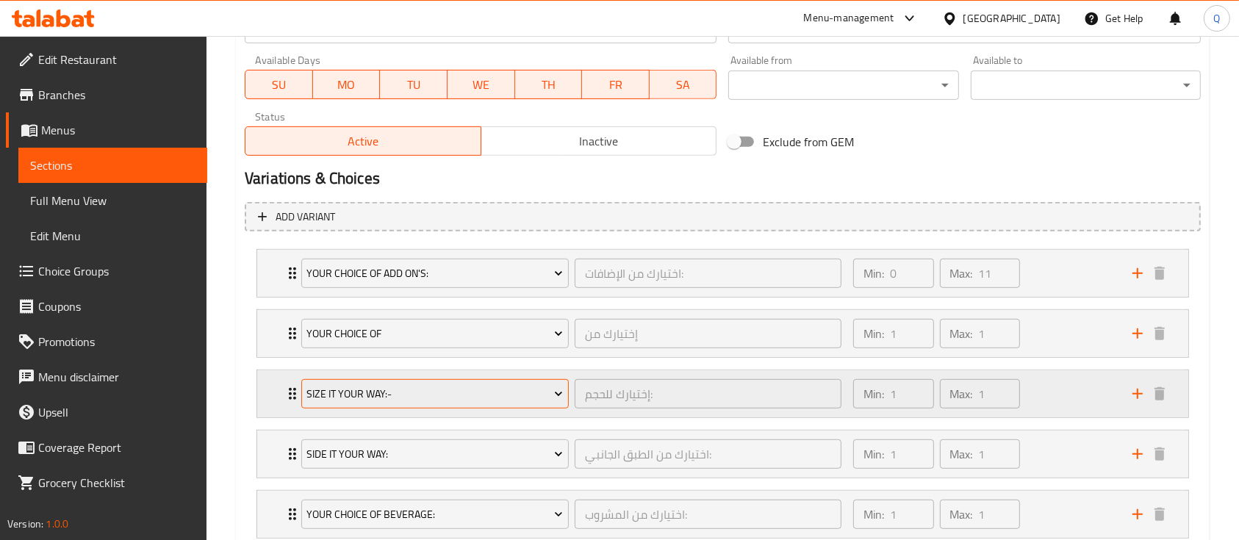
click at [506, 396] on span "Size It Your Way:-" at bounding box center [434, 394] width 256 height 18
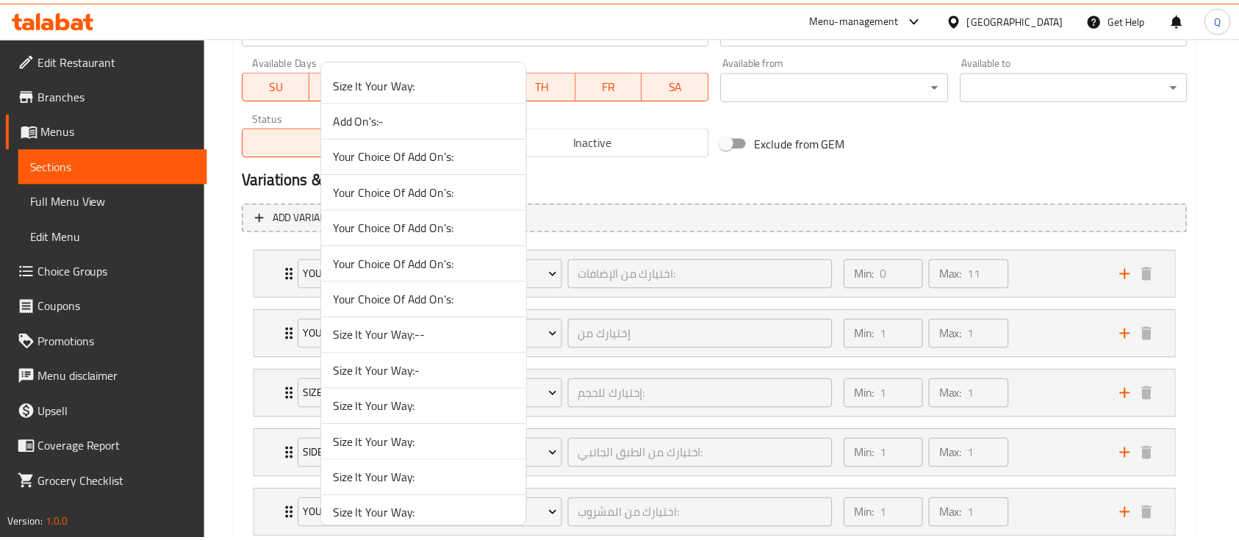
scroll to position [1262, 0]
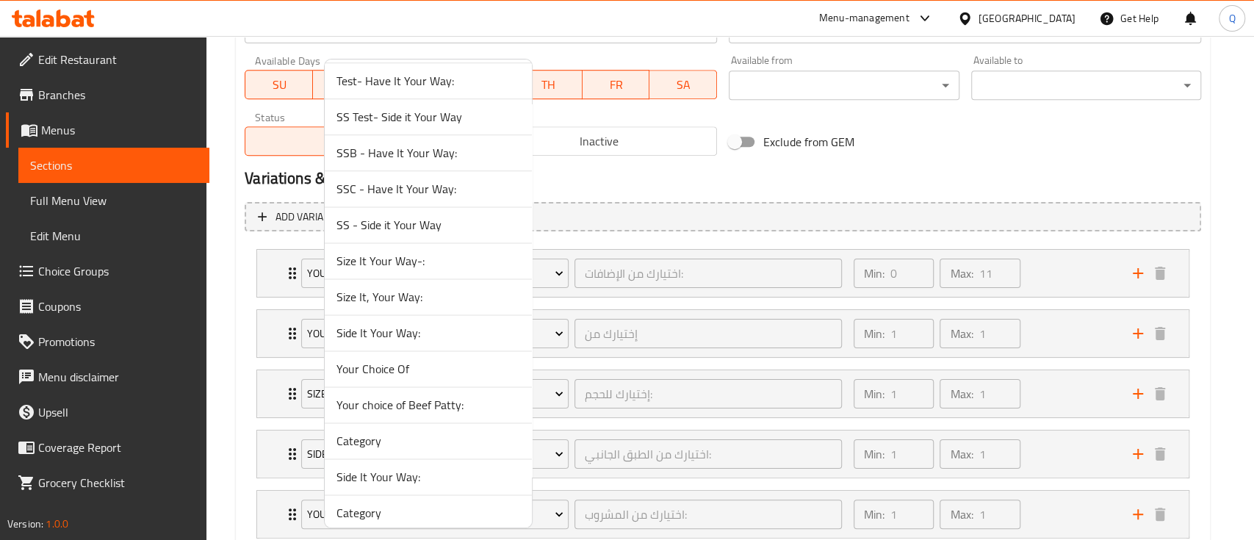
click at [442, 295] on span "Size It, Your Way:" at bounding box center [428, 297] width 184 height 18
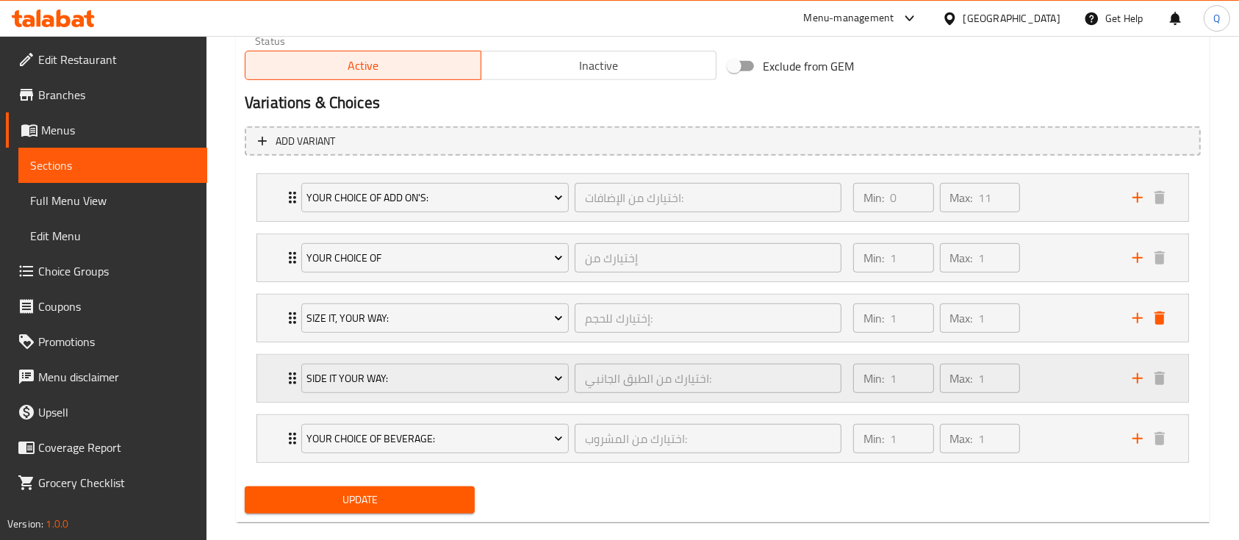
scroll to position [783, 0]
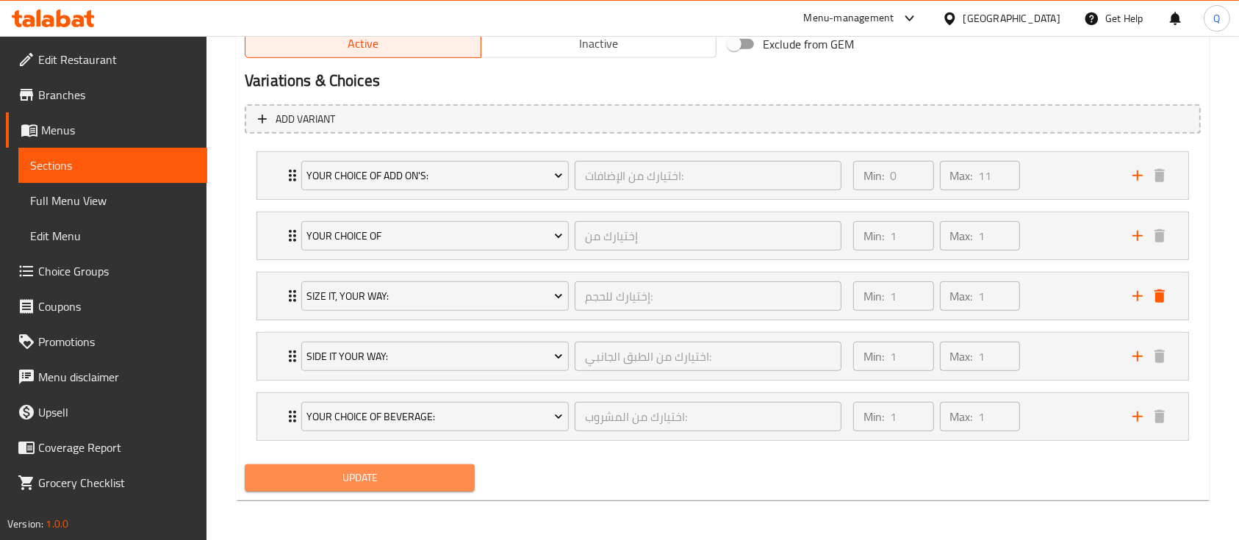
click at [432, 479] on span "Update" at bounding box center [359, 478] width 206 height 18
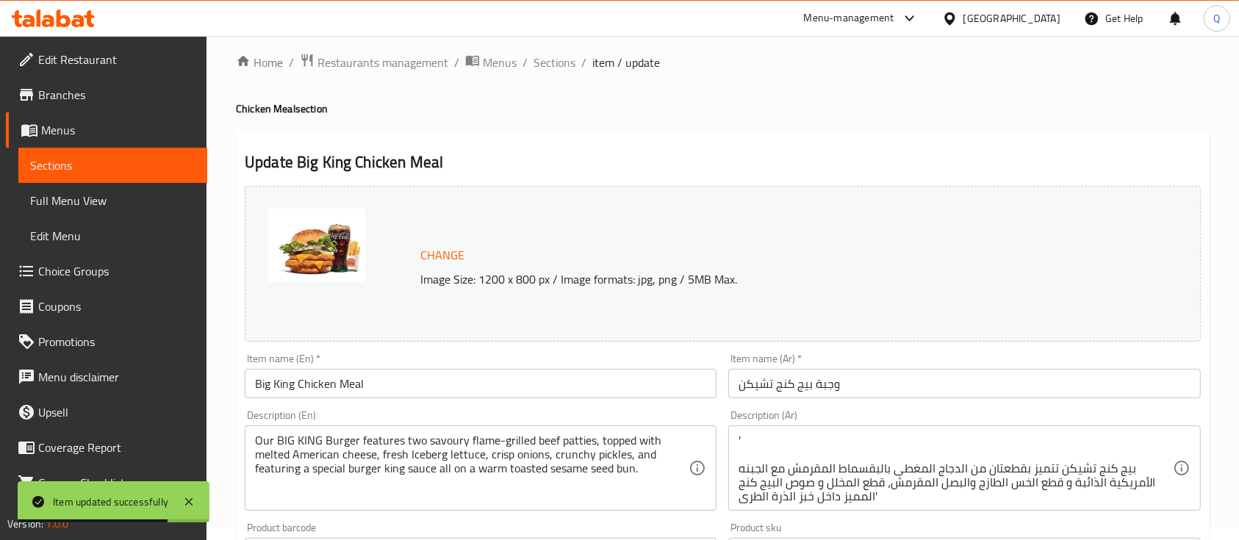
scroll to position [0, 0]
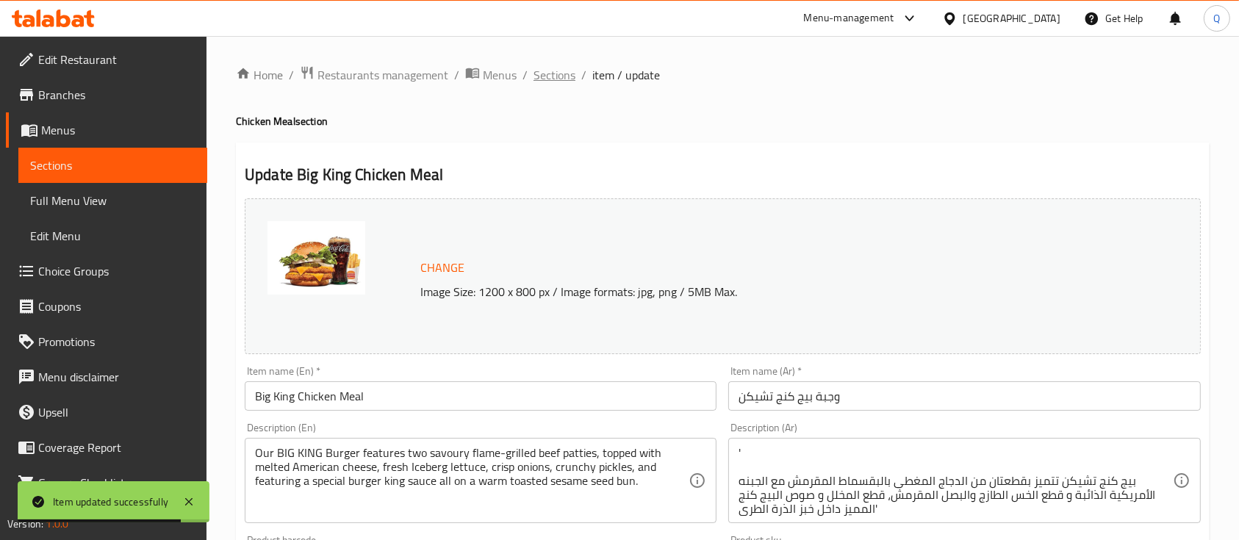
click at [545, 69] on span "Sections" at bounding box center [554, 75] width 42 height 18
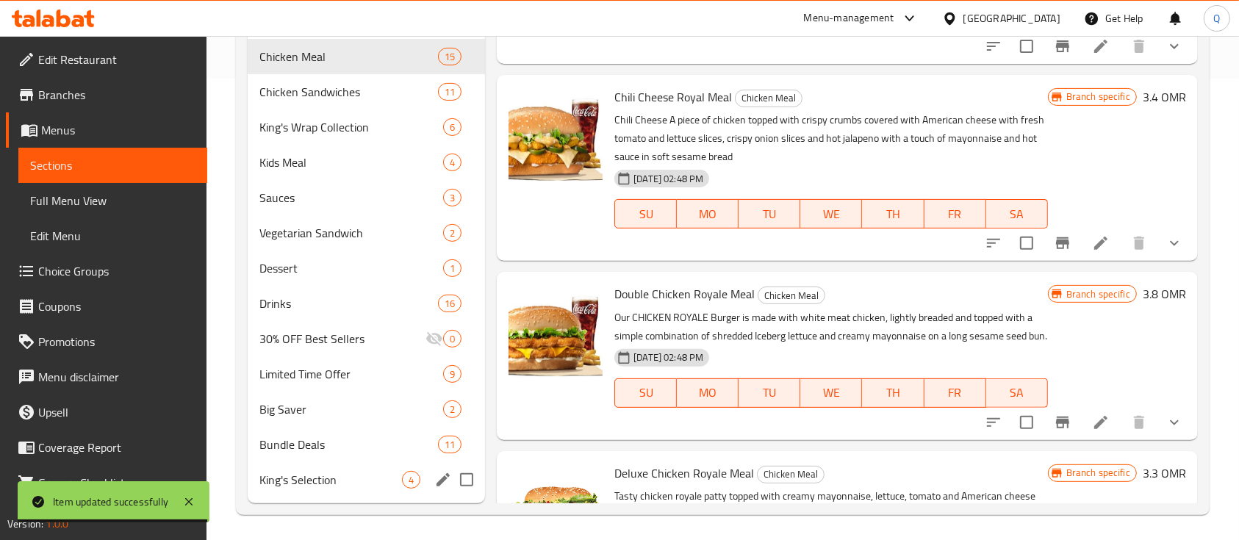
scroll to position [465, 0]
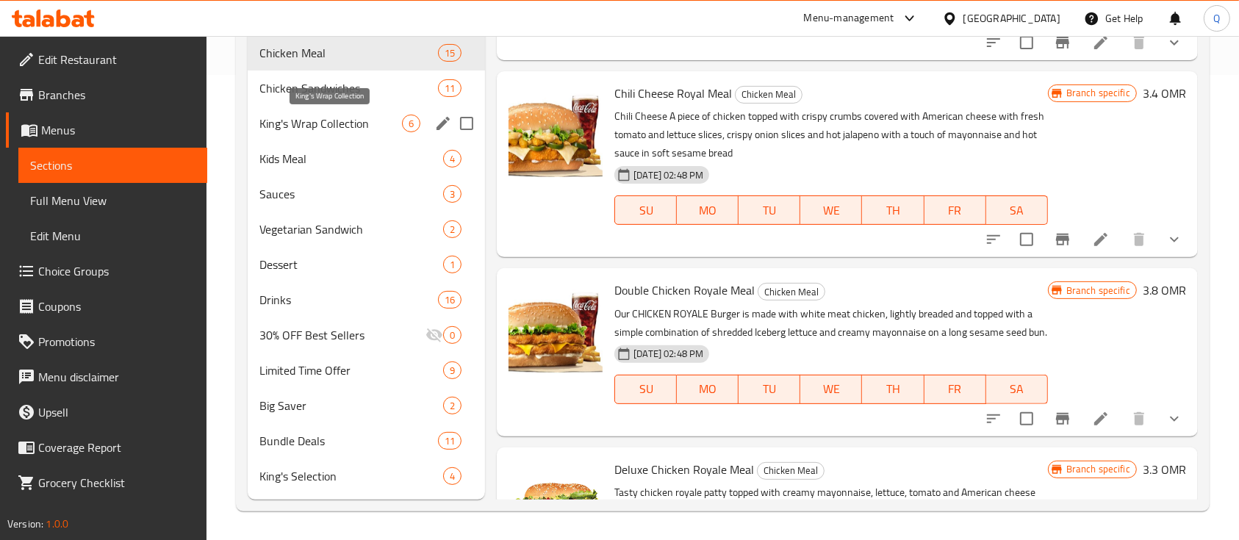
click at [352, 125] on span "King's Wrap Collection" at bounding box center [330, 124] width 143 height 18
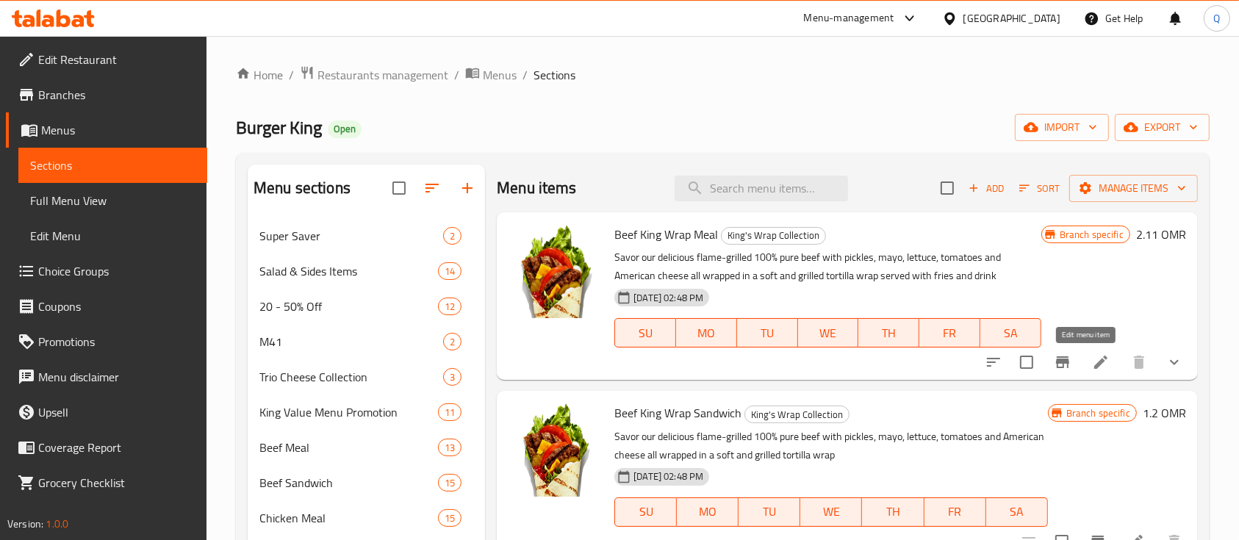
click at [1092, 361] on icon at bounding box center [1101, 362] width 18 height 18
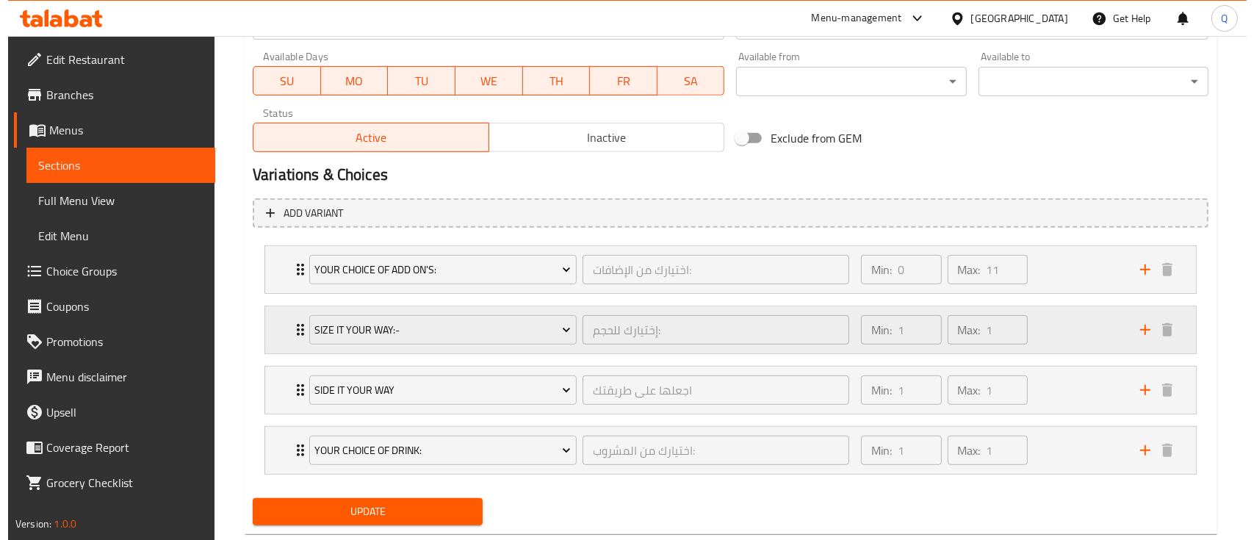
scroll to position [723, 0]
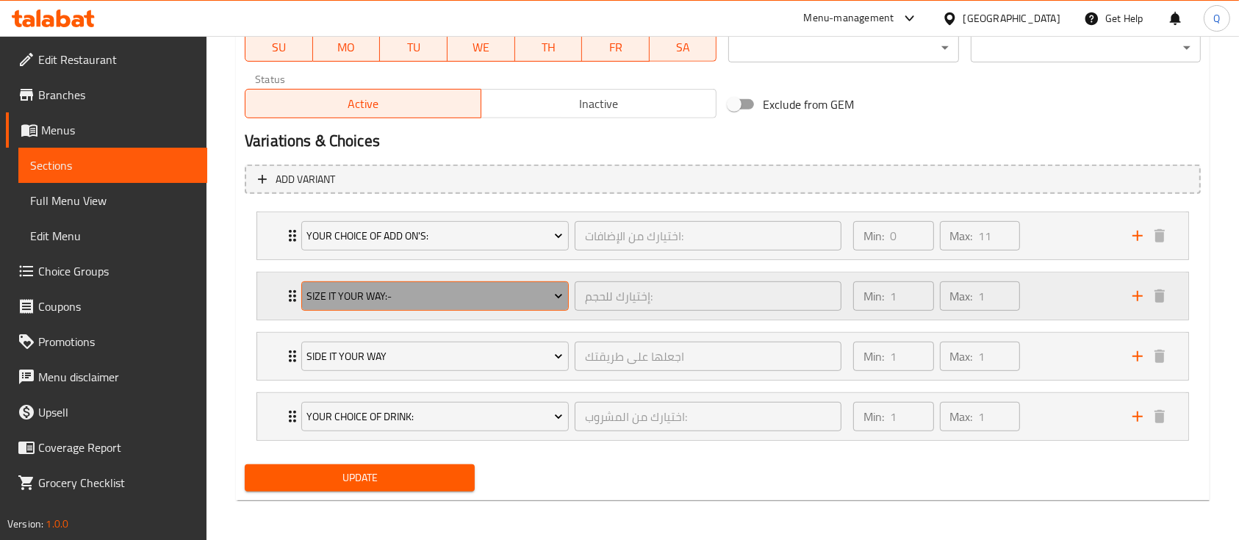
click at [478, 283] on button "Size It Your Way:-" at bounding box center [434, 295] width 267 height 29
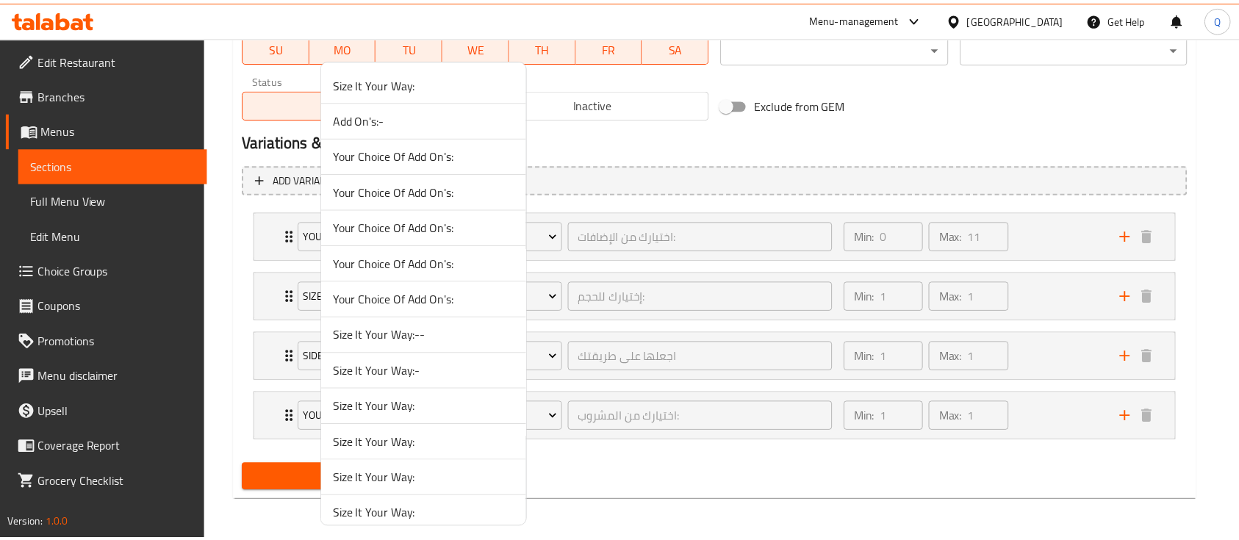
scroll to position [1262, 0]
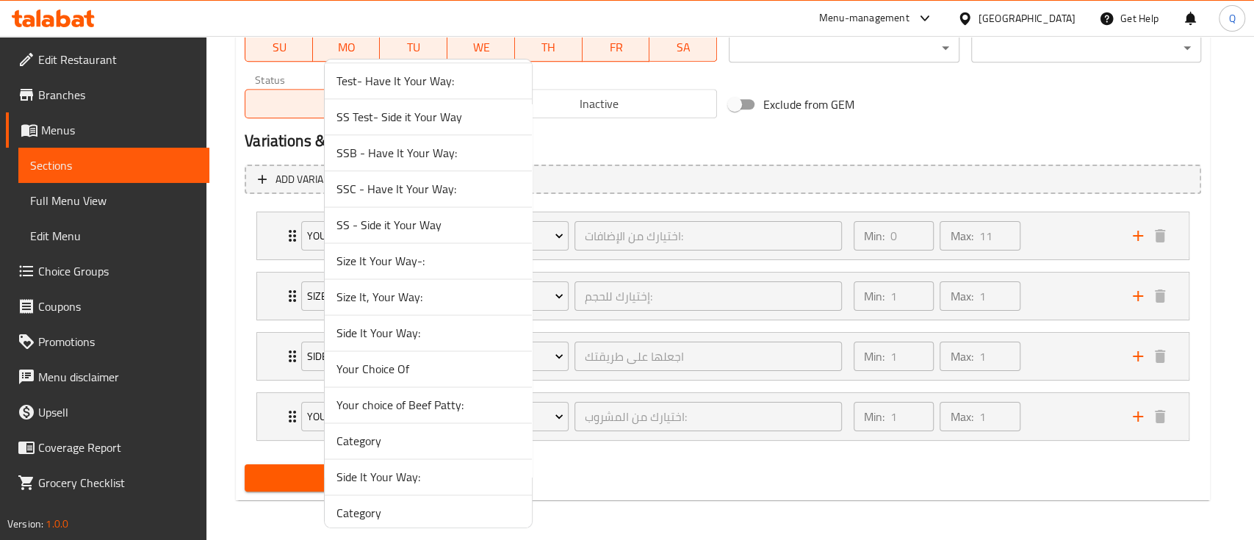
click at [435, 300] on span "Size It, Your Way:" at bounding box center [428, 297] width 184 height 18
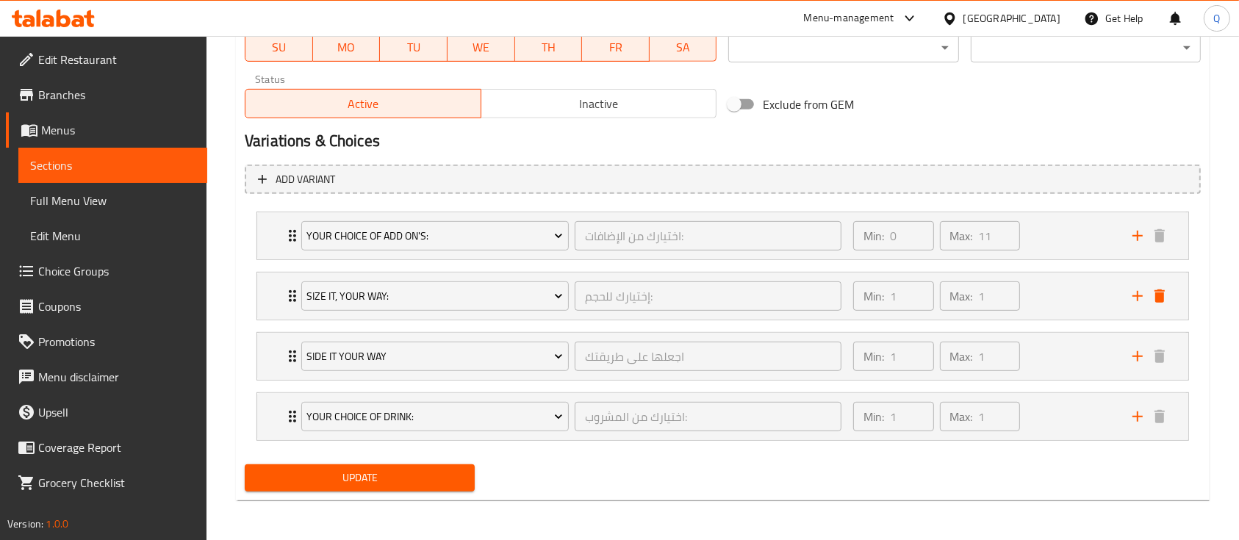
click at [443, 474] on span "Update" at bounding box center [359, 478] width 206 height 18
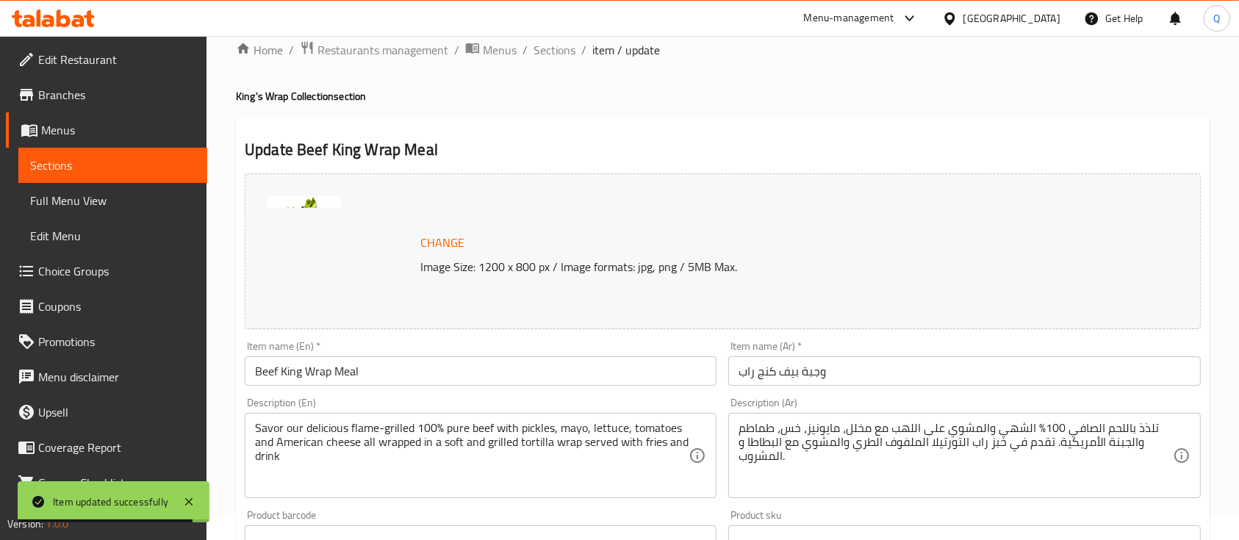
scroll to position [0, 0]
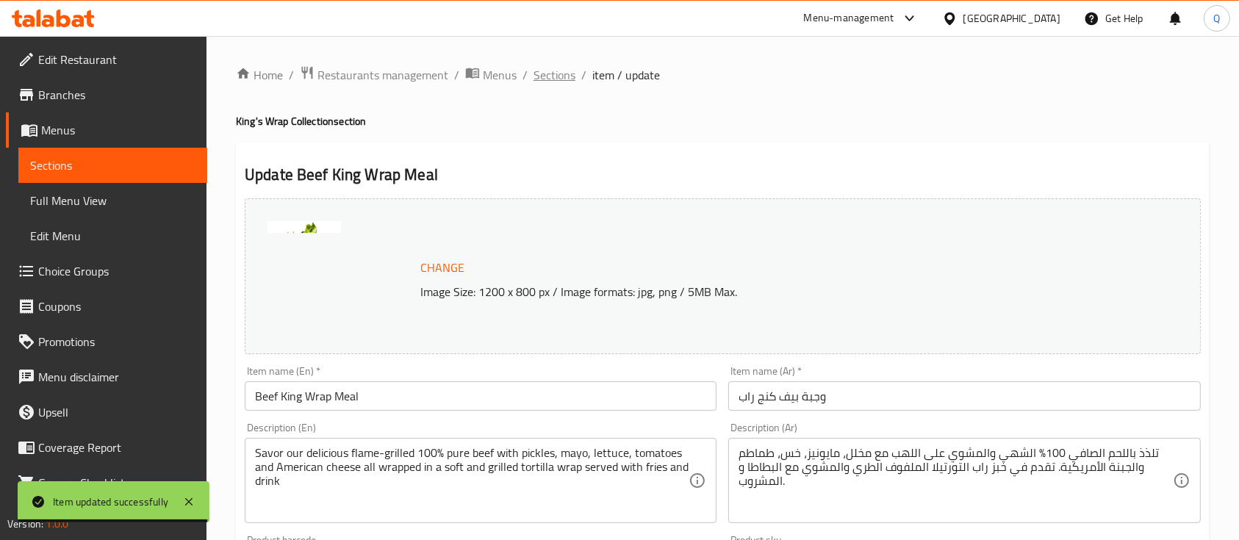
click at [555, 79] on span "Sections" at bounding box center [554, 75] width 42 height 18
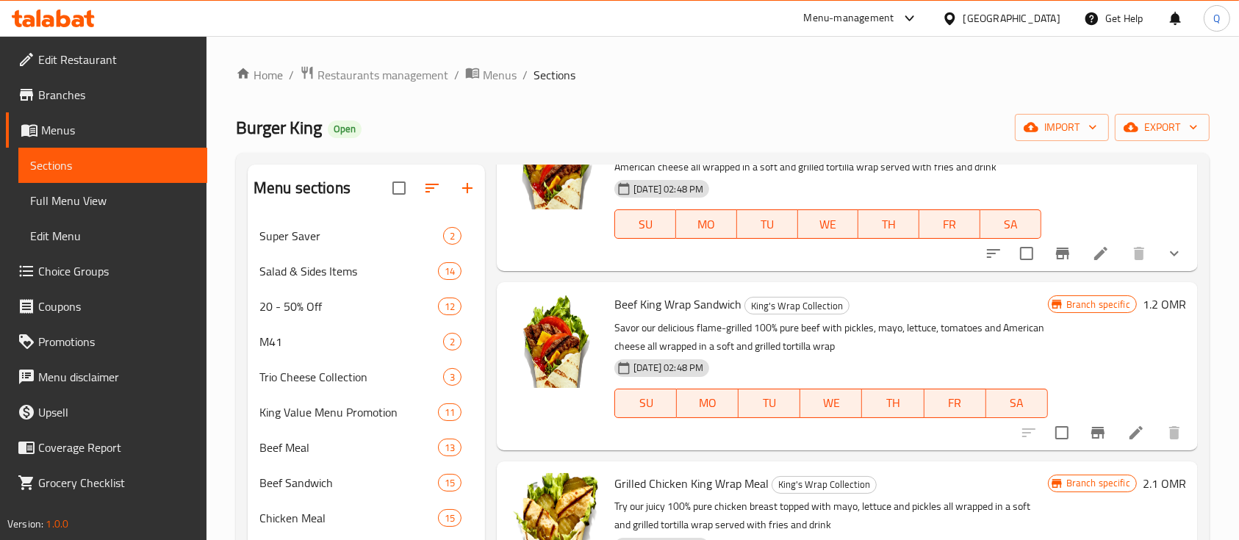
scroll to position [309, 0]
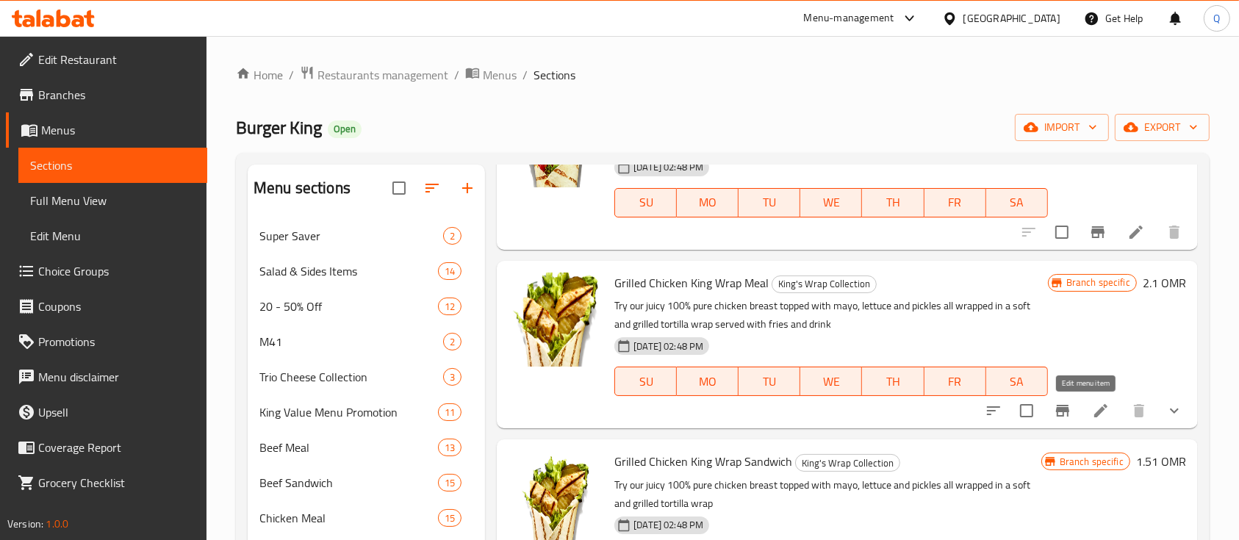
click at [1094, 412] on icon at bounding box center [1100, 410] width 13 height 13
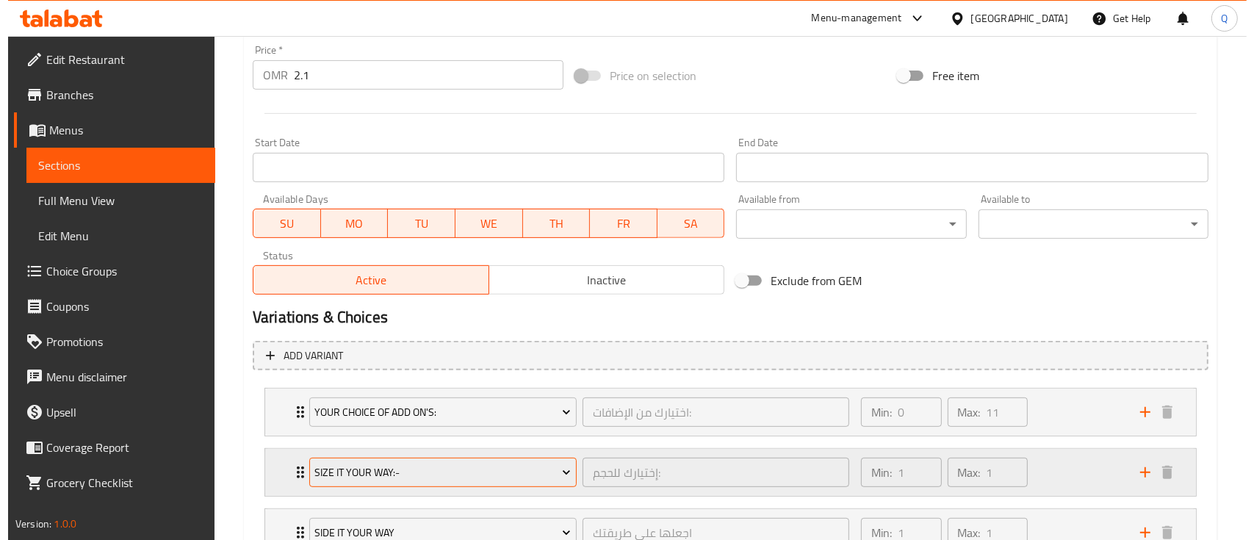
scroll to position [588, 0]
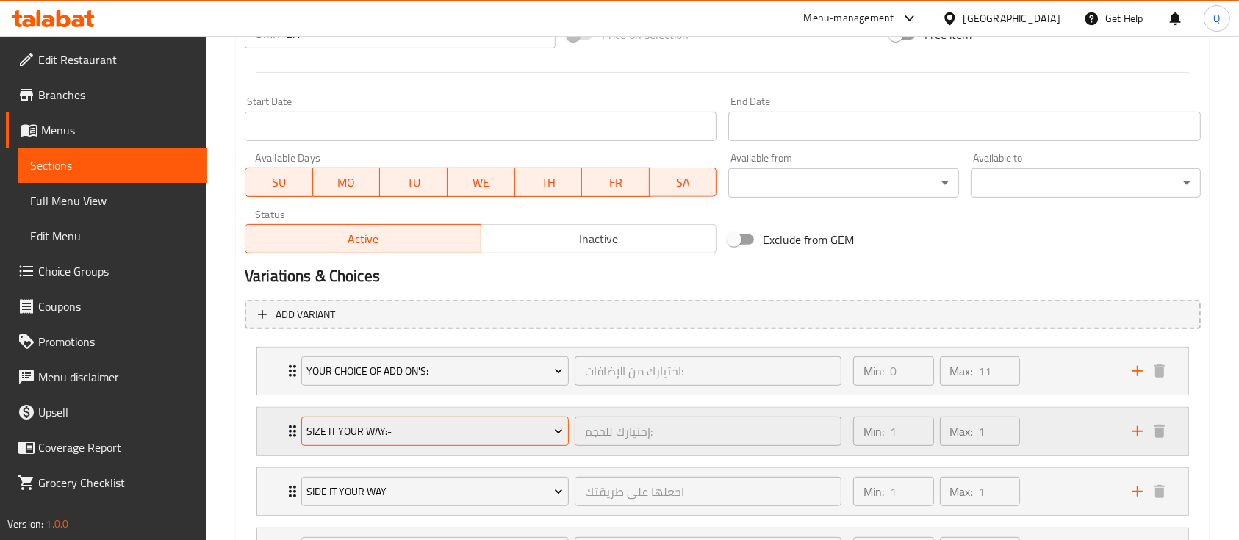
click at [520, 425] on span "Size It Your Way:-" at bounding box center [434, 431] width 256 height 18
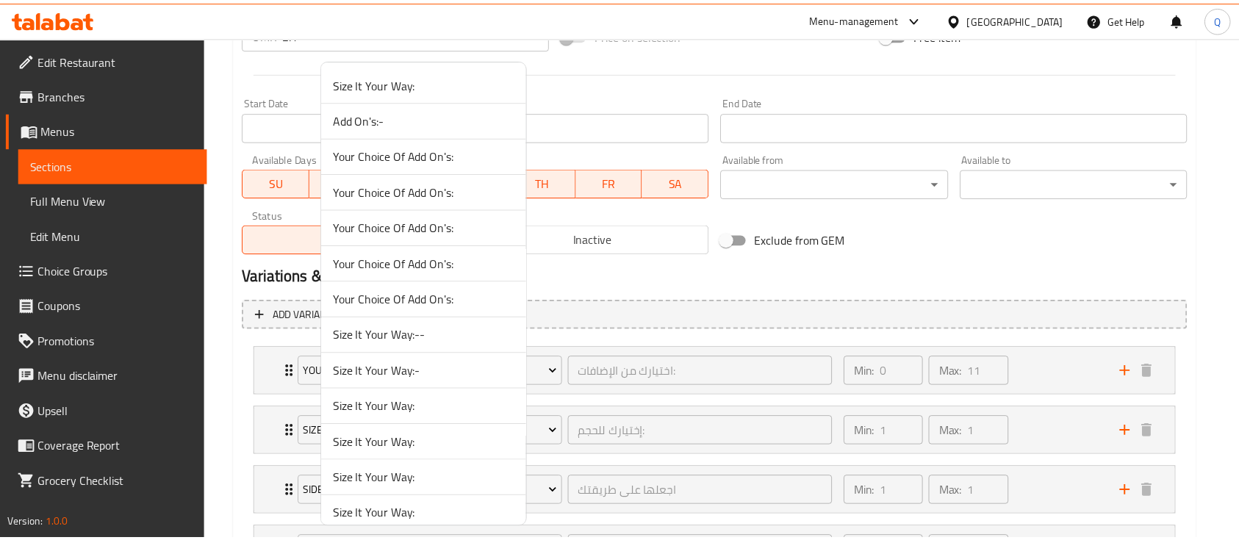
scroll to position [1262, 0]
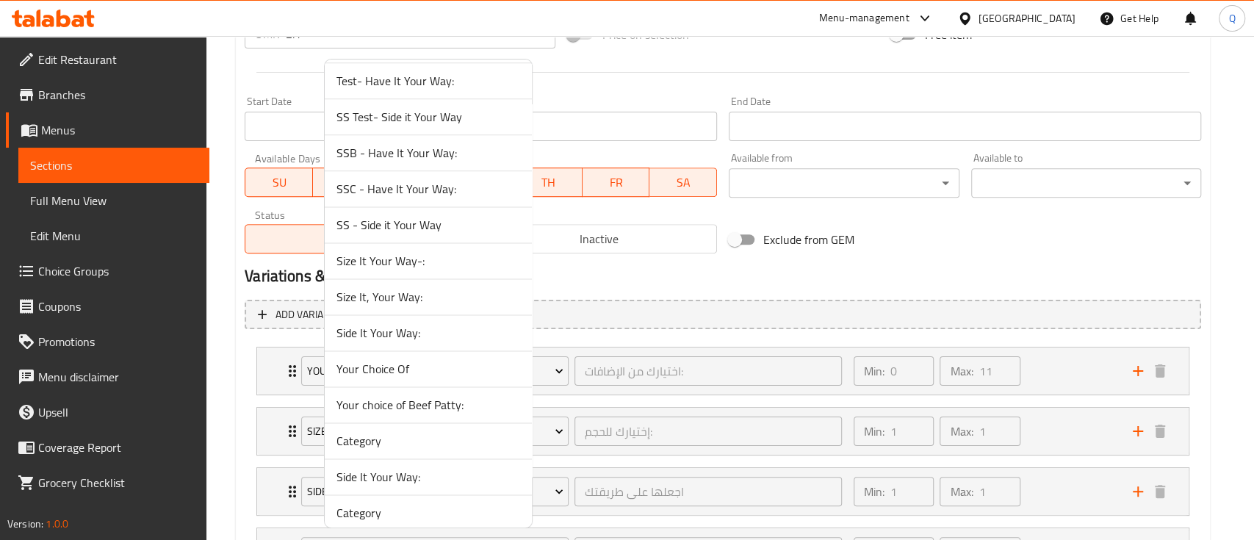
click at [411, 298] on span "Size It, Your Way:" at bounding box center [428, 297] width 184 height 18
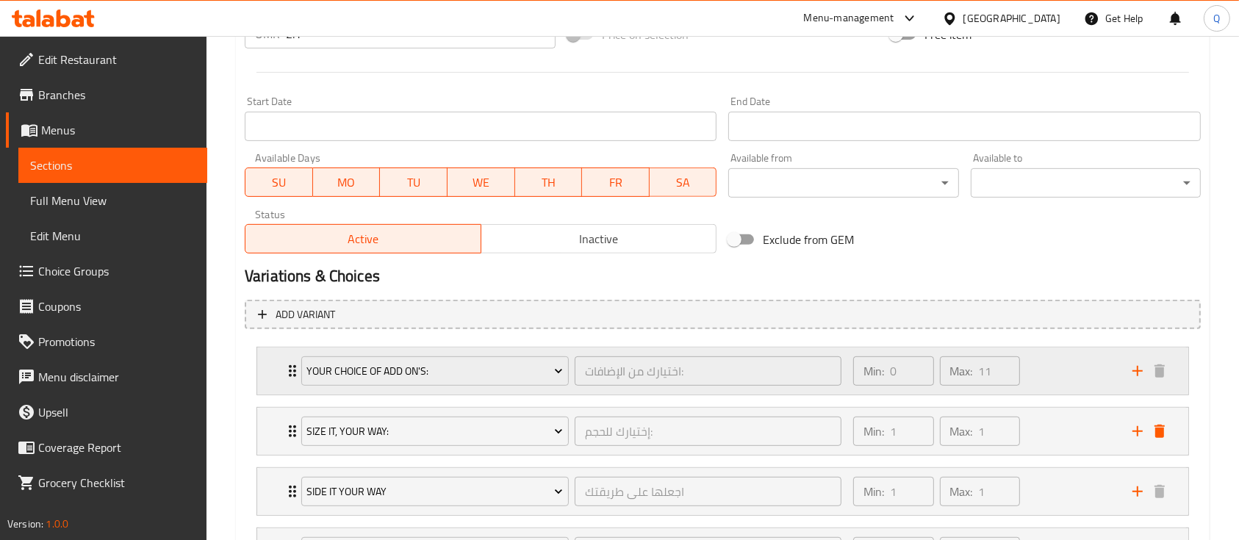
scroll to position [723, 0]
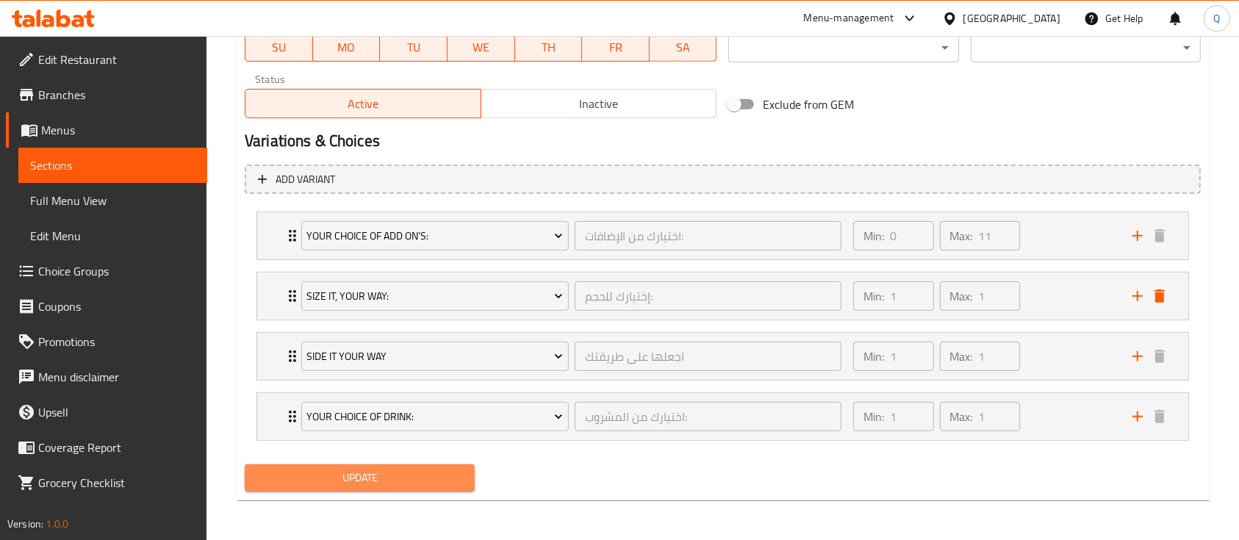
click at [400, 478] on span "Update" at bounding box center [359, 478] width 206 height 18
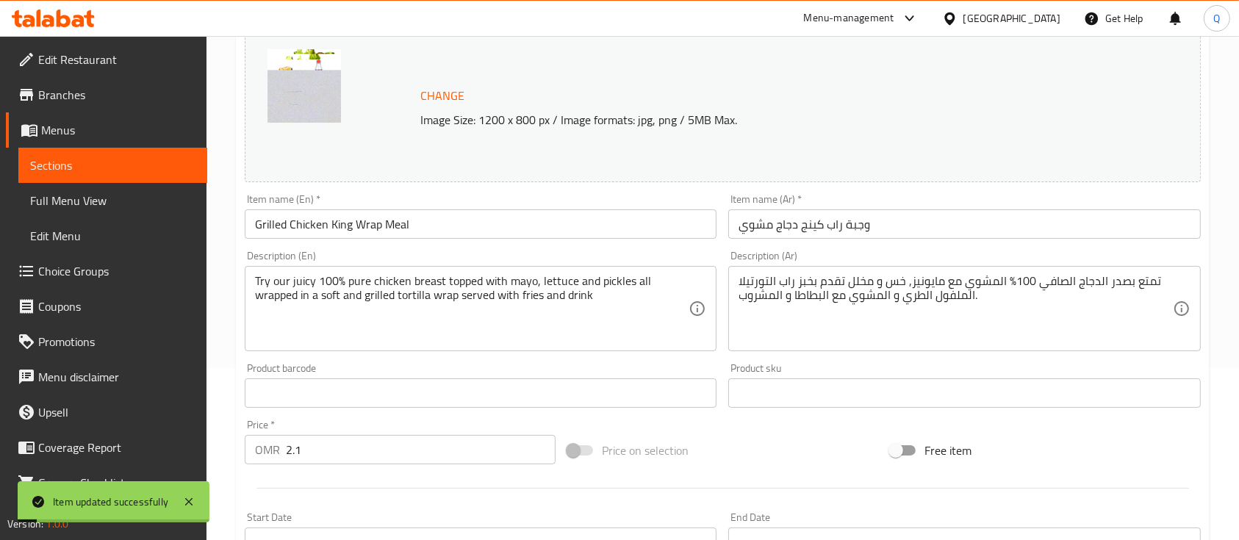
scroll to position [0, 0]
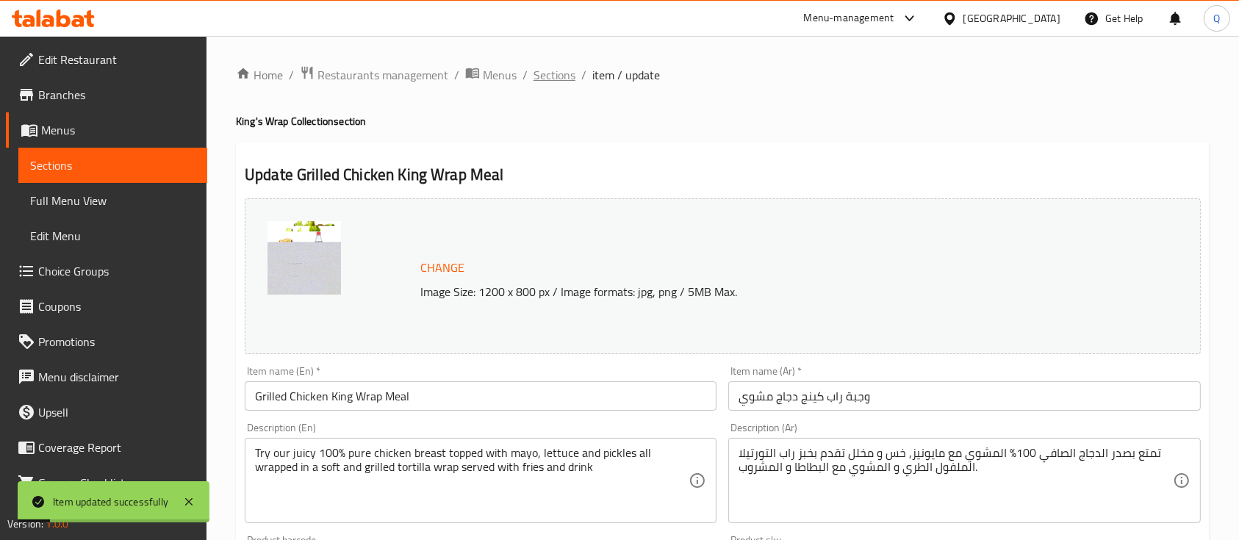
click at [566, 76] on span "Sections" at bounding box center [554, 75] width 42 height 18
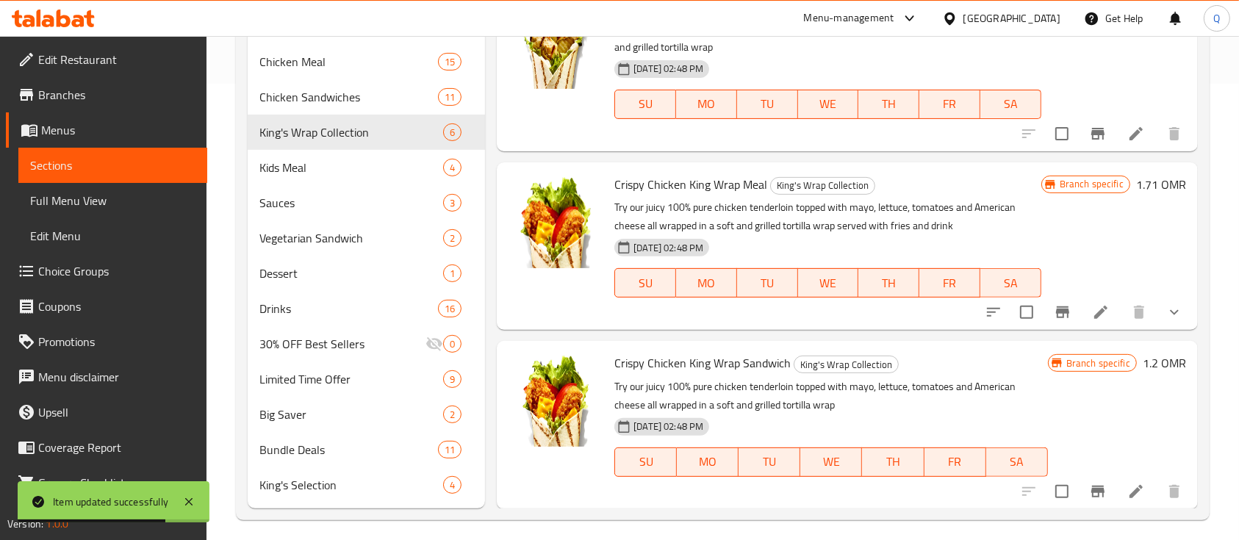
scroll to position [458, 0]
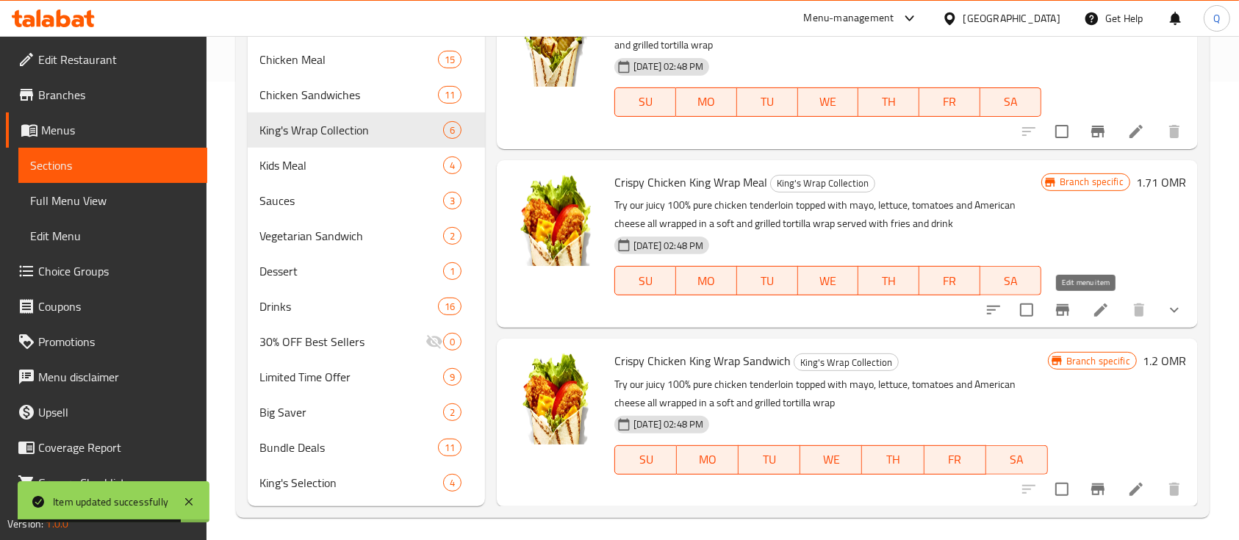
click at [1092, 314] on icon at bounding box center [1101, 310] width 18 height 18
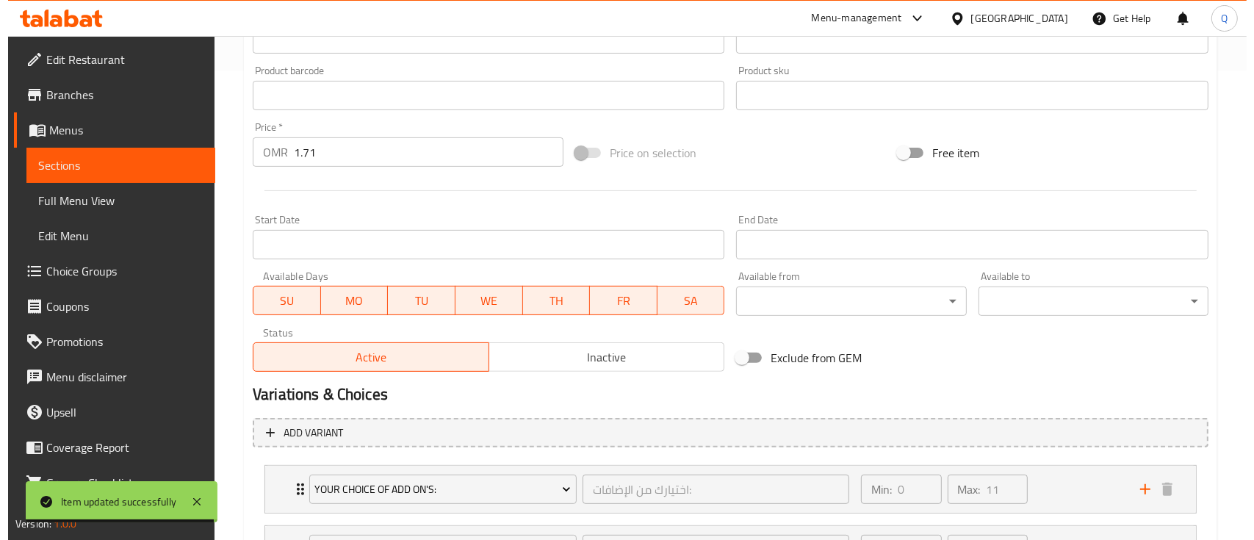
scroll to position [511, 0]
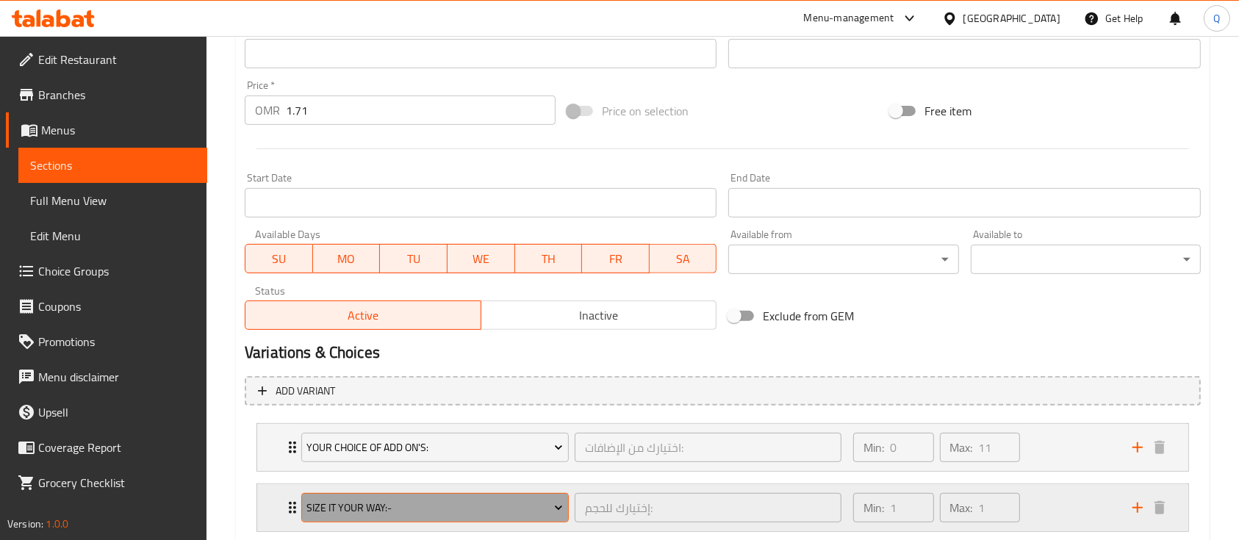
click at [507, 502] on span "Size It Your Way:-" at bounding box center [434, 508] width 256 height 18
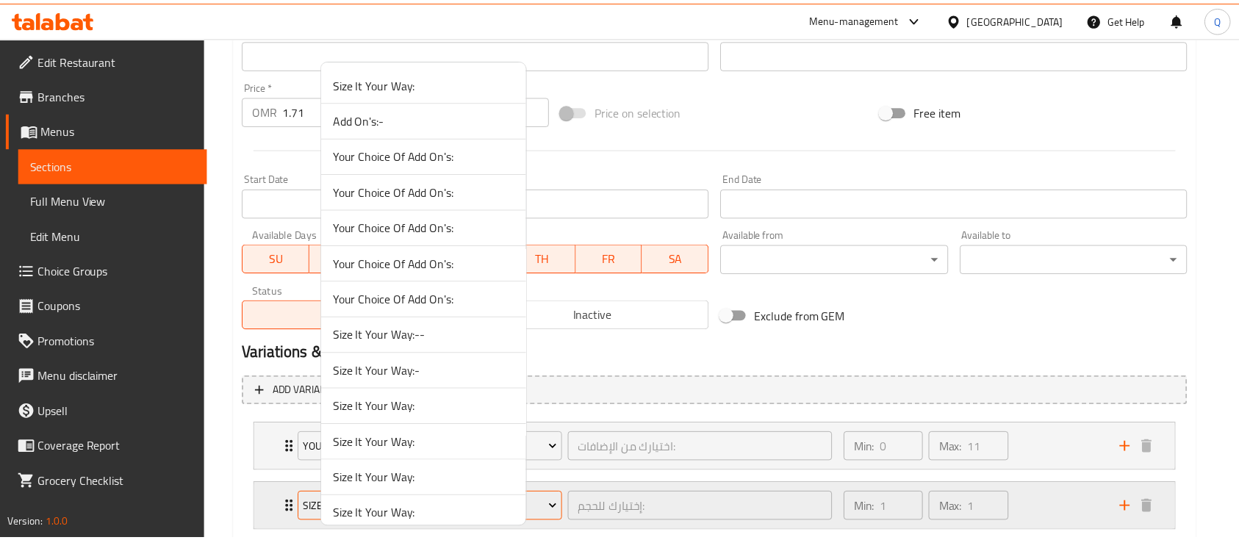
scroll to position [1262, 0]
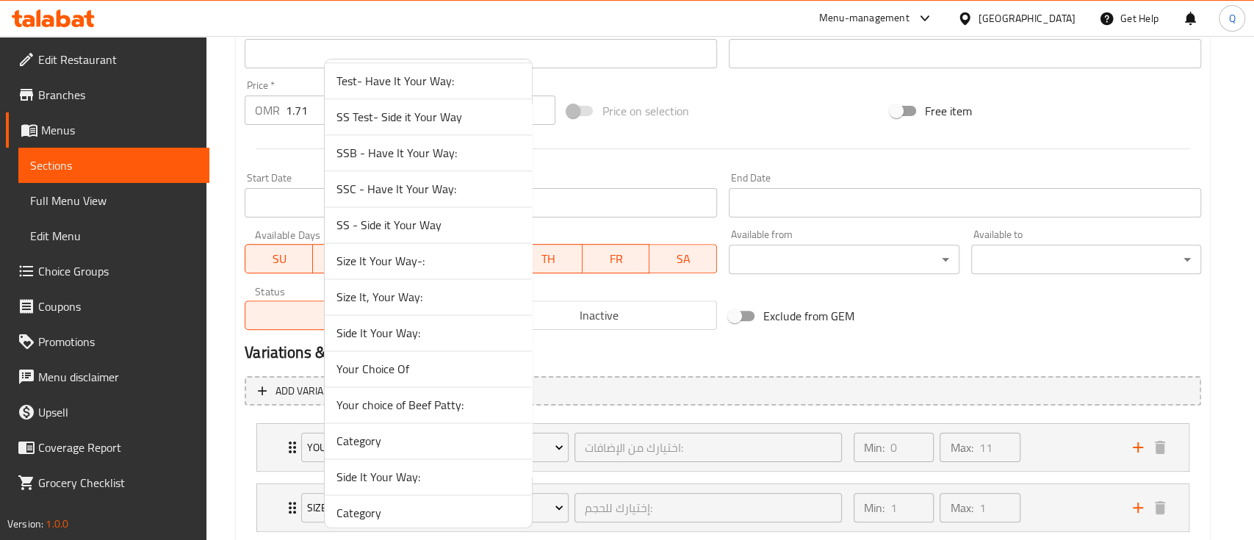
click at [458, 300] on span "Size It, Your Way:" at bounding box center [428, 297] width 184 height 18
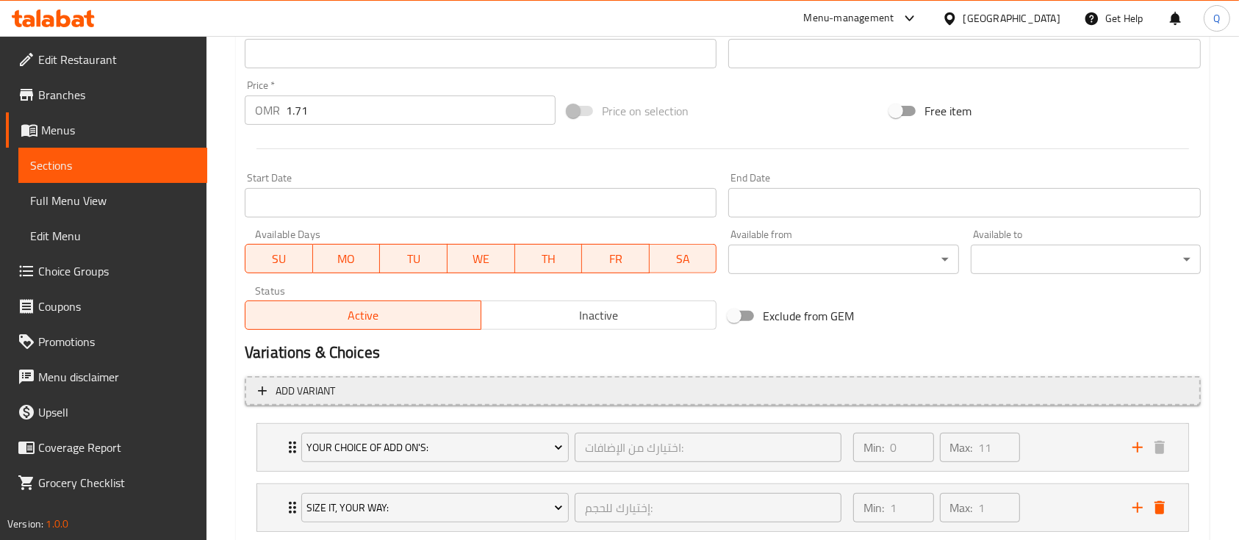
scroll to position [723, 0]
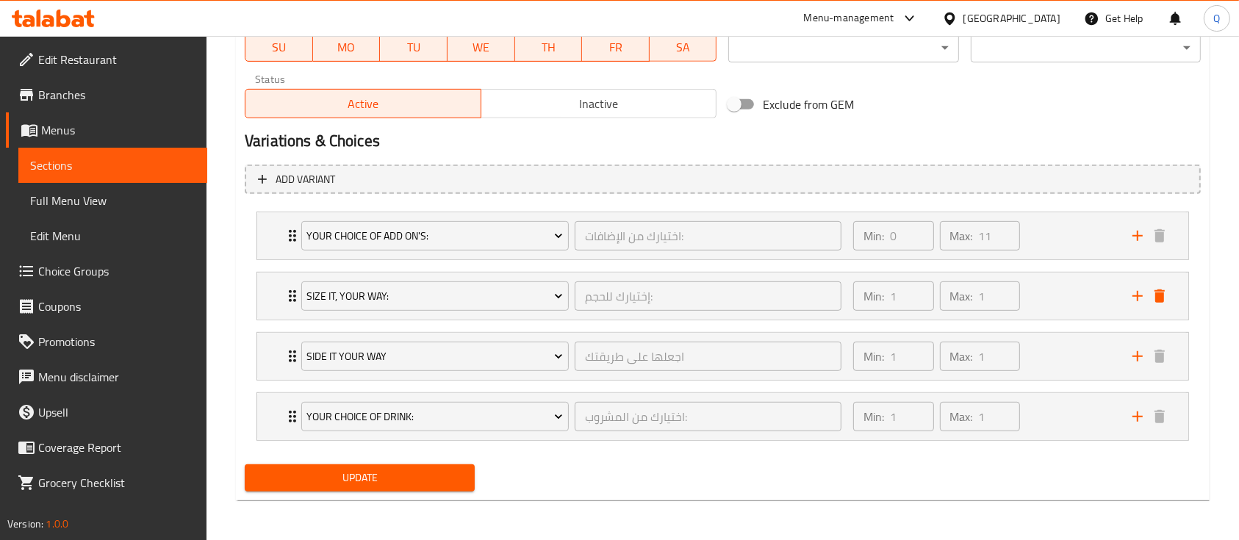
click at [431, 464] on button "Update" at bounding box center [360, 477] width 230 height 27
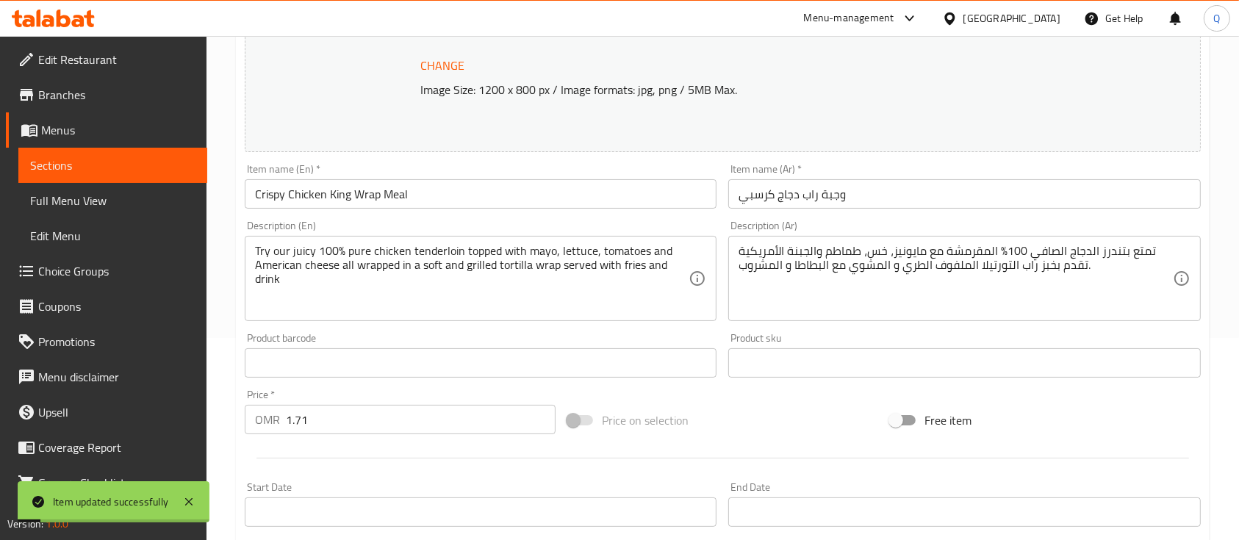
scroll to position [0, 0]
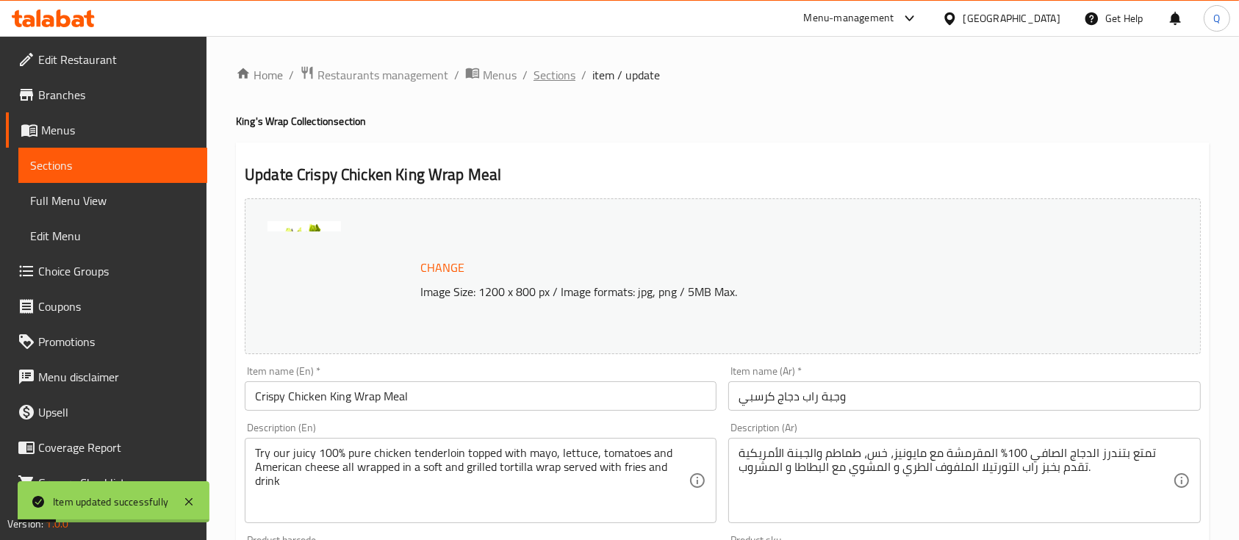
click at [554, 76] on span "Sections" at bounding box center [554, 75] width 42 height 18
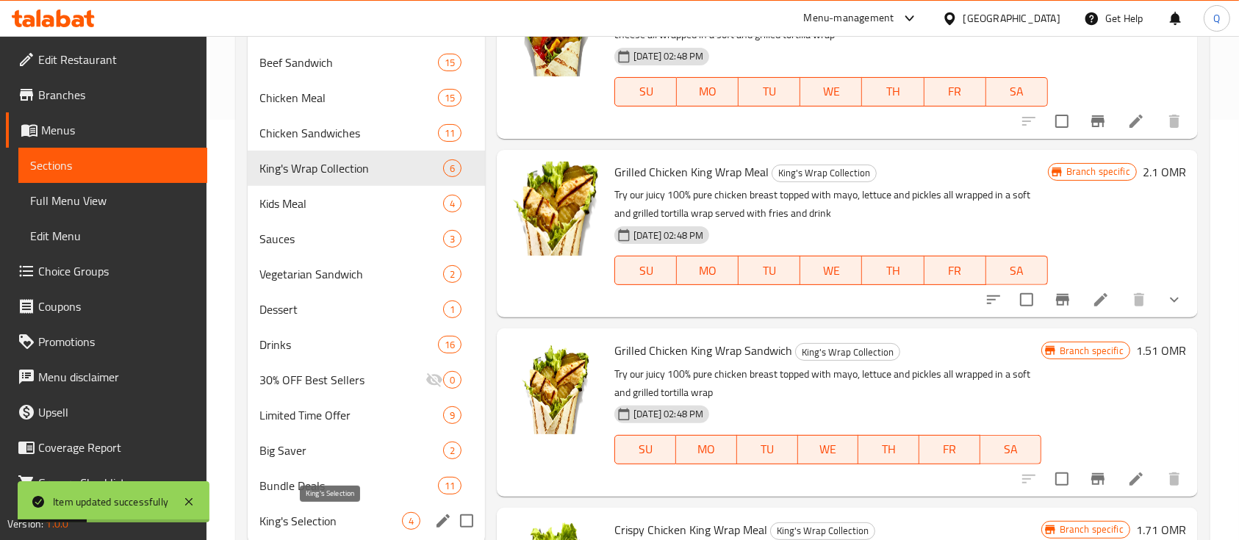
scroll to position [465, 0]
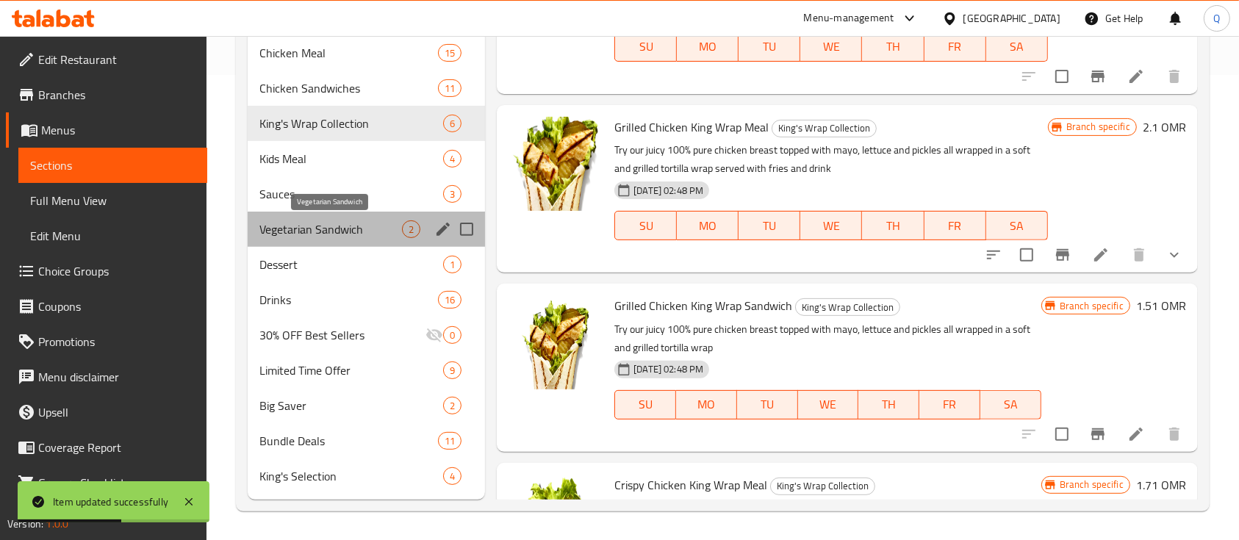
click at [356, 233] on span "Vegetarian Sandwich" at bounding box center [330, 229] width 143 height 18
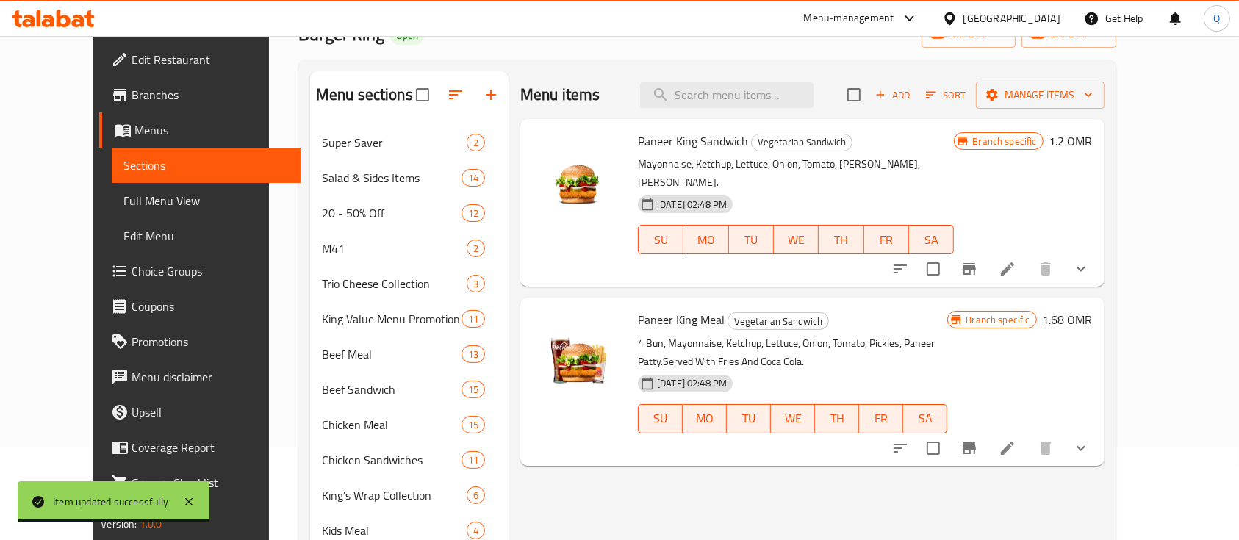
scroll to position [89, 0]
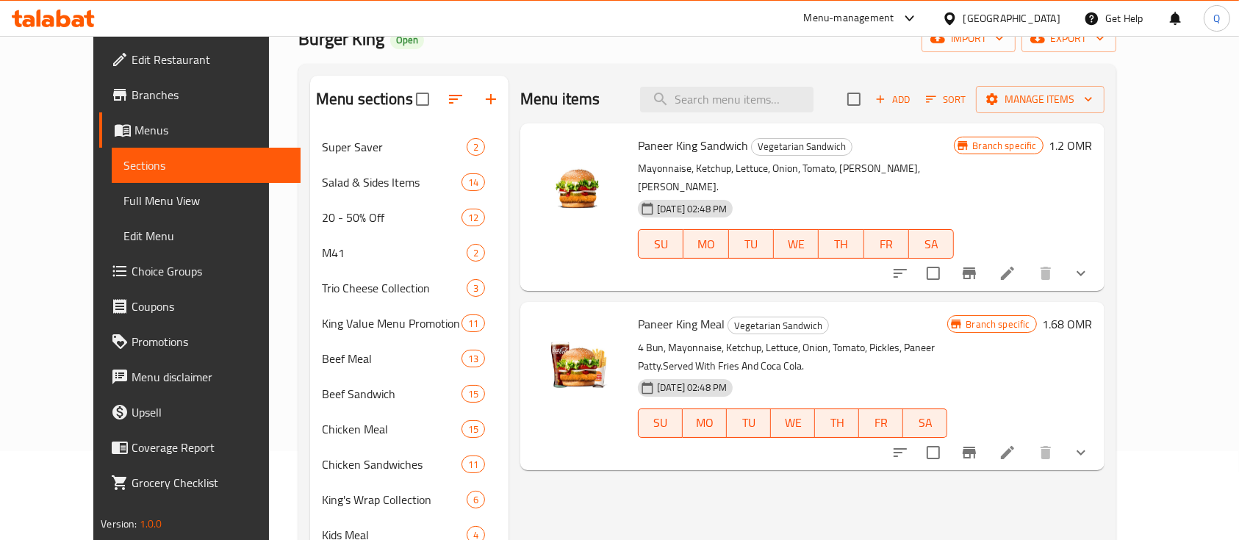
click at [1028, 444] on li at bounding box center [1007, 452] width 41 height 26
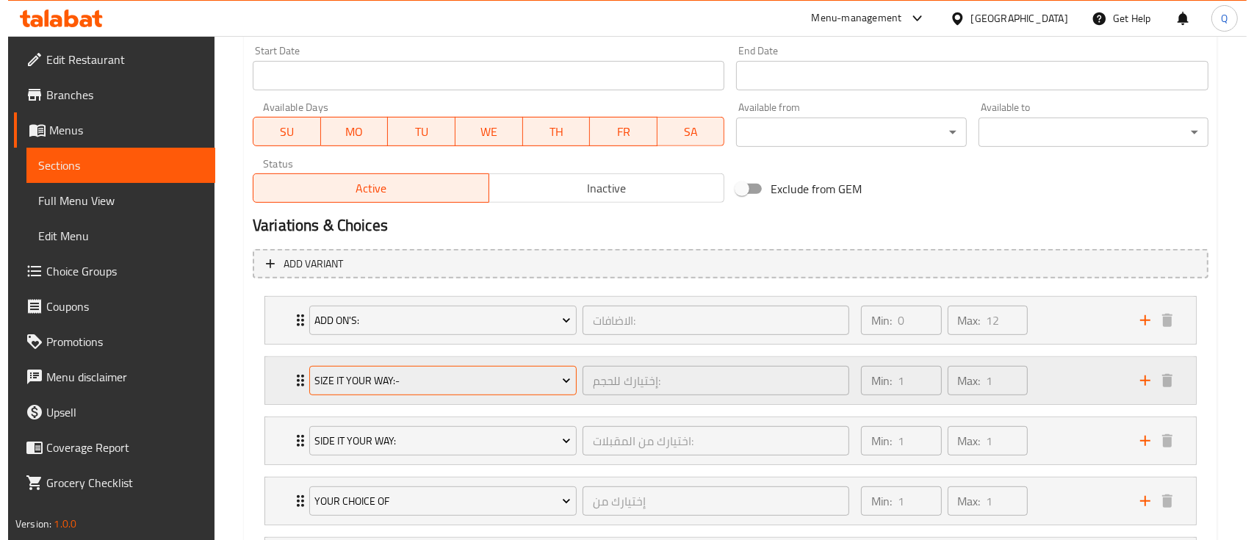
scroll to position [640, 0]
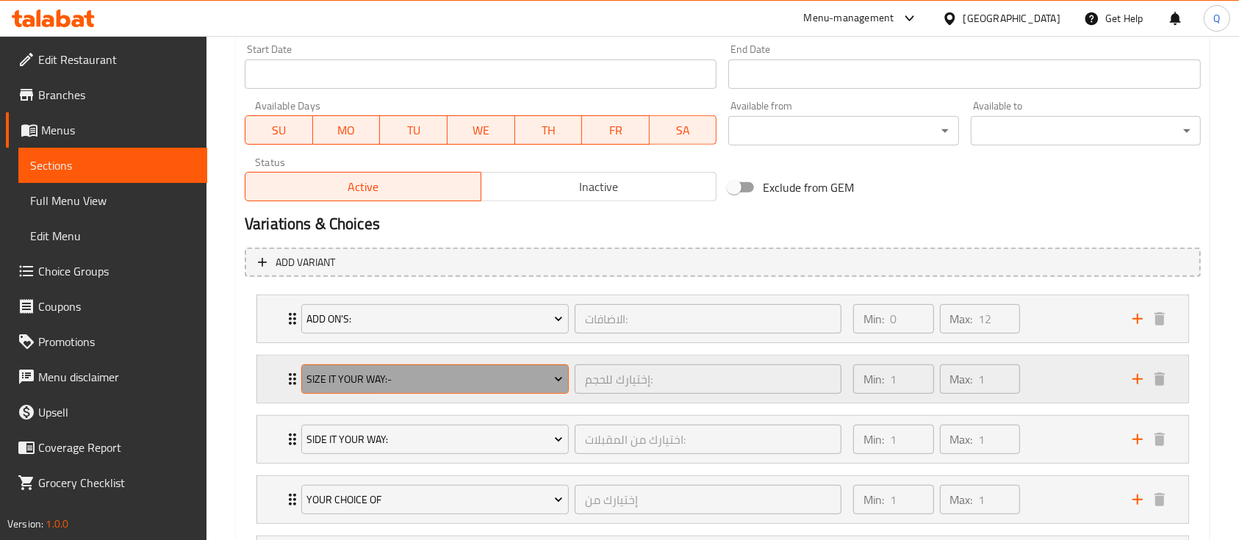
click at [531, 385] on span "Size It Your Way:-" at bounding box center [434, 379] width 256 height 18
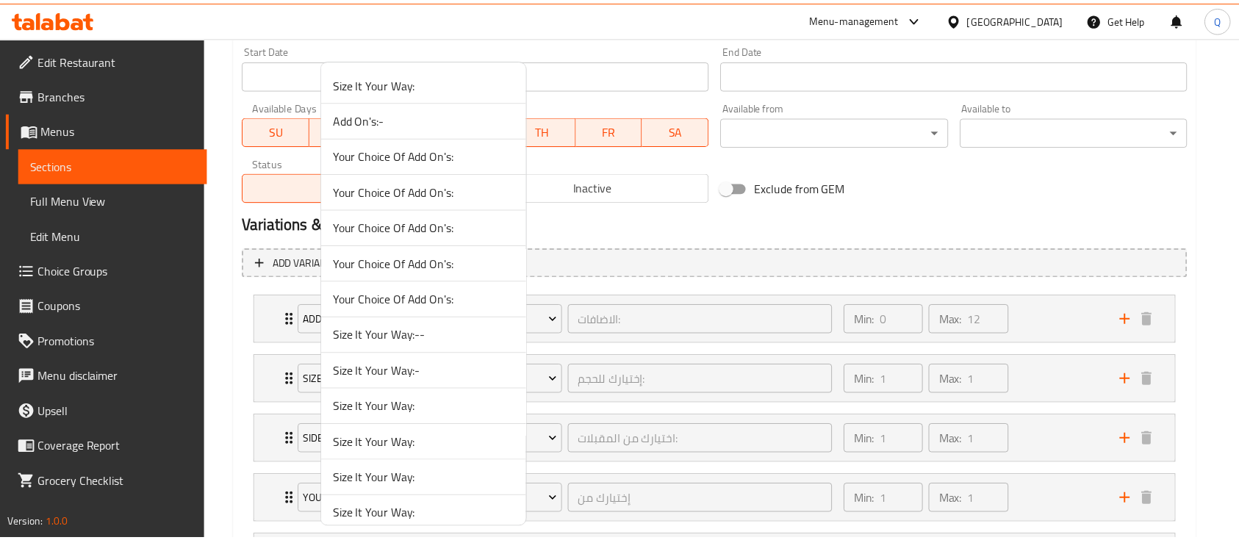
scroll to position [1262, 0]
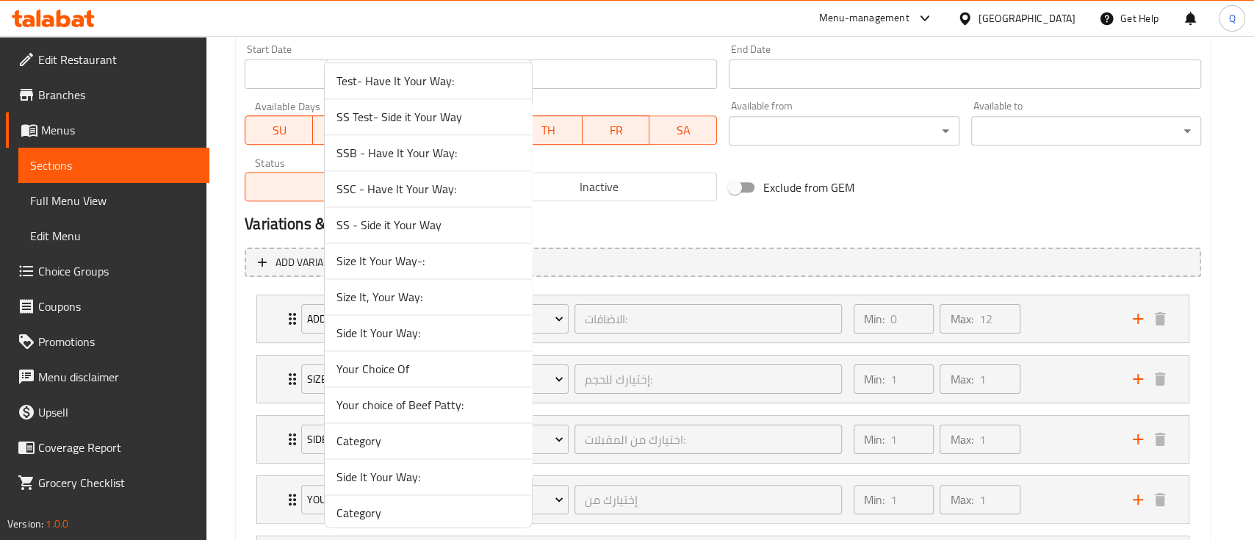
click at [396, 297] on span "Size It, Your Way:" at bounding box center [428, 297] width 184 height 18
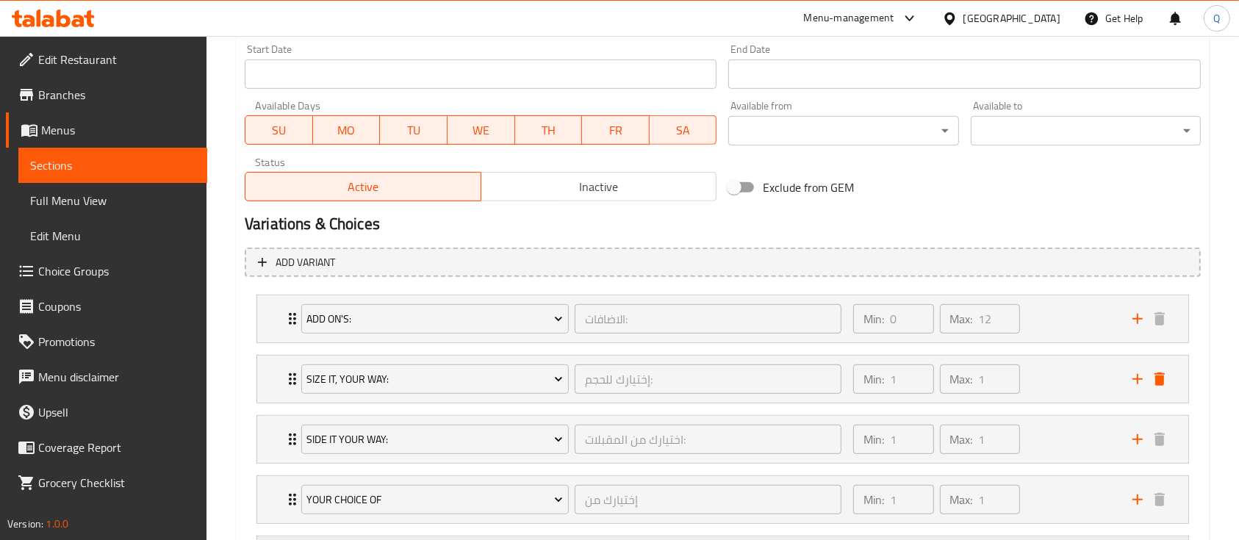
scroll to position [783, 0]
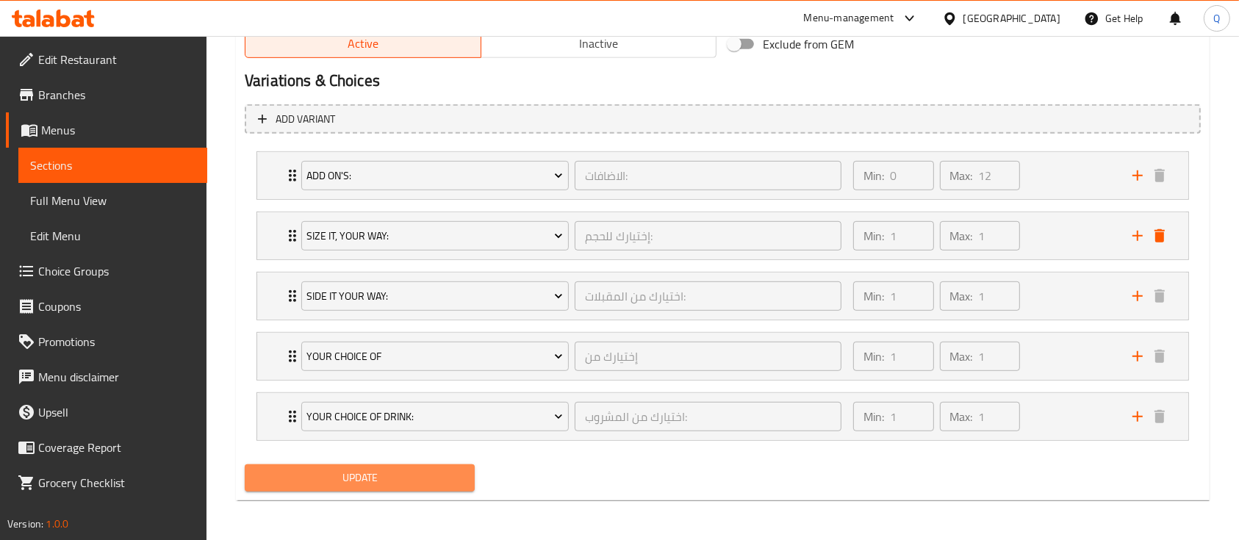
click at [385, 464] on button "Update" at bounding box center [360, 477] width 230 height 27
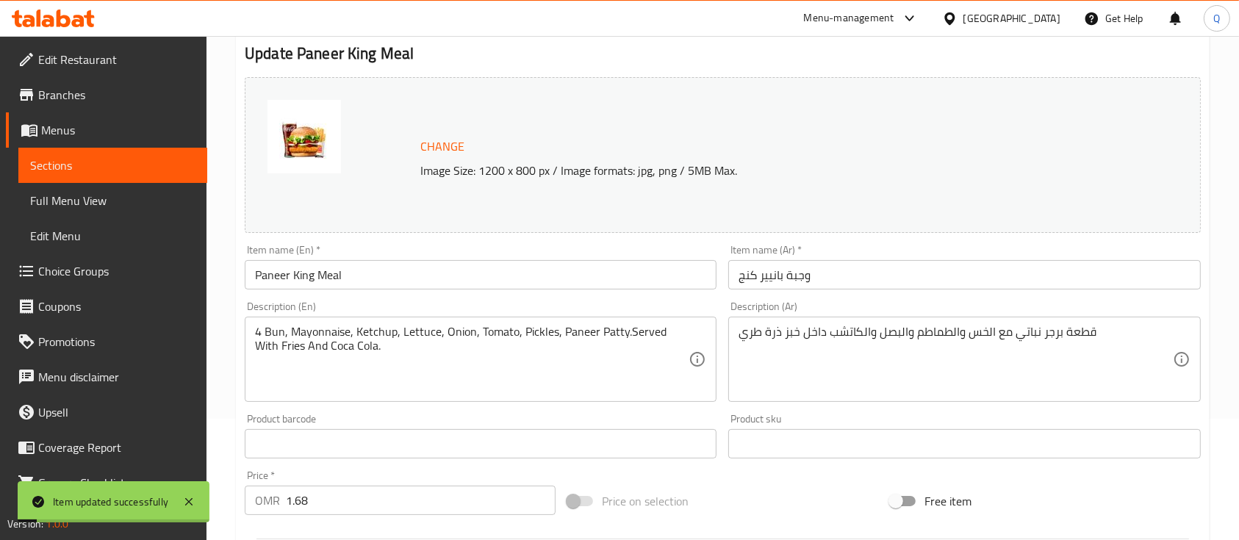
scroll to position [0, 0]
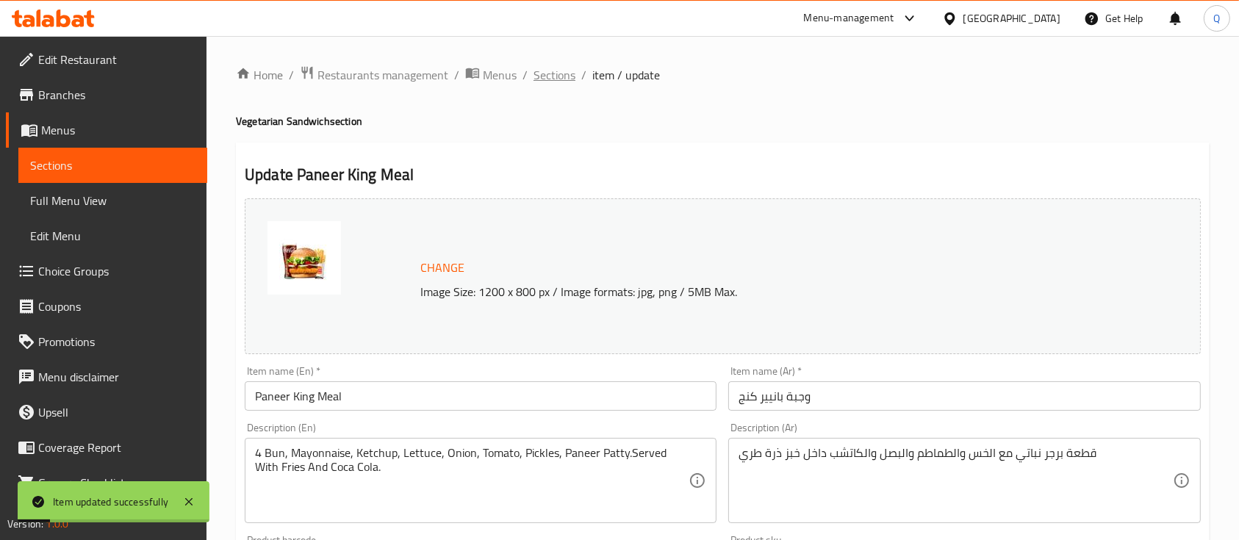
click at [569, 82] on span "Sections" at bounding box center [554, 75] width 42 height 18
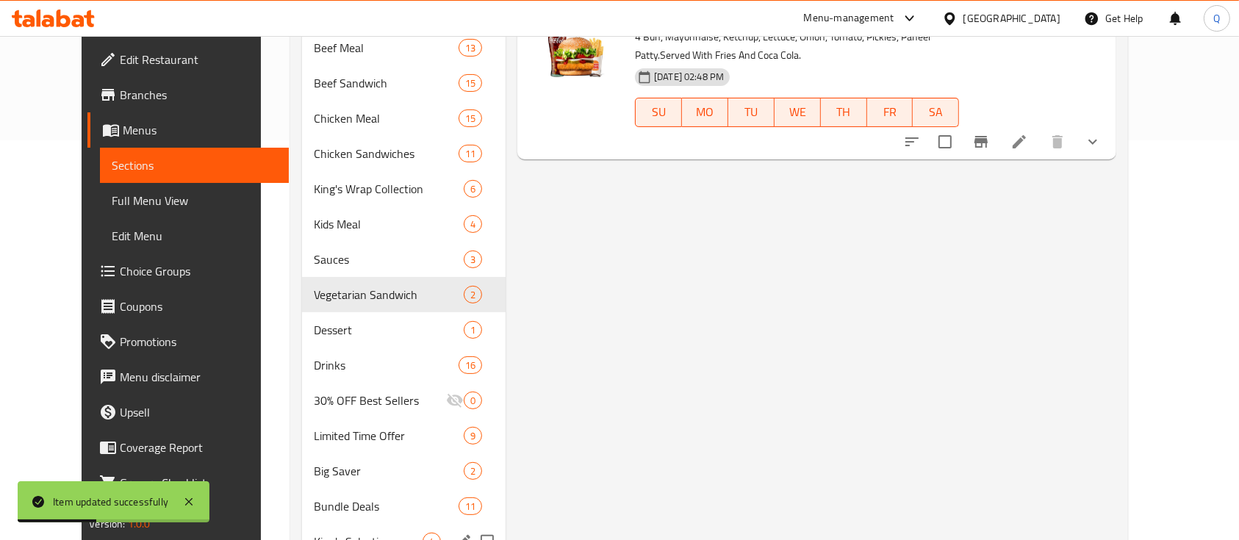
scroll to position [465, 0]
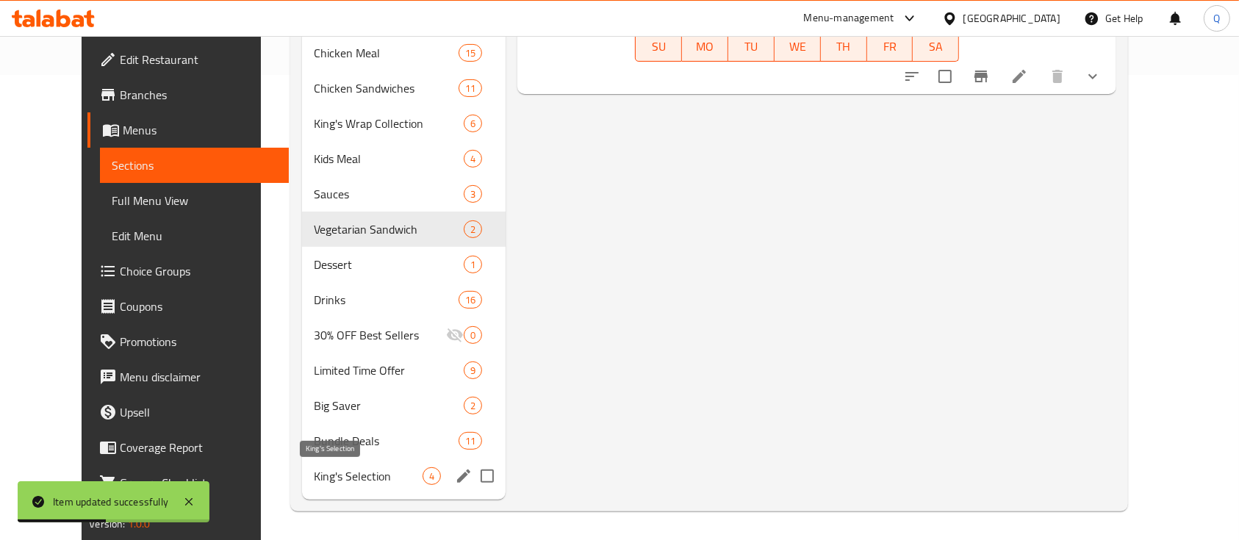
click at [331, 480] on span "King's Selection" at bounding box center [368, 476] width 109 height 18
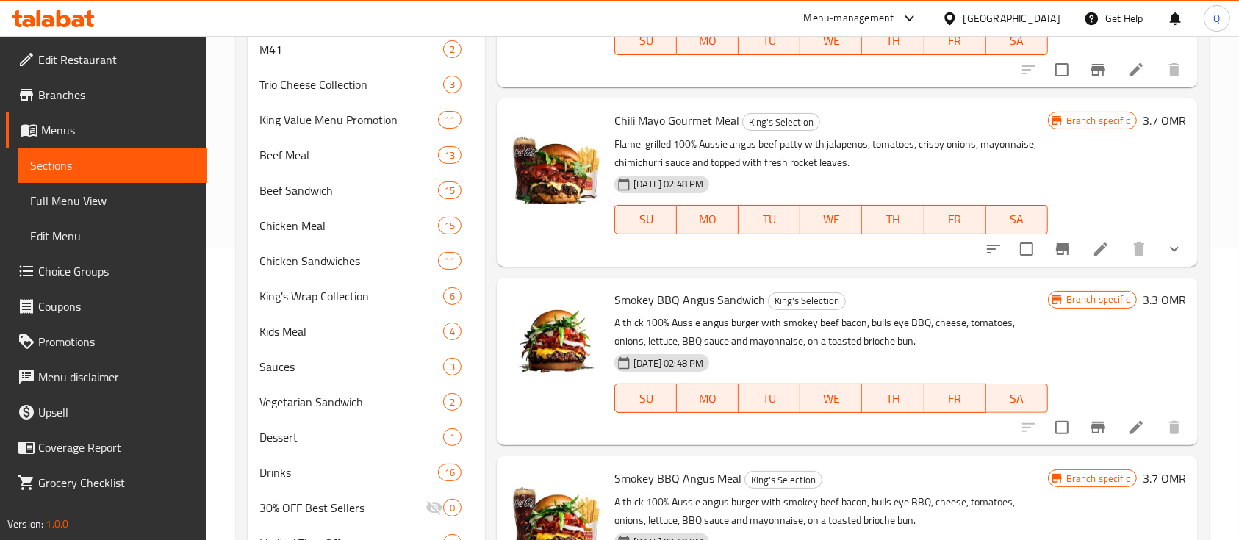
scroll to position [465, 0]
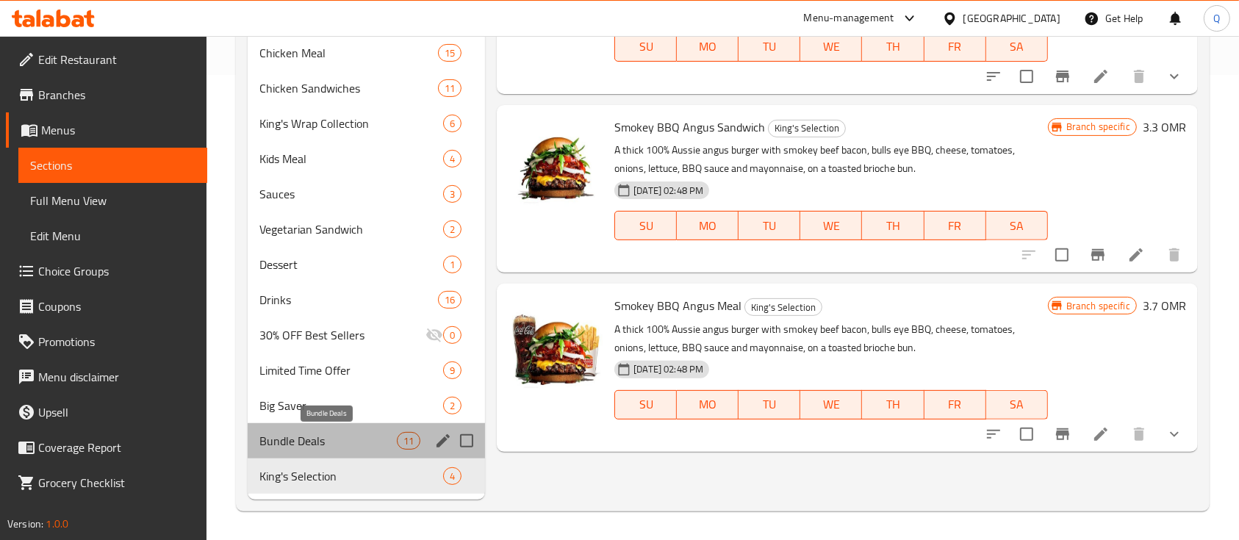
click at [388, 441] on span "Bundle Deals" at bounding box center [327, 441] width 137 height 18
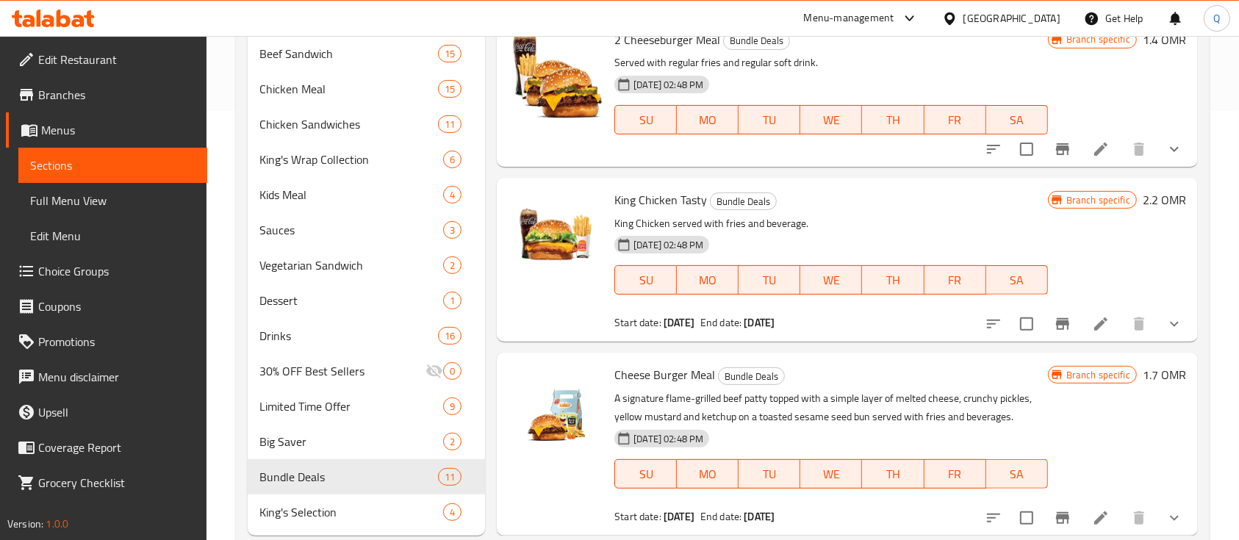
scroll to position [430, 0]
